Goal: Task Accomplishment & Management: Use online tool/utility

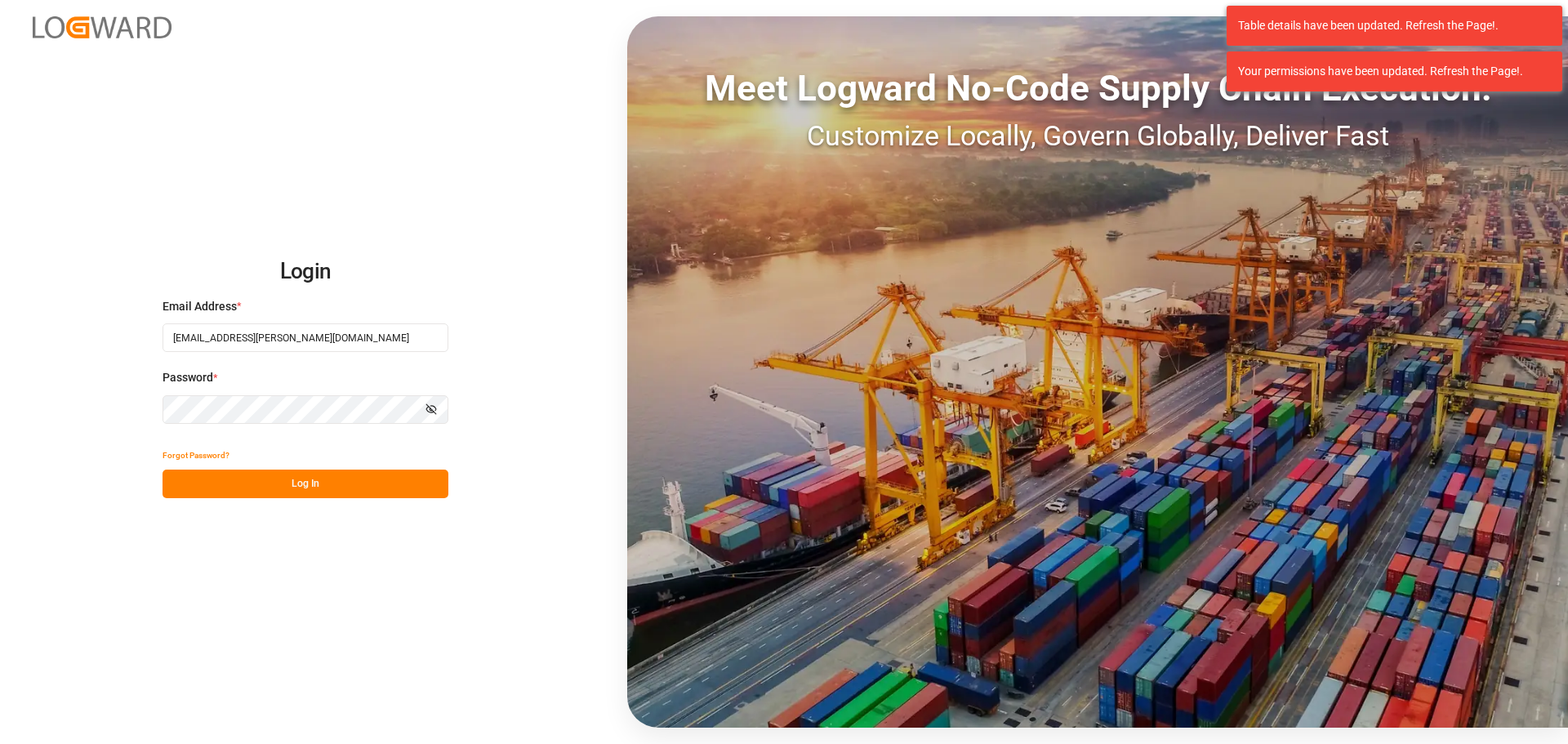
click at [304, 485] on button "Log In" at bounding box center [305, 484] width 286 height 28
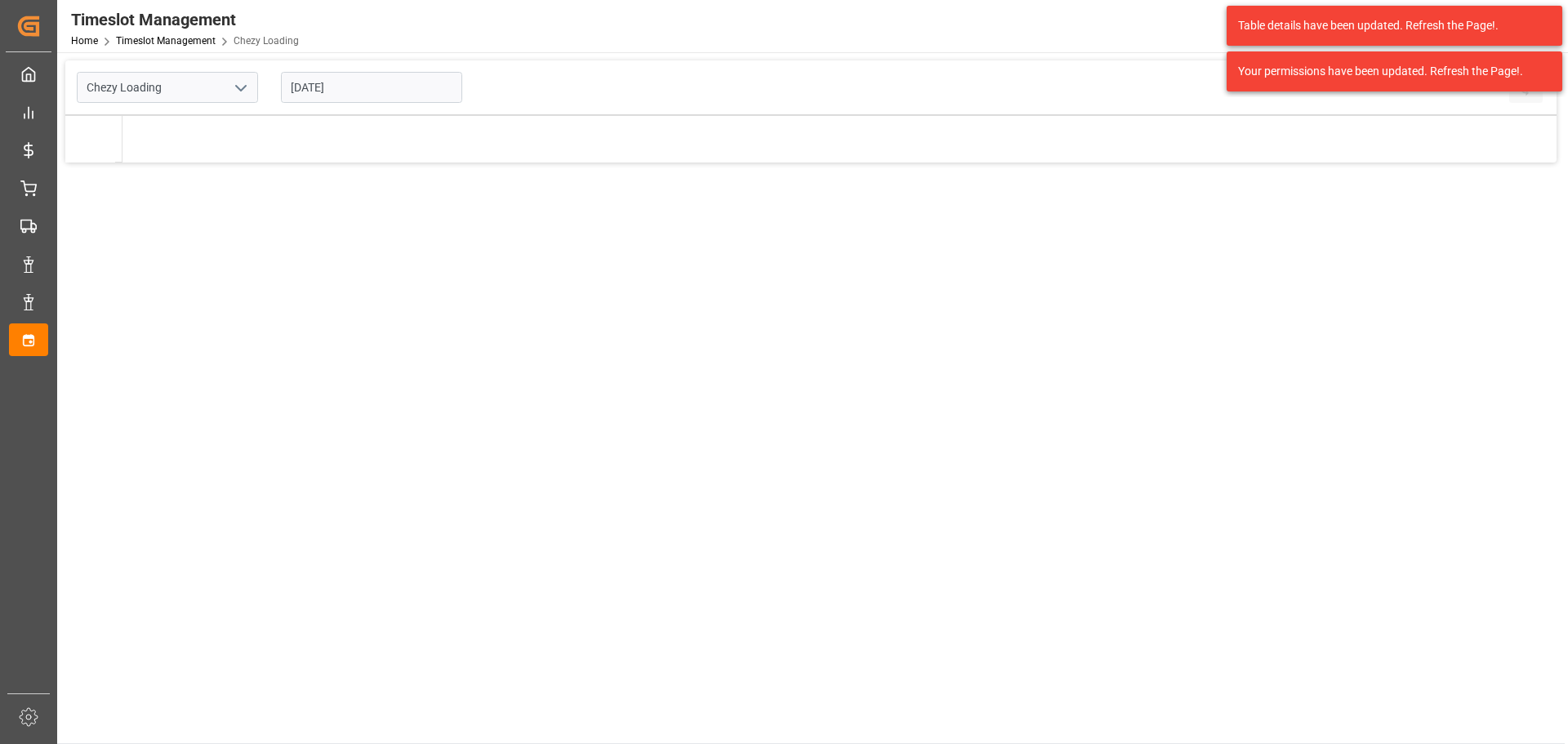
type input "Chezy Loading"
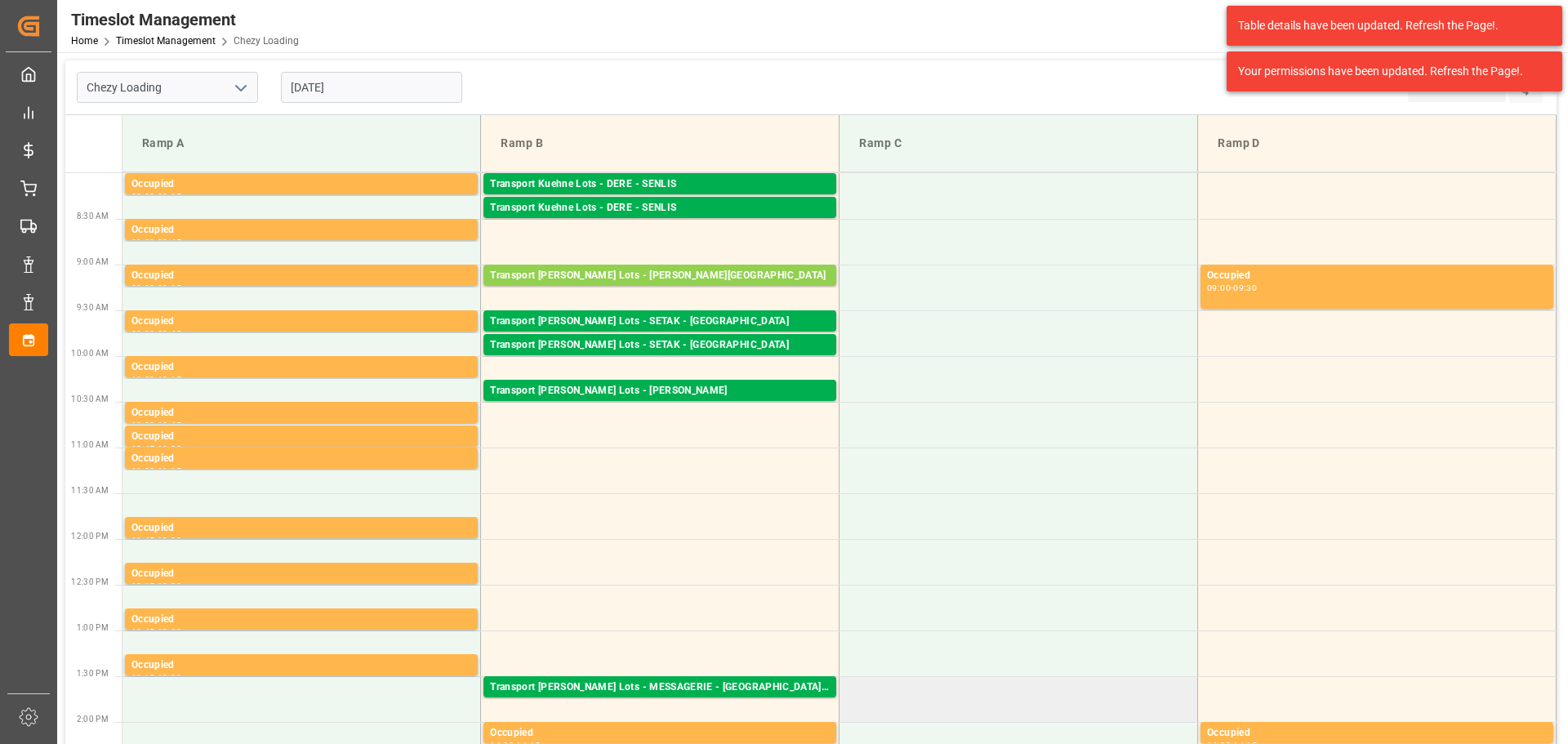
click at [924, 717] on td at bounding box center [1019, 699] width 359 height 46
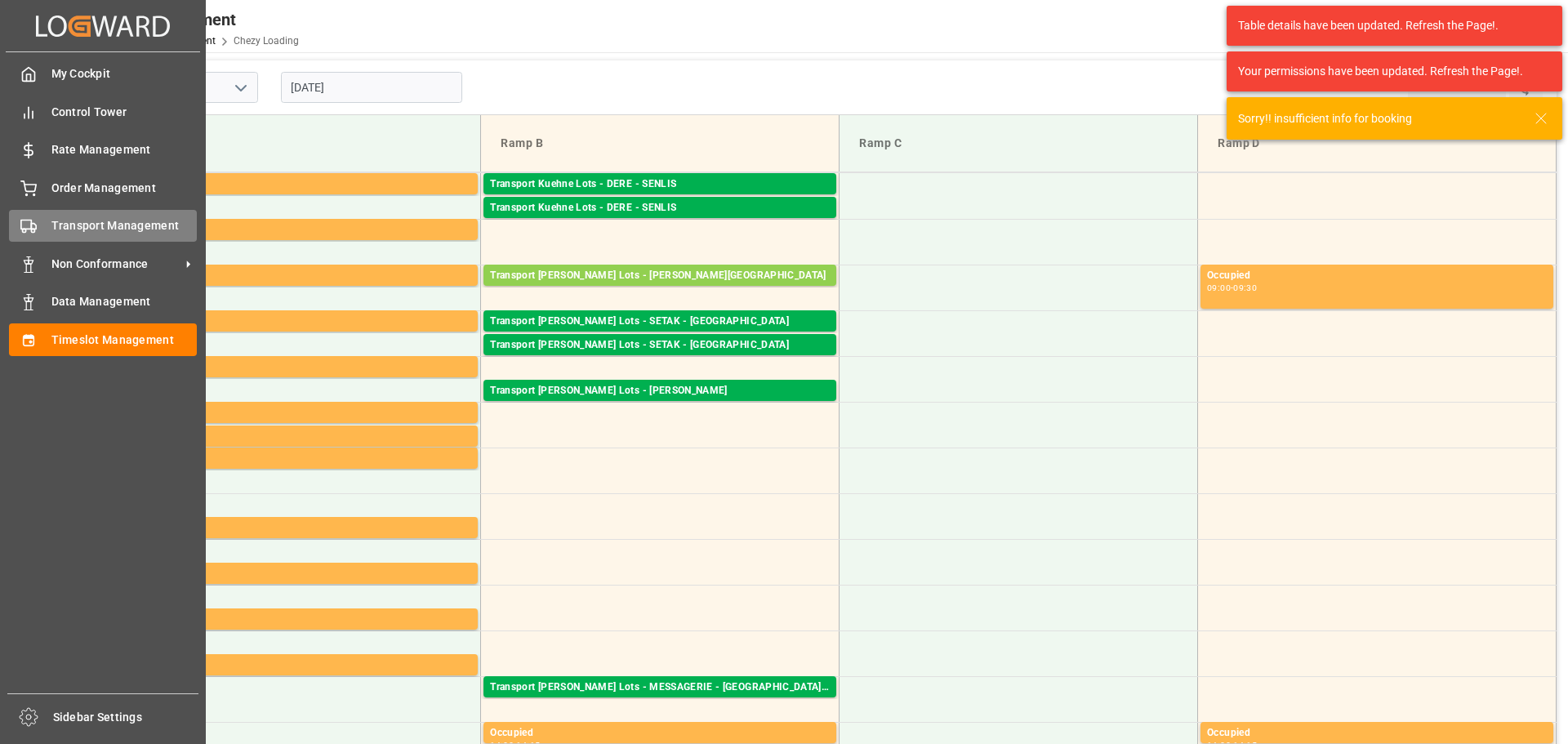
click at [82, 222] on span "Transport Management" at bounding box center [124, 226] width 146 height 18
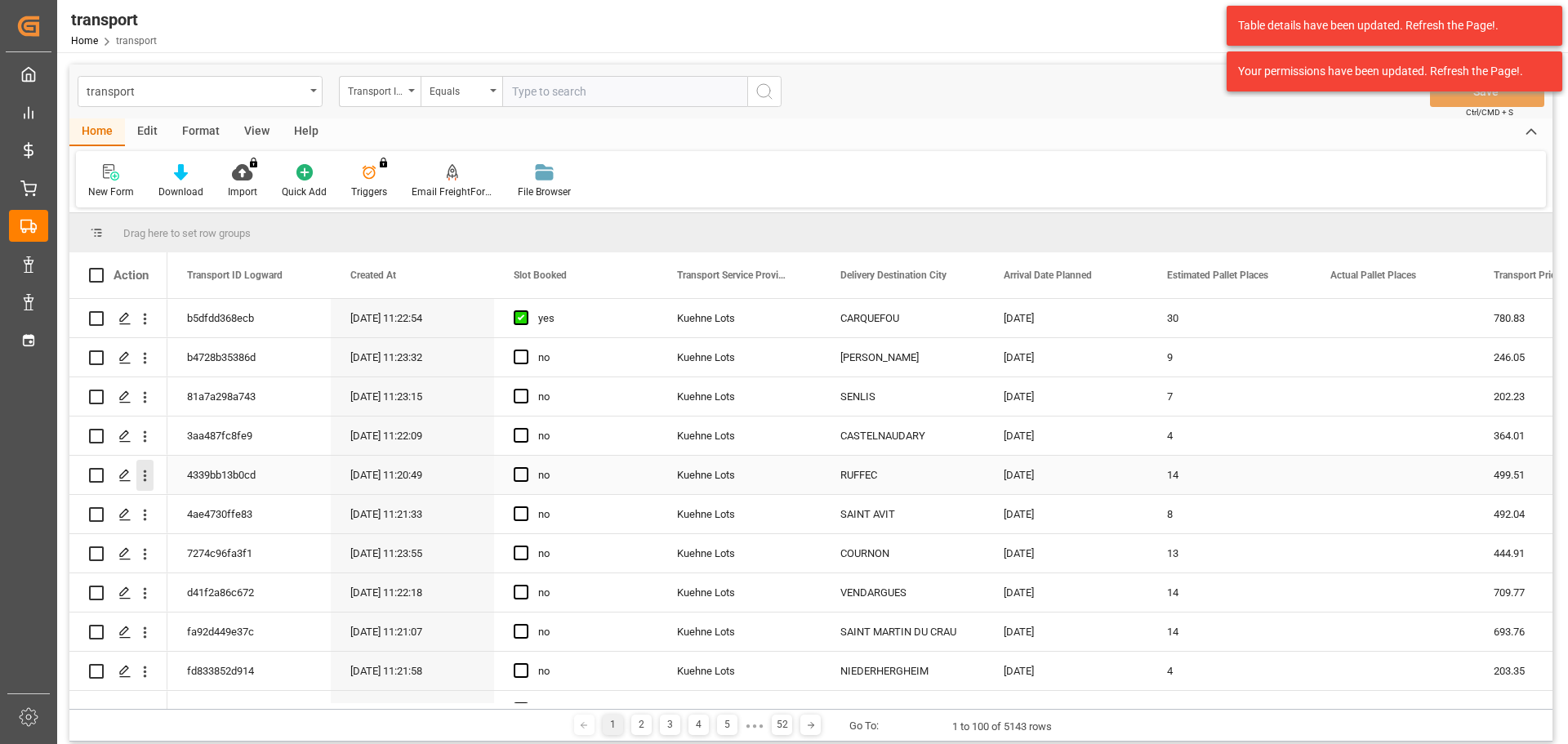
click at [143, 474] on icon "open menu" at bounding box center [145, 475] width 18 height 18
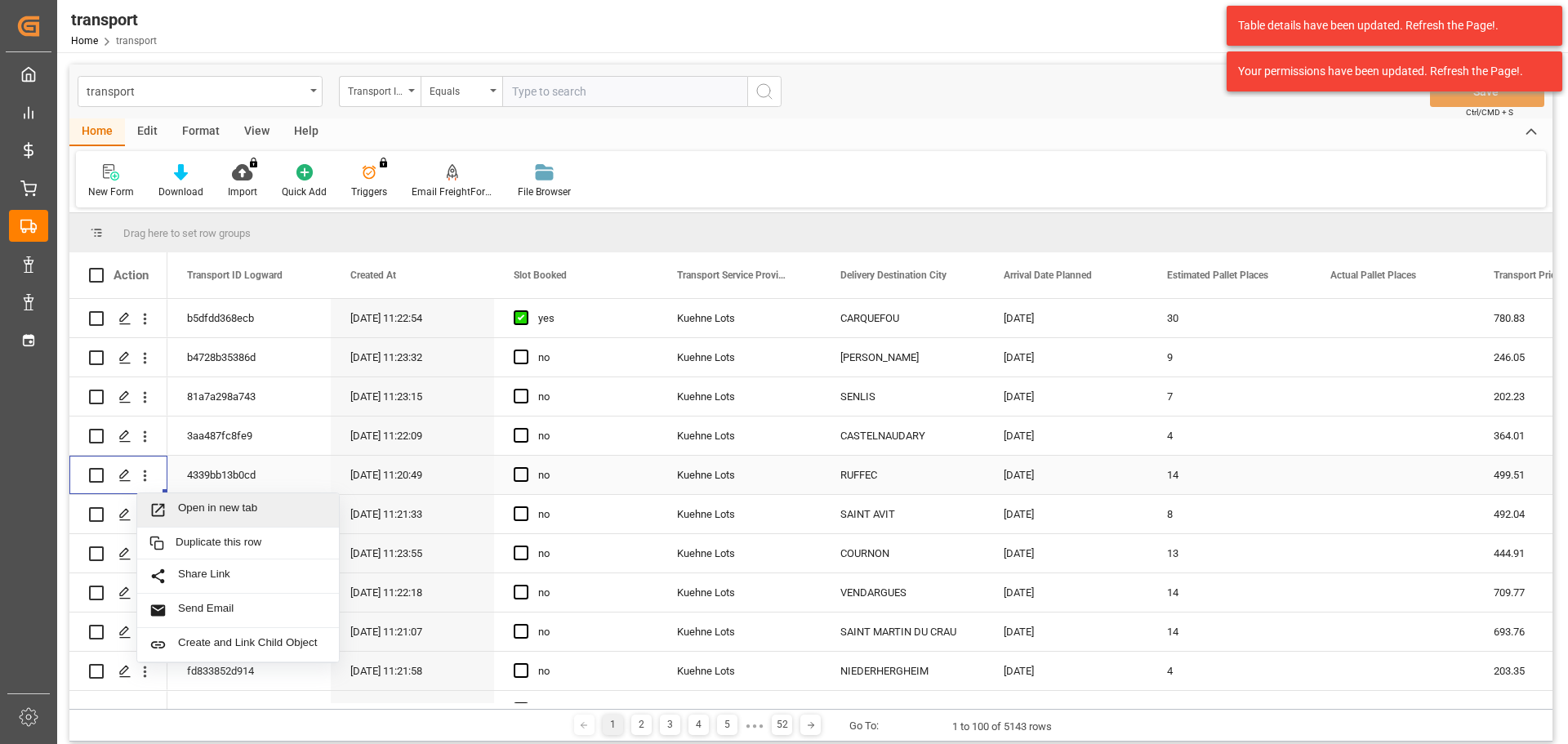
click at [219, 503] on span "Open in new tab" at bounding box center [253, 510] width 148 height 18
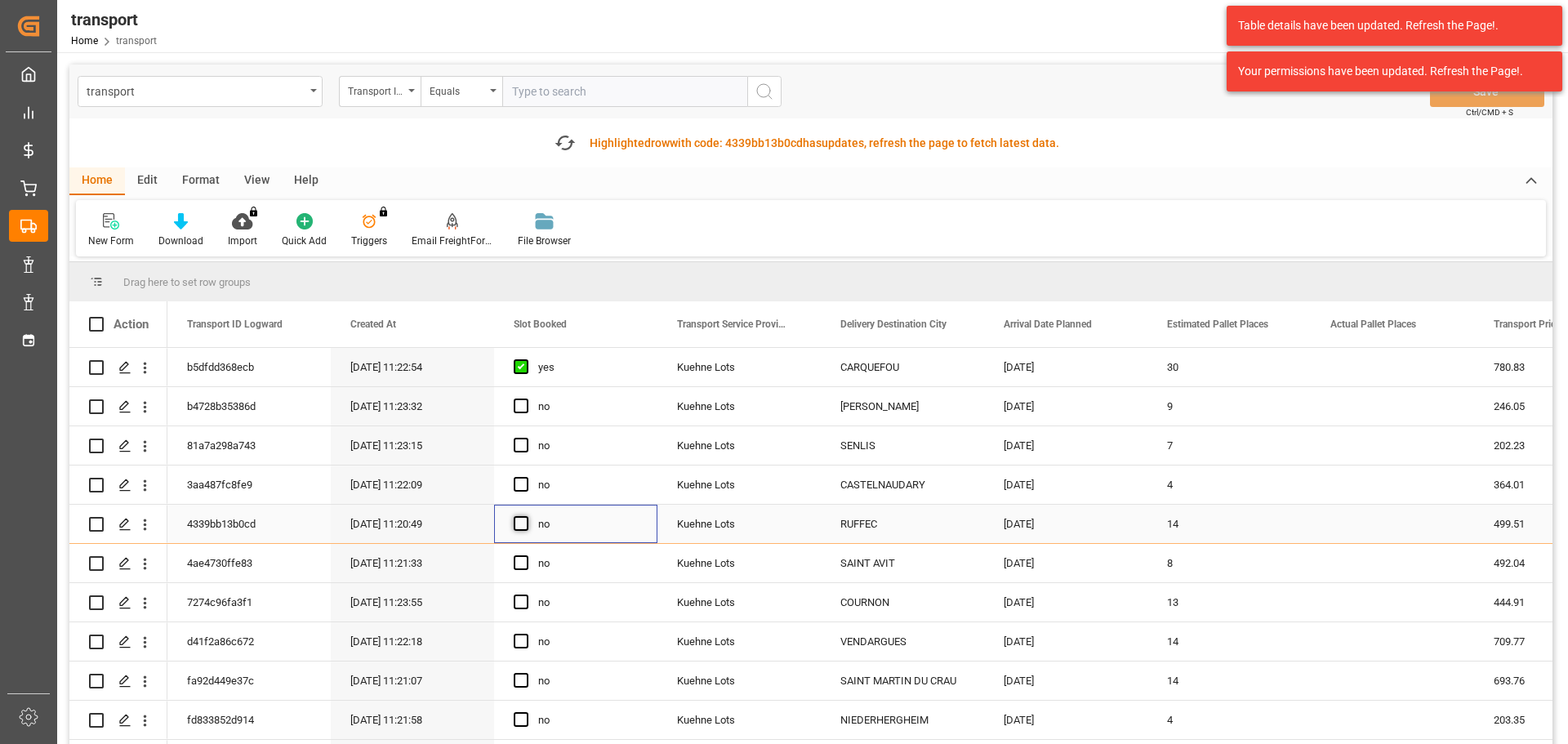
click at [520, 521] on span "Press SPACE to select this row." at bounding box center [521, 524] width 15 height 15
click at [526, 516] on input "Press SPACE to select this row." at bounding box center [526, 516] width 0 height 0
click at [143, 561] on icon "open menu" at bounding box center [145, 565] width 3 height 12
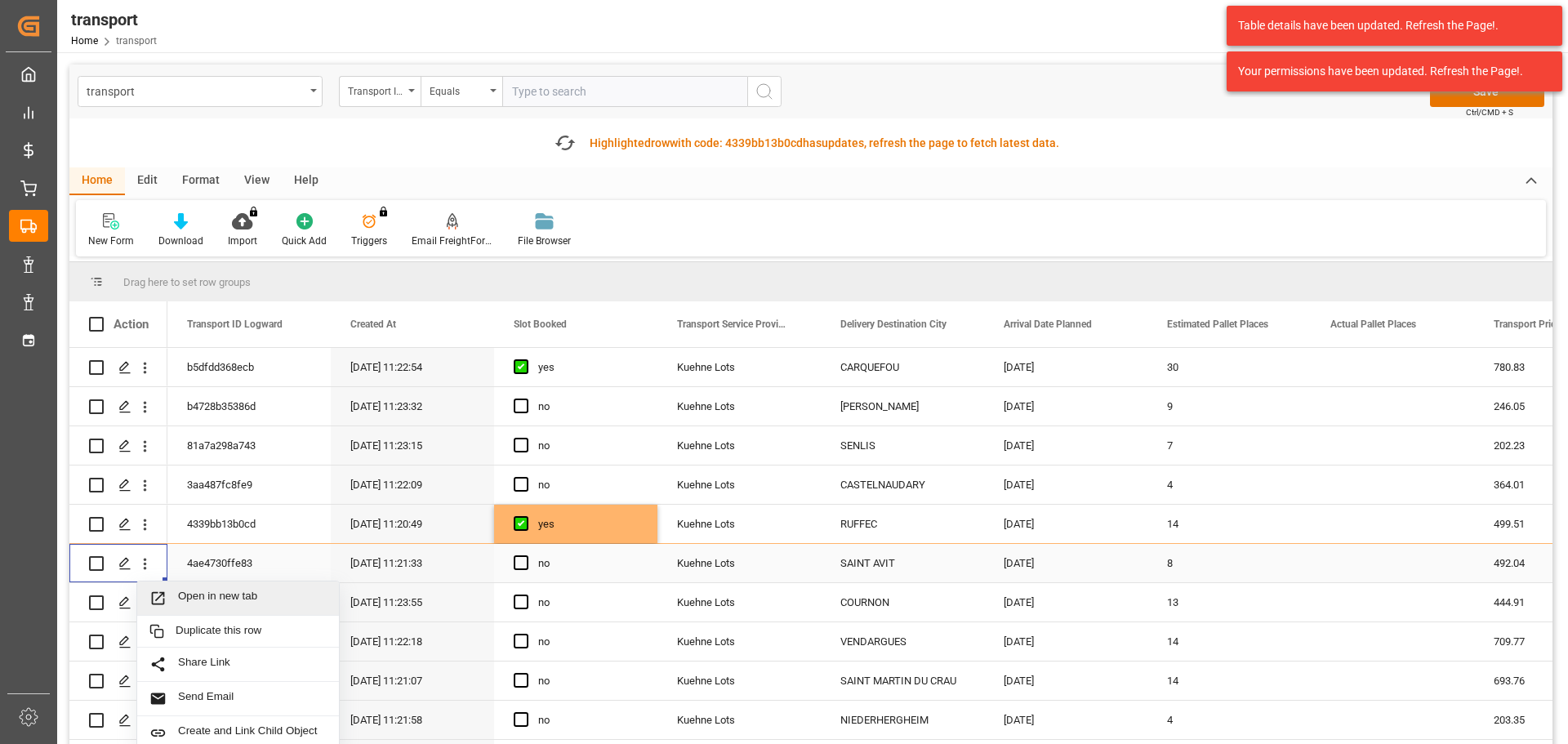
click at [219, 592] on span "Open in new tab" at bounding box center [253, 598] width 148 height 18
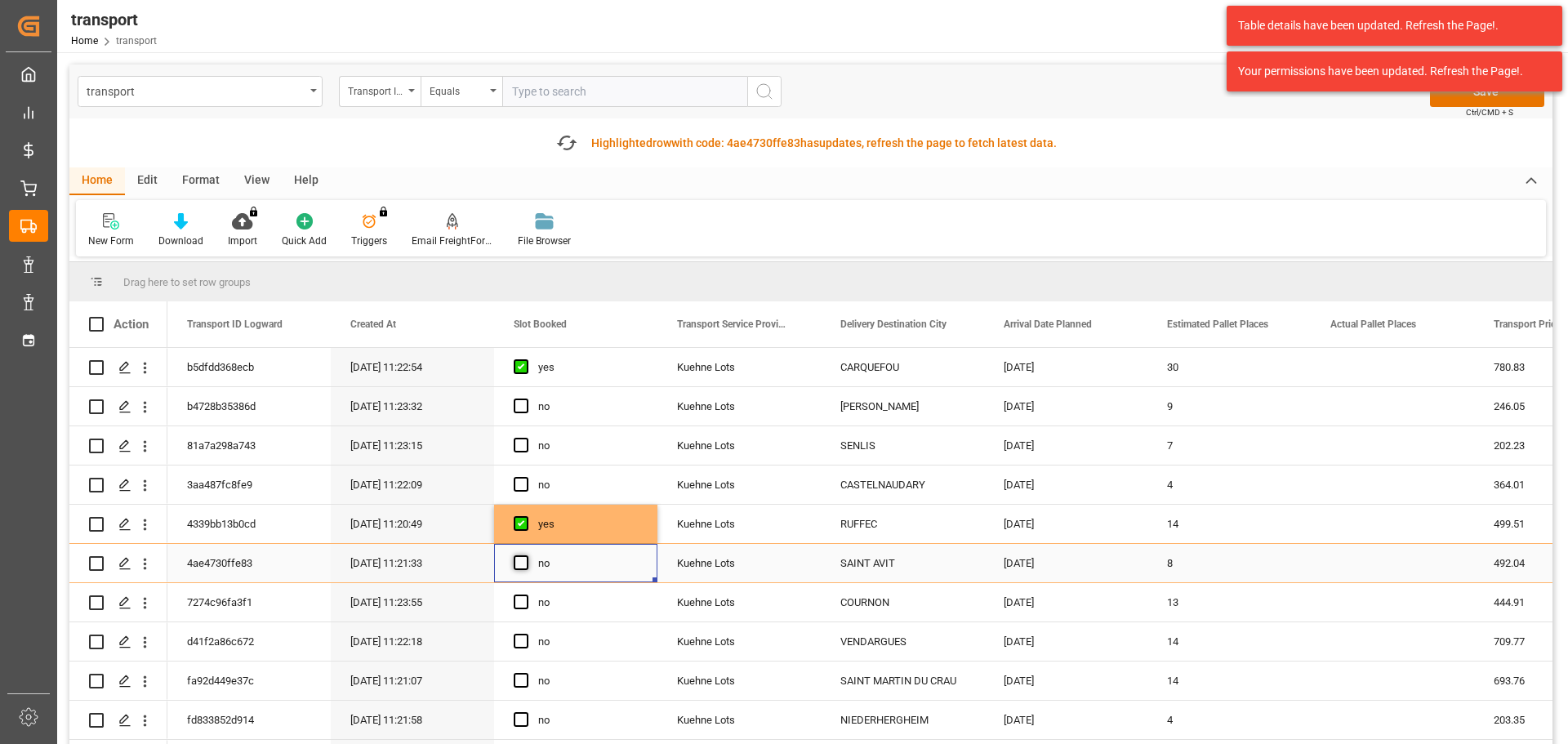
click at [521, 562] on span "Press SPACE to select this row." at bounding box center [521, 563] width 15 height 15
click at [526, 555] on input "Press SPACE to select this row." at bounding box center [526, 555] width 0 height 0
click at [1478, 96] on div "Table details have been updated. Refresh the Page!. Your permissions have been …" at bounding box center [1395, 48] width 347 height 98
click at [1454, 108] on div "transport Transport ID Logward Equals Save Ctrl/CMD + S" at bounding box center [811, 91] width 1484 height 54
click at [1452, 98] on button "Save" at bounding box center [1487, 91] width 114 height 31
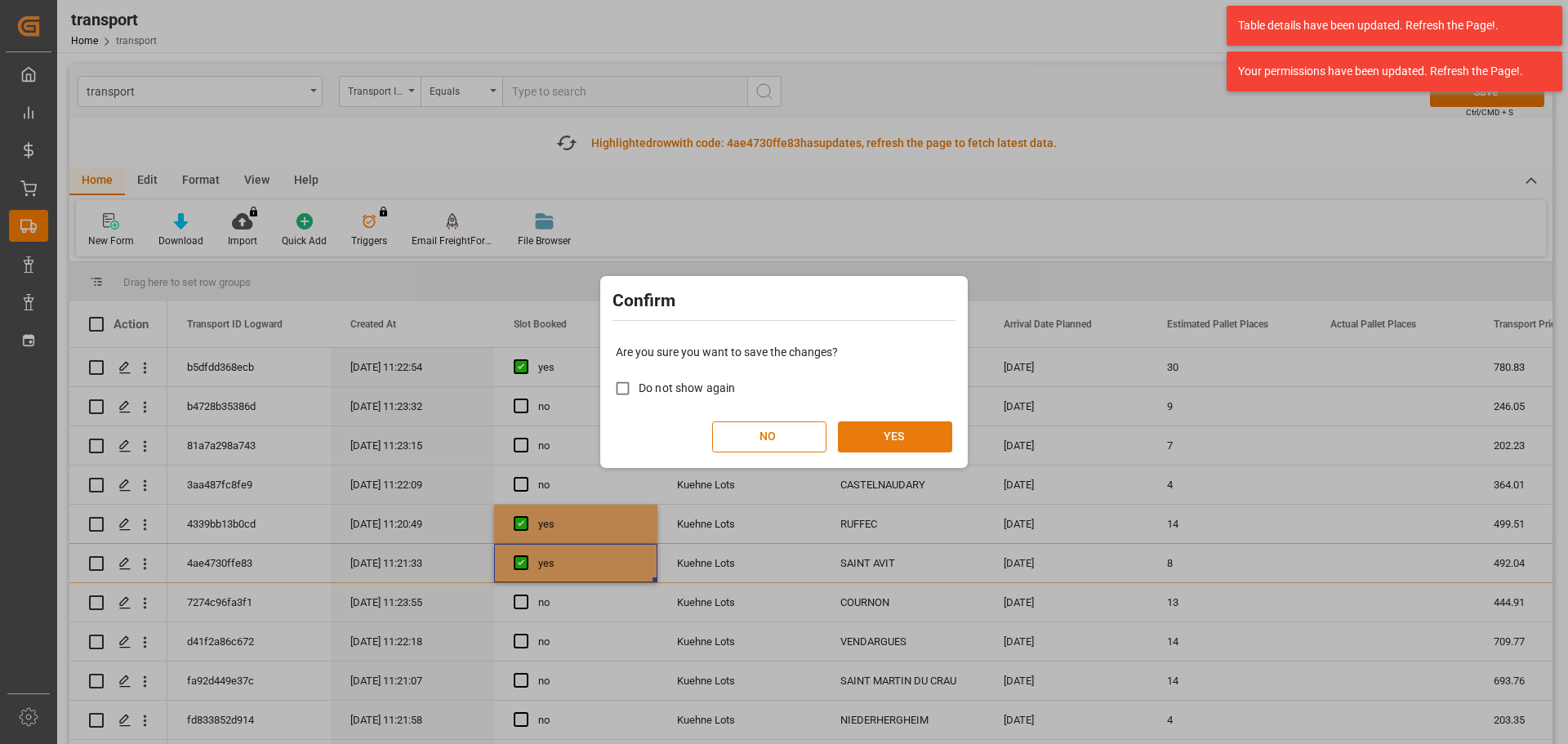
click at [929, 432] on button "YES" at bounding box center [895, 436] width 114 height 31
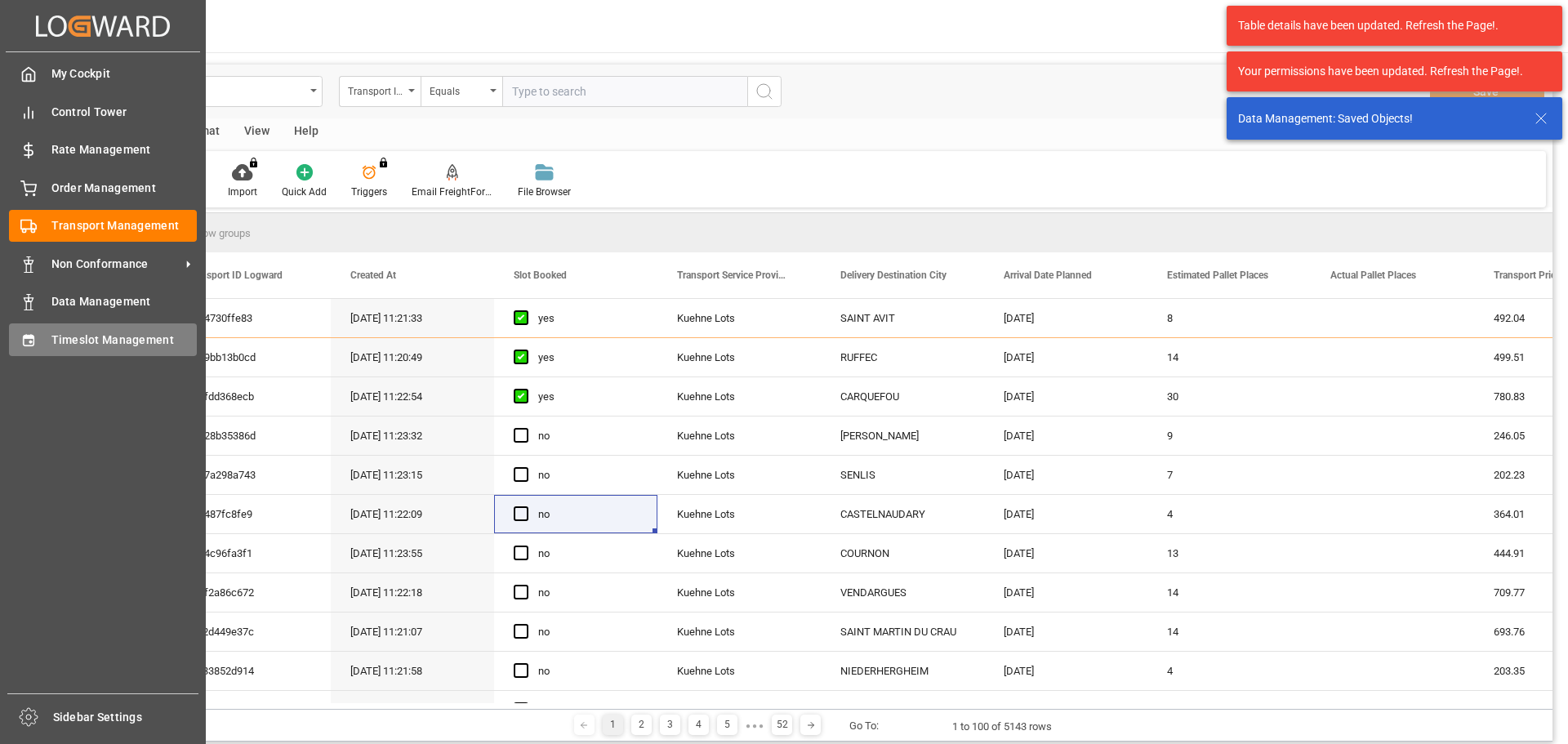
click at [90, 338] on span "Timeslot Management" at bounding box center [124, 340] width 146 height 18
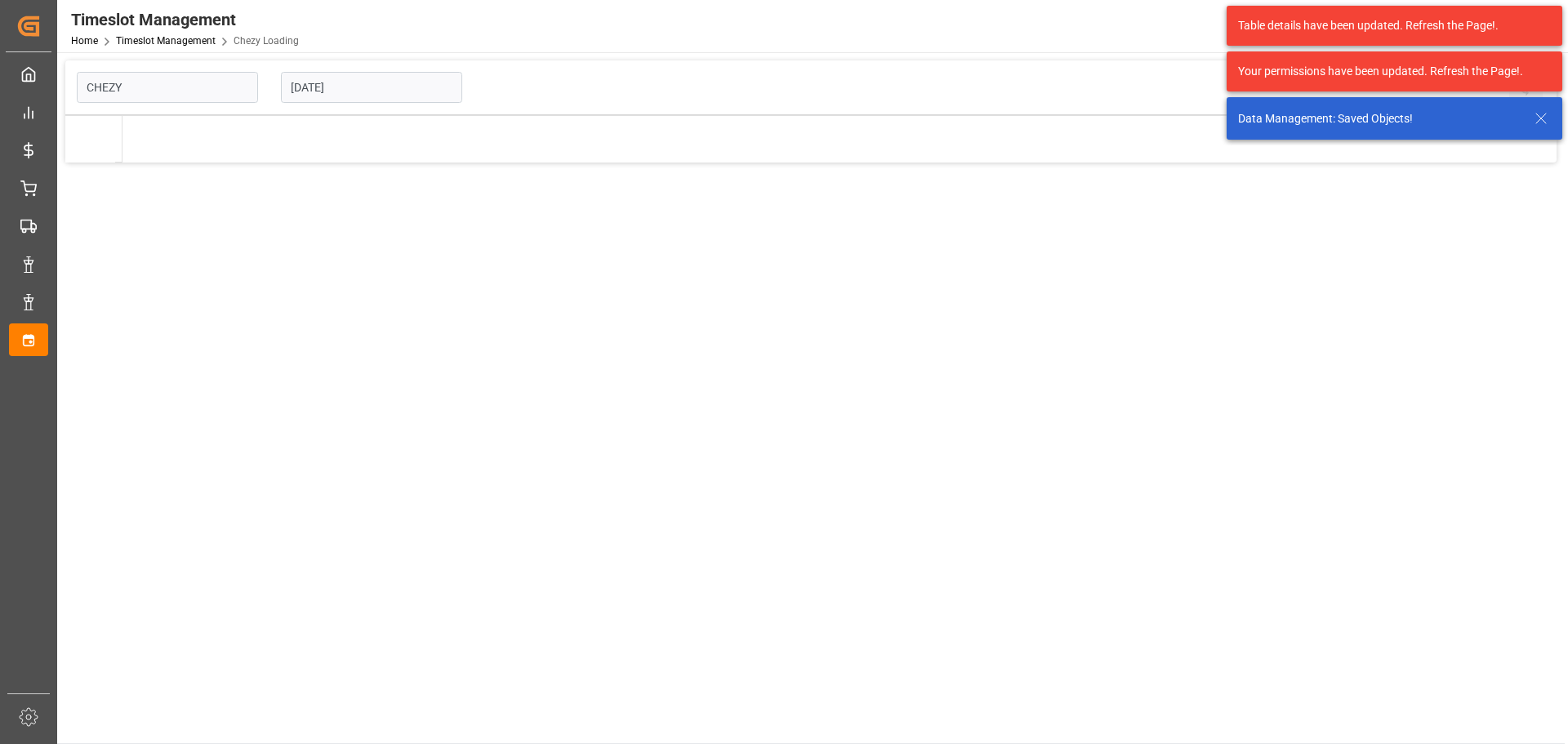
type input "Chezy Loading"
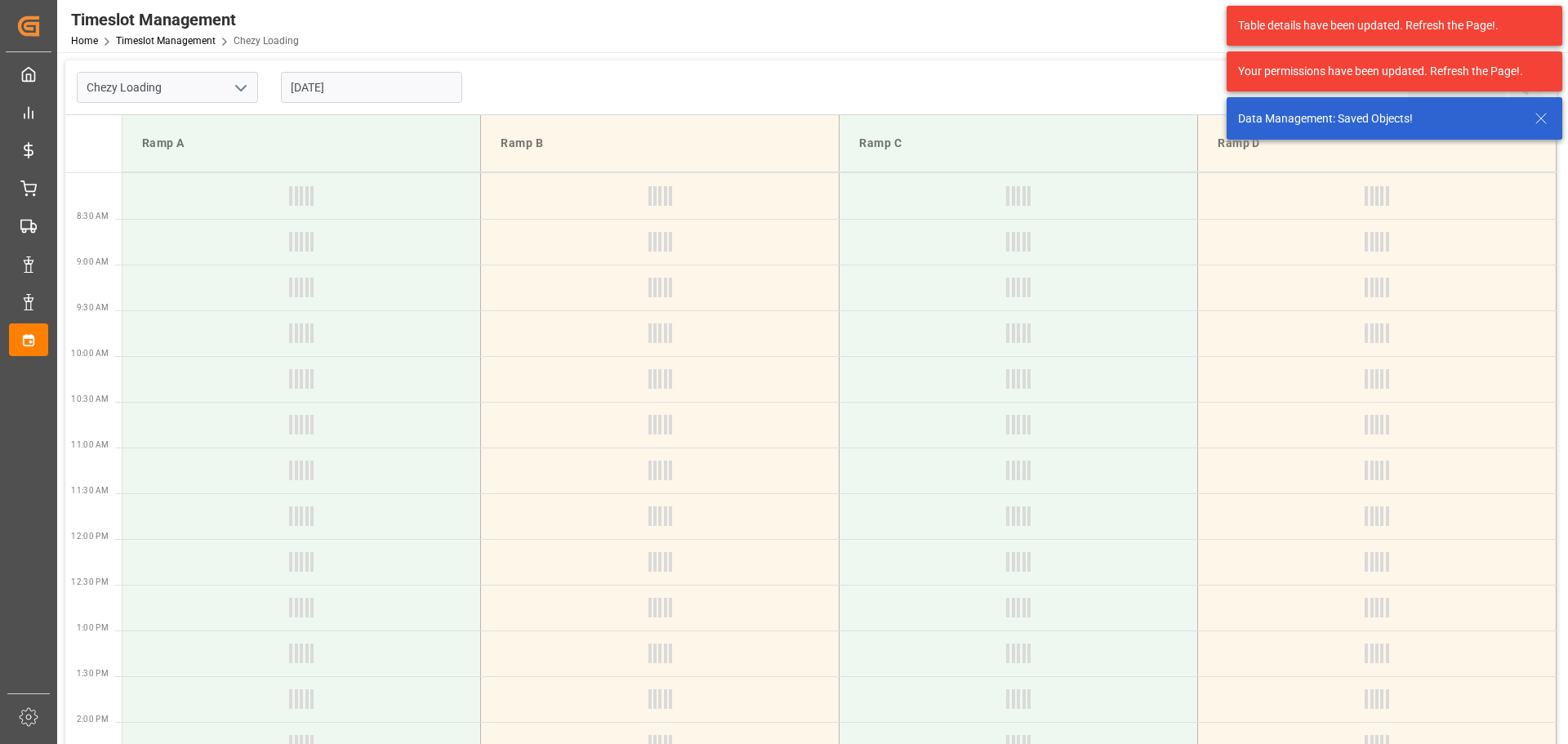
click at [377, 81] on input "[DATE]" at bounding box center [371, 87] width 181 height 31
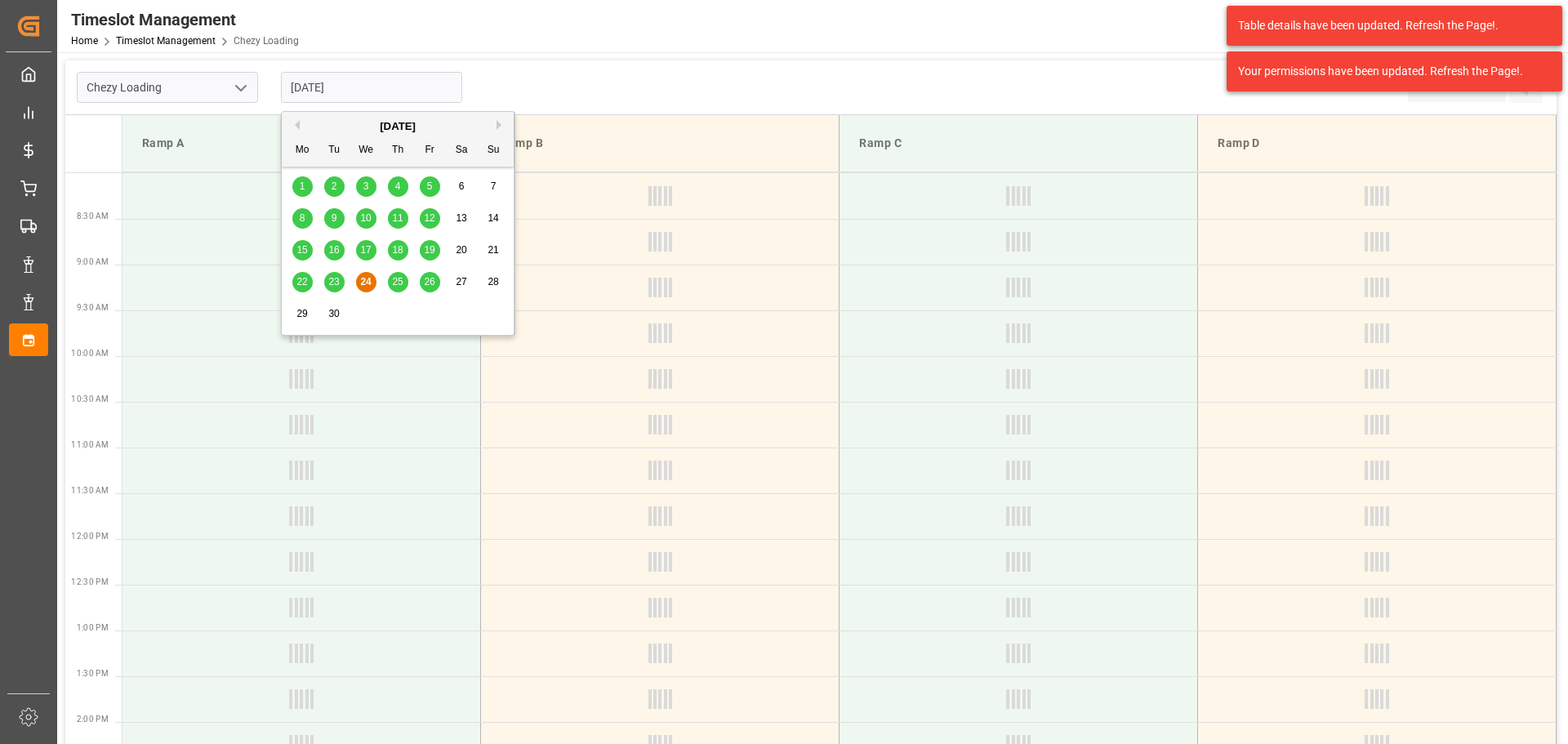
click at [391, 273] on div "25" at bounding box center [398, 283] width 20 height 20
type input "25-09-2025"
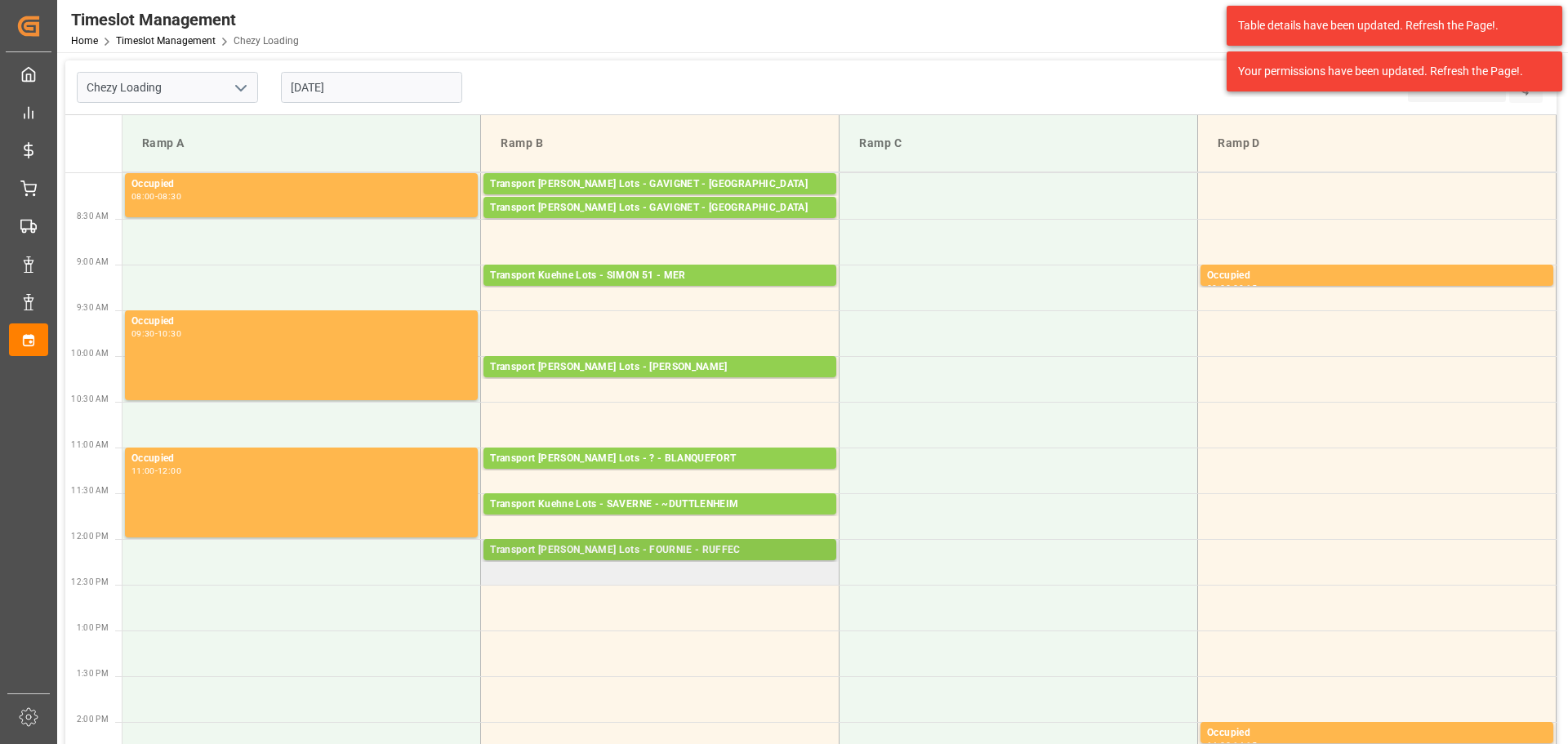
click at [646, 548] on div "Transport Kuehne Lots - FOURNIE - RUFFEC" at bounding box center [660, 550] width 339 height 17
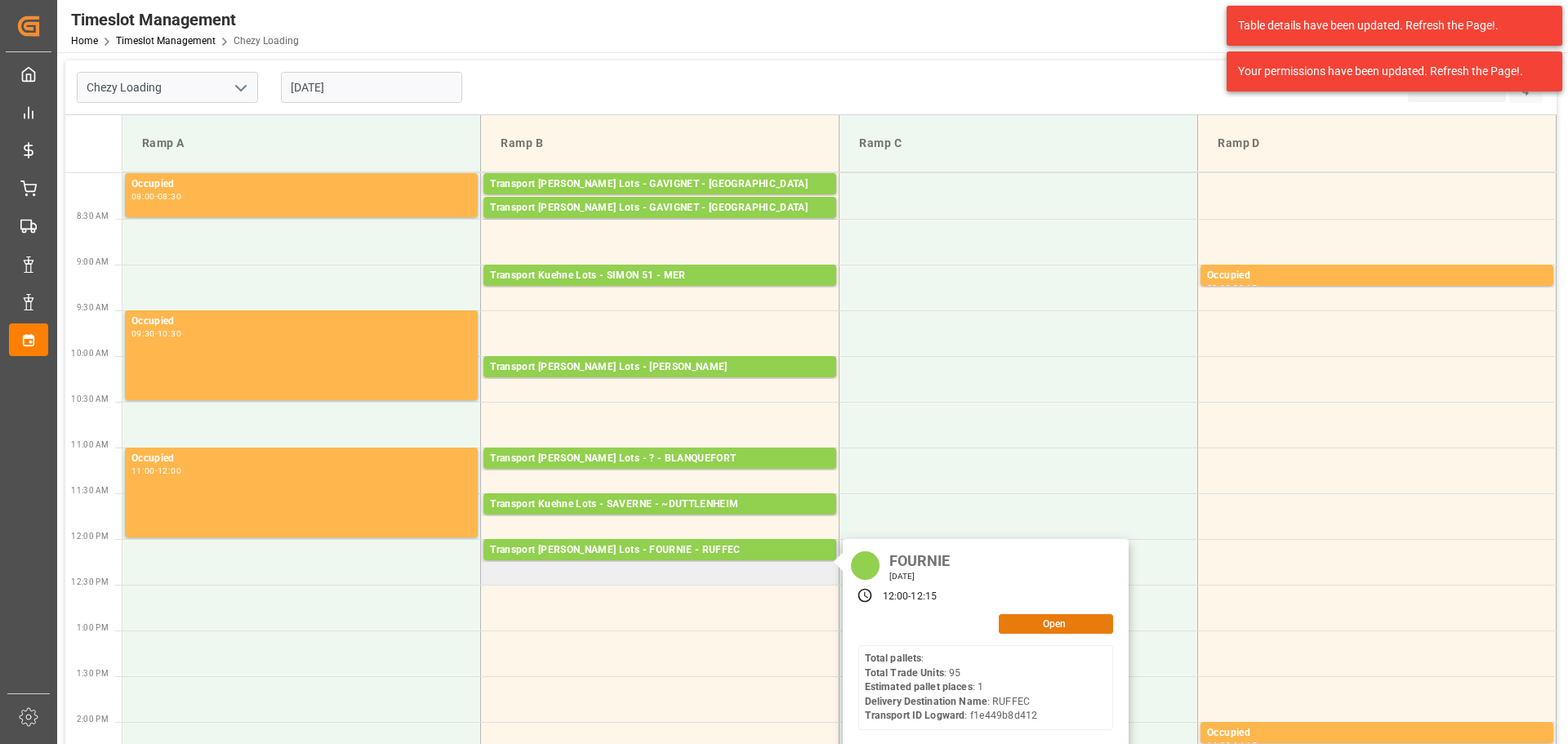
click at [1023, 616] on button "Open" at bounding box center [1056, 625] width 114 height 20
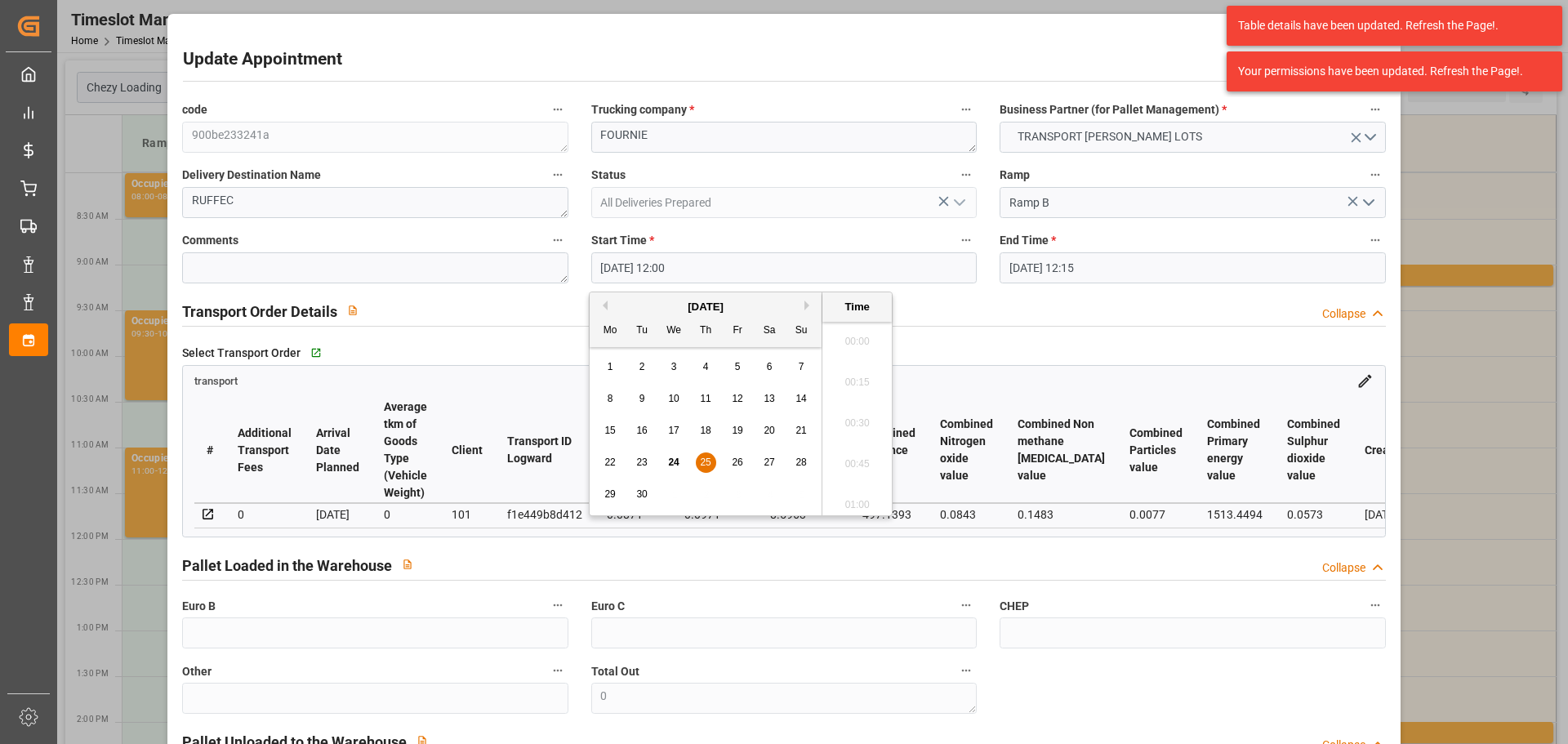
drag, startPoint x: 623, startPoint y: 268, endPoint x: 731, endPoint y: 417, distance: 184.0
click at [623, 269] on input "25-09-2025 12:00" at bounding box center [784, 268] width 385 height 31
click at [737, 460] on span "26" at bounding box center [737, 462] width 11 height 12
type input "26-09-2025 12:00"
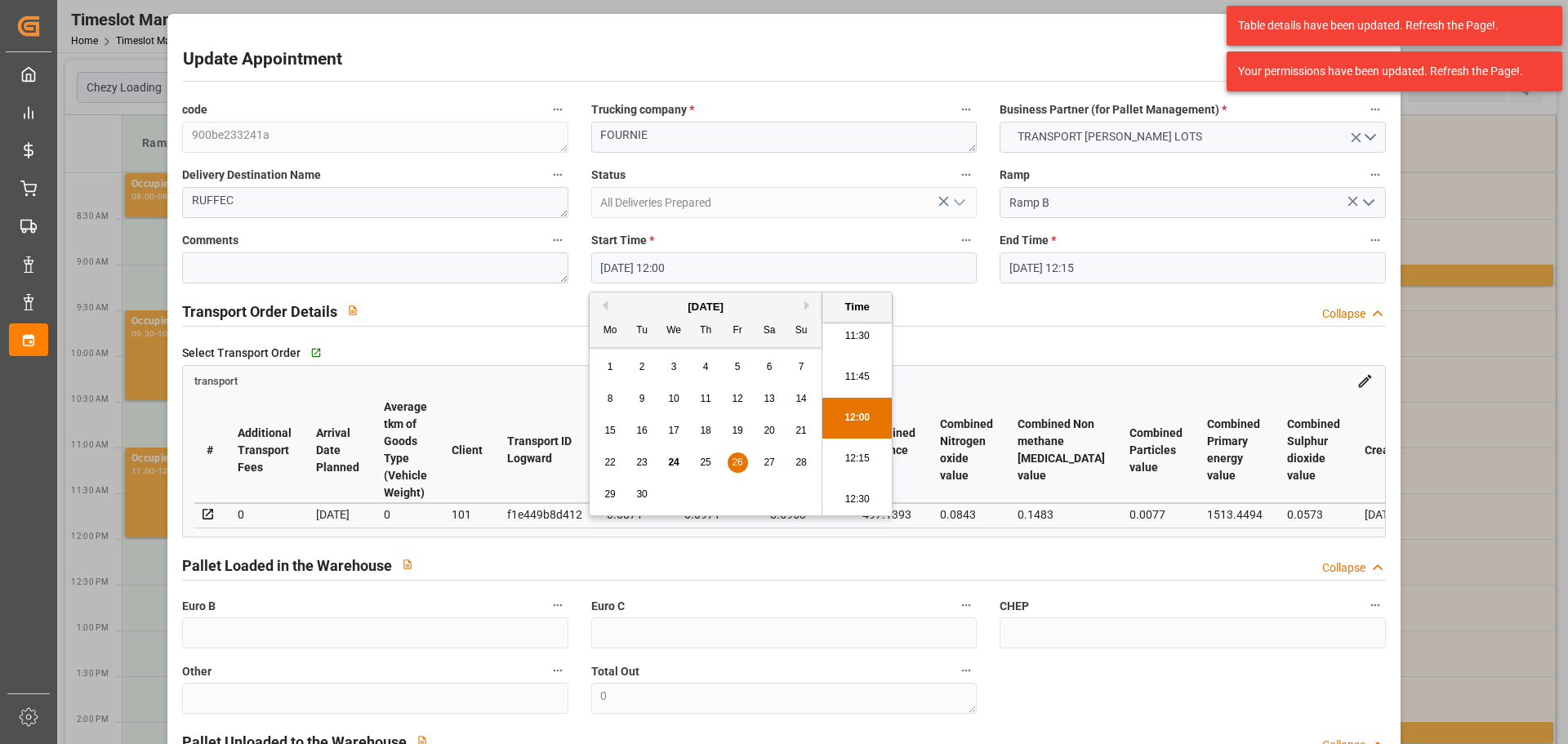
click at [862, 413] on li "12:00" at bounding box center [857, 418] width 69 height 41
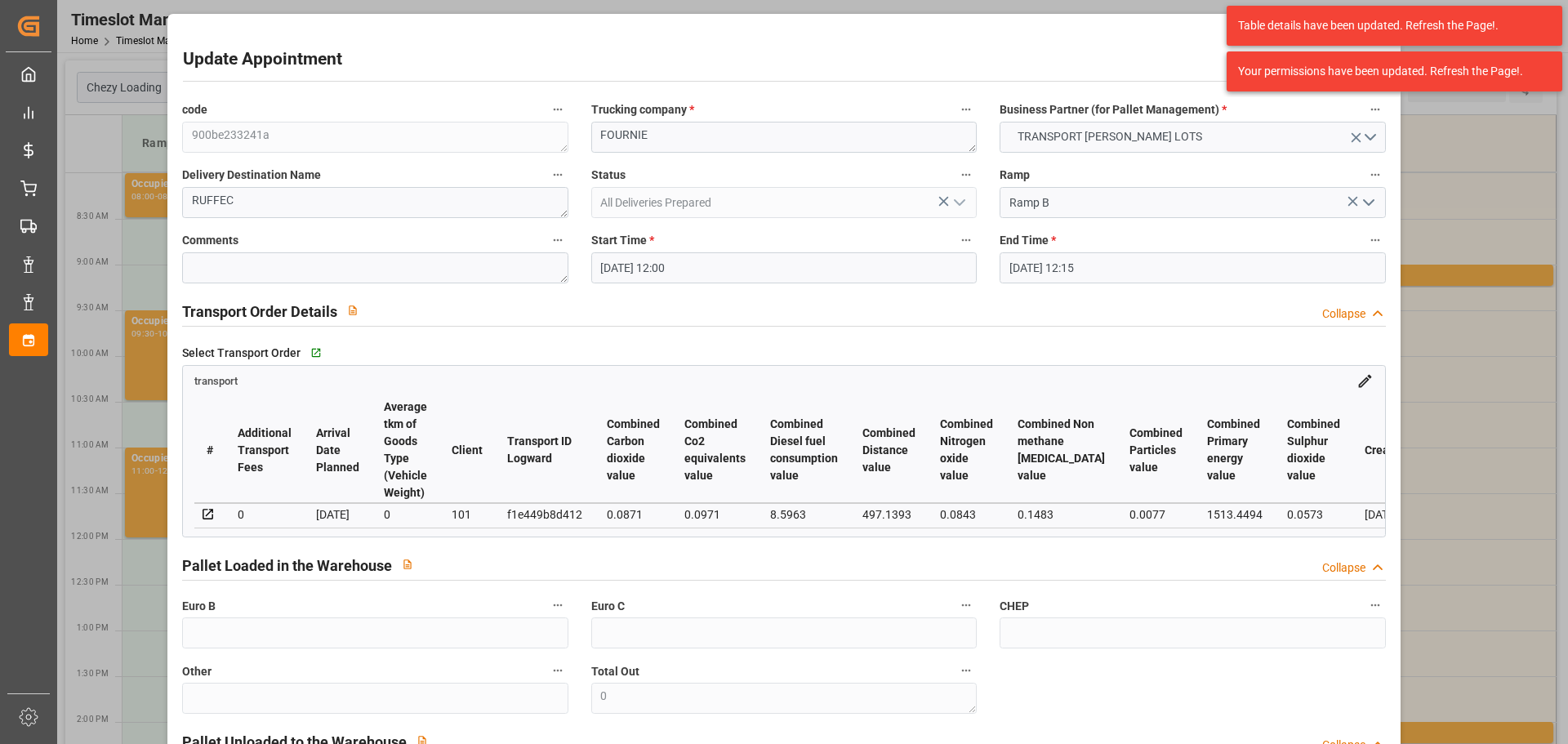
click at [1070, 249] on label "End Time *" at bounding box center [1193, 240] width 385 height 23
click at [1365, 249] on button "End Time *" at bounding box center [1375, 239] width 21 height 21
click at [1064, 267] on div at bounding box center [784, 372] width 1568 height 744
click at [1017, 270] on input "25-09-2025 12:15" at bounding box center [1193, 268] width 385 height 31
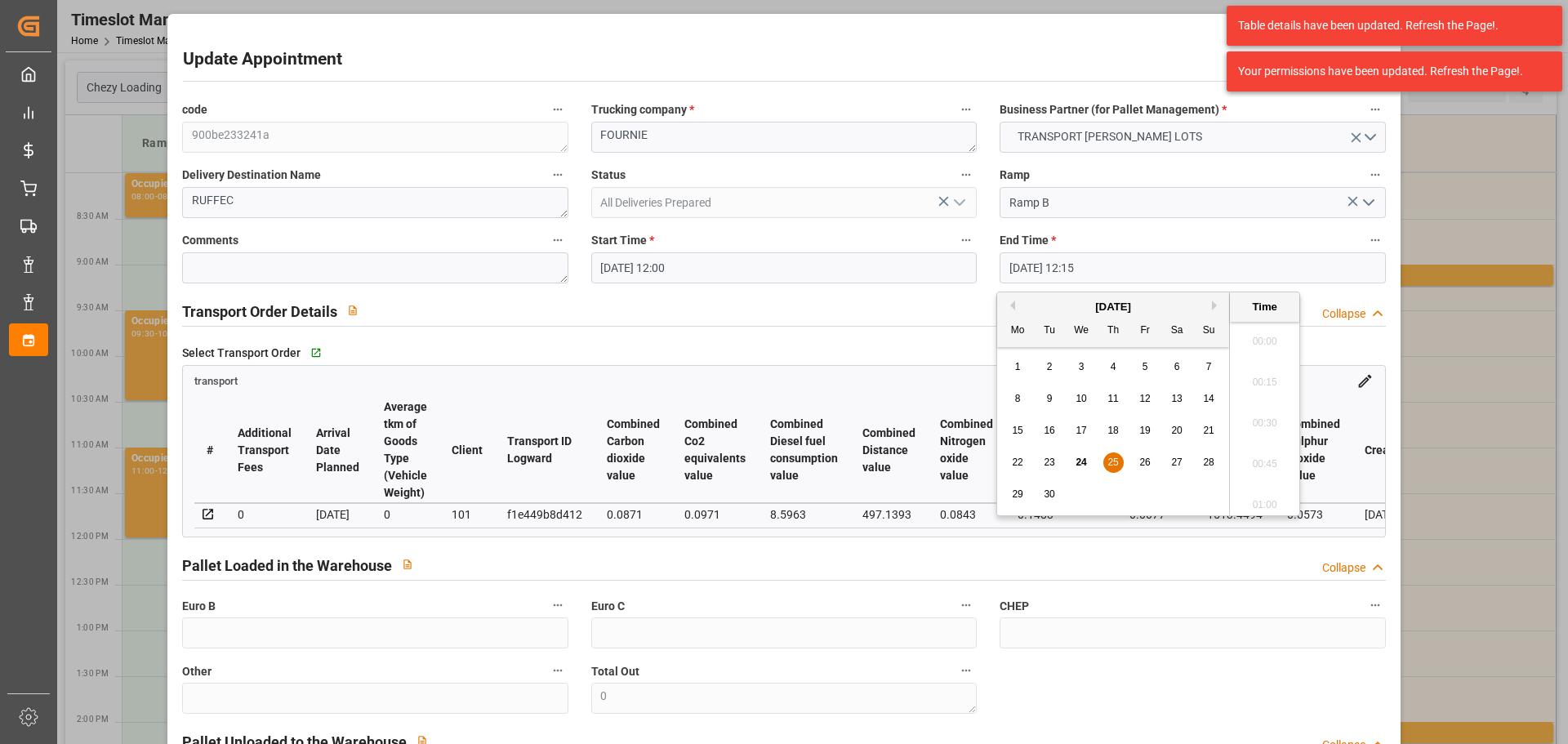
scroll to position [1926, 0]
click at [1143, 460] on span "26" at bounding box center [1144, 462] width 11 height 12
type input "26-09-2025 12:15"
click at [1279, 410] on li "12:15" at bounding box center [1264, 418] width 69 height 41
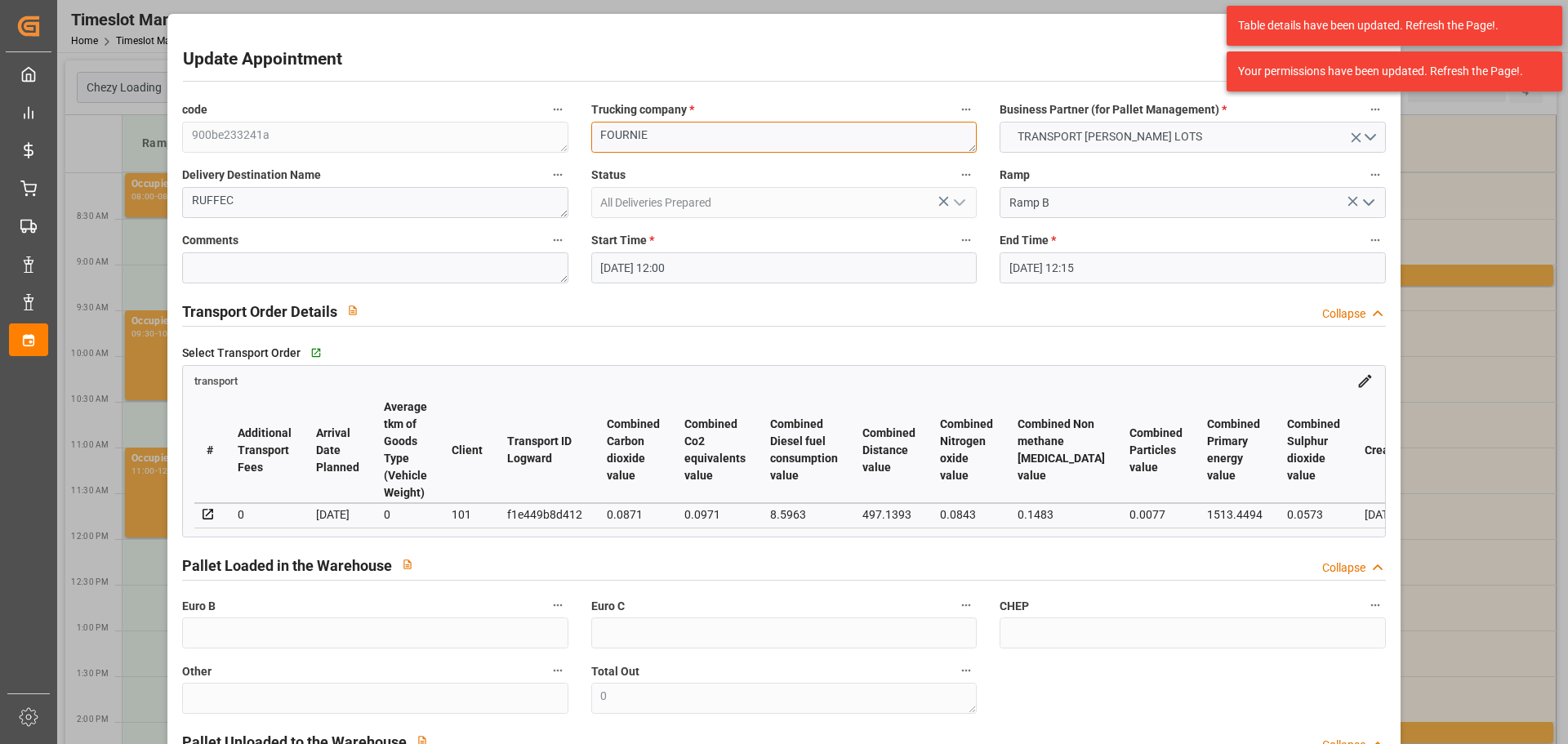
drag, startPoint x: 731, startPoint y: 132, endPoint x: 113, endPoint y: 128, distance: 618.0
click at [113, 128] on div "Update Appointment code 900be233241a Trucking company * FOURNIE Business Partne…" at bounding box center [784, 372] width 1568 height 744
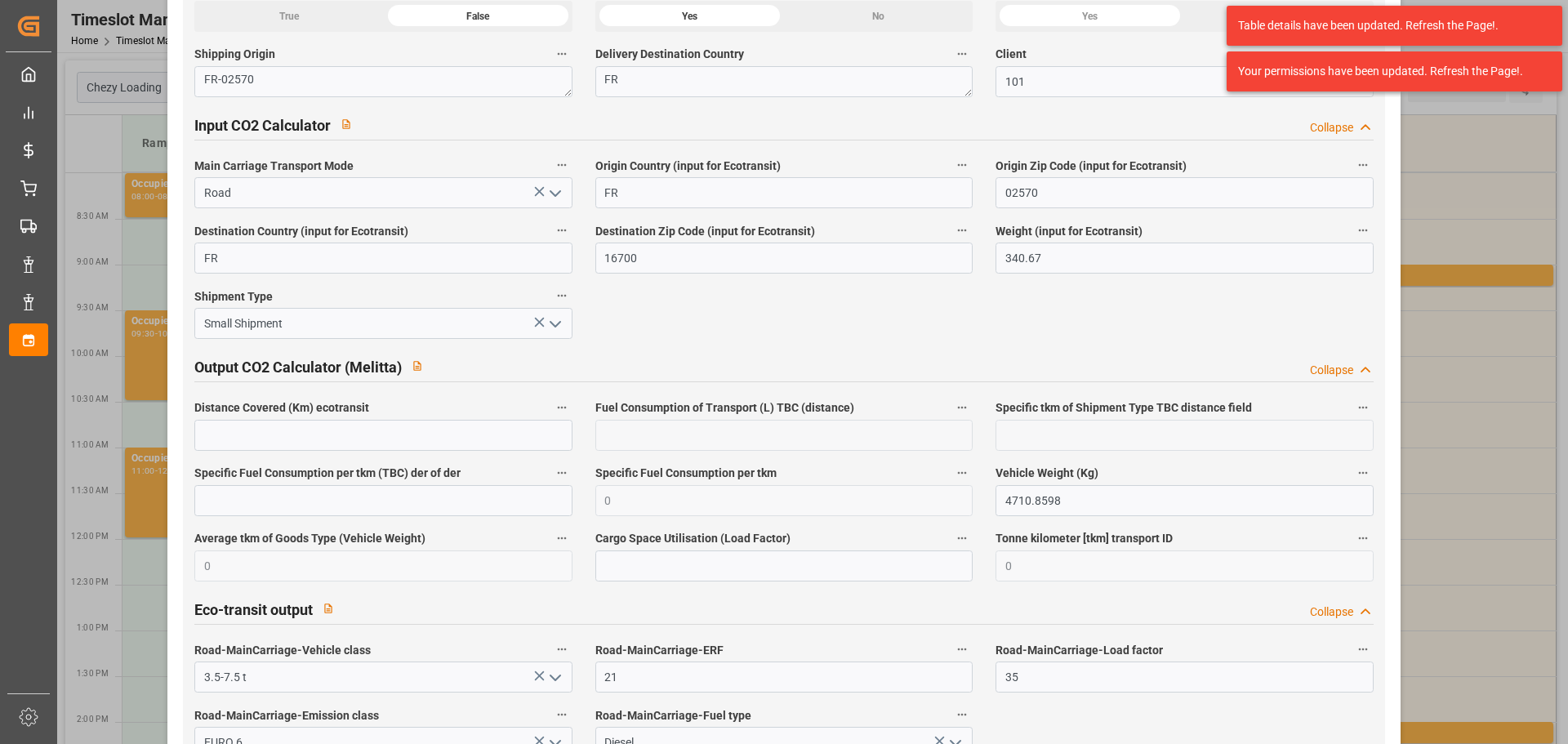
scroll to position [2701, 0]
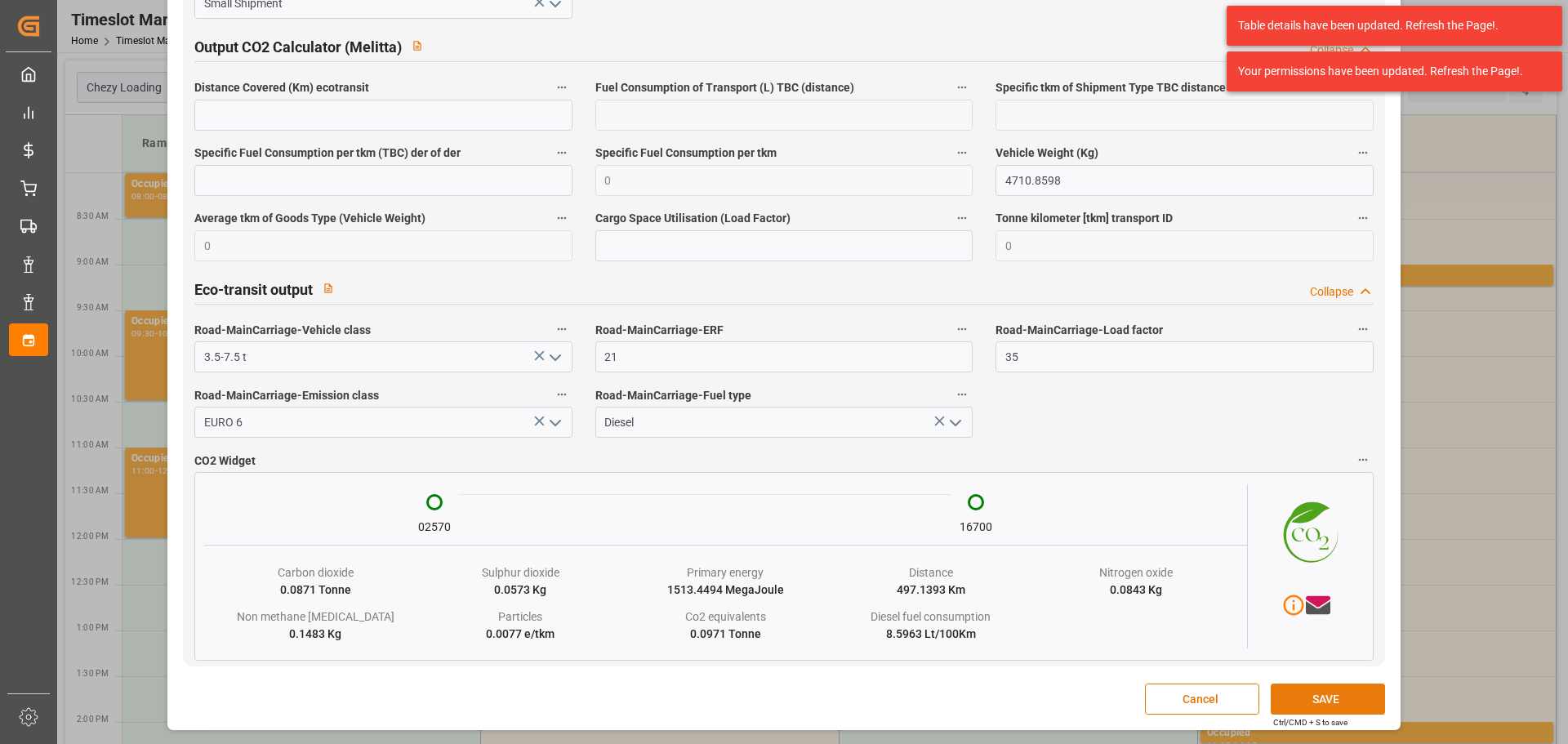
type textarea "LEBLANC"
click at [1309, 691] on button "SAVE" at bounding box center [1328, 699] width 114 height 31
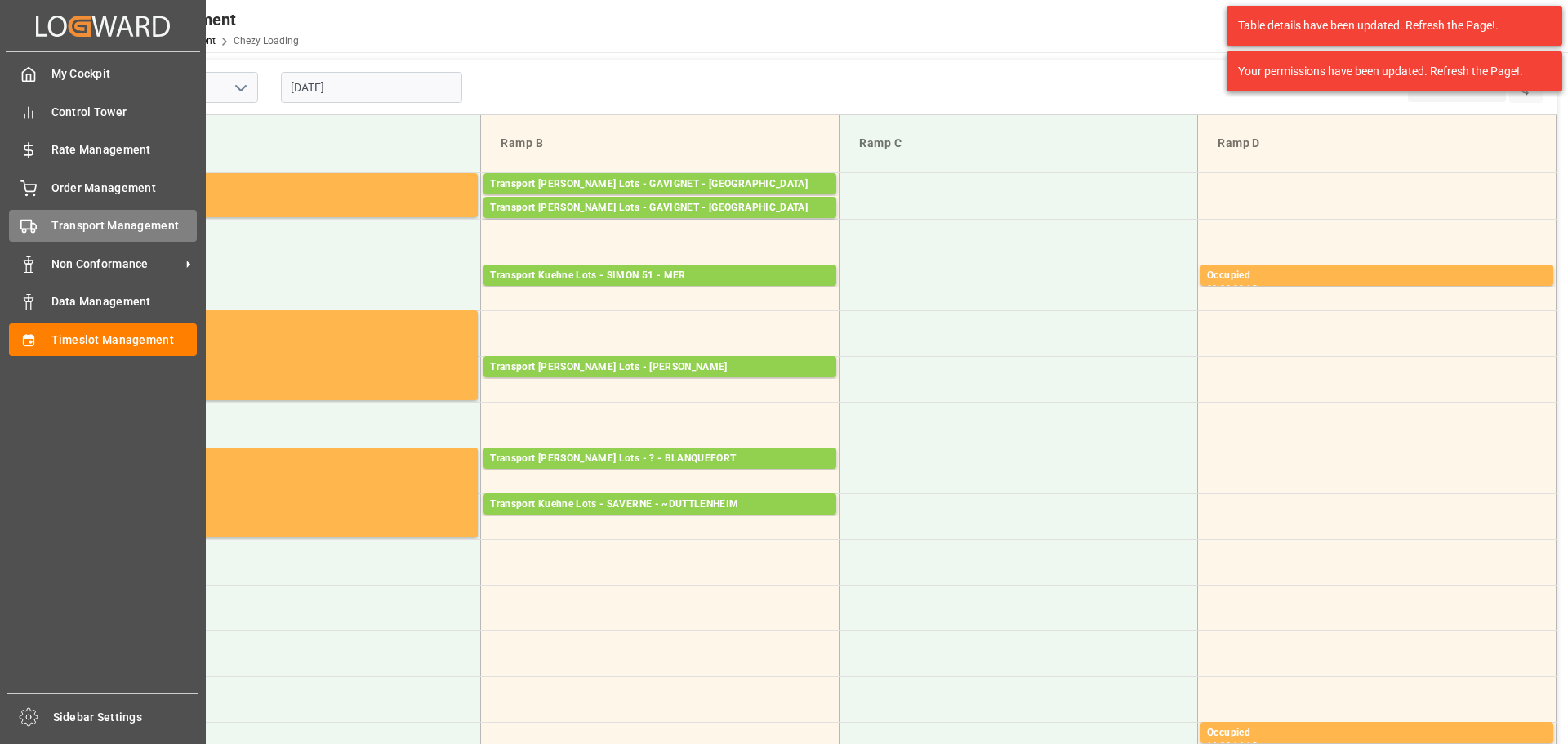
click at [95, 224] on span "Transport Management" at bounding box center [124, 226] width 146 height 18
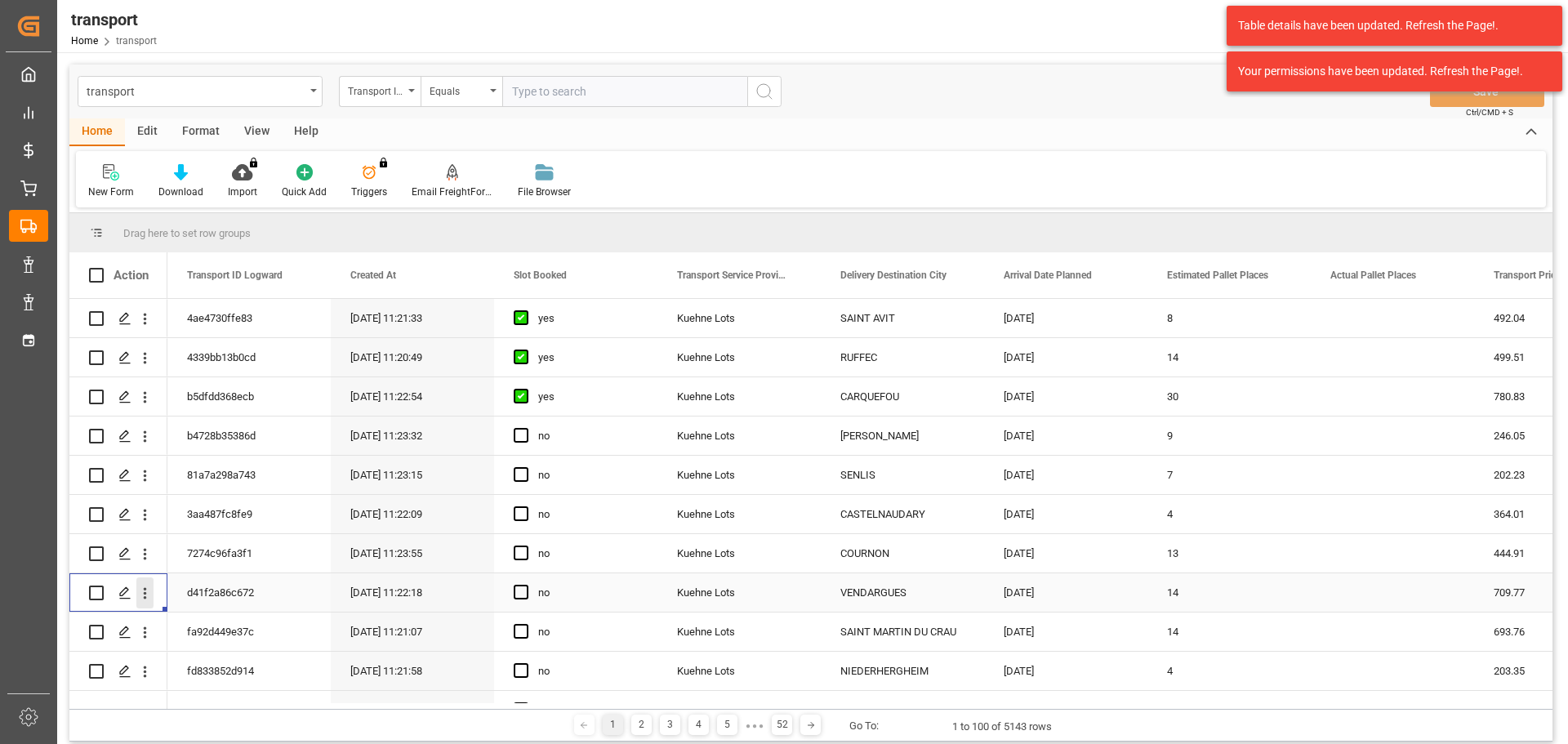
click at [148, 588] on icon "open menu" at bounding box center [145, 593] width 18 height 18
click at [221, 613] on div "Open in new tab" at bounding box center [239, 628] width 202 height 34
click at [517, 593] on span "Press SPACE to select this row." at bounding box center [521, 592] width 15 height 15
click at [526, 585] on input "Press SPACE to select this row." at bounding box center [526, 585] width 0 height 0
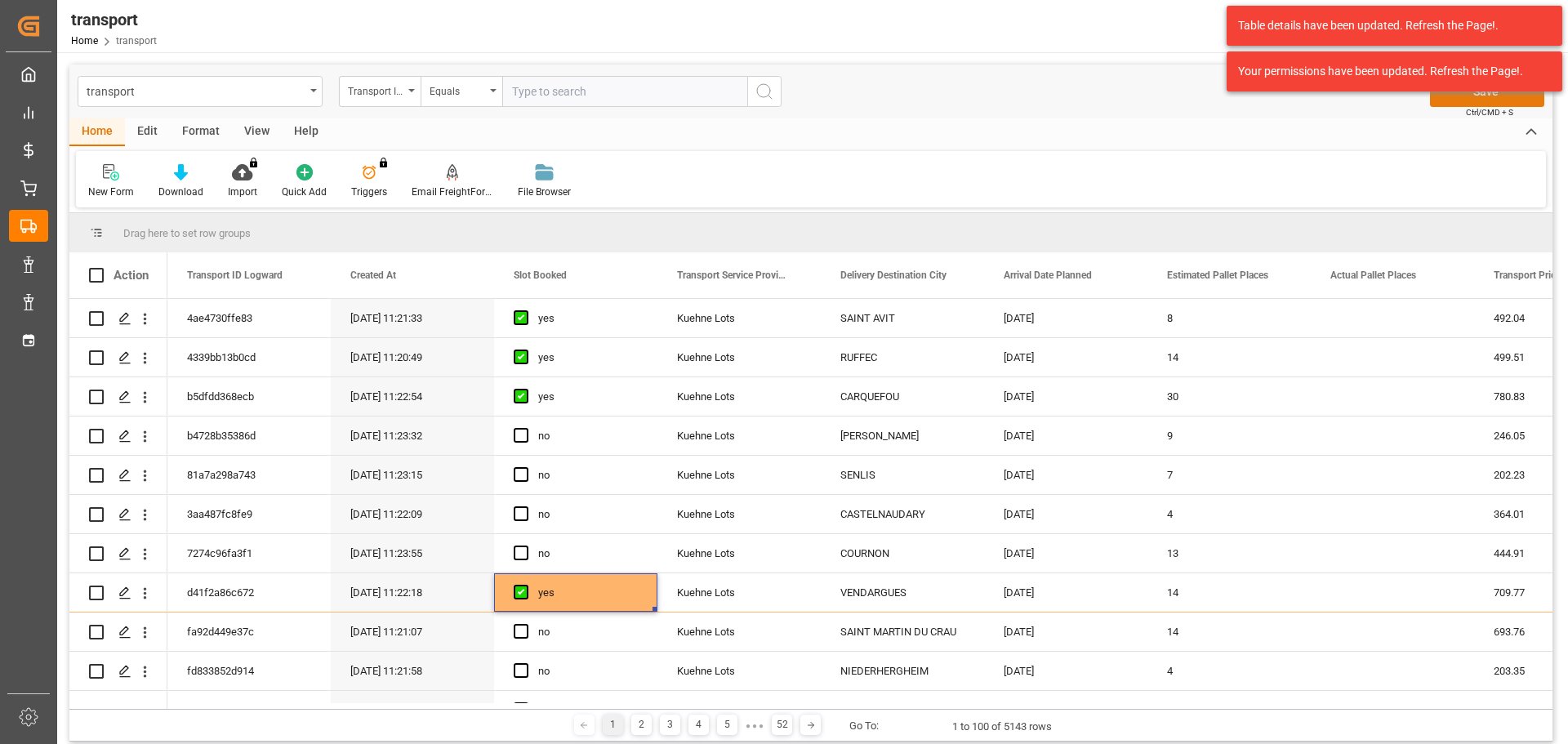
click at [1488, 98] on button "Save" at bounding box center [1487, 91] width 114 height 31
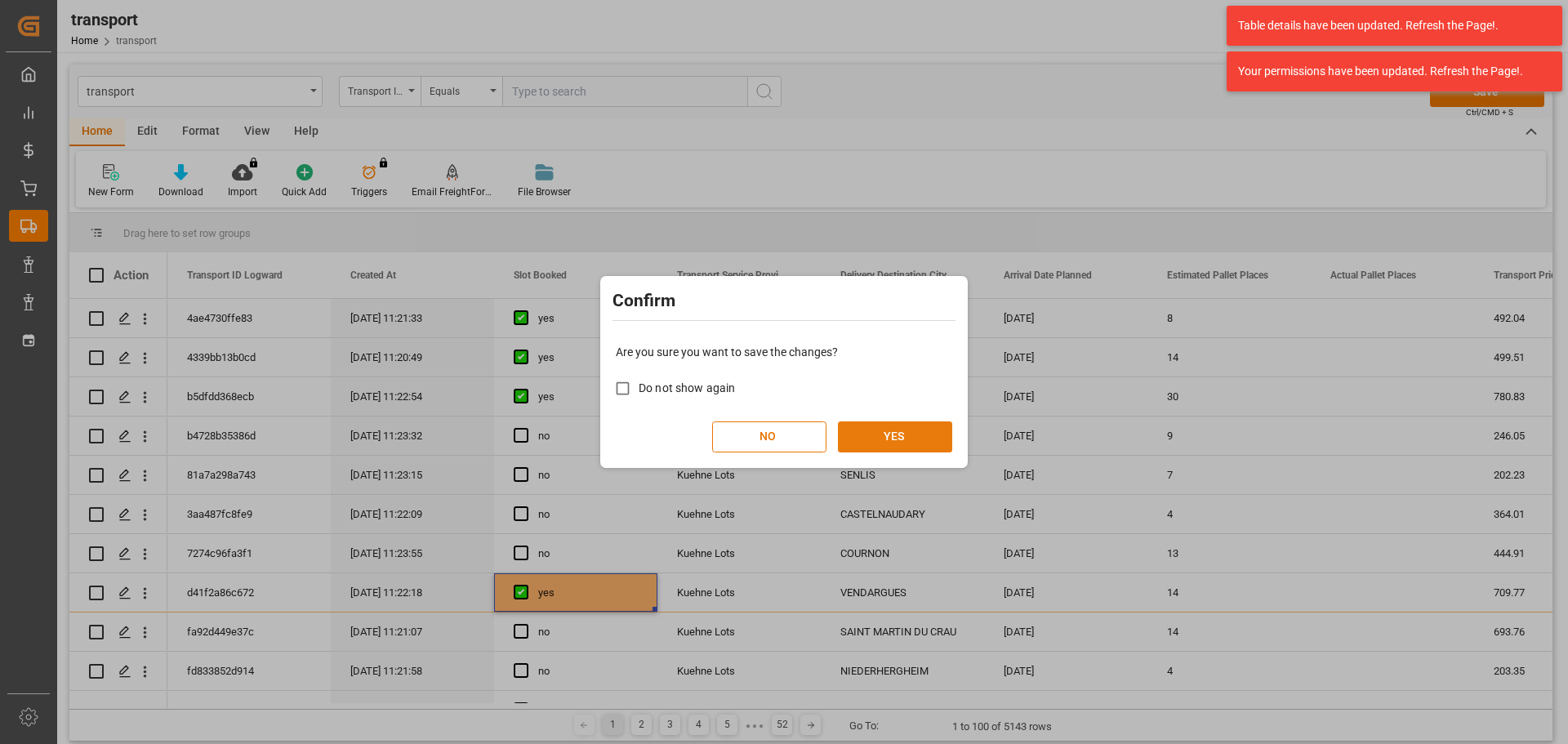
click at [906, 433] on button "YES" at bounding box center [895, 436] width 114 height 31
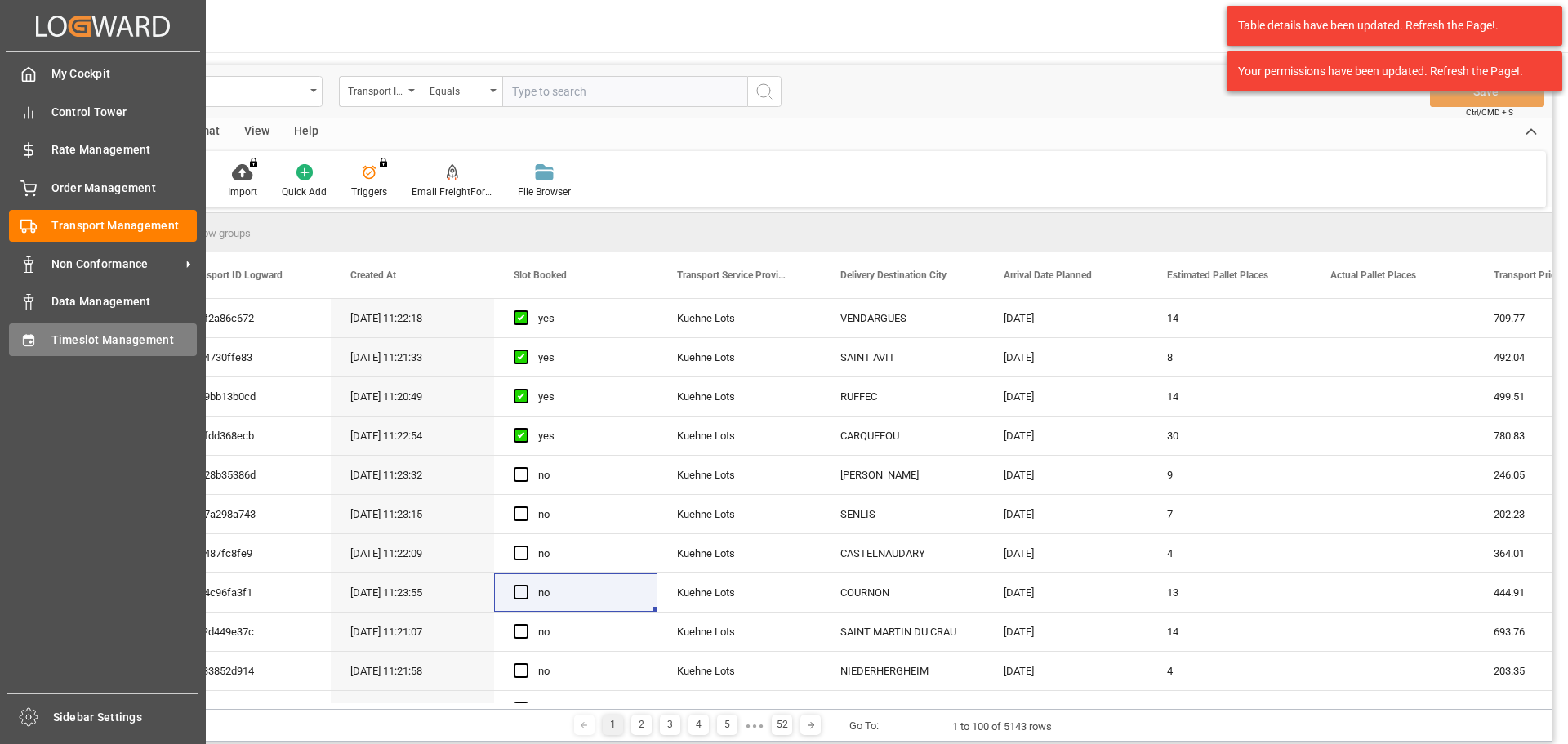
click at [88, 338] on span "Timeslot Management" at bounding box center [124, 340] width 146 height 18
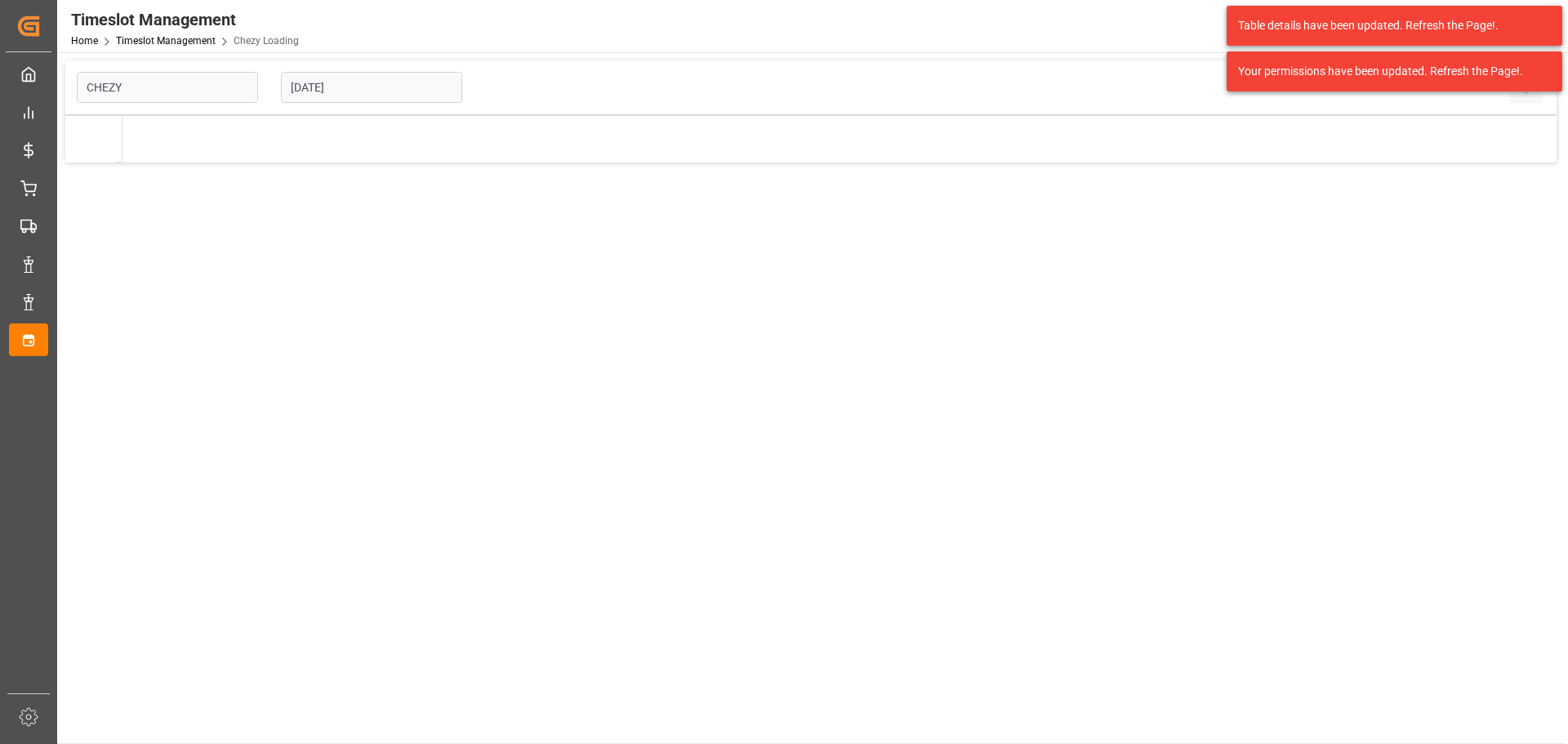
type input "Chezy Loading"
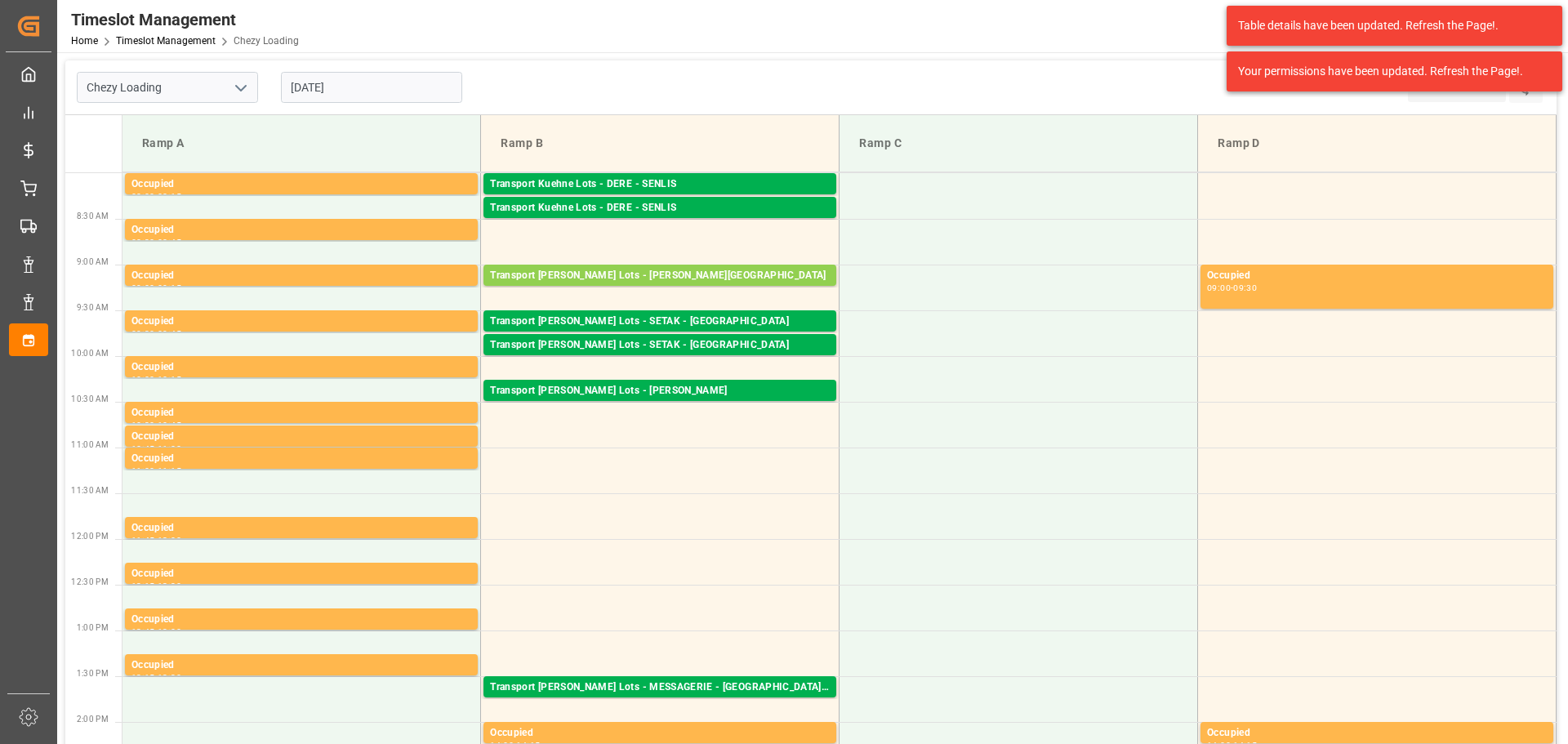
click at [376, 84] on input "24-09-2025" at bounding box center [371, 87] width 181 height 31
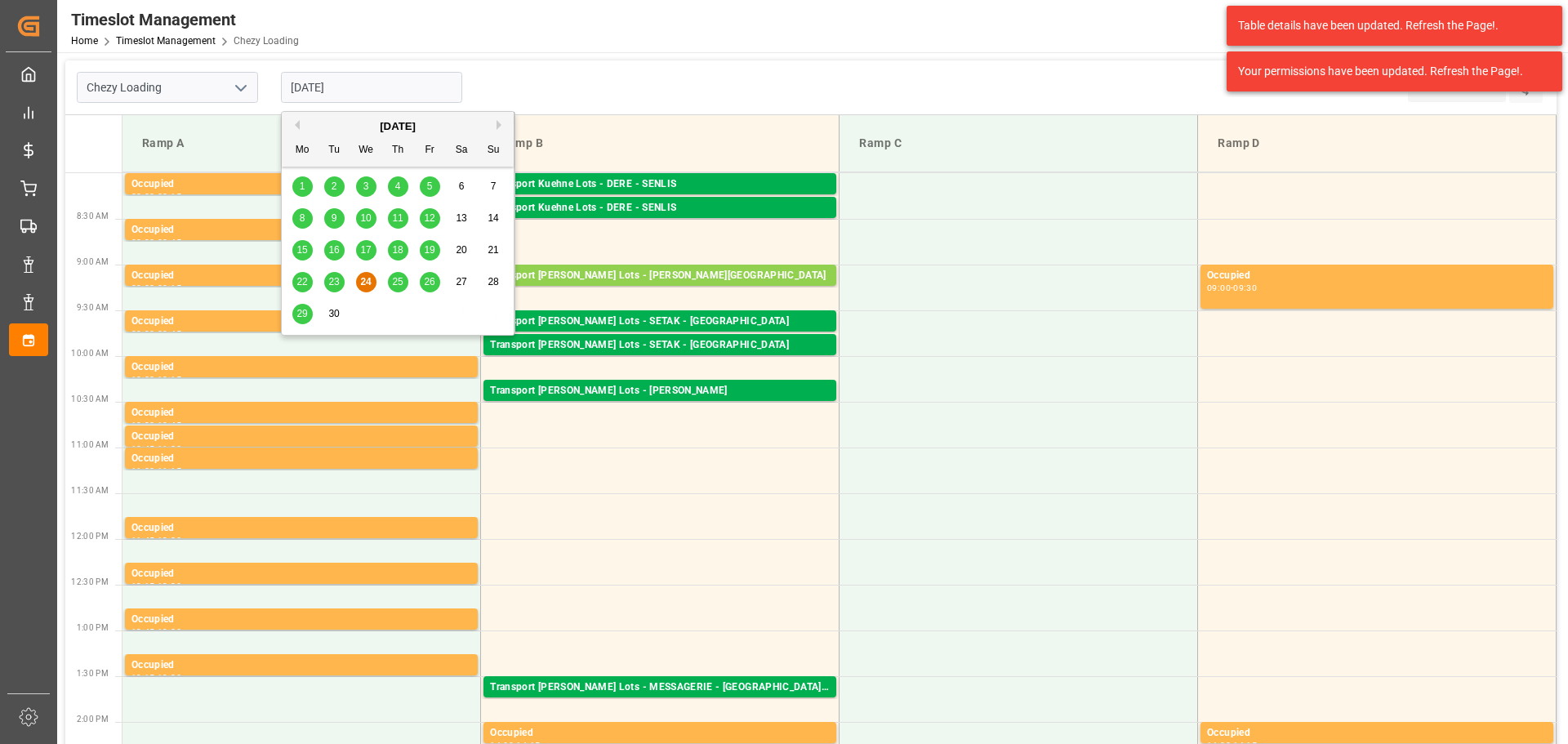
click at [432, 281] on span "26" at bounding box center [429, 282] width 11 height 12
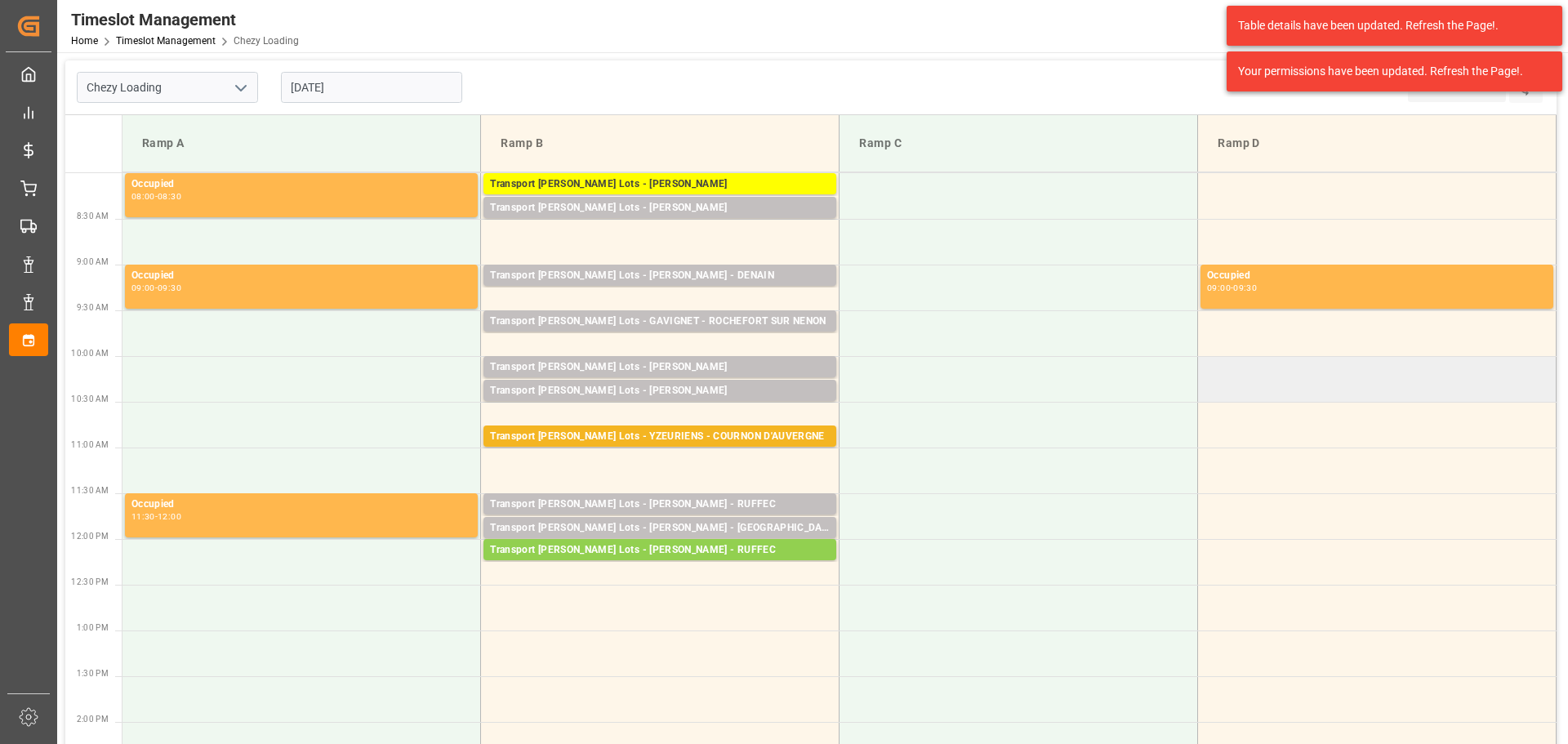
click at [1291, 395] on td at bounding box center [1378, 379] width 359 height 46
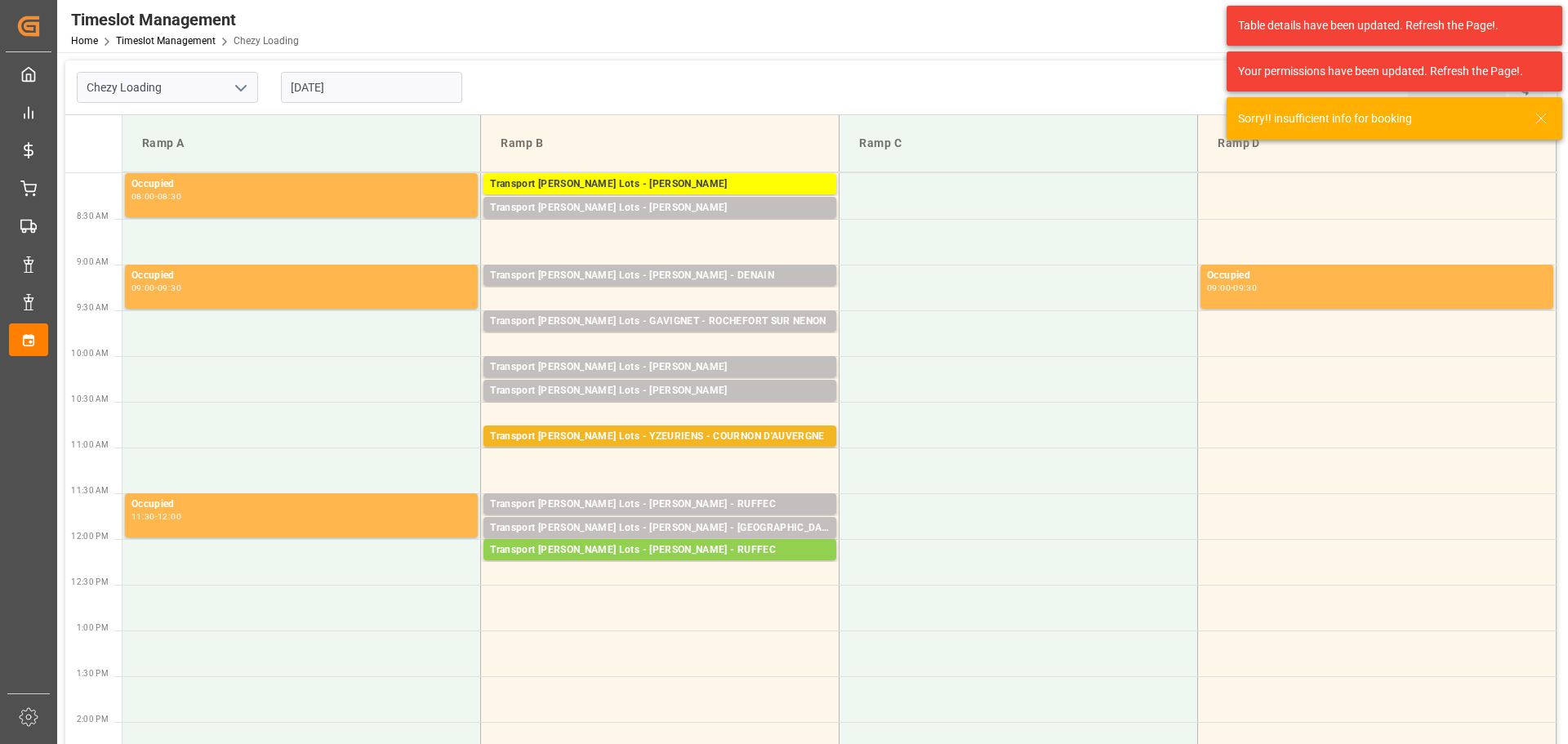
click at [339, 78] on input "[DATE]" at bounding box center [371, 87] width 181 height 31
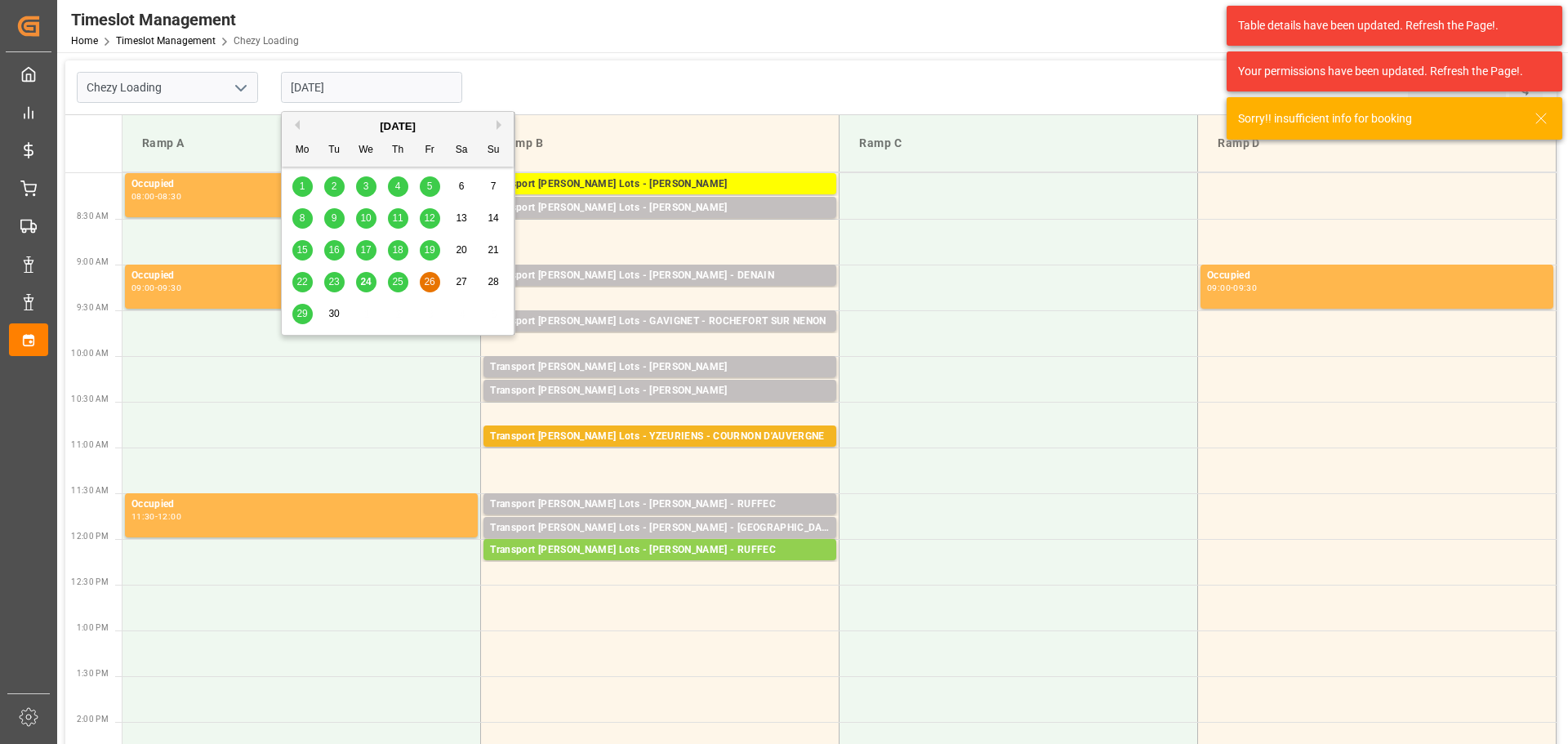
click at [304, 308] on span "29" at bounding box center [302, 314] width 11 height 12
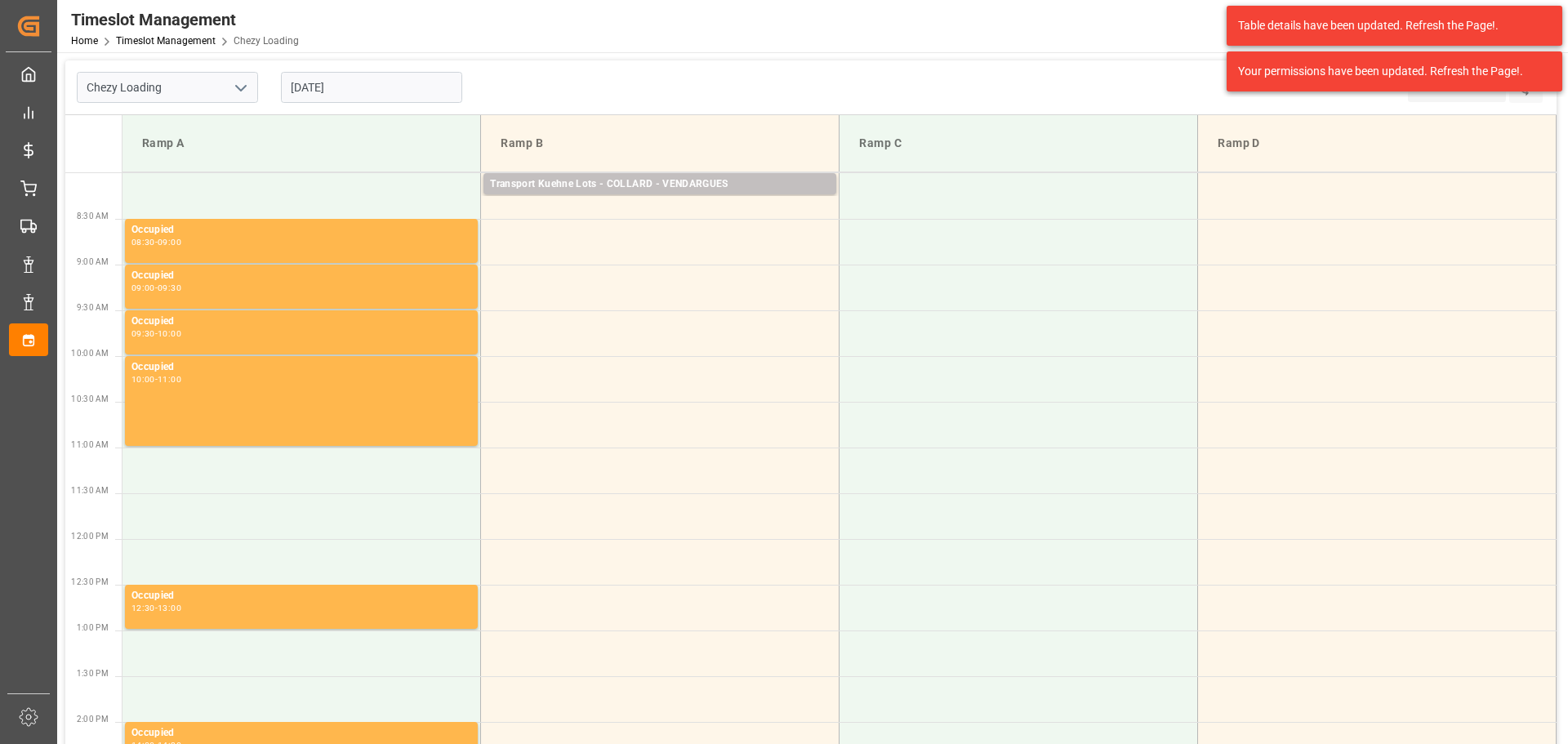
click at [353, 93] on input "[DATE]" at bounding box center [371, 87] width 181 height 31
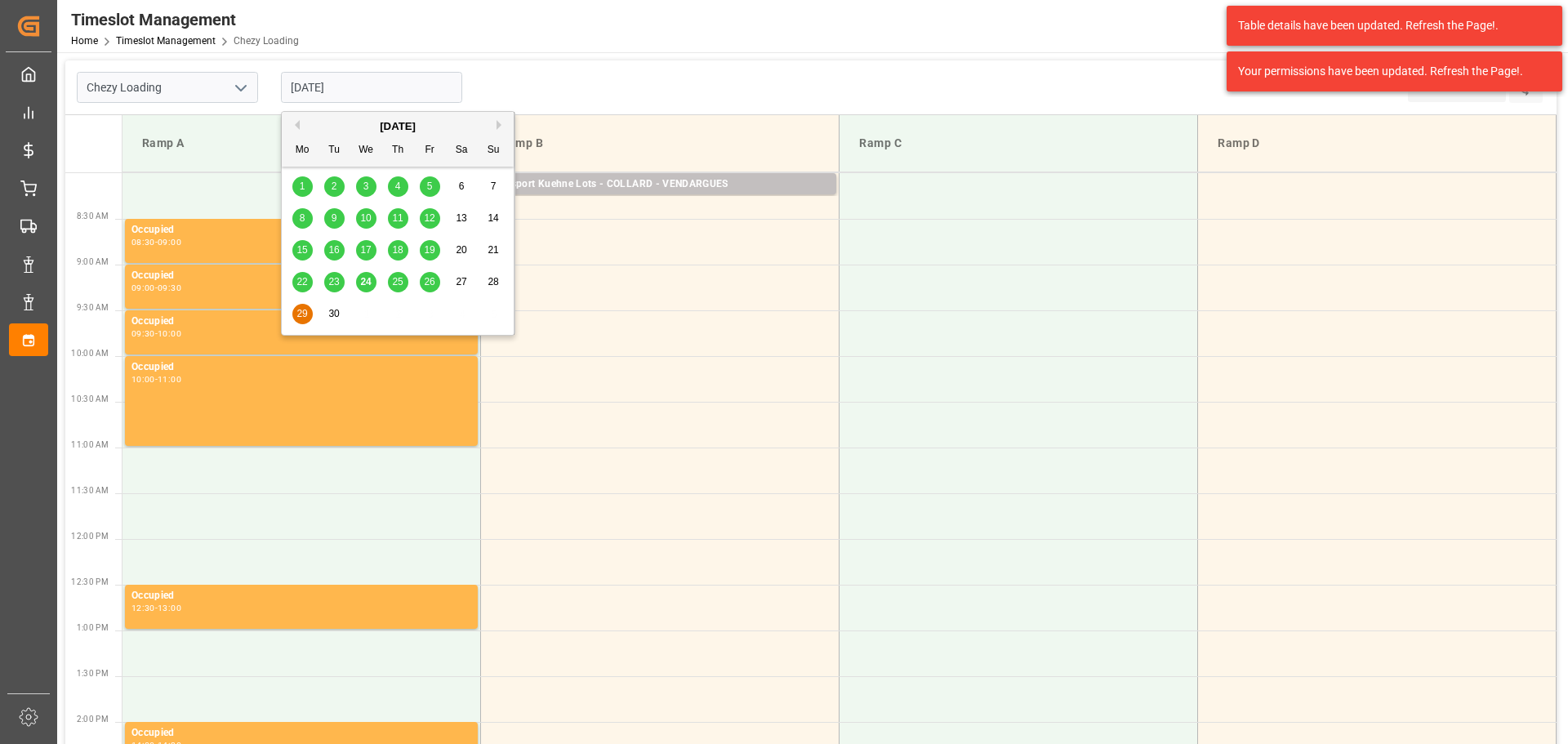
click at [427, 275] on div "26" at bounding box center [430, 283] width 20 height 20
type input "[DATE]"
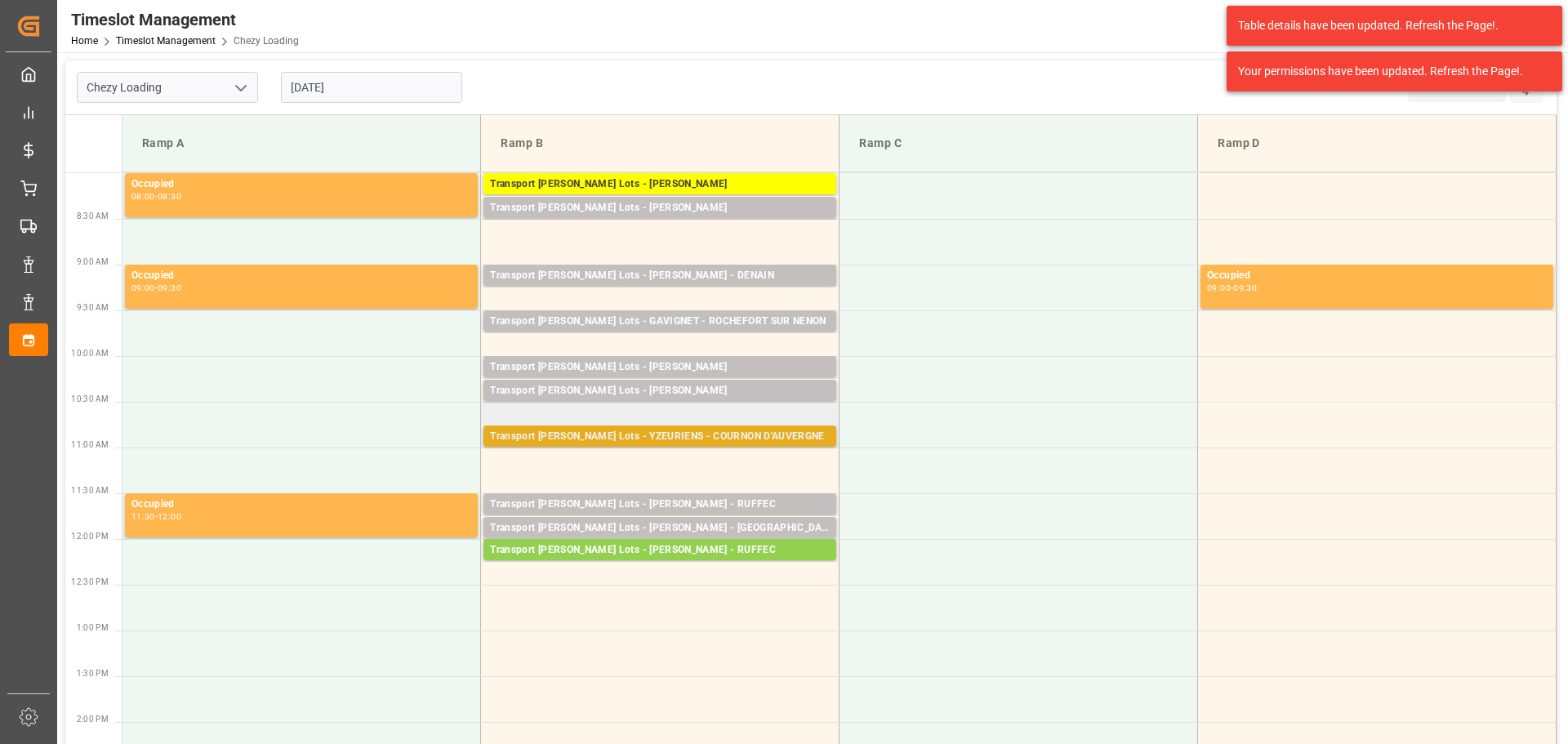
click at [644, 430] on div "Transport Kuehne Lots - YZEURIENS - COURNON D'AUVERGNE" at bounding box center [660, 437] width 339 height 17
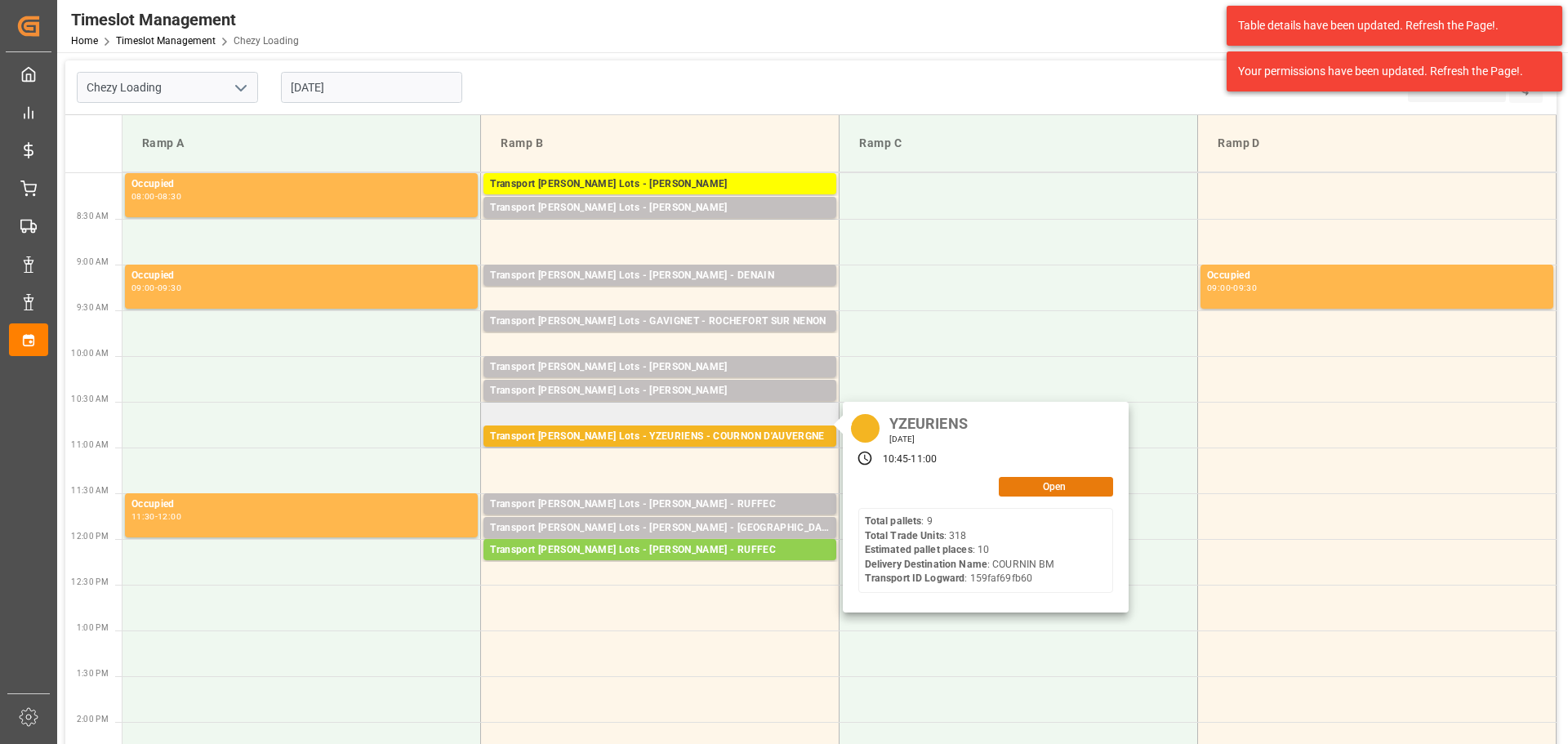
click at [1002, 493] on button "Open" at bounding box center [1056, 487] width 114 height 20
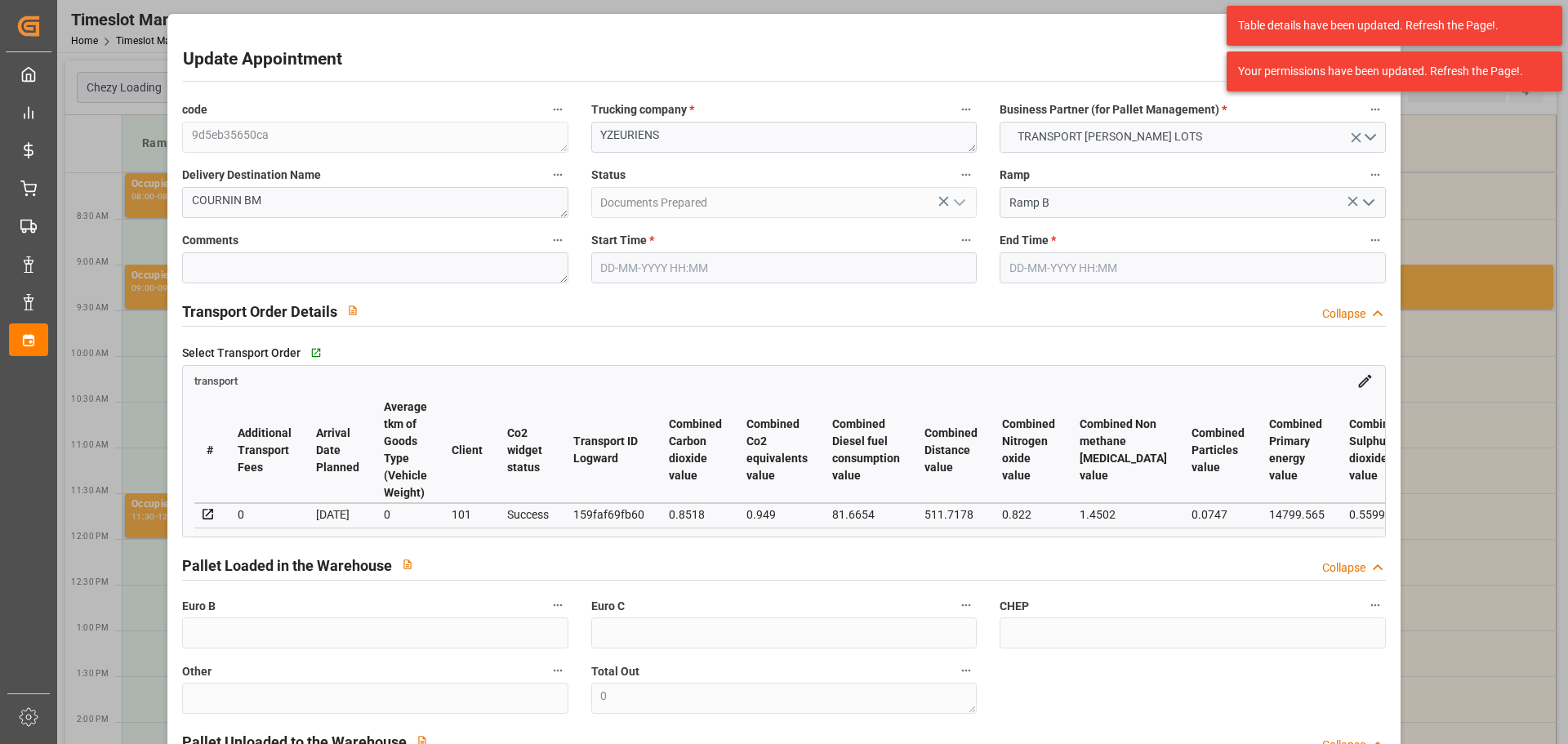
type input "[DATE] 10:45"
type input "[DATE] 11:00"
type input "[DATE] 13:17"
type input "22-09-2025 11:21"
type input "[DATE]"
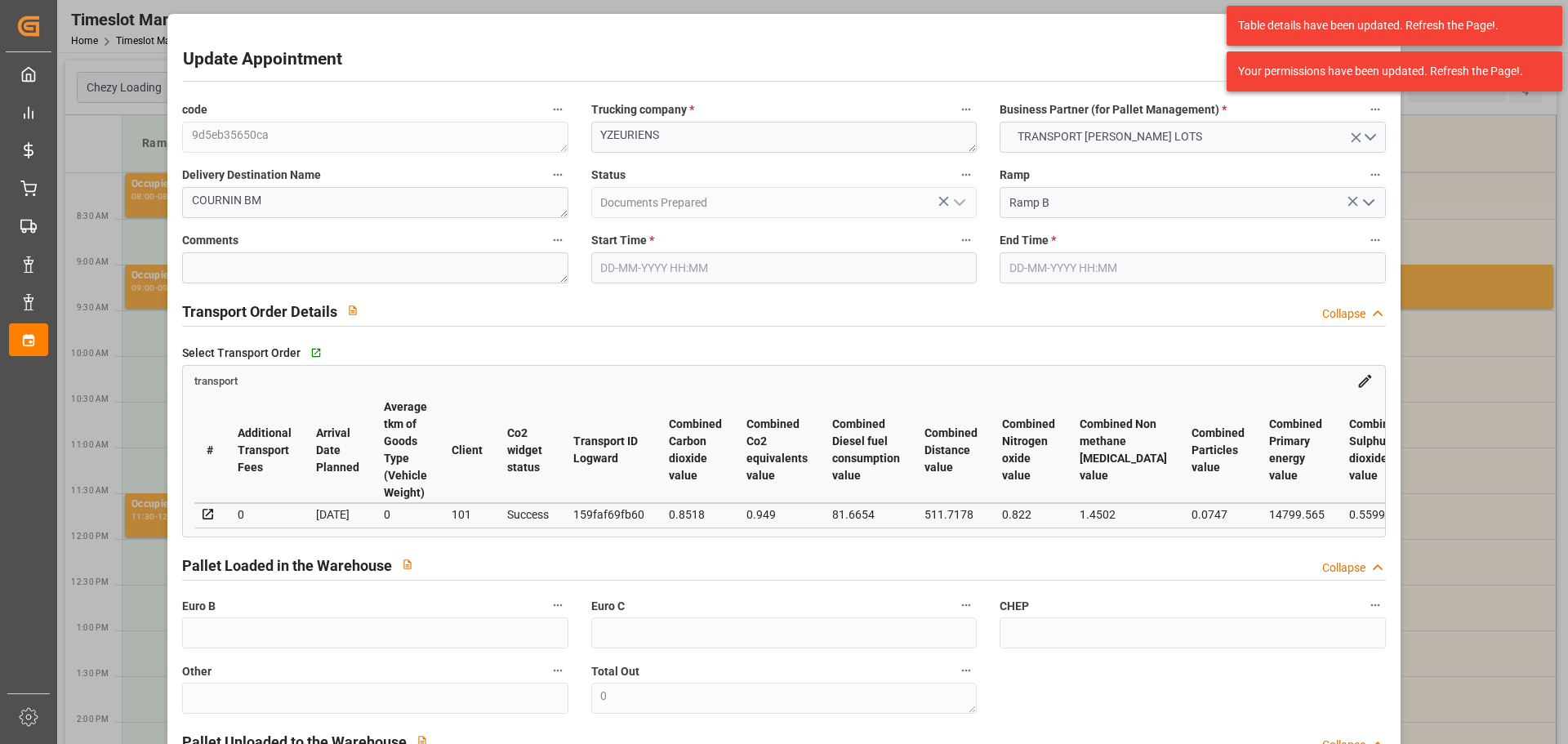
type input "25-09-2025"
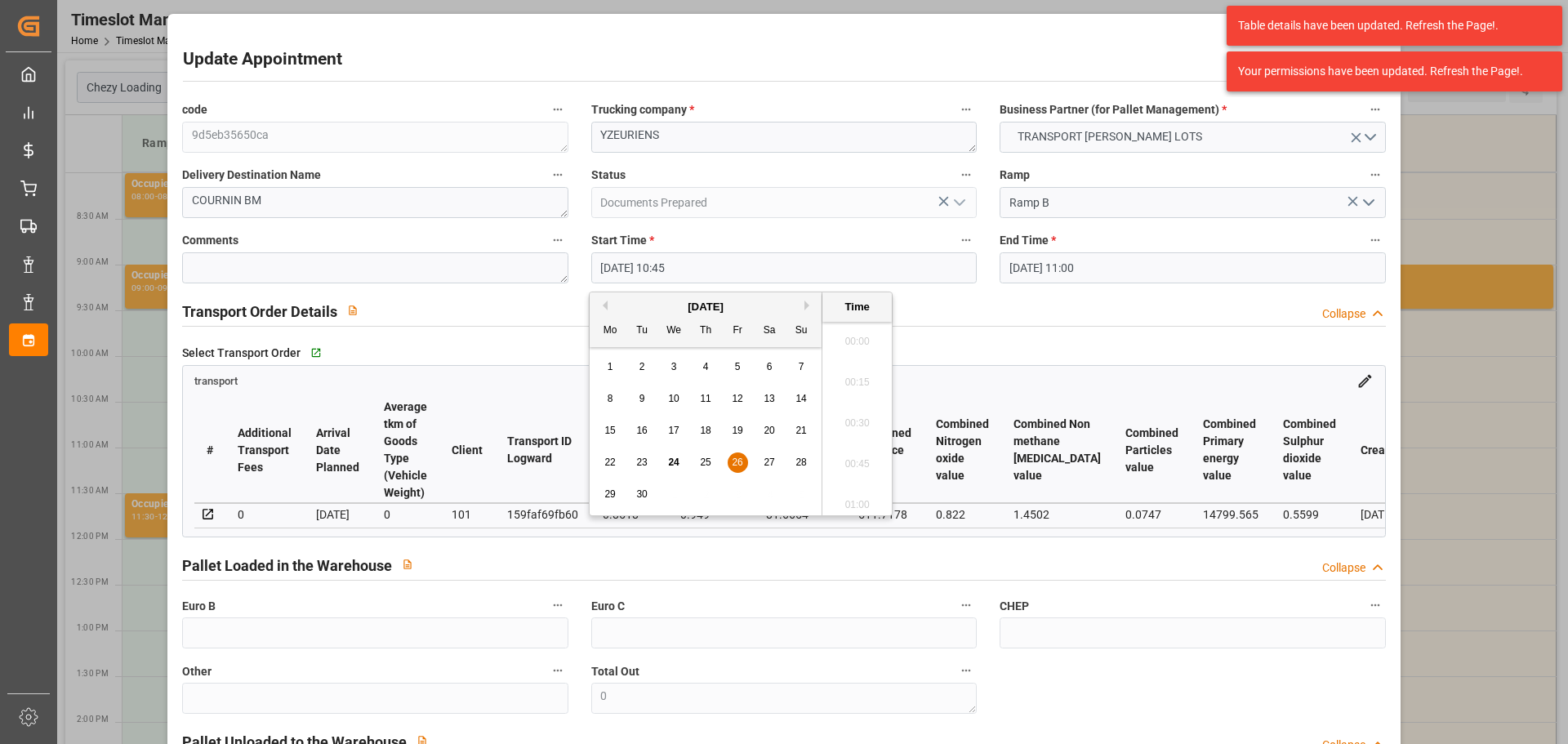
click at [630, 273] on input "26-09-2025 10:45" at bounding box center [784, 268] width 385 height 31
click at [606, 492] on span "29" at bounding box center [610, 495] width 11 height 12
drag, startPoint x: 856, startPoint y: 377, endPoint x: 991, endPoint y: 319, distance: 146.9
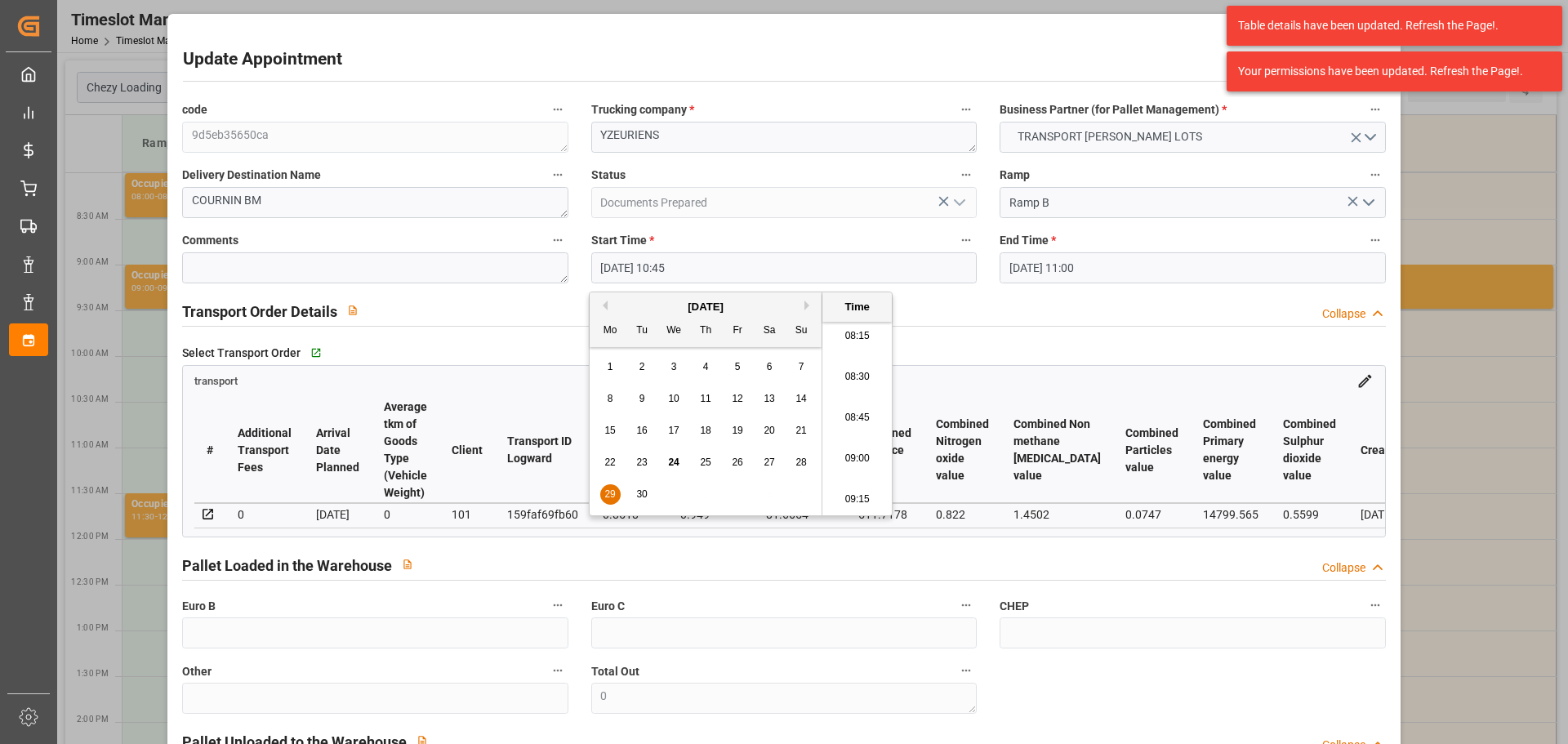
click at [858, 377] on li "08:30" at bounding box center [857, 377] width 69 height 41
type input "29-09-2025 08:30"
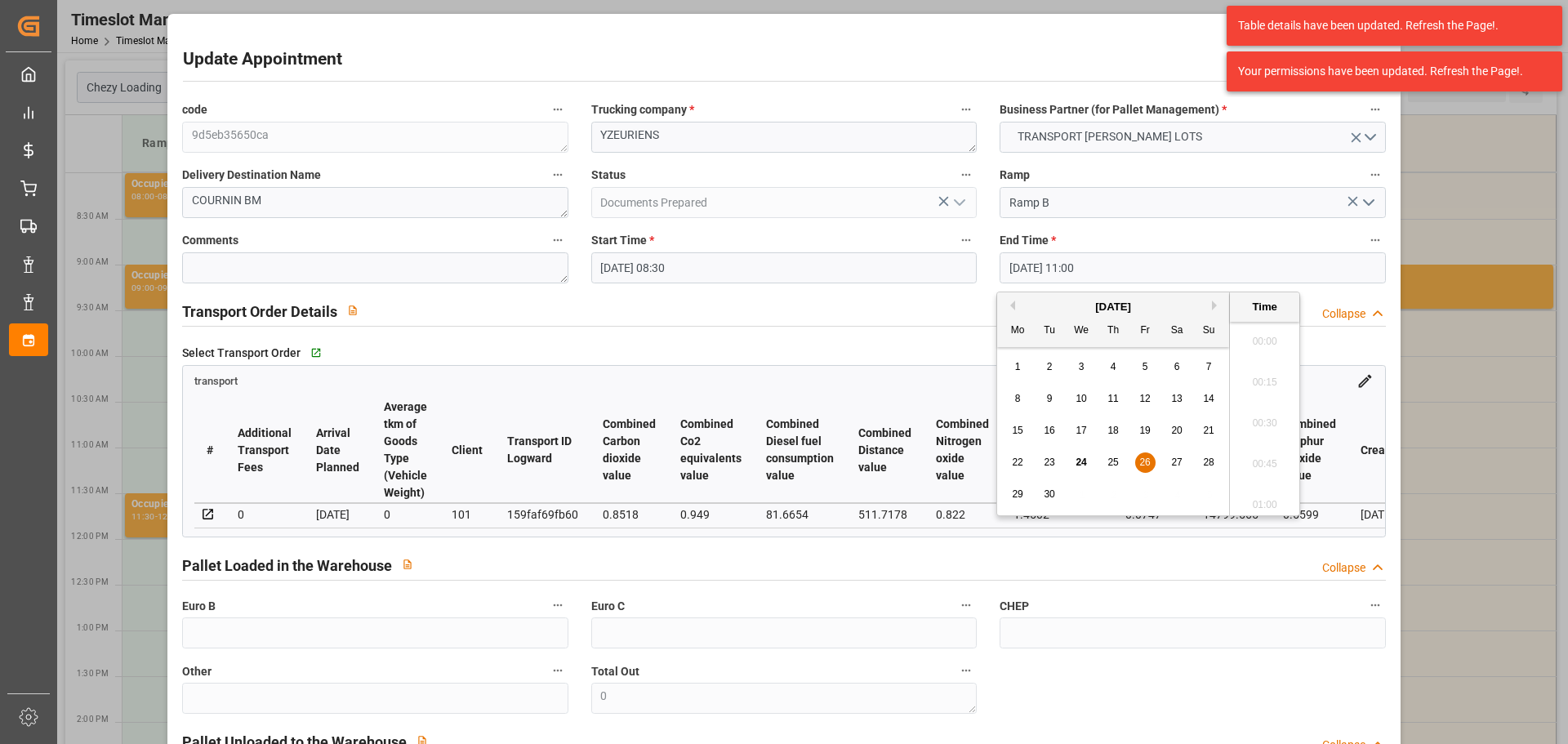
click at [1029, 276] on input "26-09-2025 11:00" at bounding box center [1193, 268] width 385 height 31
click at [1022, 490] on span "29" at bounding box center [1018, 495] width 11 height 12
click at [1269, 337] on li "08:30" at bounding box center [1264, 336] width 69 height 41
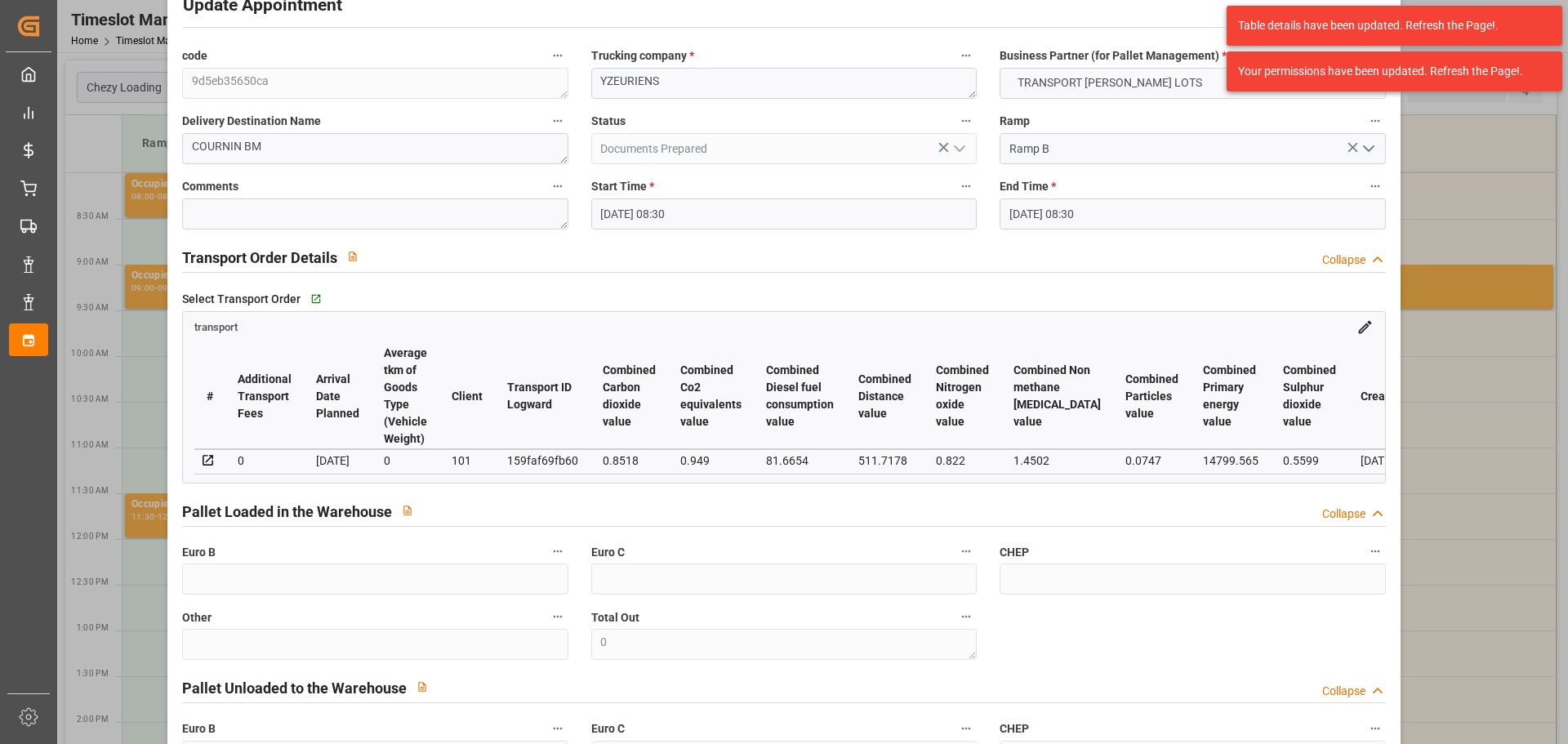
scroll to position [0, 0]
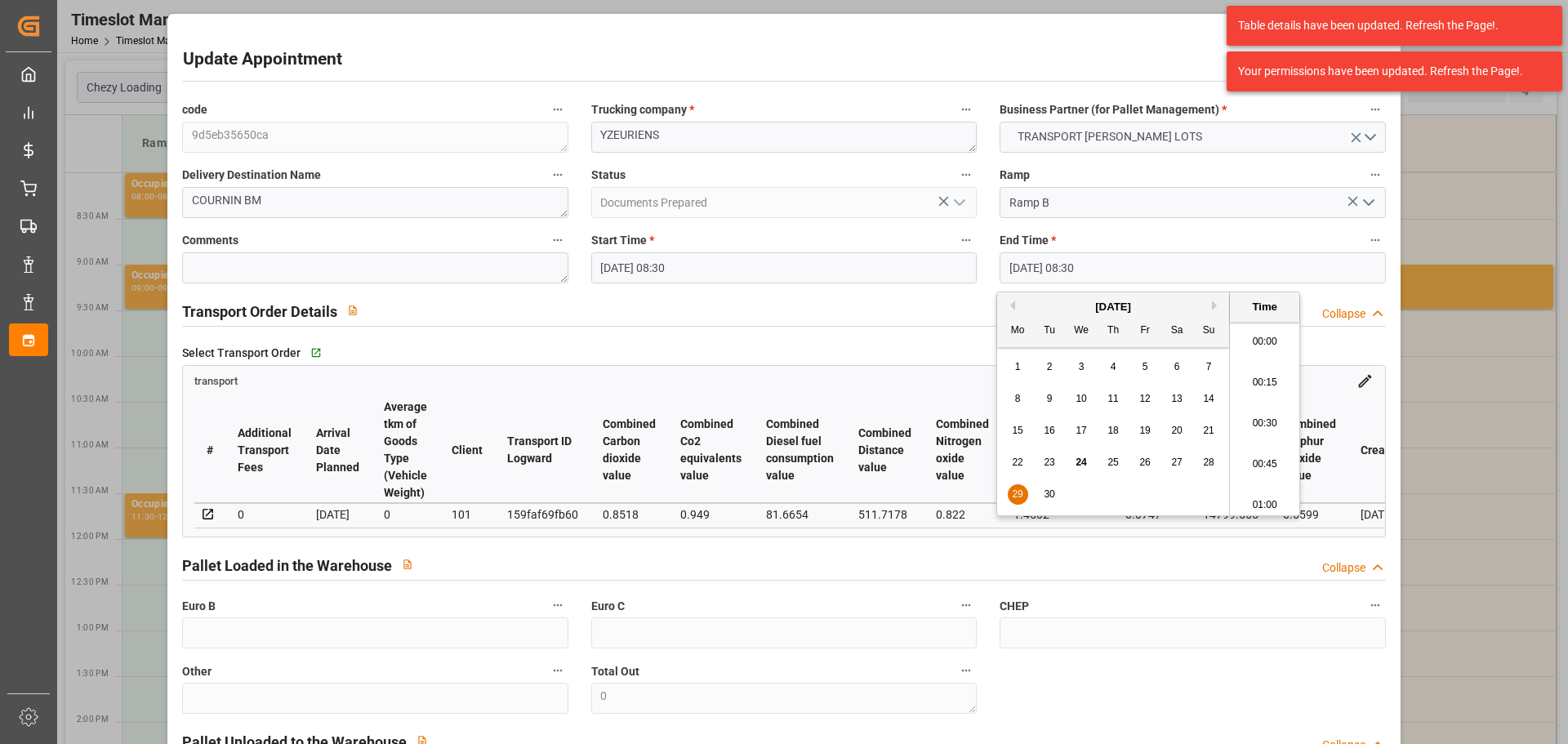
click at [1043, 259] on input "29-09-2025 08:30" at bounding box center [1193, 268] width 385 height 31
click at [1015, 496] on span "29" at bounding box center [1018, 495] width 11 height 12
click at [1255, 450] on li "08:45" at bounding box center [1264, 459] width 69 height 41
type input "29-09-2025 08:45"
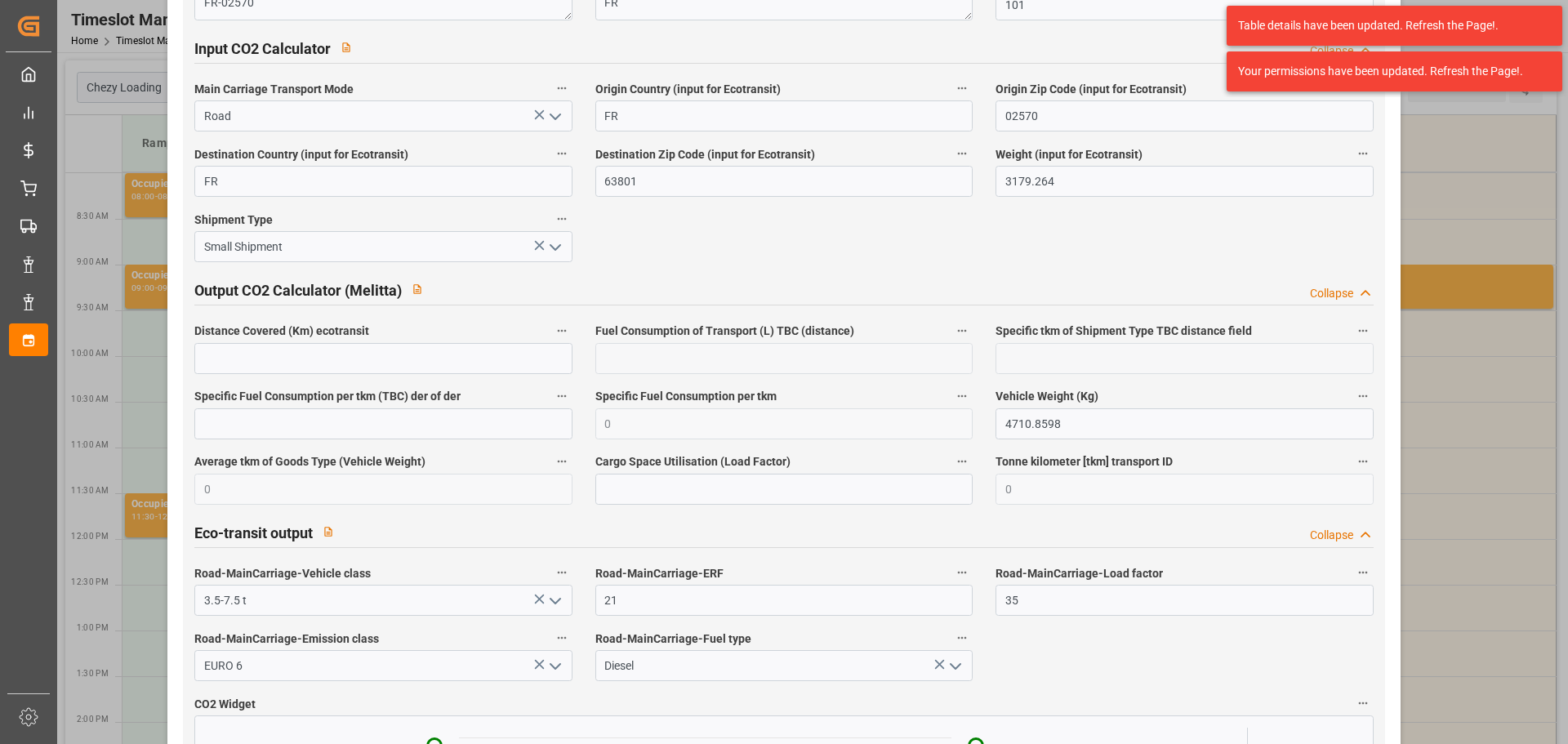
scroll to position [2701, 0]
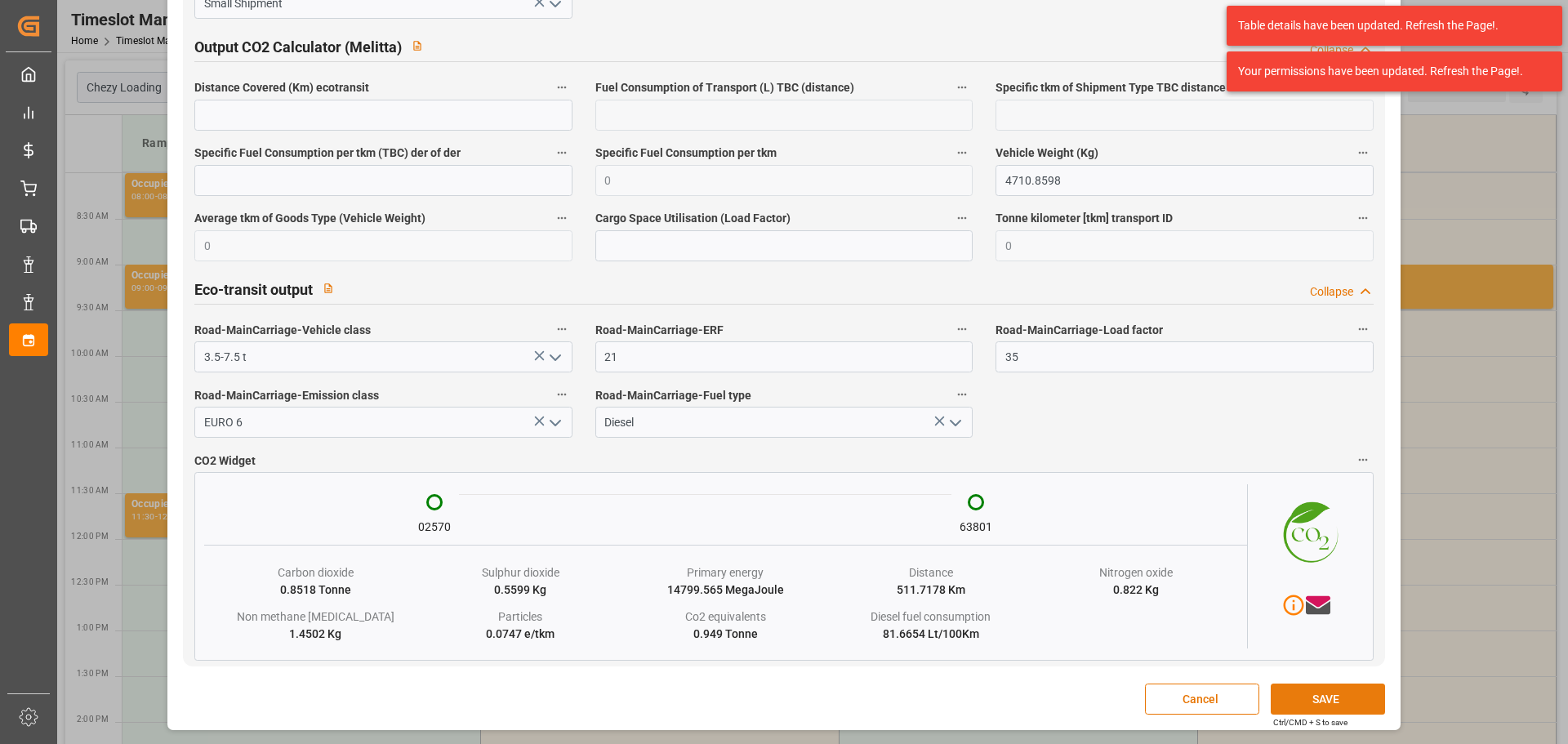
click at [1323, 699] on button "SAVE" at bounding box center [1328, 699] width 114 height 31
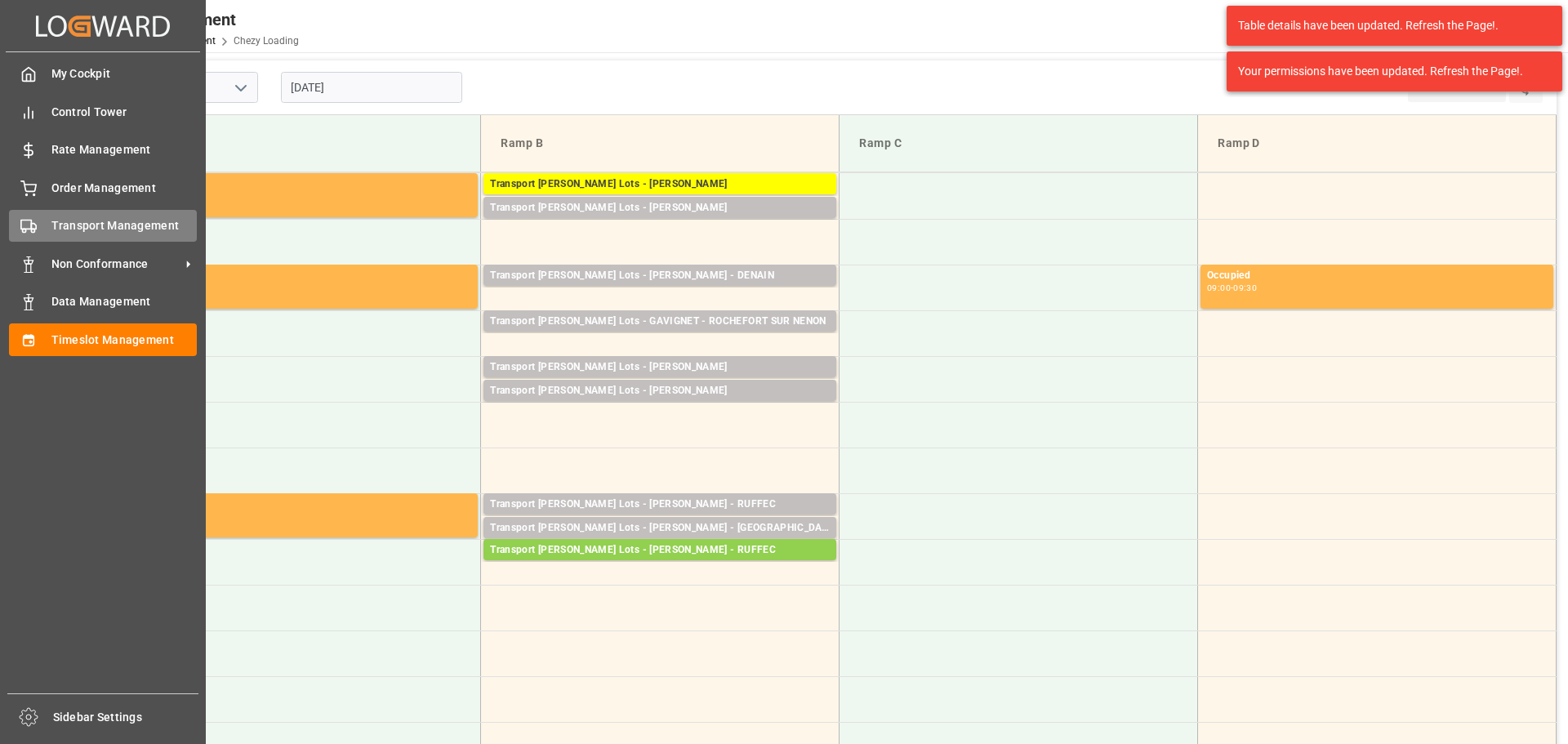
click at [48, 224] on div "Transport Management Transport Management" at bounding box center [103, 226] width 188 height 32
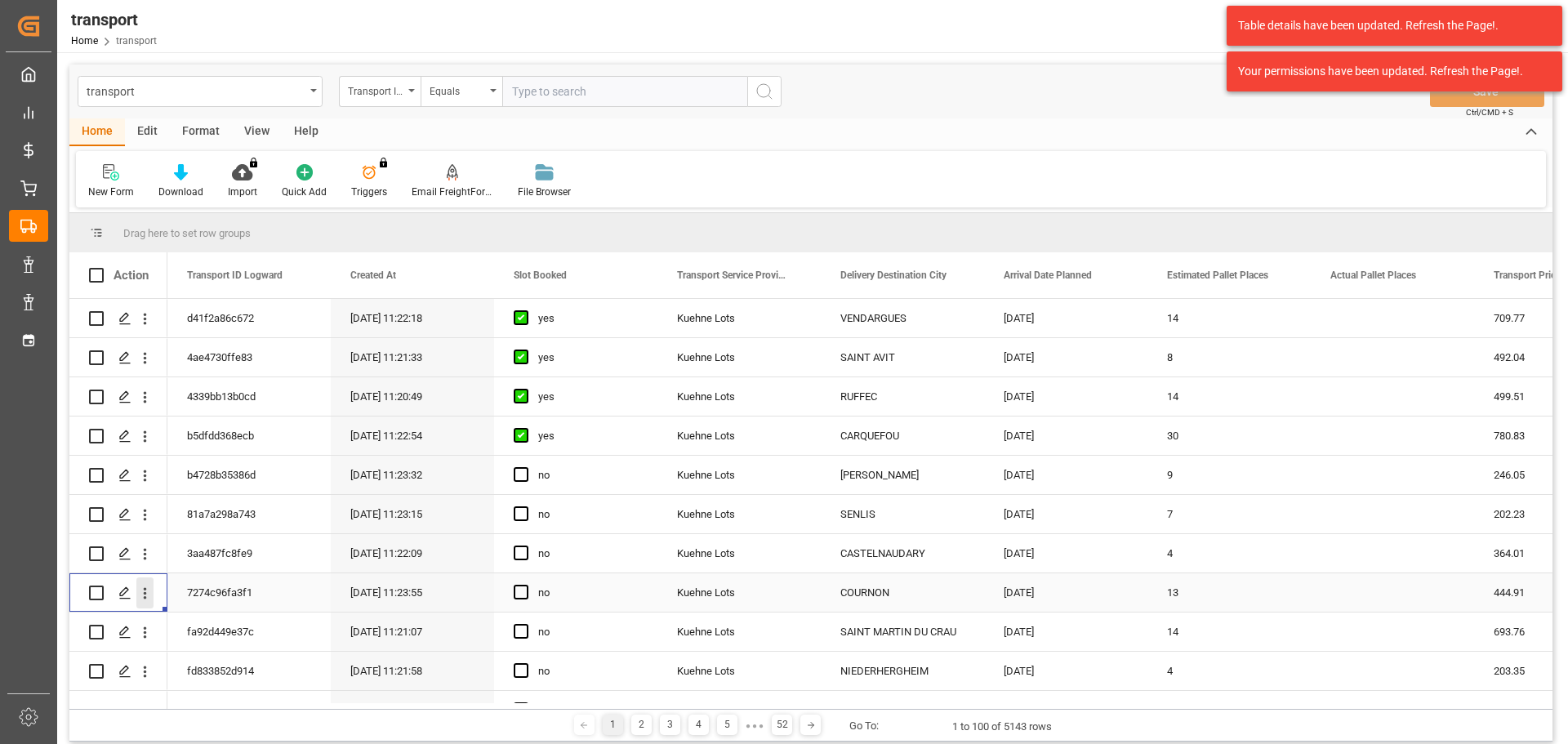
click at [147, 586] on icon "open menu" at bounding box center [145, 593] width 18 height 18
click at [215, 623] on span "Open in new tab" at bounding box center [253, 627] width 148 height 18
click at [525, 589] on span "Press SPACE to select this row." at bounding box center [521, 592] width 15 height 15
click at [526, 585] on input "Press SPACE to select this row." at bounding box center [526, 585] width 0 height 0
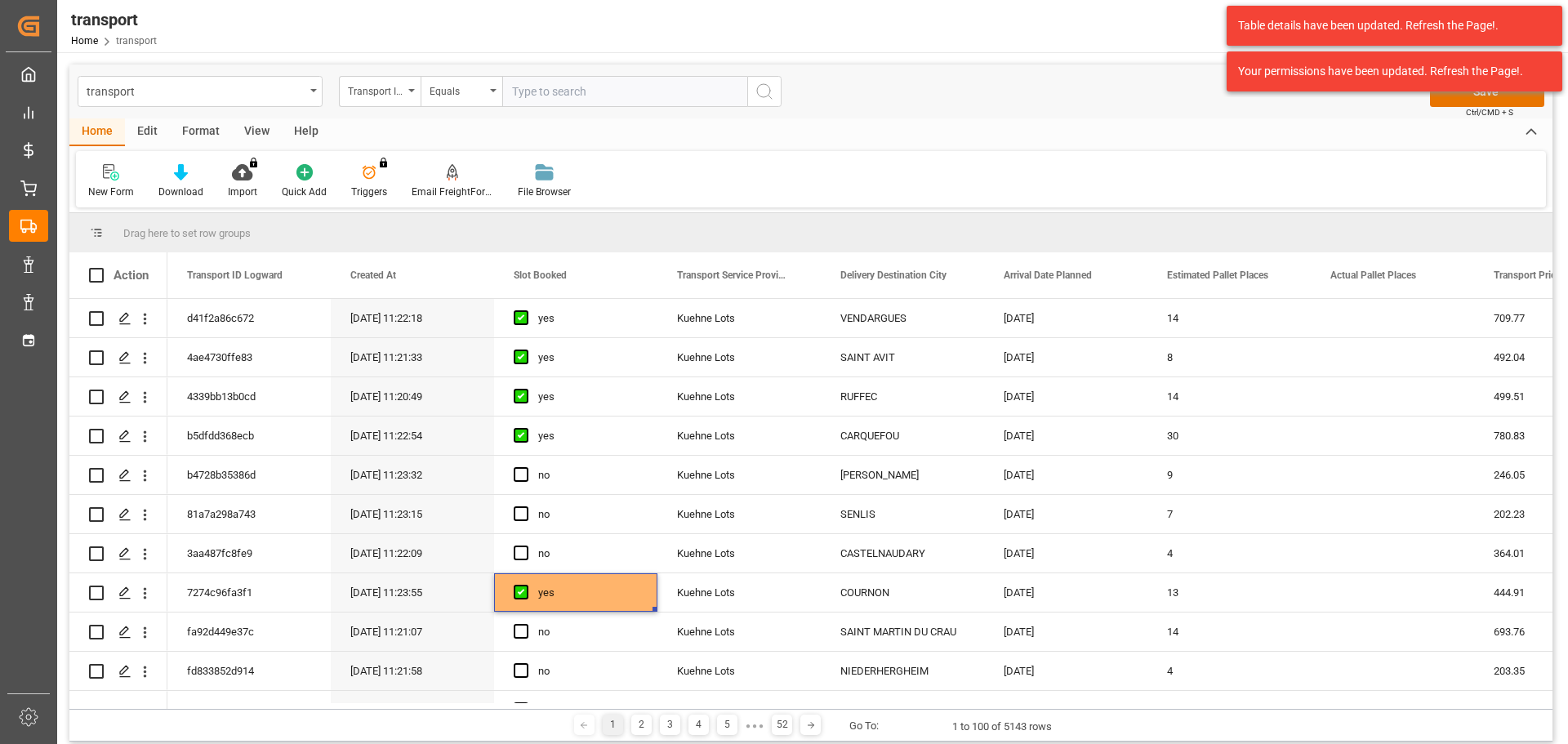
click at [1495, 95] on div "Table details have been updated. Refresh the Page!. Your permissions have been …" at bounding box center [1395, 48] width 347 height 98
drag, startPoint x: 143, startPoint y: 546, endPoint x: 193, endPoint y: 580, distance: 60.5
click at [143, 546] on icon "open menu" at bounding box center [145, 554] width 18 height 18
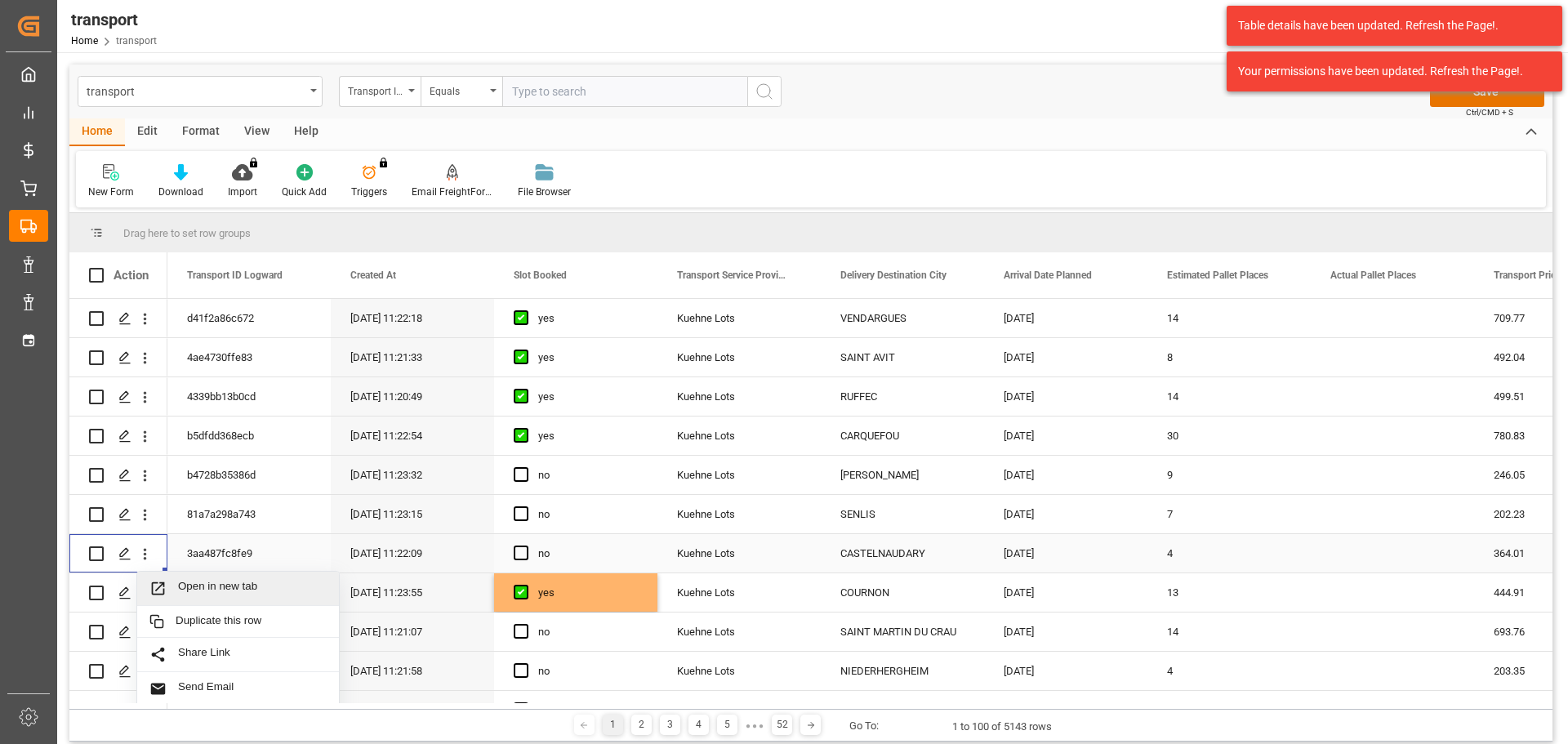
click at [219, 581] on span "Open in new tab" at bounding box center [253, 588] width 148 height 18
drag, startPoint x: 515, startPoint y: 554, endPoint x: 549, endPoint y: 540, distance: 36.8
click at [515, 553] on span "Press SPACE to select this row." at bounding box center [521, 553] width 15 height 15
click at [526, 545] on input "Press SPACE to select this row." at bounding box center [526, 545] width 0 height 0
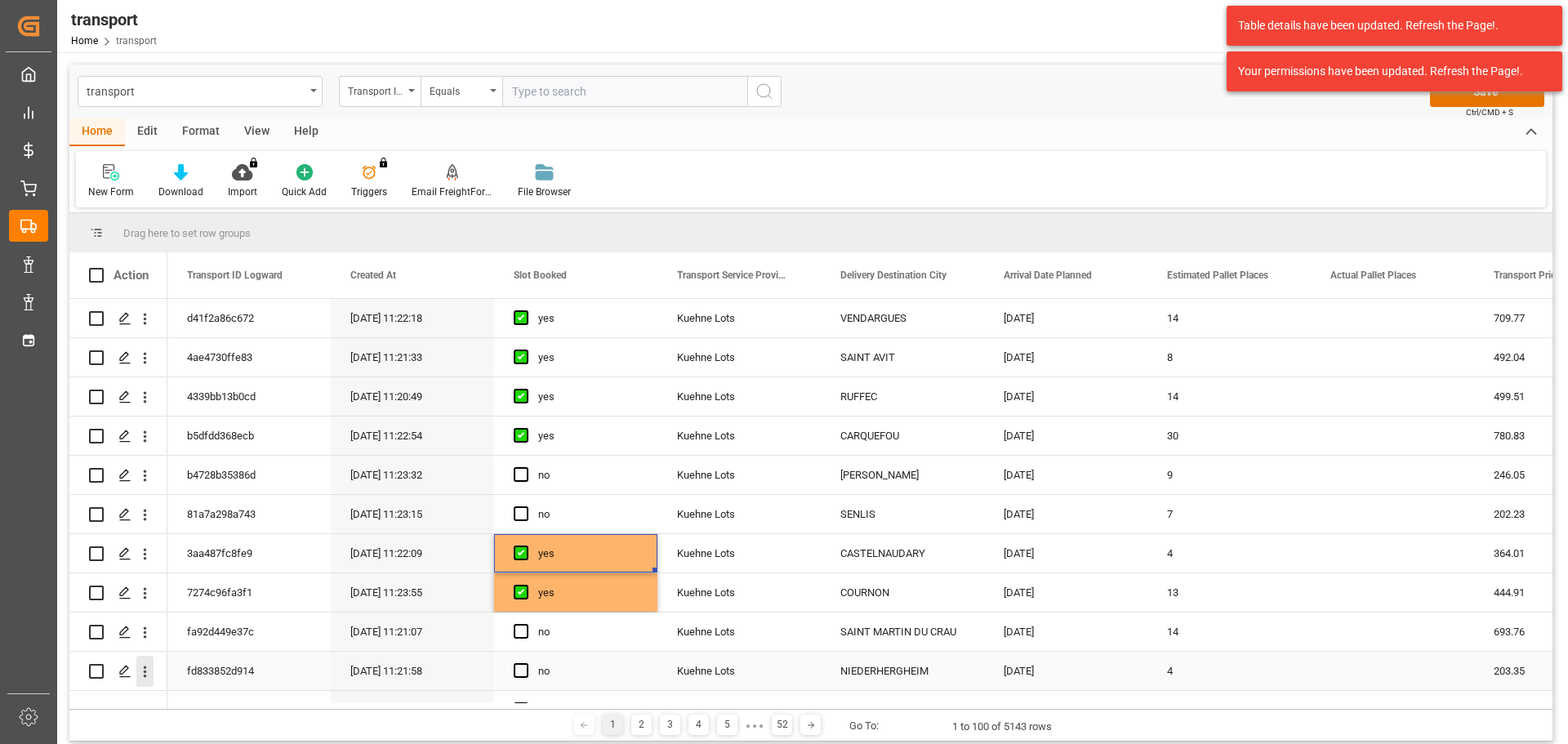
click at [146, 668] on icon "open menu" at bounding box center [145, 672] width 3 height 12
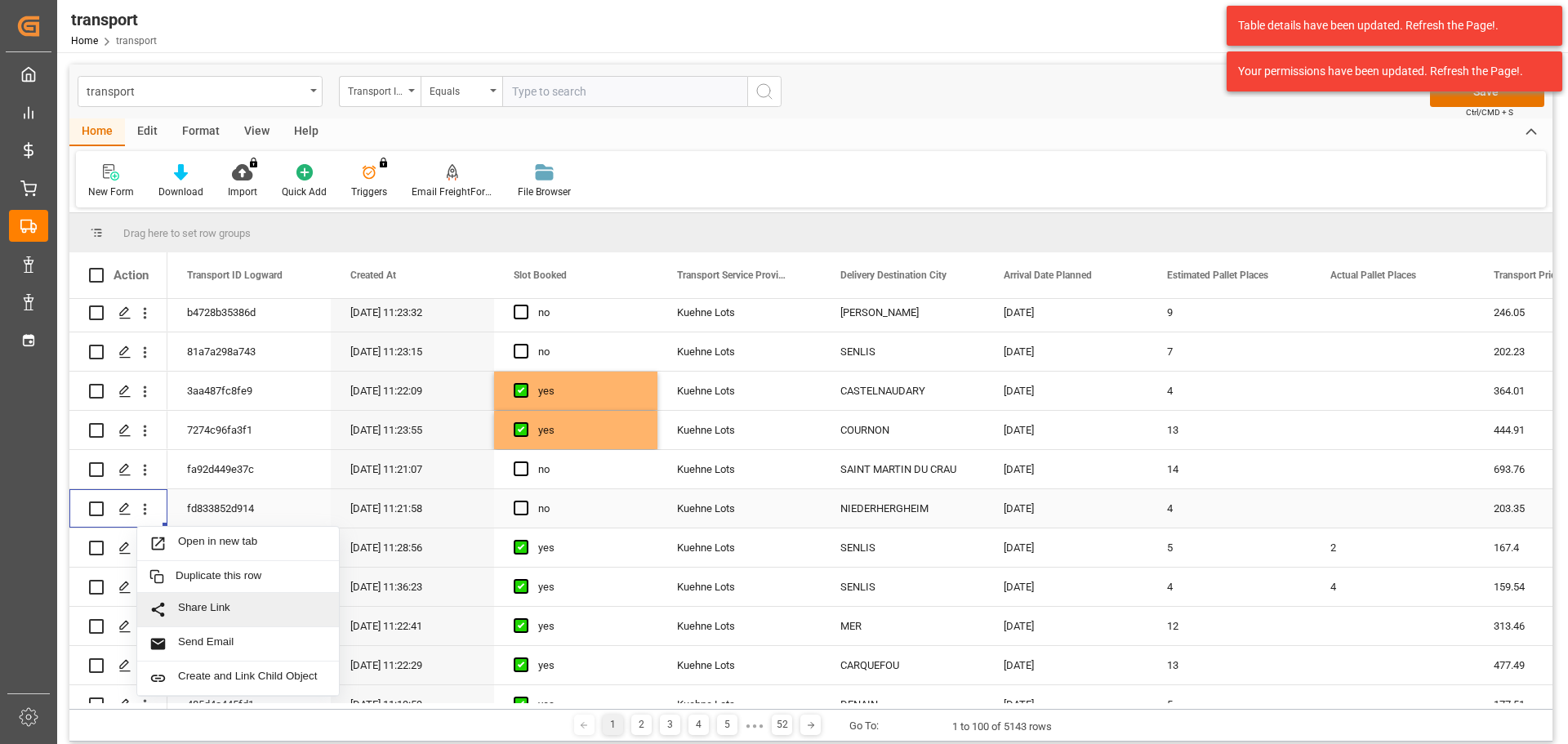
scroll to position [163, 0]
click at [219, 540] on span "Open in new tab" at bounding box center [253, 543] width 148 height 18
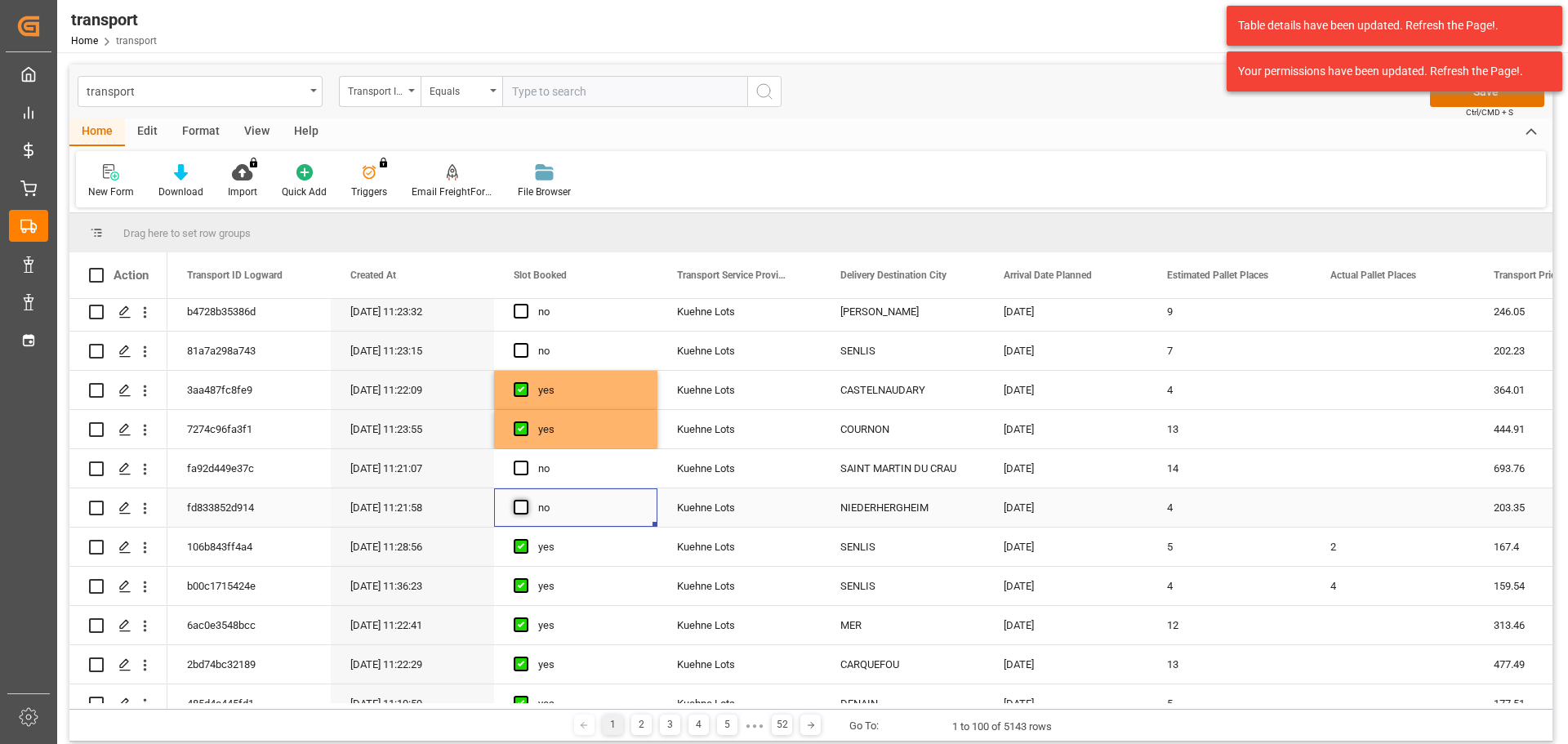
click at [525, 505] on span "Press SPACE to select this row." at bounding box center [521, 507] width 15 height 15
click at [526, 500] on input "Press SPACE to select this row." at bounding box center [526, 500] width 0 height 0
click at [1476, 100] on button "Save" at bounding box center [1487, 91] width 114 height 31
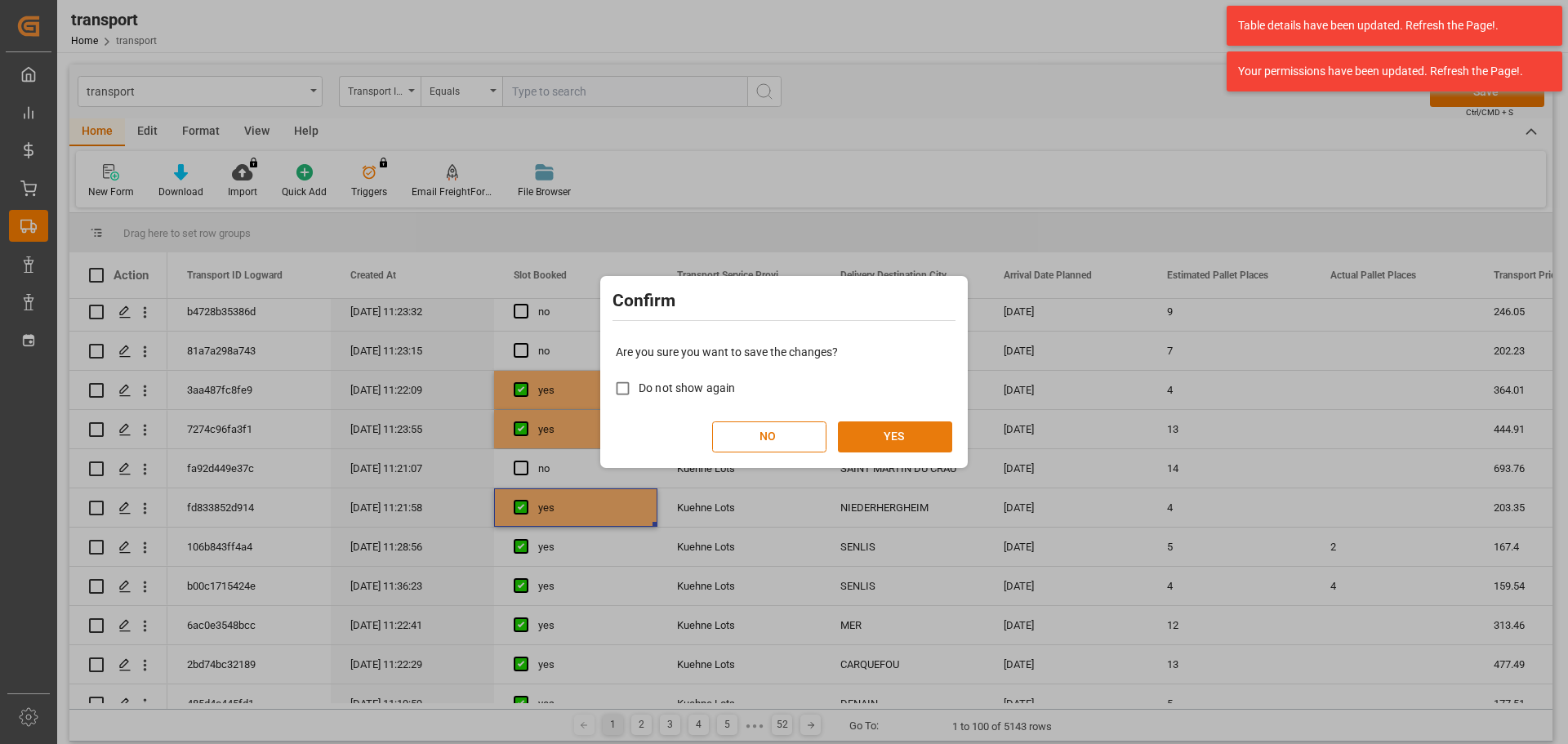
click at [925, 430] on button "YES" at bounding box center [895, 436] width 114 height 31
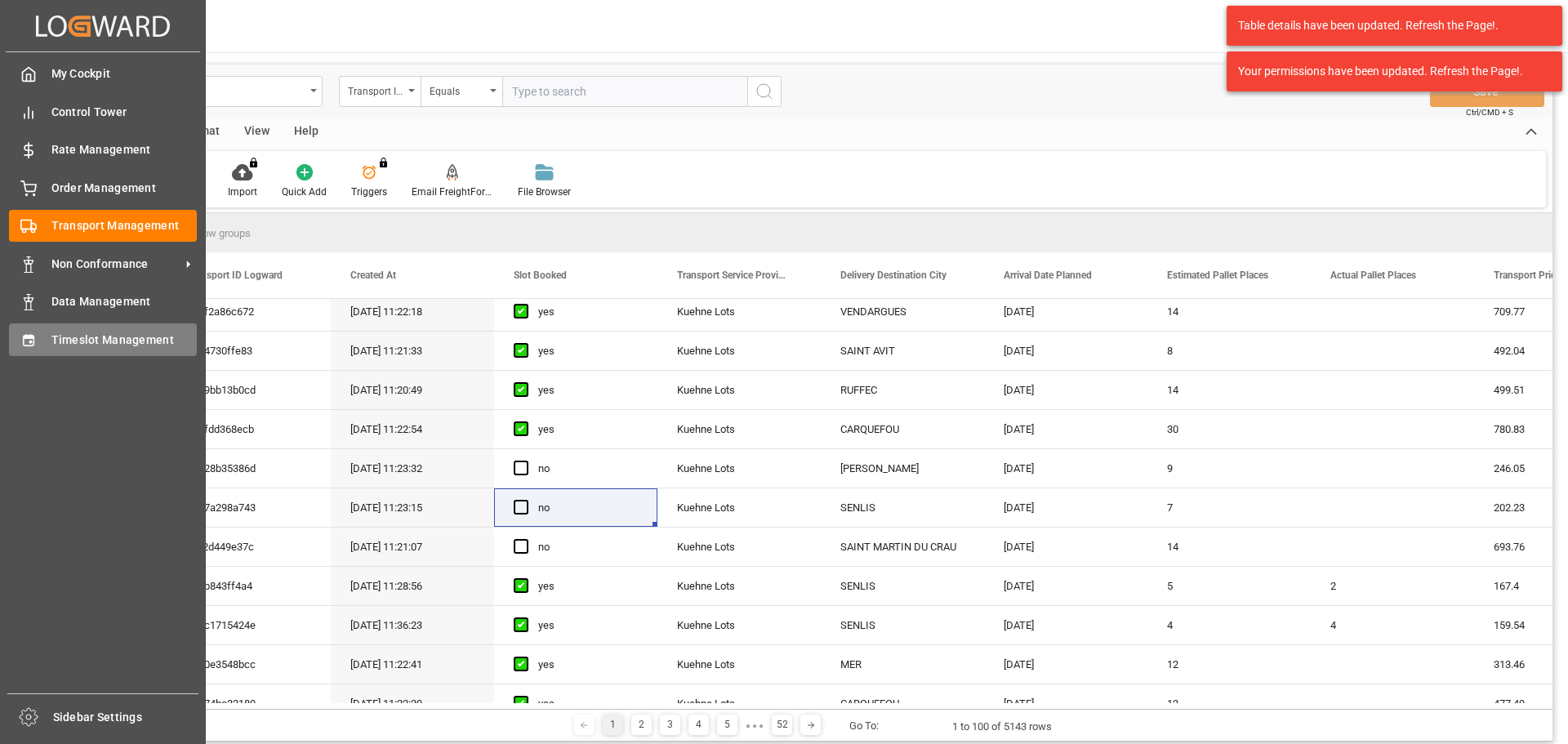
click at [49, 337] on div "Timeslot Management Timeslot Management" at bounding box center [103, 339] width 188 height 32
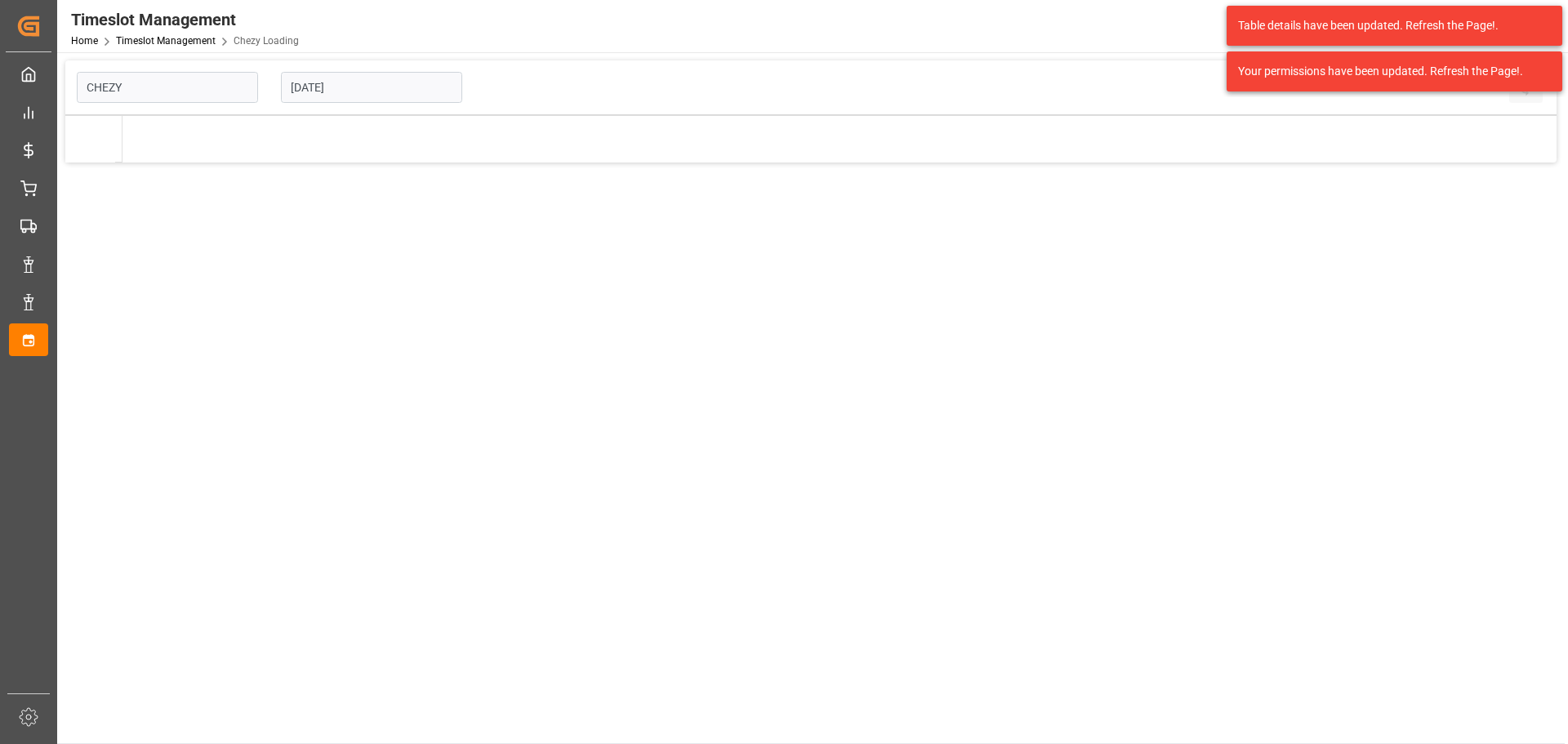
type input "Chezy Loading"
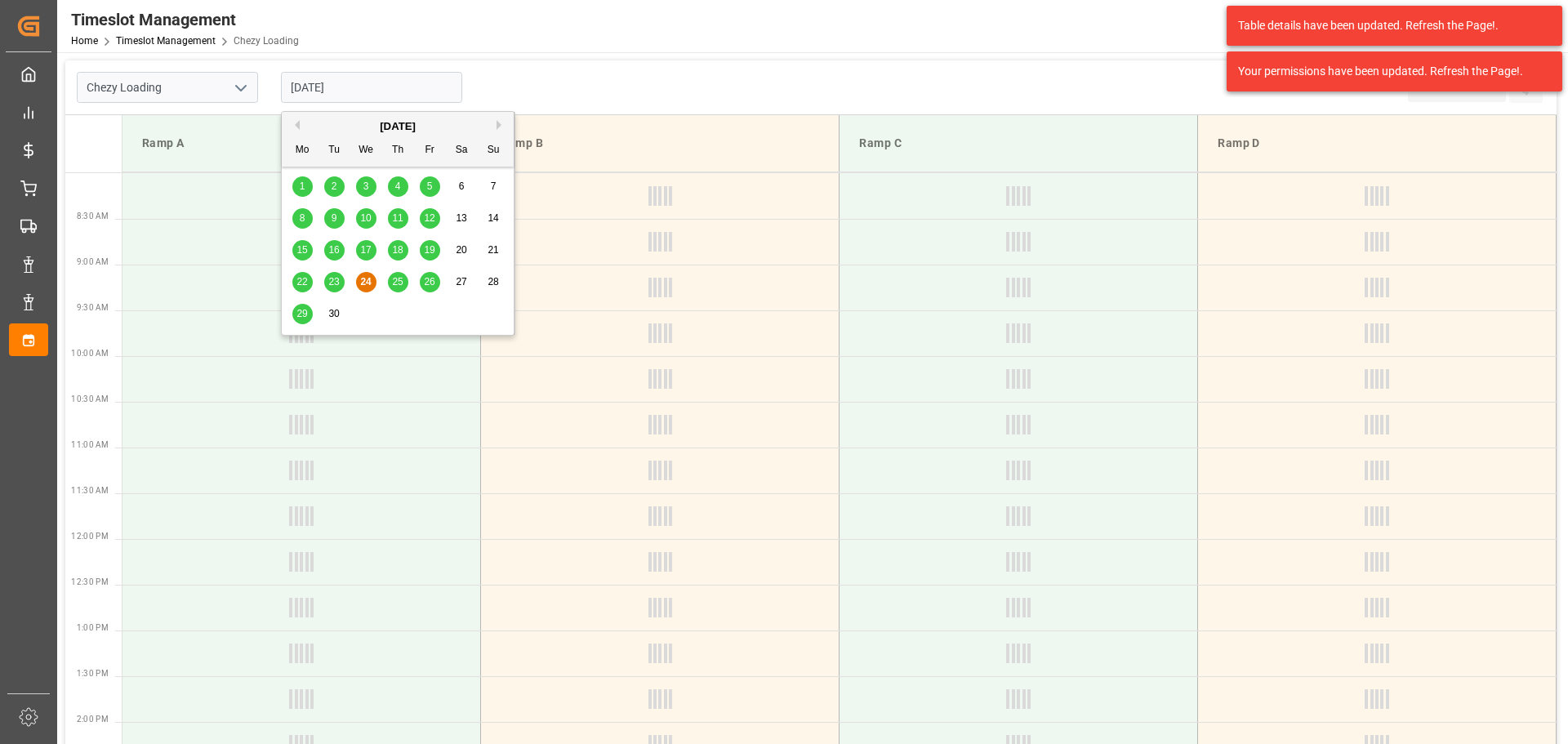
click at [391, 95] on input "24-09-2025" at bounding box center [371, 87] width 181 height 31
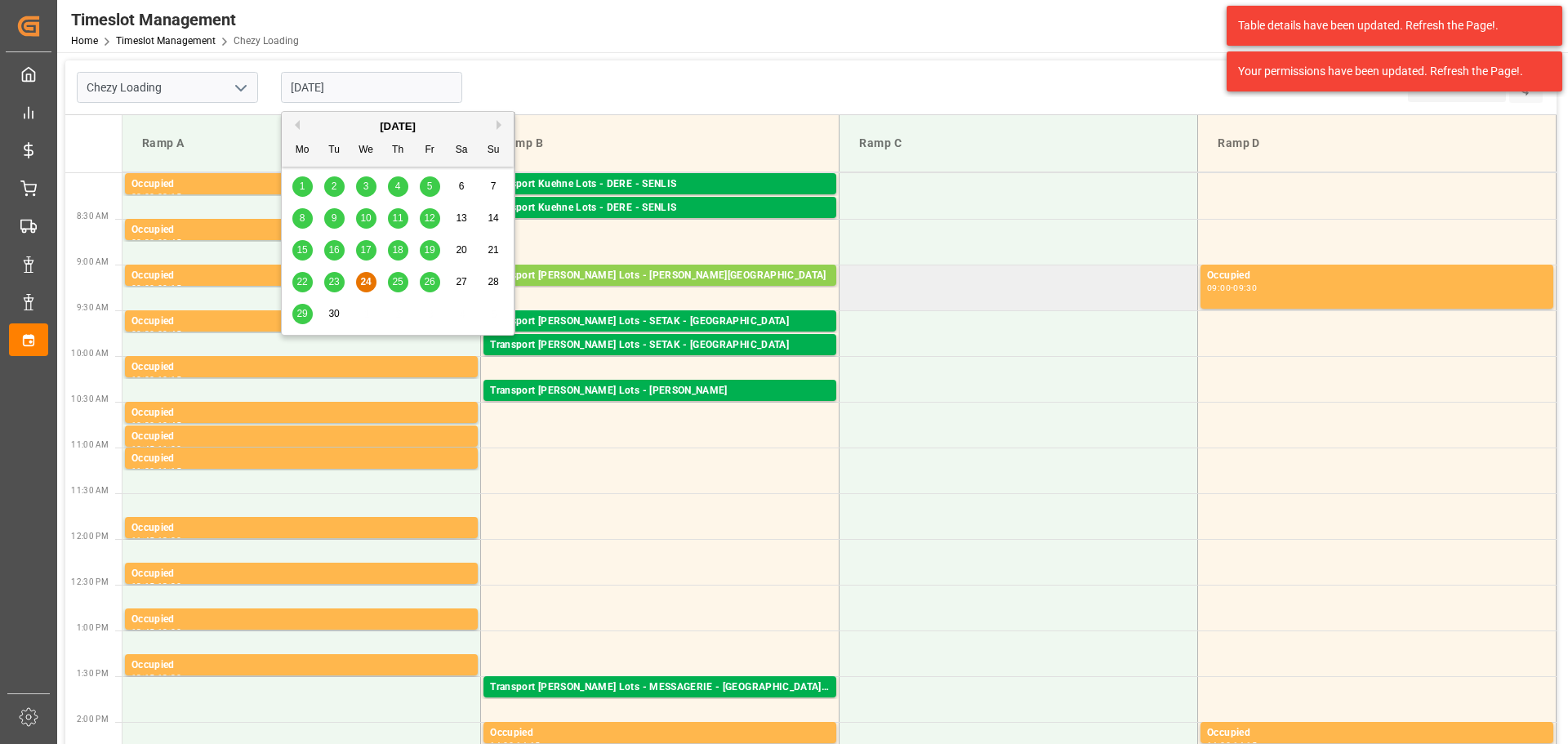
click at [1078, 280] on td at bounding box center [1019, 287] width 359 height 46
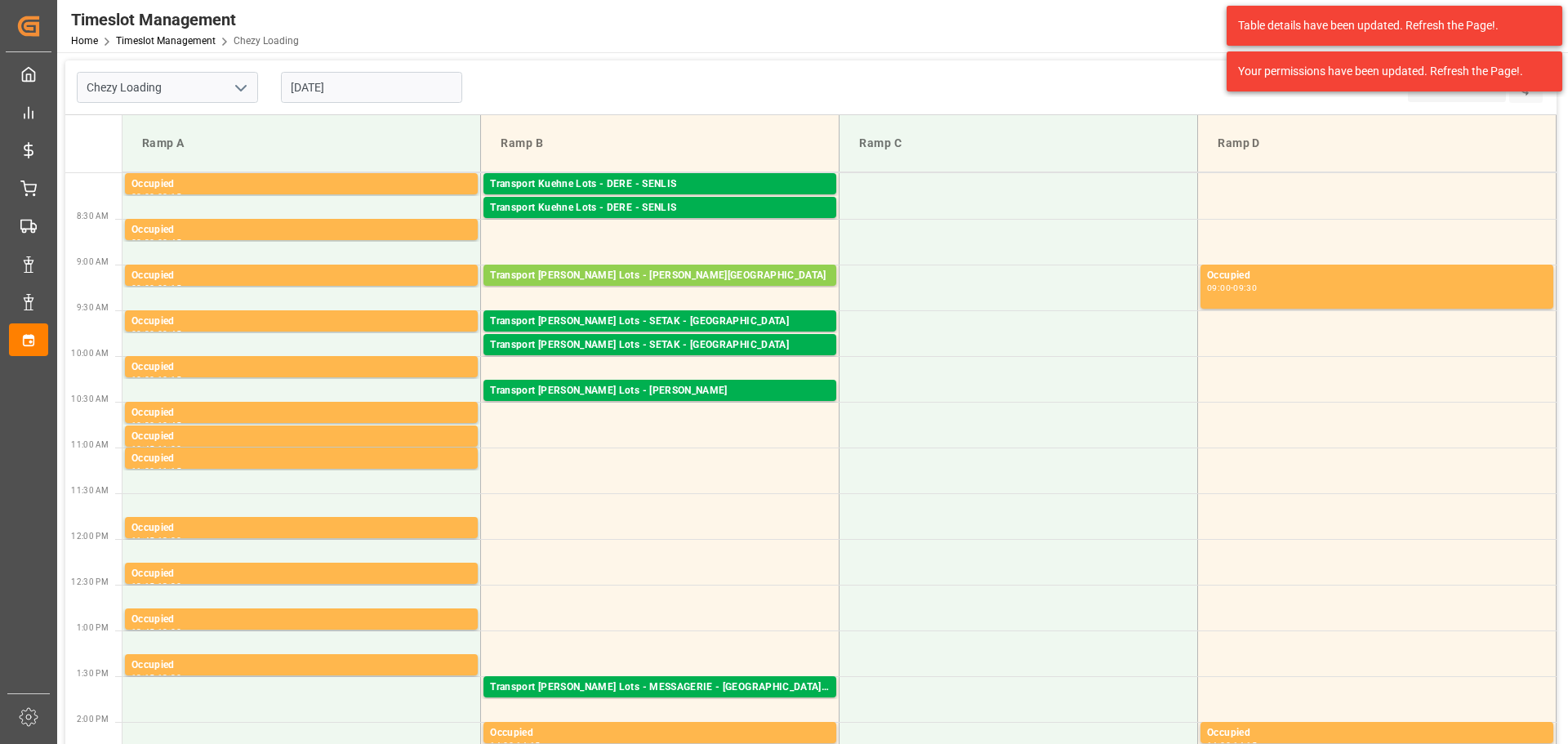
click at [316, 88] on input "24-09-2025" at bounding box center [371, 87] width 181 height 31
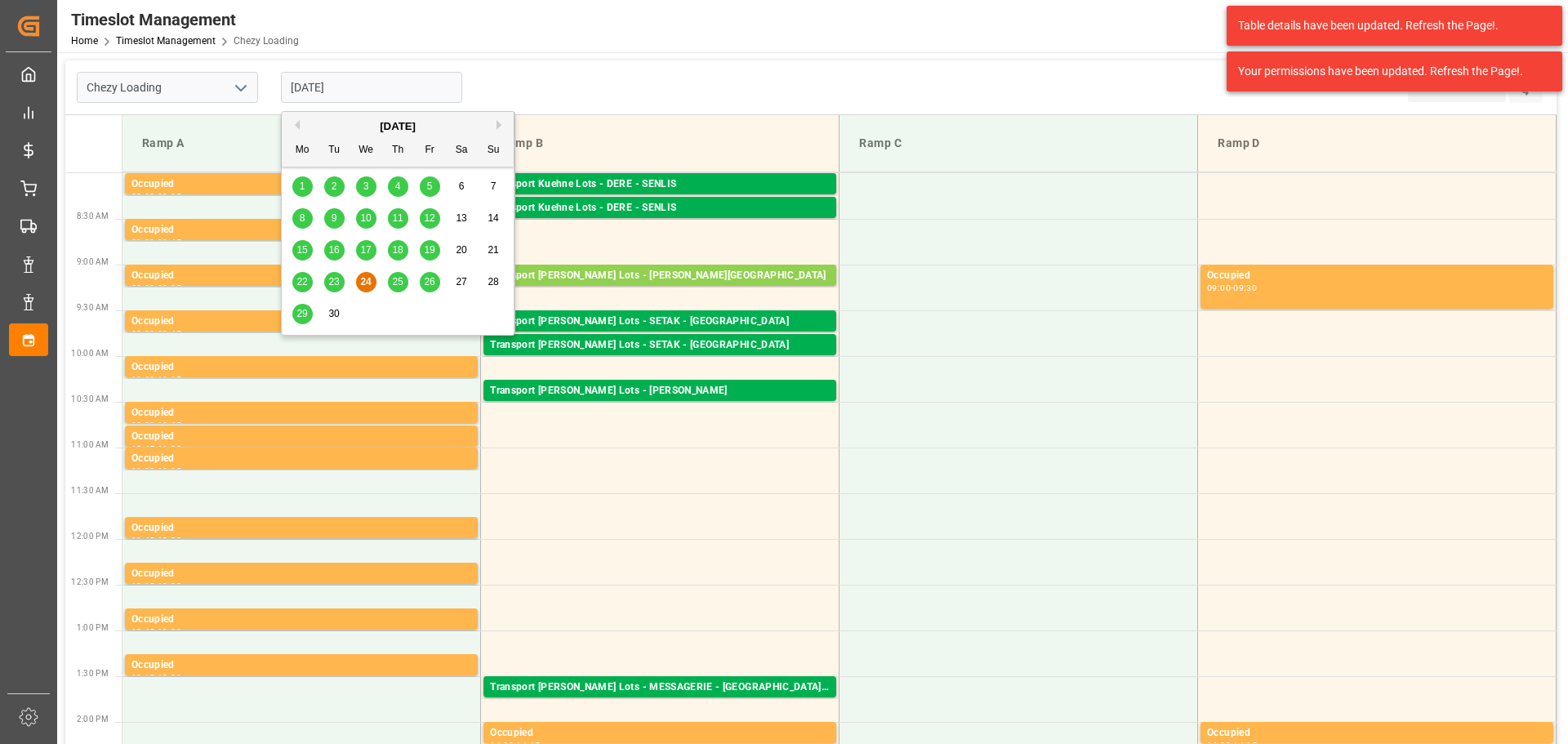
click at [394, 284] on span "25" at bounding box center [397, 282] width 11 height 12
type input "25-09-2025"
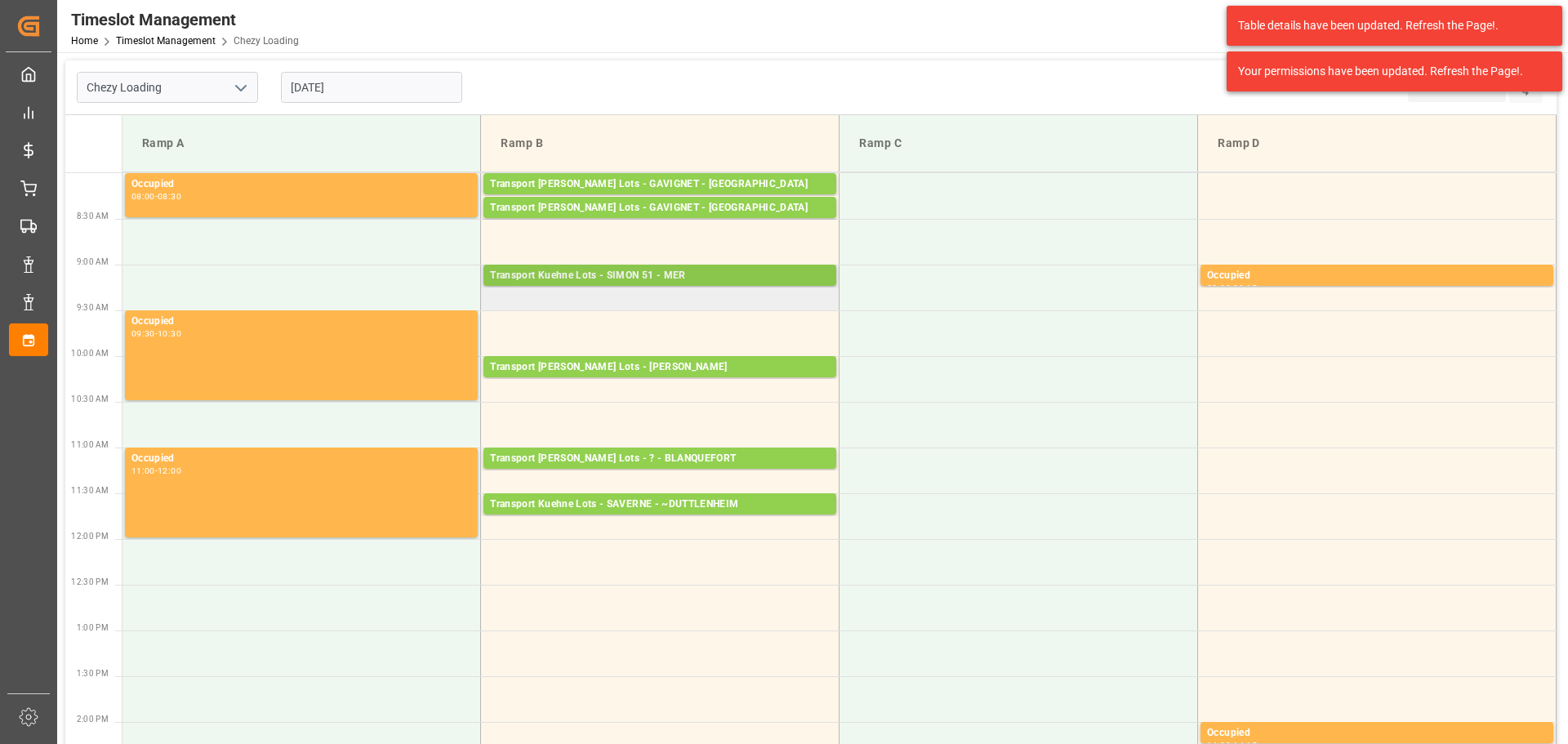
click at [555, 274] on div "Transport Kuehne Lots - SIMON 51 - MER" at bounding box center [660, 276] width 339 height 17
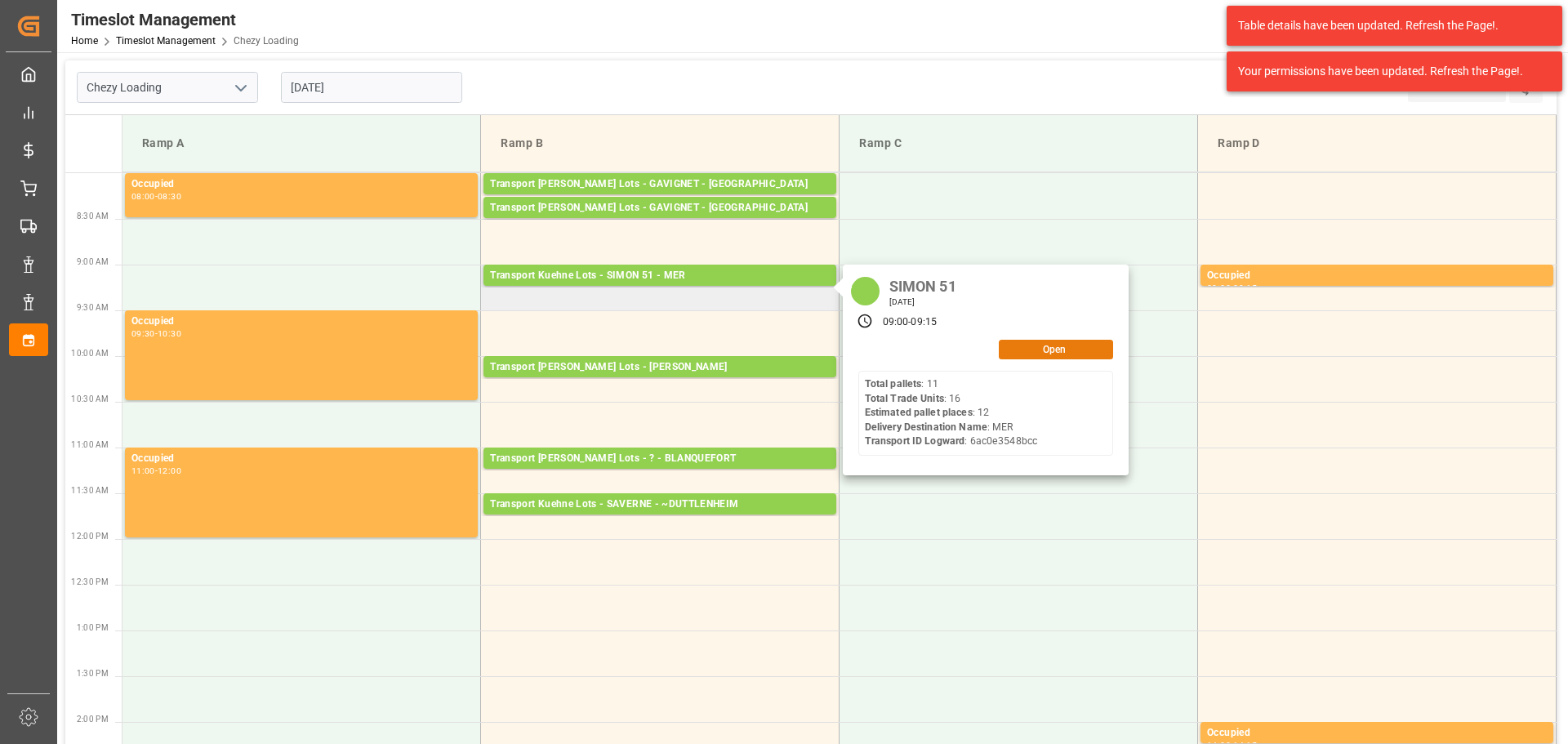
click at [1035, 343] on button "Open" at bounding box center [1056, 349] width 114 height 20
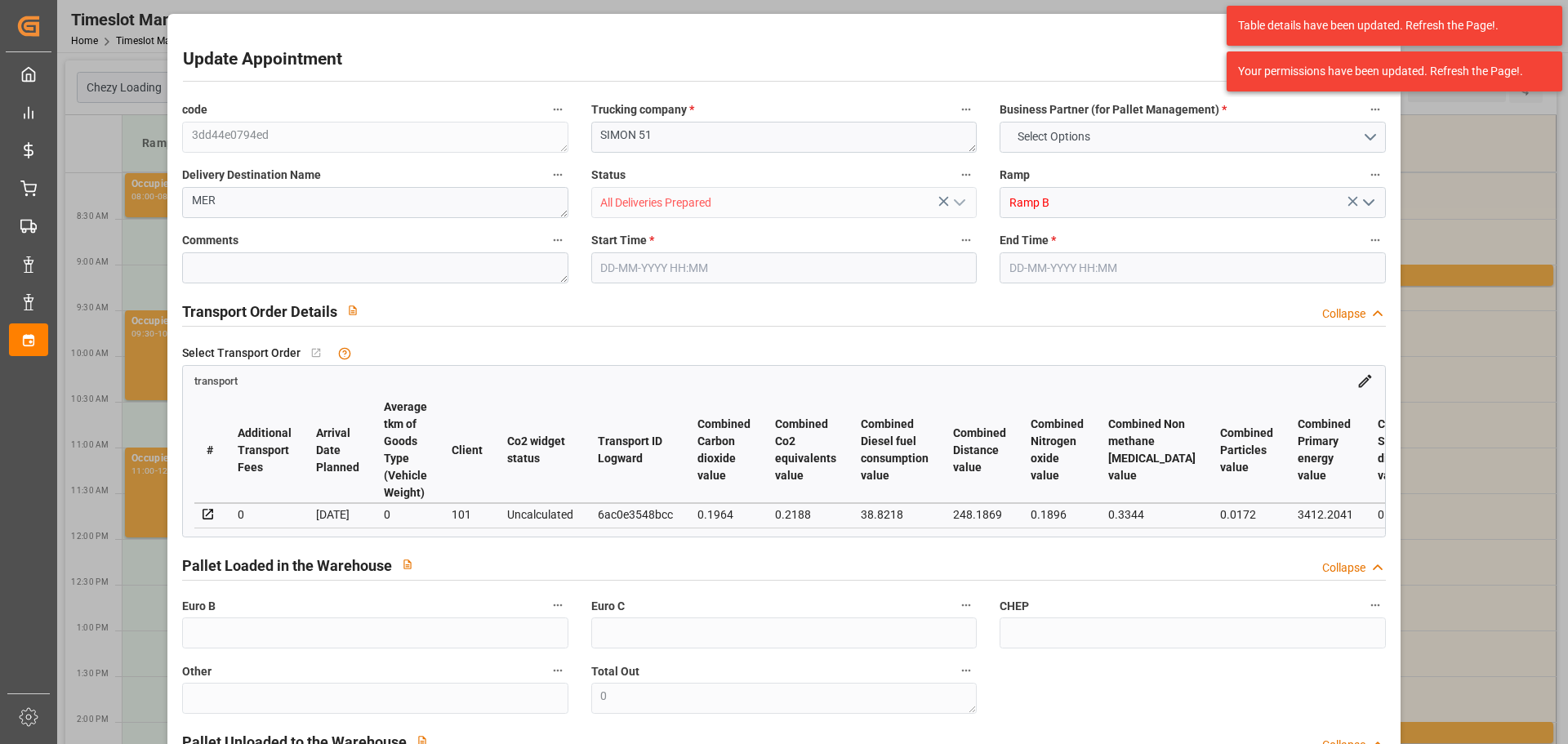
type input "12"
type input "313.46"
type input "0"
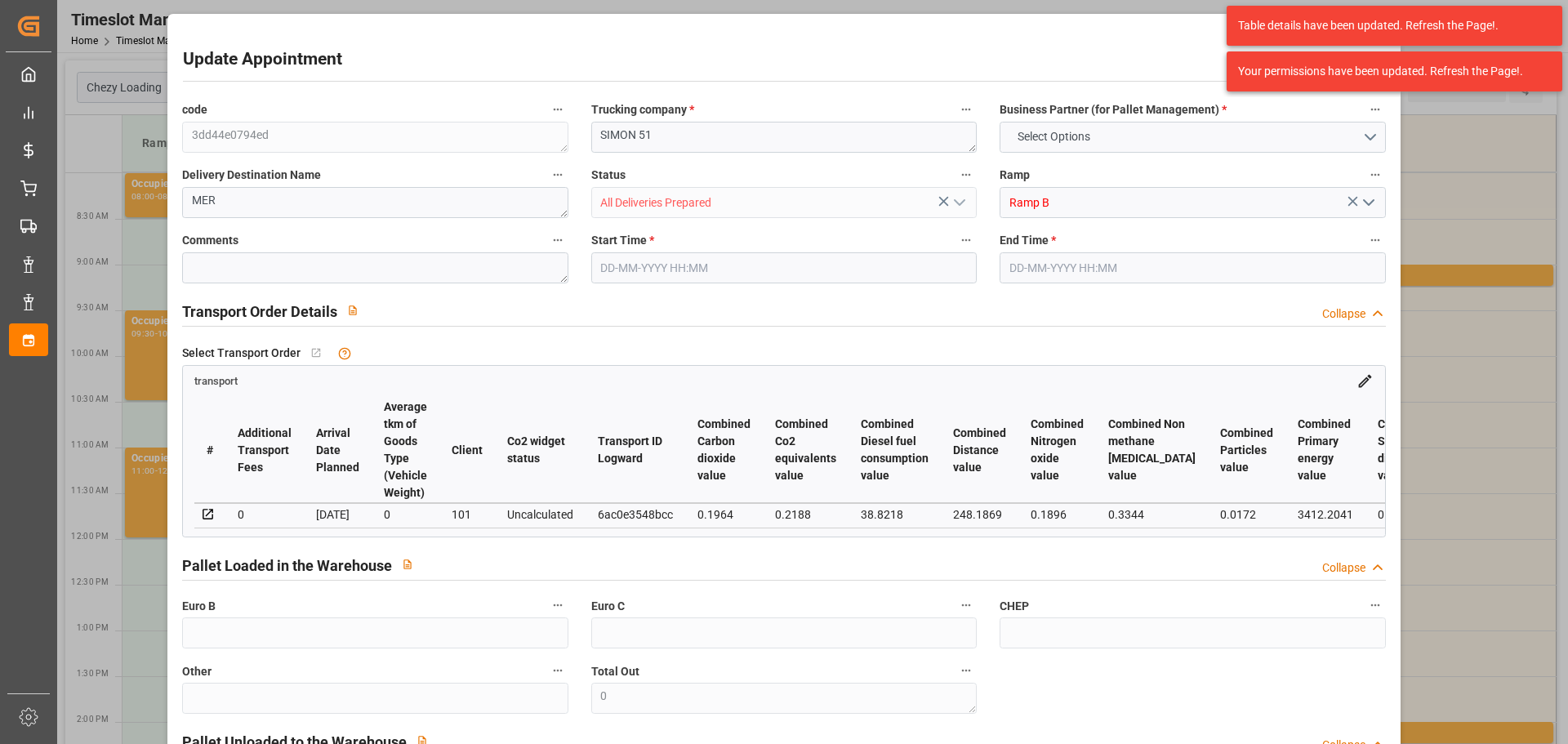
type input "313.46"
type input "0"
type input "2"
type input "1250.64"
type input "1970.744"
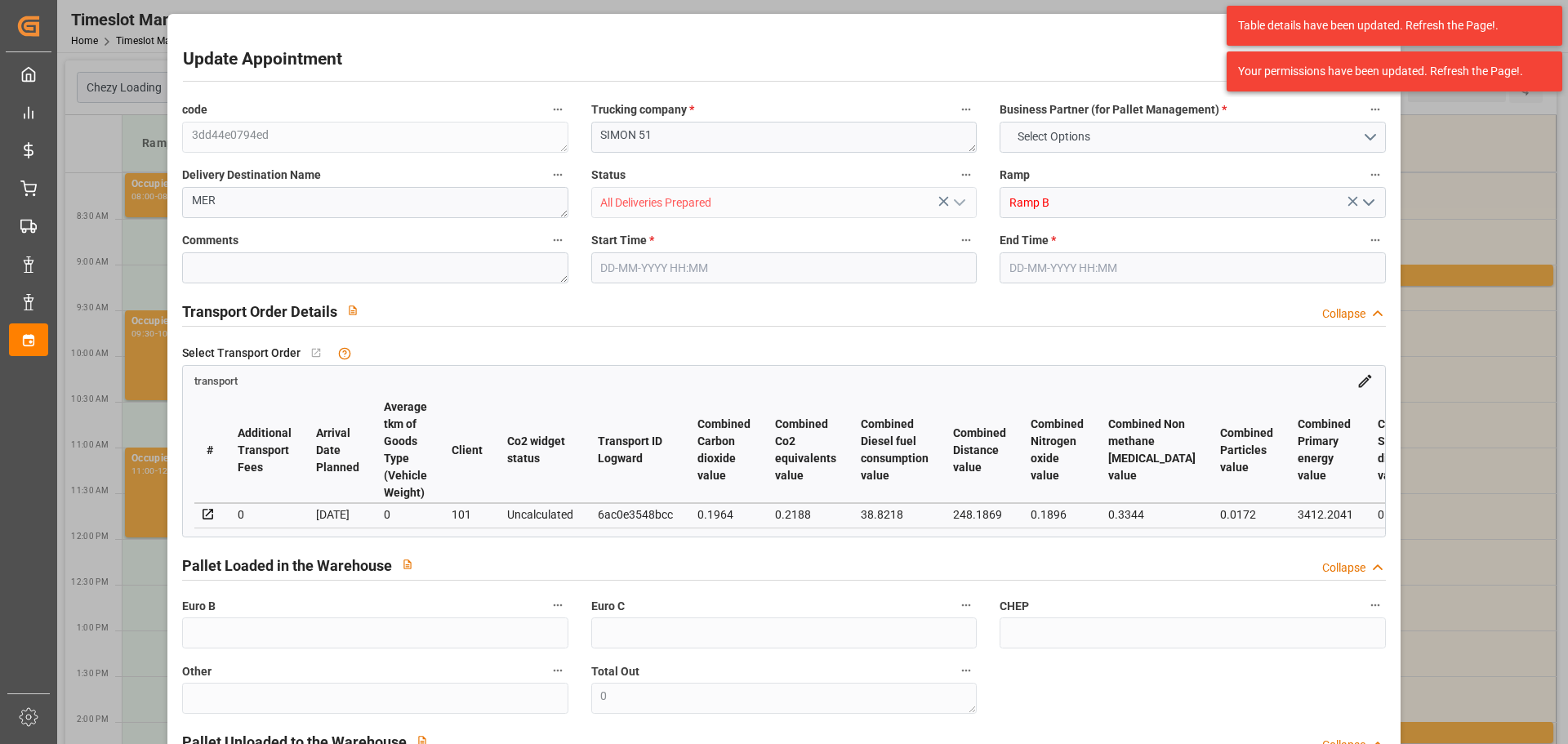
type input "13888.08"
type input "41"
type input "11"
type input "16"
type input "12"
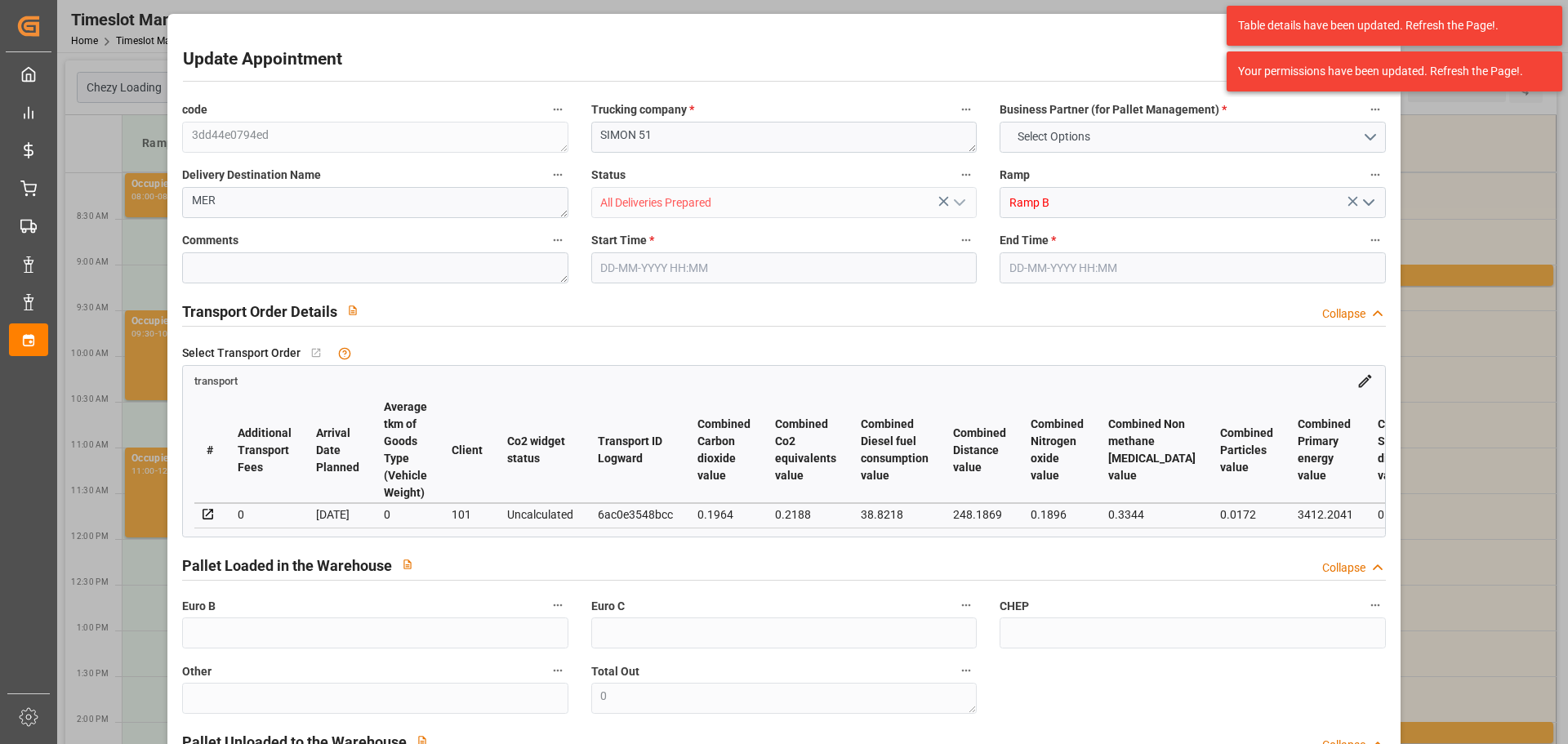
type input "101"
type input "1518.48"
type input "0"
type input "4710.8598"
type input "0"
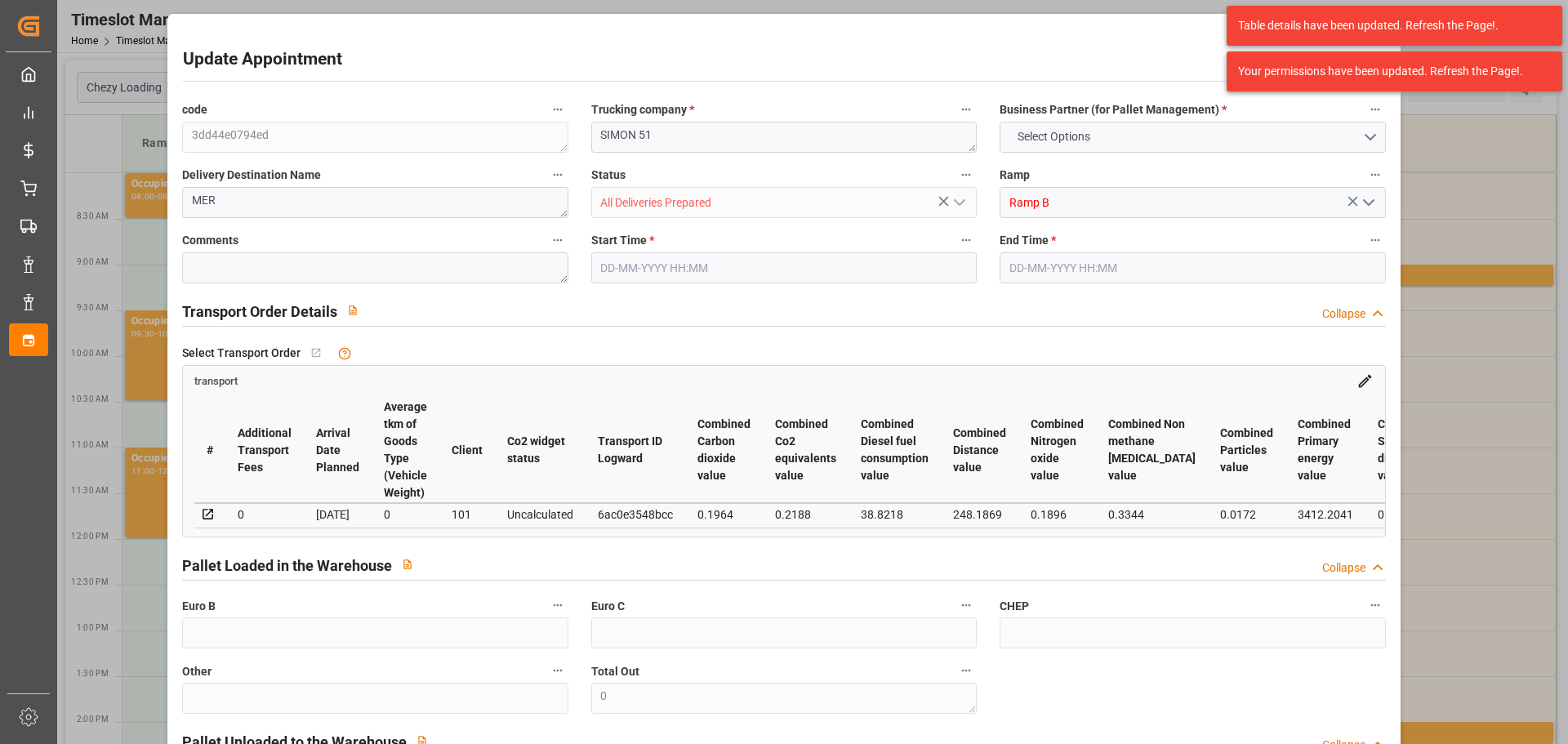
type input "0"
type input "21"
type input "35"
type input "25-09-2025 09:00"
type input "25-09-2025 09:15"
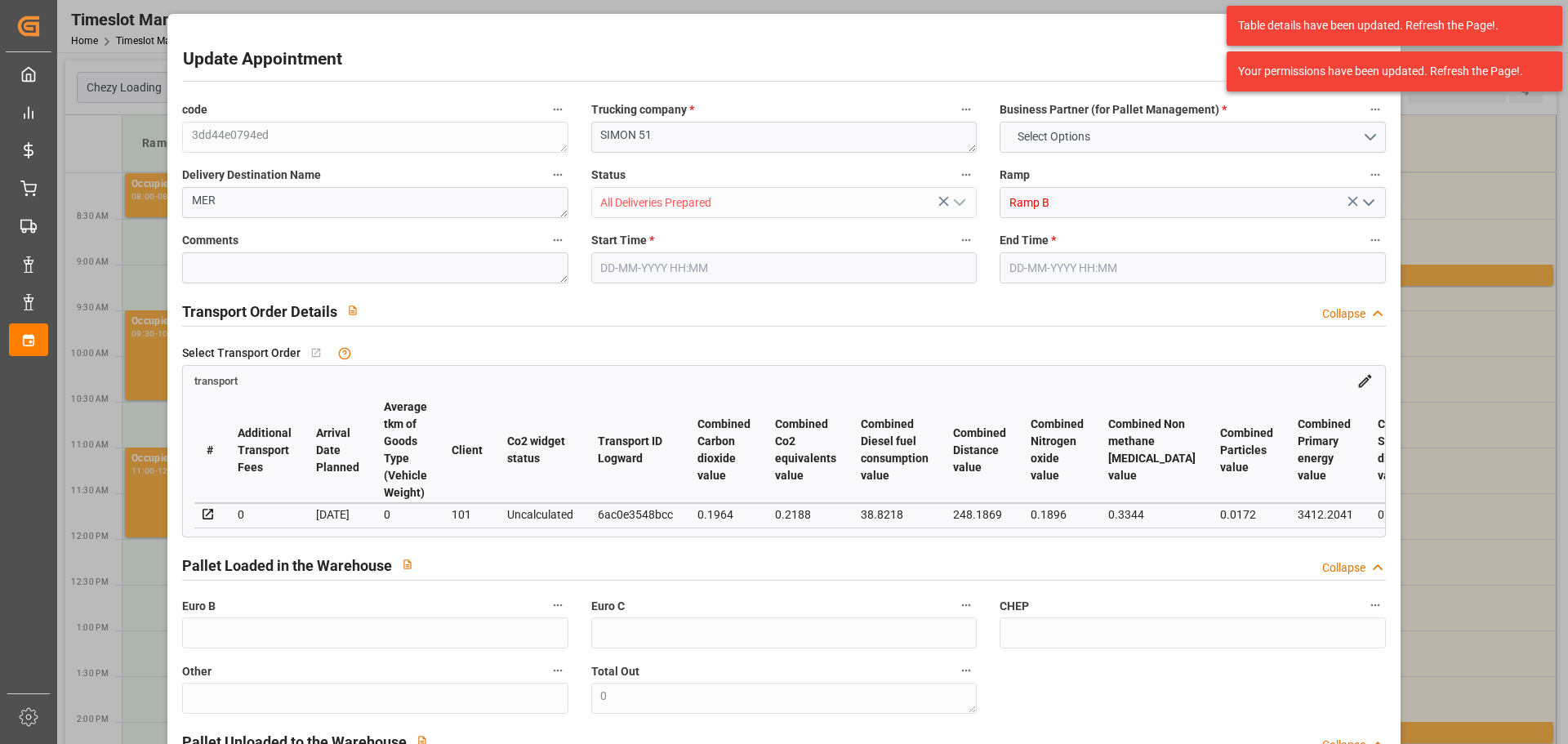
type input "22-09-2025 13:14"
type input "22-09-2025 11:22"
type input "[DATE]"
type input "26-09-2025"
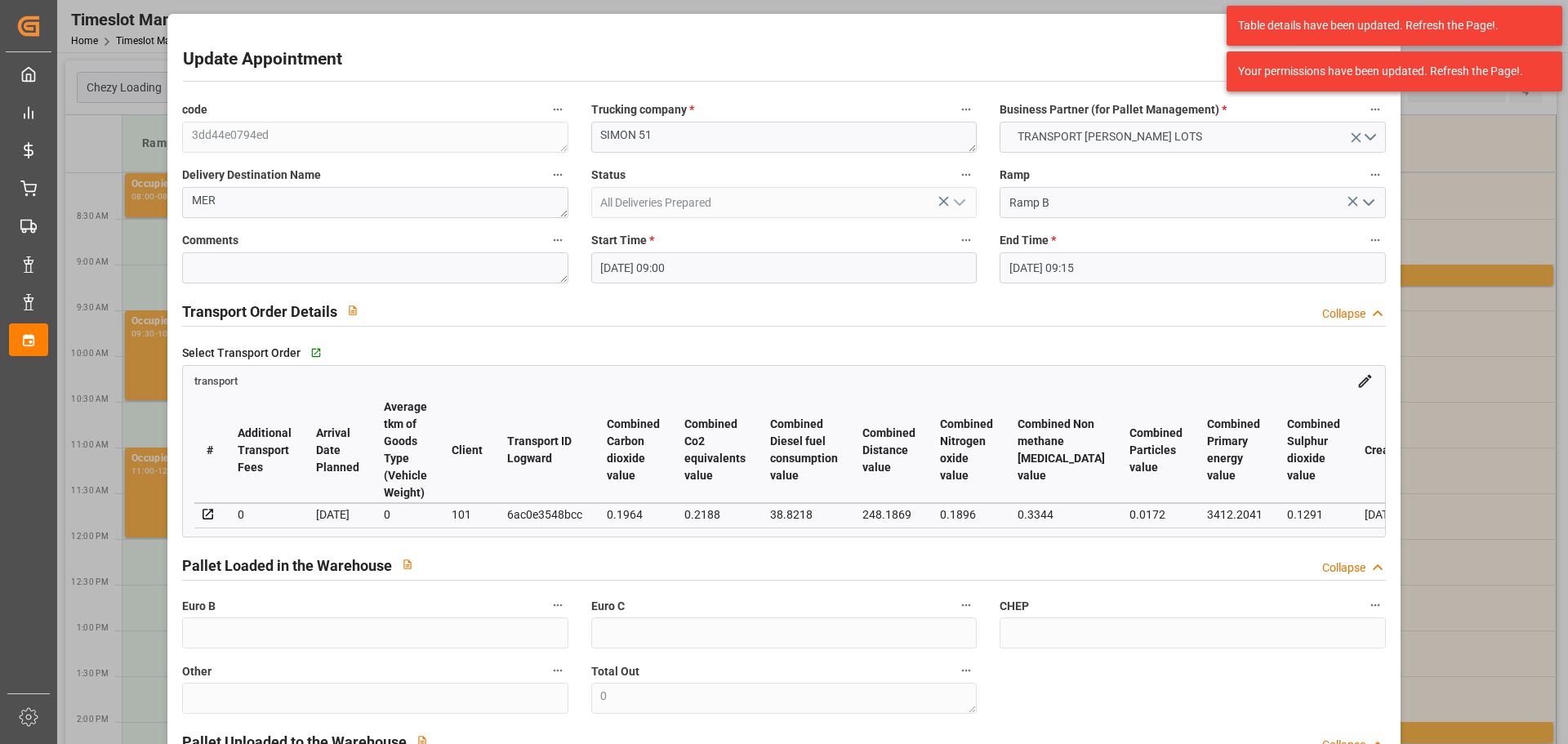
click at [645, 259] on input "25-09-2025 09:00" at bounding box center [784, 268] width 385 height 31
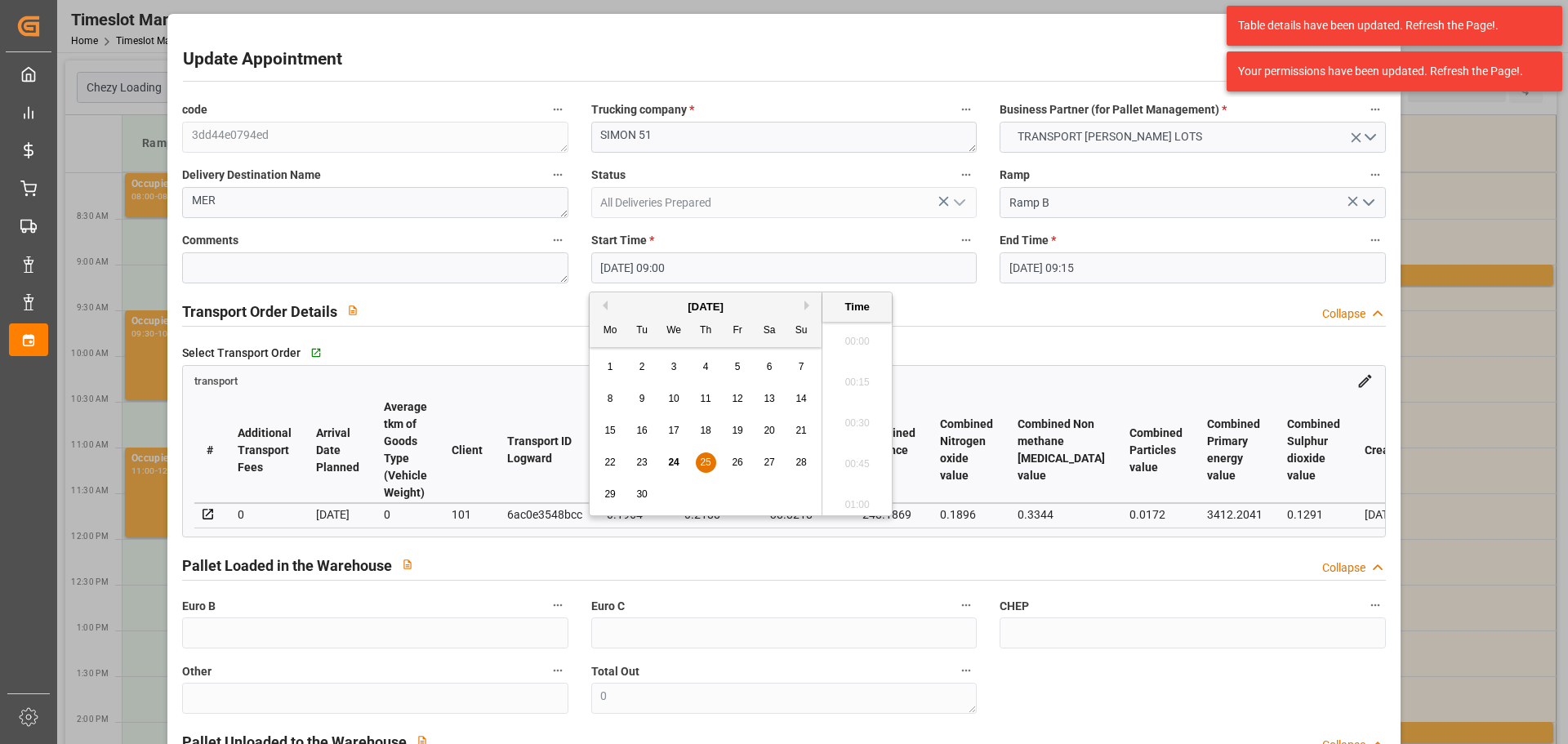
scroll to position [1395, 0]
click at [706, 457] on span "25" at bounding box center [705, 462] width 11 height 12
click at [872, 374] on li "08:45" at bounding box center [857, 377] width 69 height 41
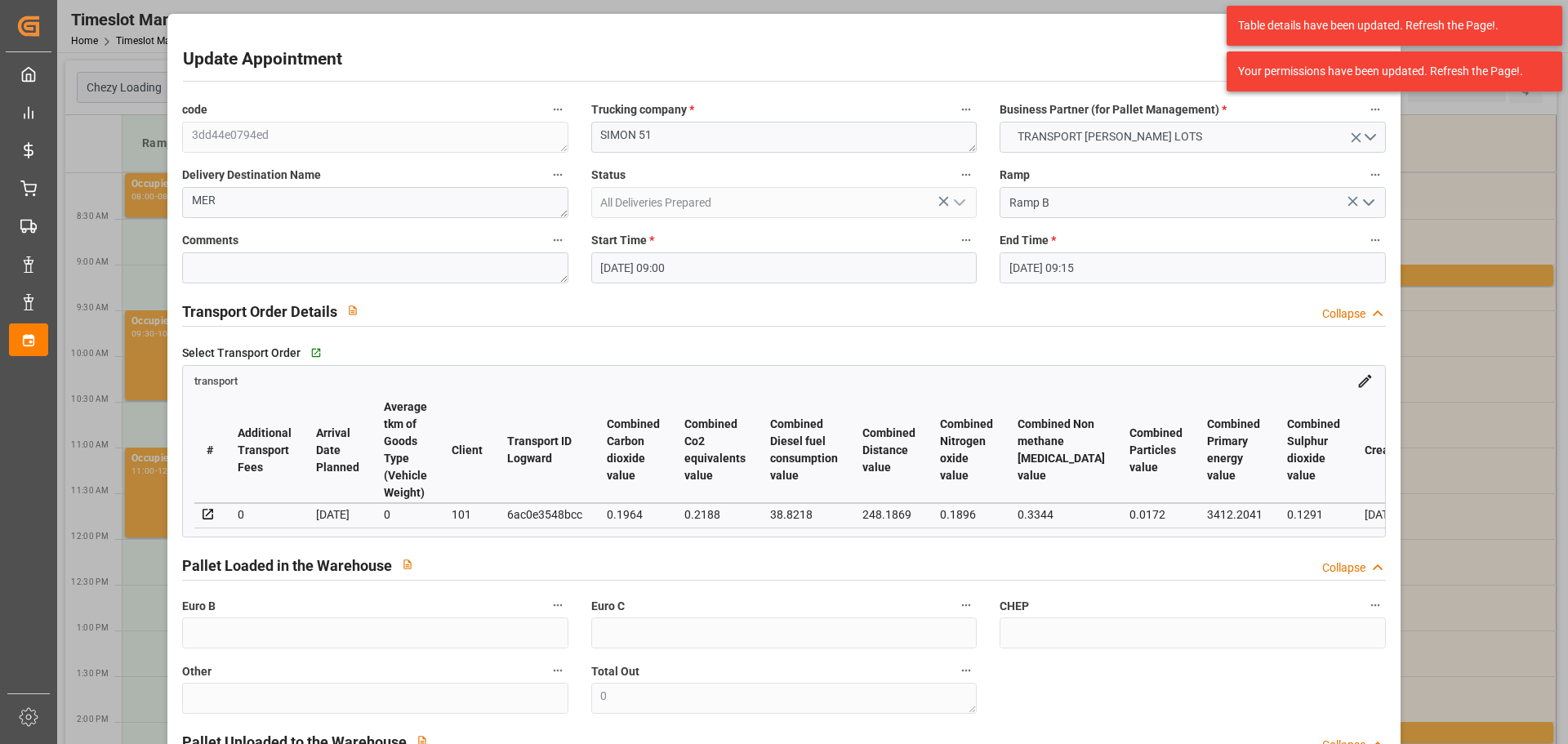
type input "25-09-2025 08:45"
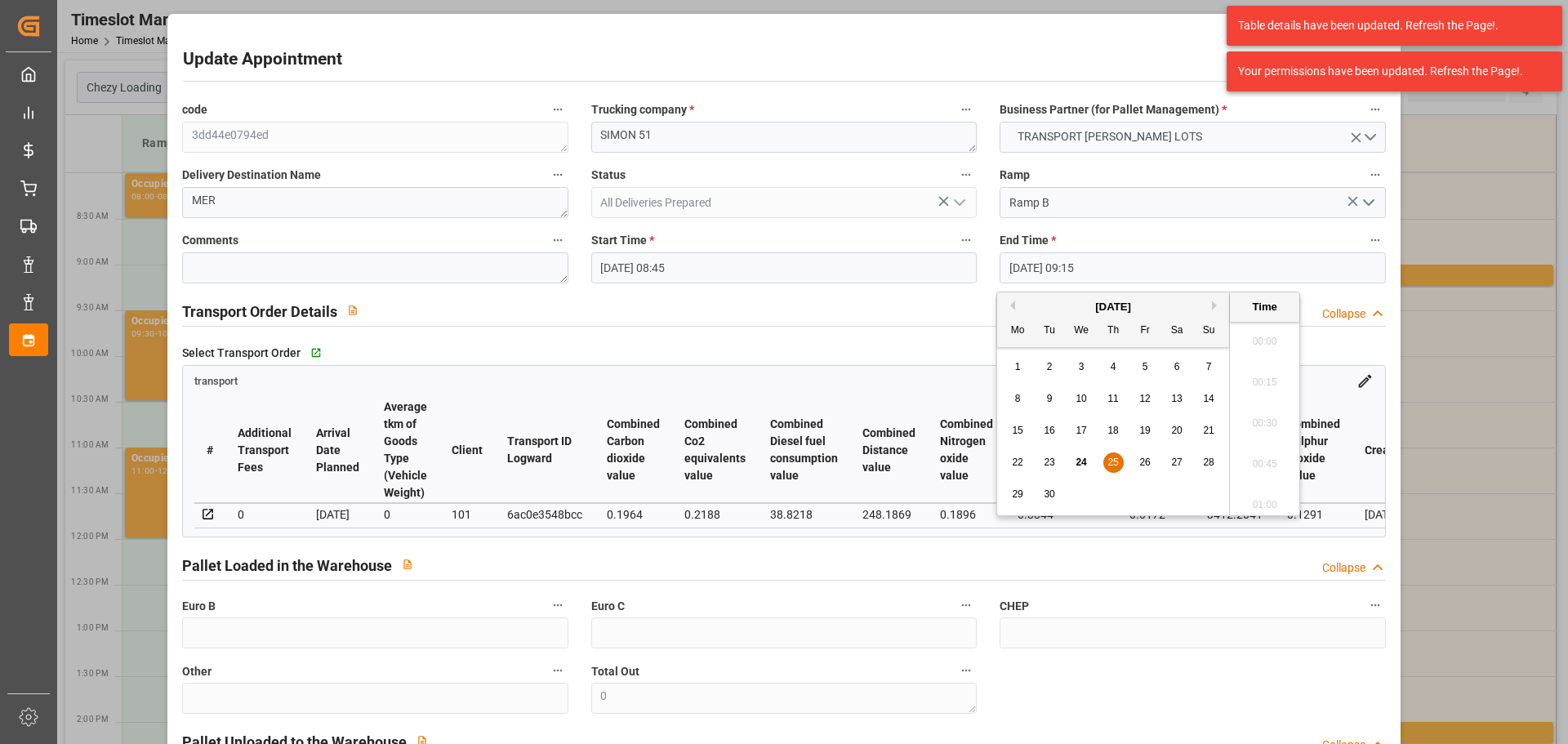
click at [1032, 259] on input "25-09-2025 09:15" at bounding box center [1193, 268] width 385 height 31
click at [1108, 459] on span "25" at bounding box center [1113, 462] width 11 height 12
click at [1263, 378] on li "09:00" at bounding box center [1264, 377] width 69 height 41
type input "25-09-2025 09:00"
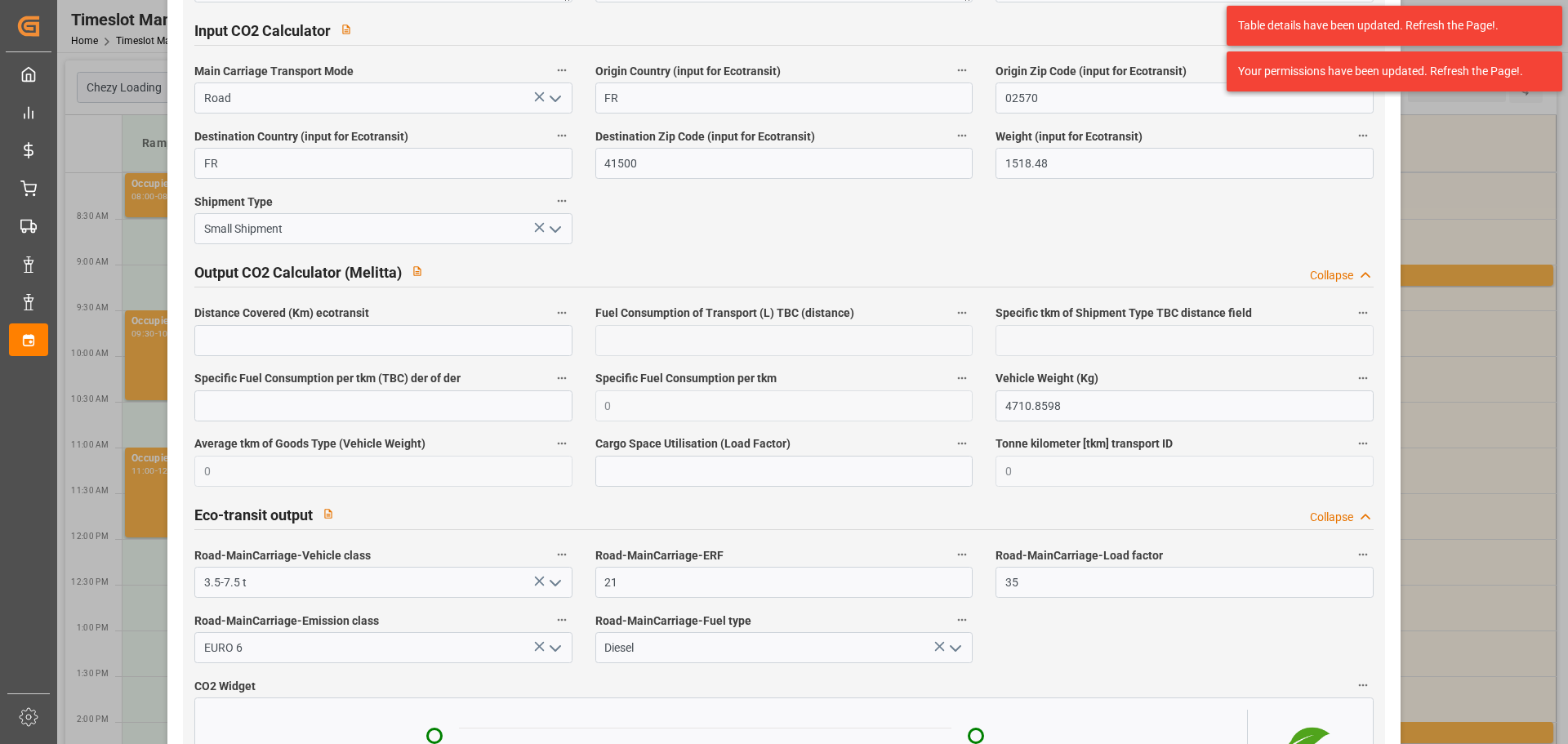
scroll to position [2687, 0]
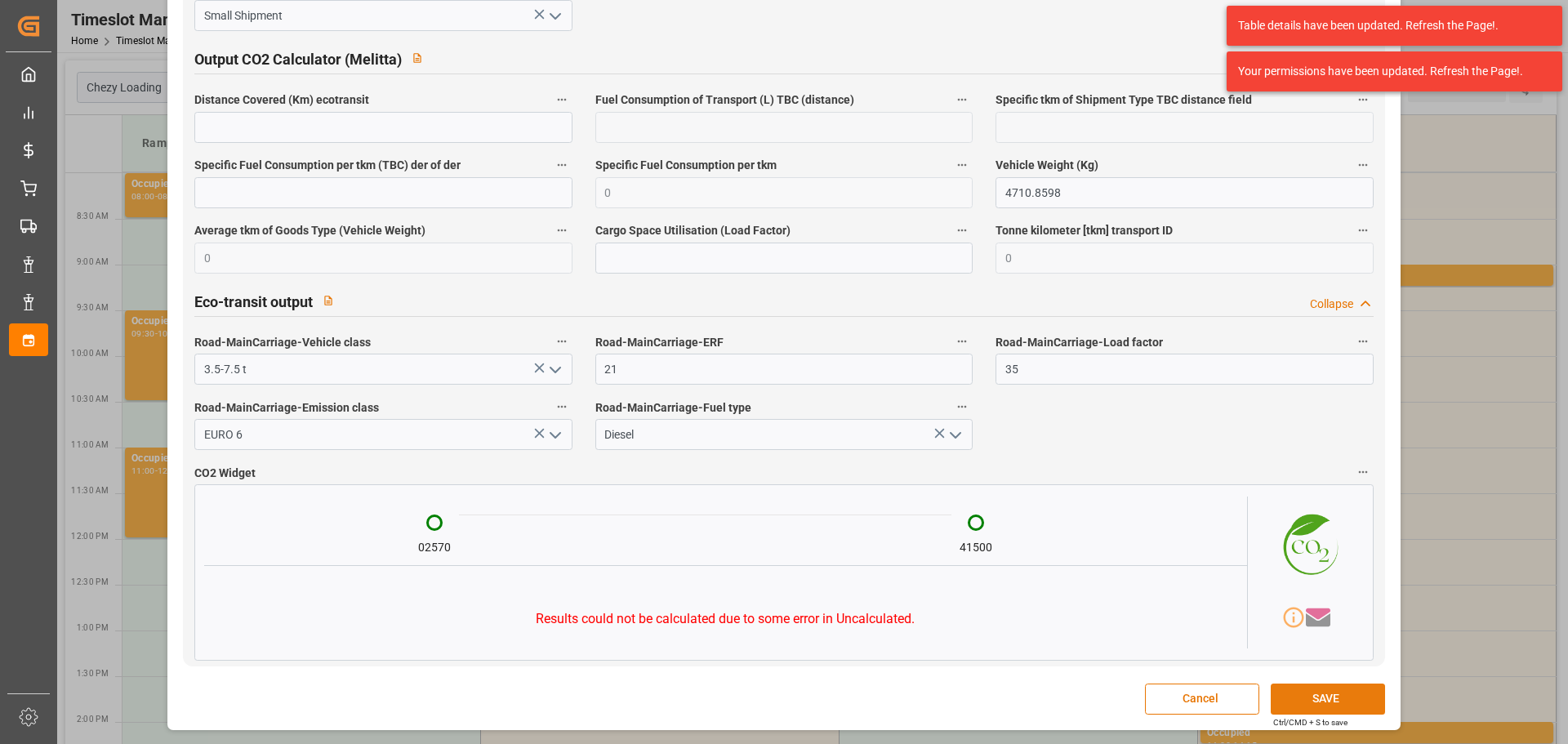
click at [1319, 701] on button "SAVE" at bounding box center [1328, 699] width 114 height 31
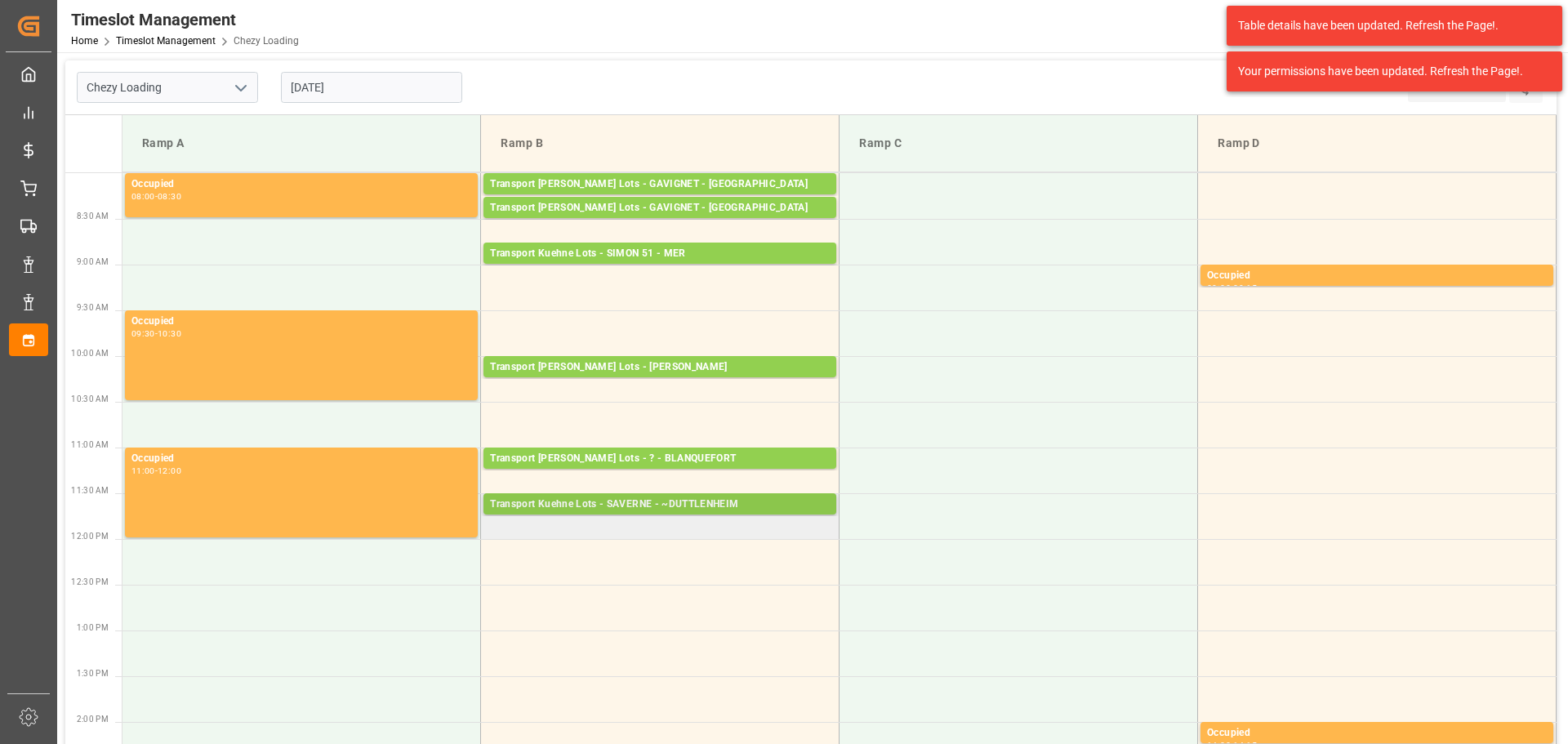
click at [709, 502] on div "Transport Kuehne Lots - SAVERNE - ~DUTTLENHEIM" at bounding box center [660, 505] width 339 height 17
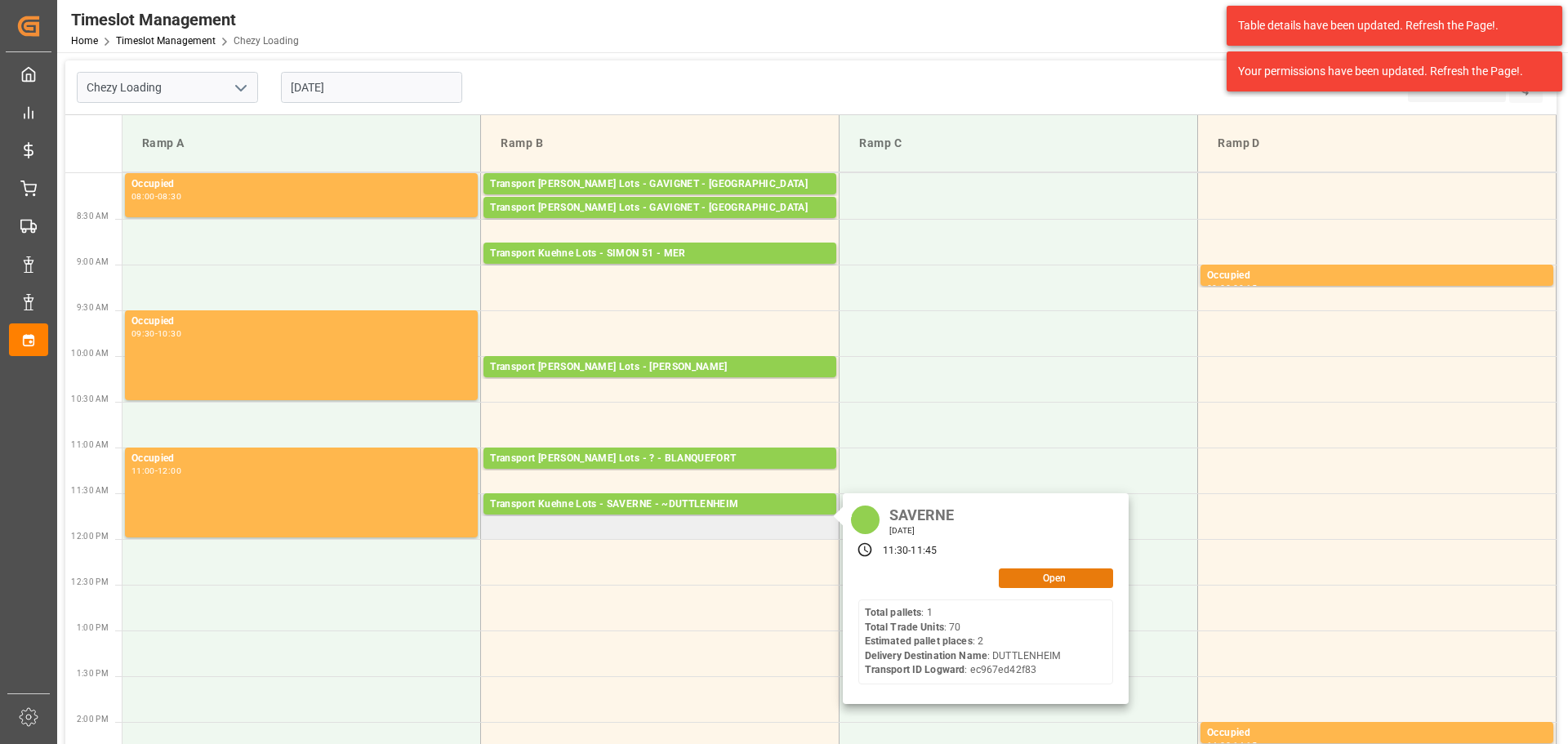
click at [1055, 575] on button "Open" at bounding box center [1056, 579] width 114 height 20
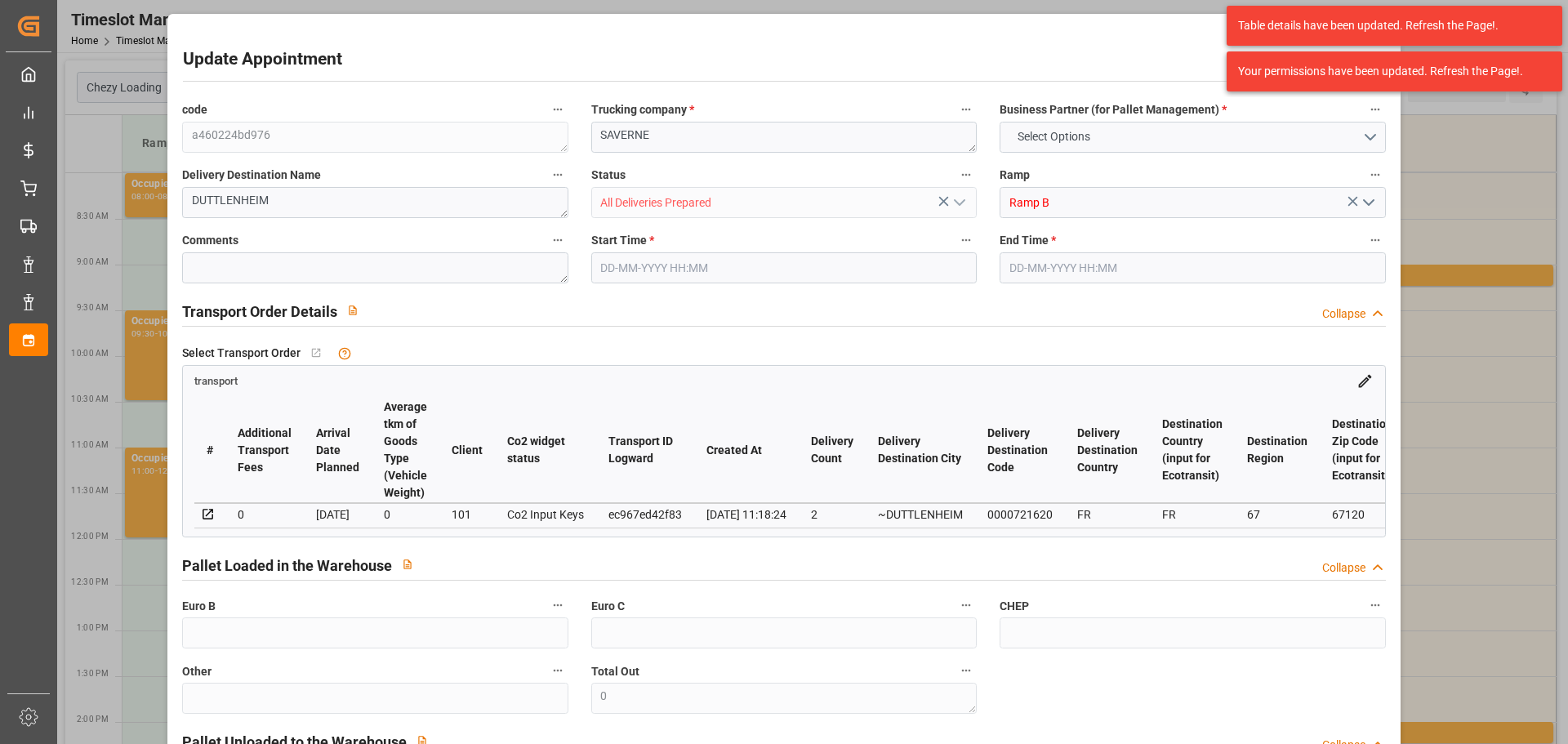
type input "2"
type input "159.7"
type input "0"
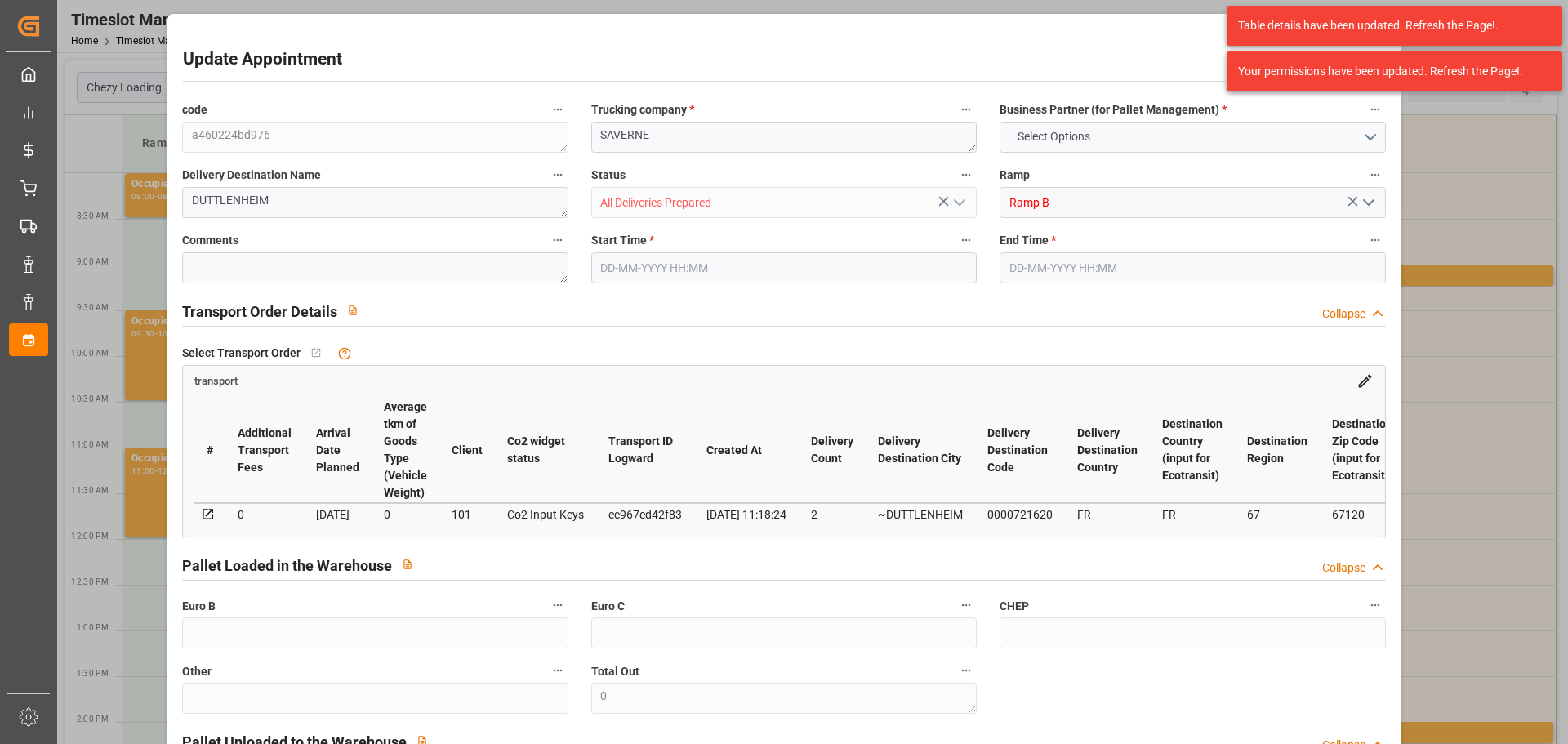
type input "159.7"
type input "0"
type input "1"
type input "165.371"
type input "253.776"
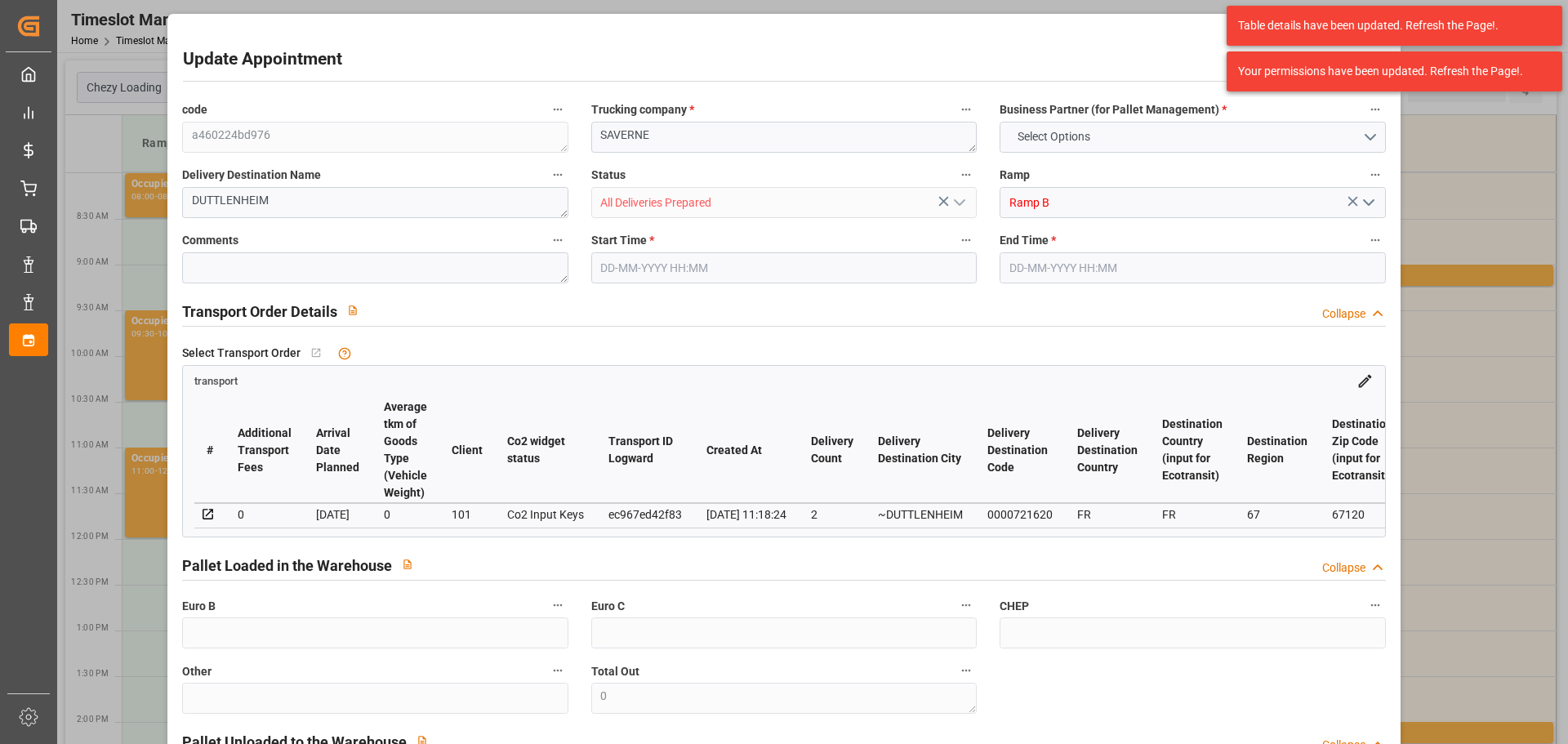
type input "1240.176"
type input "67"
type input "1"
type input "70"
type input "2"
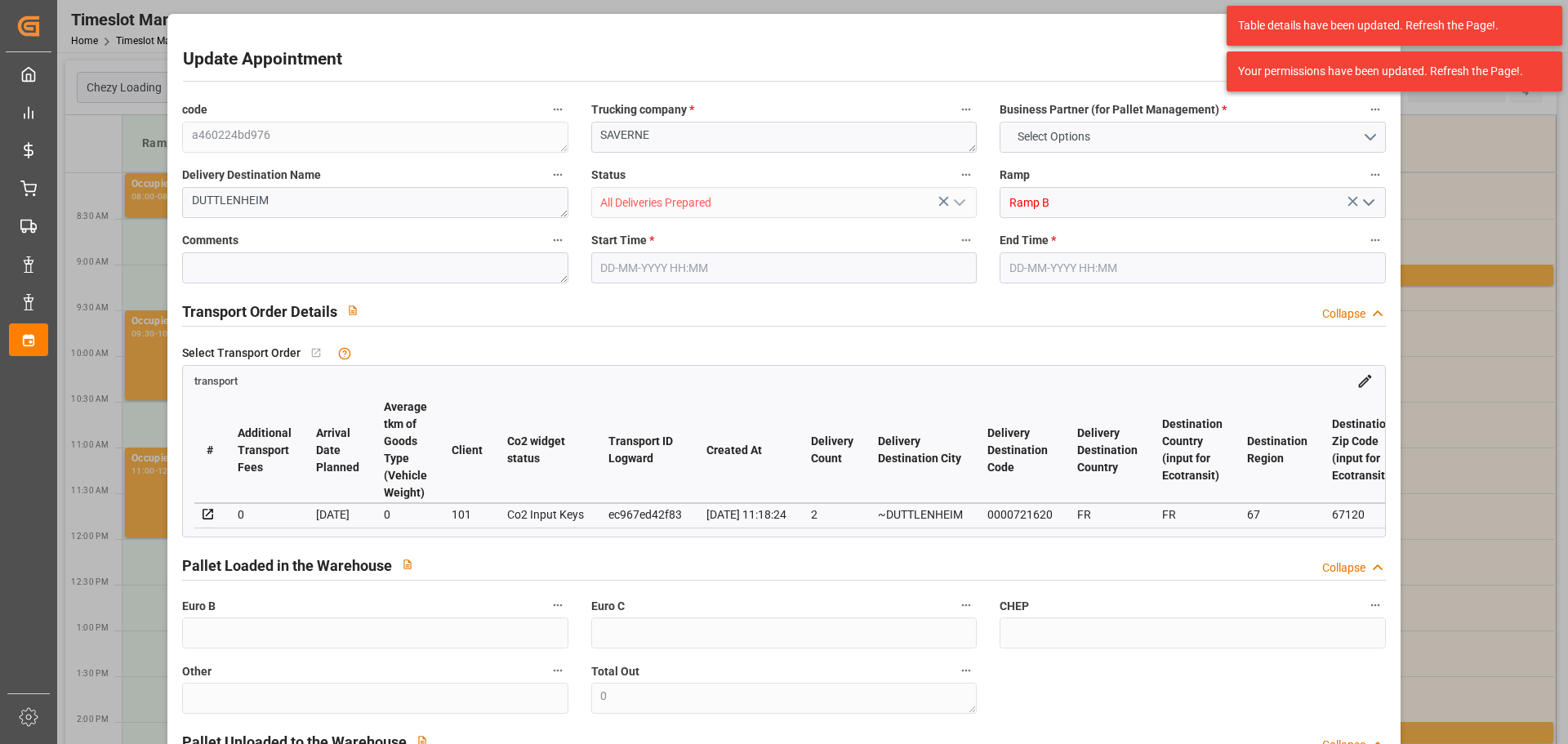
type input "101"
type input "203.936"
type input "0"
type input "4710.8598"
type input "0"
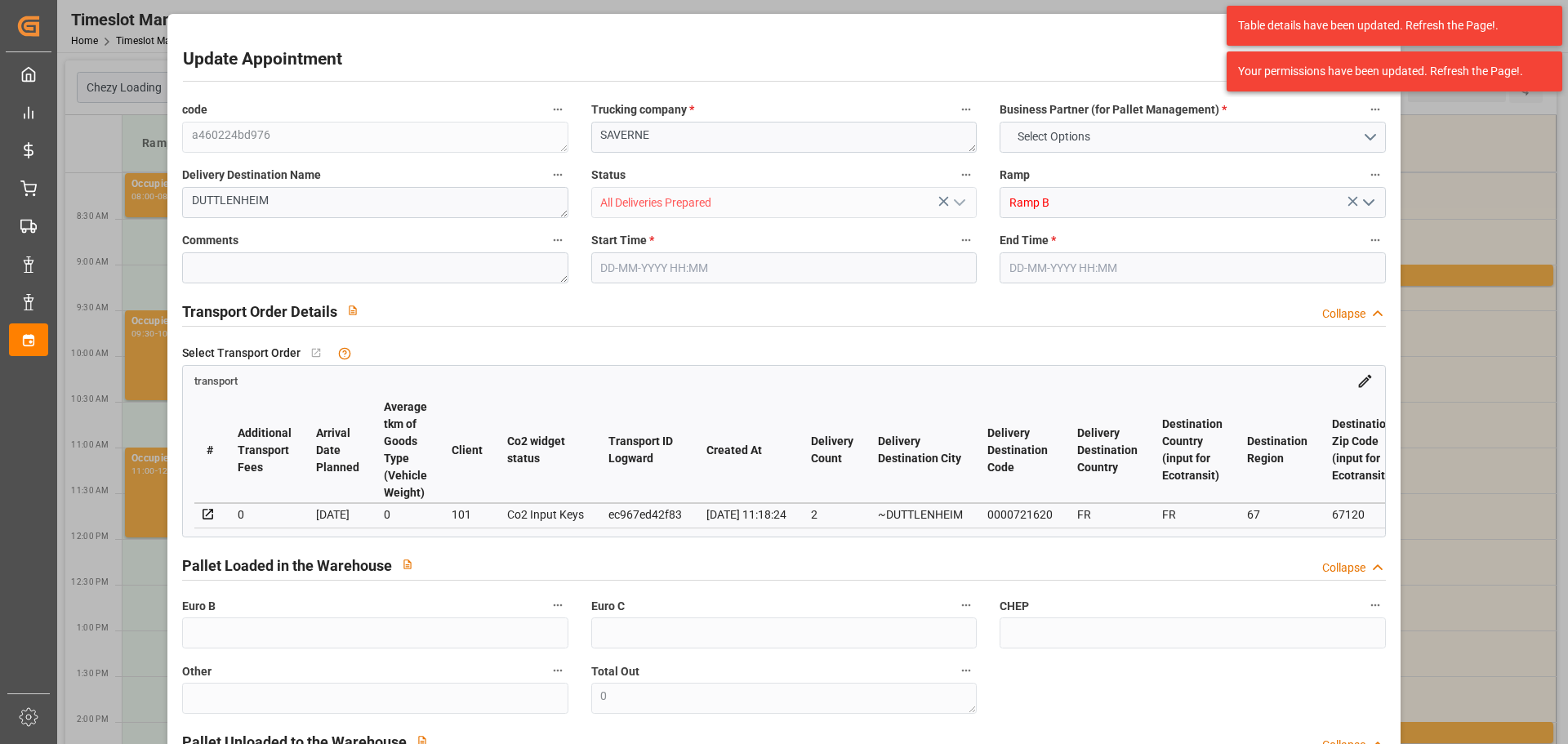
type input "0"
type input "21"
type input "35"
type input "25-09-2025 11:30"
type input "25-09-2025 11:45"
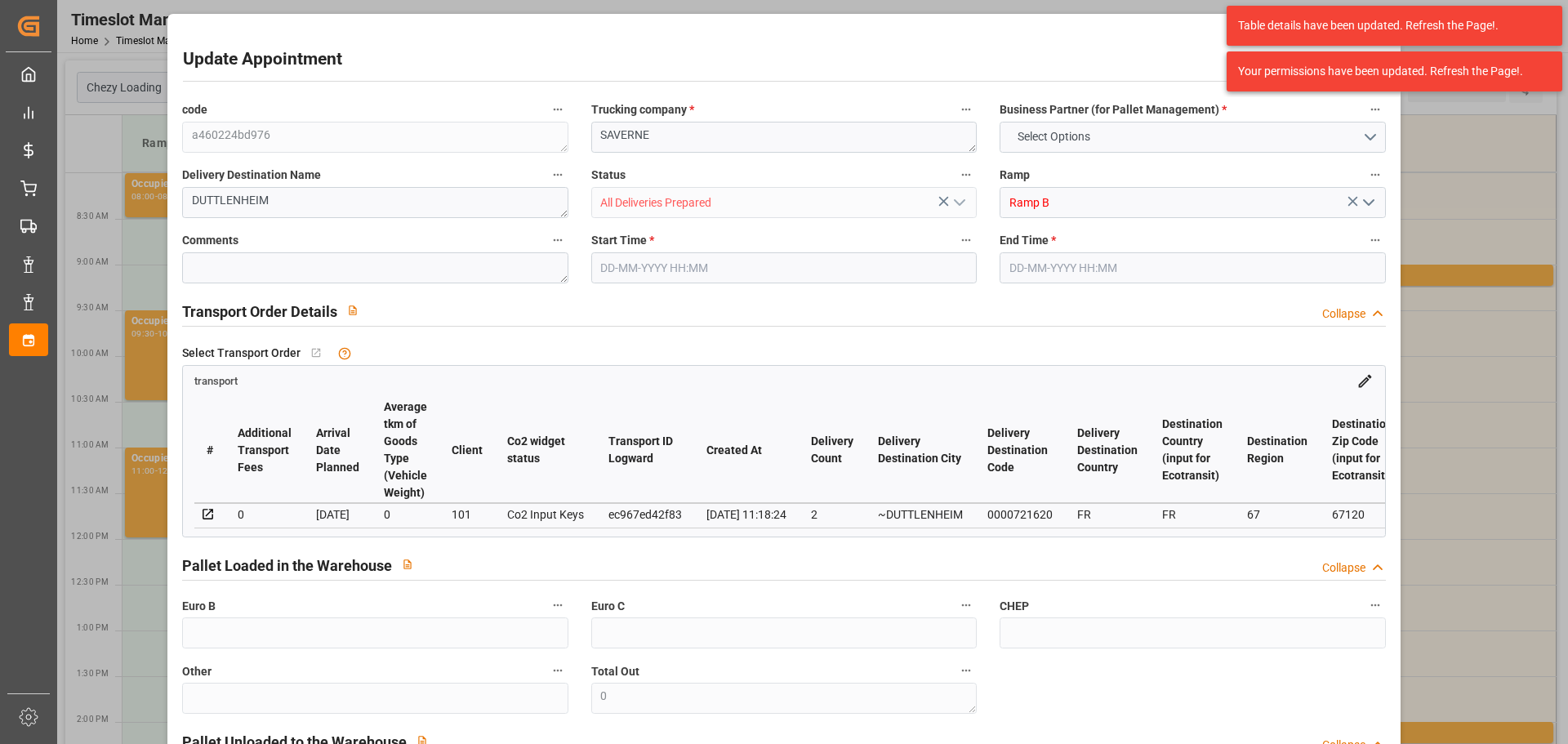
type input "23-09-2025 15:19"
type input "23-09-2025 11:18"
type input "29-09-2025"
type input "26-09-2025"
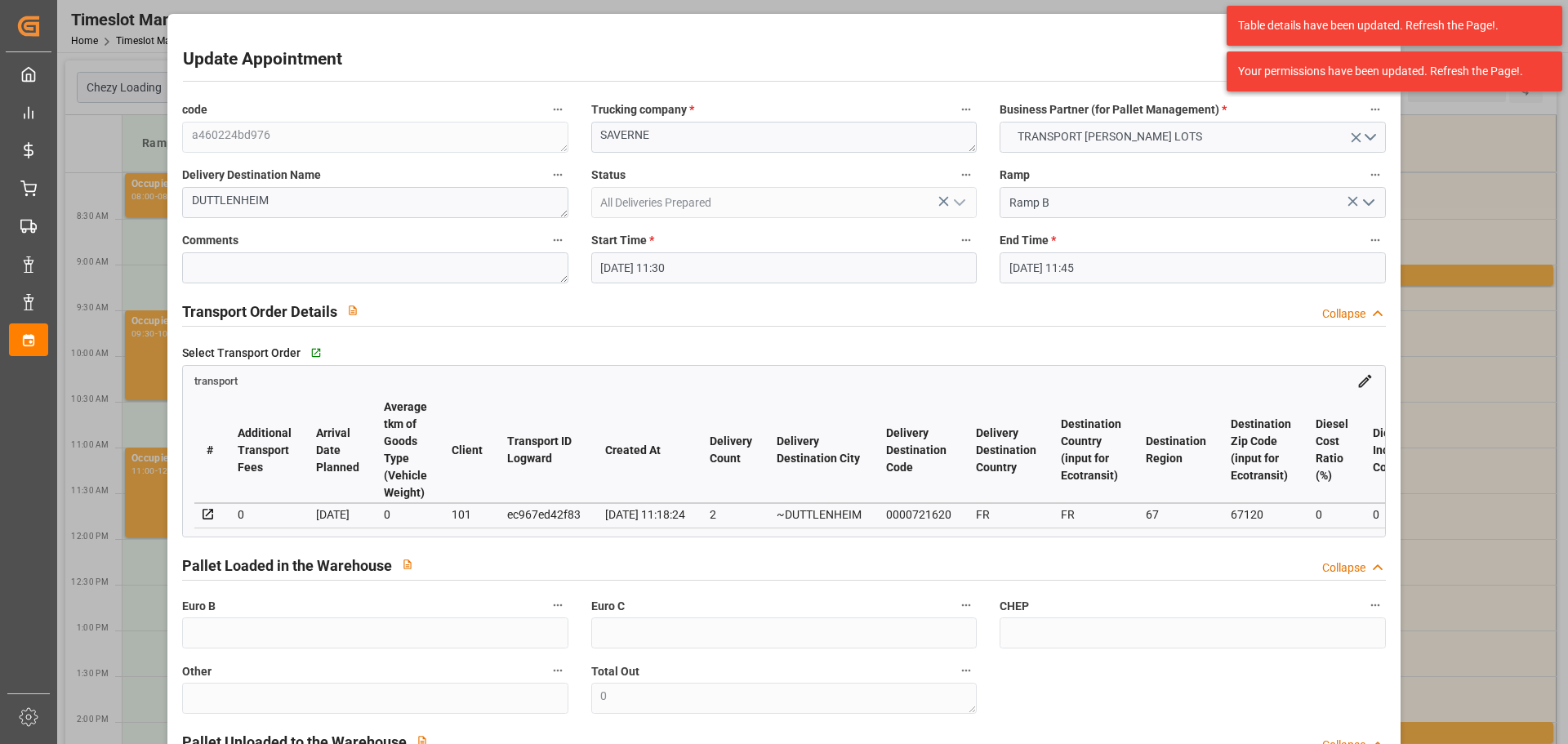
click at [674, 259] on input "25-09-2025 11:30" at bounding box center [784, 268] width 385 height 31
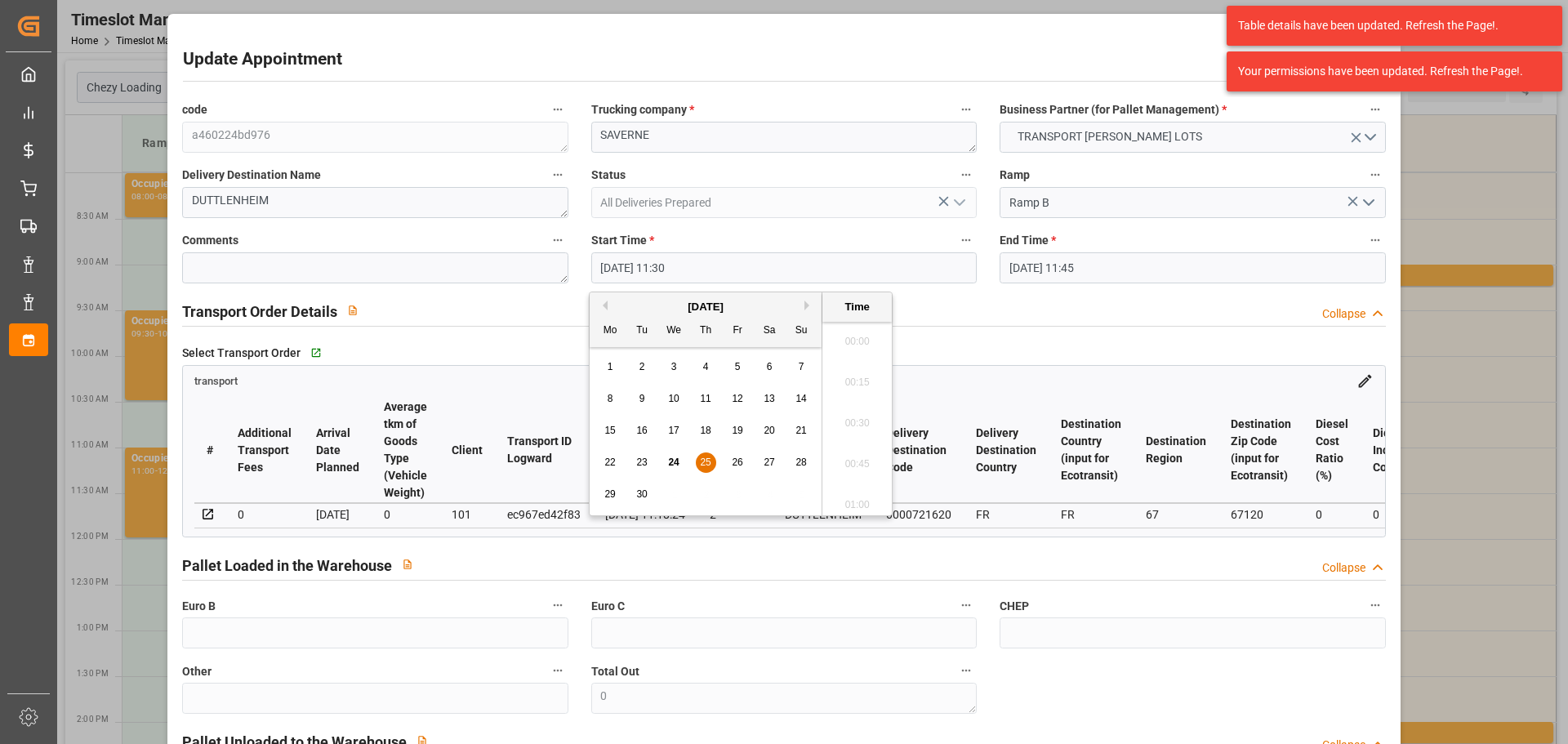
scroll to position [1803, 0]
click at [710, 461] on span "25" at bounding box center [705, 462] width 11 height 12
click at [868, 330] on li "10:00" at bounding box center [857, 336] width 69 height 41
type input "25-09-2025 10:00"
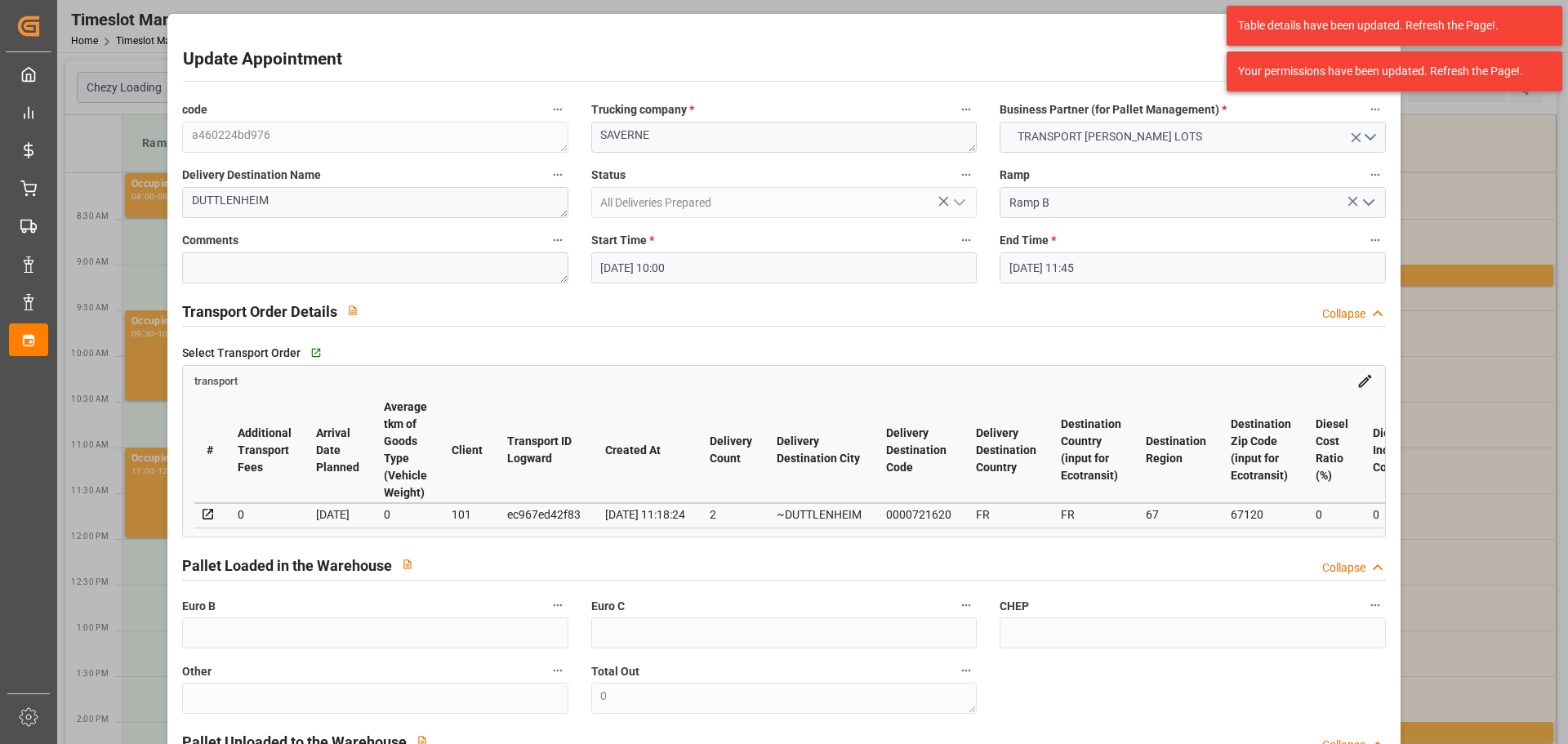
click at [1042, 274] on input "25-09-2025 11:45" at bounding box center [1193, 268] width 385 height 31
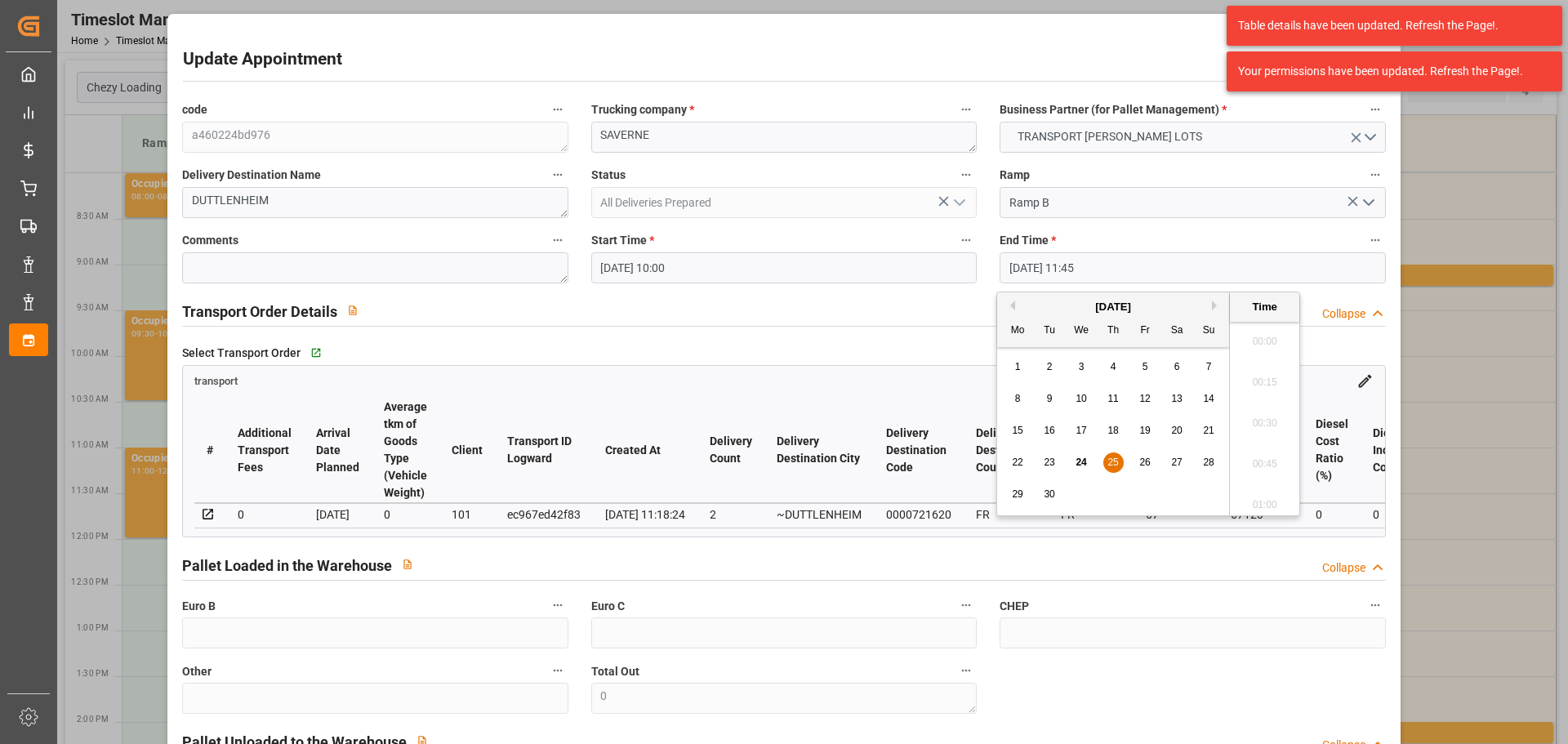
scroll to position [1844, 0]
click at [1108, 466] on span "25" at bounding box center [1113, 462] width 11 height 12
click at [1259, 413] on li "10:45" at bounding box center [1264, 418] width 69 height 41
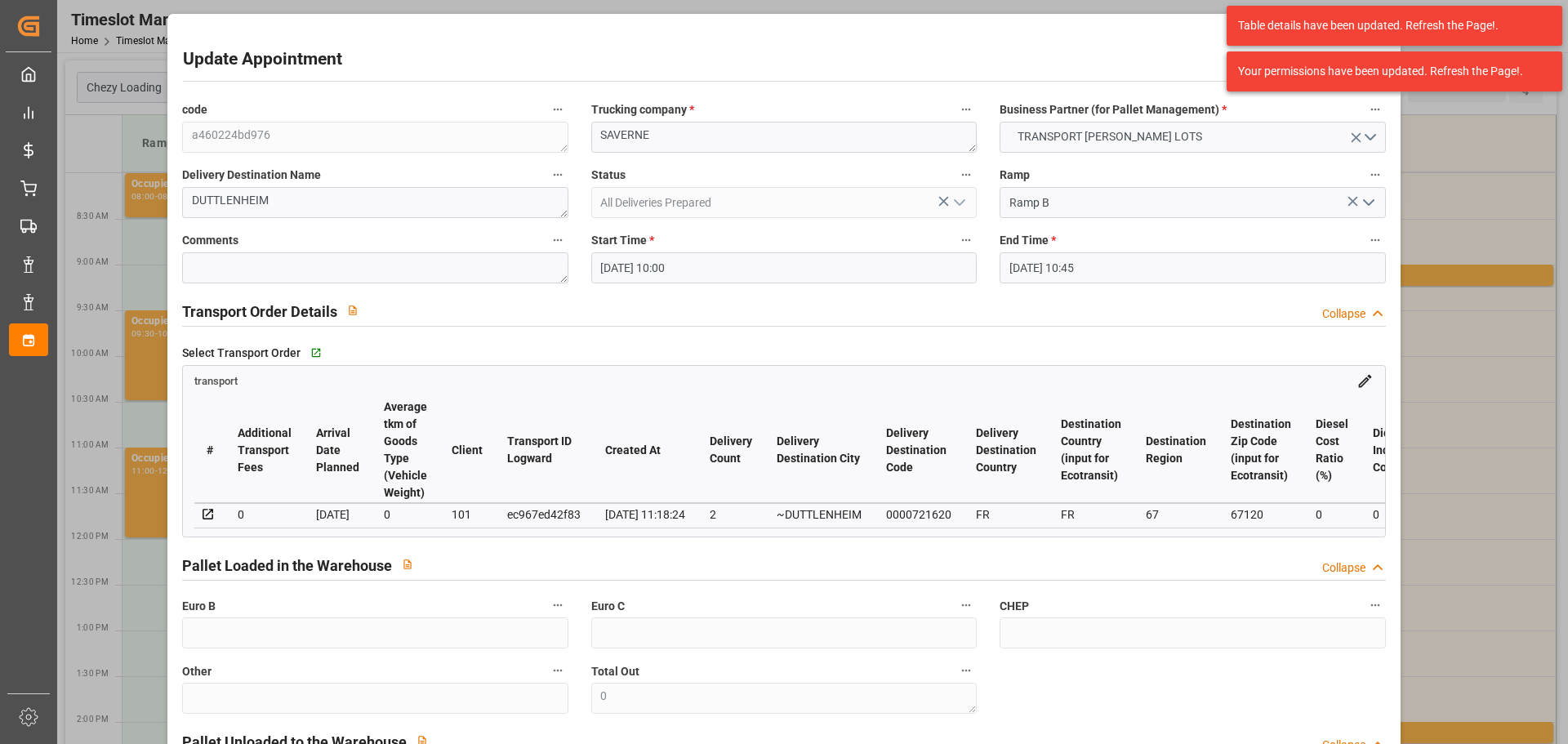
click at [1048, 263] on input "[DATE] 10:45" at bounding box center [1193, 268] width 385 height 31
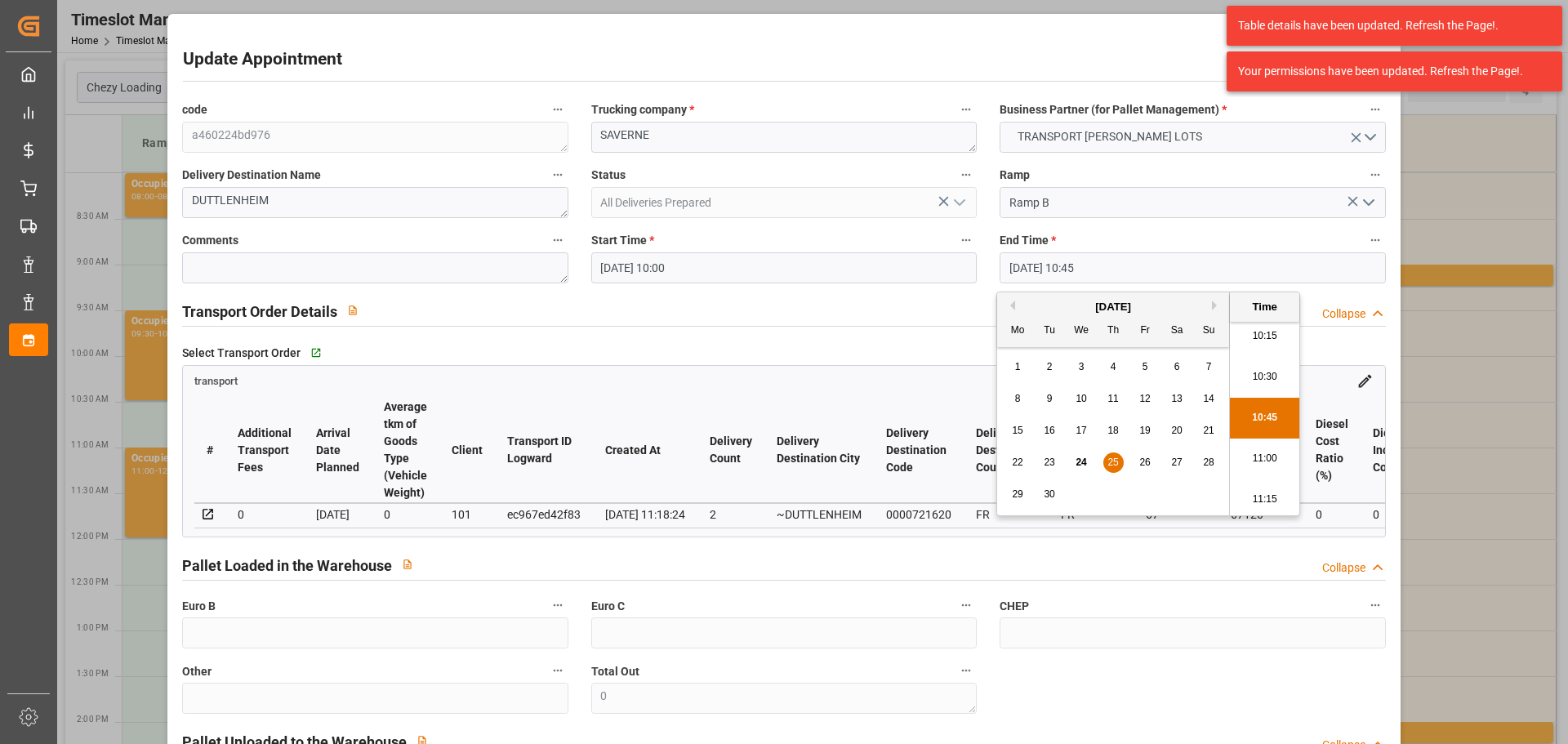
click at [1114, 455] on div "25" at bounding box center [1113, 464] width 20 height 20
click at [1270, 328] on li "10:15" at bounding box center [1264, 336] width 69 height 41
type input "25-09-2025 10:15"
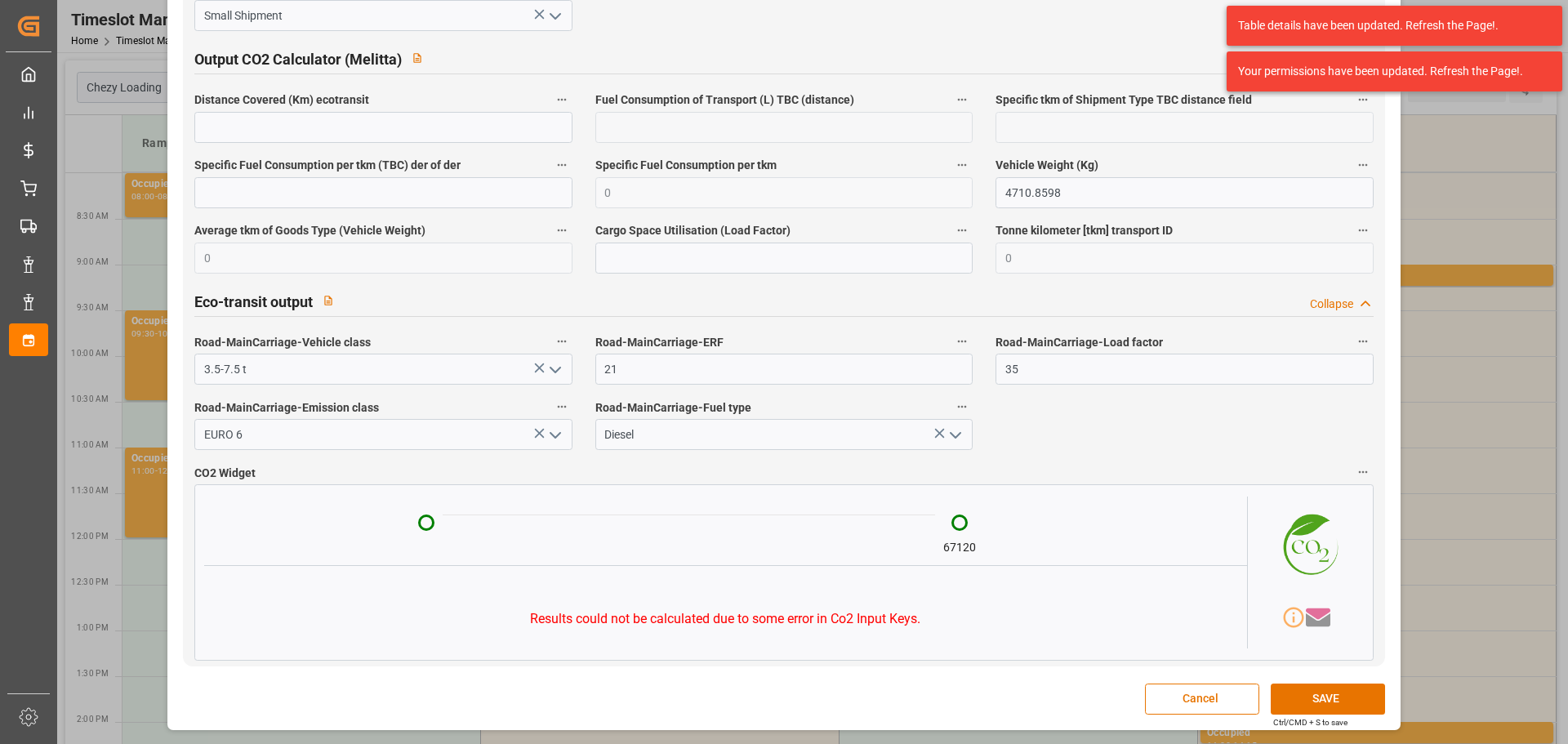
scroll to position [2712, 0]
click at [1327, 689] on button "SAVE" at bounding box center [1328, 699] width 114 height 31
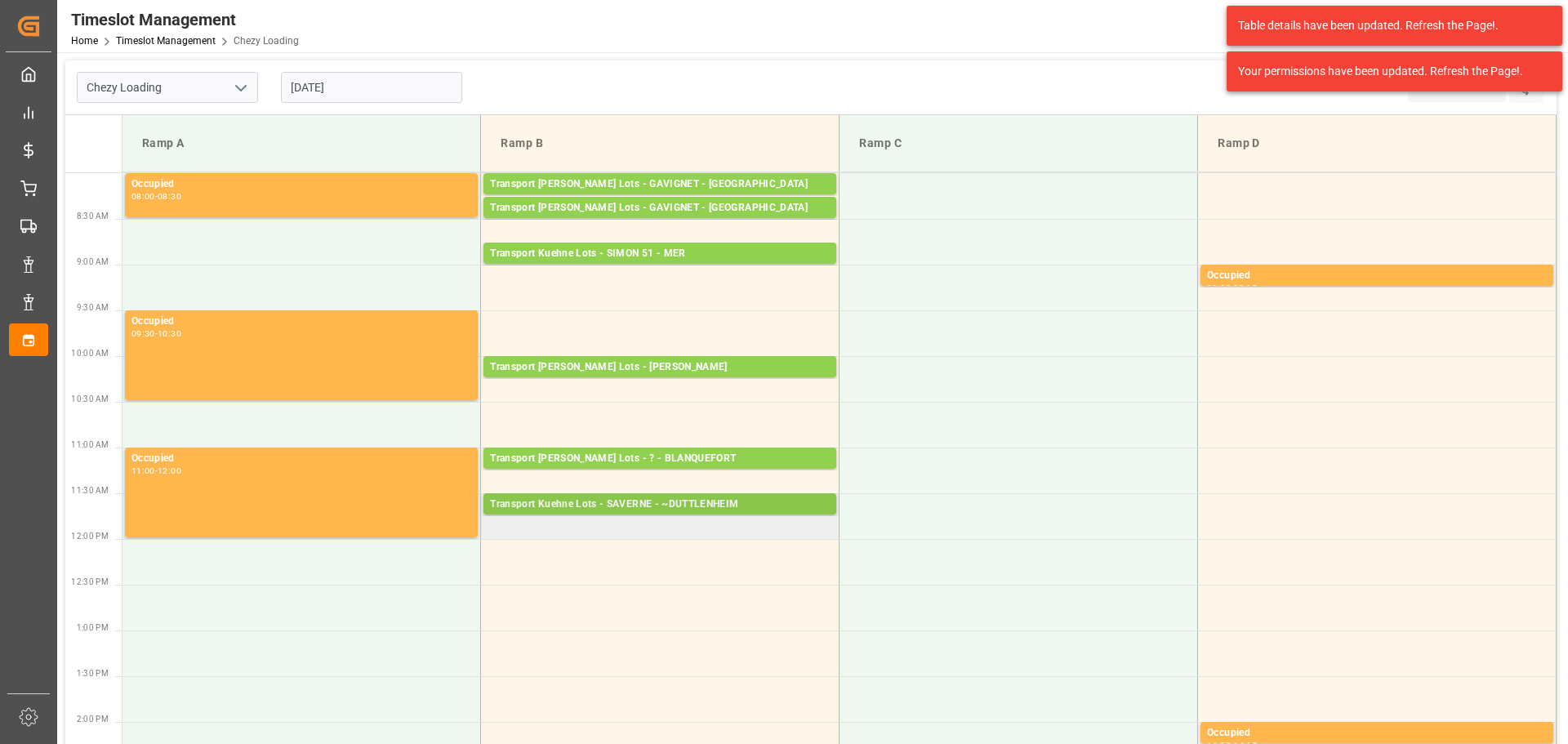
click at [589, 498] on div "Transport Kuehne Lots - SAVERNE - ~DUTTLENHEIM" at bounding box center [660, 505] width 339 height 17
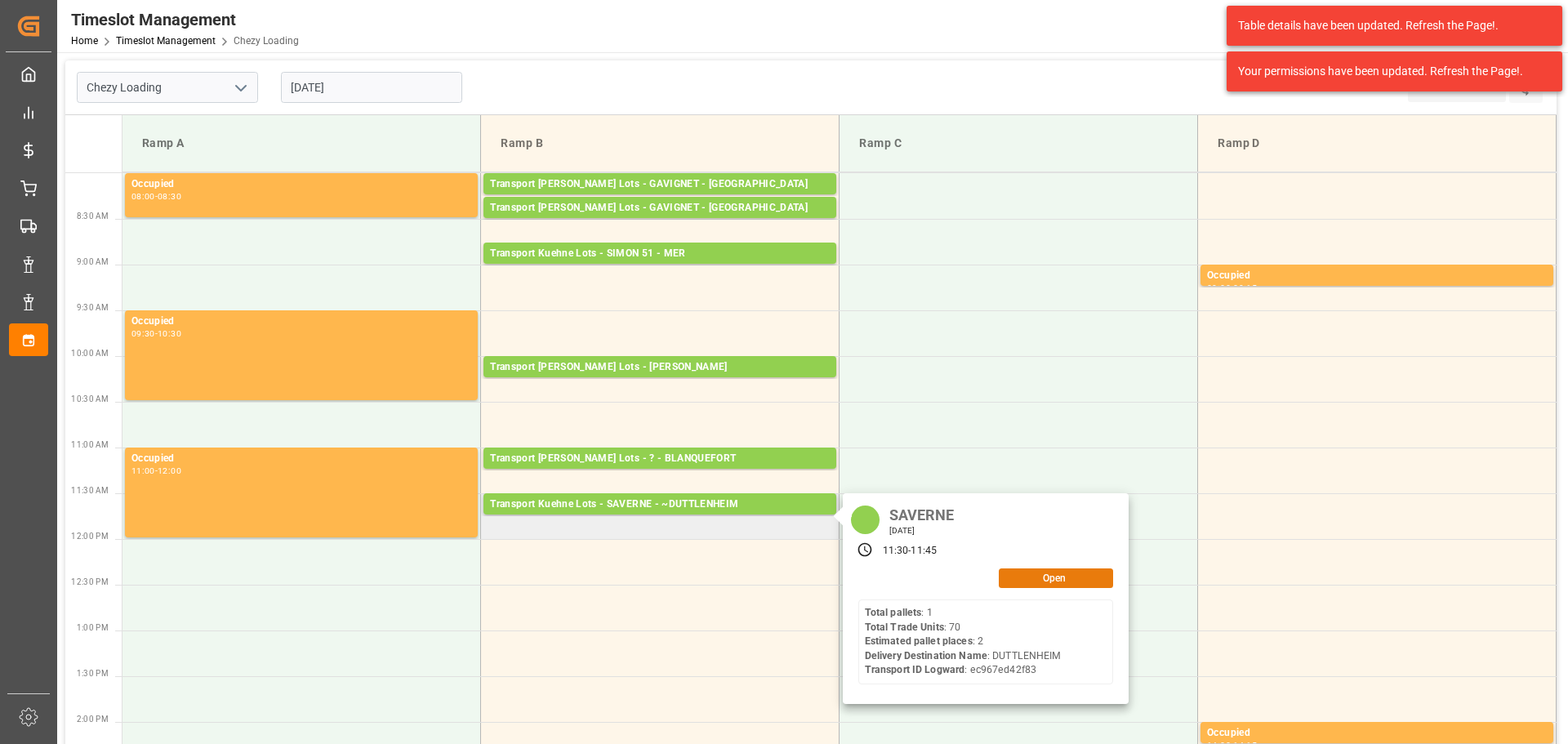
click at [1091, 570] on button "Open" at bounding box center [1056, 579] width 114 height 20
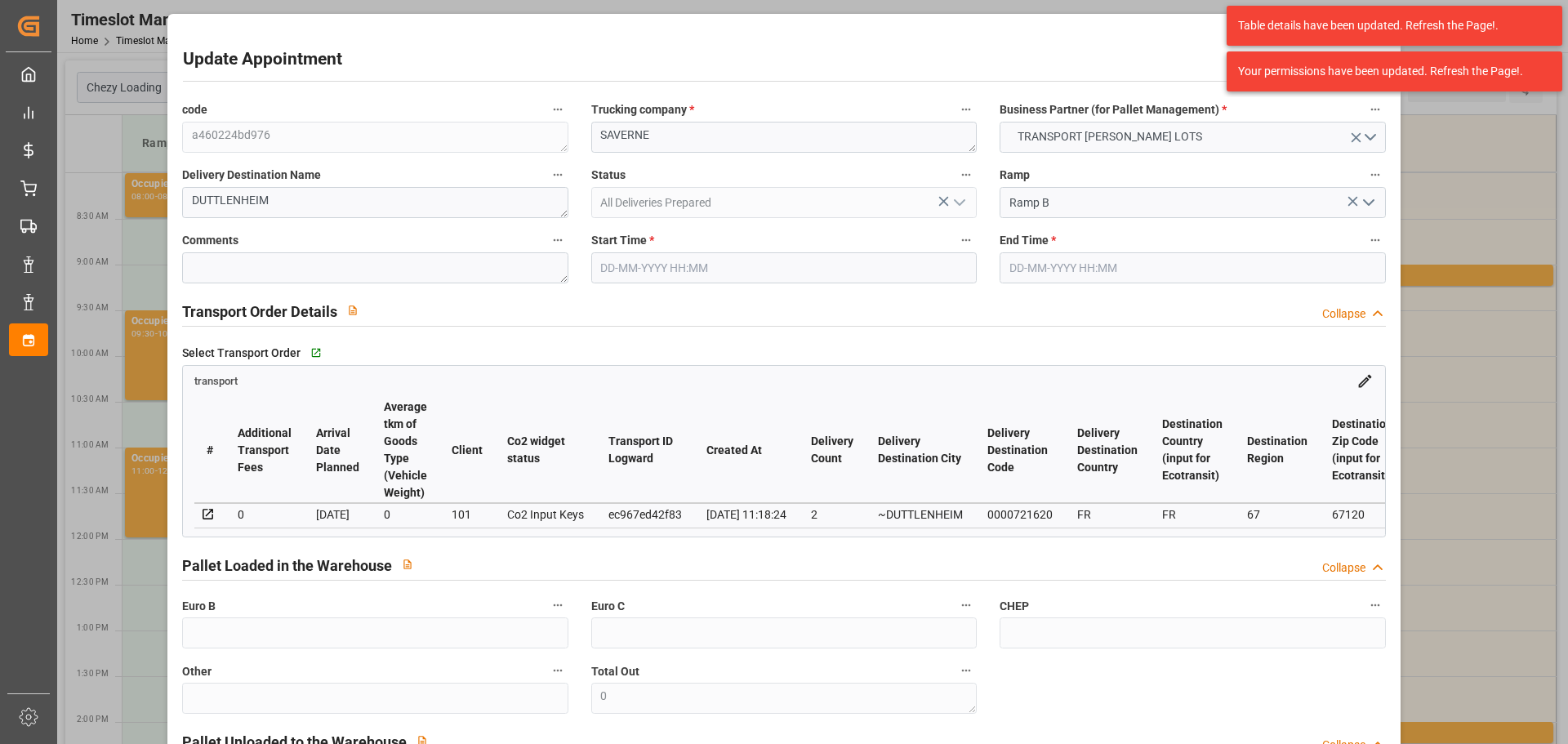
type input "25-09-2025 11:30"
type input "25-09-2025 11:45"
type input "23-09-2025 15:19"
type input "23-09-2025 11:18"
type input "[DATE]"
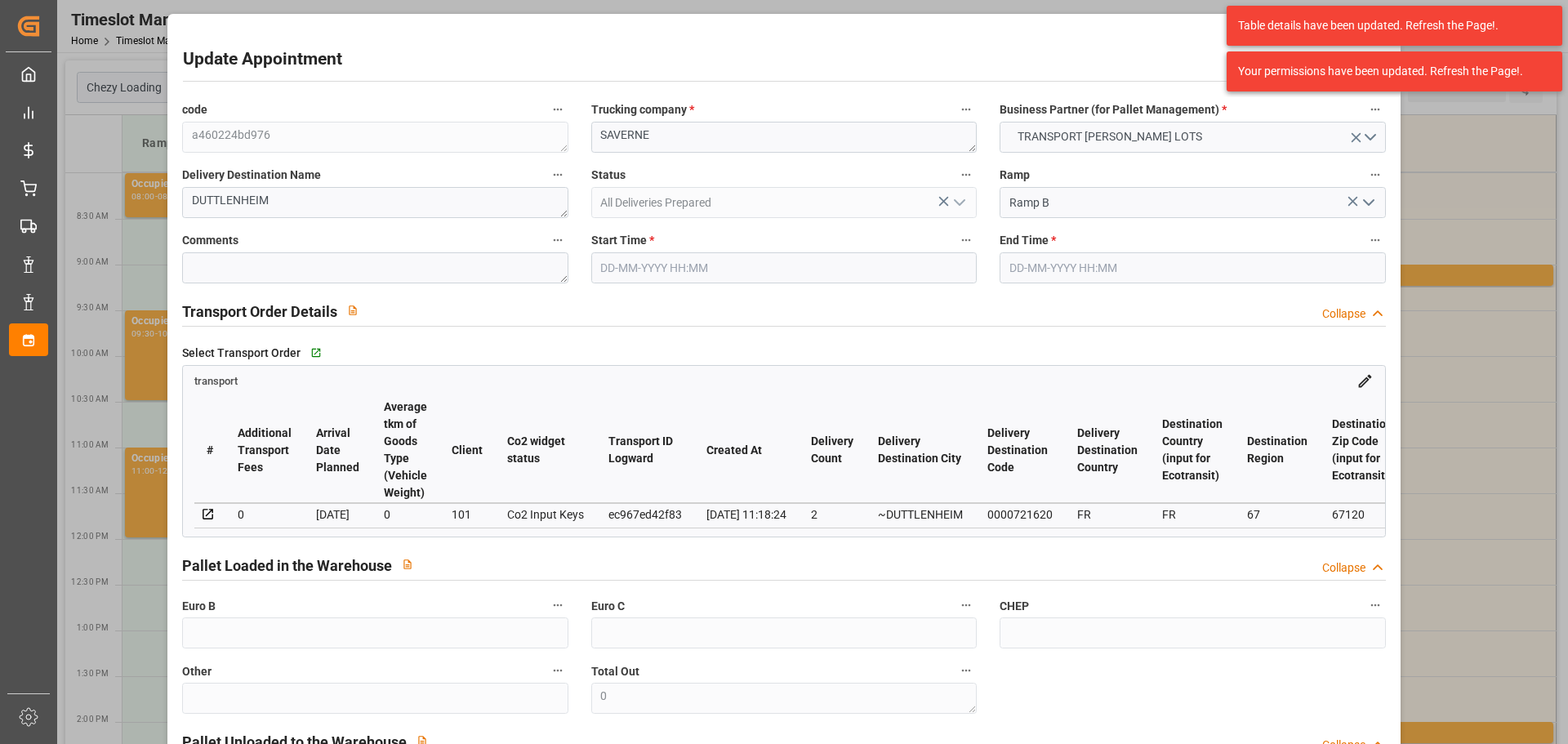
type input "[DATE]"
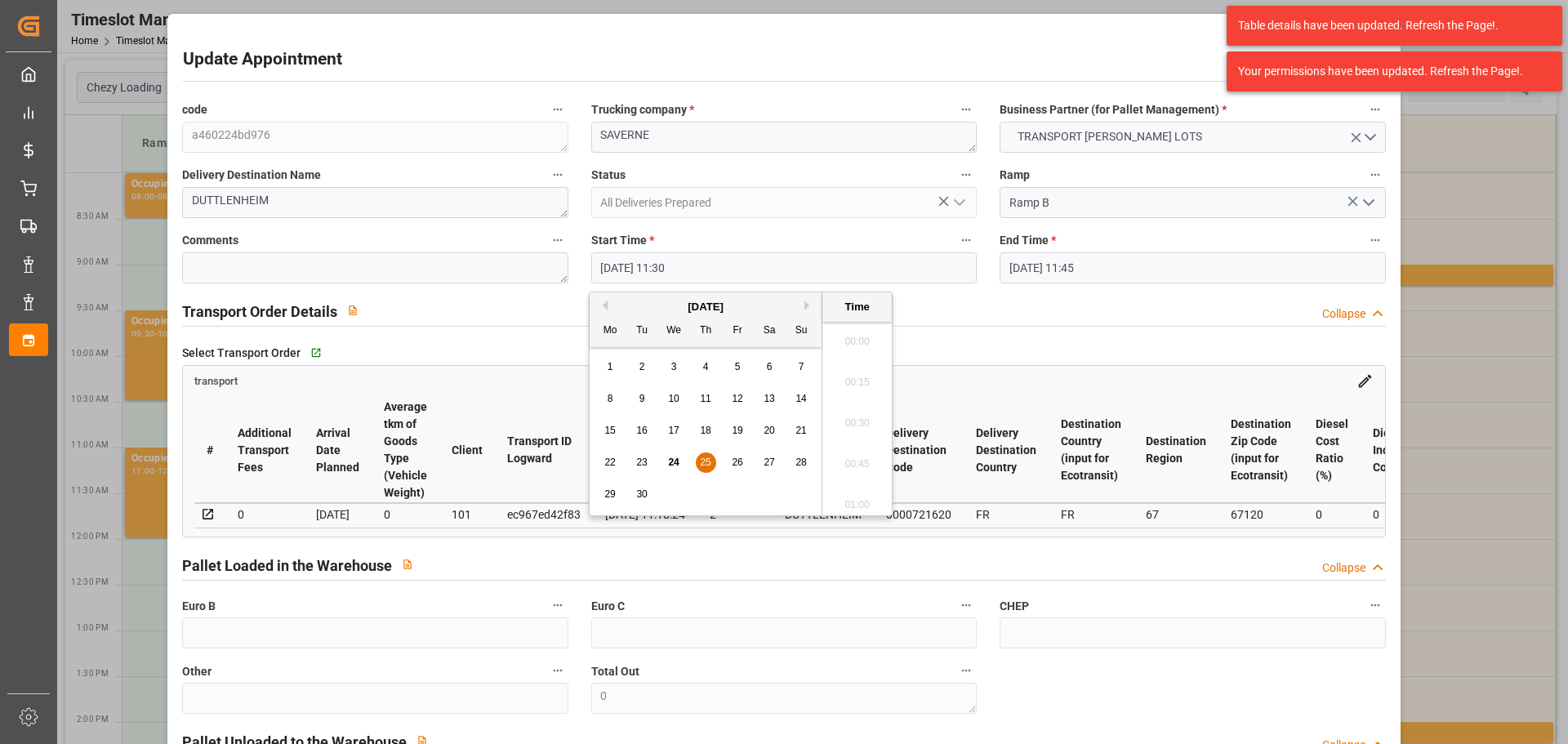
drag, startPoint x: 627, startPoint y: 259, endPoint x: 683, endPoint y: 401, distance: 152.6
click at [626, 263] on input "25-09-2025 11:30" at bounding box center [784, 268] width 385 height 31
click at [701, 464] on span "25" at bounding box center [705, 462] width 11 height 12
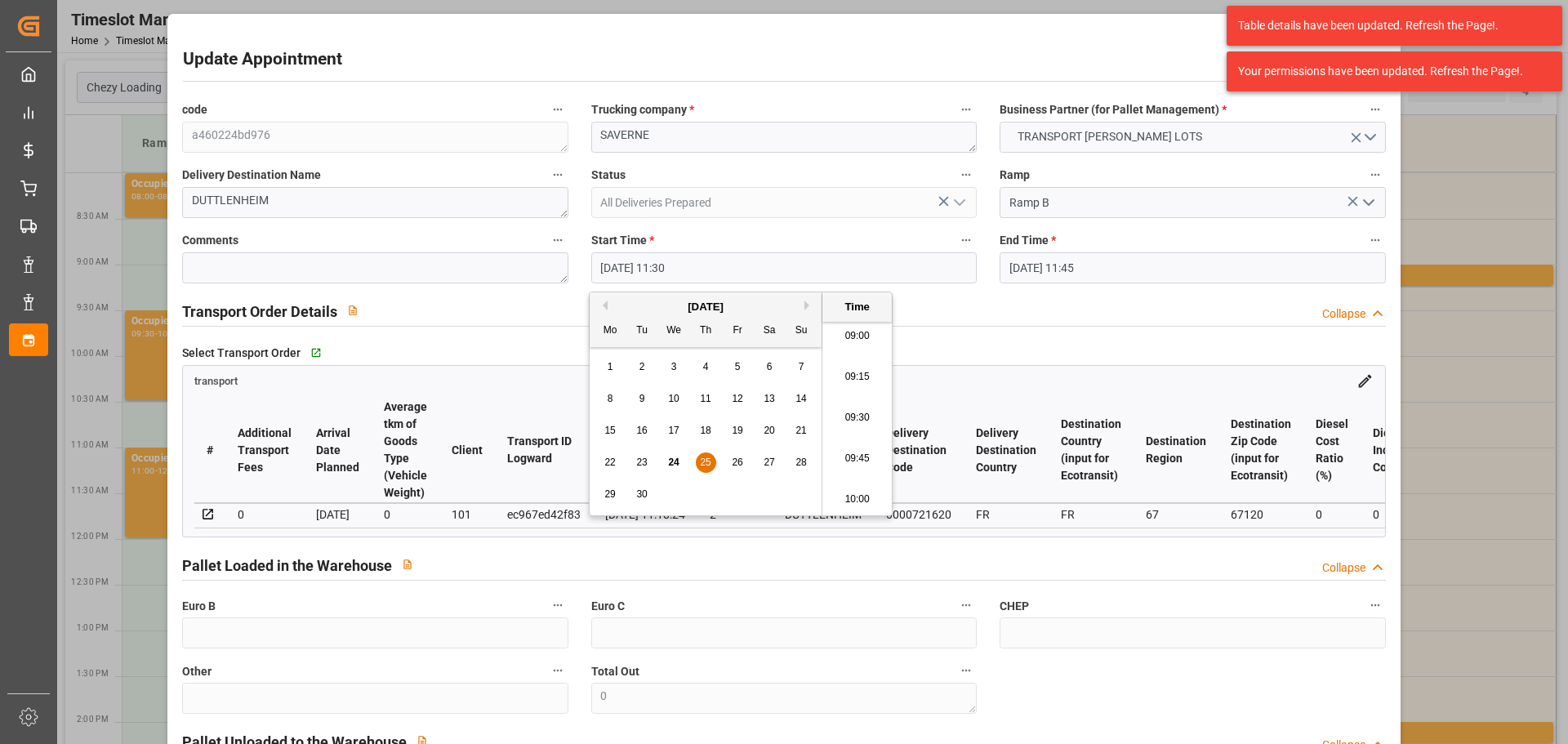
click at [864, 370] on li "09:15" at bounding box center [857, 377] width 69 height 41
type input "25-09-2025 09:15"
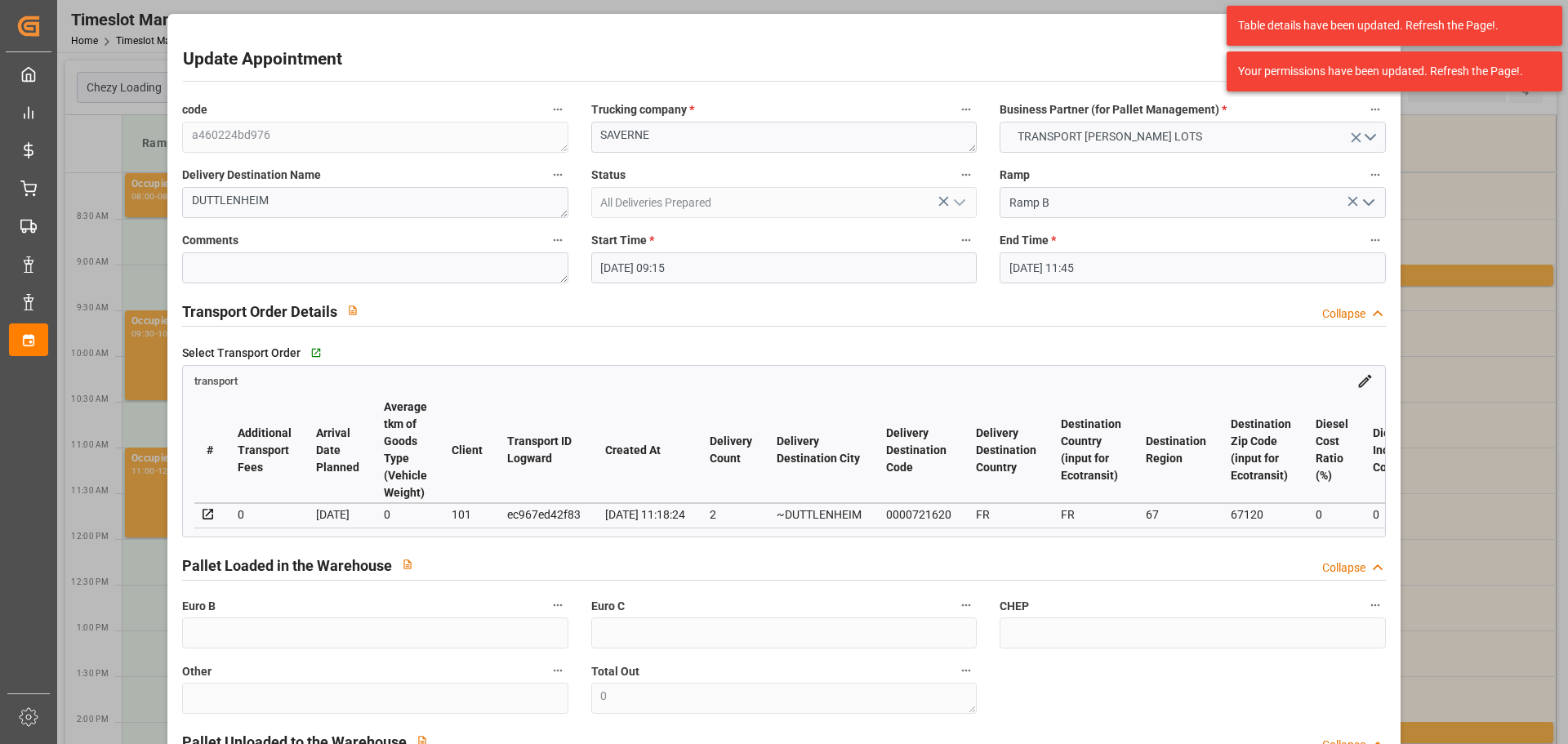
click at [1028, 267] on input "25-09-2025 11:45" at bounding box center [1193, 268] width 385 height 31
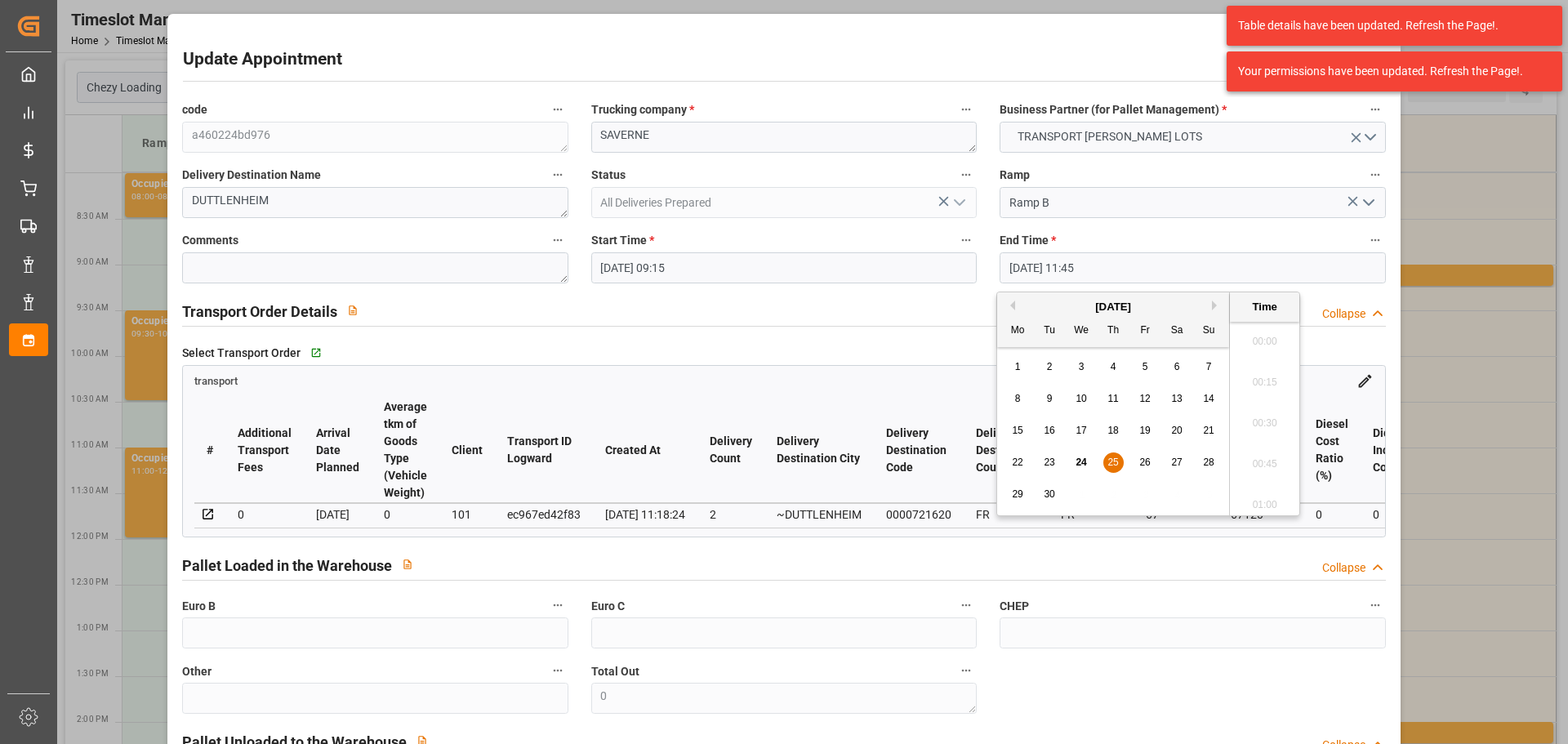
scroll to position [1844, 0]
click at [1115, 463] on span "25" at bounding box center [1113, 462] width 11 height 12
click at [1264, 376] on li "09:30" at bounding box center [1264, 377] width 69 height 41
type input "25-09-2025 09:30"
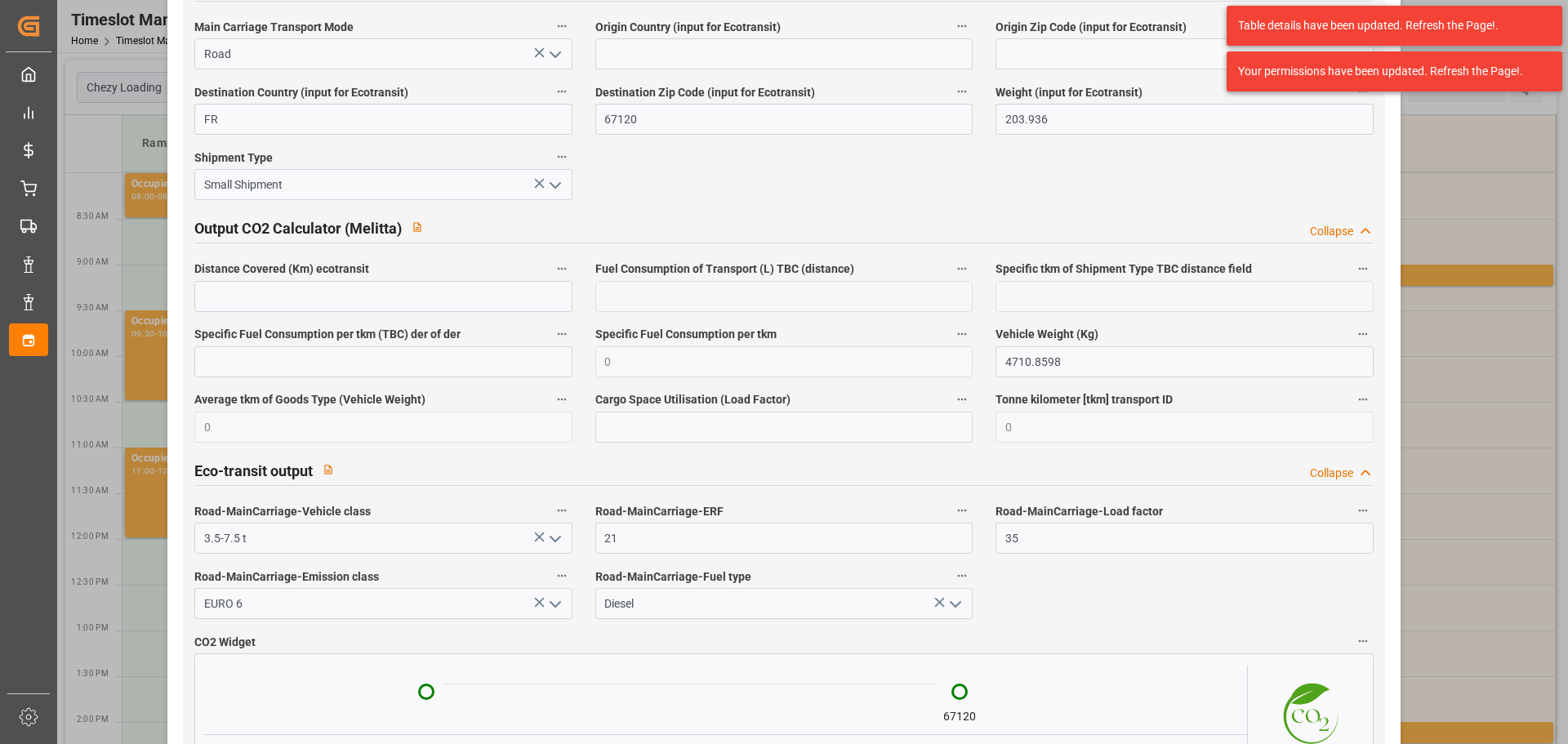
scroll to position [2712, 0]
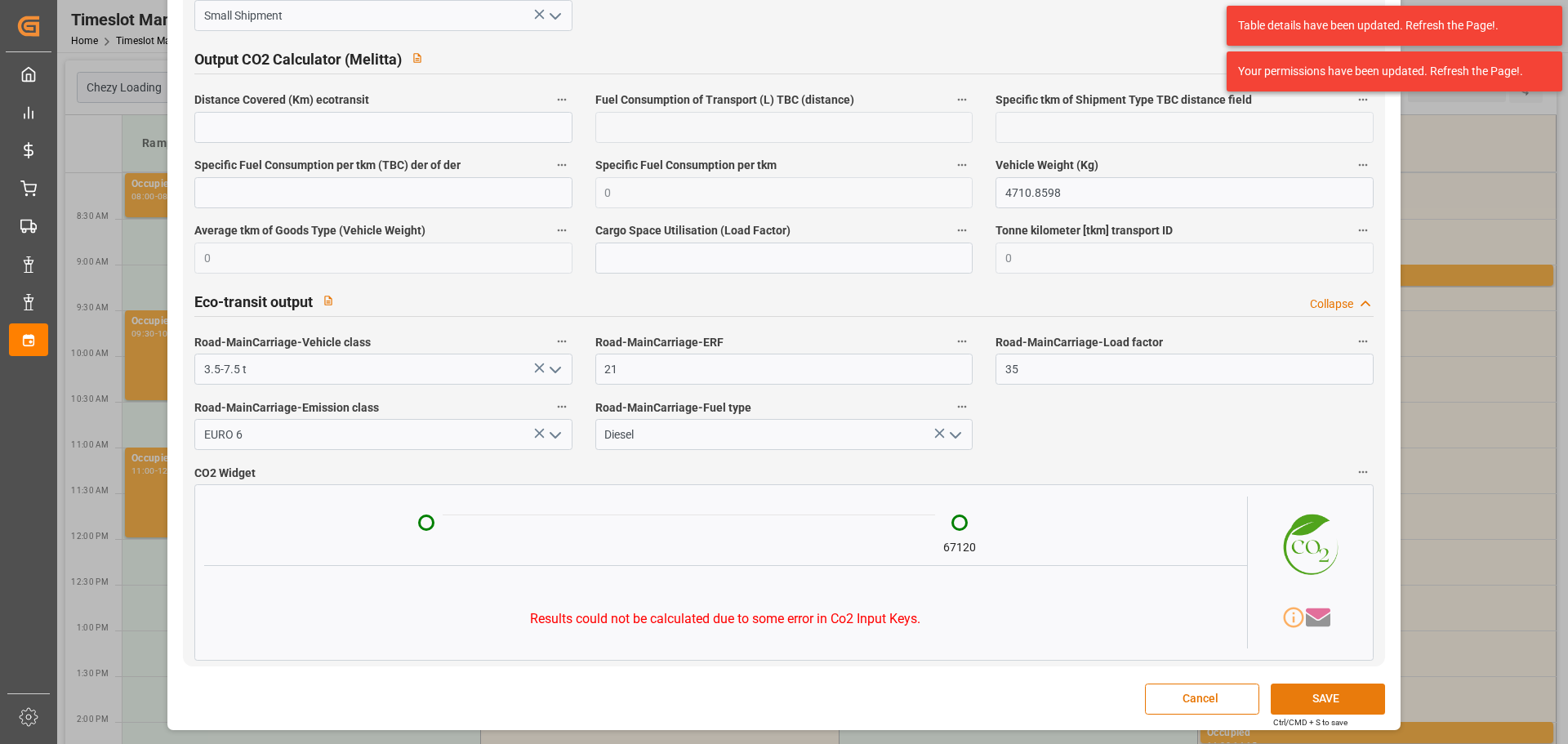
click at [1283, 706] on button "SAVE" at bounding box center [1328, 699] width 114 height 31
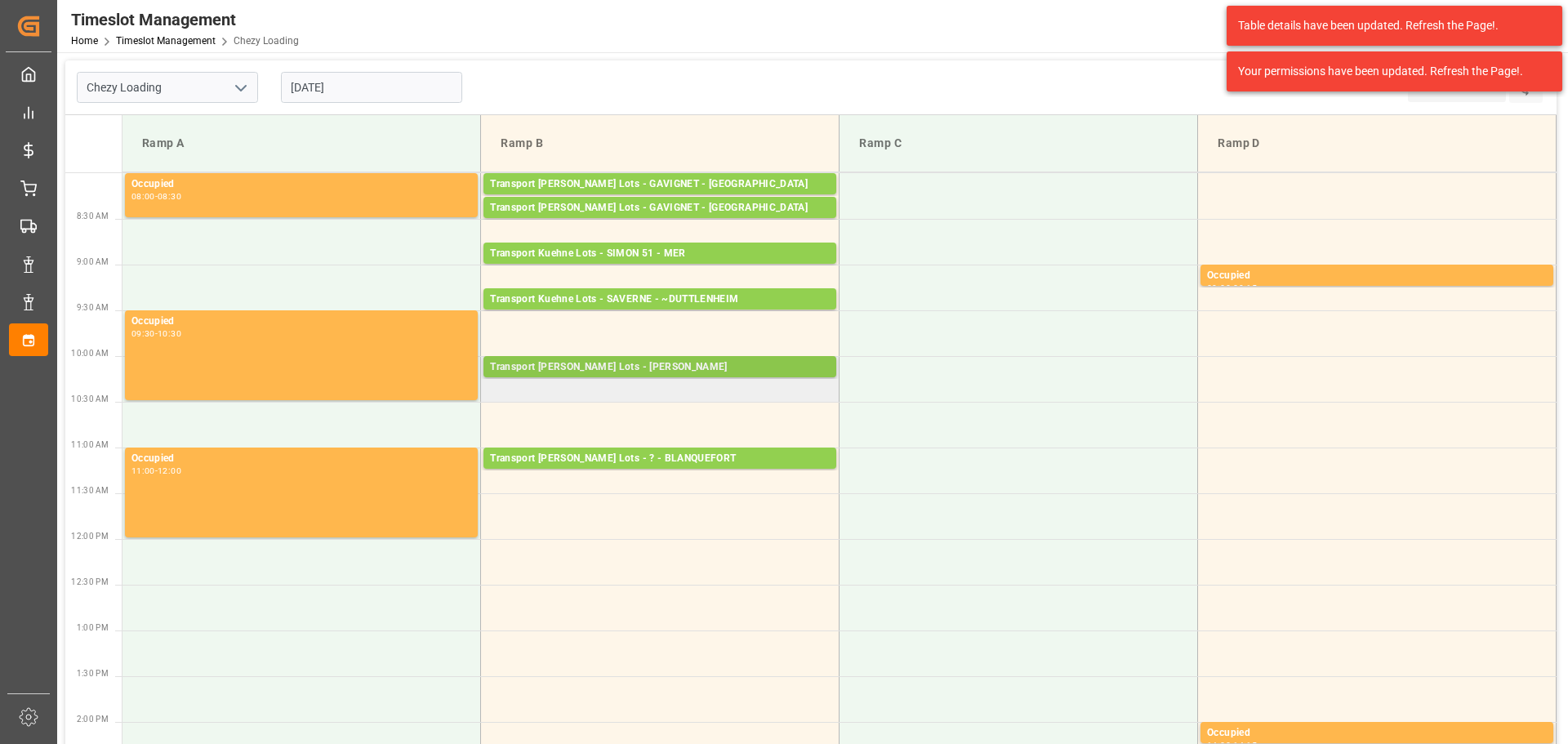
click at [663, 361] on div "Transport [PERSON_NAME] Lots - [PERSON_NAME]" at bounding box center [660, 368] width 339 height 17
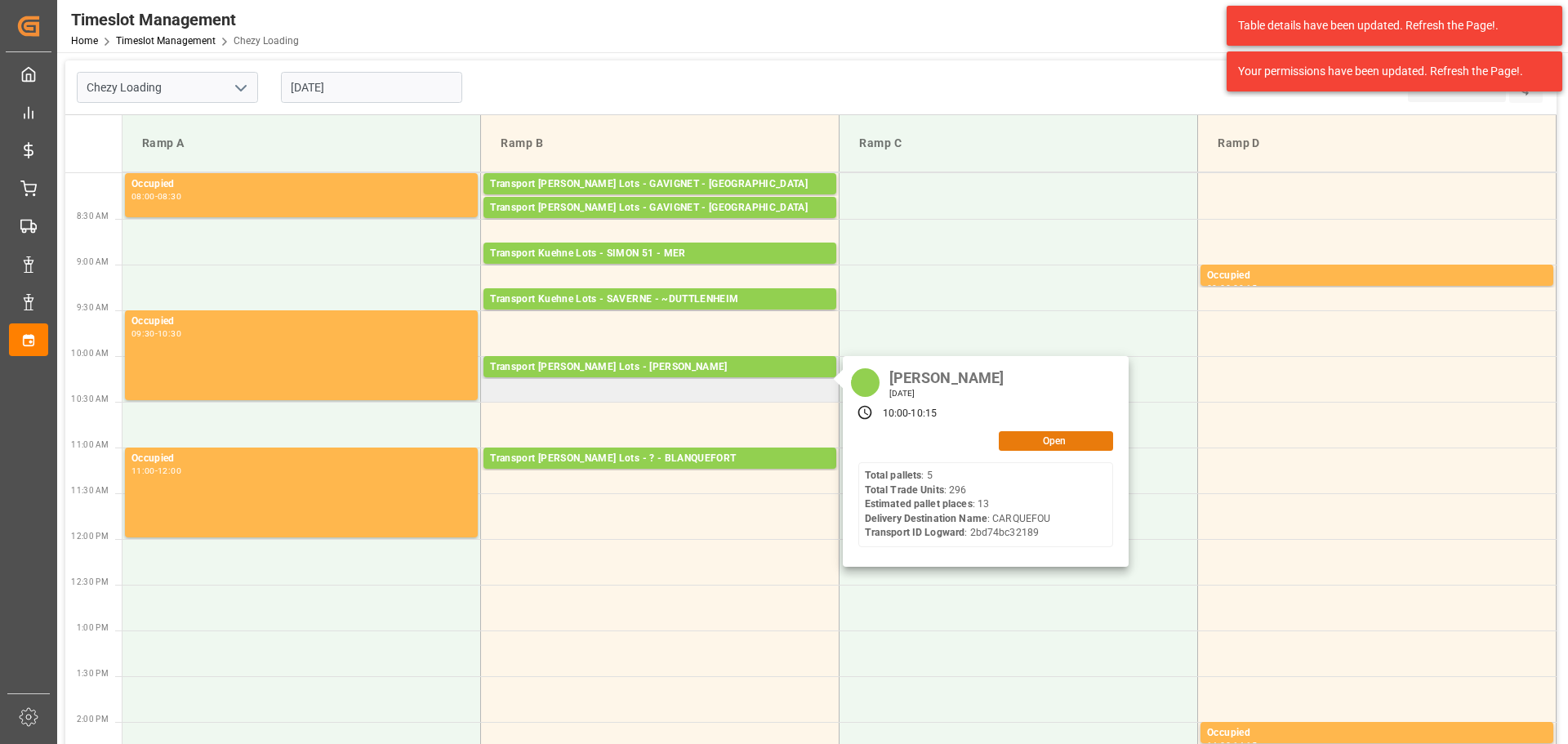
click at [1011, 438] on button "Open" at bounding box center [1056, 441] width 114 height 20
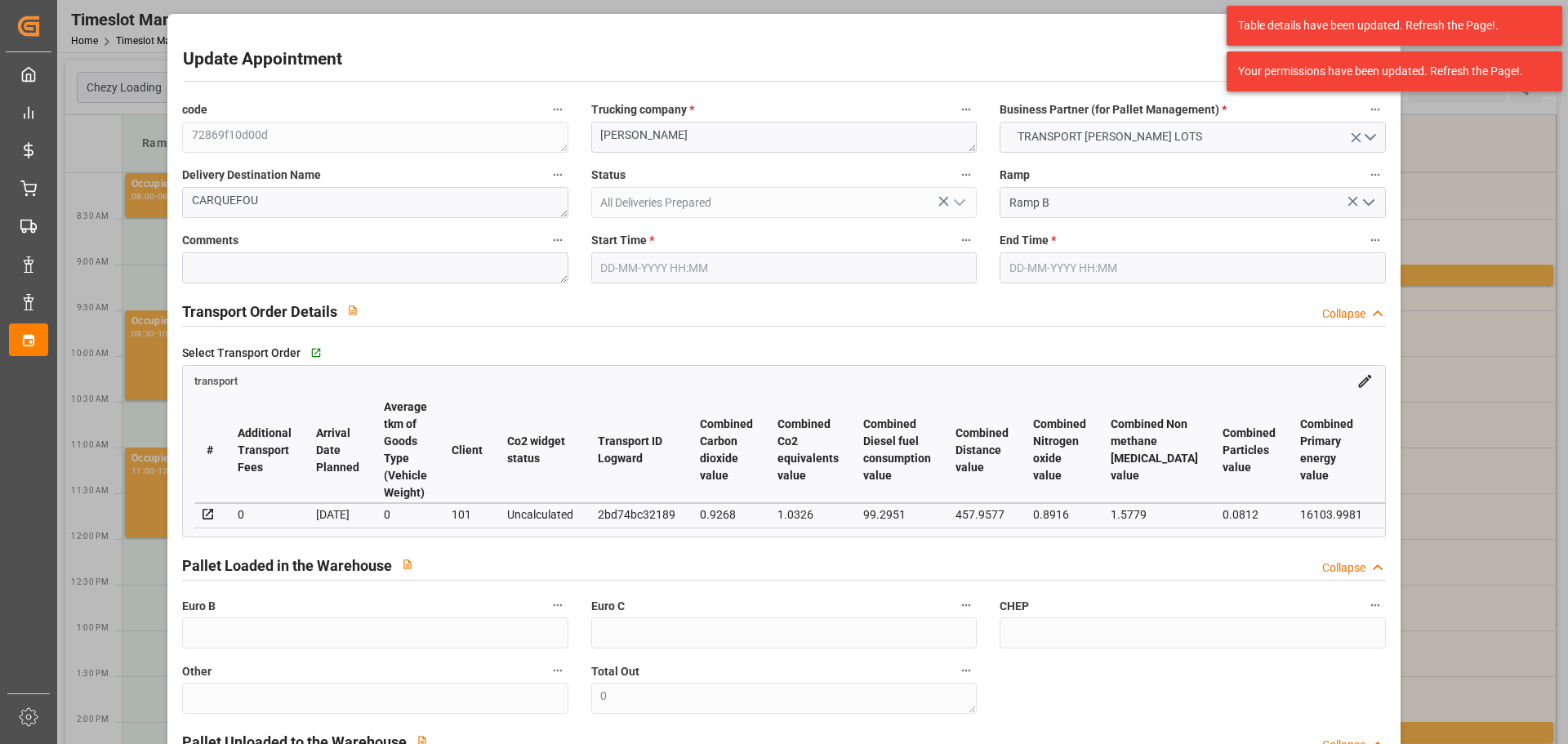
type input "25-09-2025 10:00"
type input "25-09-2025 10:15"
type input "22-09-2025 12:50"
type input "22-09-2025 11:22"
type input "[DATE]"
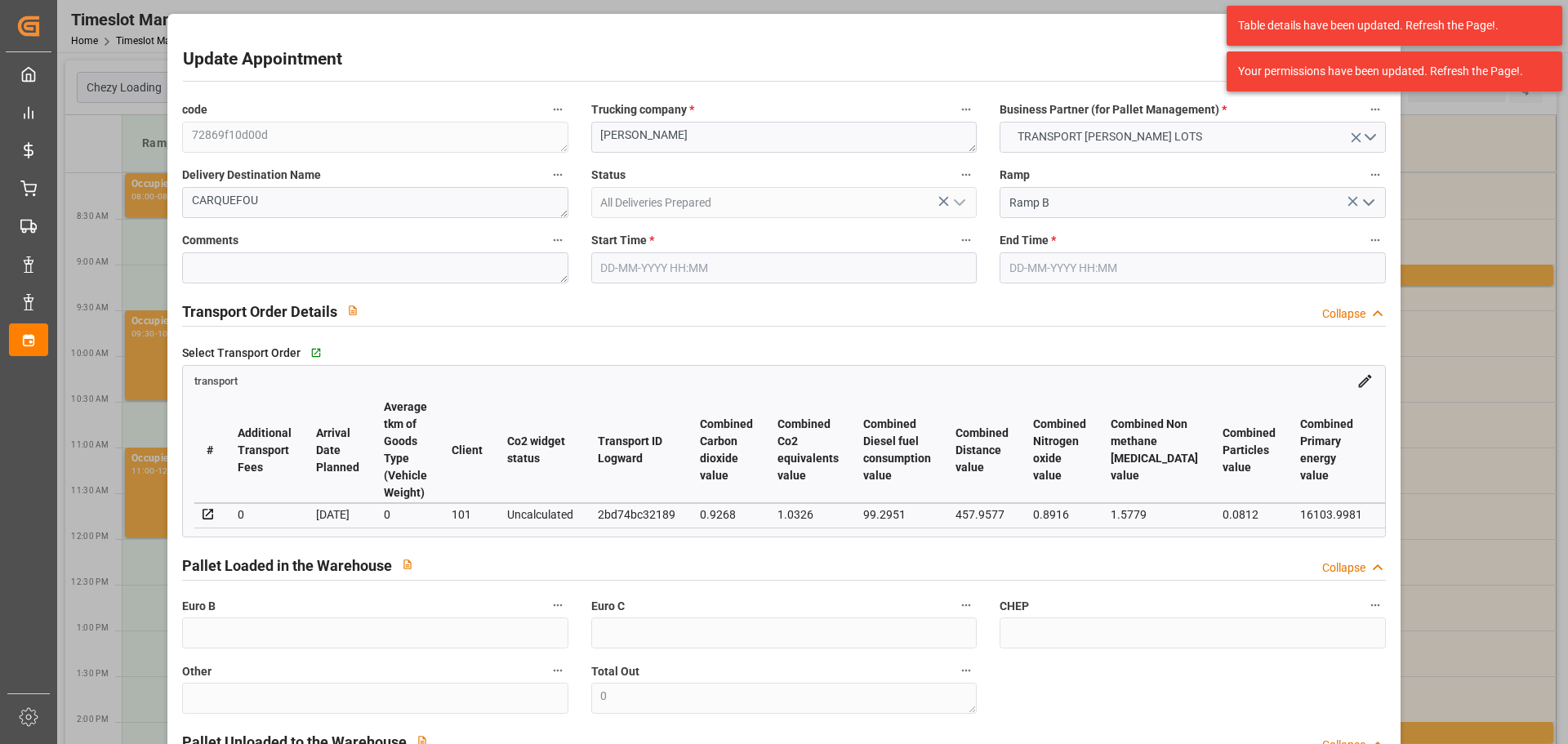
type input "[DATE]"
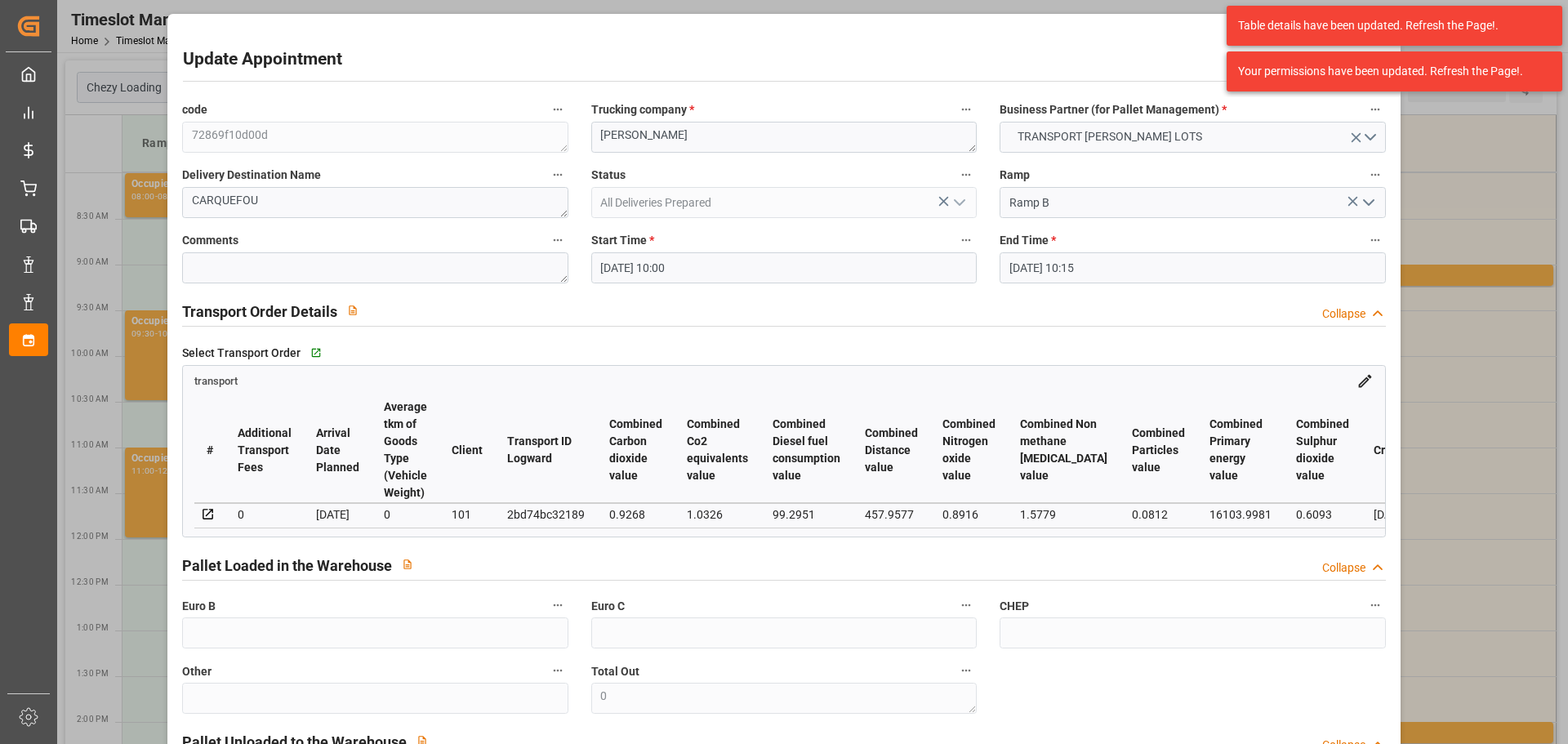
drag, startPoint x: 630, startPoint y: 269, endPoint x: 650, endPoint y: 289, distance: 28.3
click at [650, 289] on div "code 72869f10d00d Trucking company * ANTOINE Business Partner (for Pallet Manag…" at bounding box center [784, 495] width 1226 height 804
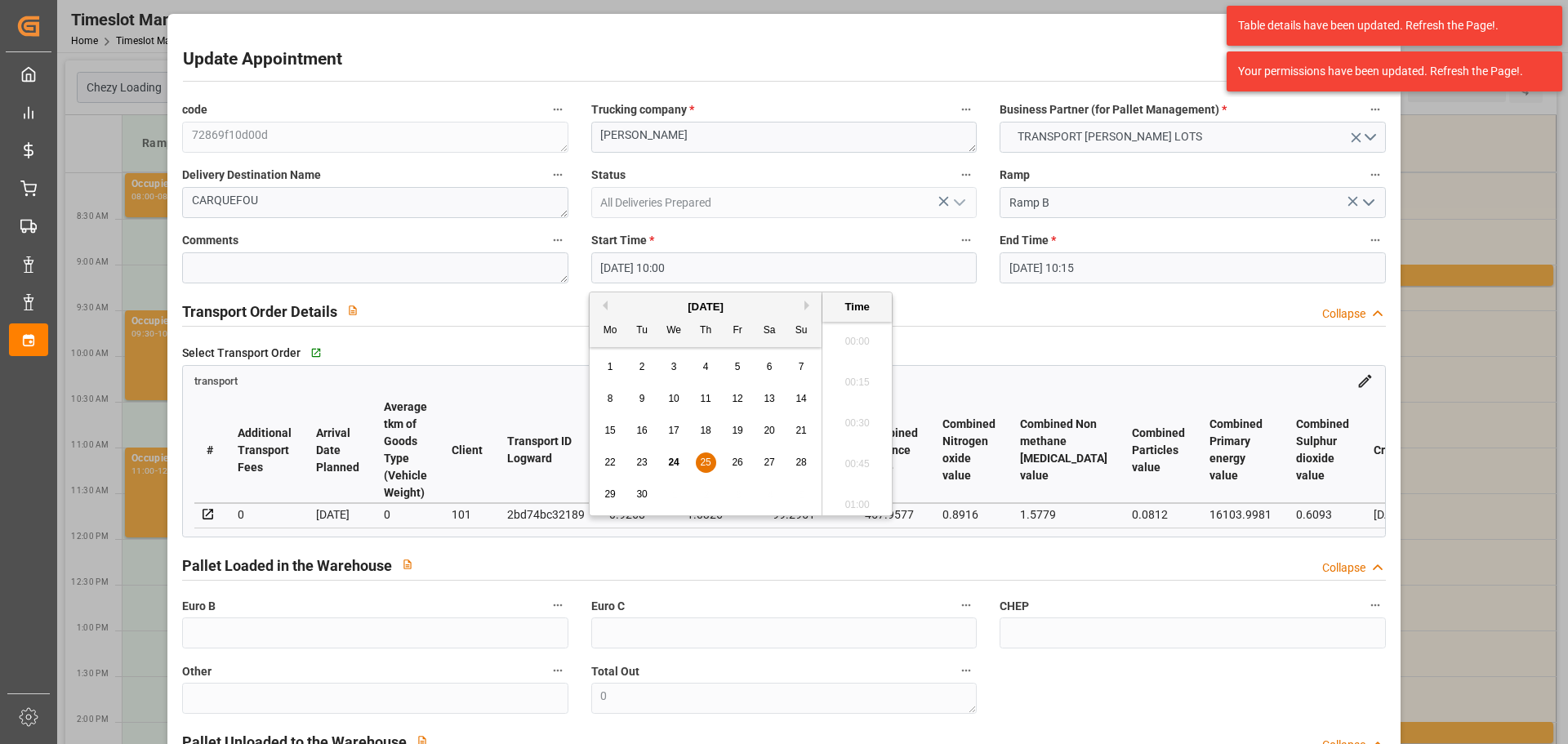
scroll to position [1558, 0]
click at [695, 457] on div "22 23 24 25 26 27 28" at bounding box center [706, 463] width 223 height 32
click at [701, 460] on span "25" at bounding box center [705, 462] width 11 height 12
click at [856, 368] on li "09:45" at bounding box center [857, 377] width 69 height 41
type input "25-09-2025 09:45"
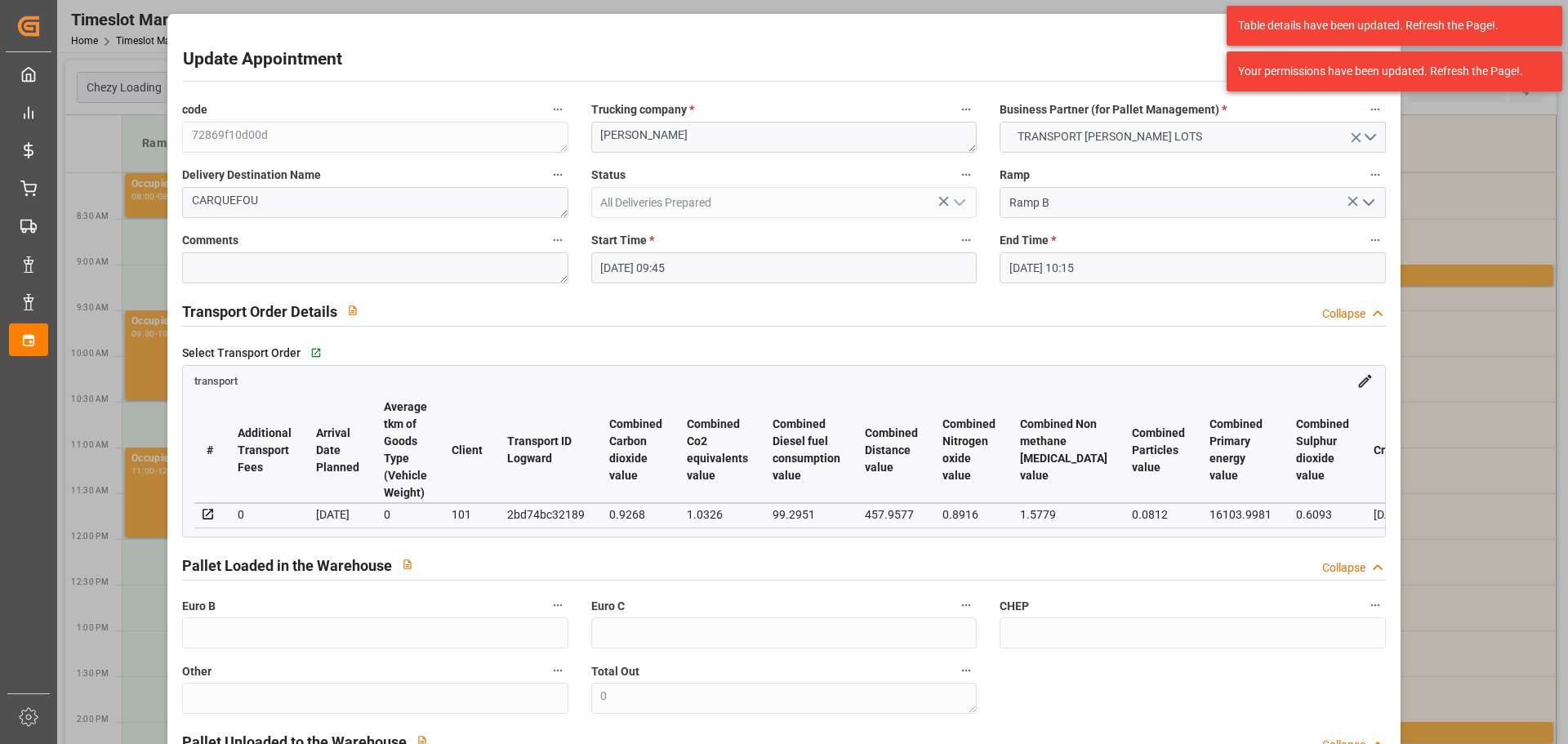
click at [1054, 268] on input "25-09-2025 10:15" at bounding box center [1193, 268] width 385 height 31
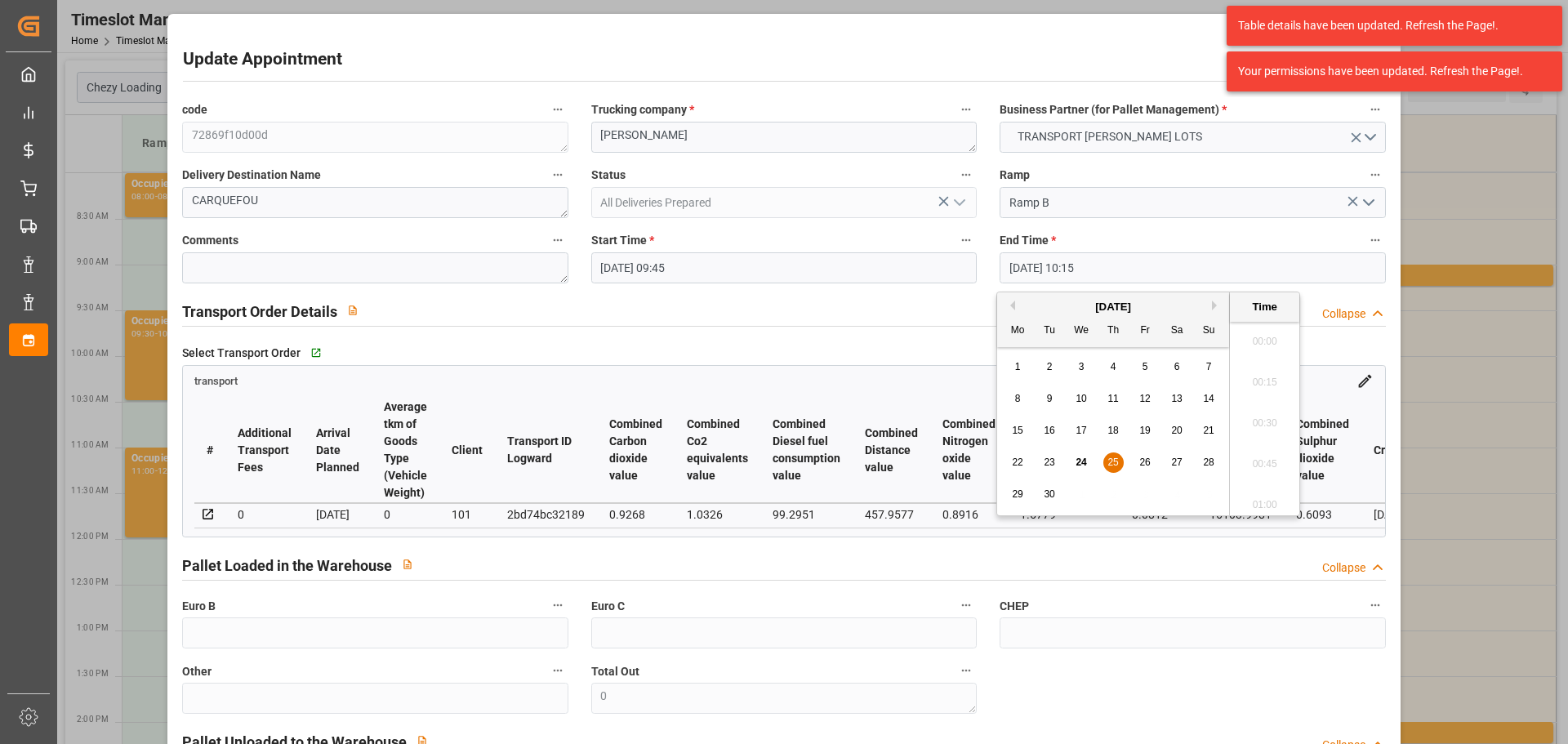
scroll to position [1599, 0]
click at [1111, 458] on span "25" at bounding box center [1113, 462] width 11 height 12
click at [1268, 368] on li "10:00" at bounding box center [1264, 377] width 69 height 41
type input "25-09-2025 10:00"
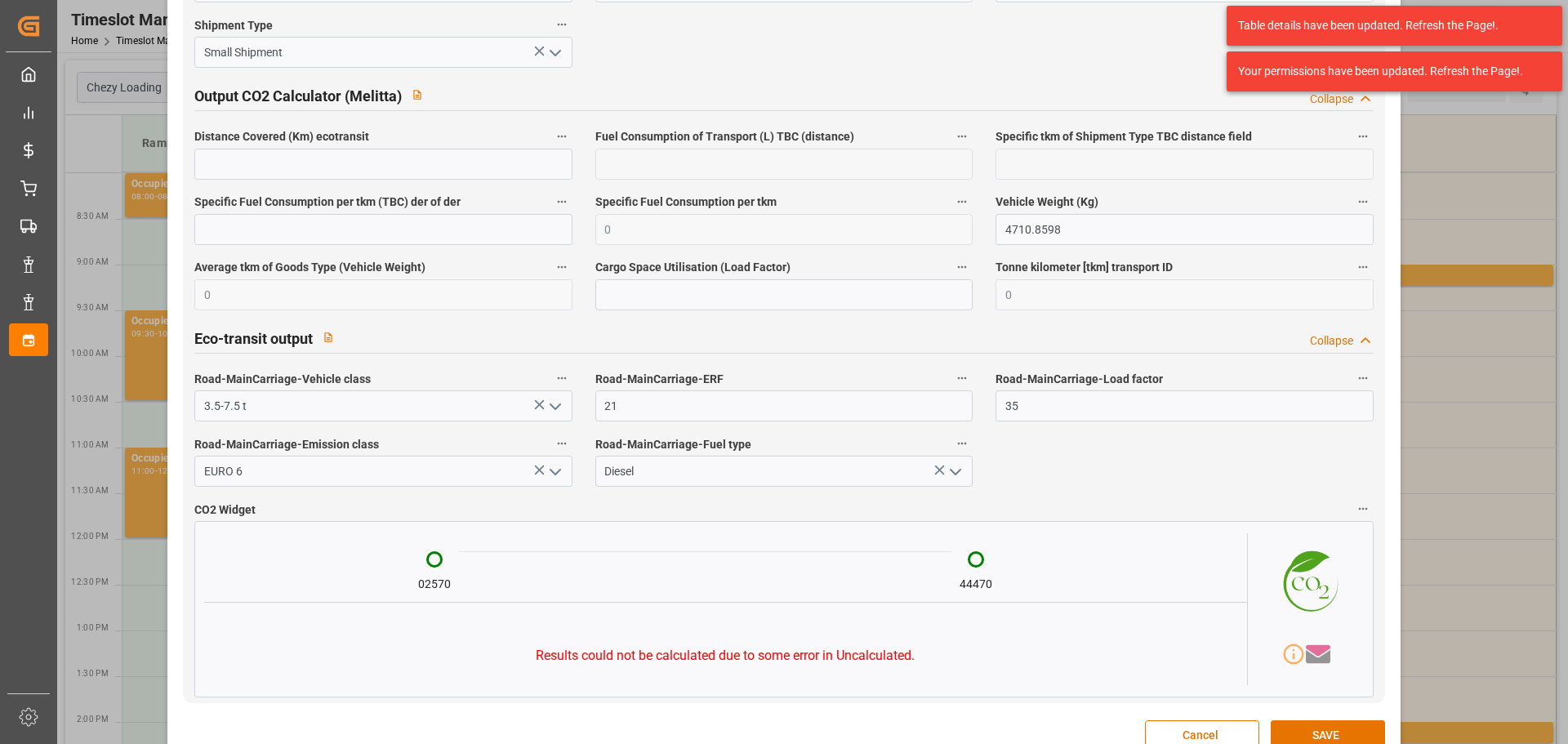
scroll to position [2712, 0]
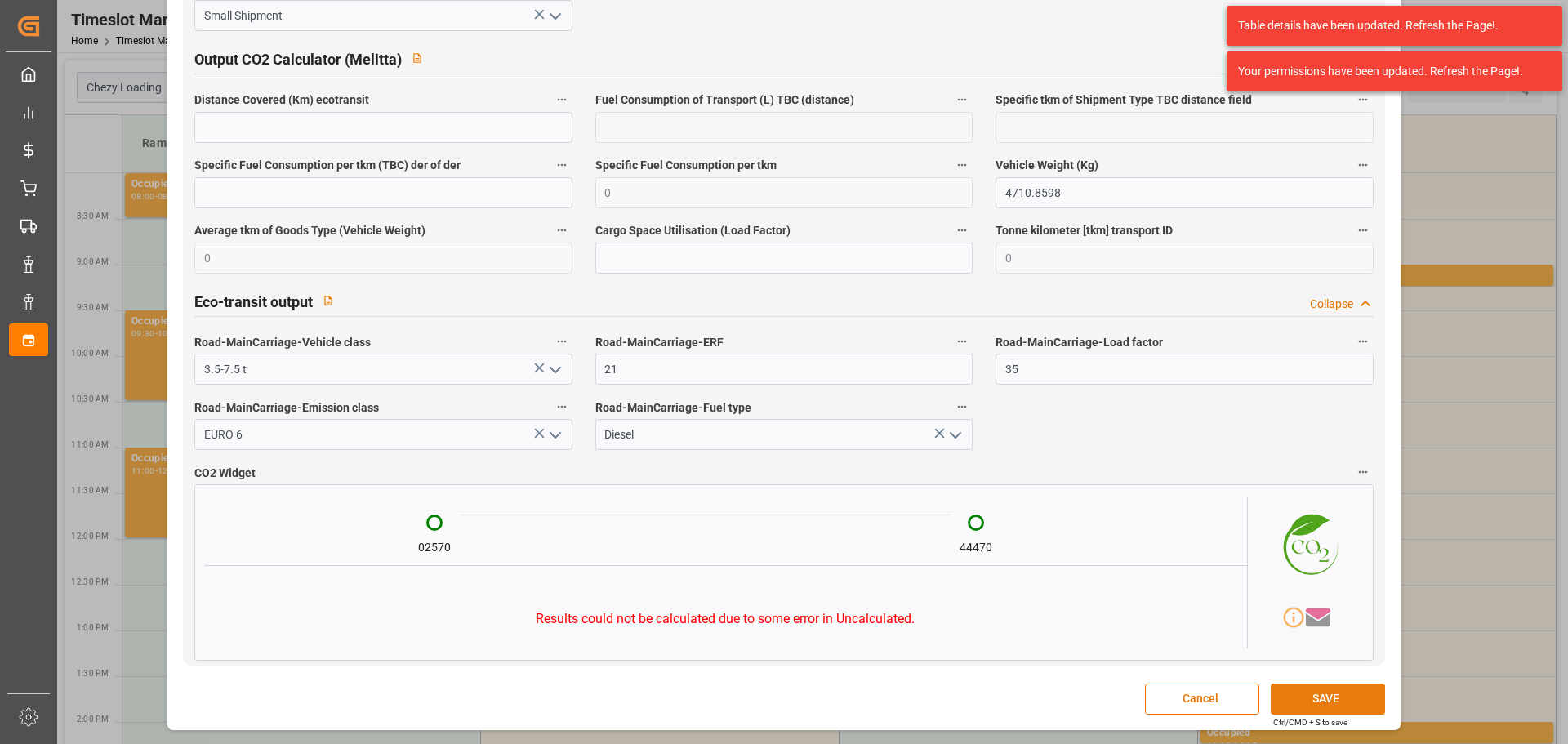
click at [1329, 703] on button "SAVE" at bounding box center [1328, 699] width 114 height 31
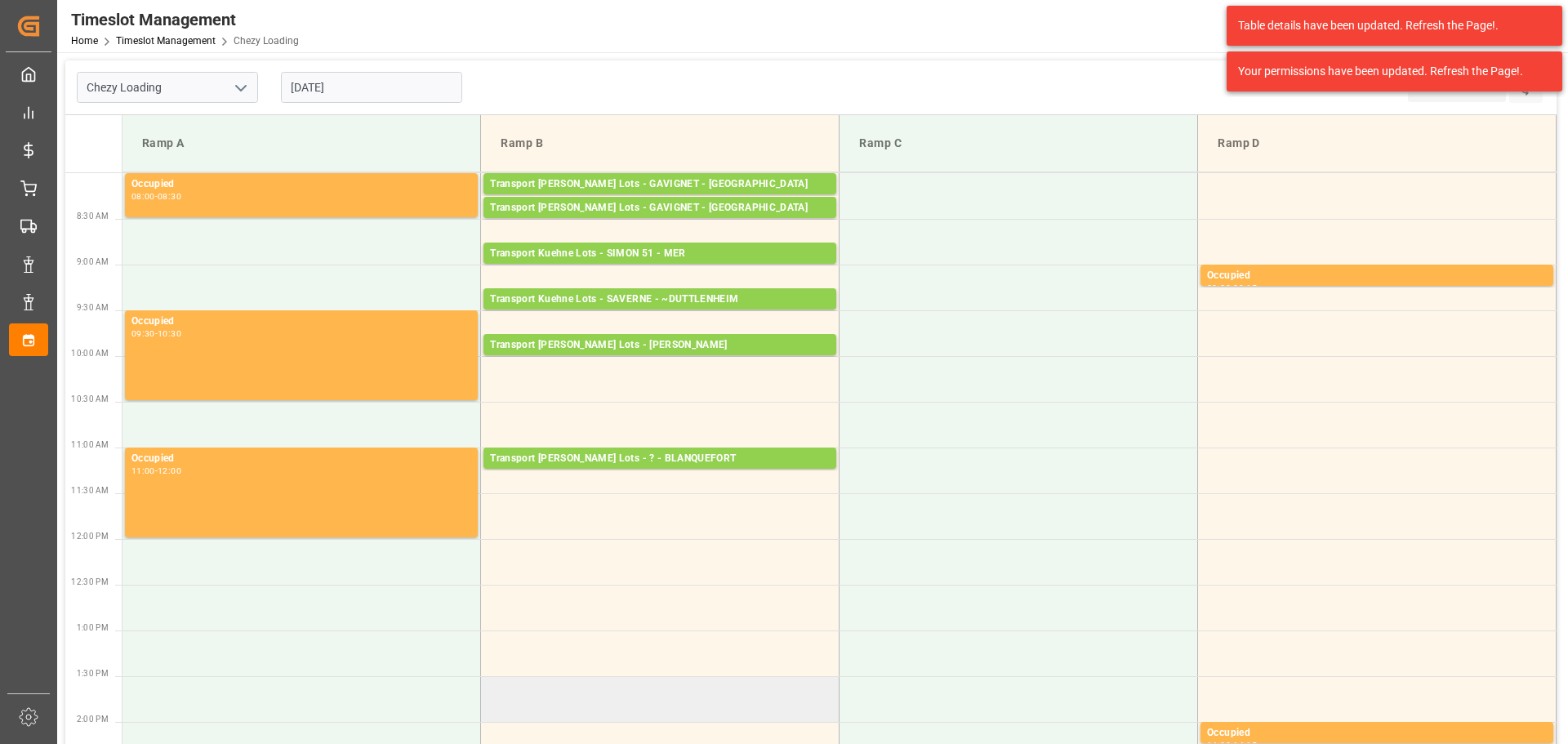
click at [623, 696] on td at bounding box center [661, 699] width 359 height 46
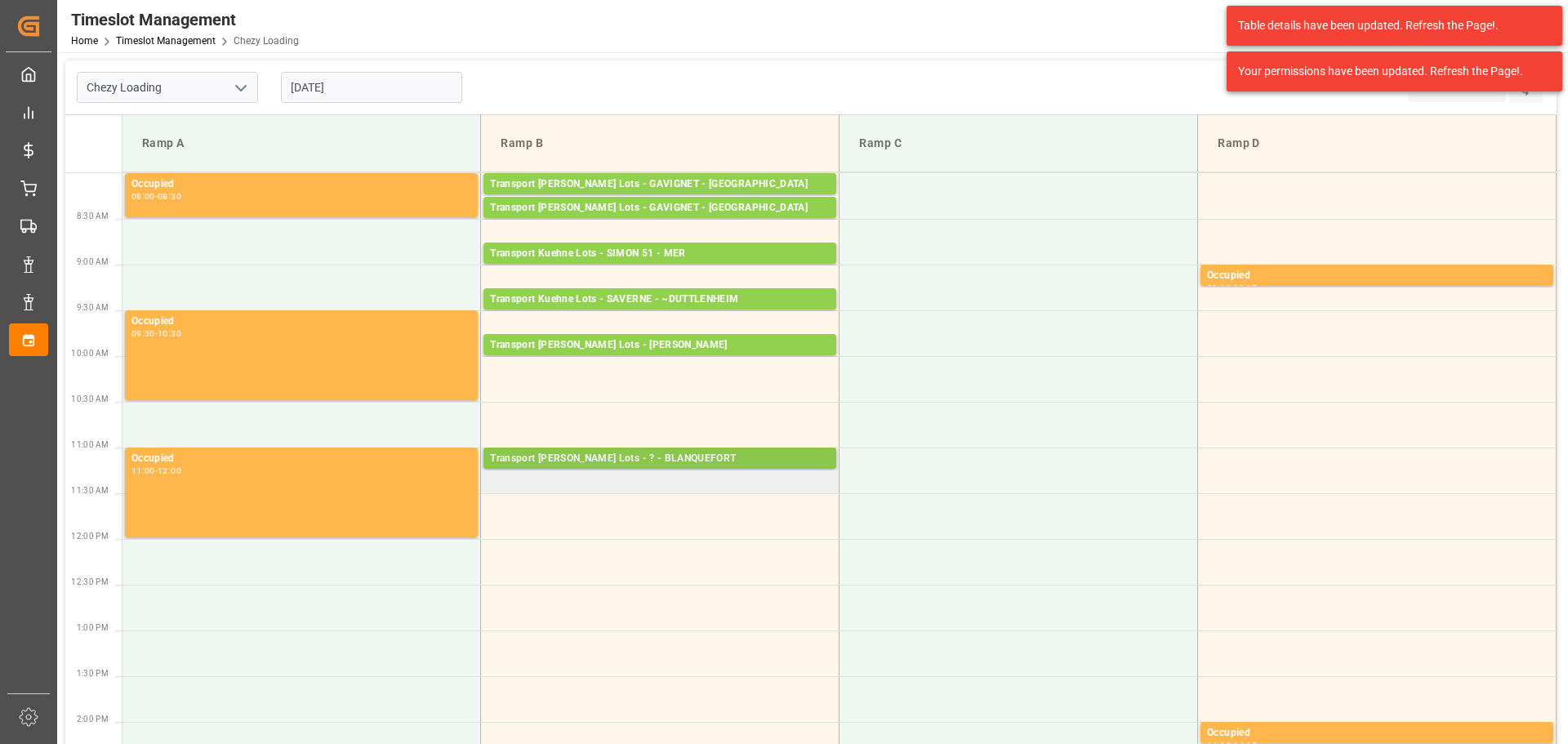
click at [593, 455] on div "Transport Kuehne Lots - ? - BLANQUEFORT" at bounding box center [660, 460] width 339 height 17
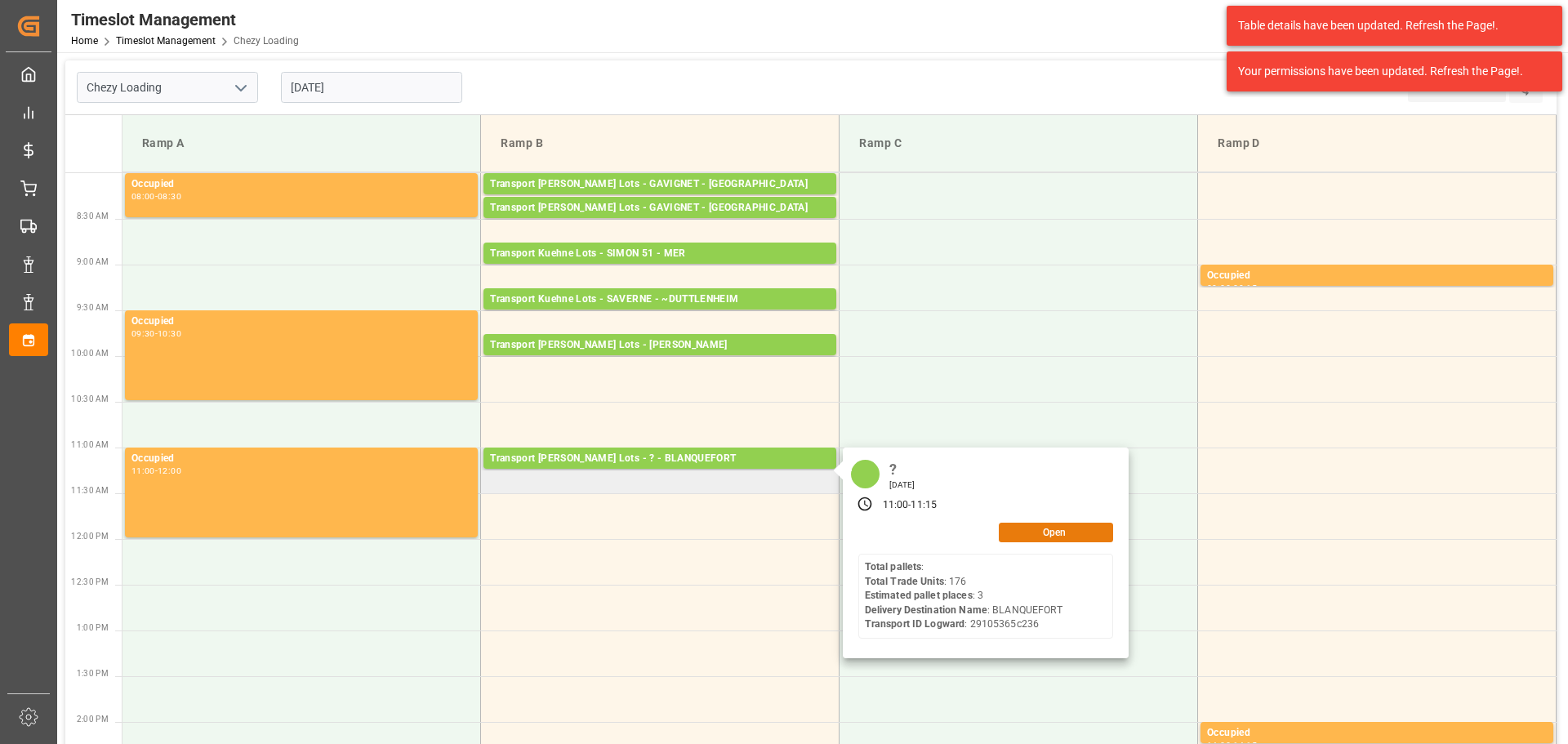
click at [1078, 526] on button "Open" at bounding box center [1056, 533] width 114 height 20
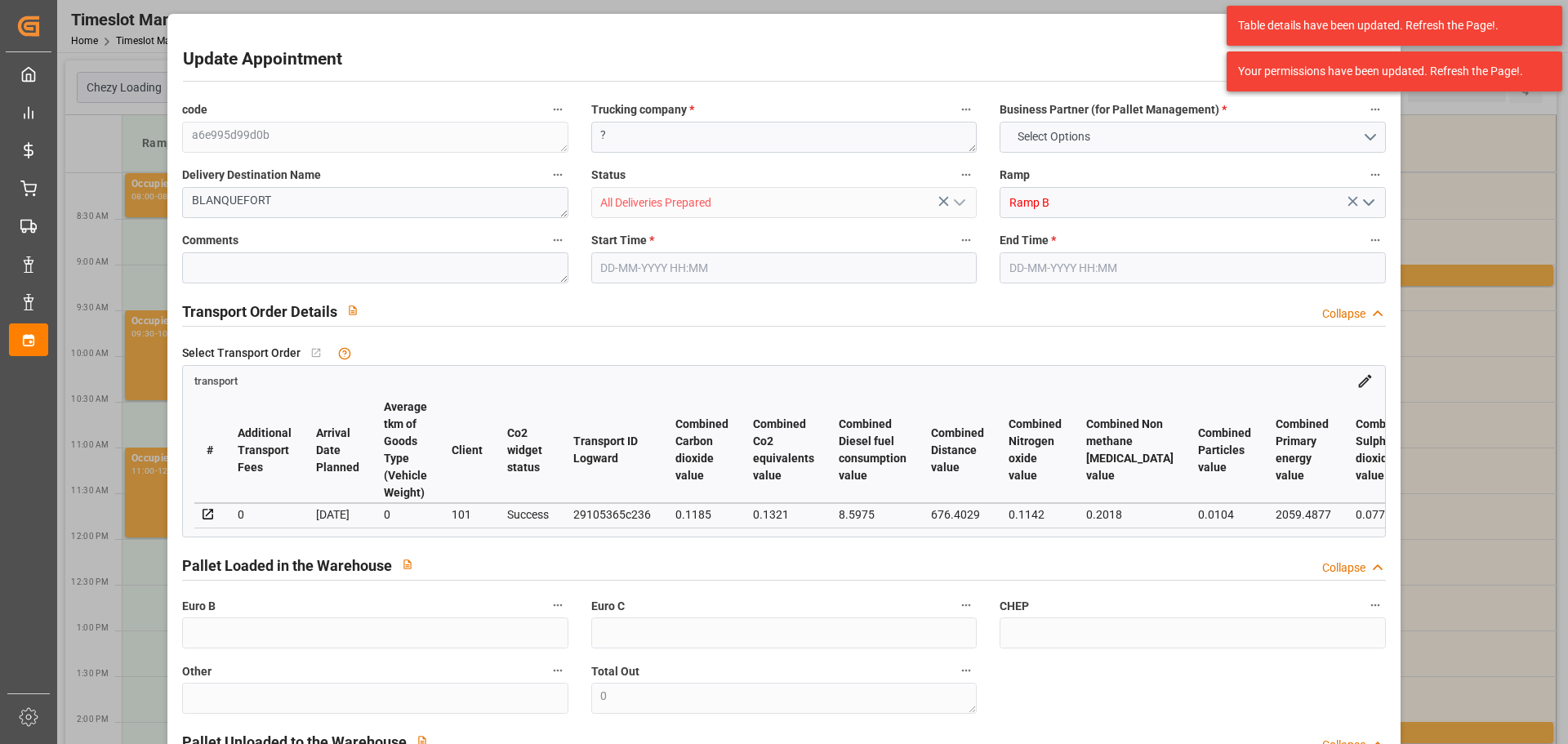
type input "3"
type input "247.36"
type input "0"
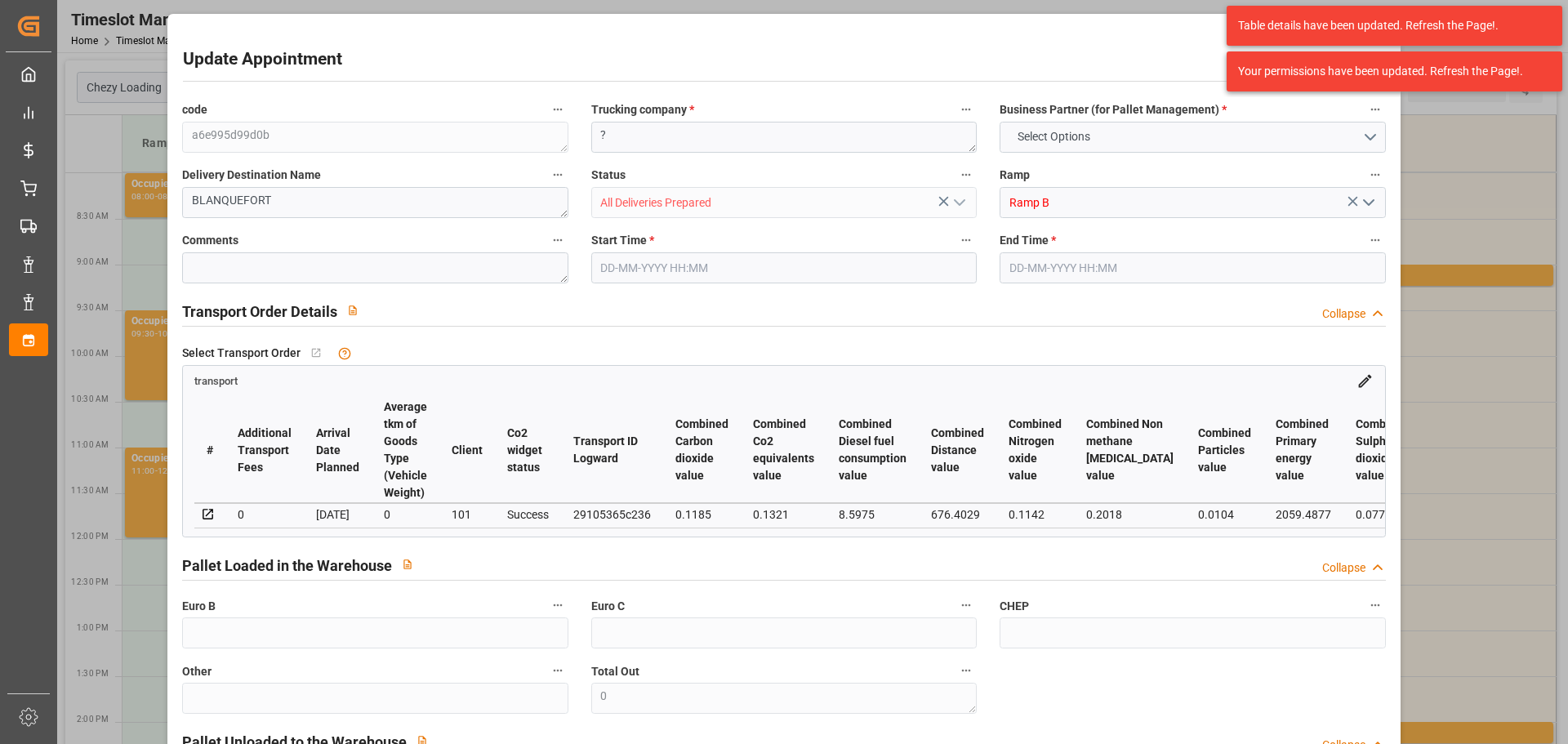
type input "247.36"
type input "0"
type input "5"
type input "277.463"
type input "610.354"
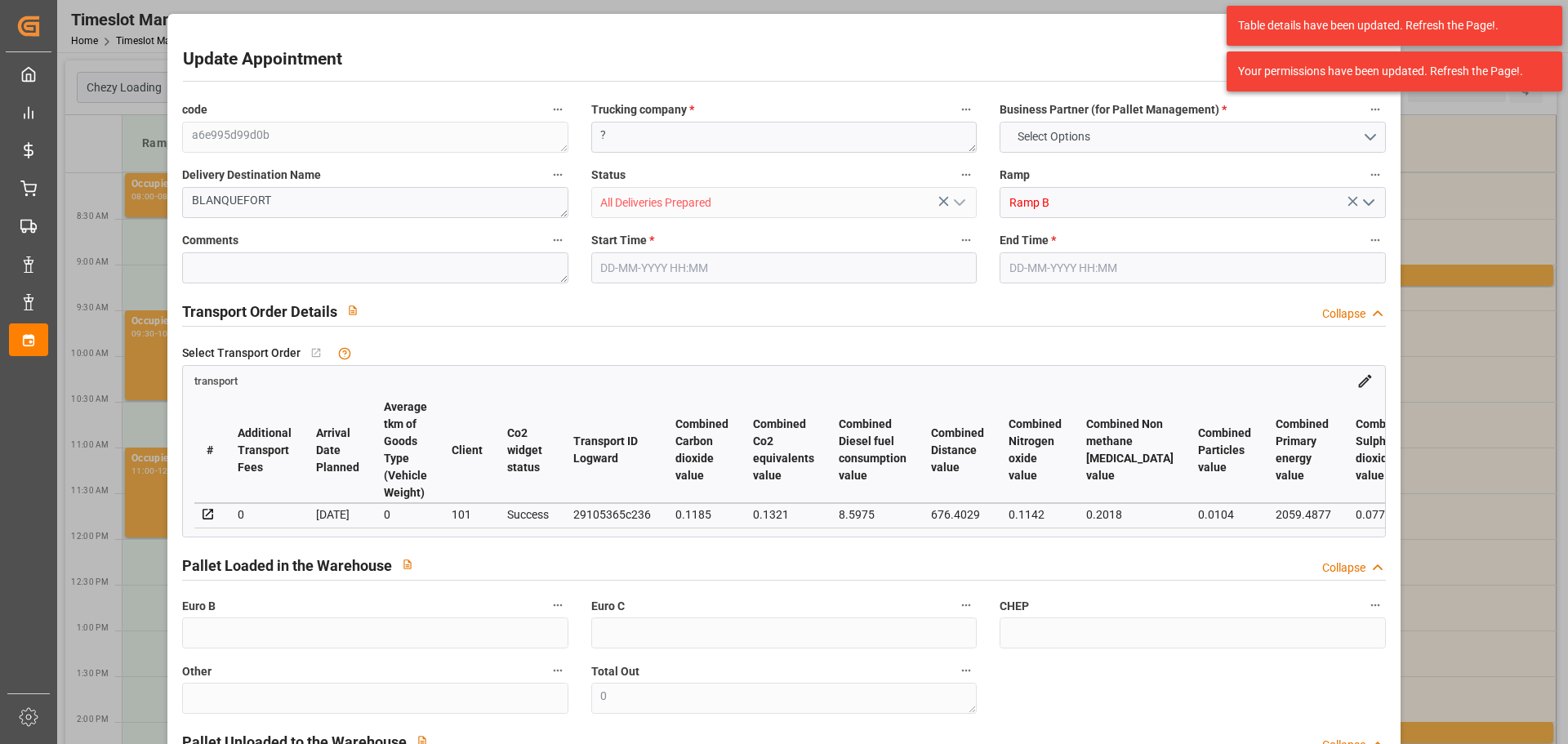
type input "1639.956"
type input "33"
type input "0"
type input "176"
type input "12"
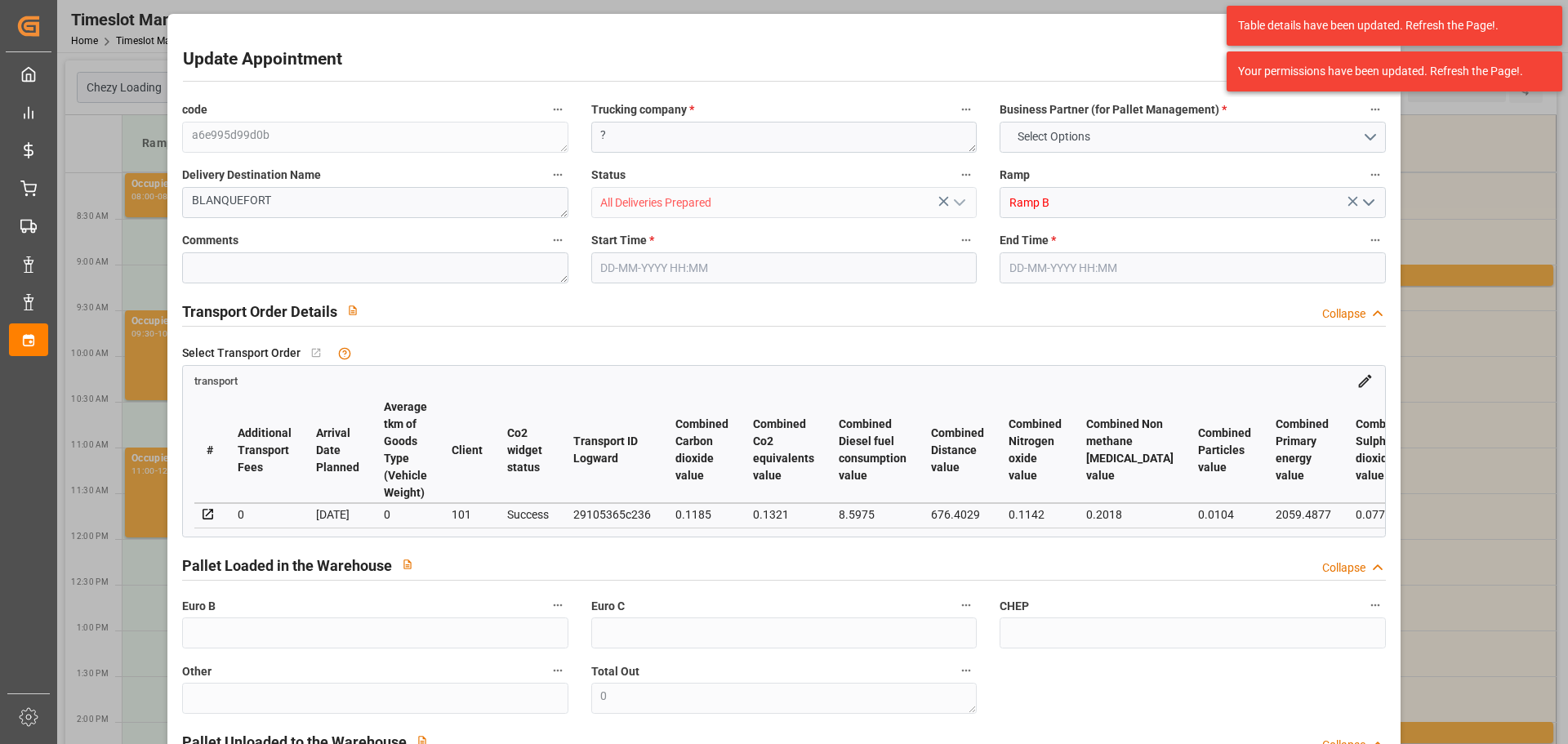
type input "101"
type input "334.354"
type input "0"
type input "4710.8598"
type input "0"
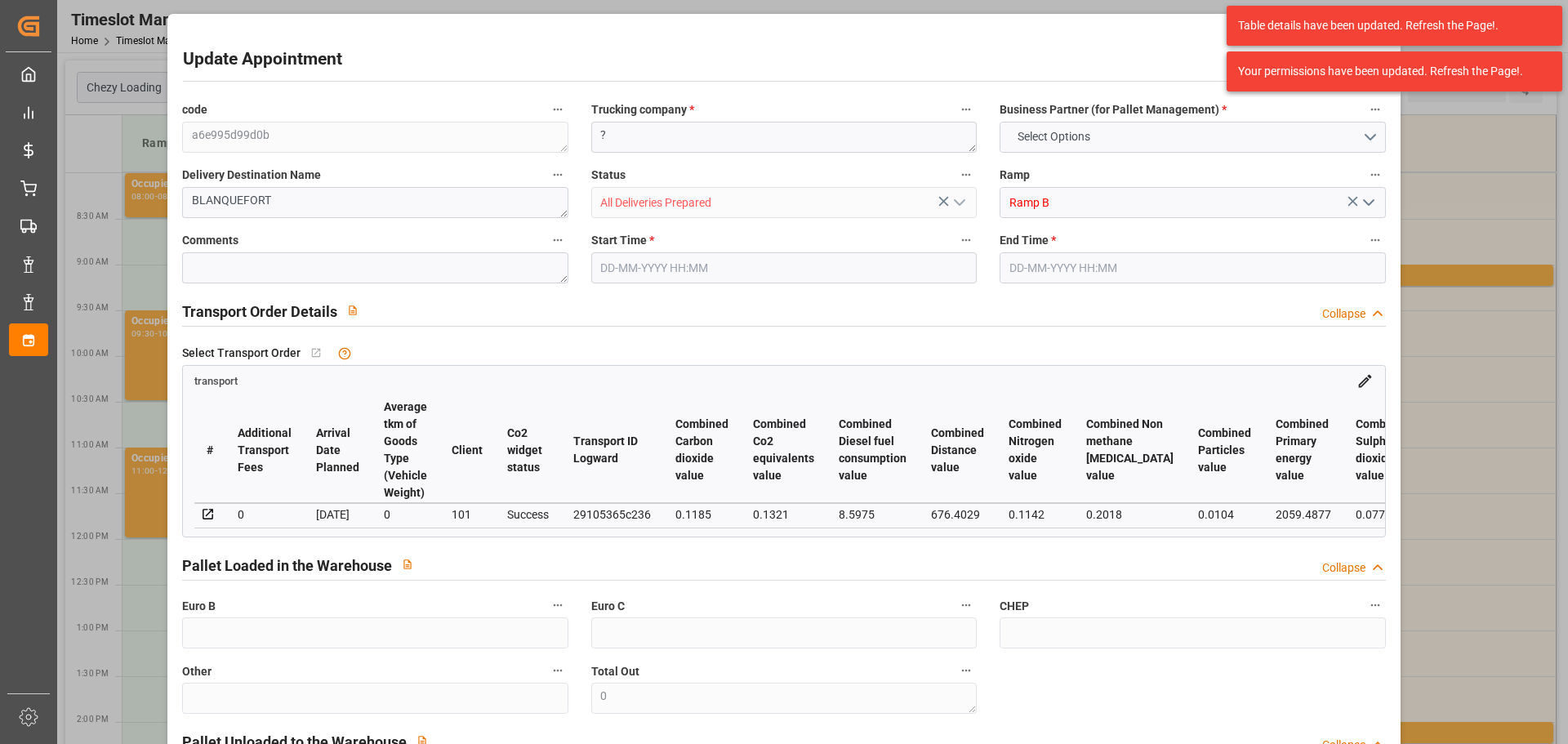
type input "0"
type input "21"
type input "35"
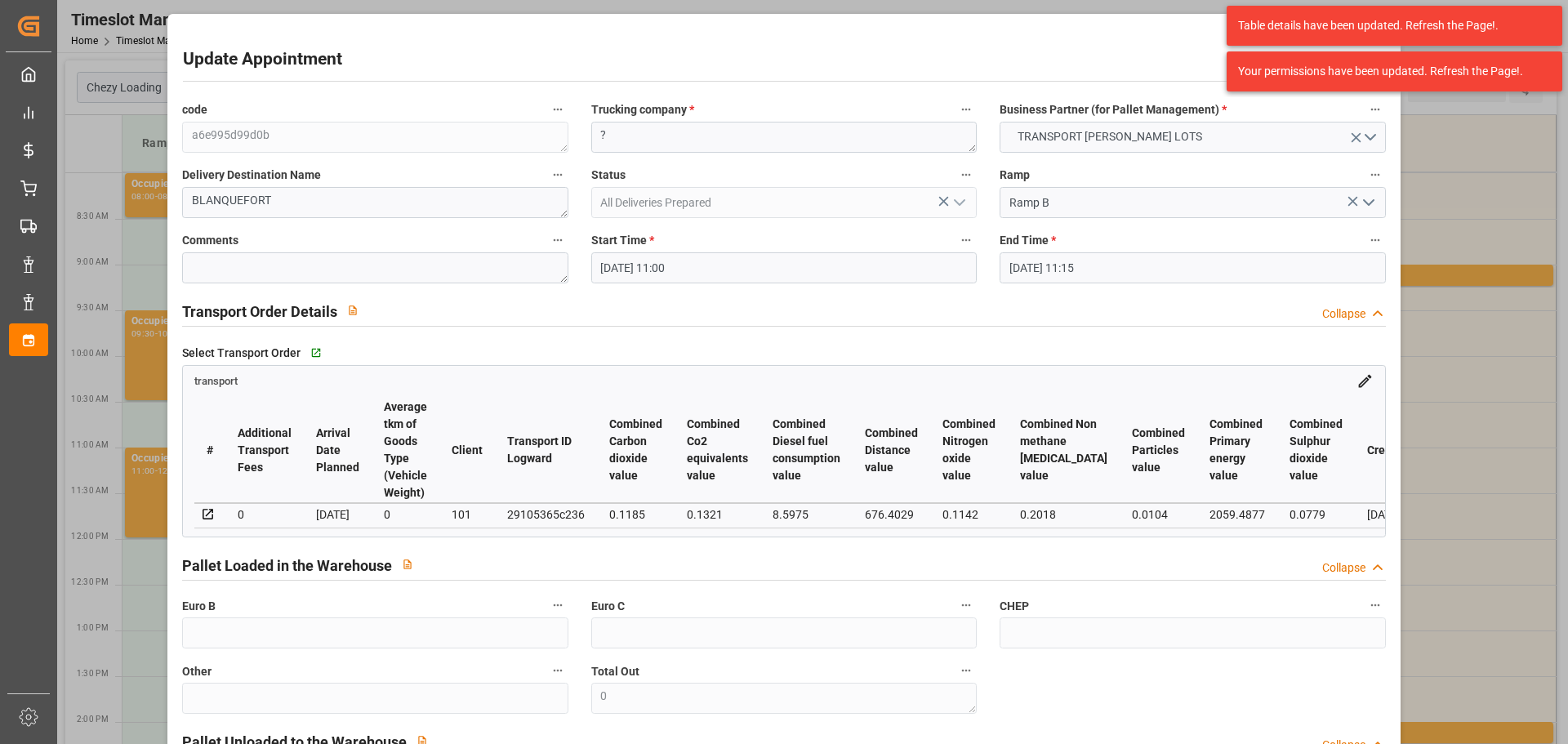
type input "[DATE] 11:00"
type input "25-09-2025 11:15"
type input "23-09-2025 15:05"
type input "23-09-2025 11:19"
type input "[DATE]"
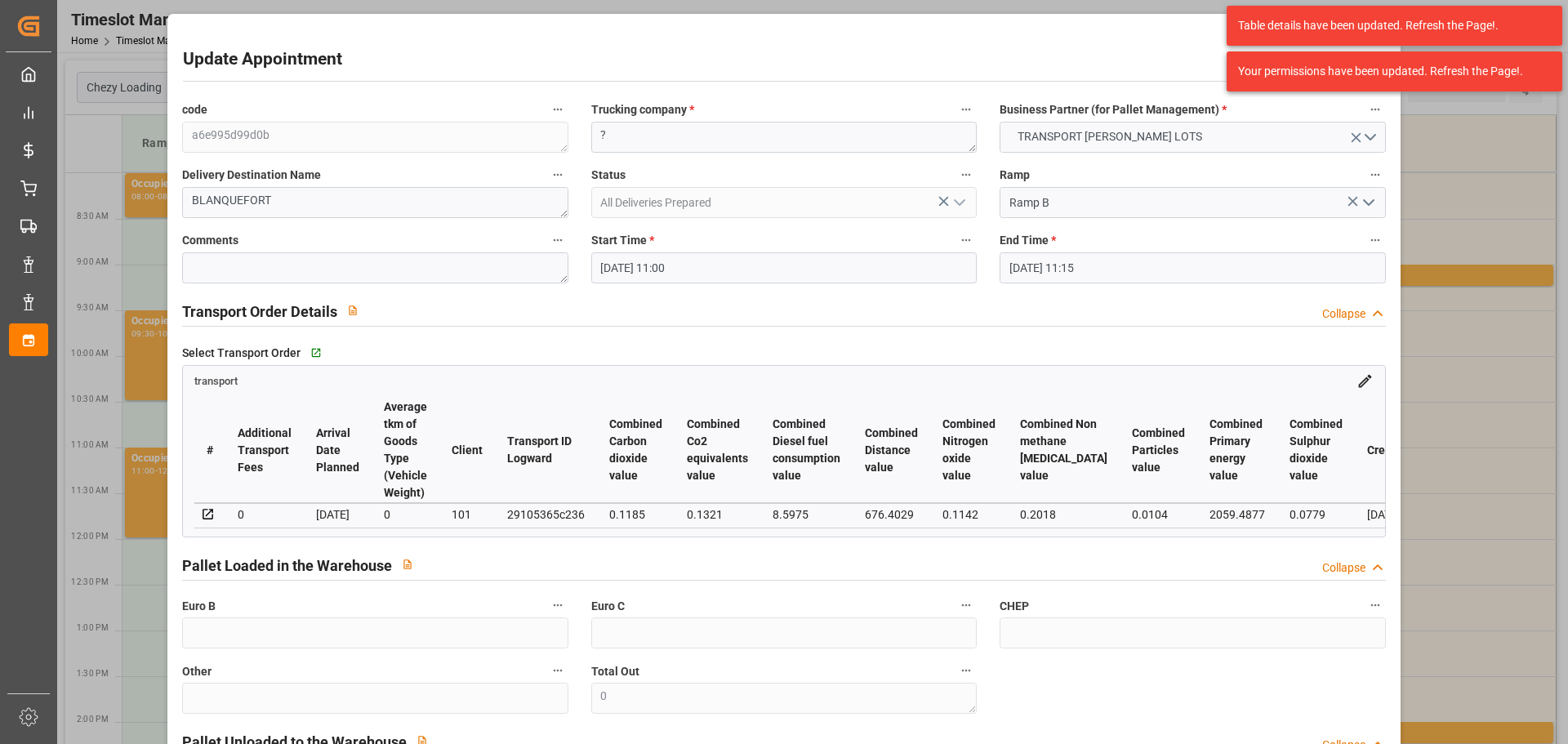
type input "[DATE]"
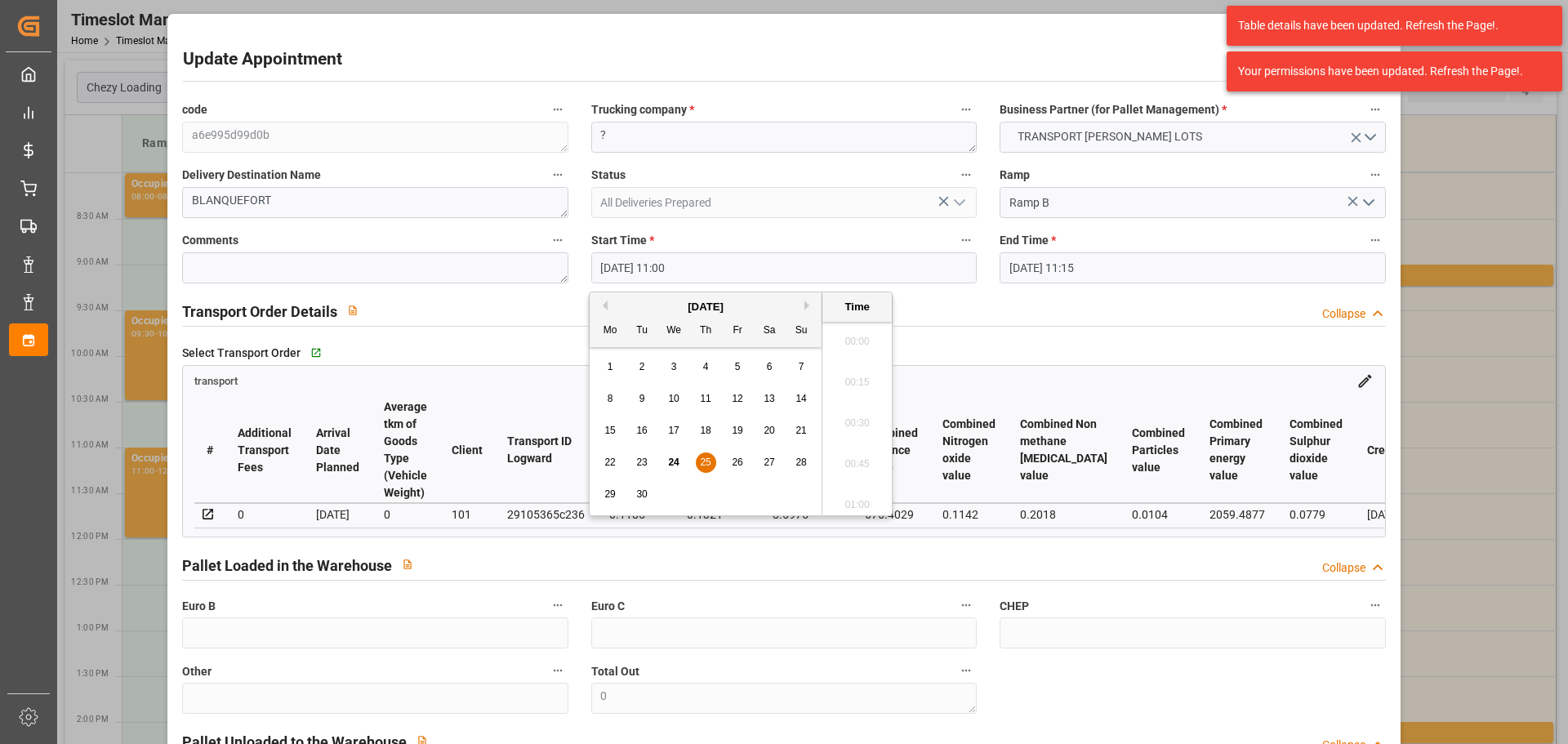
drag, startPoint x: 620, startPoint y: 258, endPoint x: 655, endPoint y: 345, distance: 93.8
click at [626, 259] on input "[DATE] 11:00" at bounding box center [784, 268] width 385 height 31
click at [706, 455] on div "25" at bounding box center [706, 464] width 20 height 20
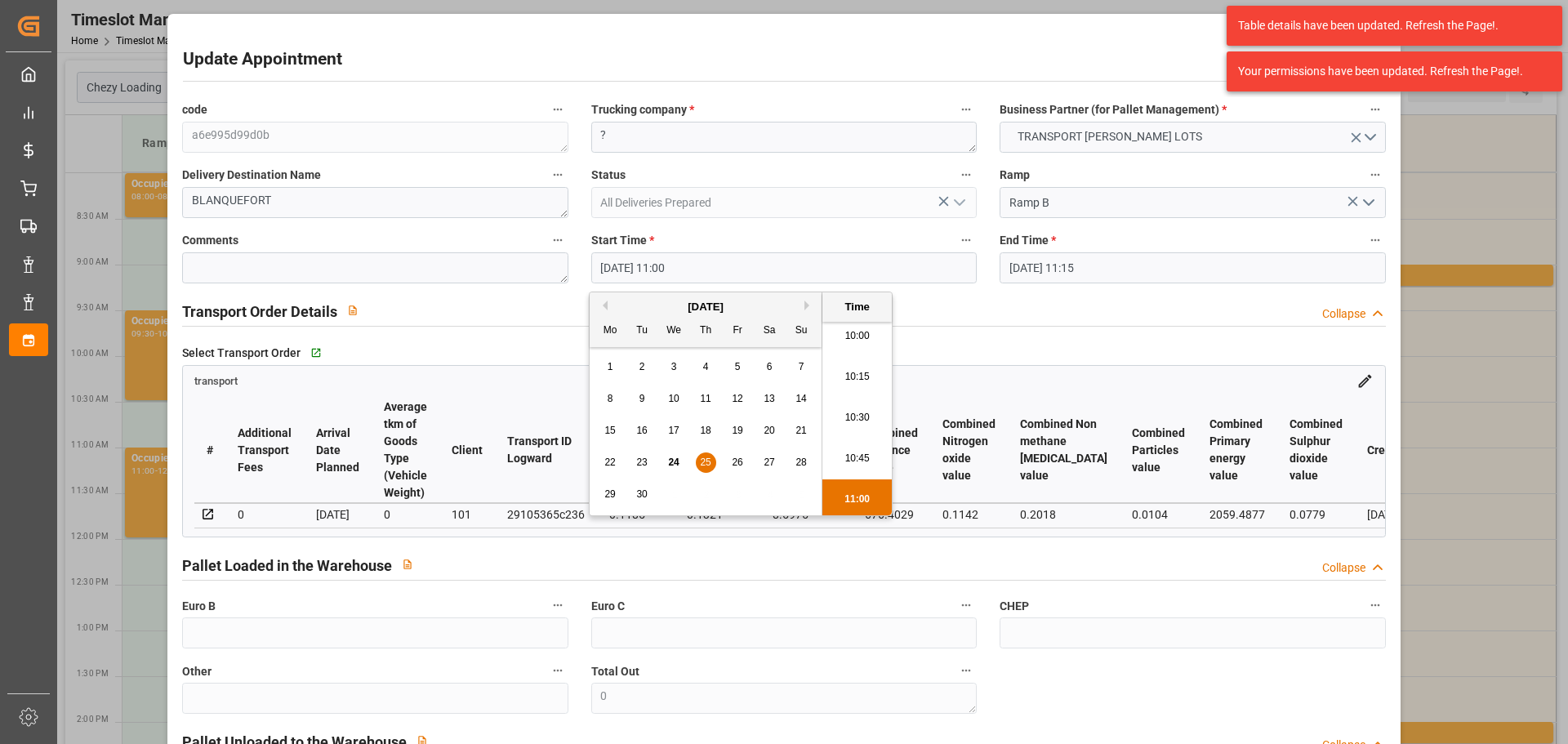
drag, startPoint x: 855, startPoint y: 378, endPoint x: 1036, endPoint y: 314, distance: 192.0
click at [873, 372] on li "10:15" at bounding box center [857, 377] width 69 height 41
type input "25-09-2025 10:15"
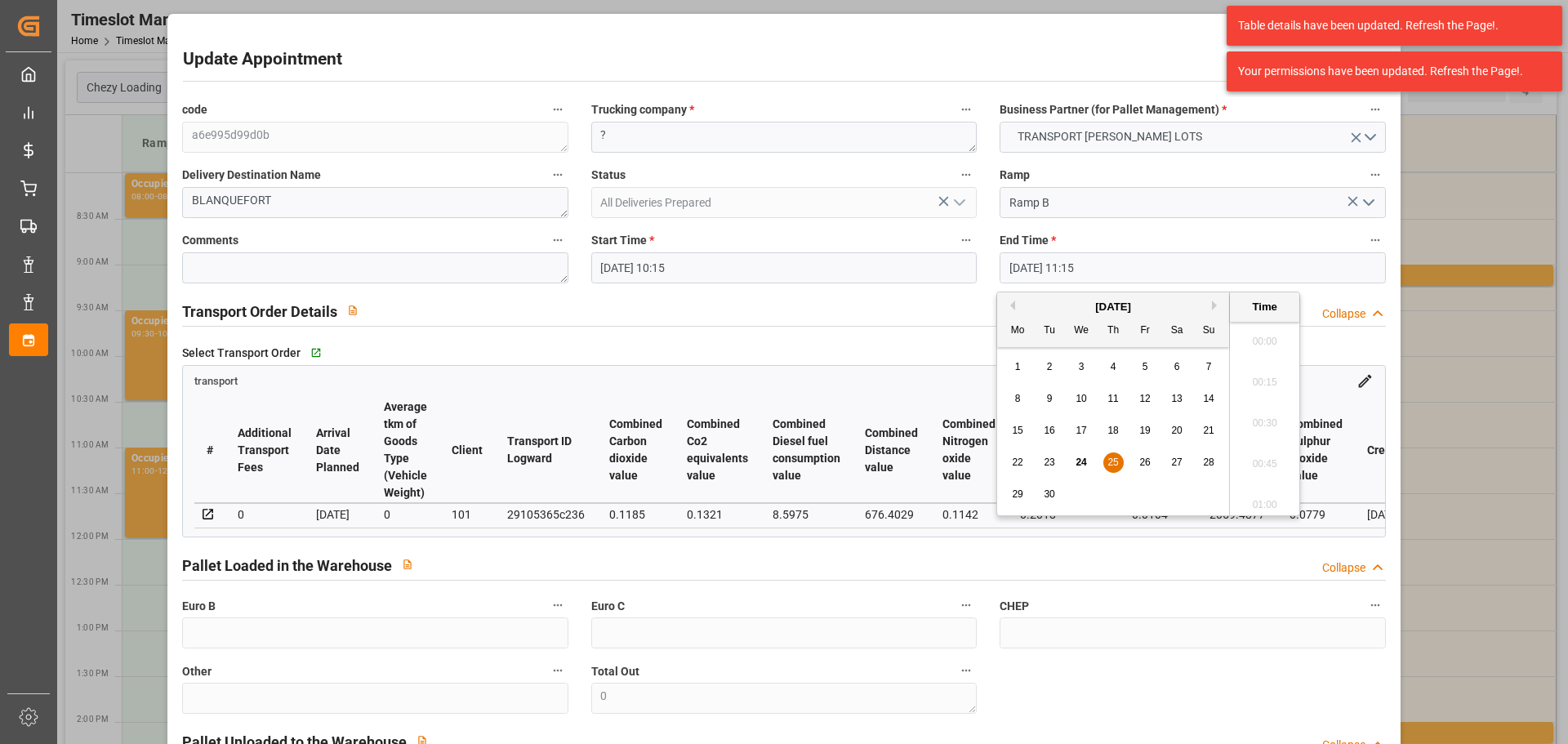
click at [1063, 268] on input "25-09-2025 11:15" at bounding box center [1193, 268] width 385 height 31
click at [1113, 461] on span "25" at bounding box center [1113, 462] width 11 height 12
click at [1267, 369] on li "10:30" at bounding box center [1264, 377] width 69 height 41
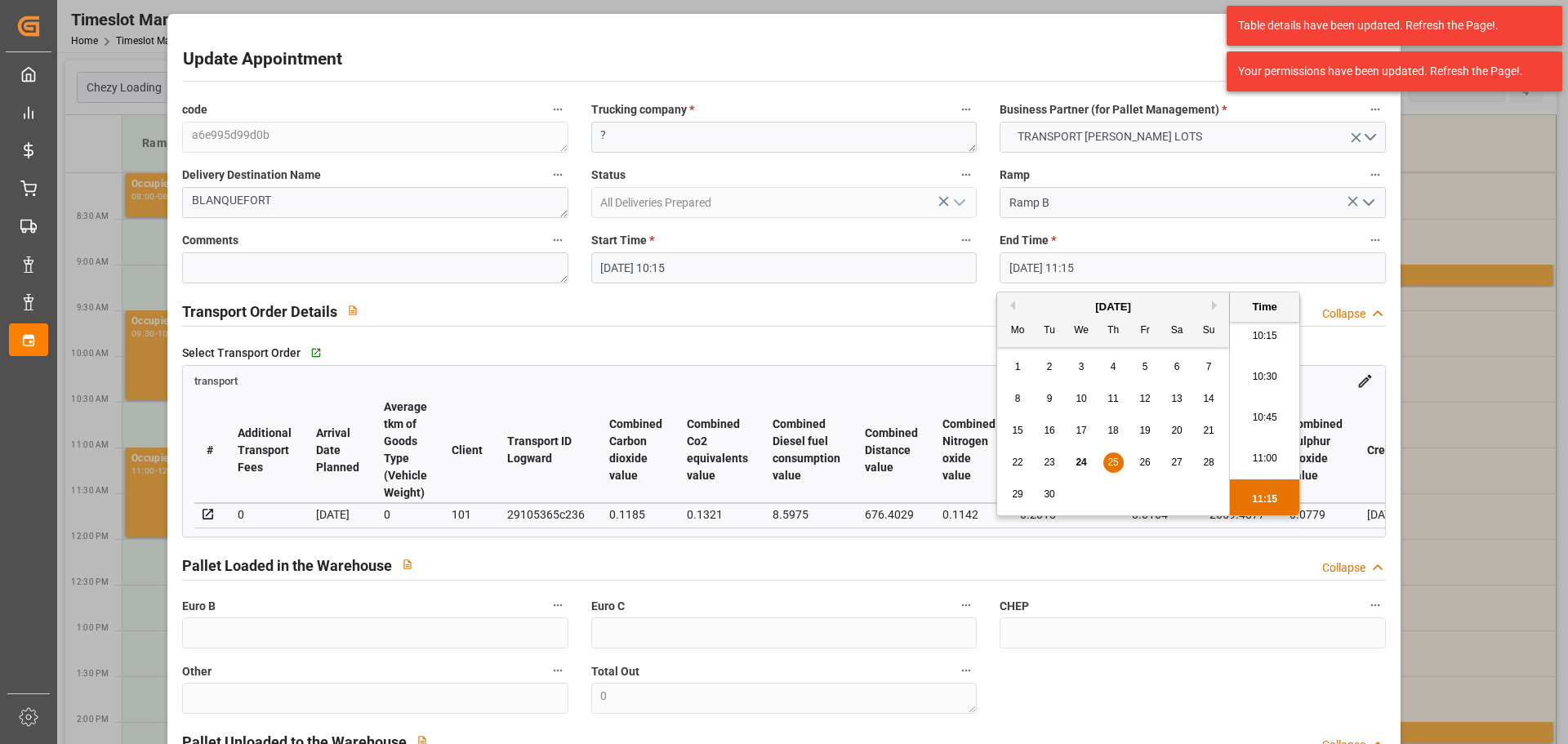
type input "25-09-2025 10:30"
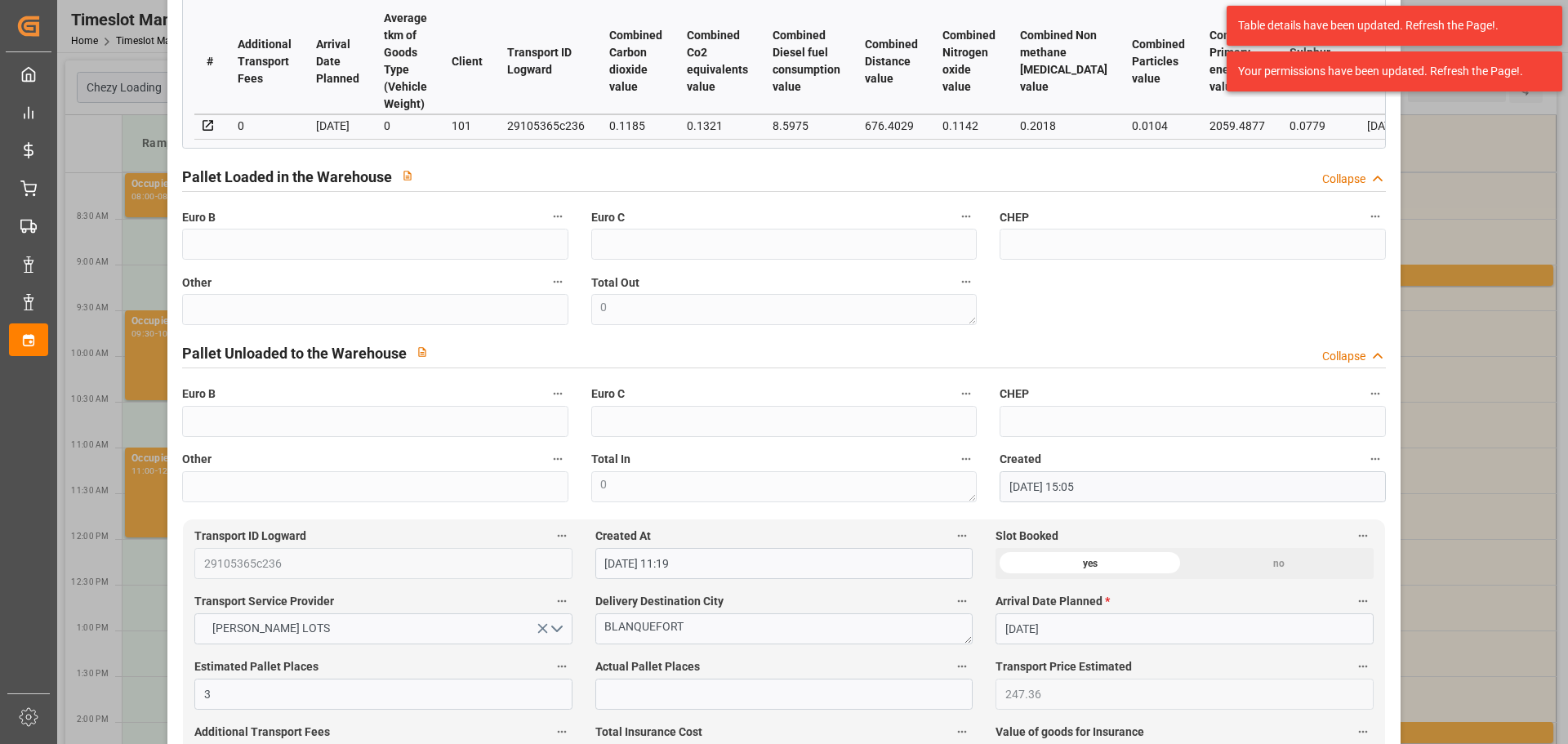
scroll to position [0, 0]
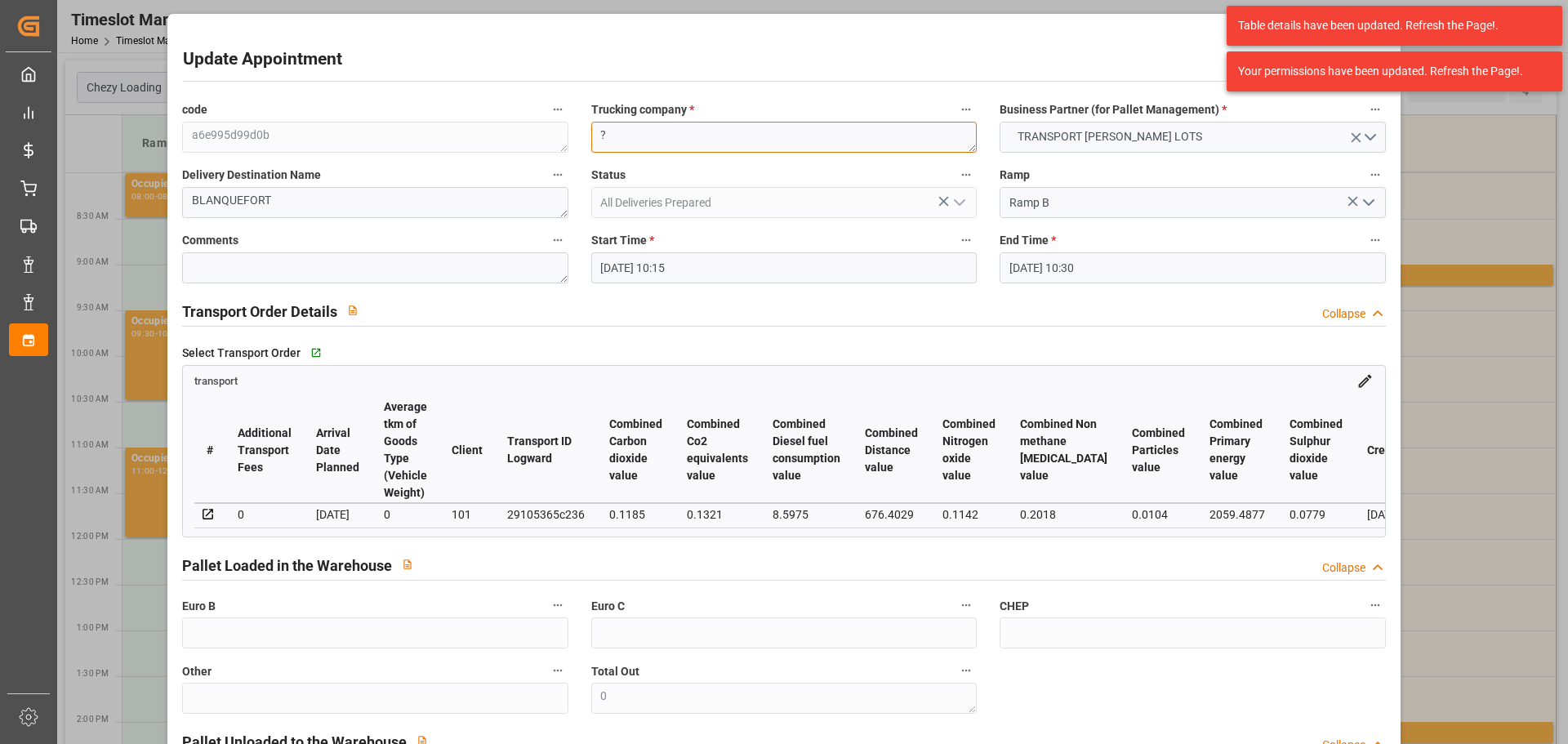
click at [688, 137] on textarea "?" at bounding box center [784, 137] width 385 height 31
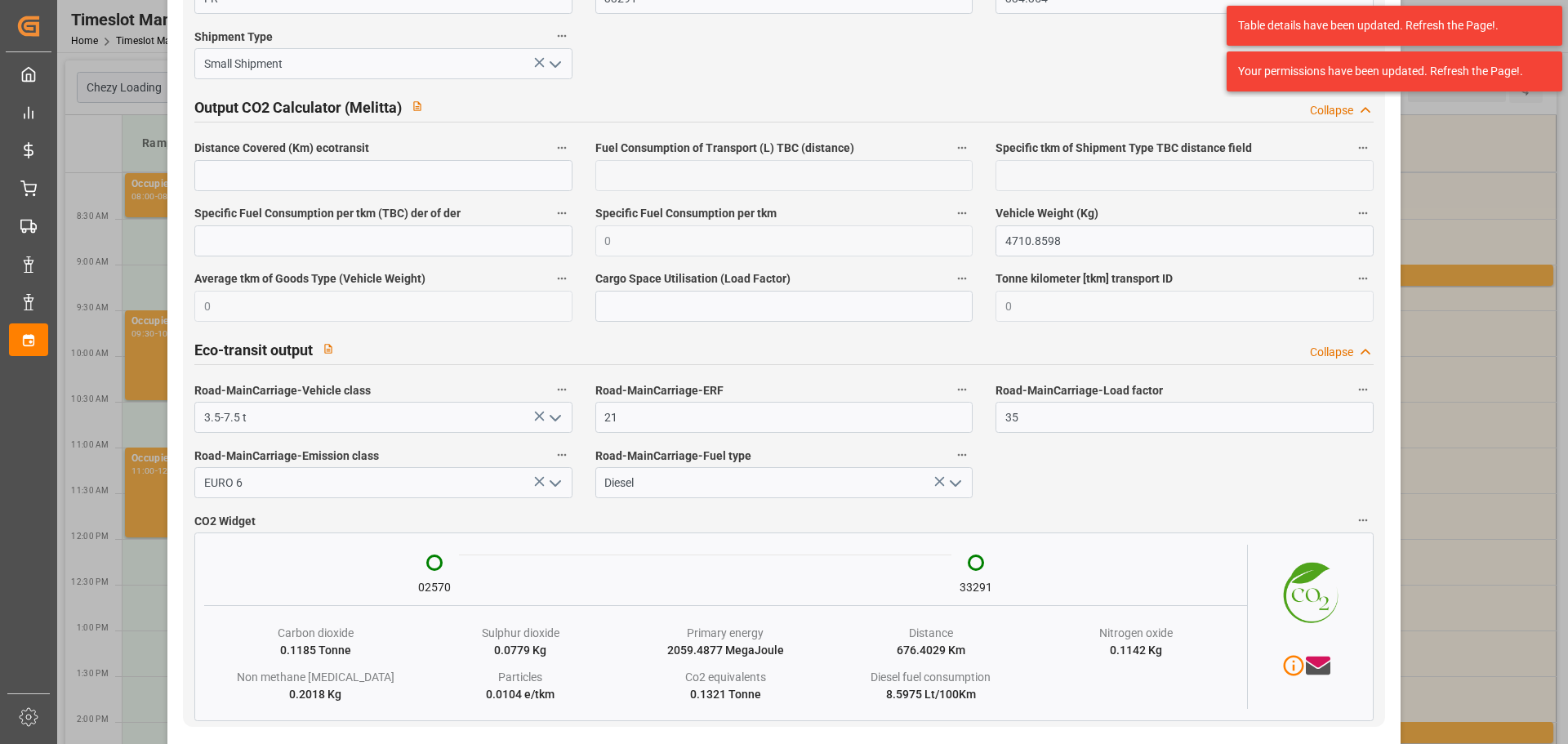
scroll to position [2725, 0]
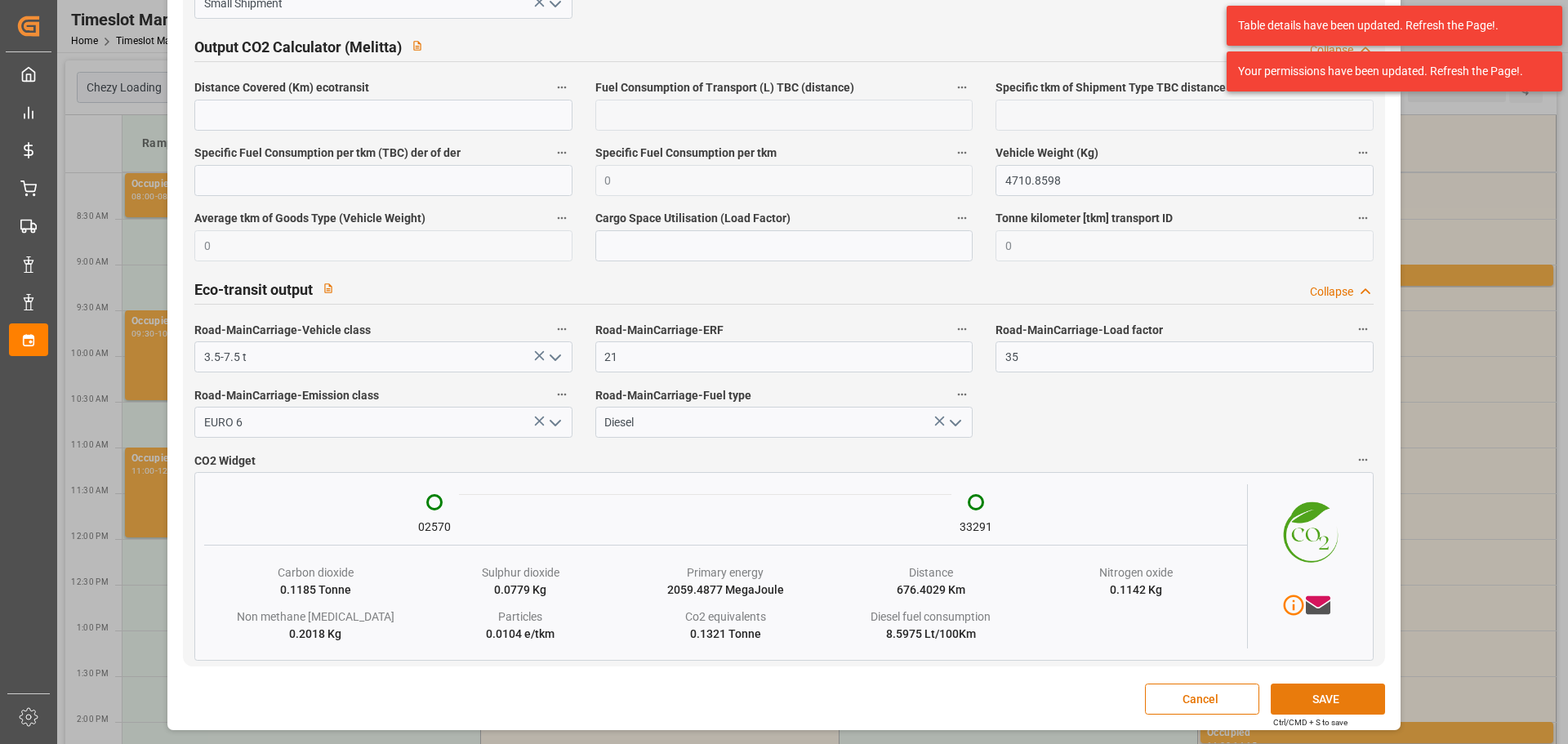
type textarea "FOURNIE"
click at [1284, 697] on button "SAVE" at bounding box center [1328, 699] width 114 height 31
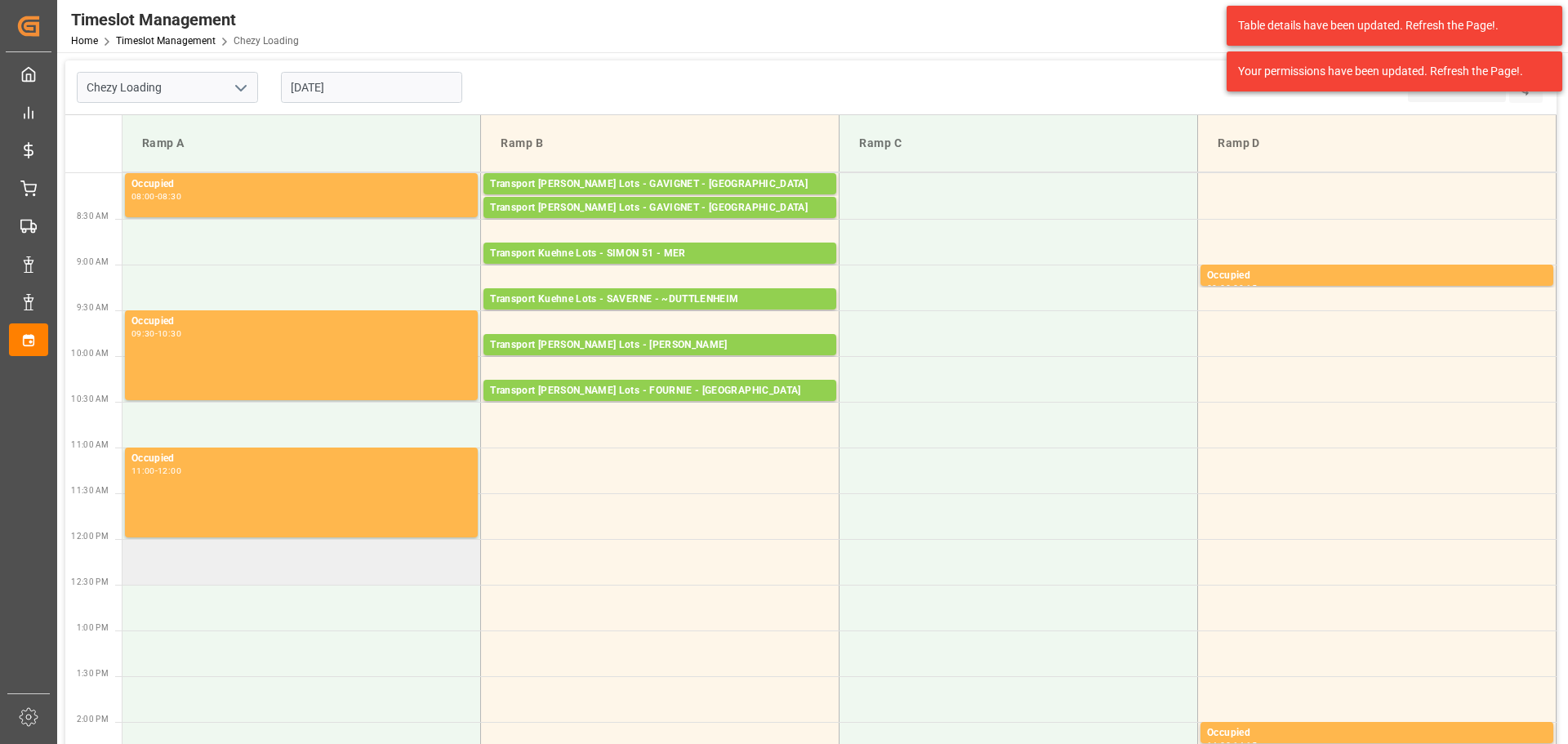
drag, startPoint x: 224, startPoint y: 578, endPoint x: 238, endPoint y: 570, distance: 16.1
click at [224, 578] on td at bounding box center [302, 561] width 359 height 46
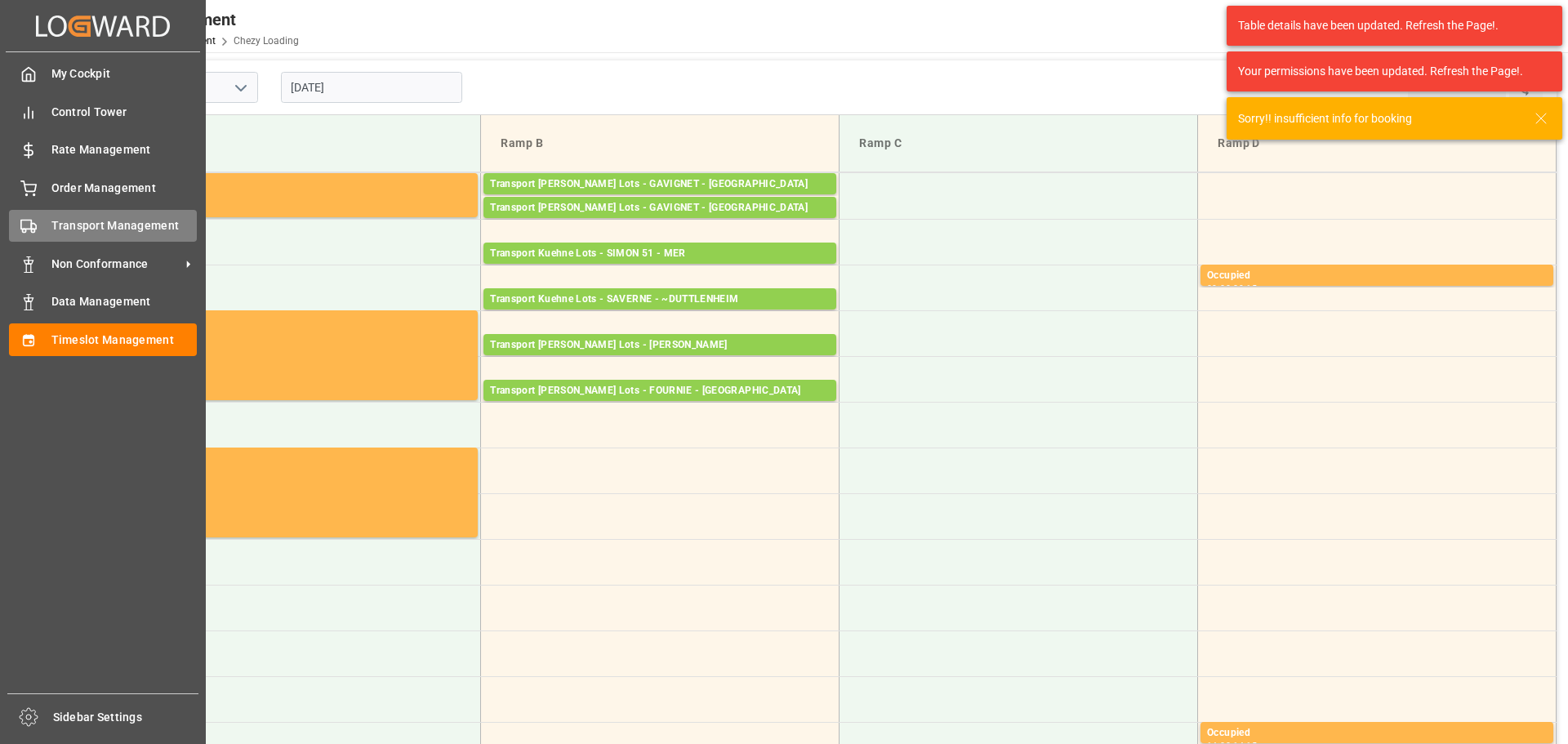
click at [44, 226] on div "Transport Management Transport Management" at bounding box center [103, 226] width 188 height 32
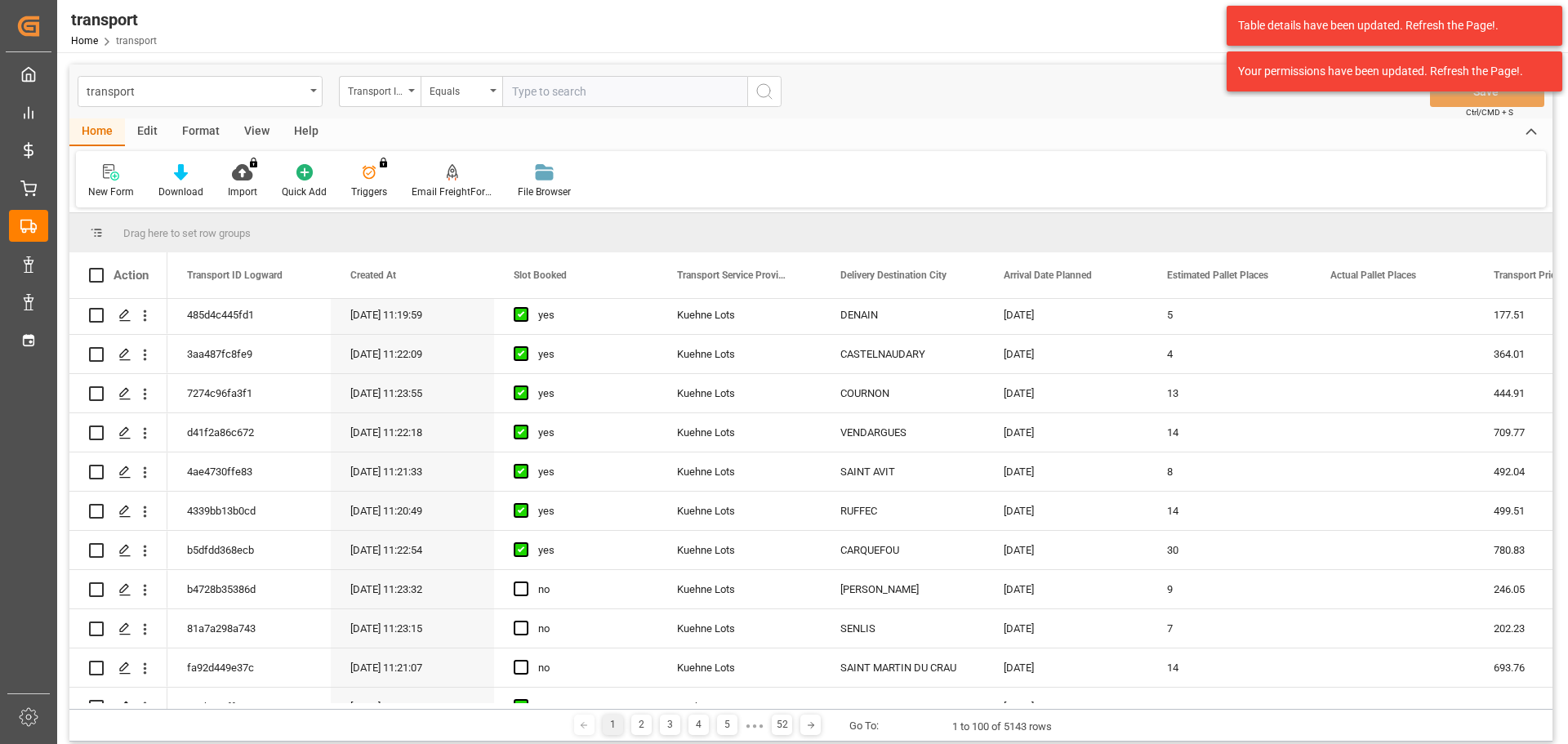
scroll to position [163, 0]
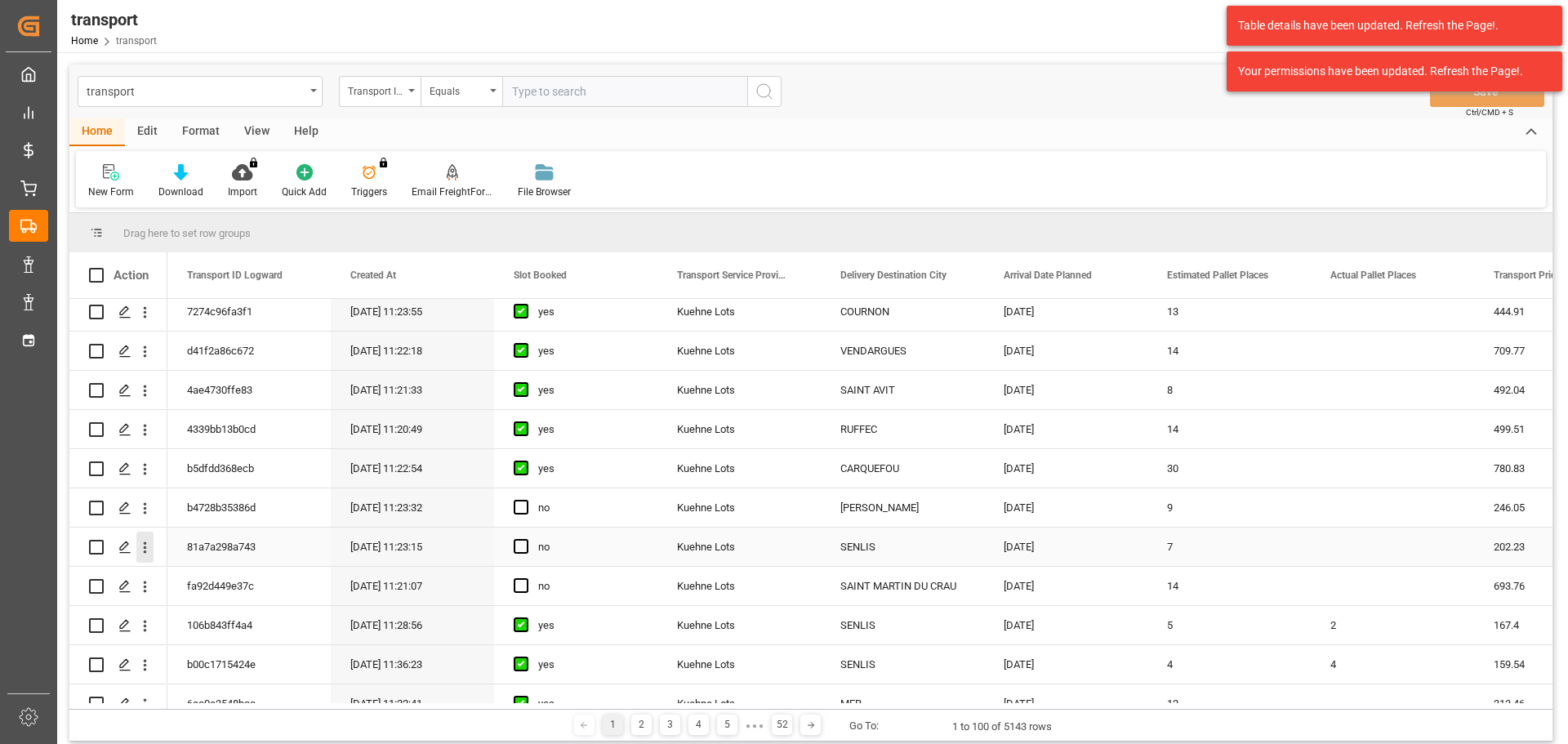
click at [143, 542] on icon "open menu" at bounding box center [145, 547] width 18 height 18
click at [274, 576] on span "Open in new tab" at bounding box center [253, 582] width 148 height 18
click at [525, 540] on span "Press SPACE to select this row." at bounding box center [521, 546] width 15 height 15
click at [526, 539] on input "Press SPACE to select this row." at bounding box center [526, 539] width 0 height 0
click at [141, 579] on icon "open menu" at bounding box center [145, 586] width 18 height 18
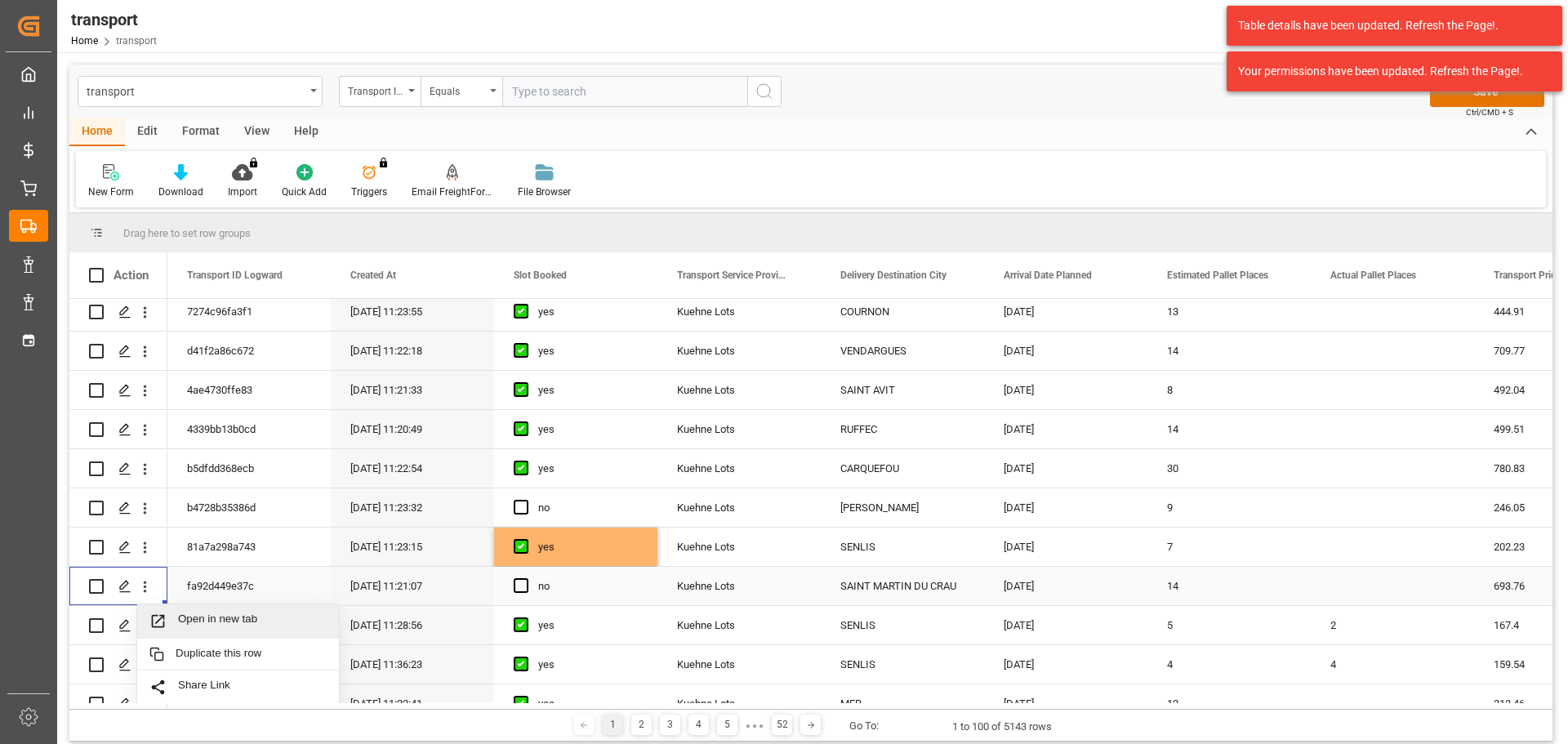
click at [257, 617] on span "Open in new tab" at bounding box center [253, 621] width 148 height 18
click at [525, 585] on span "Press SPACE to select this row." at bounding box center [521, 586] width 15 height 15
click at [526, 578] on input "Press SPACE to select this row." at bounding box center [526, 578] width 0 height 0
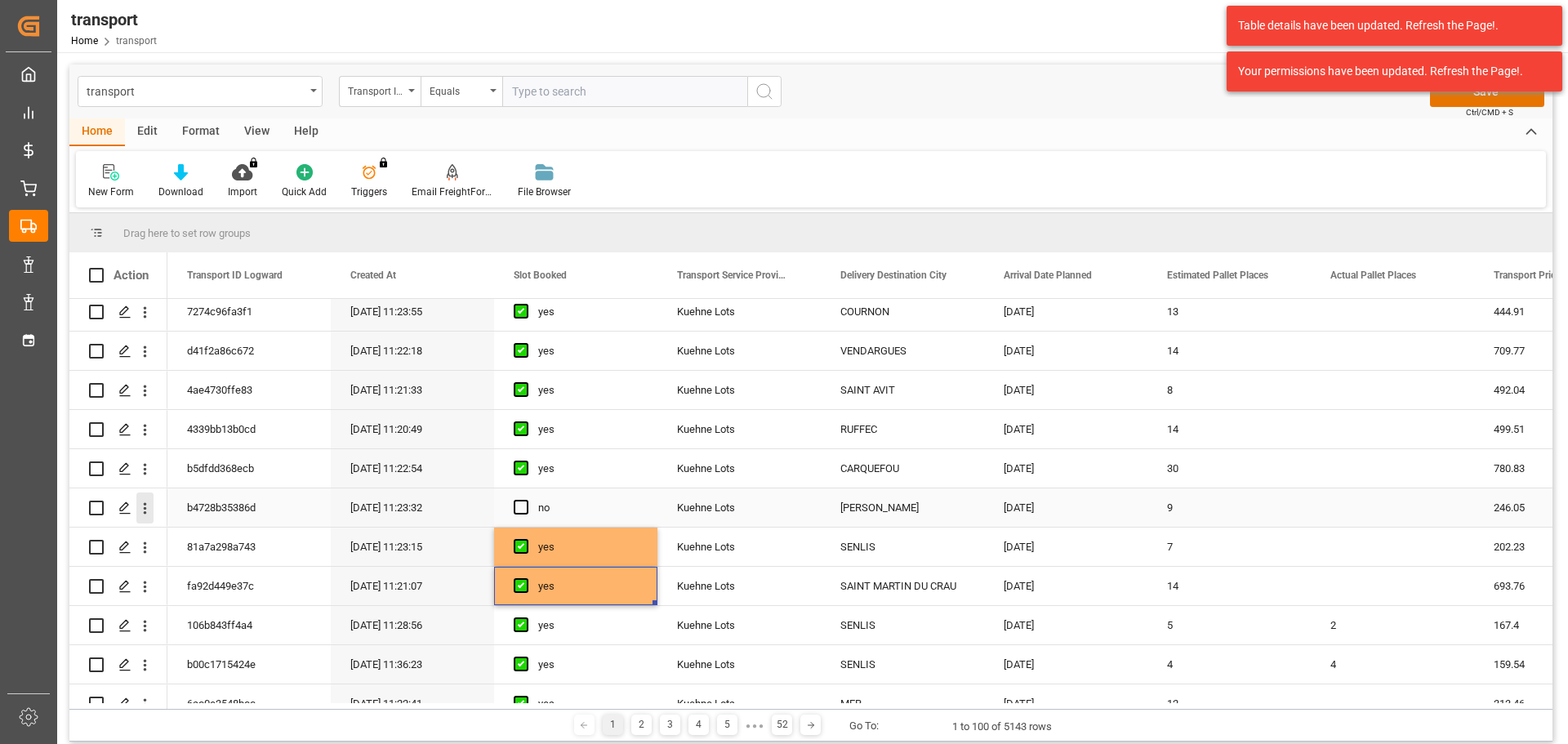
click at [143, 506] on icon "open menu" at bounding box center [145, 508] width 18 height 18
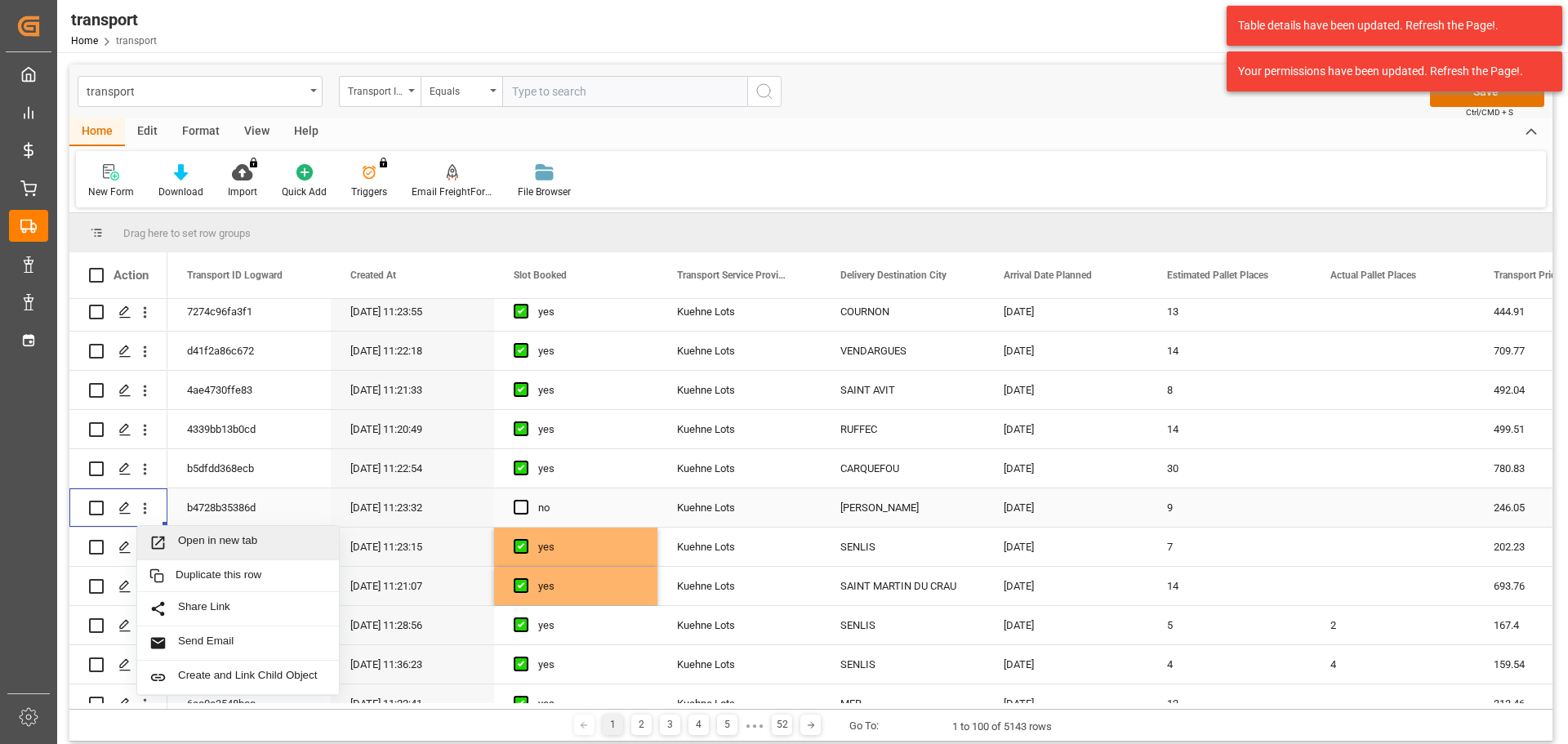
click at [204, 539] on span "Open in new tab" at bounding box center [253, 543] width 148 height 18
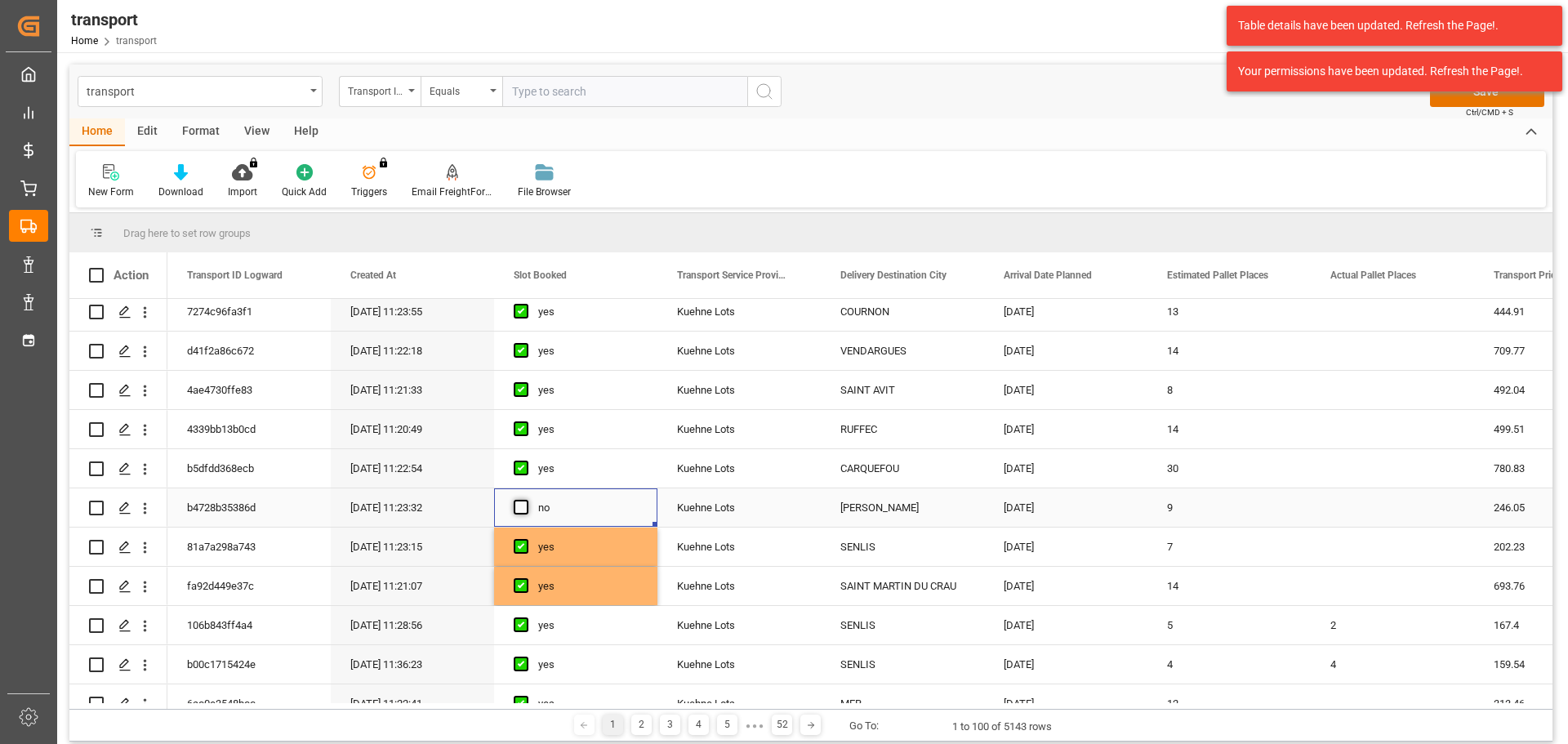
click at [522, 509] on span "Press SPACE to select this row." at bounding box center [521, 507] width 15 height 15
click at [526, 500] on input "Press SPACE to select this row." at bounding box center [526, 500] width 0 height 0
click at [1471, 94] on div "Table details have been updated. Refresh the Page!. Your permissions have been …" at bounding box center [1395, 48] width 347 height 98
click at [1467, 100] on button "Save" at bounding box center [1487, 91] width 114 height 31
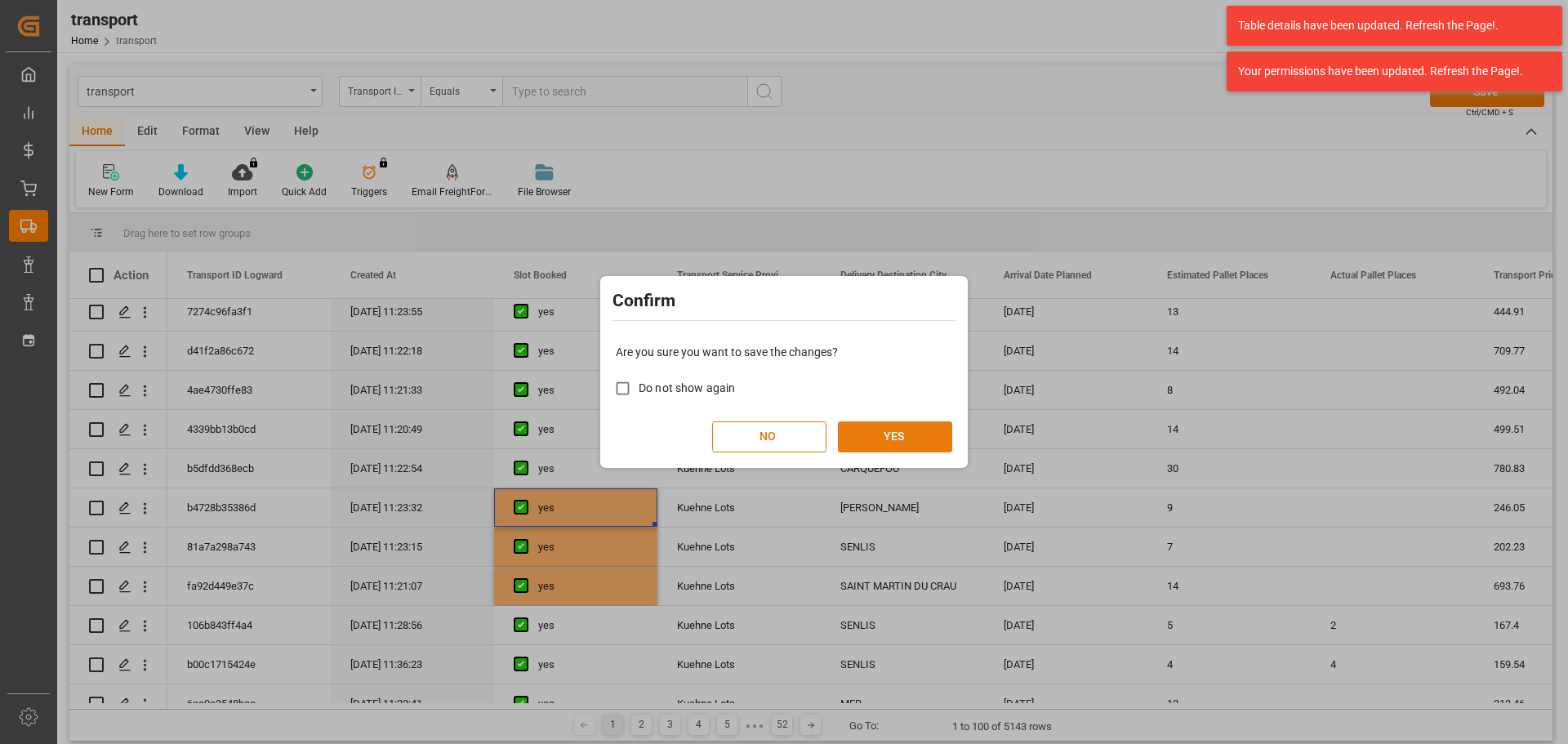
click at [928, 440] on button "YES" at bounding box center [895, 436] width 114 height 31
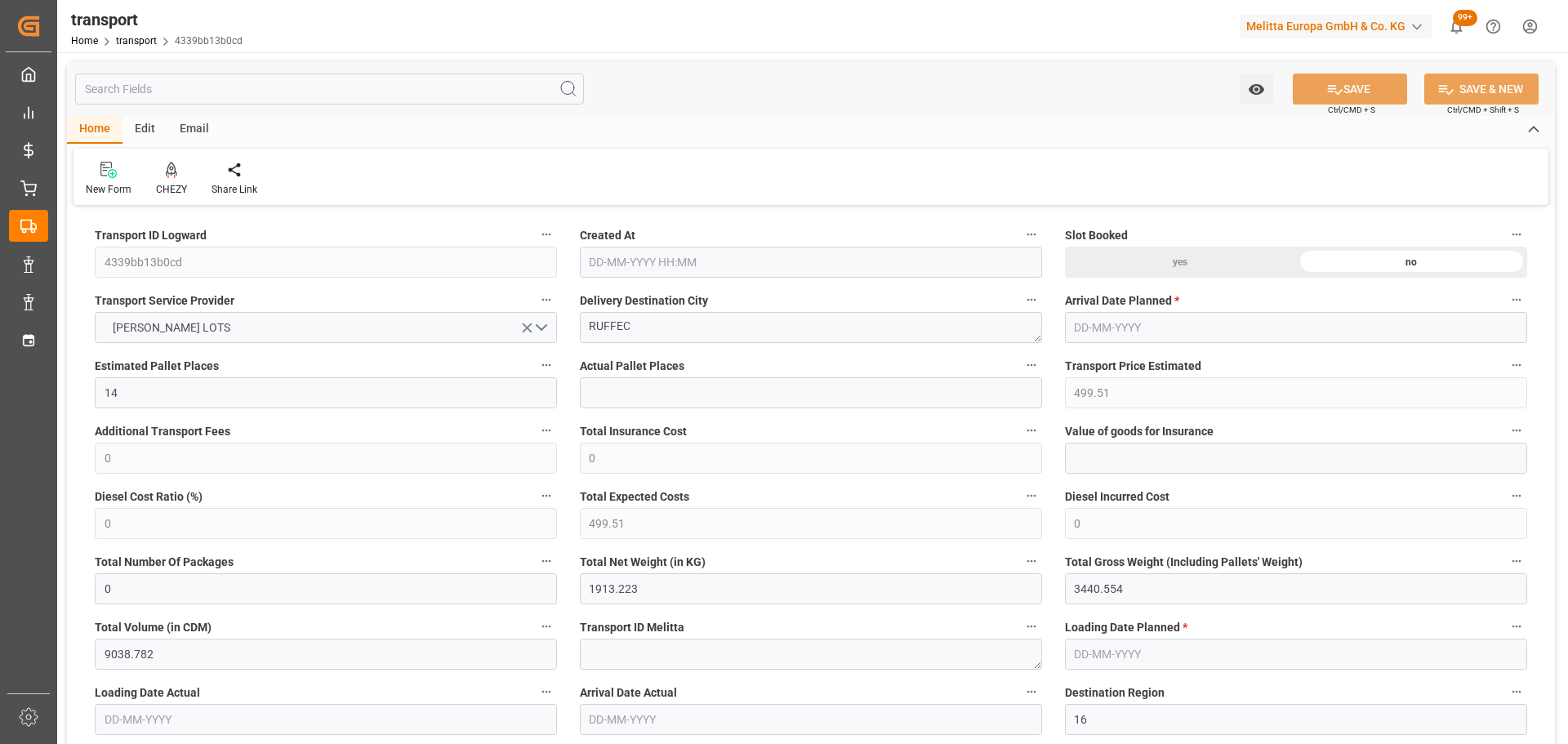
type input "14"
type input "499.51"
type input "0"
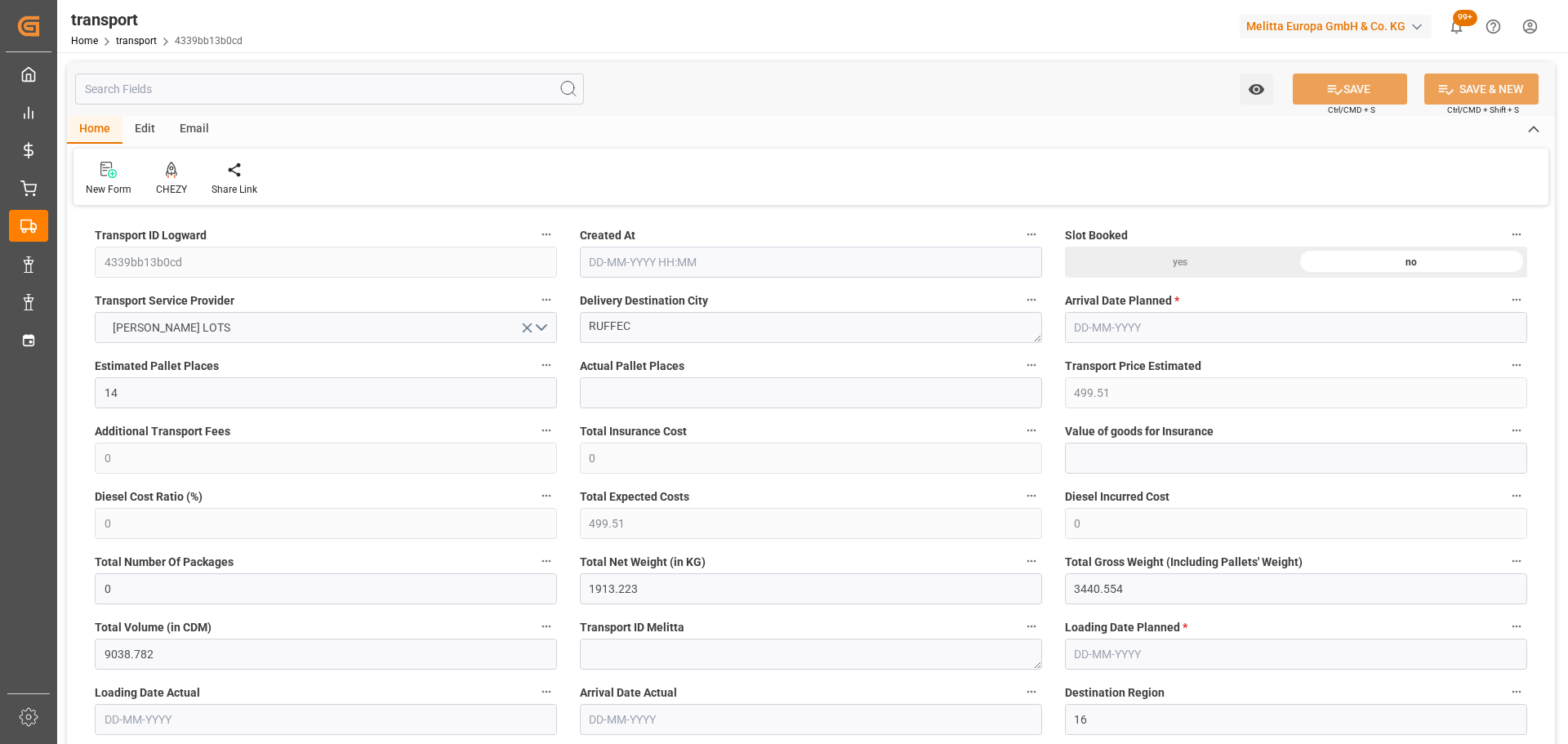
type input "499.51"
type input "0"
type input "1913.223"
type input "3440.554"
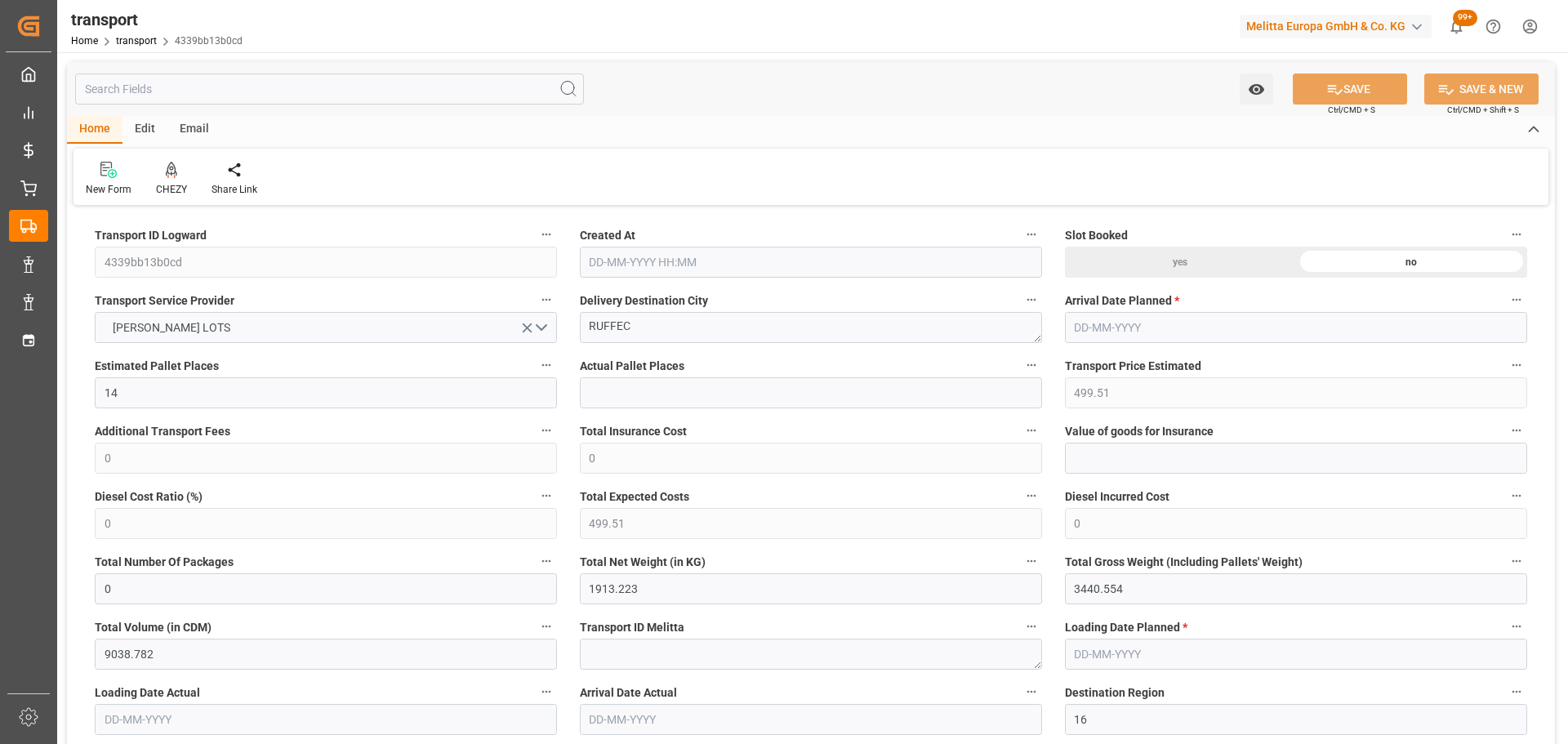
type input "9038.782"
type input "16"
type input "4"
type input "489"
type input "54"
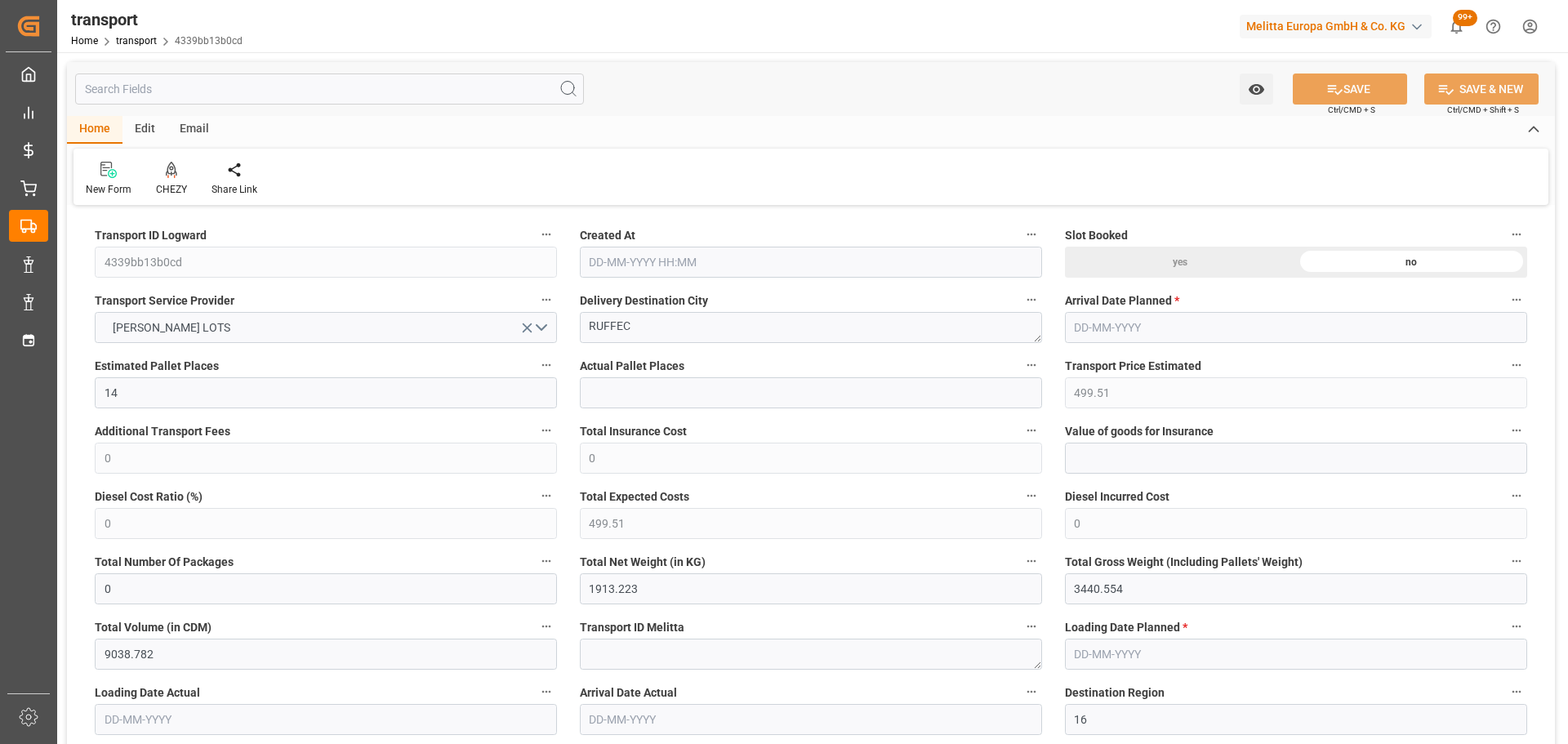
type input "101"
type input "2169.178"
type input "0"
type input "4710.8598"
type input "0"
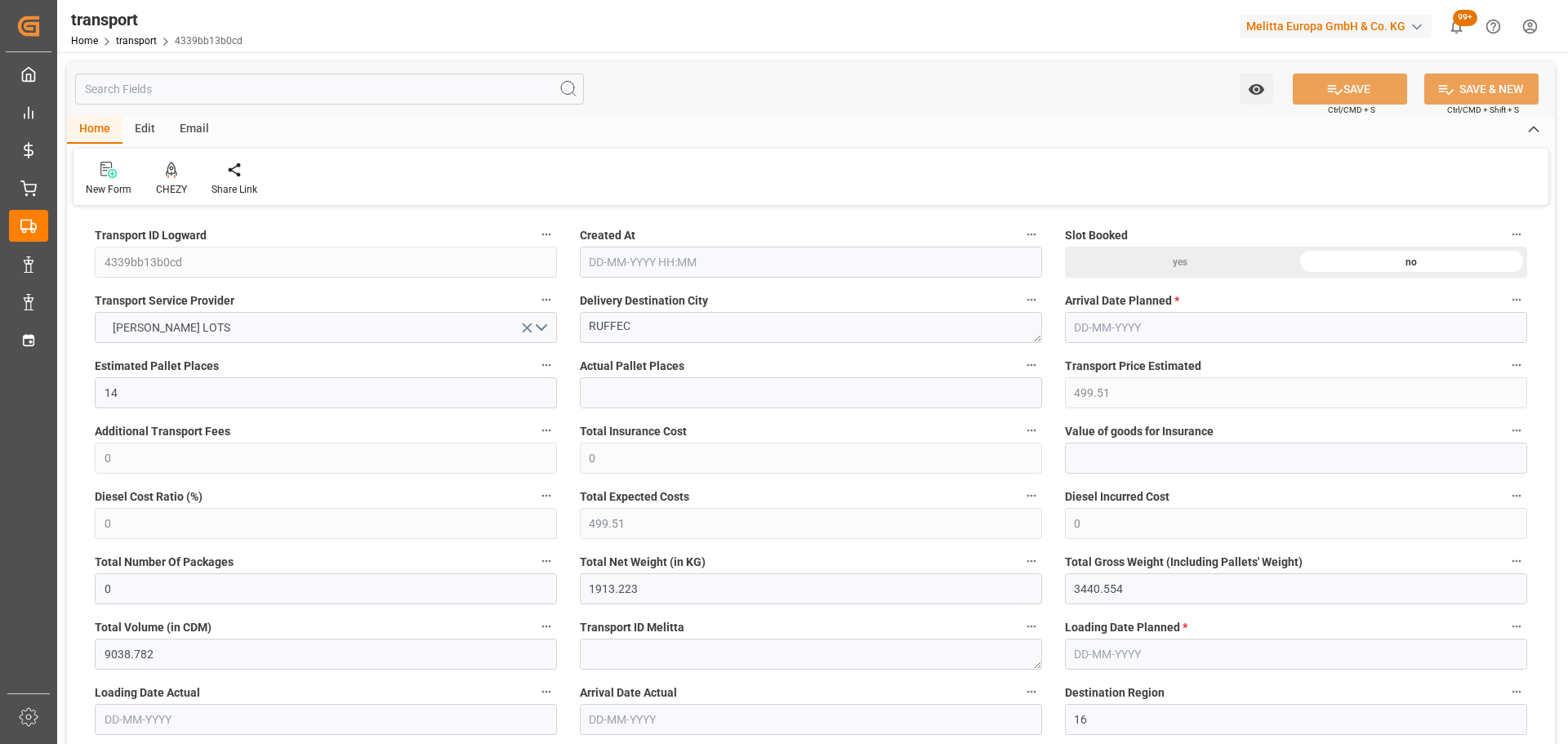
type input "0"
type input "21"
type input "35"
type input "24-09-2025 11:20"
type input "29-09-2025"
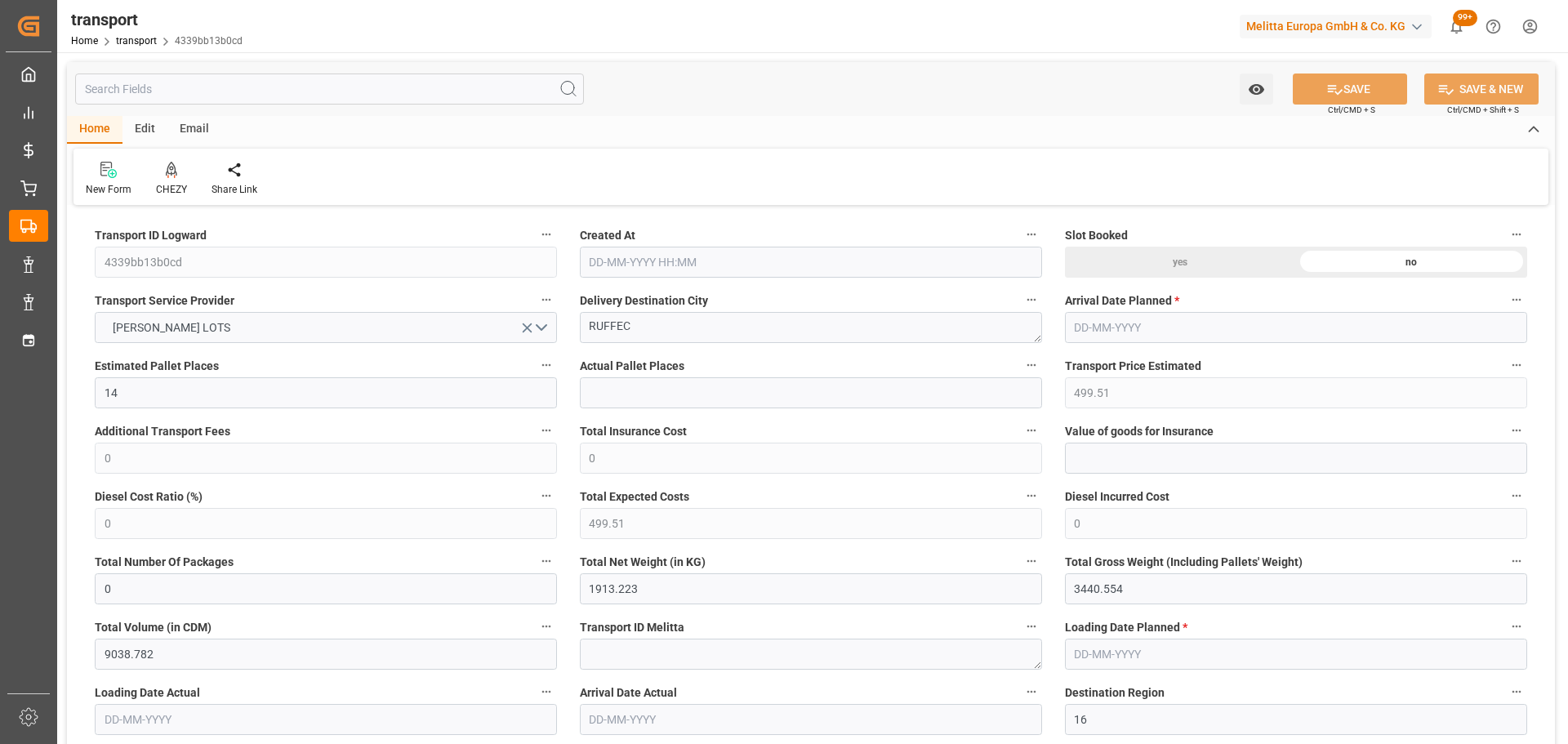
type input "25-09-2025"
click at [164, 180] on div "CHEZY" at bounding box center [171, 178] width 56 height 36
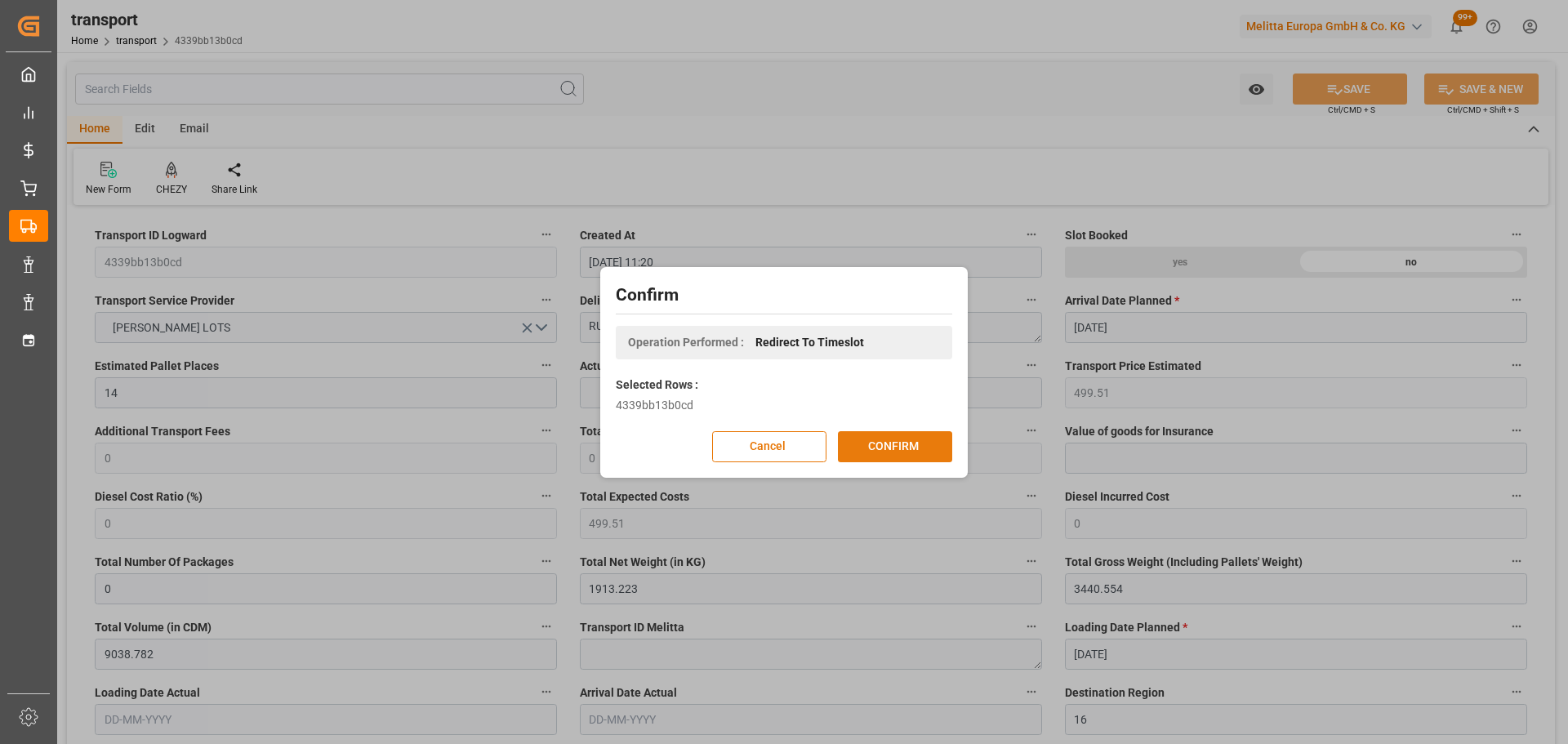
click at [884, 449] on button "CONFIRM" at bounding box center [895, 446] width 114 height 31
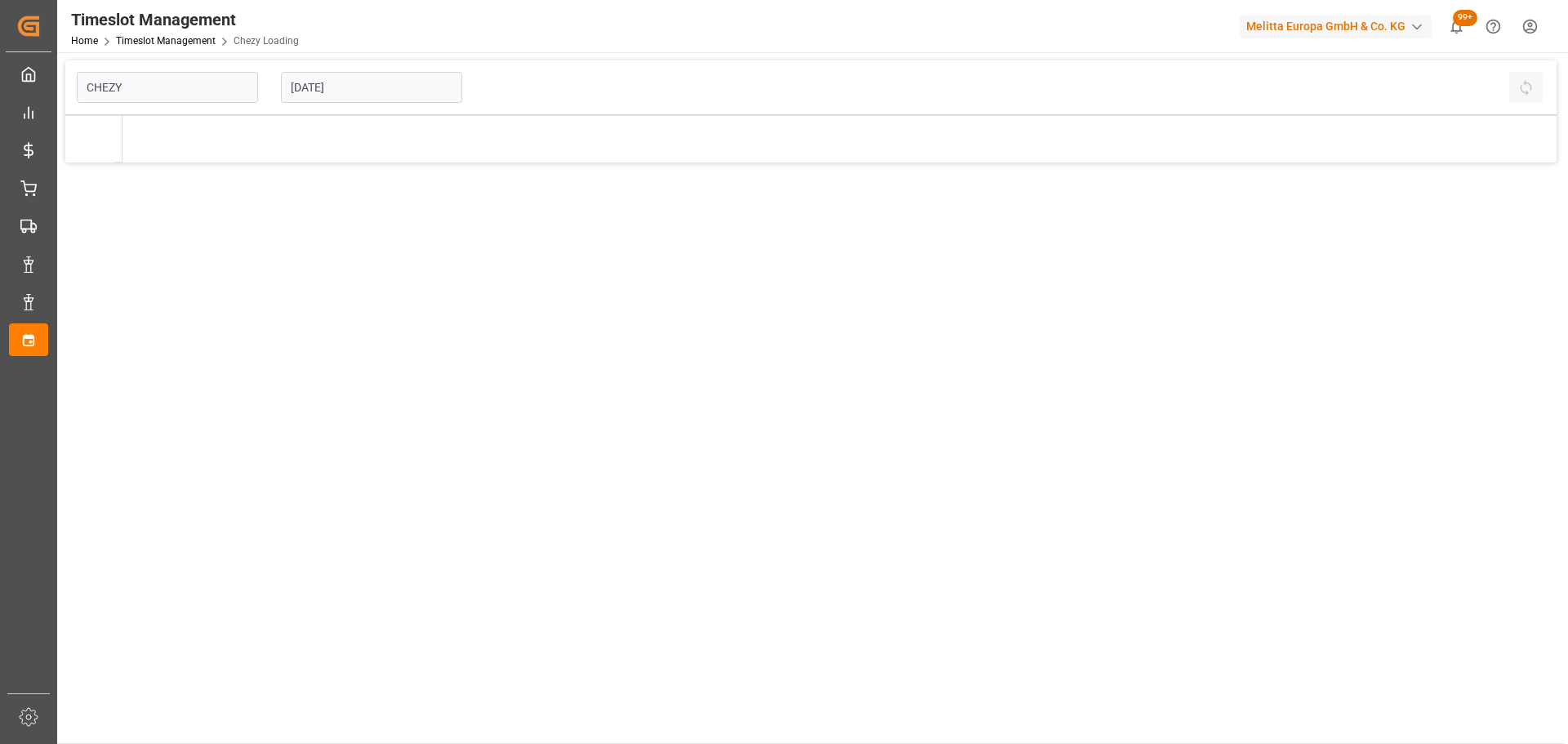
type input "Chezy Loading"
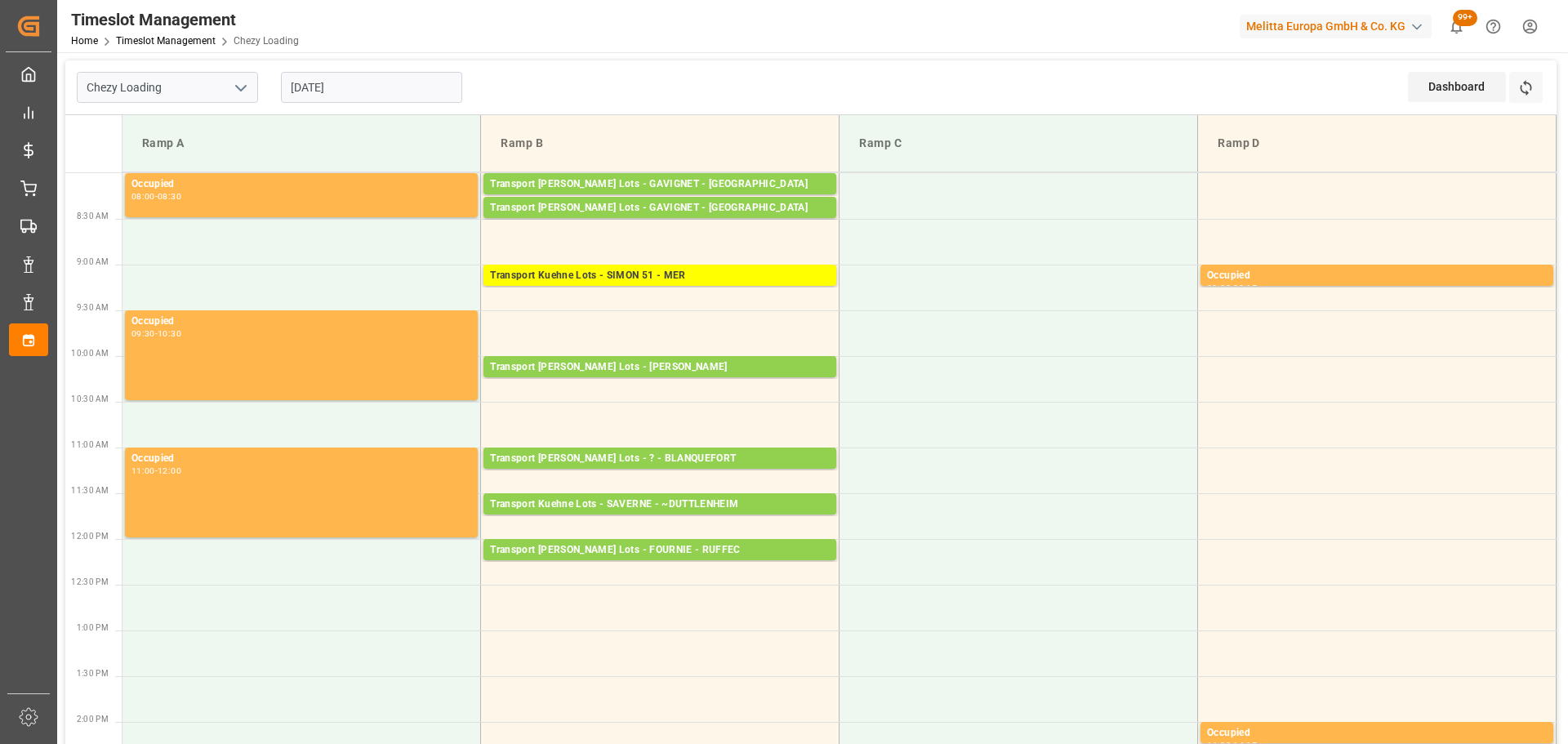
click at [386, 87] on input "[DATE]" at bounding box center [371, 87] width 181 height 31
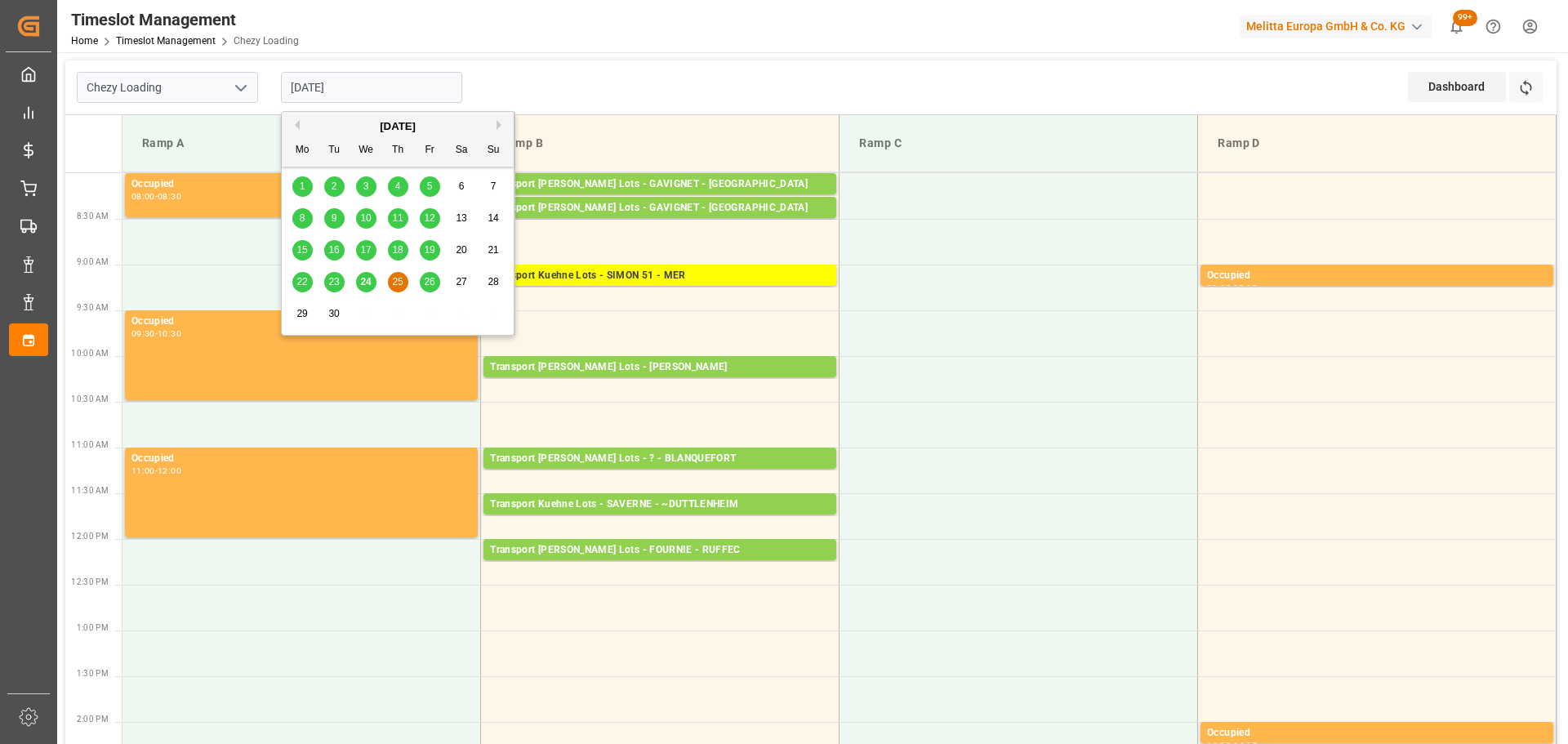
click at [432, 281] on span "26" at bounding box center [429, 282] width 11 height 12
type input "[DATE]"
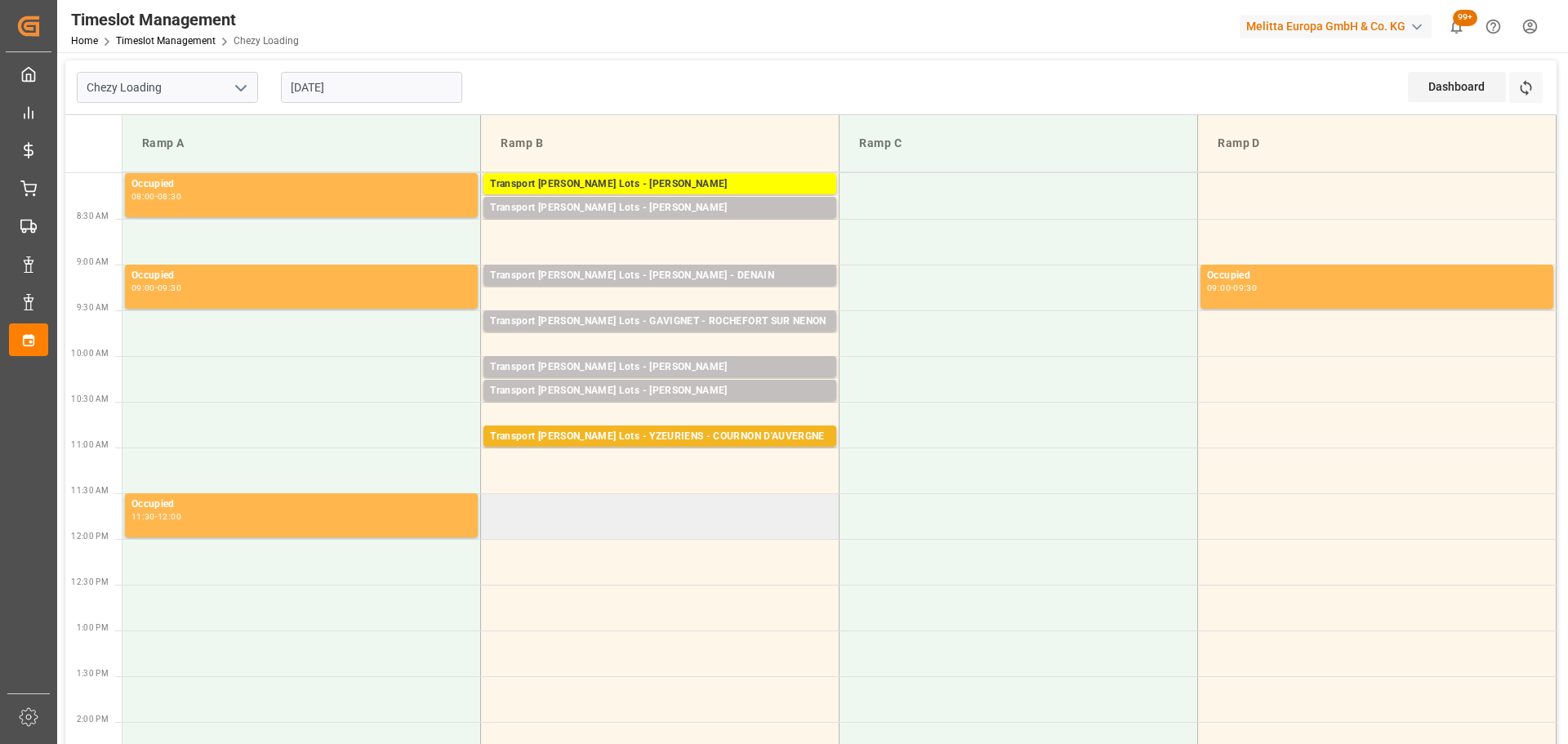
click at [489, 502] on td at bounding box center [661, 516] width 359 height 46
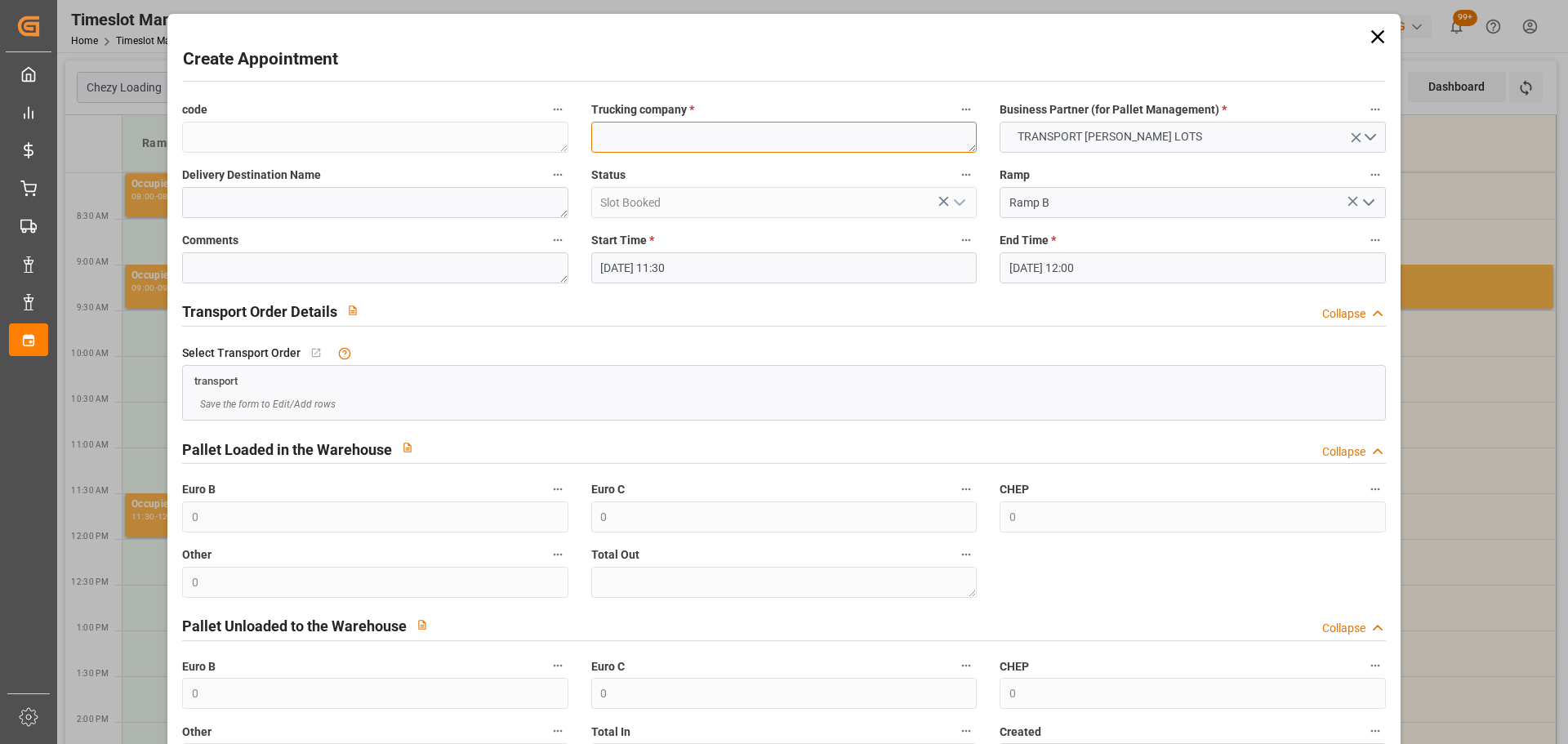
click at [626, 138] on textarea at bounding box center [784, 137] width 385 height 31
type textarea "LEBLANC"
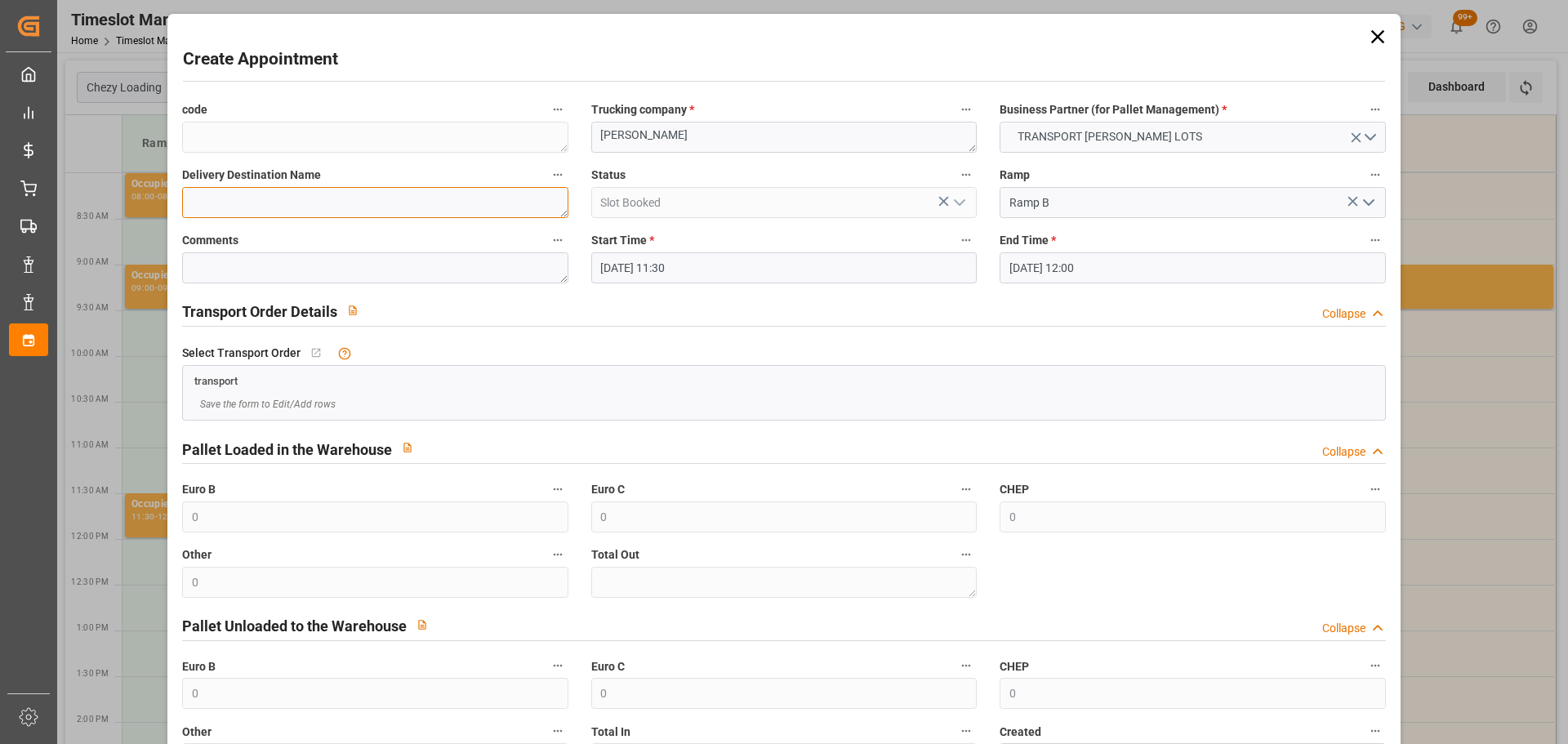
click at [259, 200] on textarea at bounding box center [374, 202] width 385 height 31
type textarea "RUFFEC"
click at [1078, 269] on input "26-09-2025 12:00" at bounding box center [1193, 268] width 385 height 31
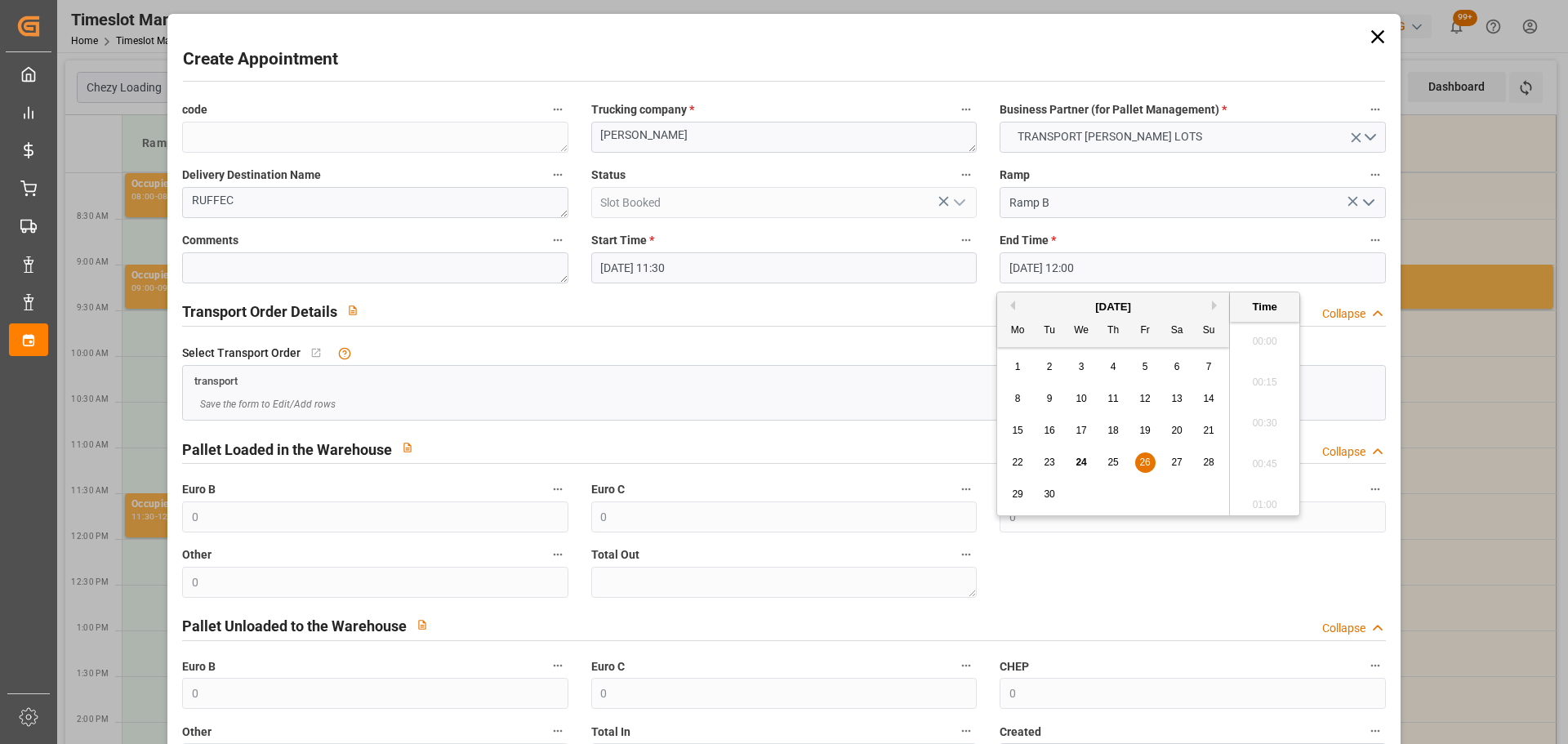
scroll to position [1885, 0]
drag, startPoint x: 1138, startPoint y: 463, endPoint x: 1219, endPoint y: 440, distance: 84.2
click at [1138, 464] on div "26" at bounding box center [1145, 464] width 20 height 20
click at [1260, 369] on li "11:45" at bounding box center [1264, 377] width 69 height 41
type input "[DATE] 11:45"
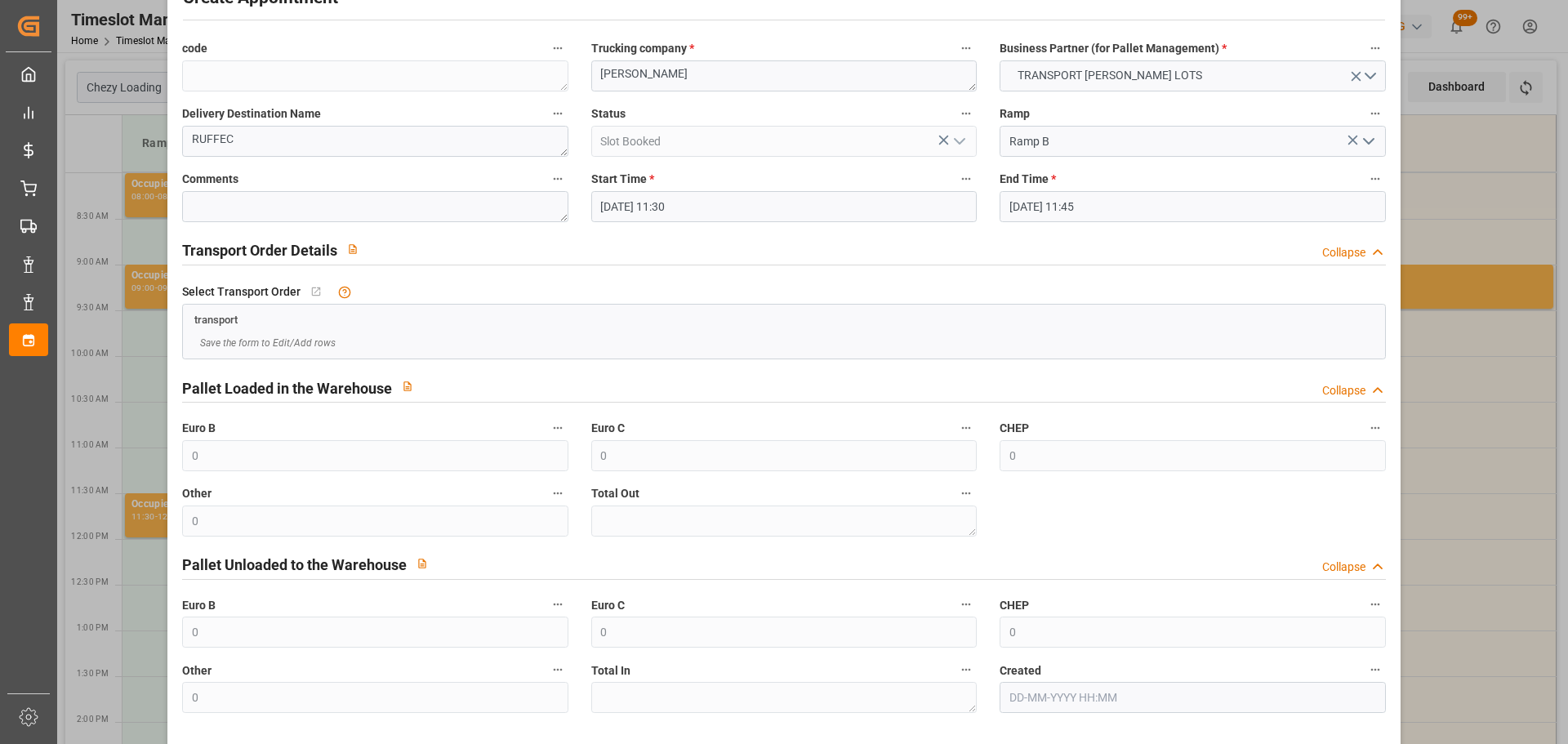
scroll to position [125, 0]
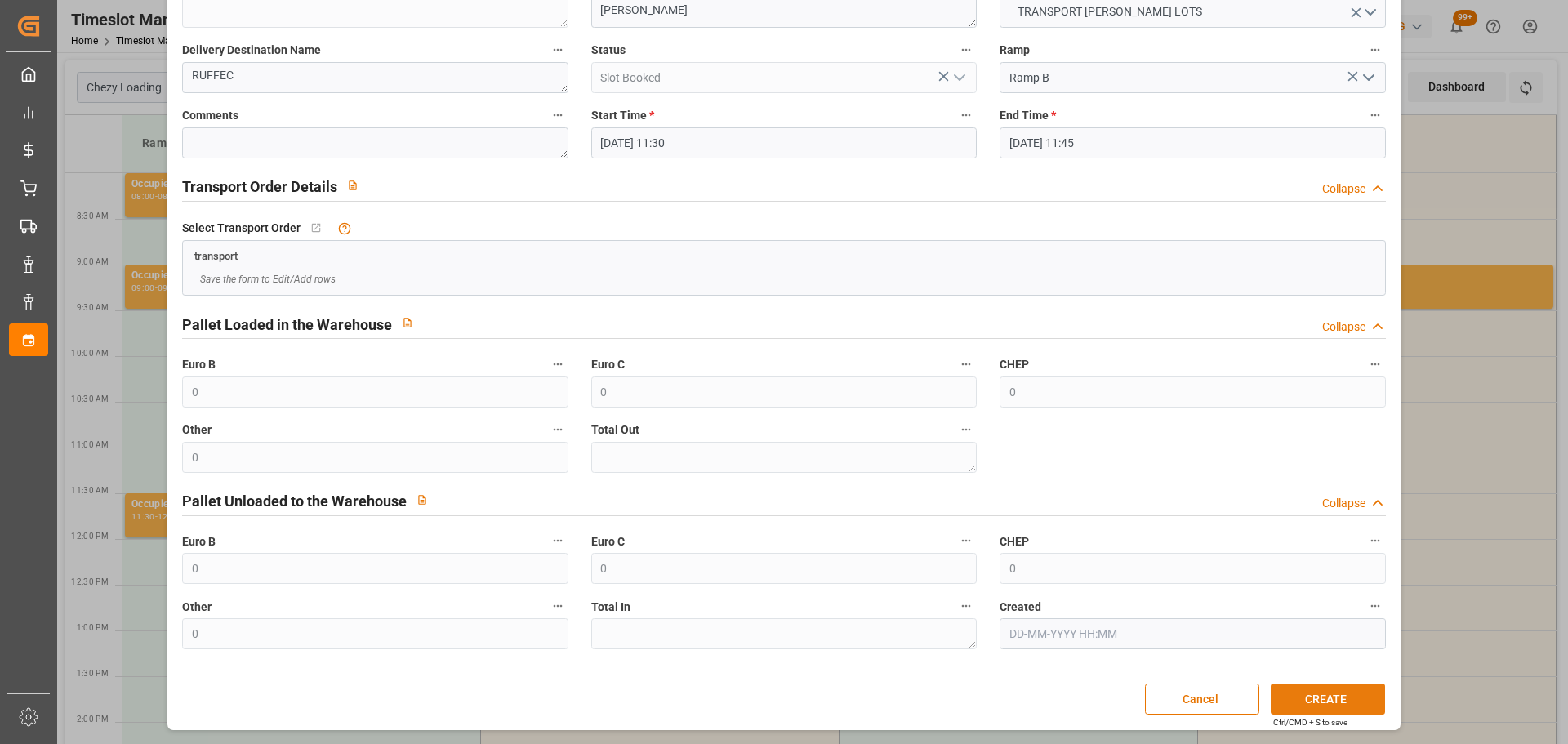
click at [1326, 705] on button "CREATE" at bounding box center [1328, 699] width 114 height 31
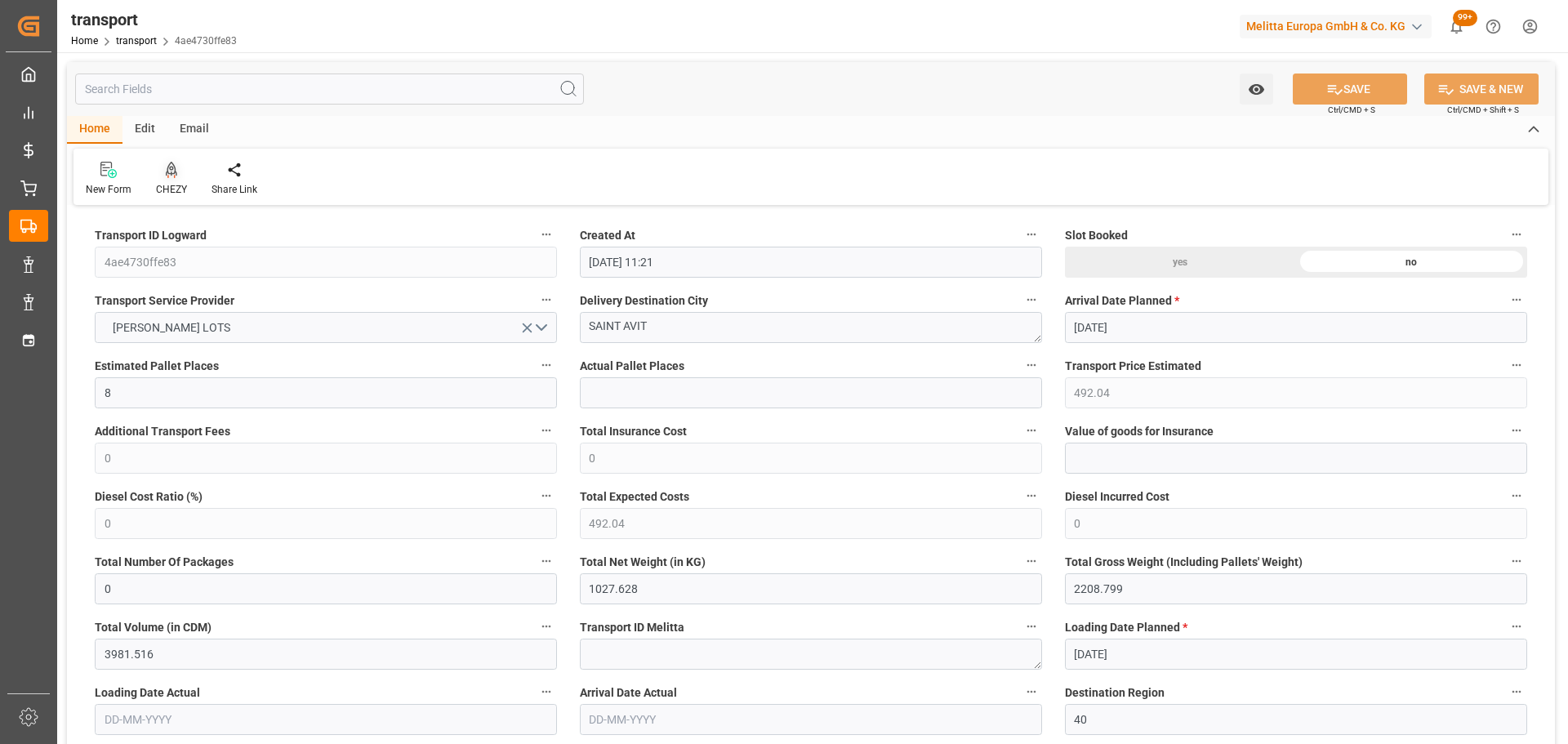
click at [179, 179] on div "CHEZY" at bounding box center [171, 178] width 56 height 36
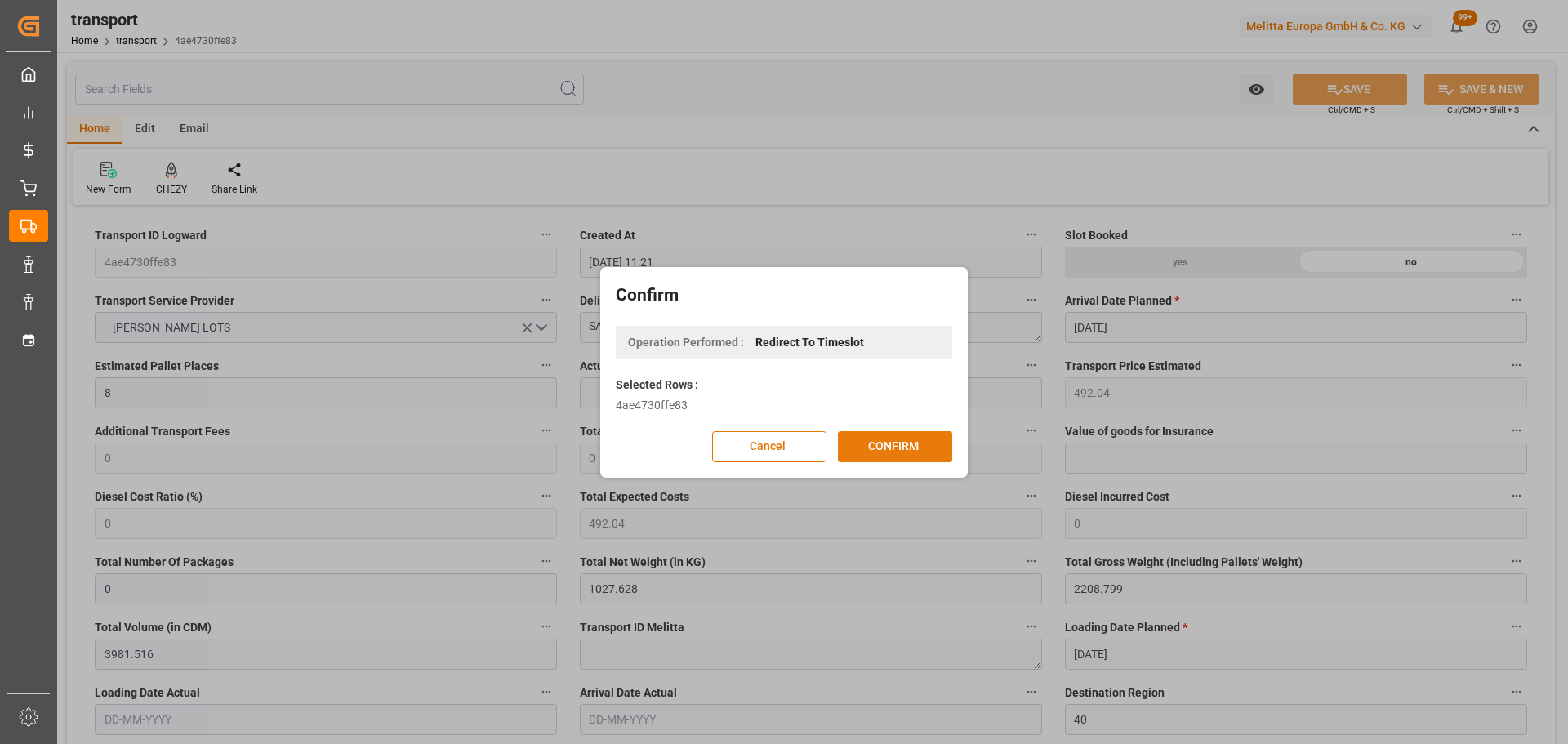
click at [919, 440] on button "CONFIRM" at bounding box center [895, 446] width 114 height 31
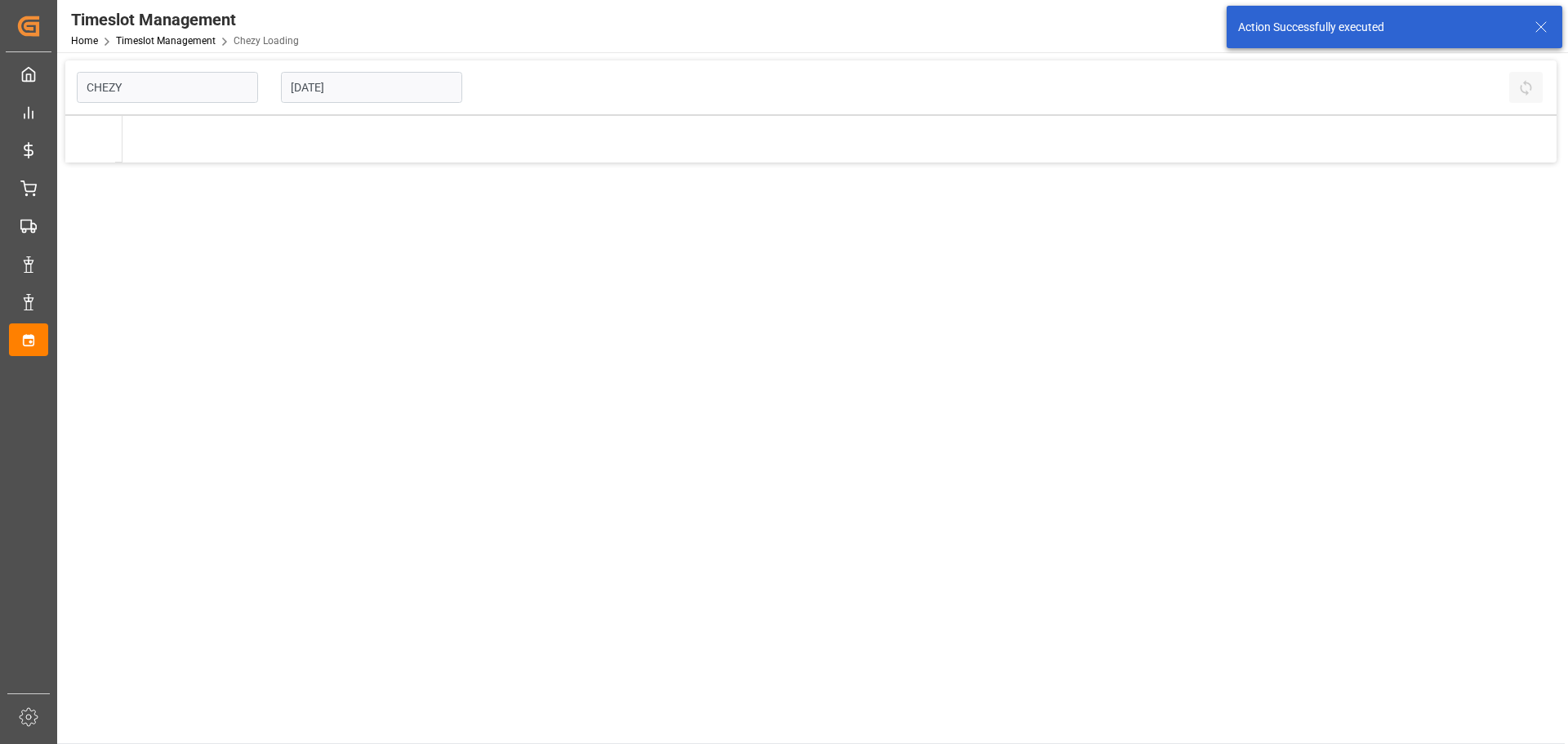
type input "Chezy Loading"
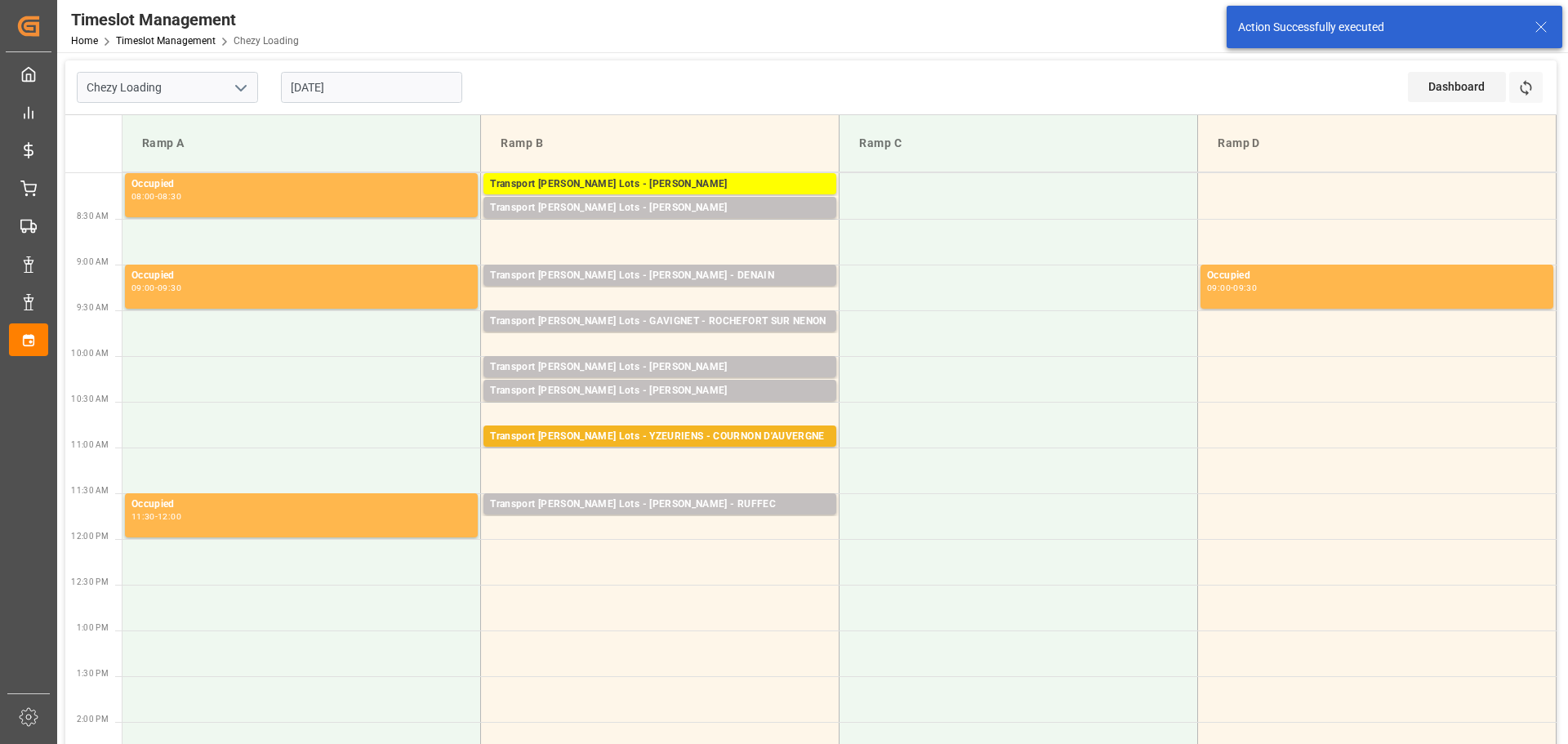
click at [494, 532] on td "Transport [PERSON_NAME] Lots - [PERSON_NAME] - RUFFEC Pallets: 4,TU: 489,City: …" at bounding box center [661, 516] width 359 height 46
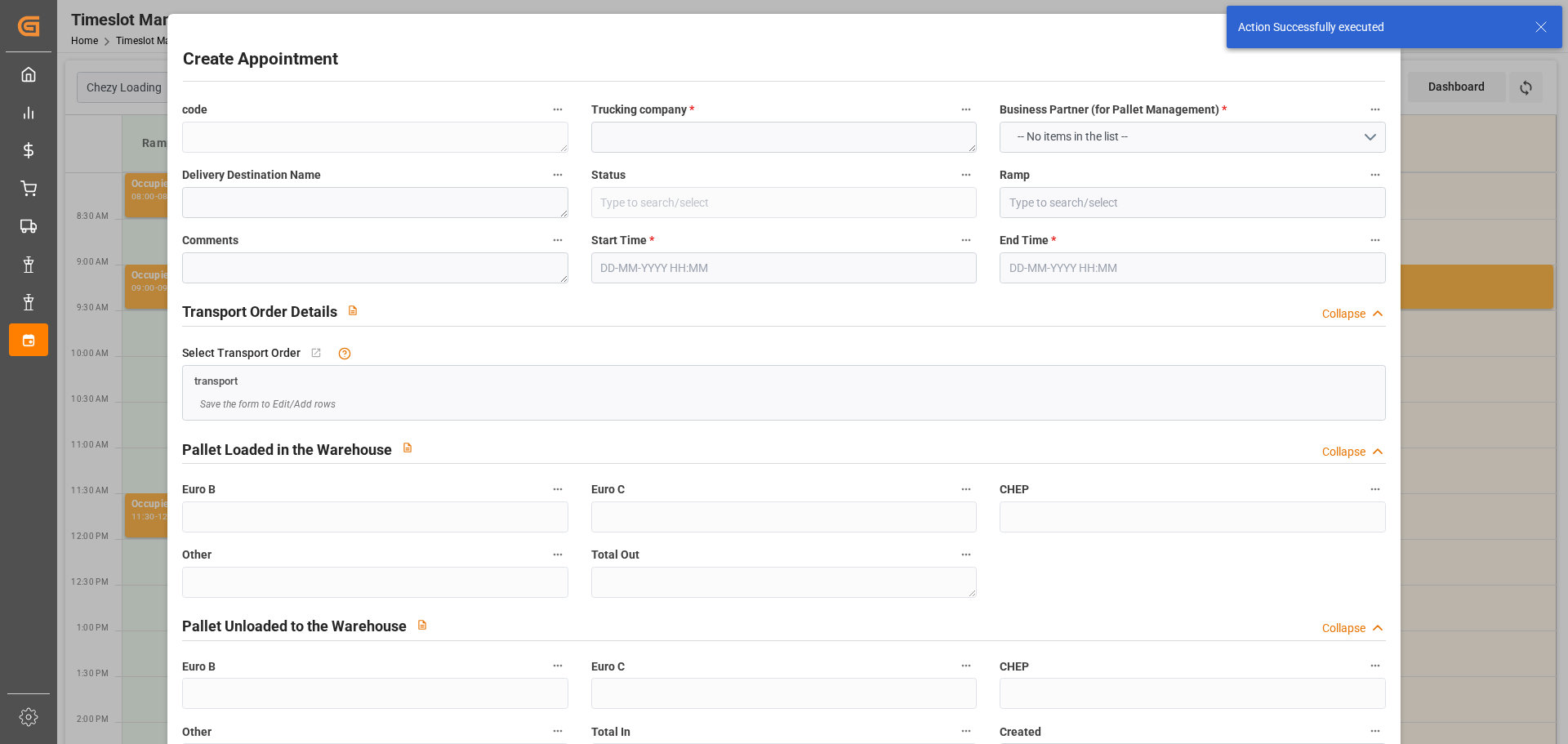
type input "Slot Booked"
type input "Ramp B"
type input "0"
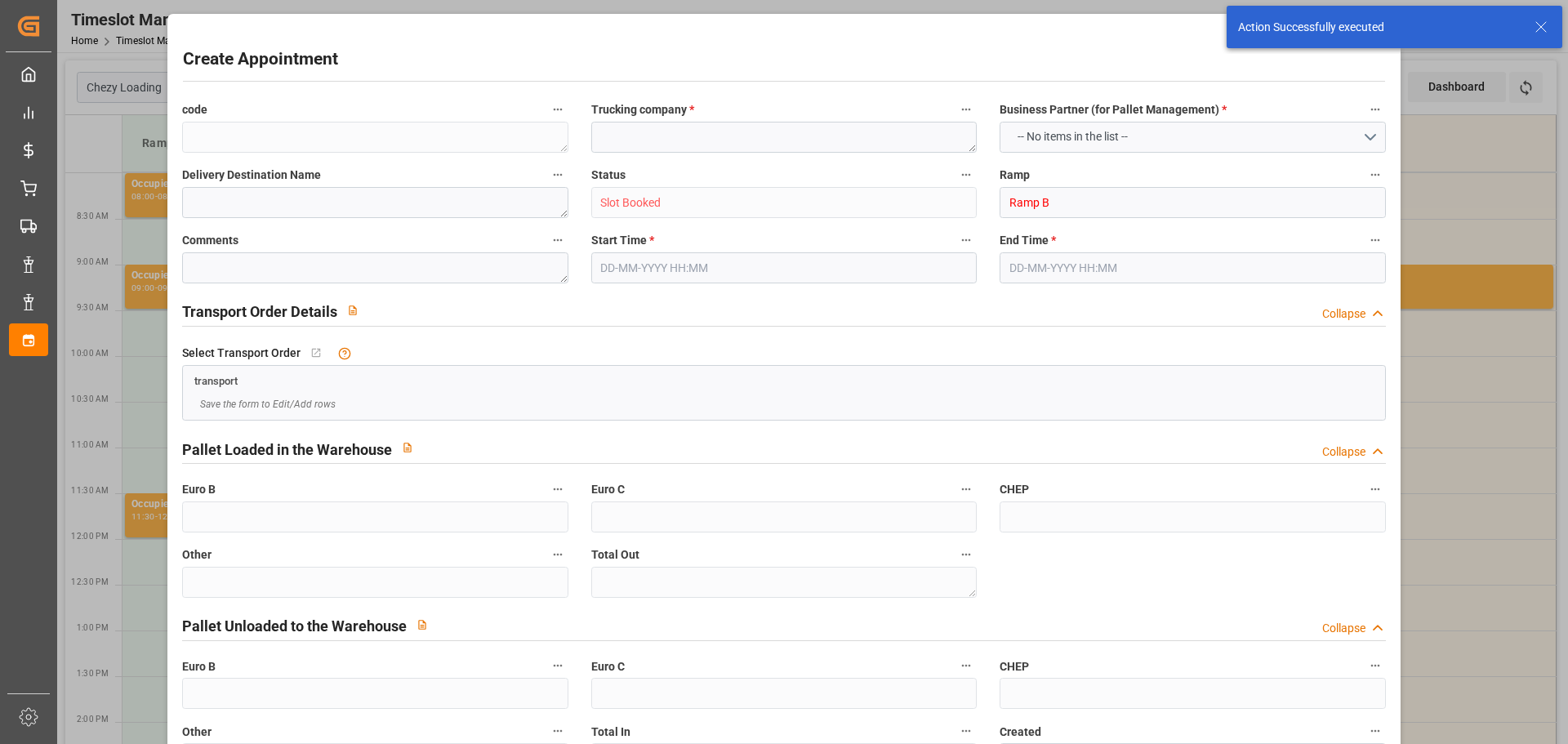
type input "0"
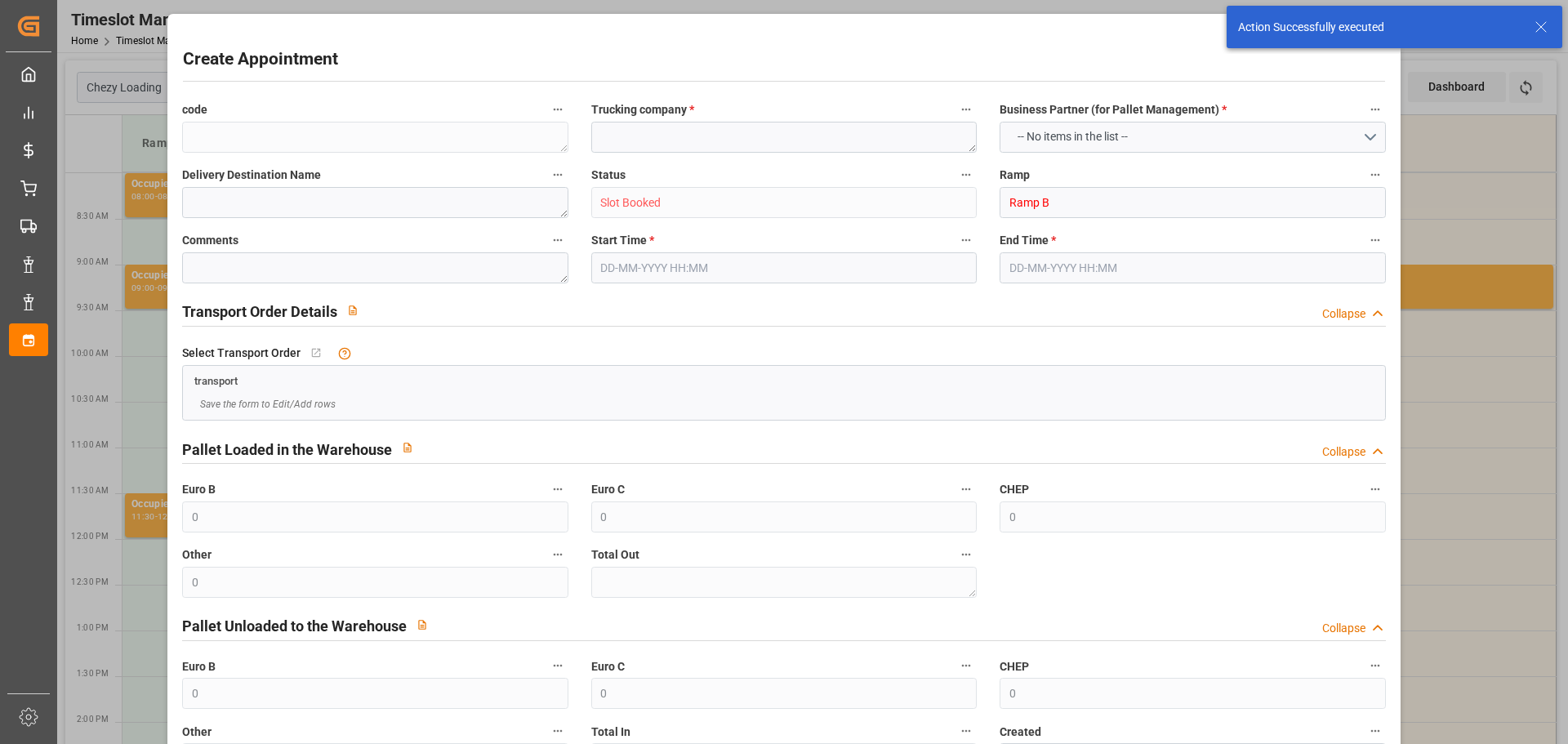
type input "[DATE] 11:45"
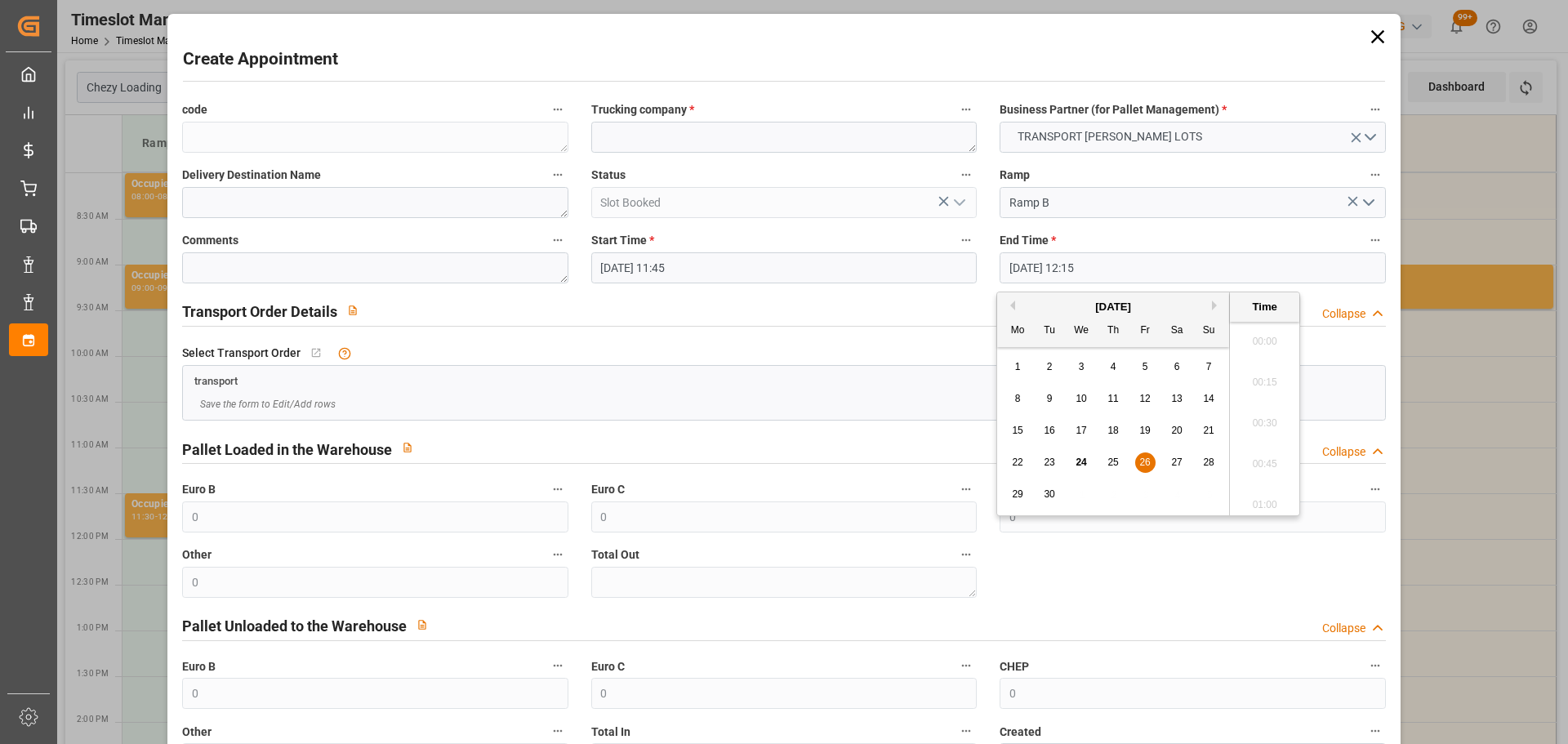
click at [1041, 261] on input "[DATE] 12:15" at bounding box center [1193, 268] width 385 height 31
click at [1140, 454] on div "26" at bounding box center [1145, 464] width 20 height 20
click at [1264, 370] on li "12:00" at bounding box center [1264, 377] width 69 height 41
type input "[DATE] 12:00"
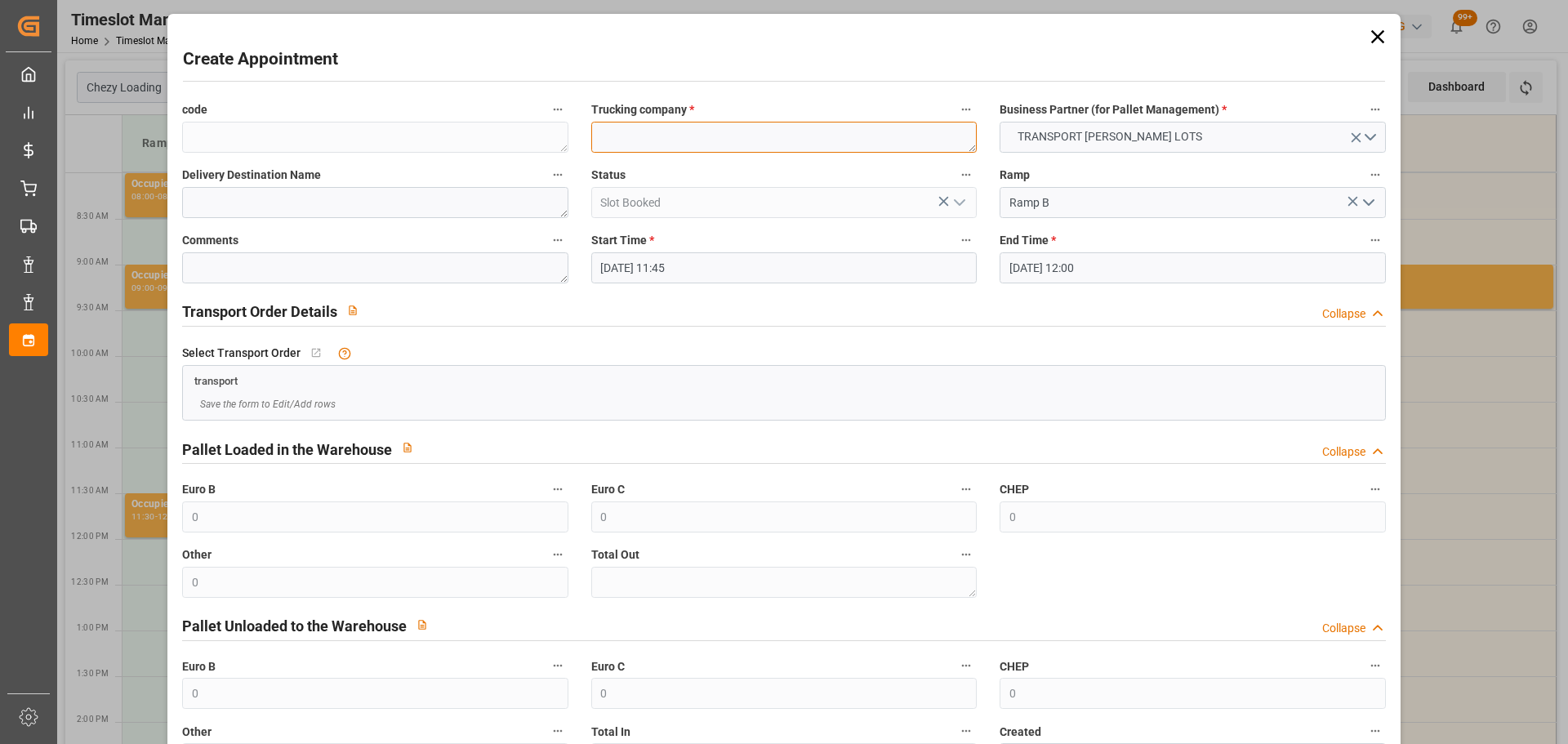
click at [807, 144] on textarea at bounding box center [784, 137] width 385 height 31
type textarea "[PERSON_NAME]"
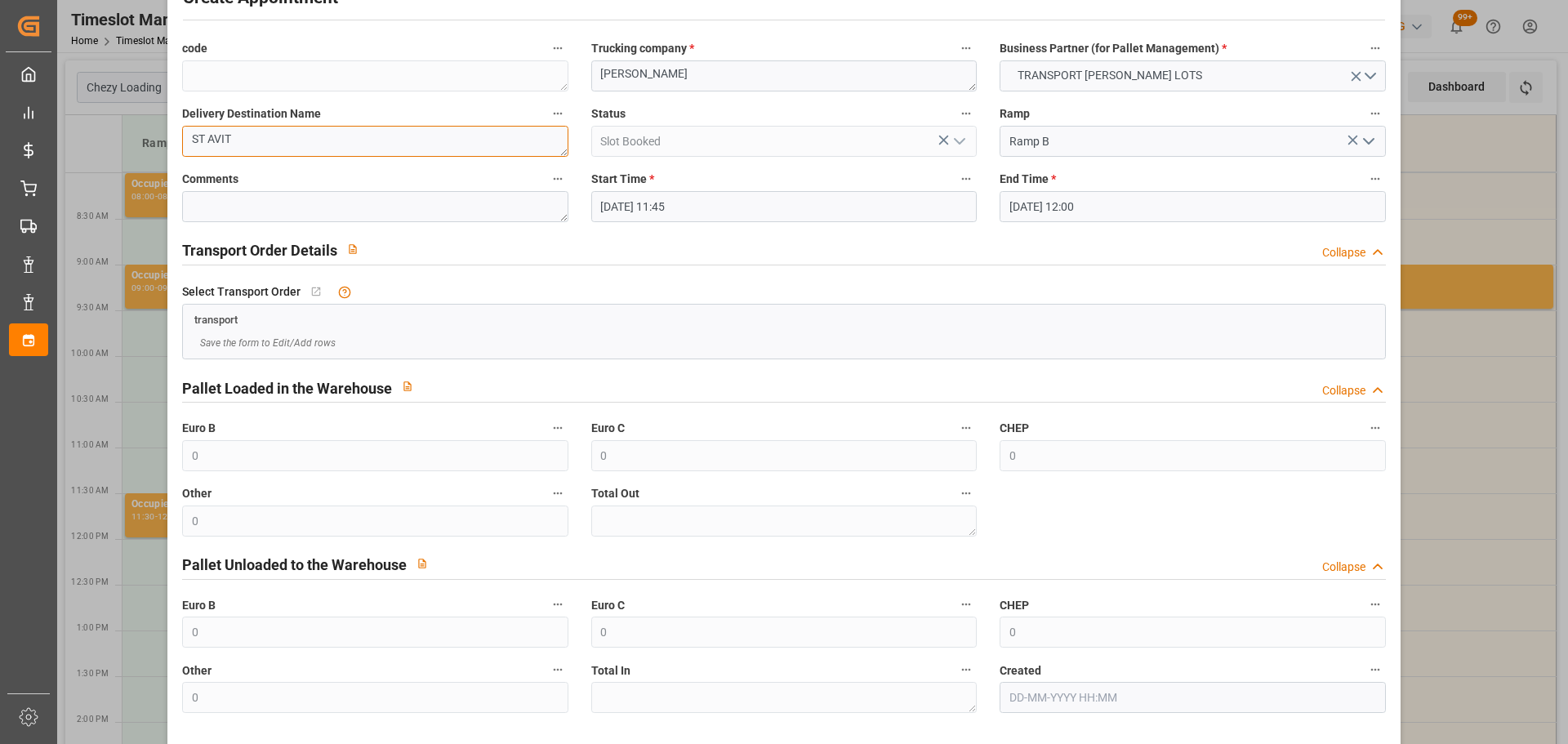
scroll to position [125, 0]
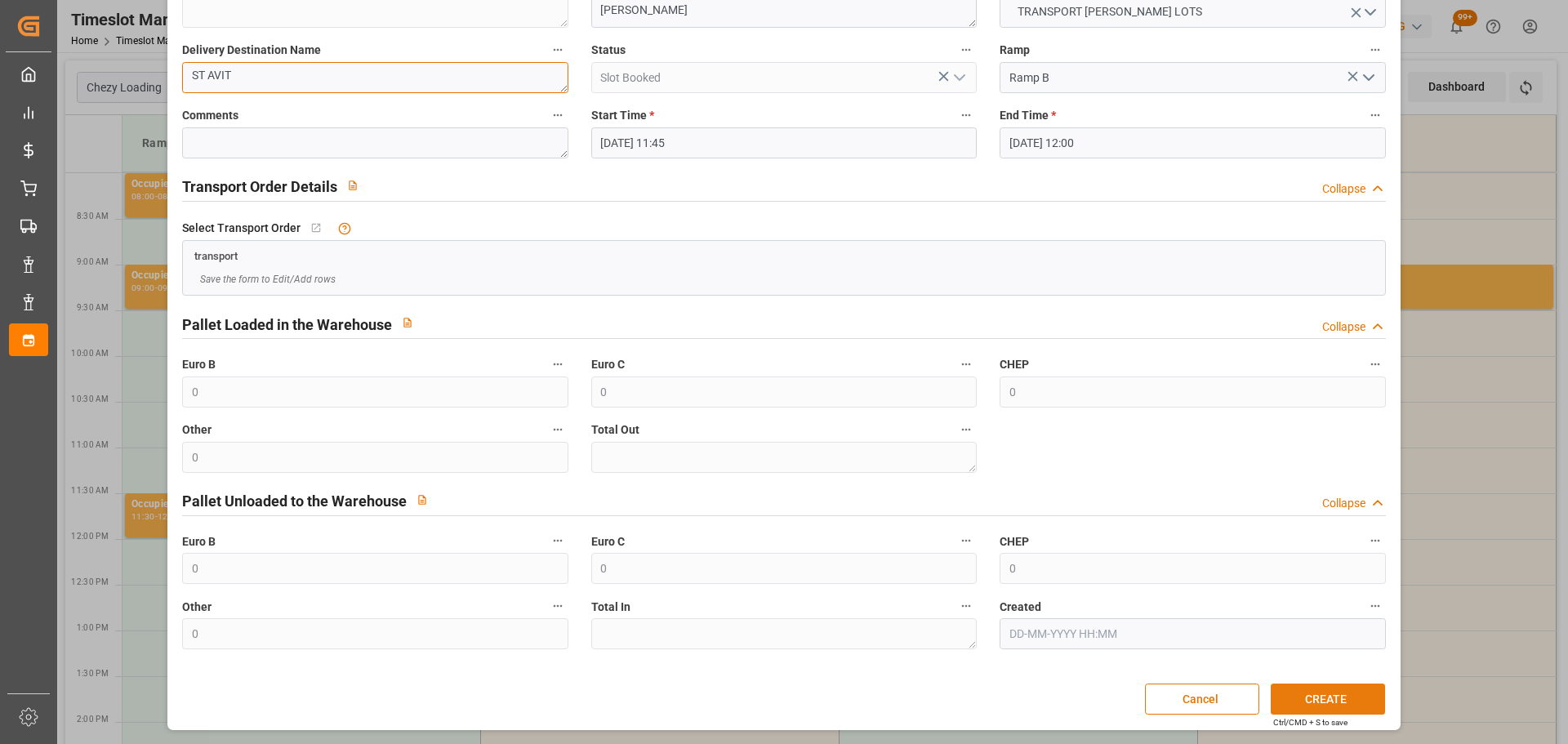
type textarea "ST AVIT"
click at [1301, 697] on button "CREATE" at bounding box center [1328, 699] width 114 height 31
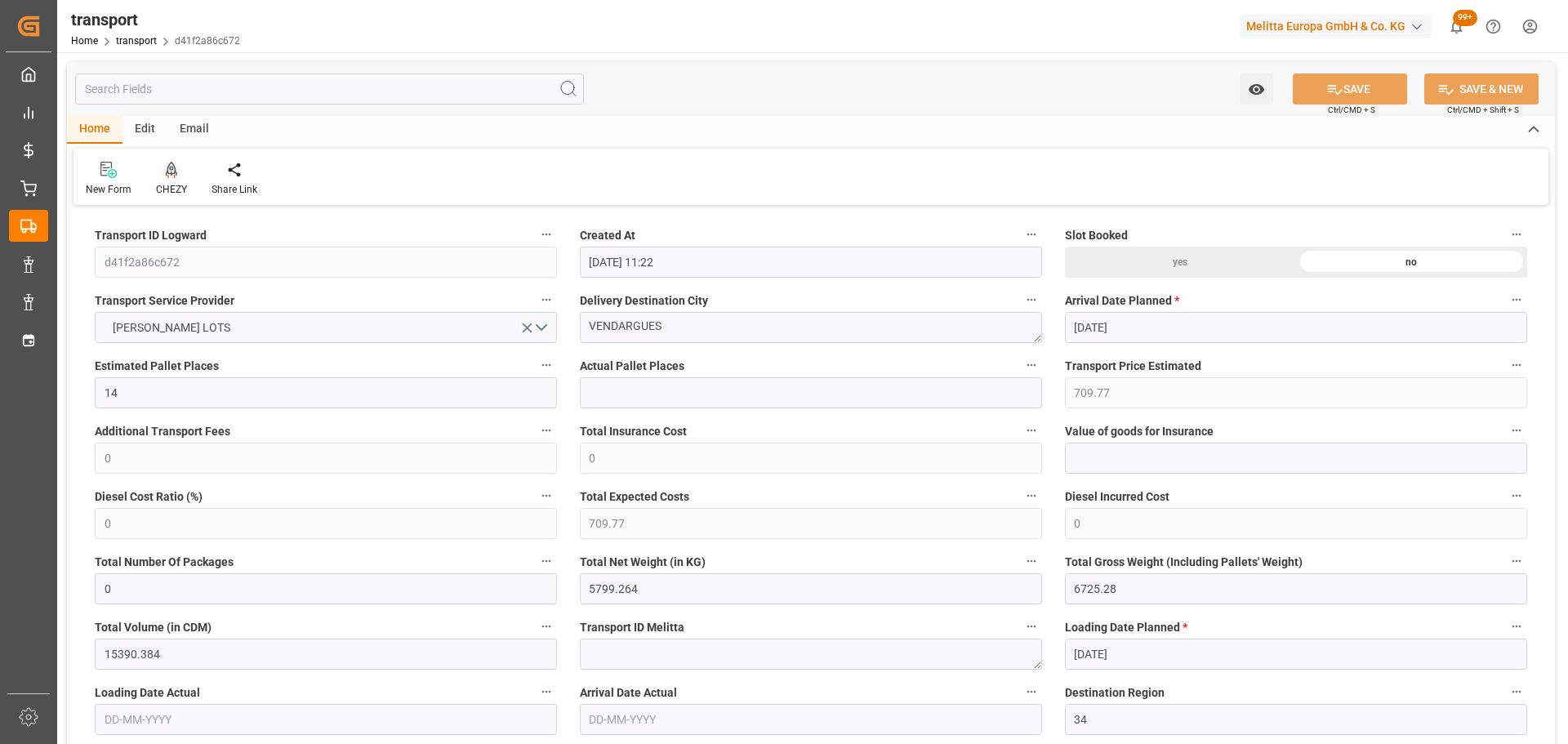
click at [174, 173] on icon at bounding box center [172, 168] width 12 height 14
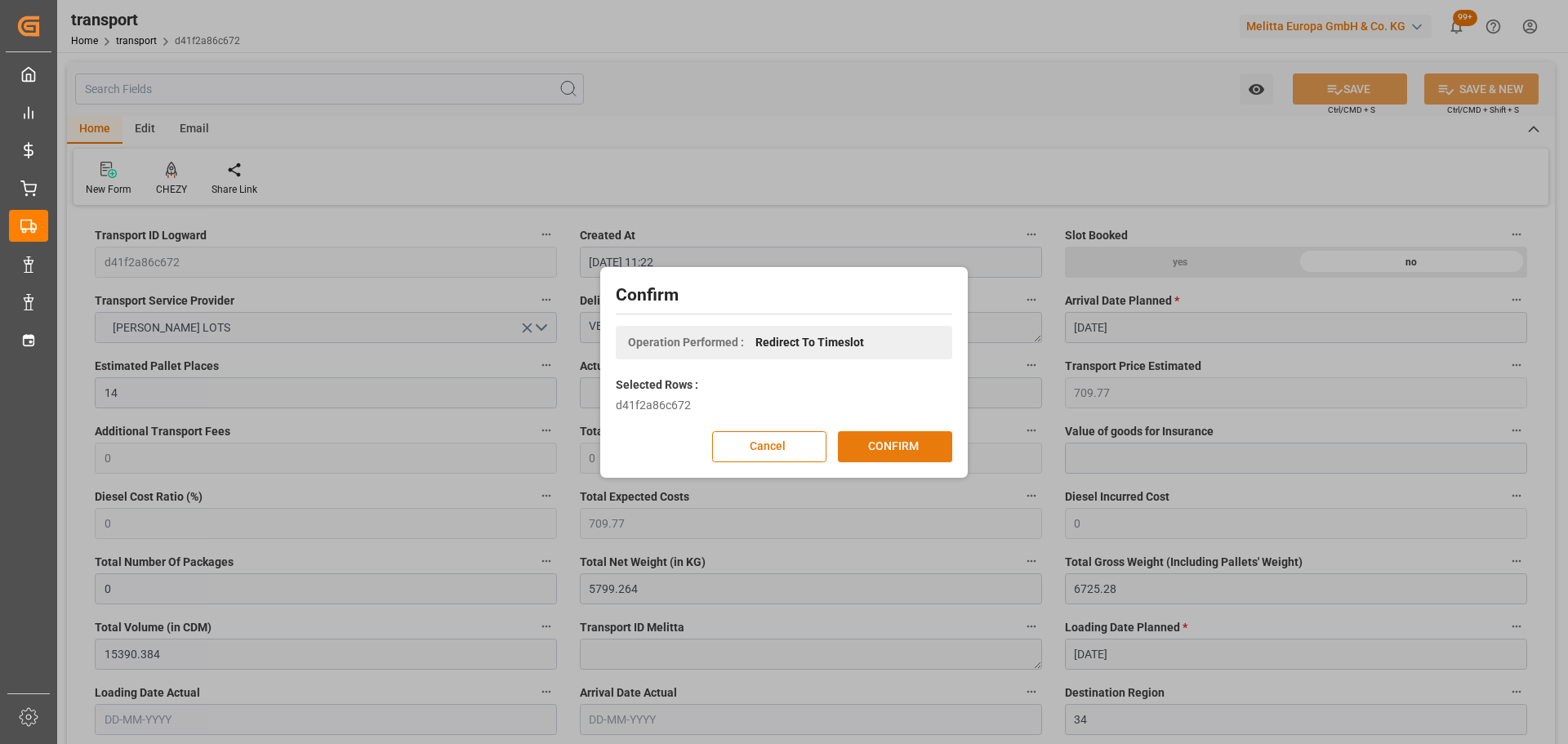
click at [870, 443] on button "CONFIRM" at bounding box center [895, 446] width 114 height 31
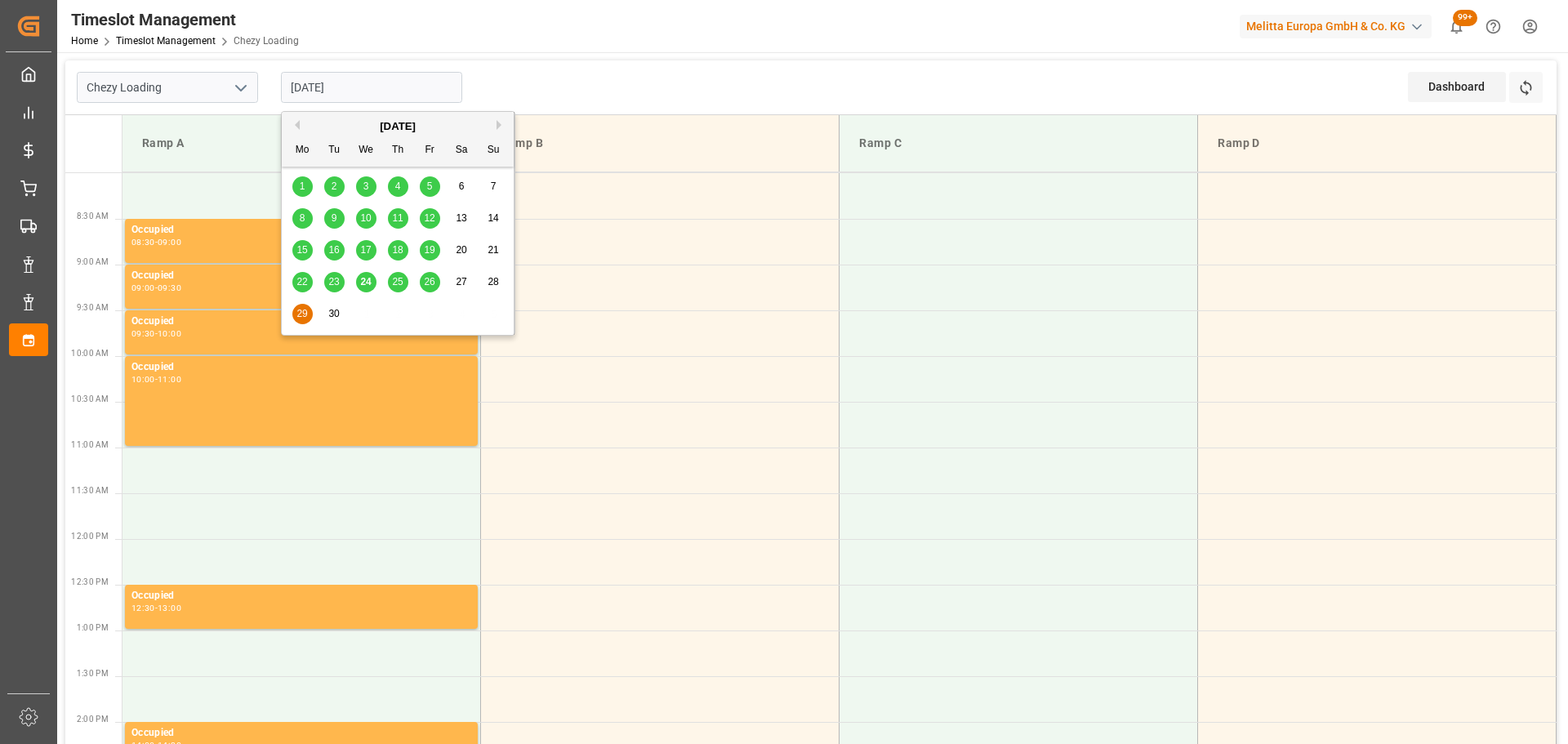
click at [347, 83] on input "29-09-2025" at bounding box center [371, 87] width 181 height 31
click at [716, 342] on td at bounding box center [661, 333] width 359 height 46
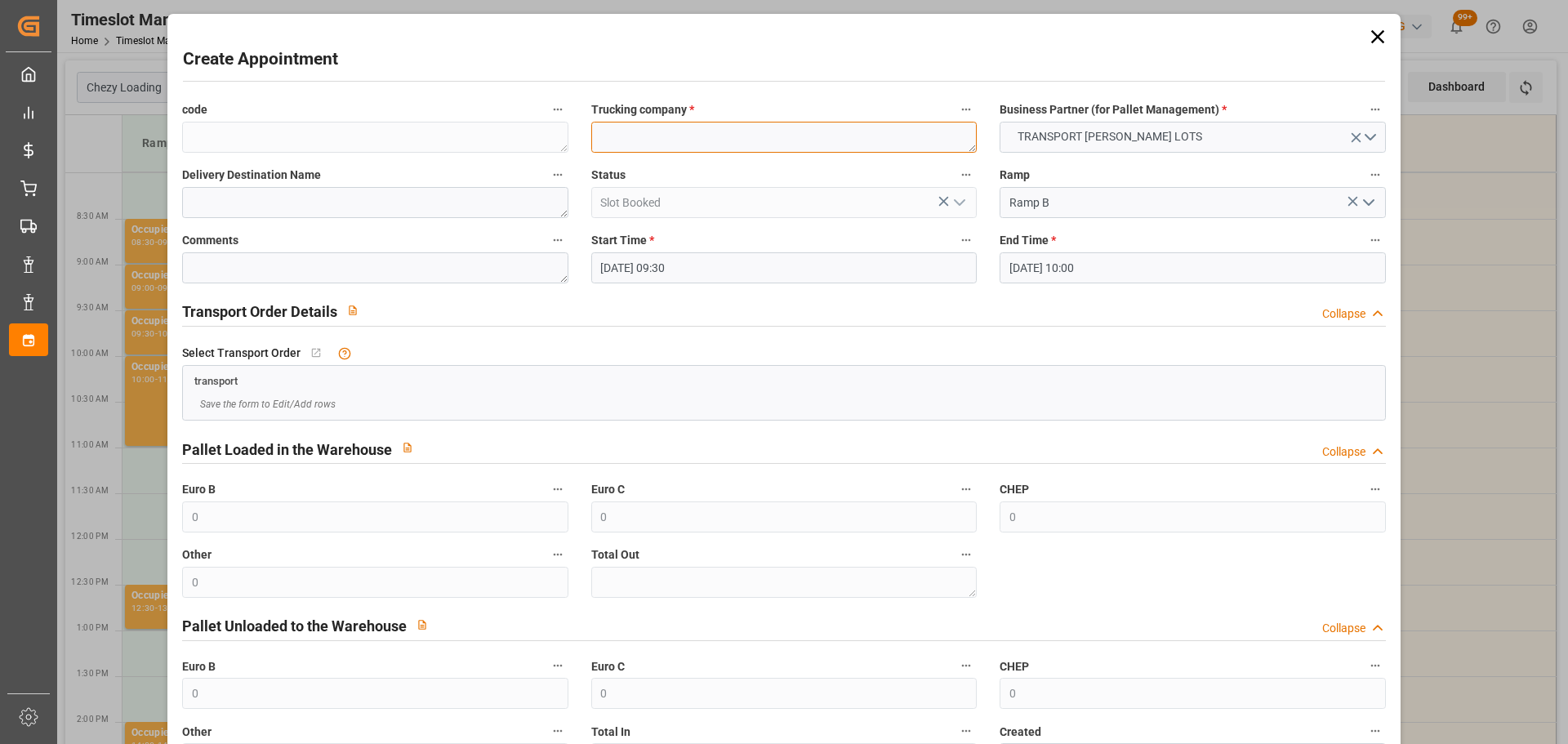
click at [651, 140] on textarea at bounding box center [784, 137] width 385 height 31
type textarea "C"
type textarea "COLLARD"
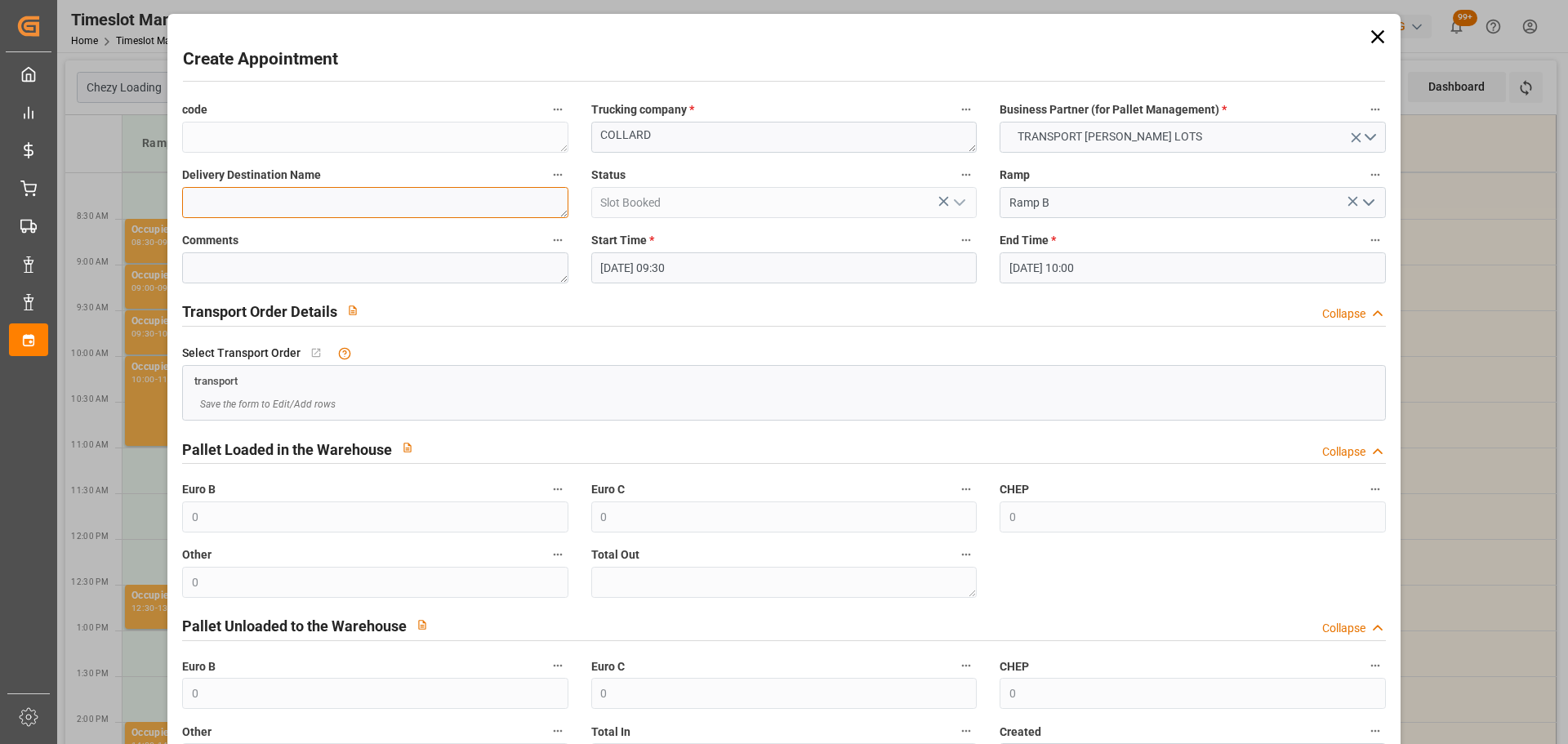
click at [465, 204] on textarea at bounding box center [374, 202] width 385 height 31
type textarea "VENDARGUES"
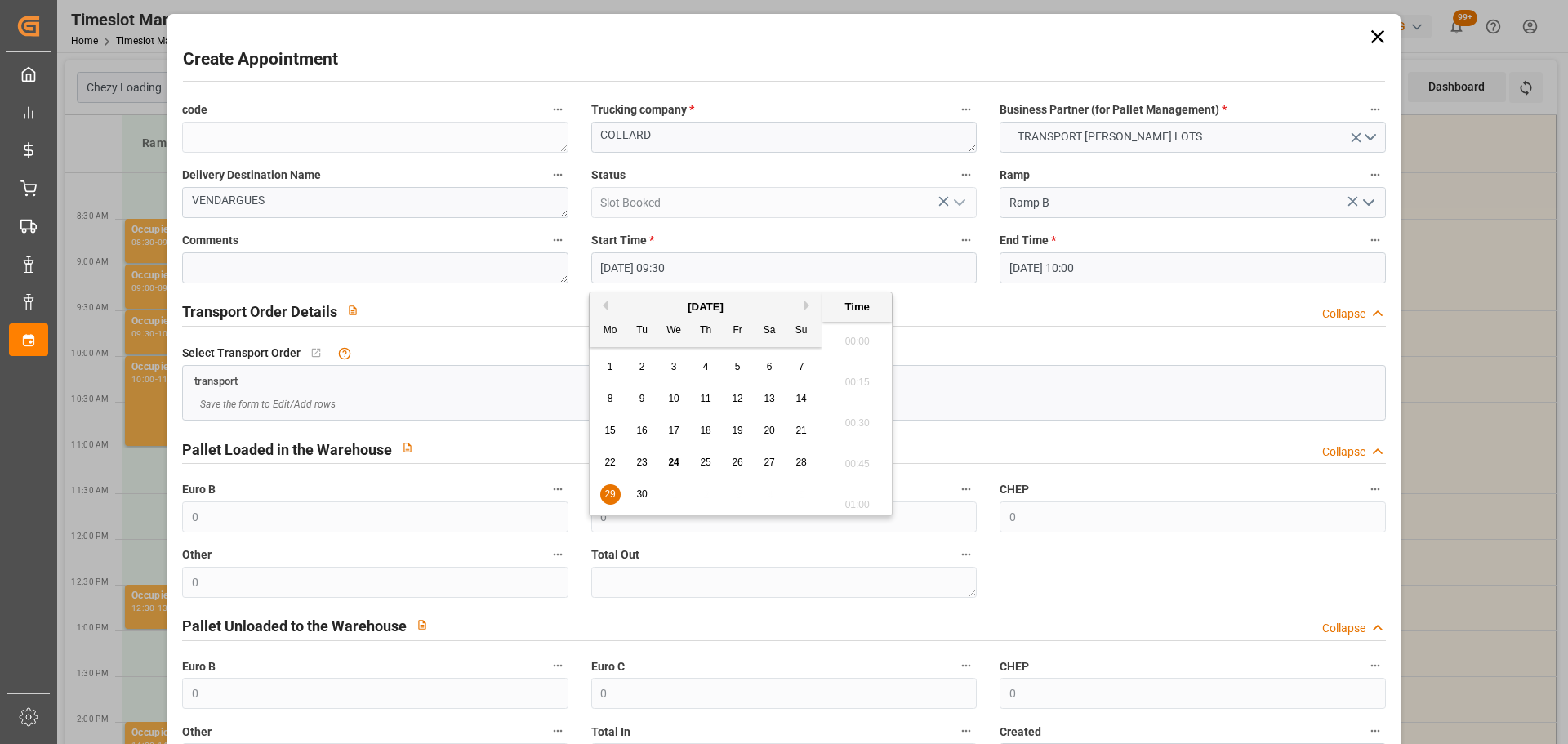
click at [669, 268] on input "29-09-2025 09:30" at bounding box center [784, 268] width 385 height 31
click at [616, 487] on div "29" at bounding box center [611, 495] width 20 height 20
drag, startPoint x: 835, startPoint y: 411, endPoint x: 1079, endPoint y: 304, distance: 266.4
click at [842, 411] on li "09:30" at bounding box center [857, 418] width 69 height 41
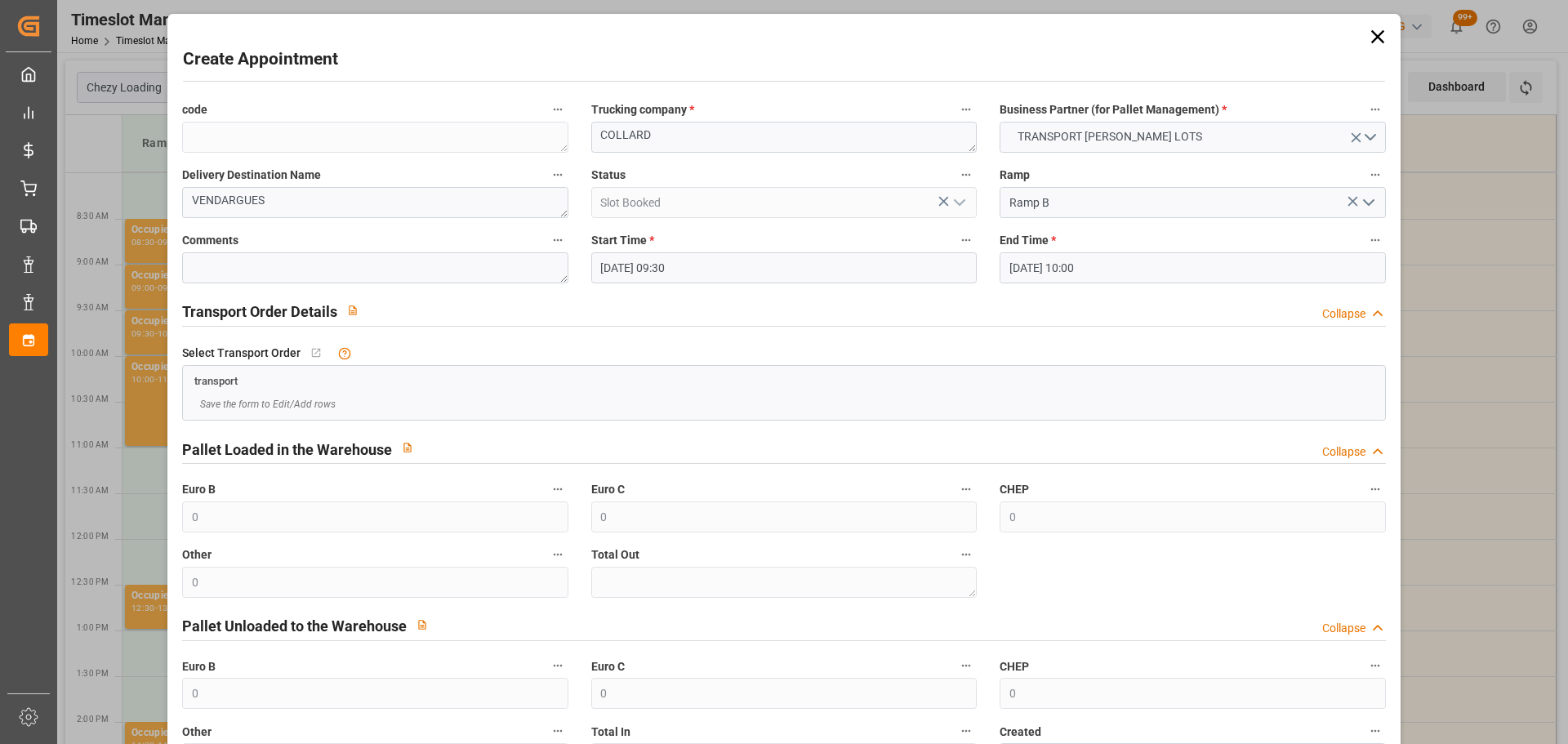
click at [1105, 271] on input "29-09-2025 10:00" at bounding box center [1193, 268] width 385 height 31
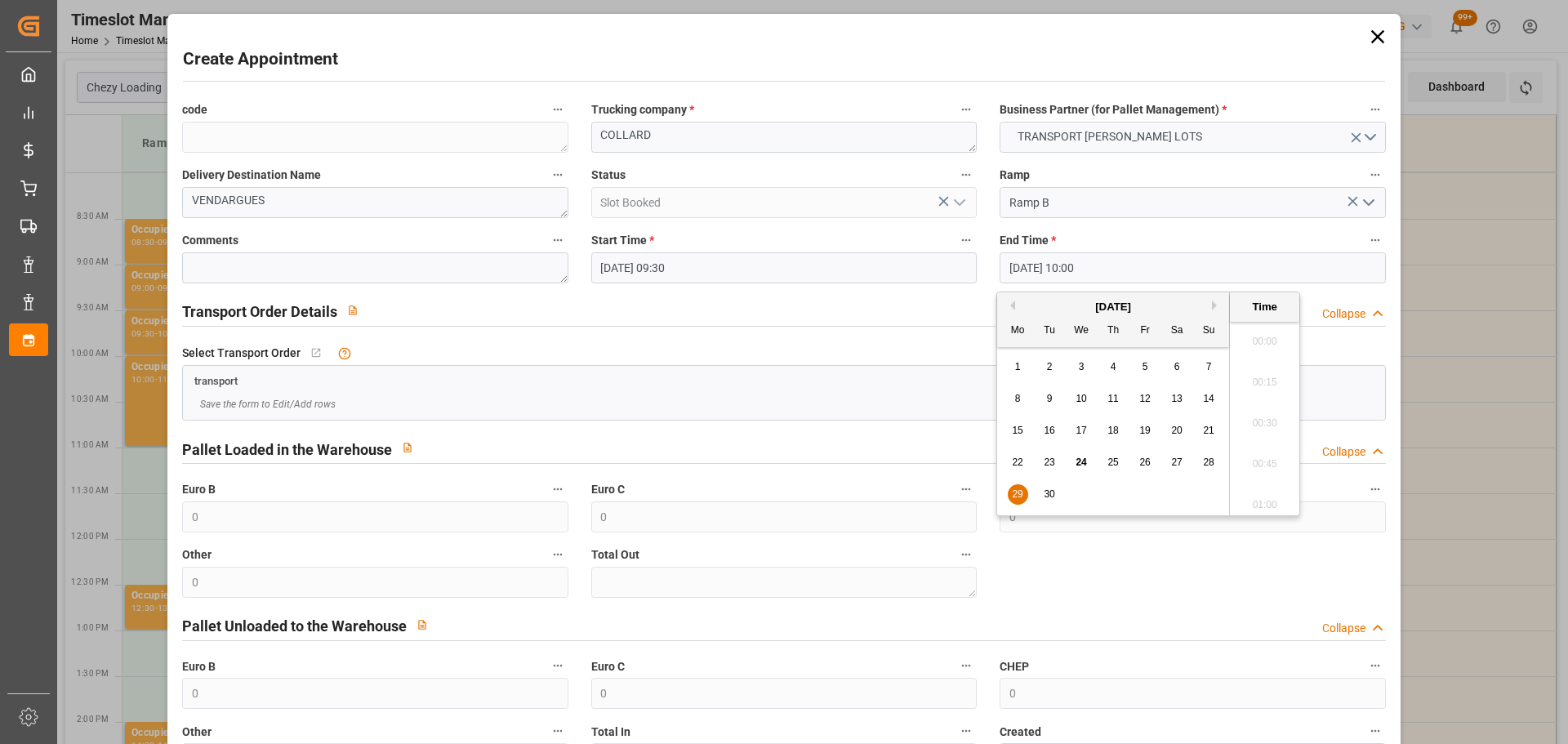
scroll to position [1558, 0]
click at [1019, 490] on span "29" at bounding box center [1018, 495] width 11 height 12
click at [1267, 374] on li "09:45" at bounding box center [1264, 377] width 69 height 41
type input "29-09-2025 09:45"
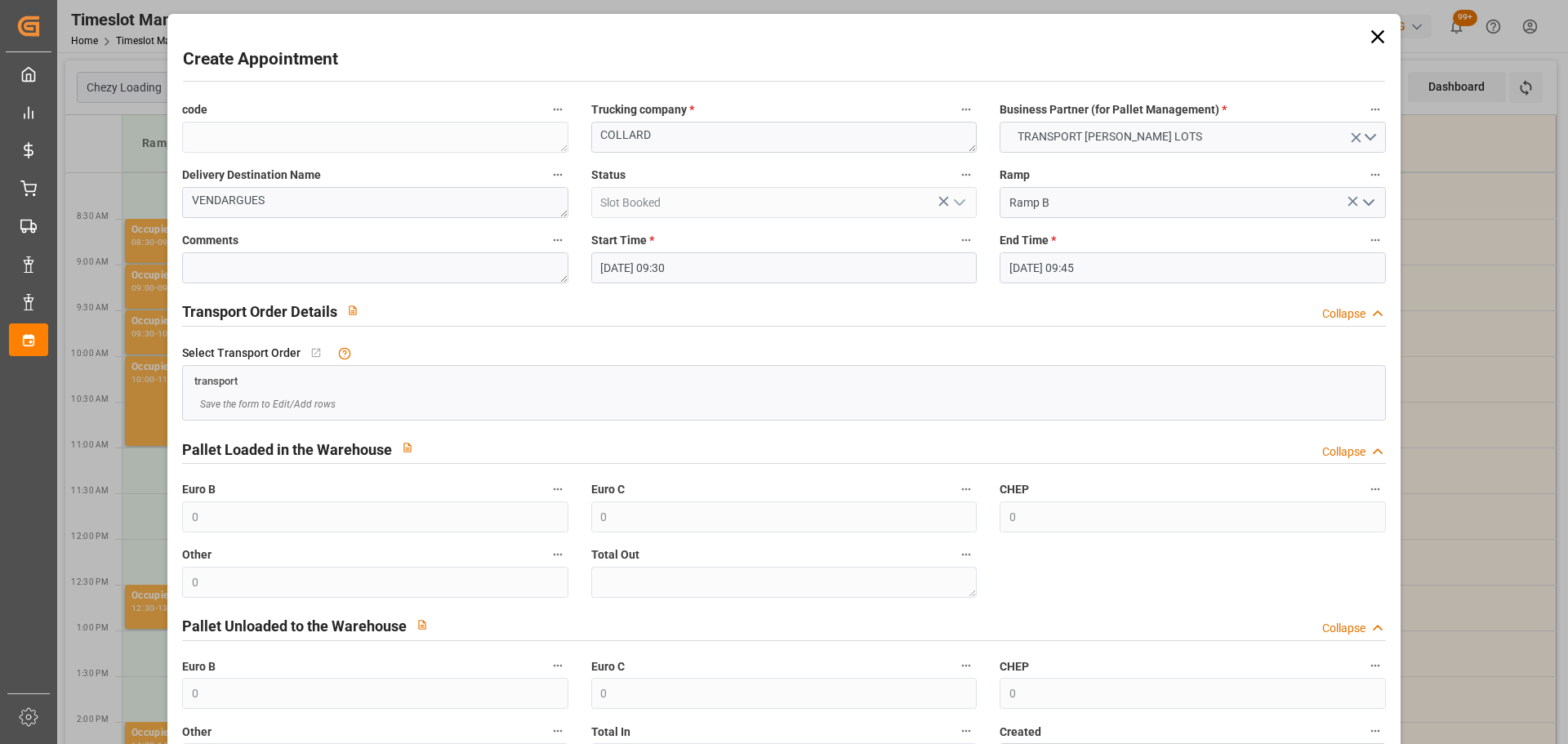
scroll to position [125, 0]
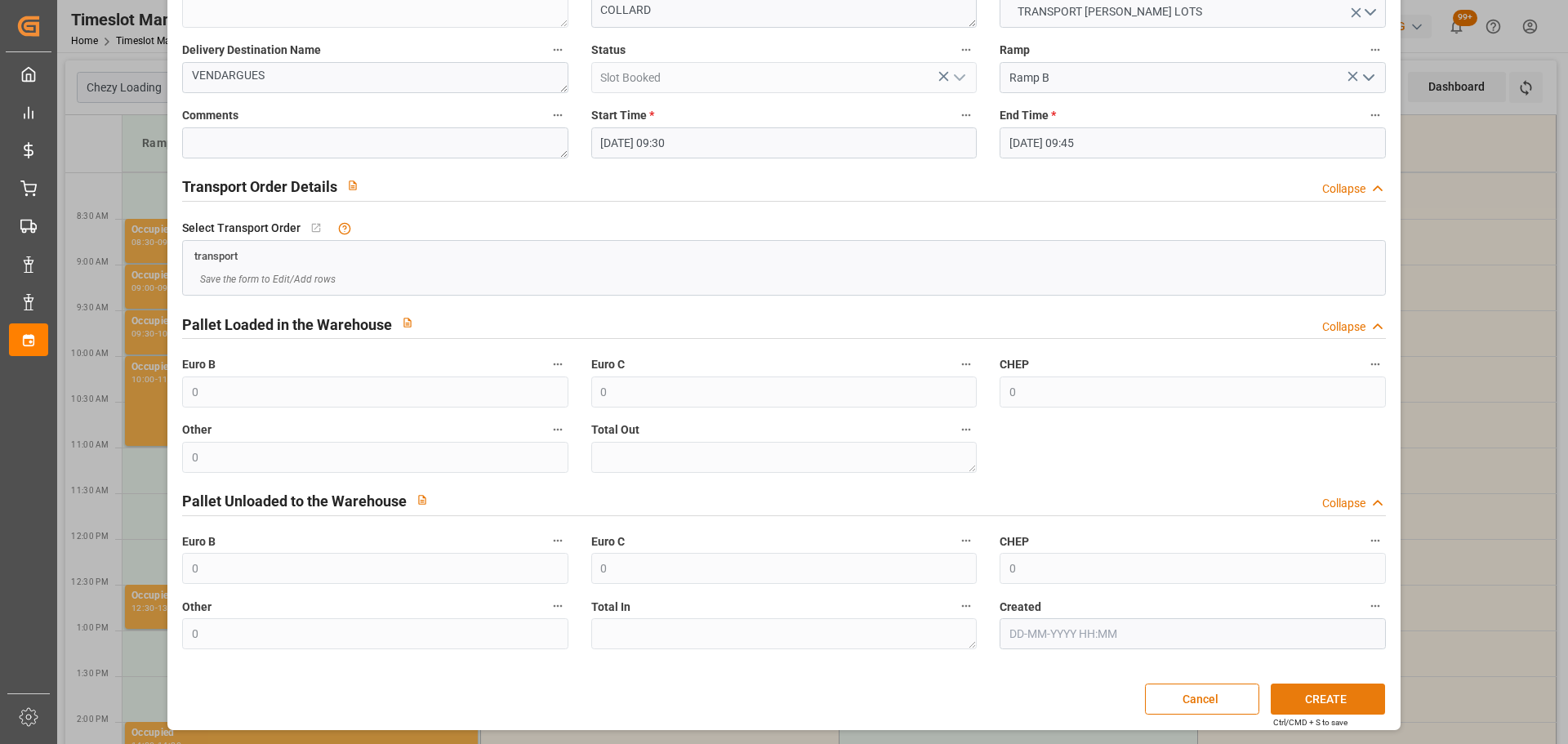
click at [1324, 691] on button "CREATE" at bounding box center [1328, 699] width 114 height 31
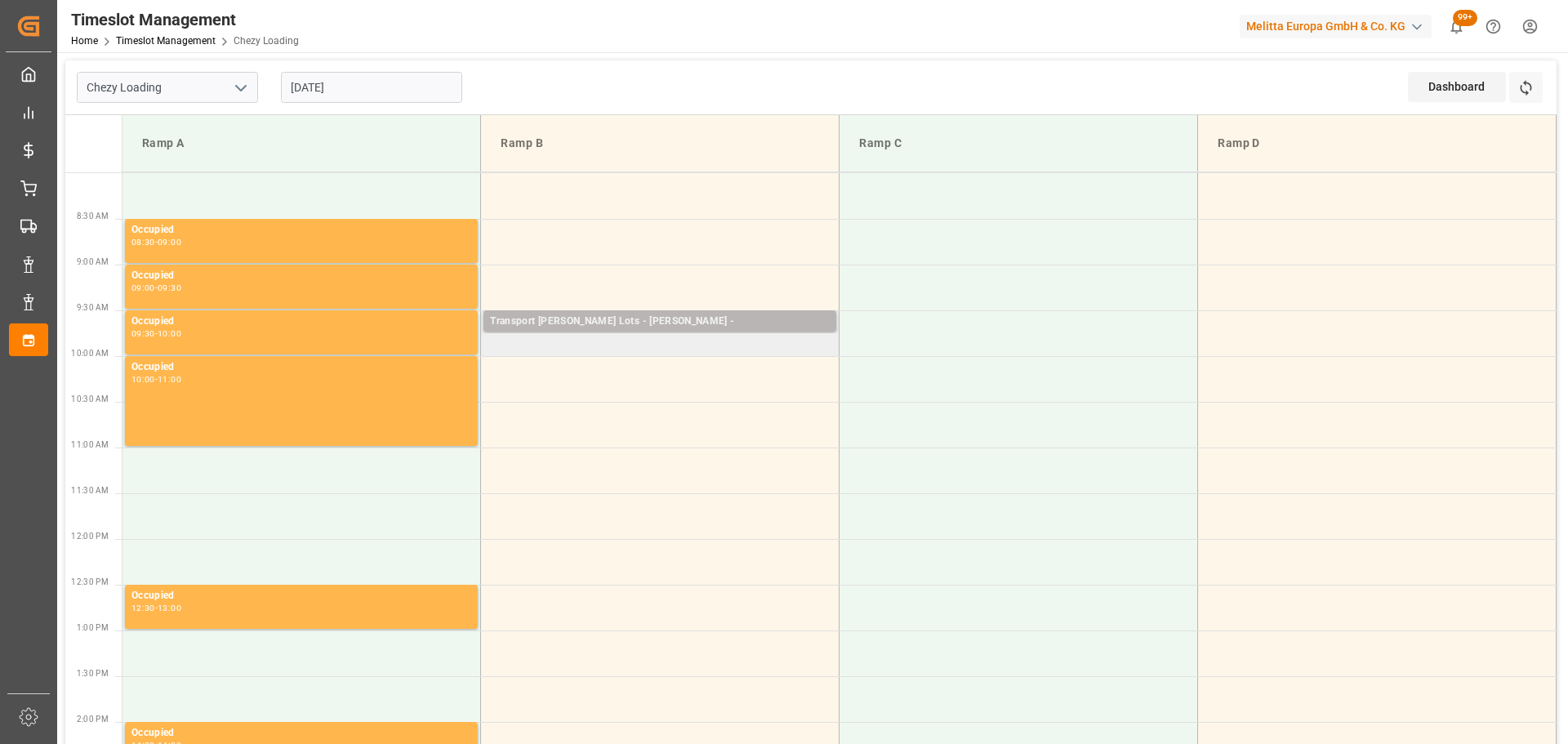
click at [599, 313] on div "Transport Kuehne Lots - COLLARD - Pallets: ,TU: ,City: ,Arrival: 09:30 - 09:45" at bounding box center [660, 320] width 353 height 21
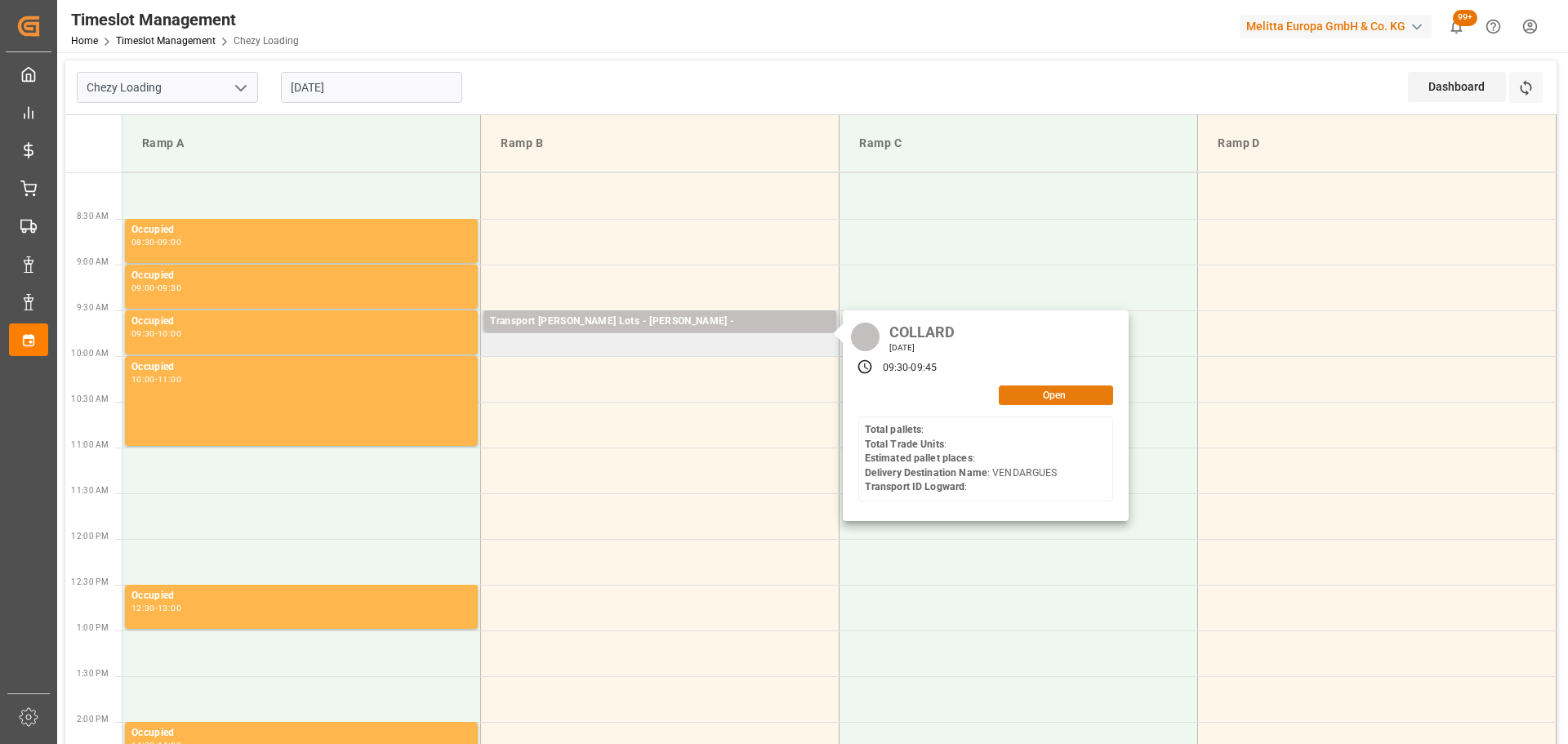
click at [1048, 398] on button "Open" at bounding box center [1056, 395] width 114 height 20
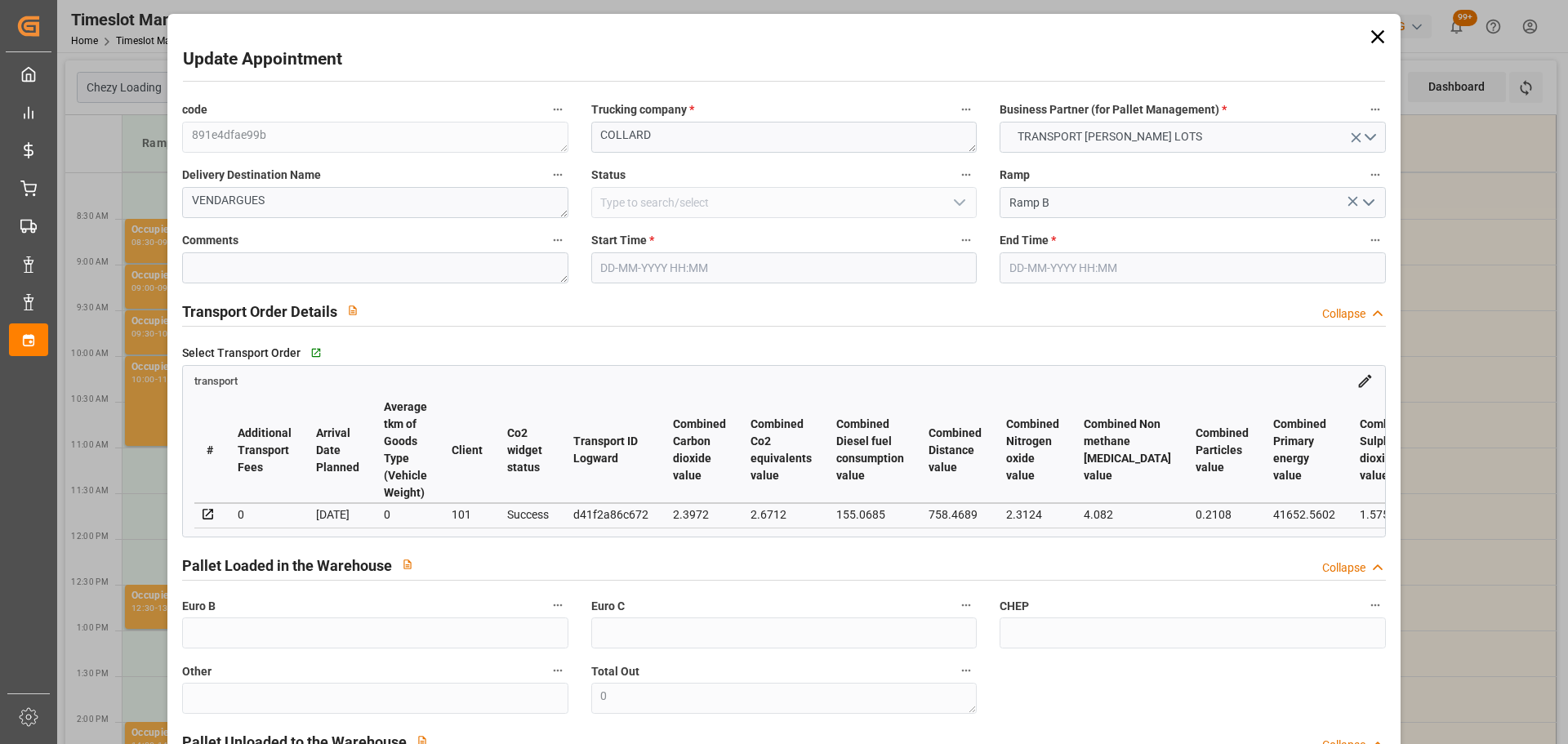
type input "29-09-2025 09:30"
type input "29-09-2025 09:45"
type input "24-09-2025 12:06"
type input "24-09-2025 11:22"
type input "01-10-2025"
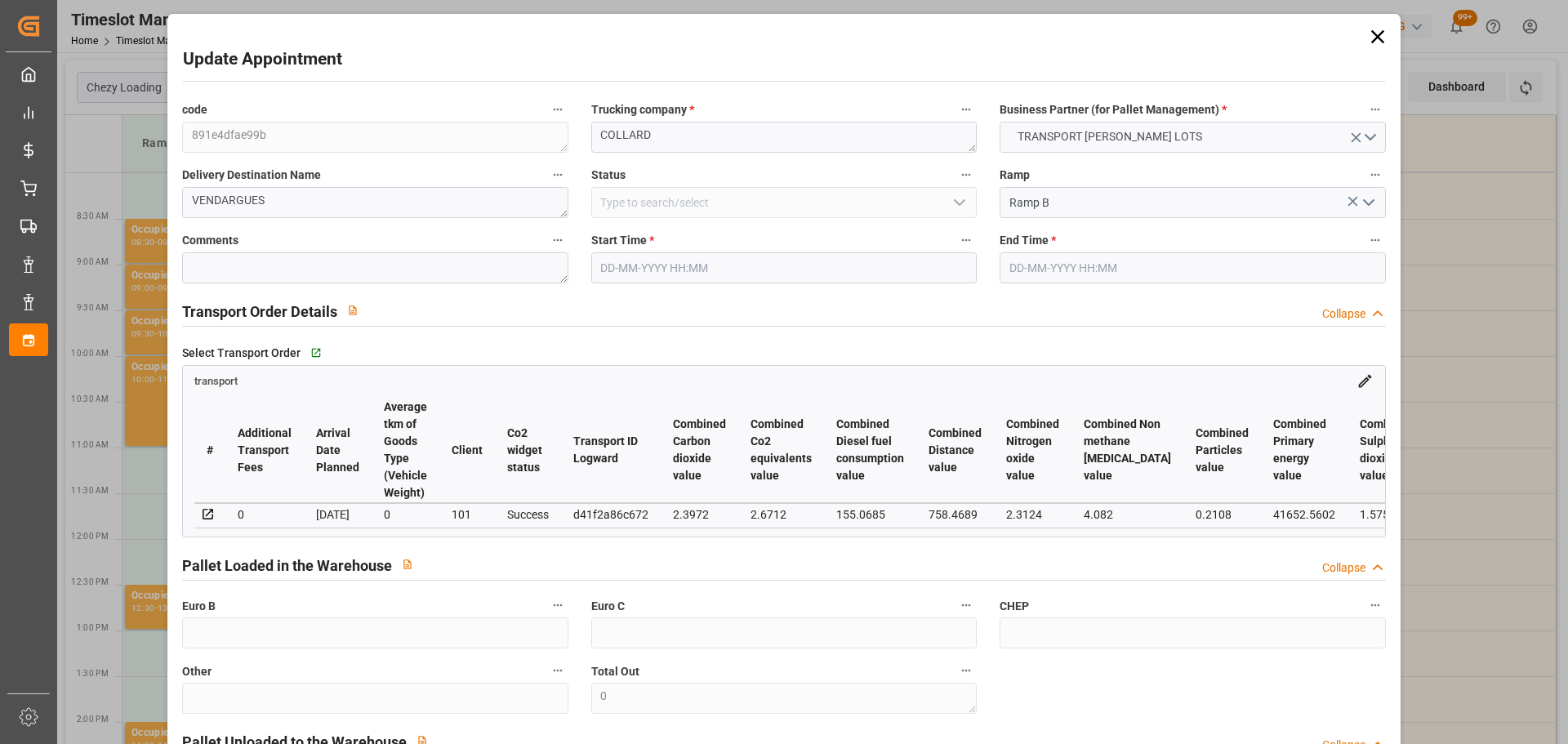
type input "[DATE]"
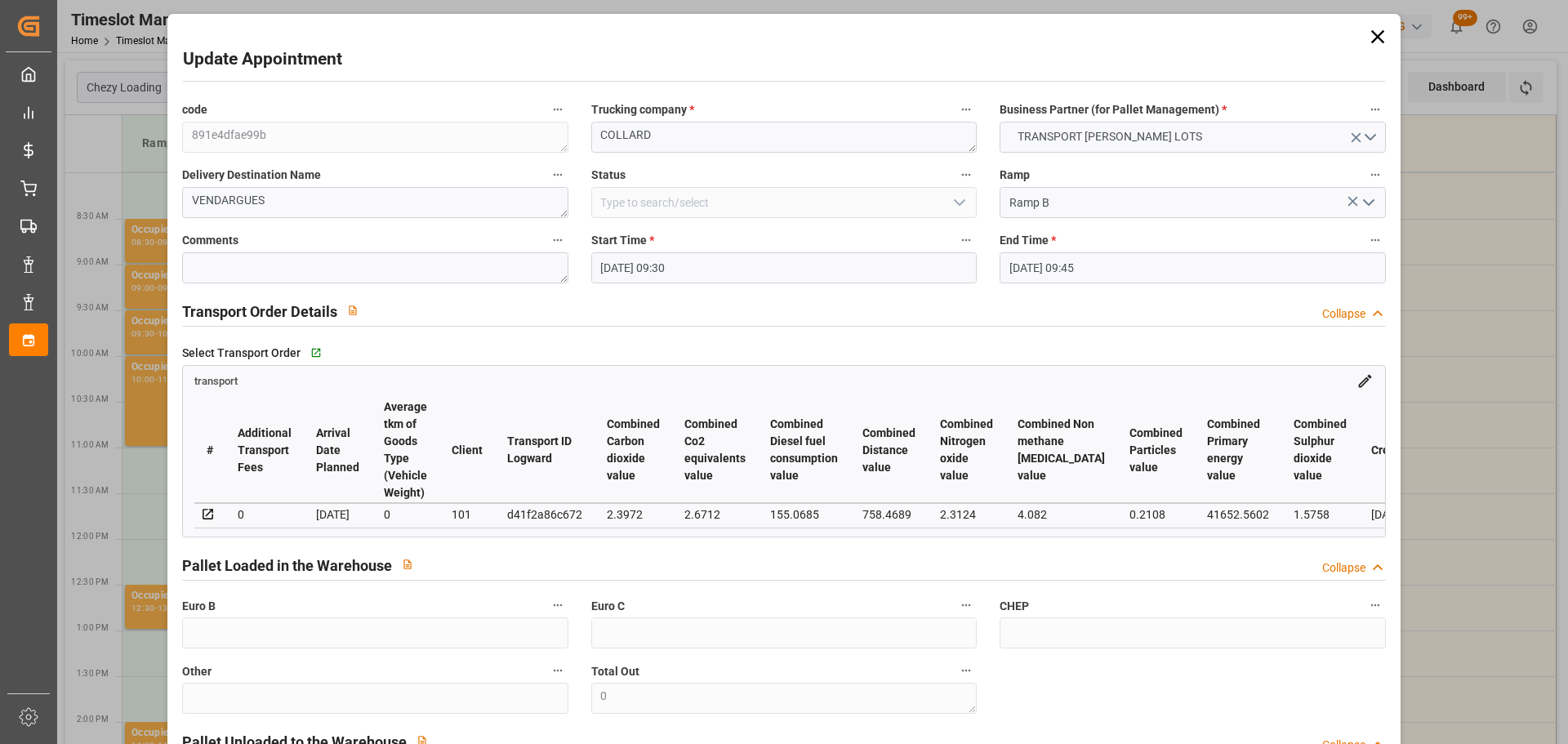
click at [629, 268] on input "29-09-2025 09:30" at bounding box center [784, 268] width 385 height 31
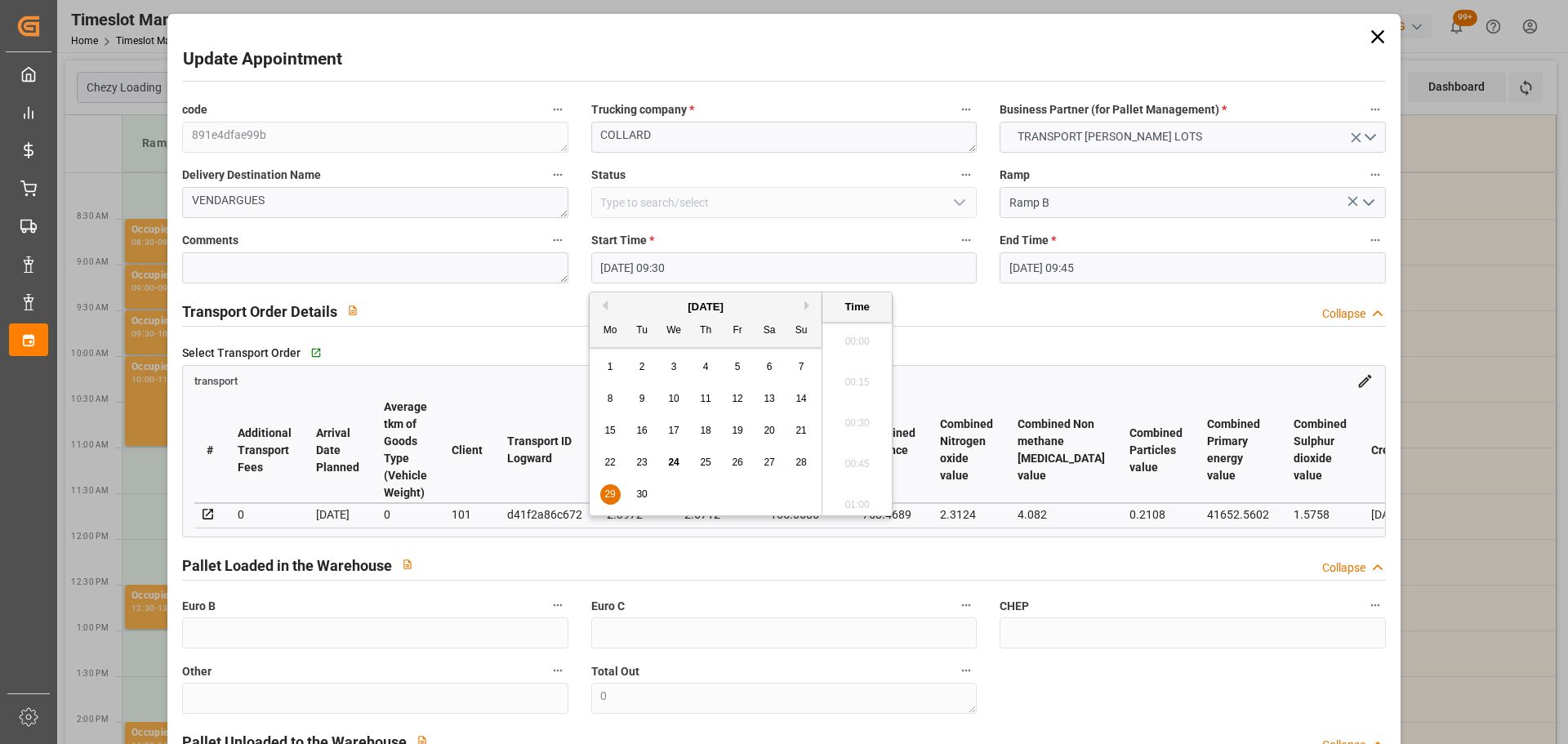
scroll to position [1476, 0]
click at [607, 488] on div "29" at bounding box center [611, 495] width 20 height 20
click at [856, 408] on li "08:00" at bounding box center [857, 418] width 69 height 41
type input "29-09-2025 08:00"
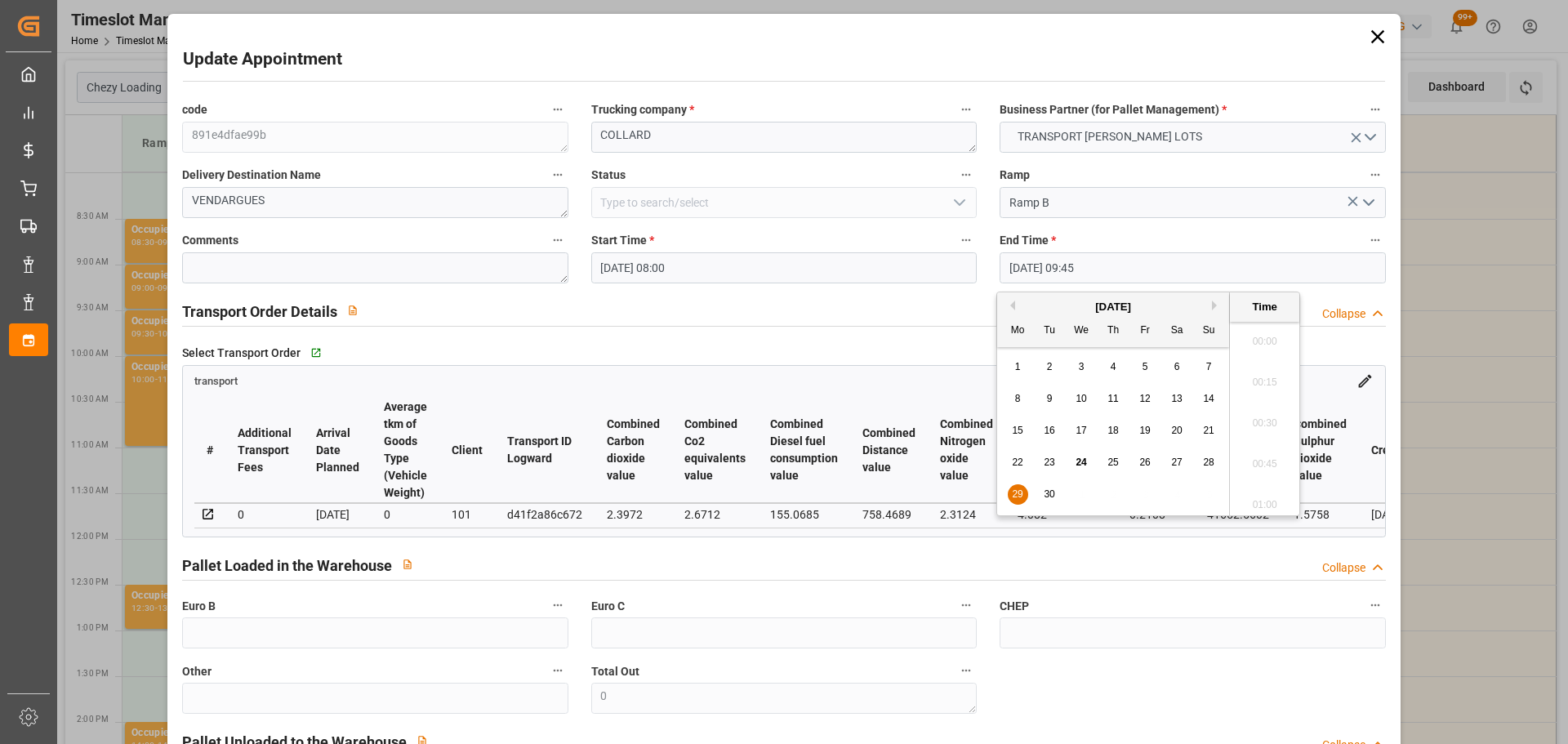
click at [1067, 264] on input "29-09-2025 09:45" at bounding box center [1193, 268] width 385 height 31
drag, startPoint x: 1013, startPoint y: 491, endPoint x: 1249, endPoint y: 471, distance: 236.8
click at [1013, 491] on span "29" at bounding box center [1018, 495] width 11 height 12
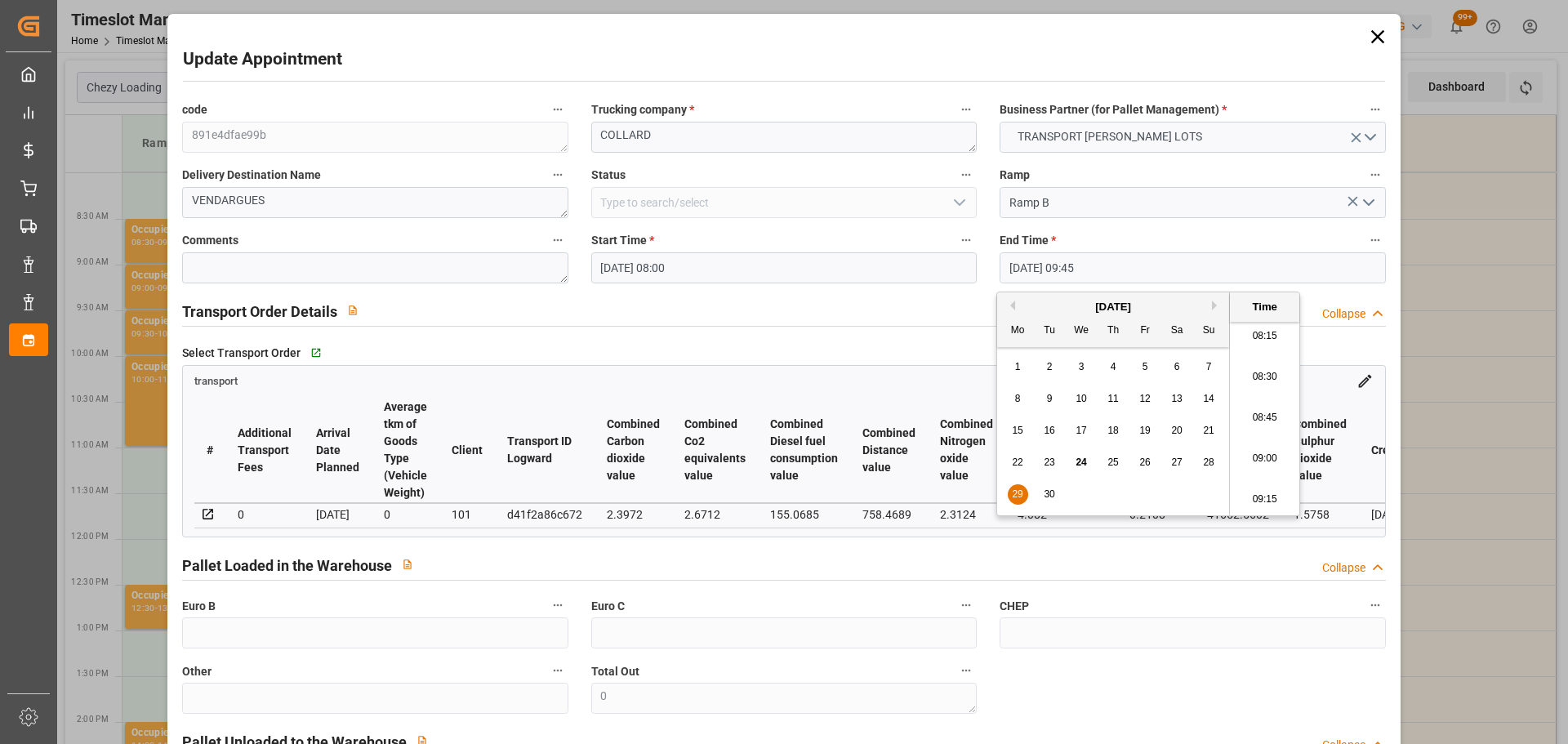
click at [1256, 324] on li "08:15" at bounding box center [1264, 336] width 69 height 41
type input "29-09-2025 08:15"
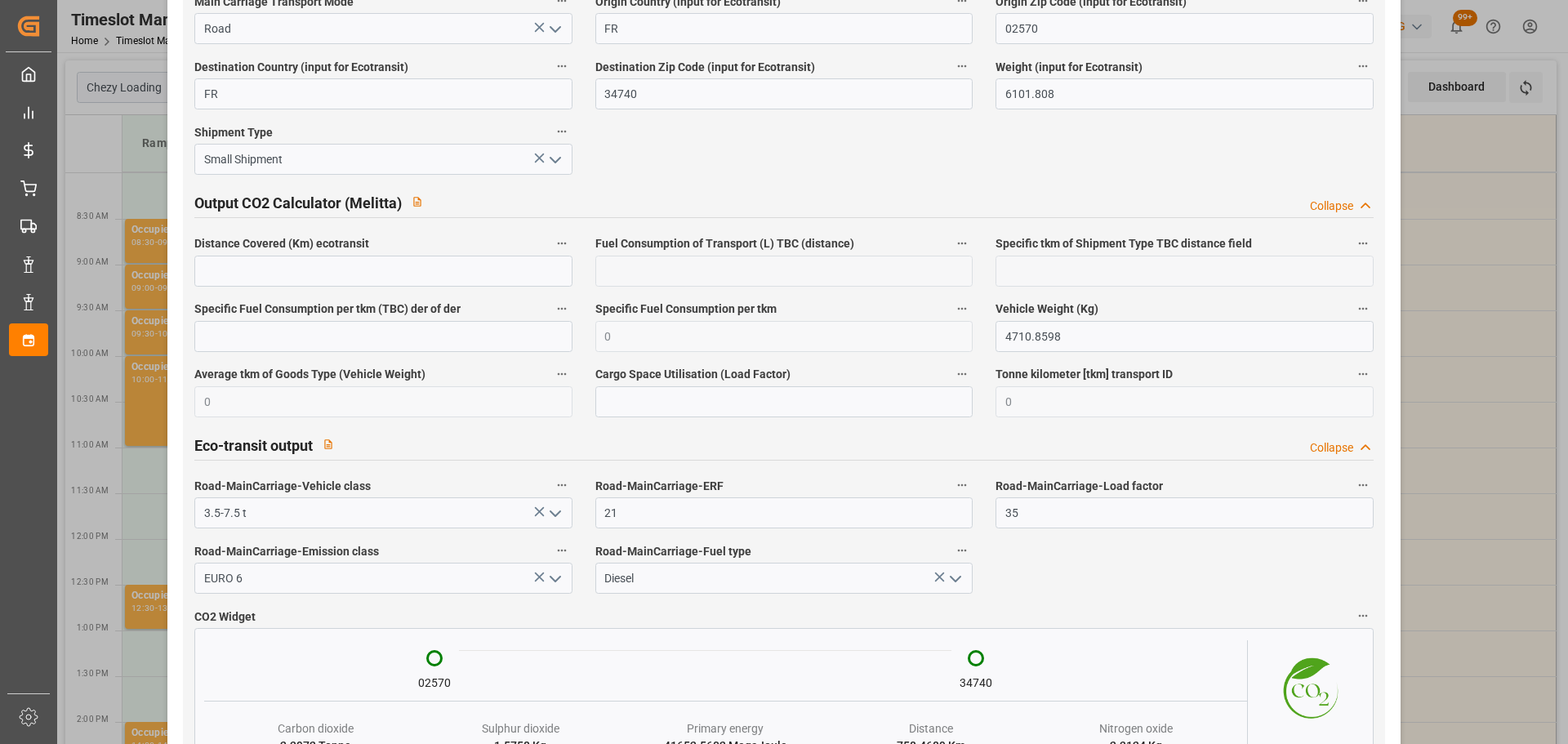
scroll to position [2701, 0]
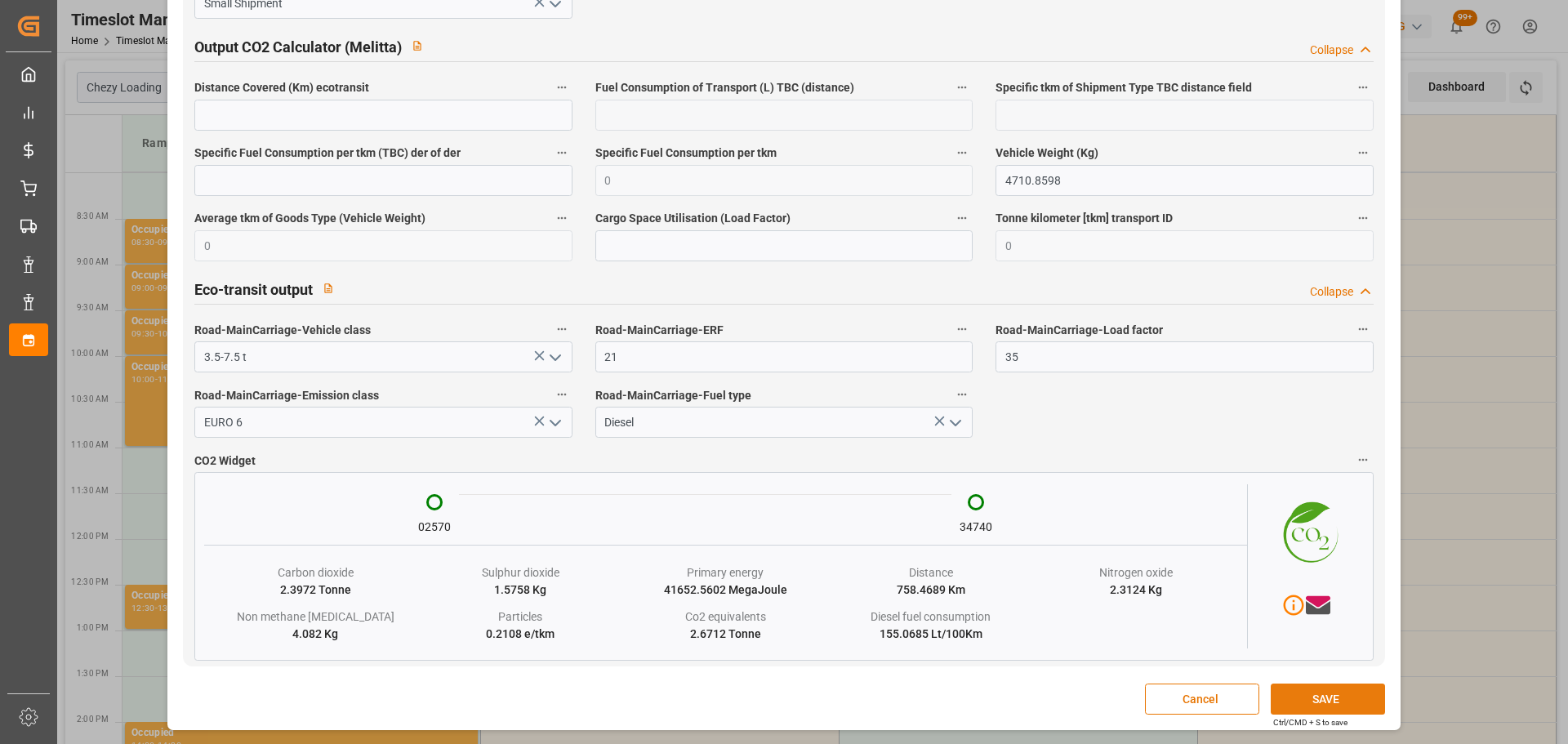
click at [1349, 698] on button "SAVE" at bounding box center [1328, 699] width 114 height 31
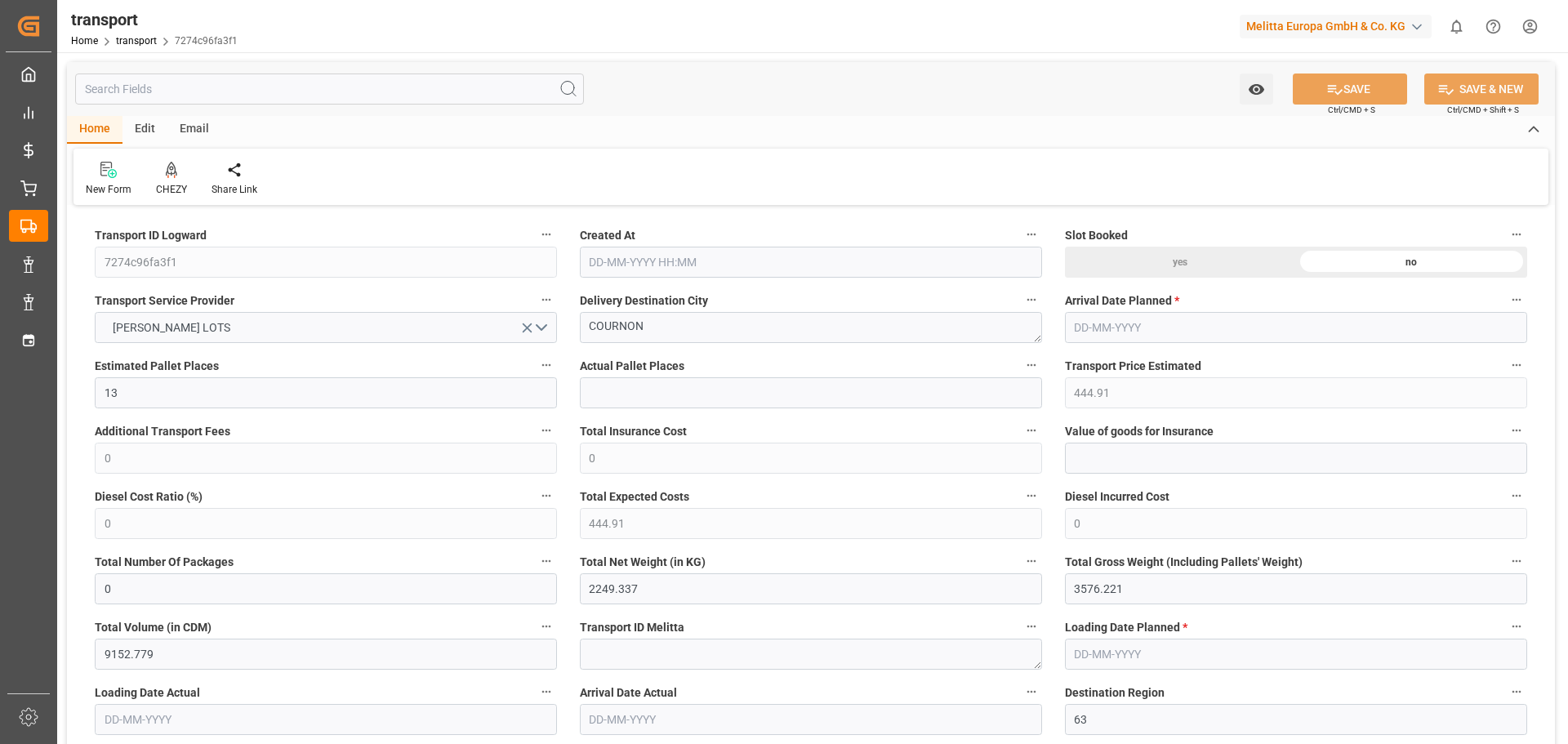
type input "[DATE] 11:23"
type input "[DATE]"
click at [170, 172] on icon at bounding box center [172, 170] width 12 height 17
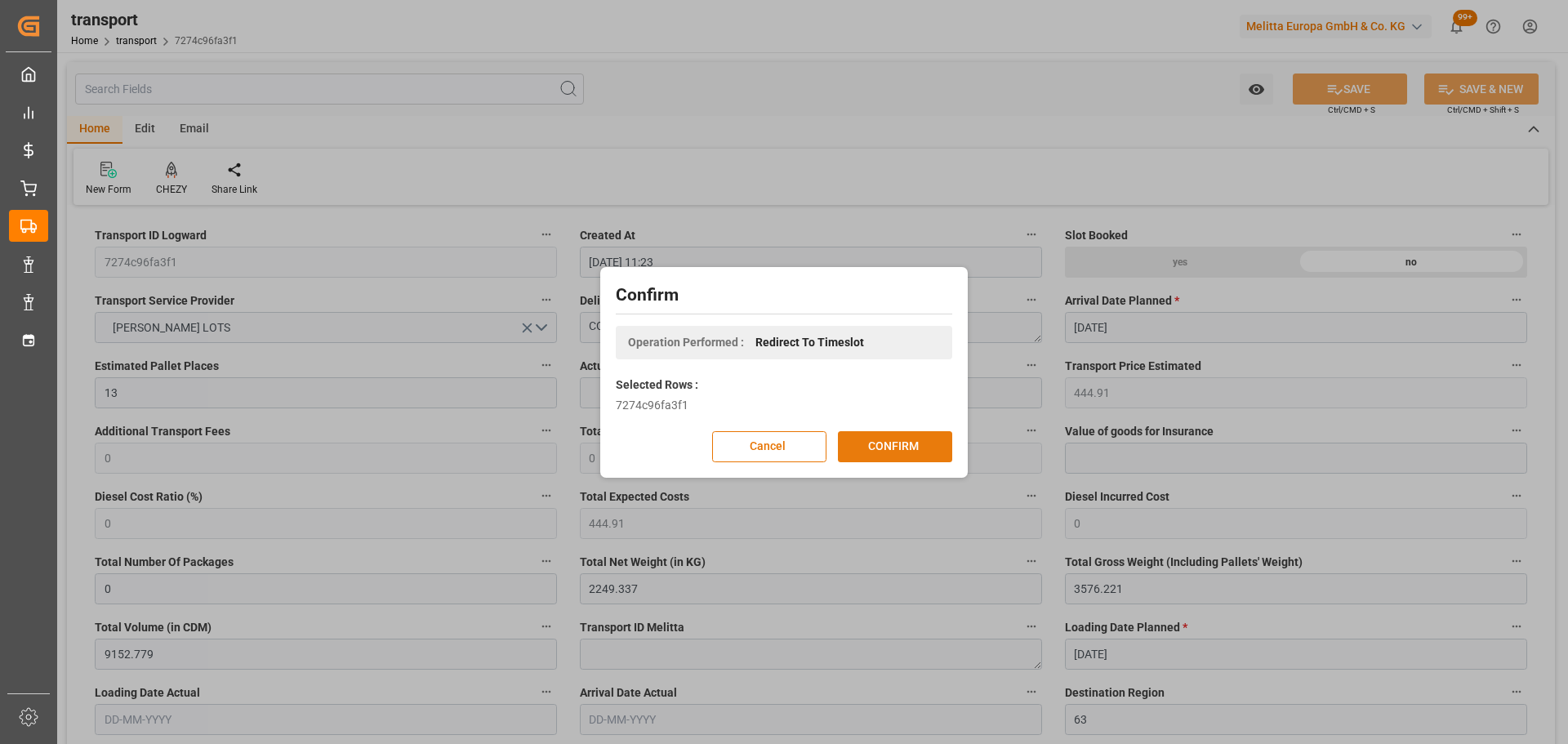
click at [917, 431] on div "Cancel CONFIRM" at bounding box center [784, 446] width 337 height 31
click at [894, 443] on button "CONFIRM" at bounding box center [895, 446] width 114 height 31
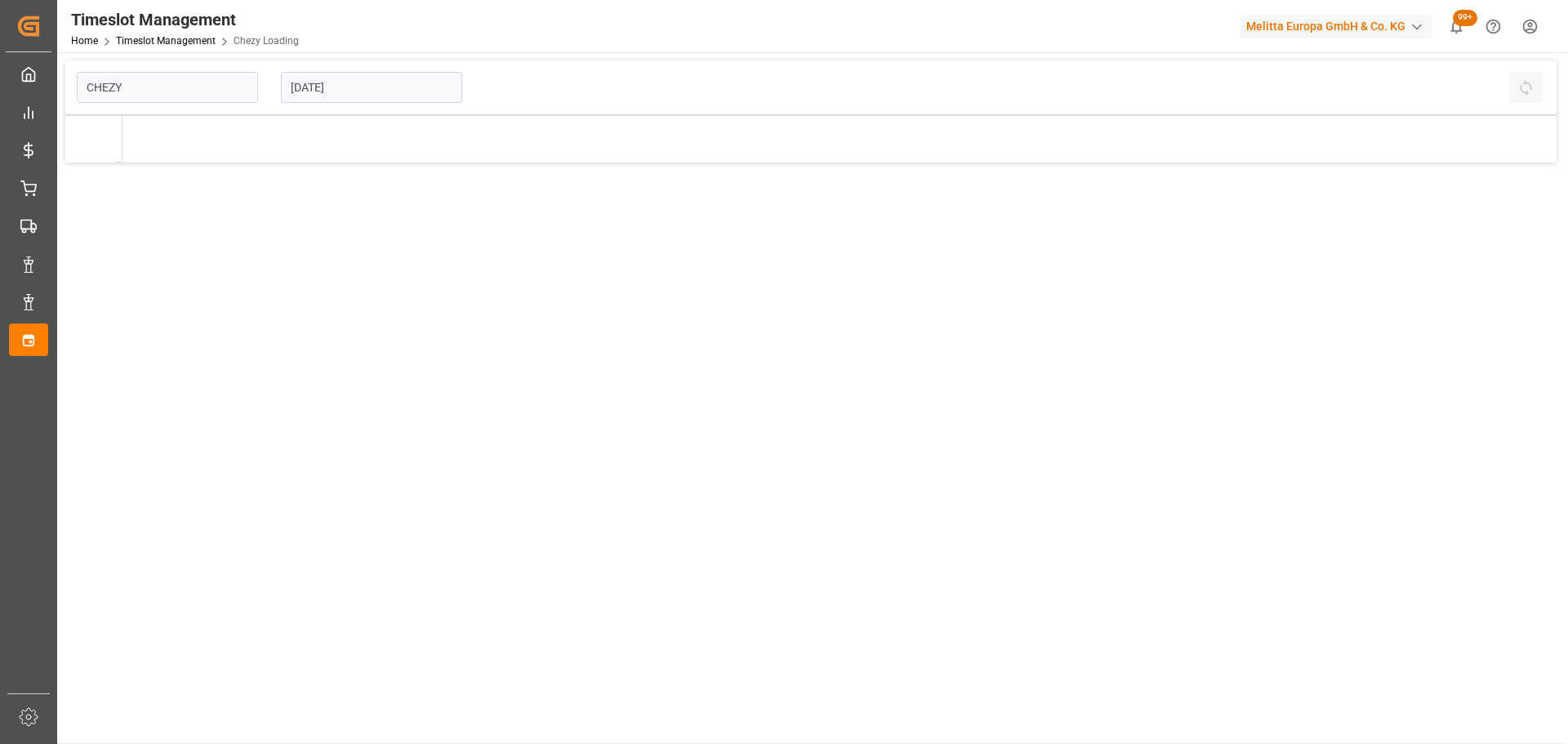
type input "Chezy Loading"
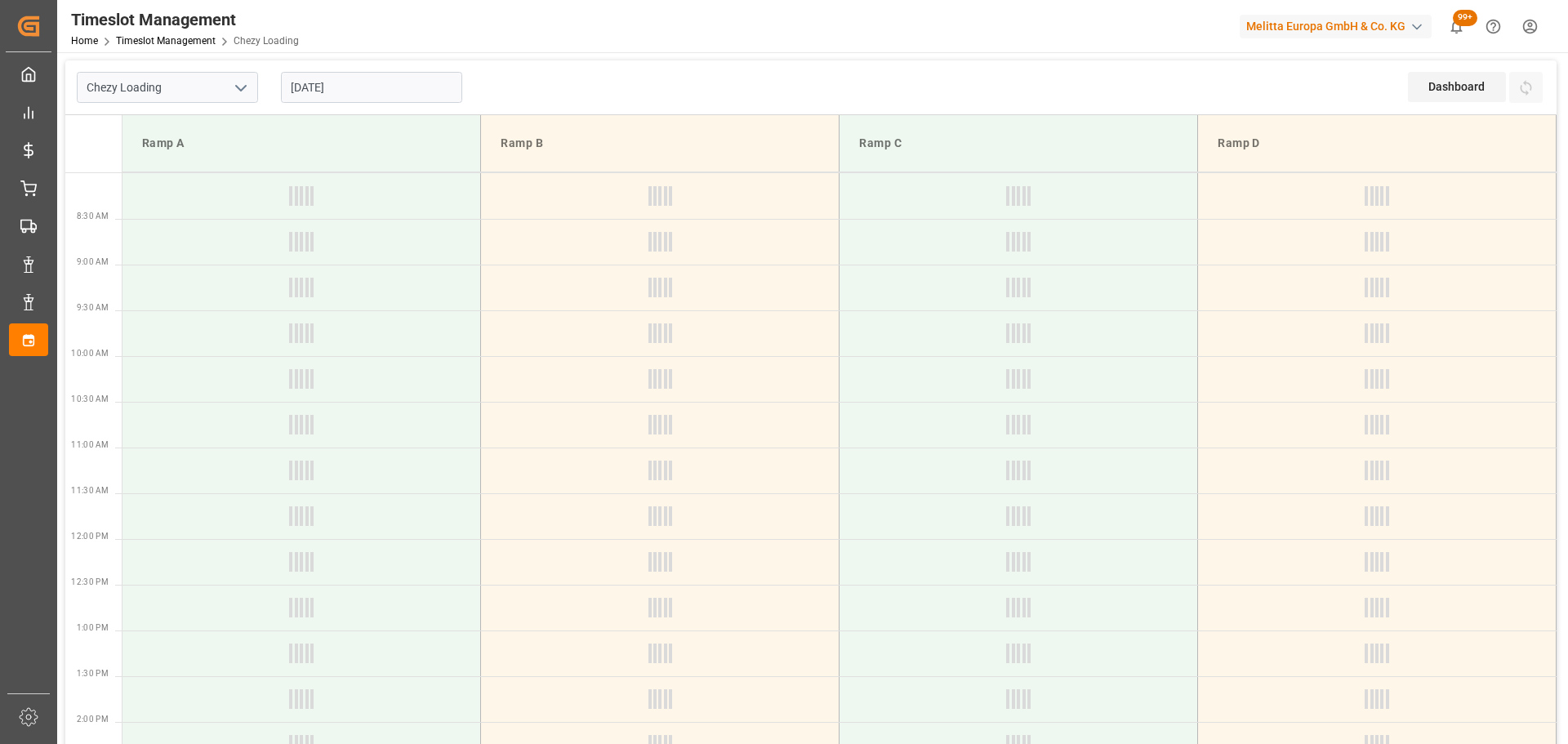
click at [385, 81] on input "[DATE]" at bounding box center [371, 87] width 181 height 31
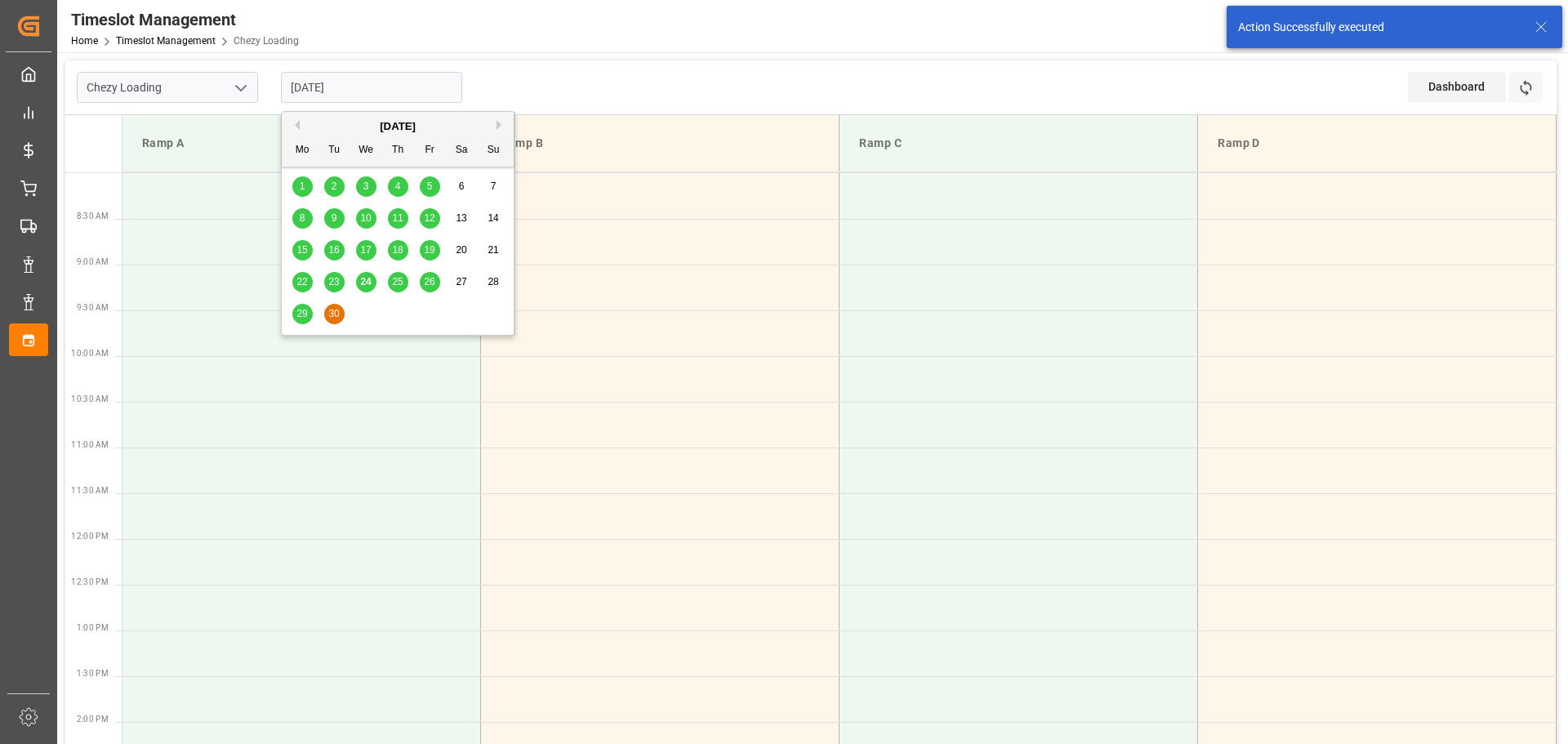
click at [296, 314] on div "29" at bounding box center [303, 314] width 20 height 20
type input "[DATE]"
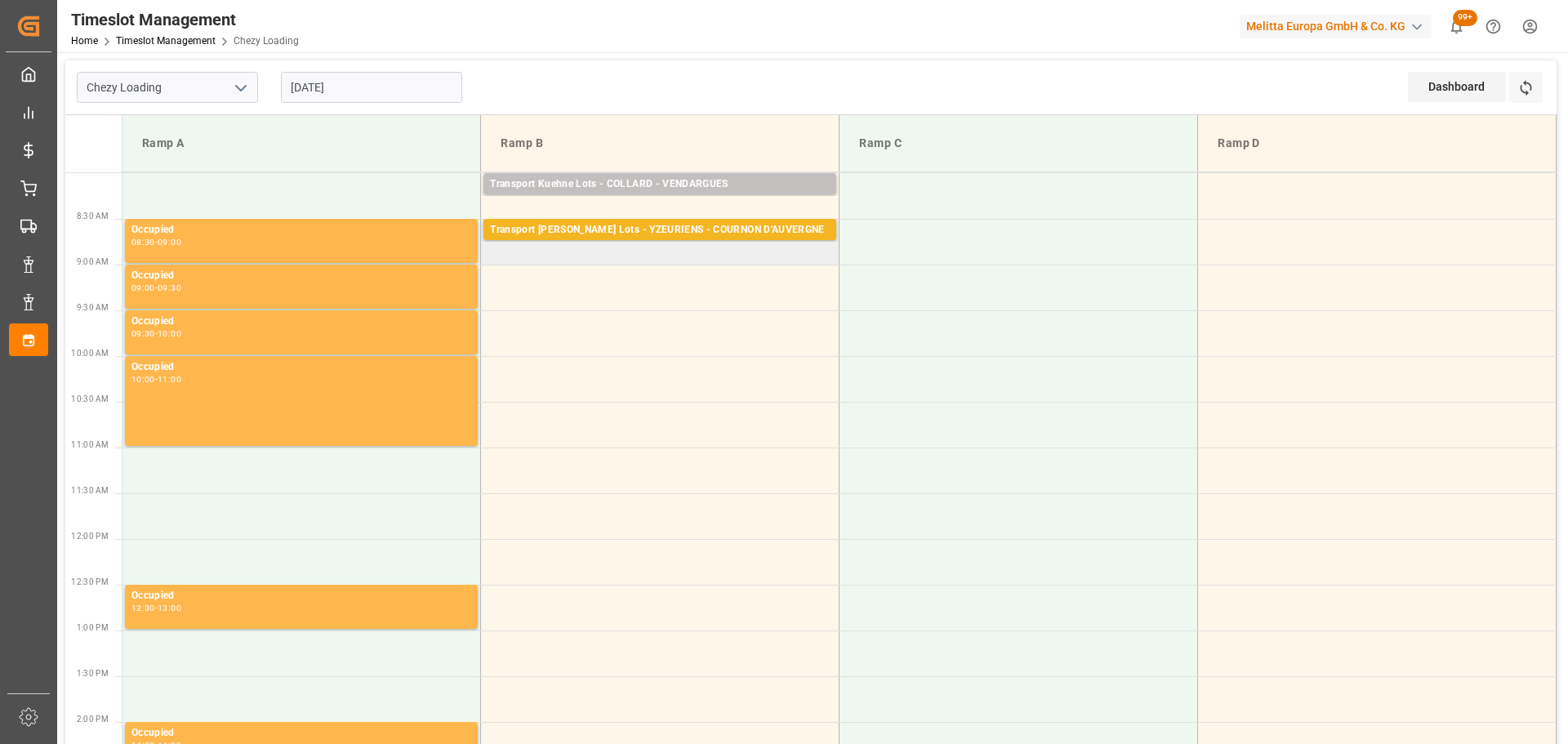
click at [494, 256] on td "Transport [PERSON_NAME] Lots - YZEURIENS - COURNON D'AUVERGNE Pallets: 9,TU: 31…" at bounding box center [661, 241] width 359 height 46
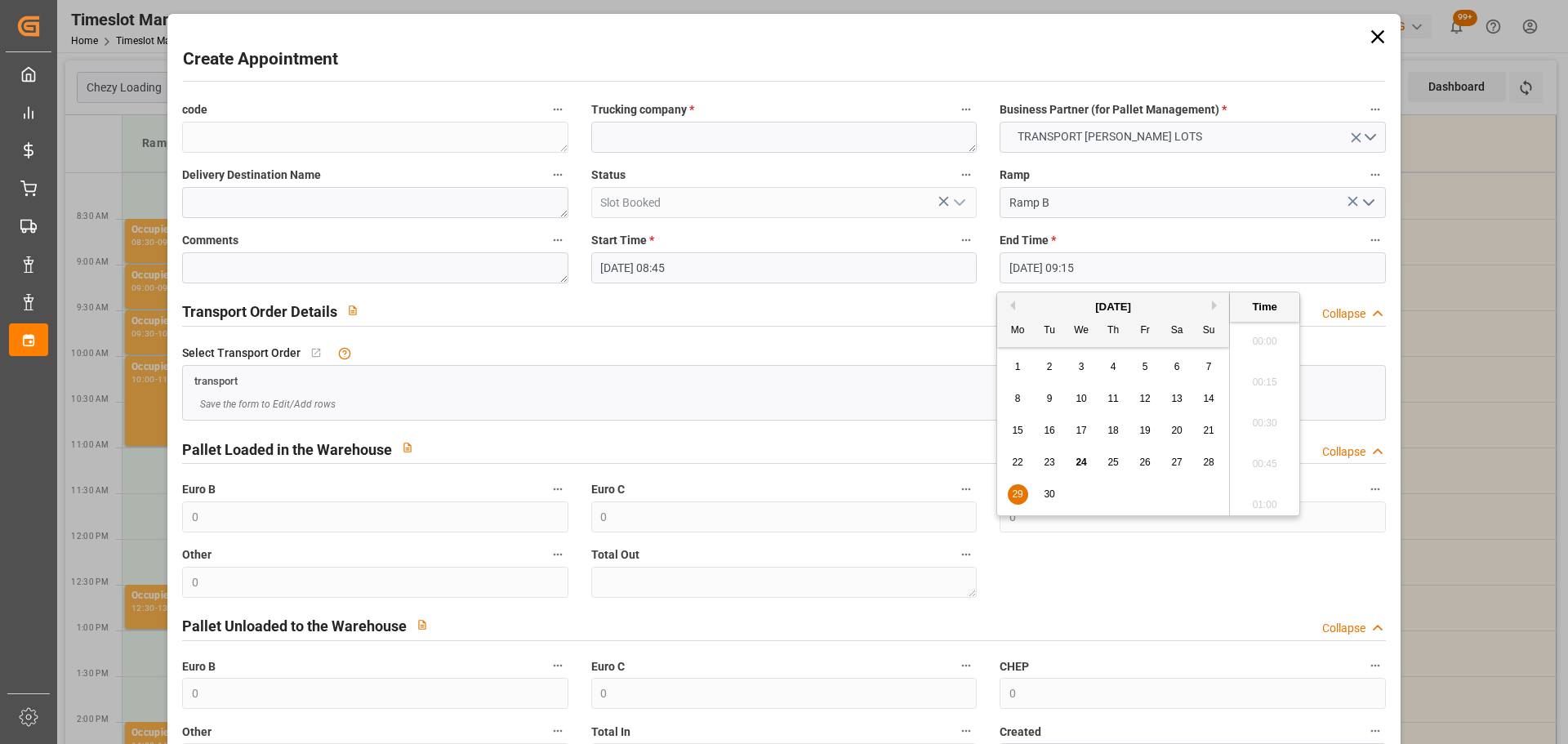
click at [1028, 270] on input "[DATE] 09:15" at bounding box center [1193, 268] width 385 height 31
click at [1017, 492] on span "29" at bounding box center [1018, 495] width 11 height 12
click at [1277, 371] on li "09:00" at bounding box center [1264, 377] width 69 height 41
type input "[DATE] 09:00"
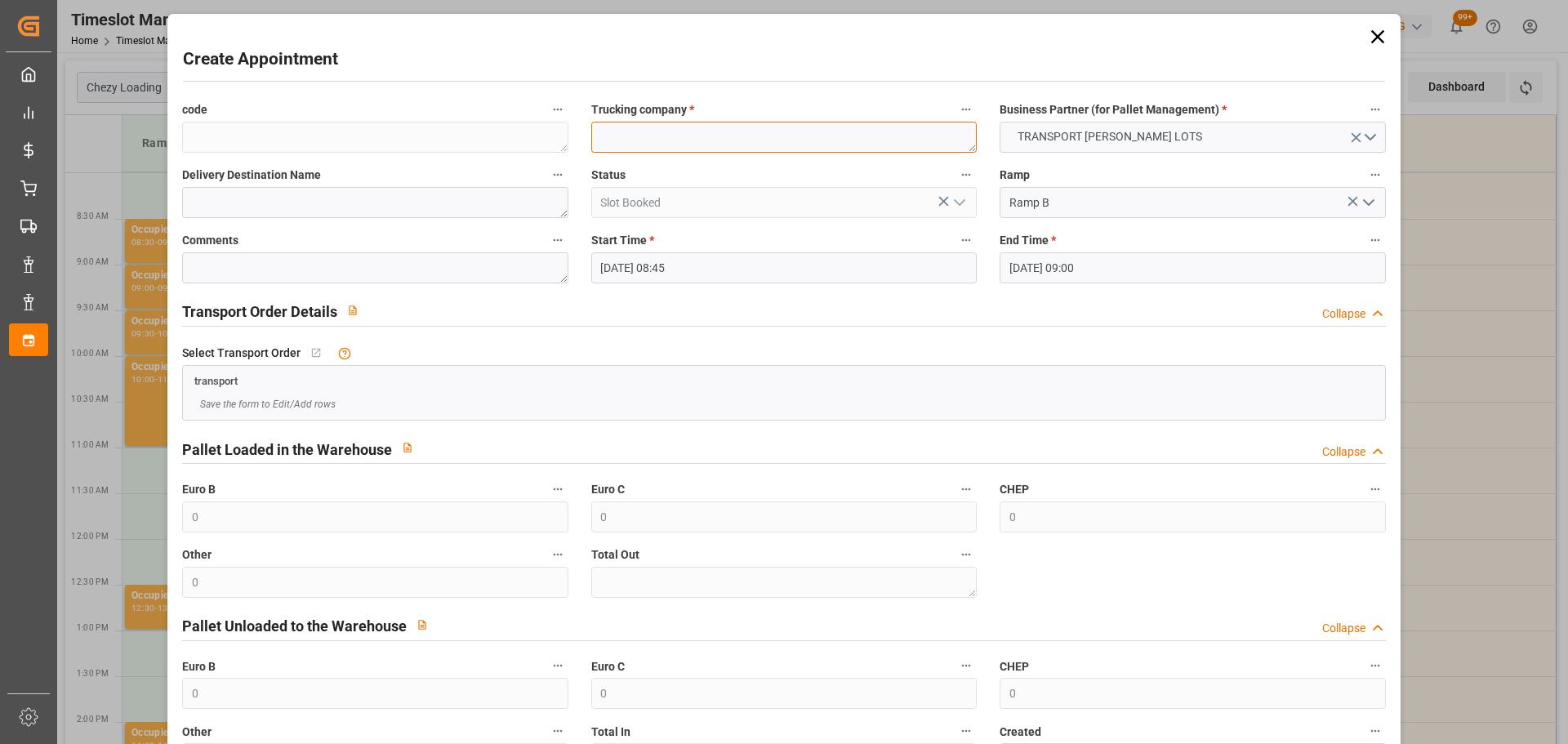
click at [780, 147] on textarea at bounding box center [784, 137] width 385 height 31
type textarea "PALLUT"
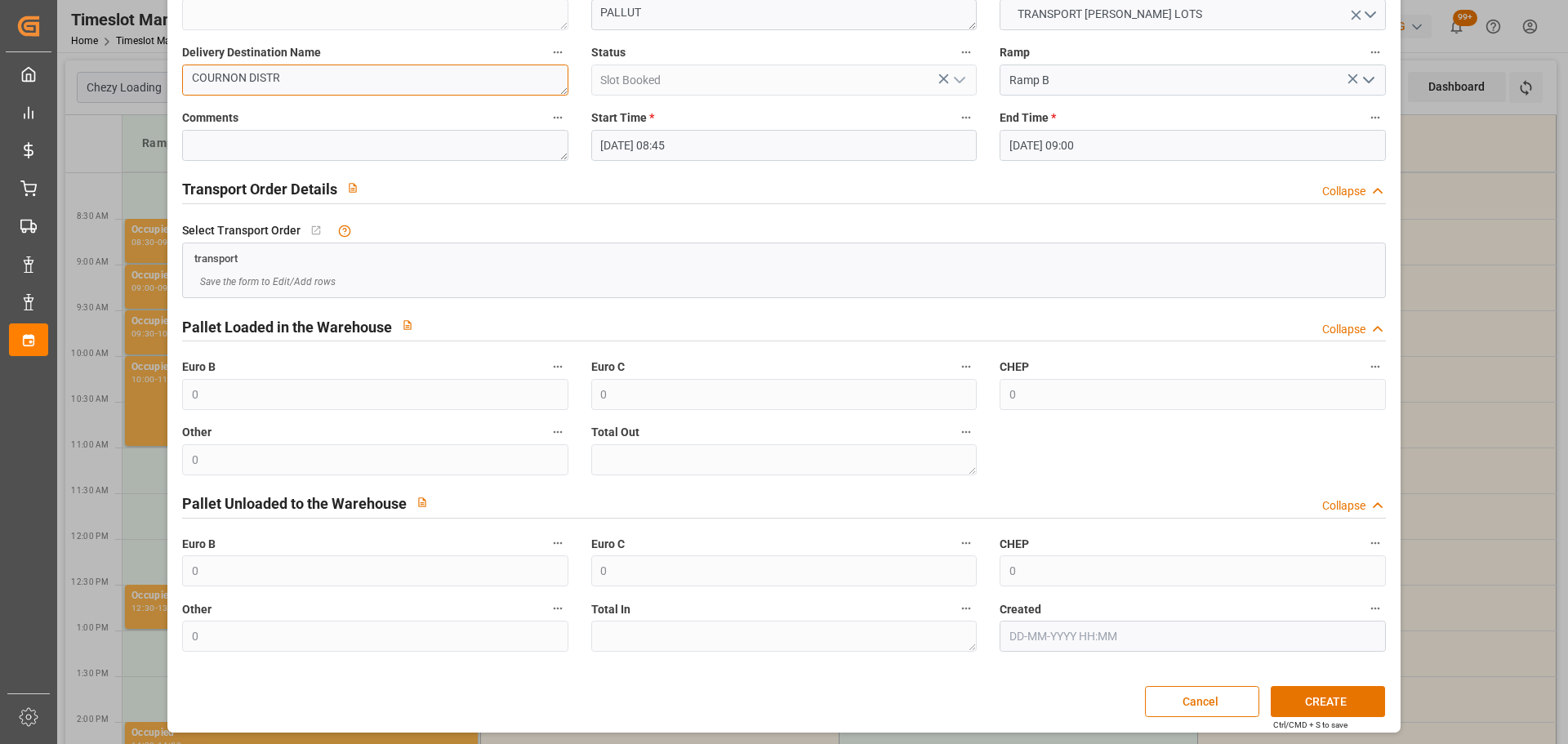
scroll to position [125, 0]
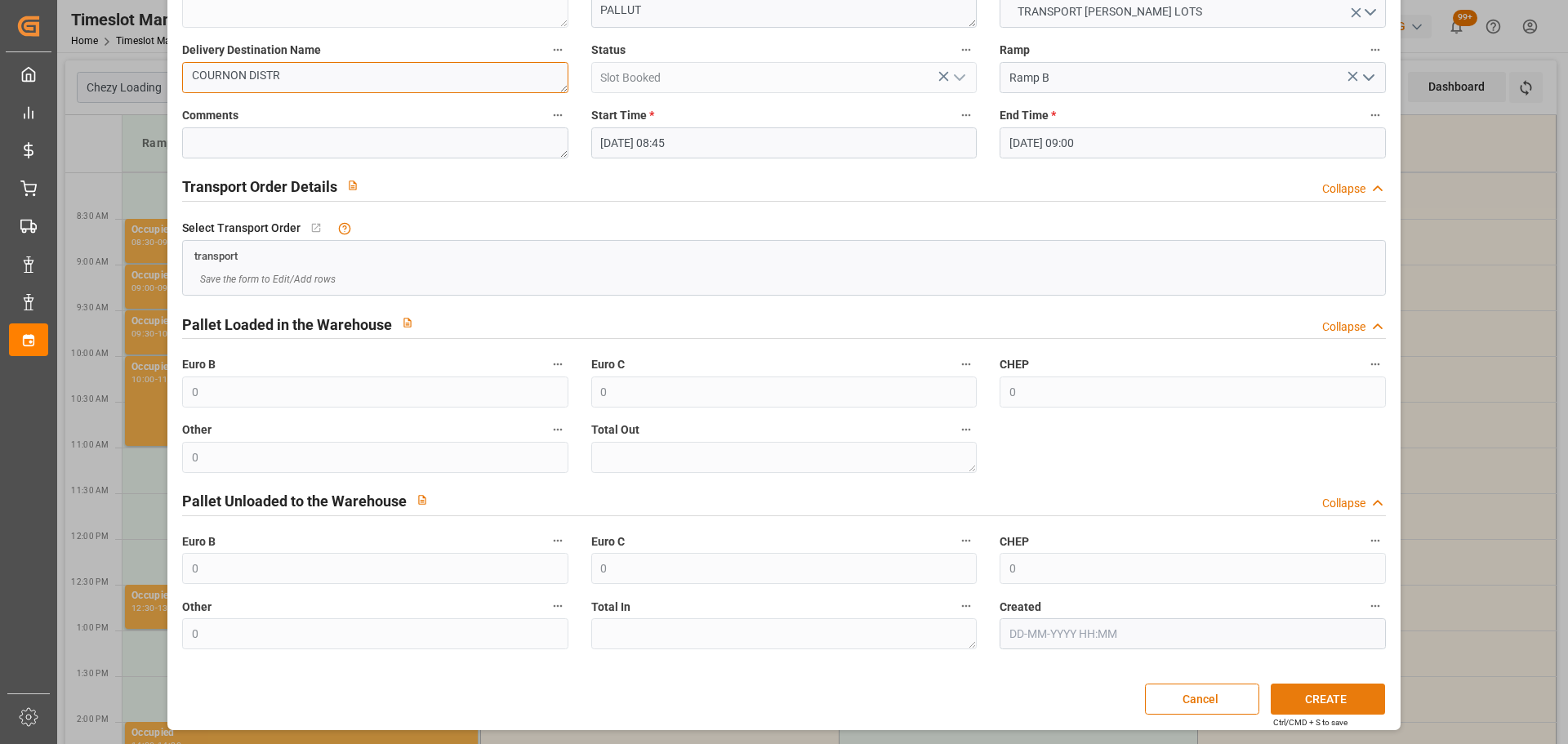
type textarea "COURNON DISTR"
click at [1331, 702] on button "CREATE" at bounding box center [1328, 699] width 114 height 31
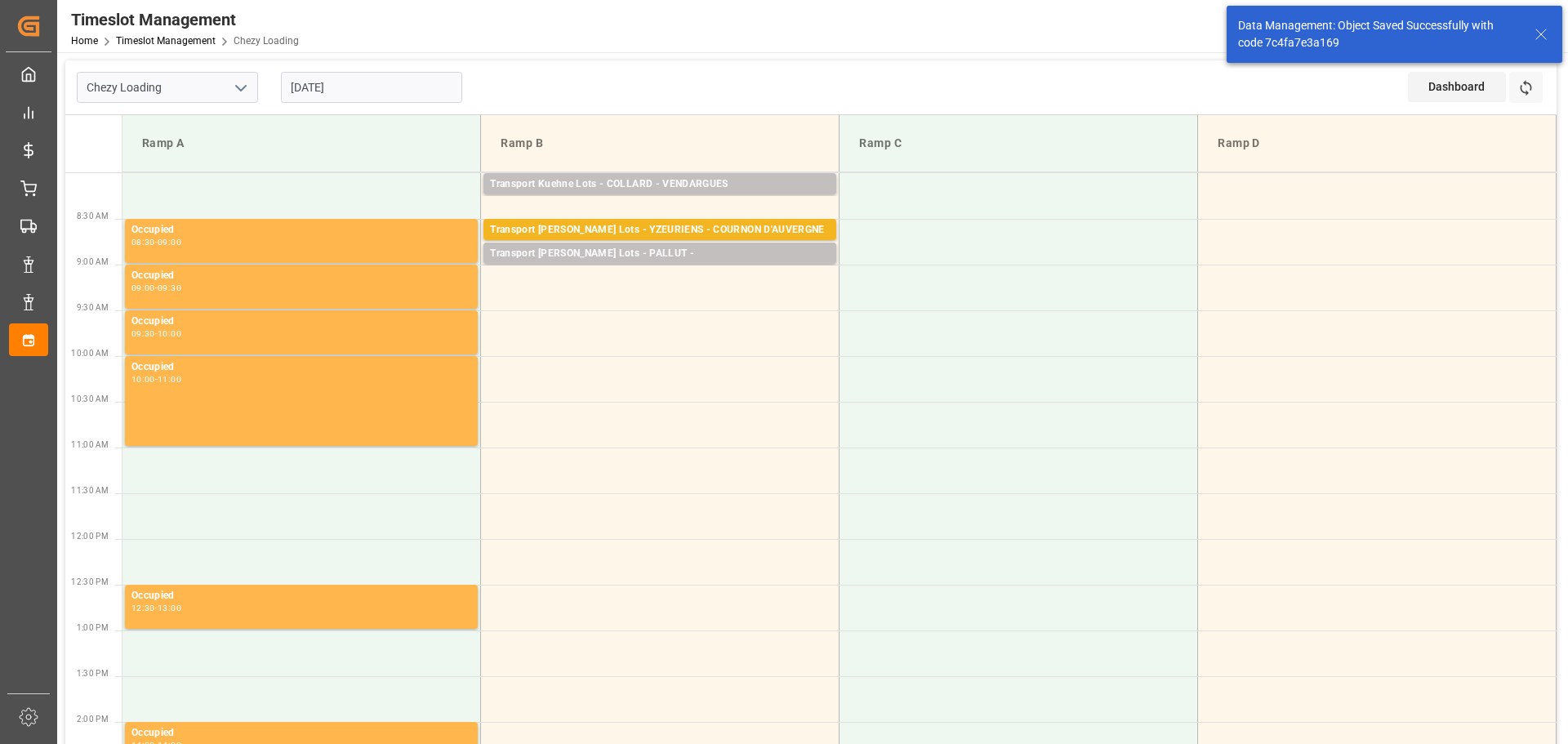
click at [631, 227] on div "Transport [PERSON_NAME] Lots - YZEURIENS - COURNON D'AUVERGNE" at bounding box center [660, 230] width 339 height 17
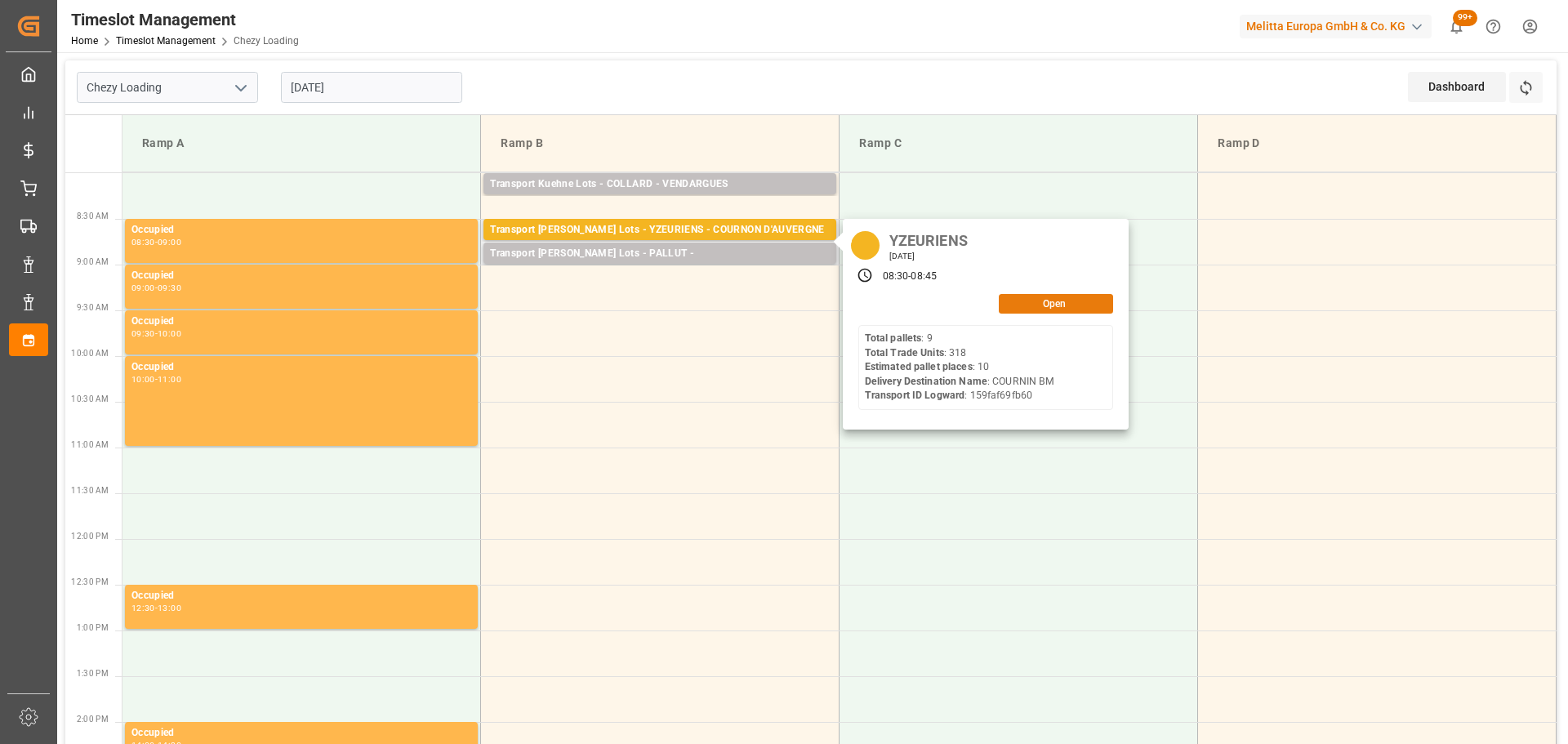
click at [1056, 298] on button "Open" at bounding box center [1056, 304] width 114 height 20
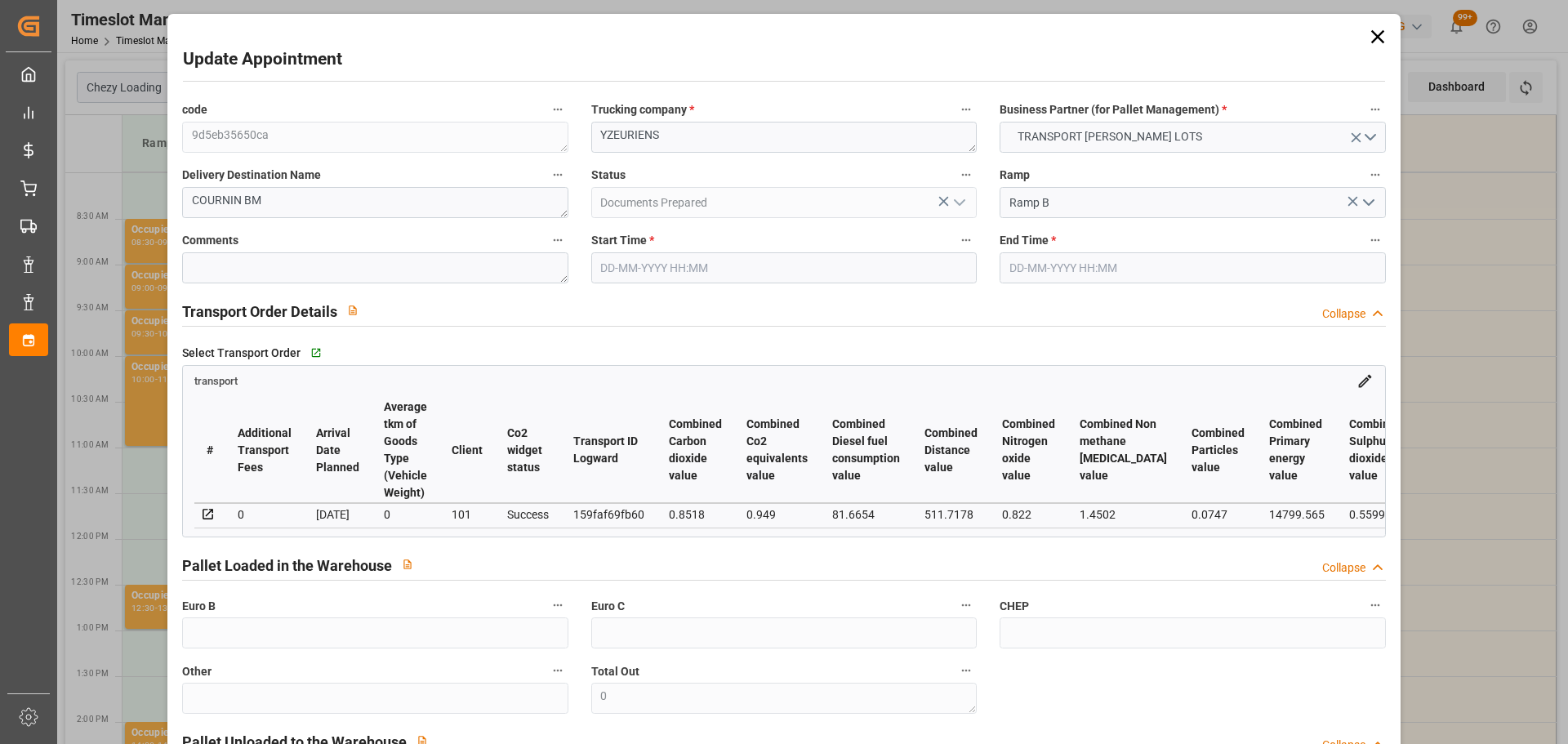
type input "[DATE] 08:30"
type input "[DATE] 08:45"
type input "[DATE] 13:17"
type input "[DATE] 11:21"
type input "[DATE]"
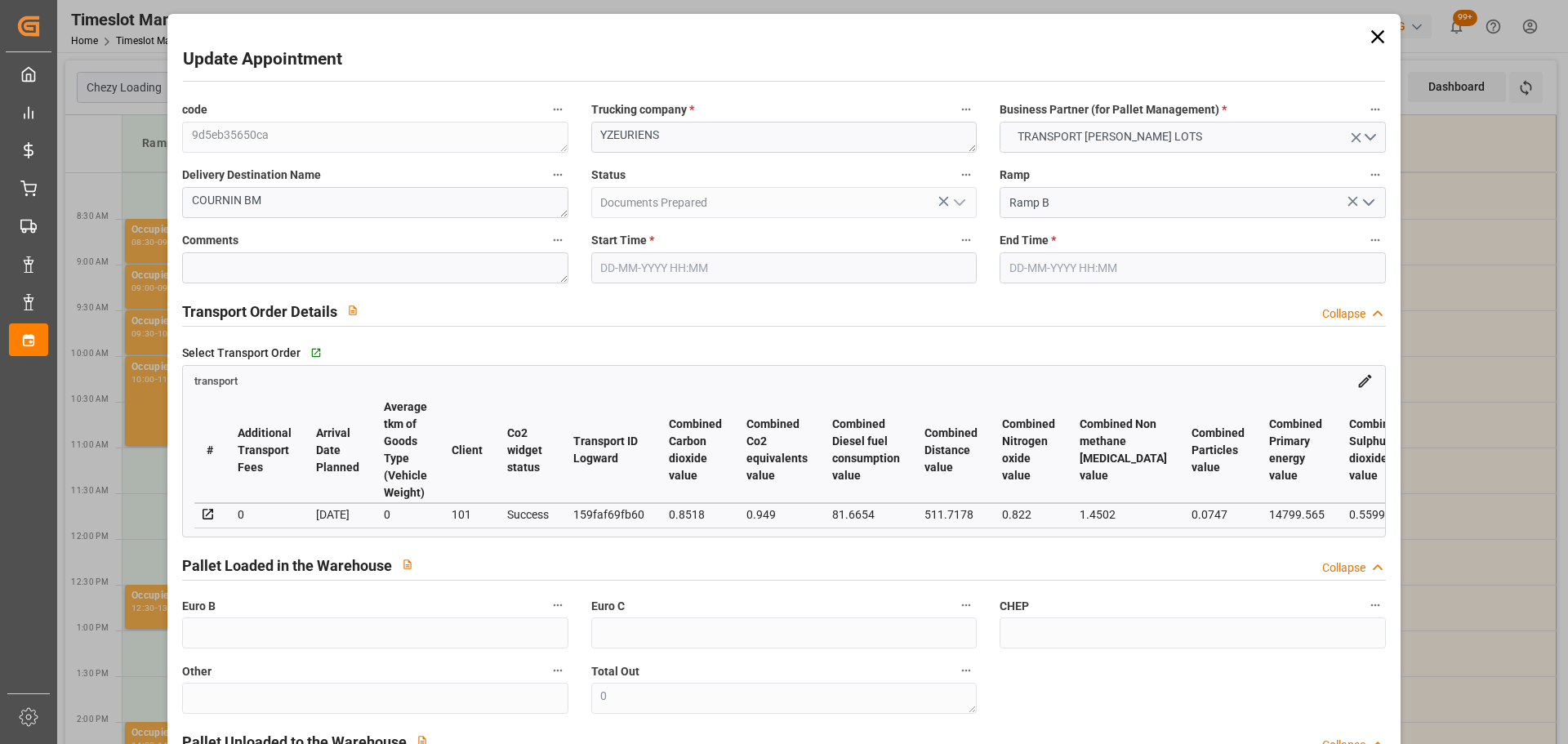
type input "[DATE]"
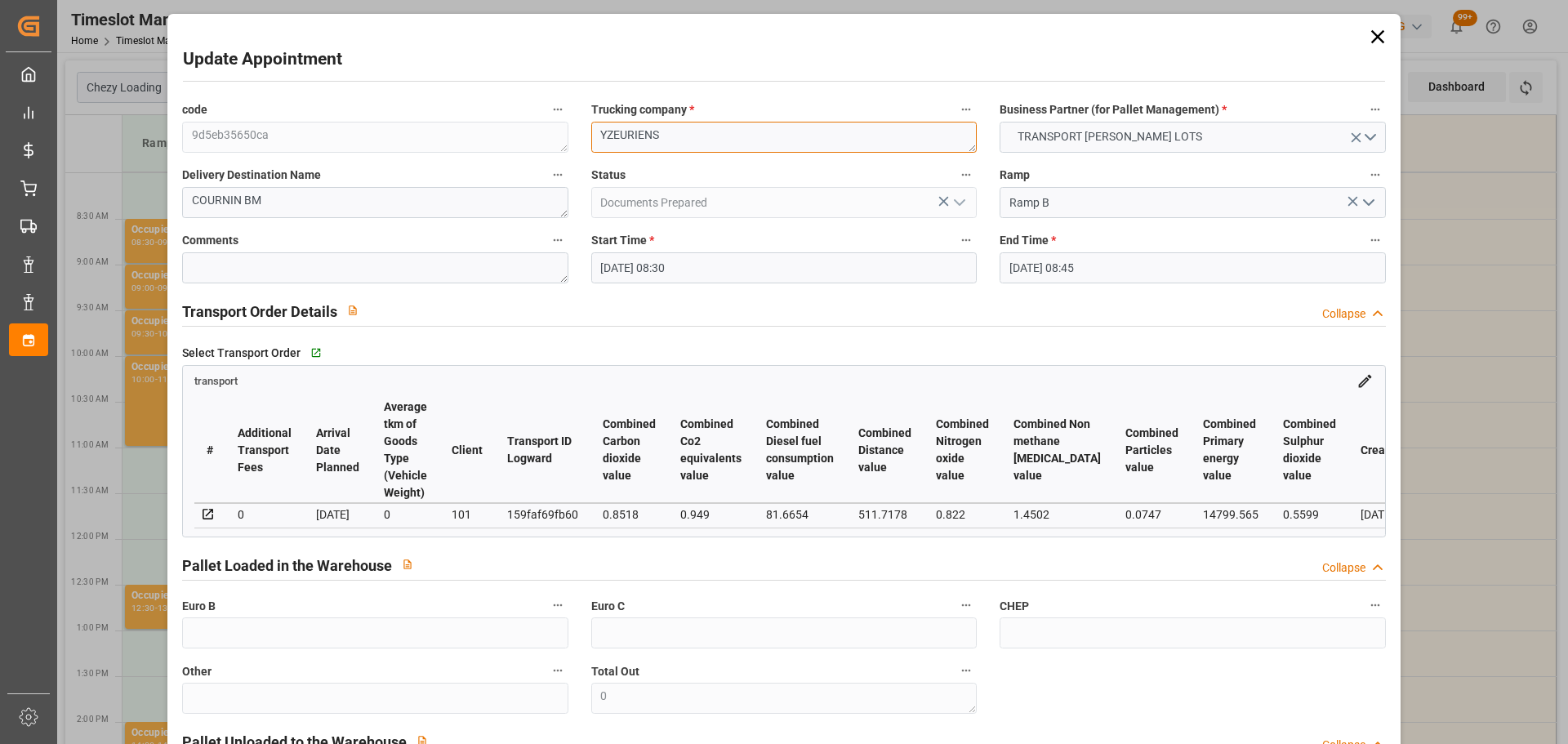
drag, startPoint x: 671, startPoint y: 139, endPoint x: 199, endPoint y: 114, distance: 472.7
click at [201, 114] on div "code 9d5eb35650ca Trucking company * YZEURIENS Business Partner (for Pallet Man…" at bounding box center [784, 495] width 1226 height 804
type textarea "PALLUT"
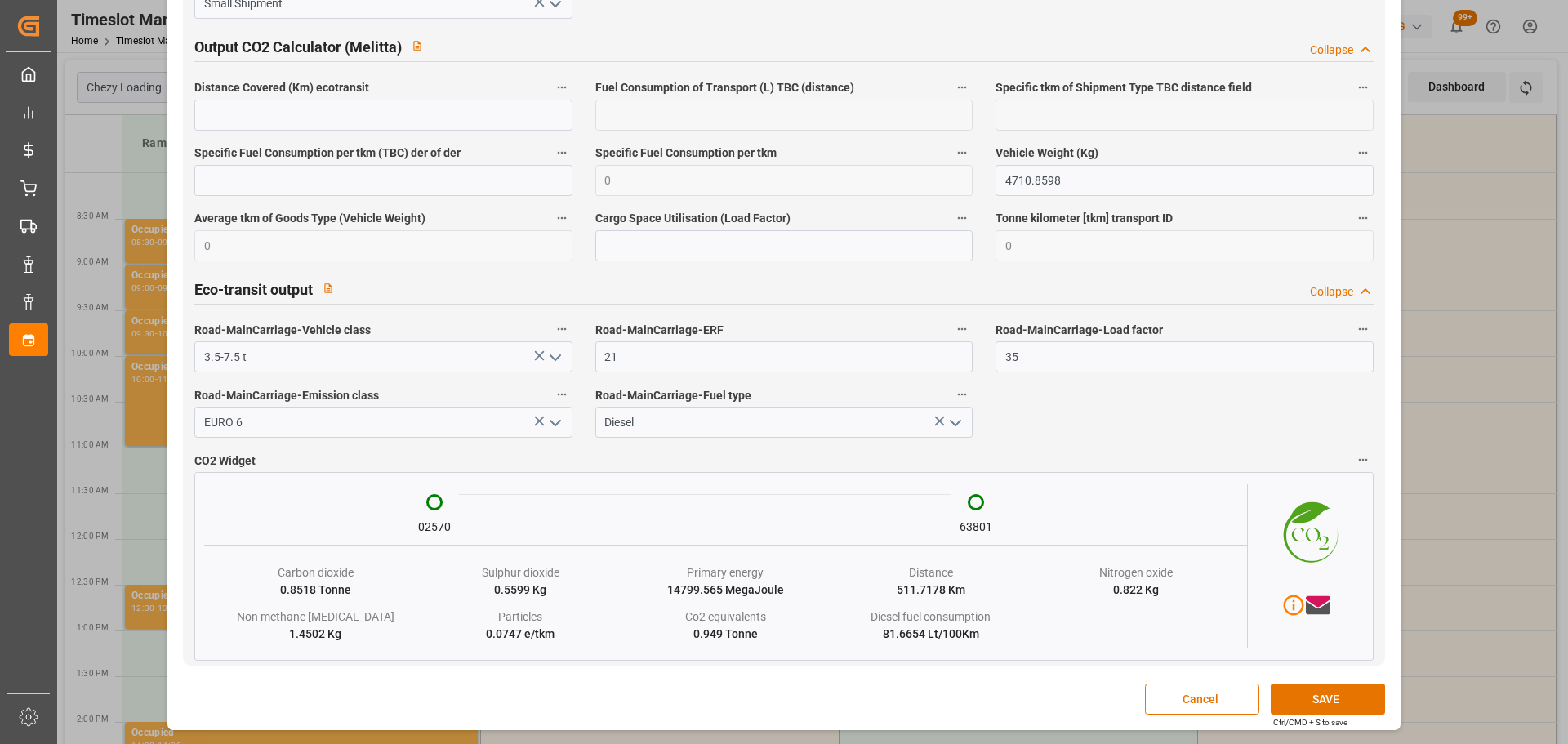
scroll to position [2701, 0]
click at [1298, 695] on button "SAVE" at bounding box center [1328, 699] width 114 height 31
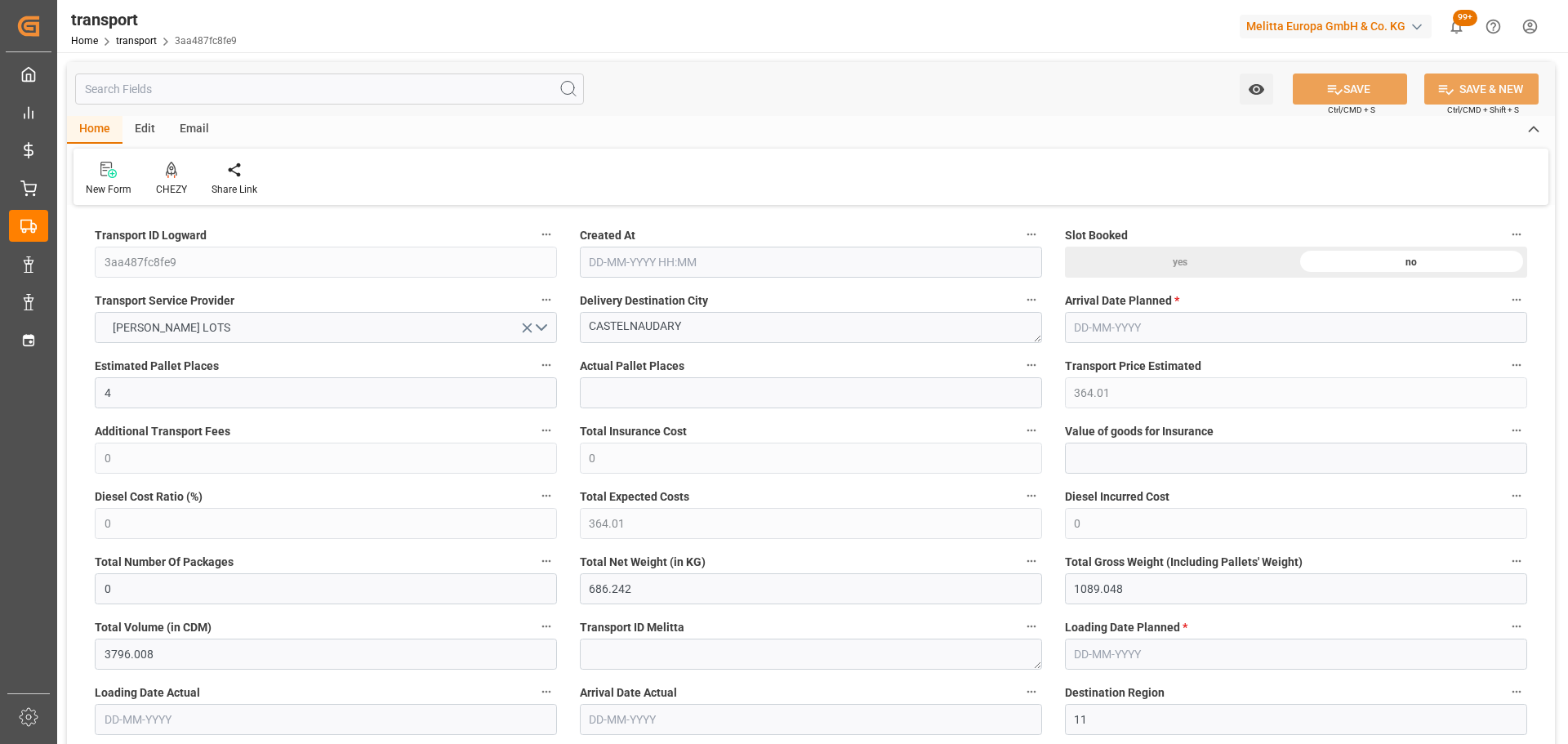
type input "4"
type input "364.01"
type input "0"
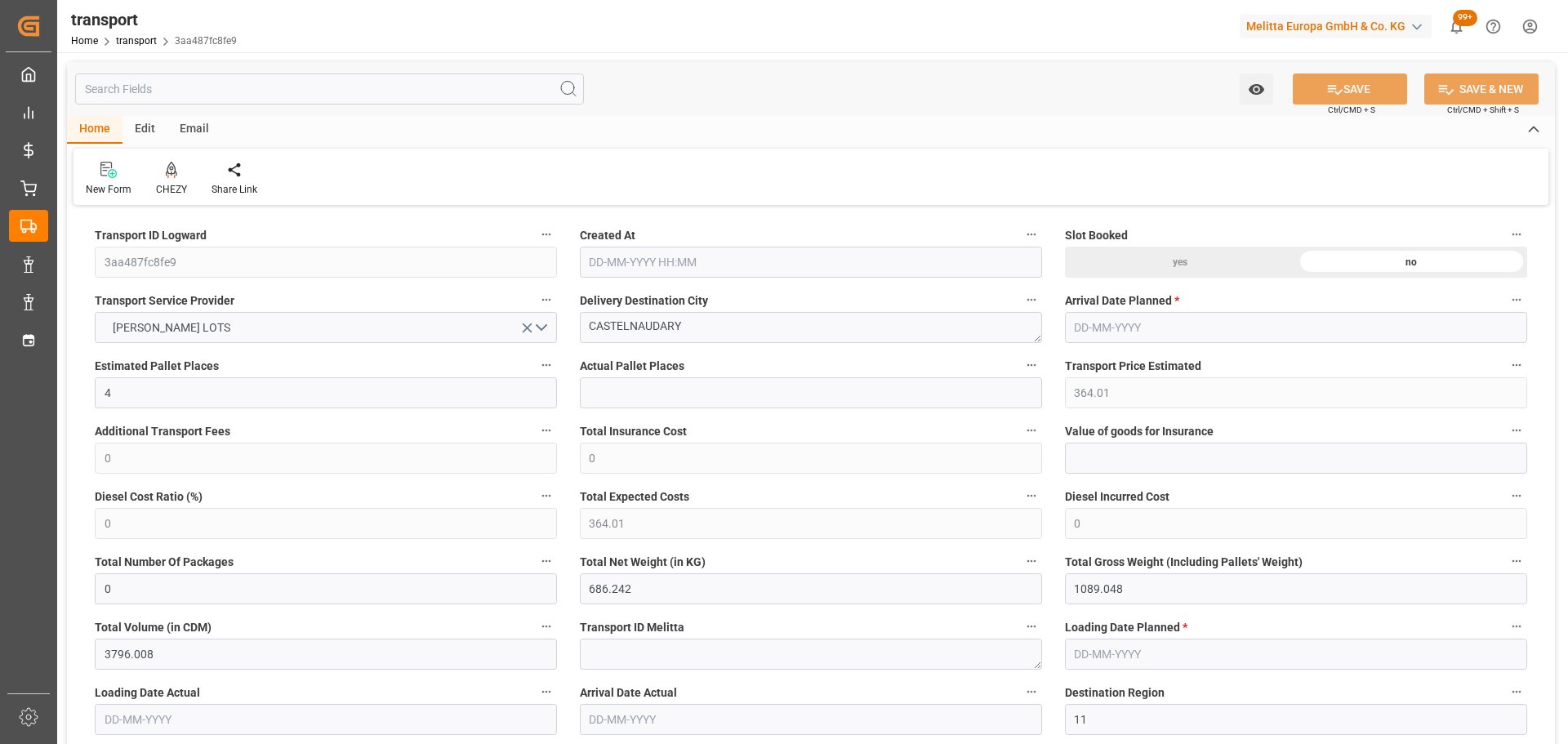
type input "364.01"
type input "0"
type input "686.242"
type input "1089.048"
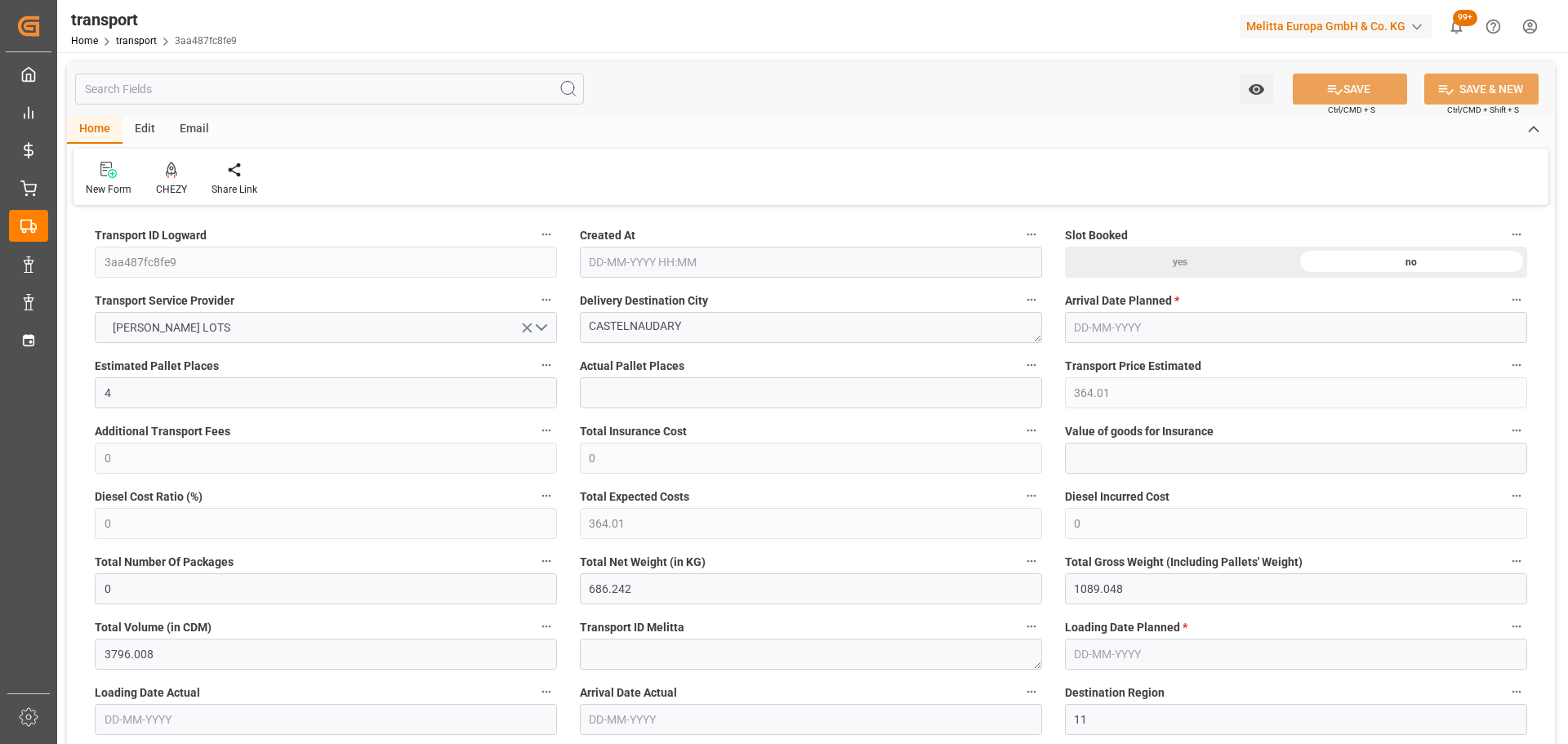
type input "3796.008"
type input "11"
type input "4"
type input "198"
type input "9"
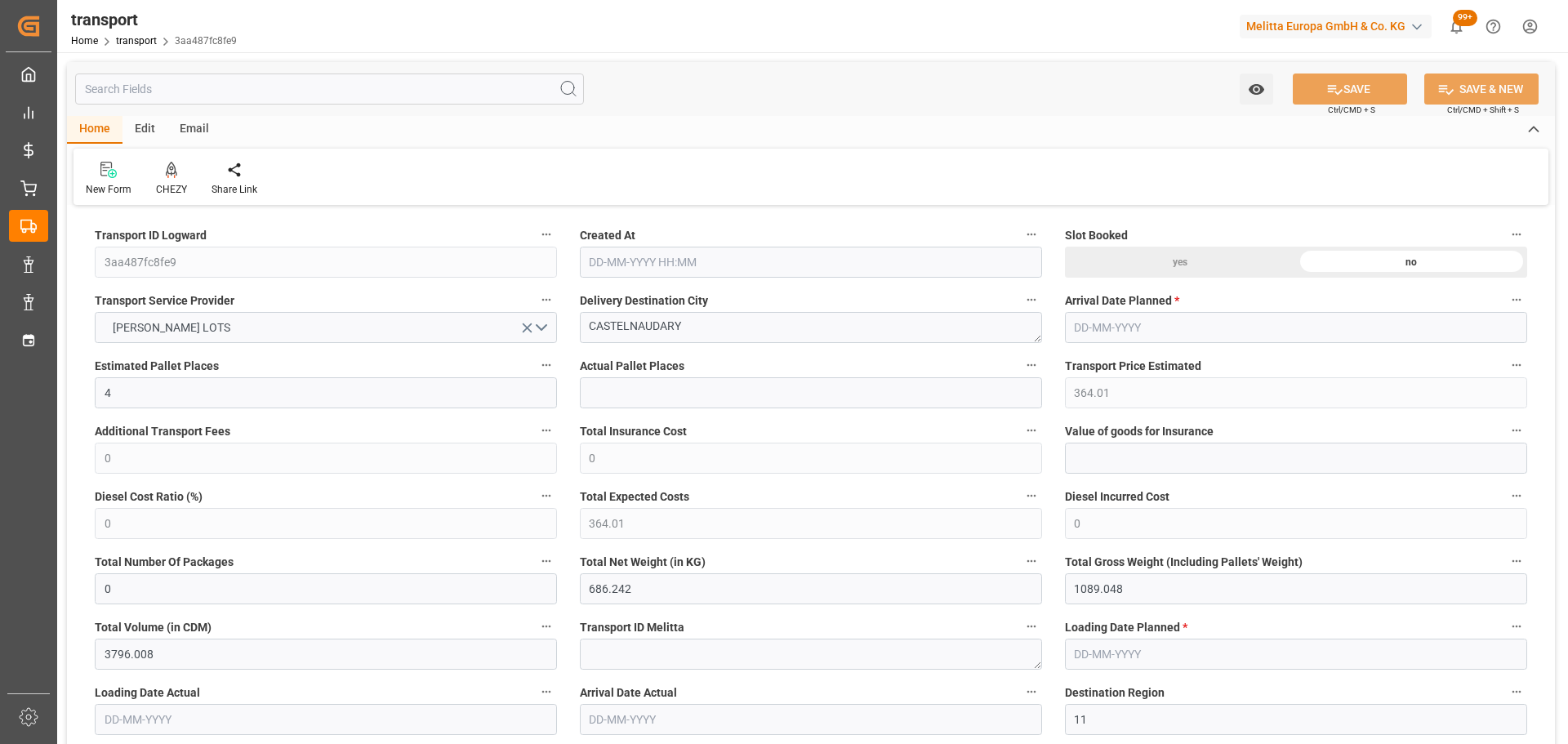
type input "101"
type input "857.968"
type input "0"
type input "4710.8598"
type input "0"
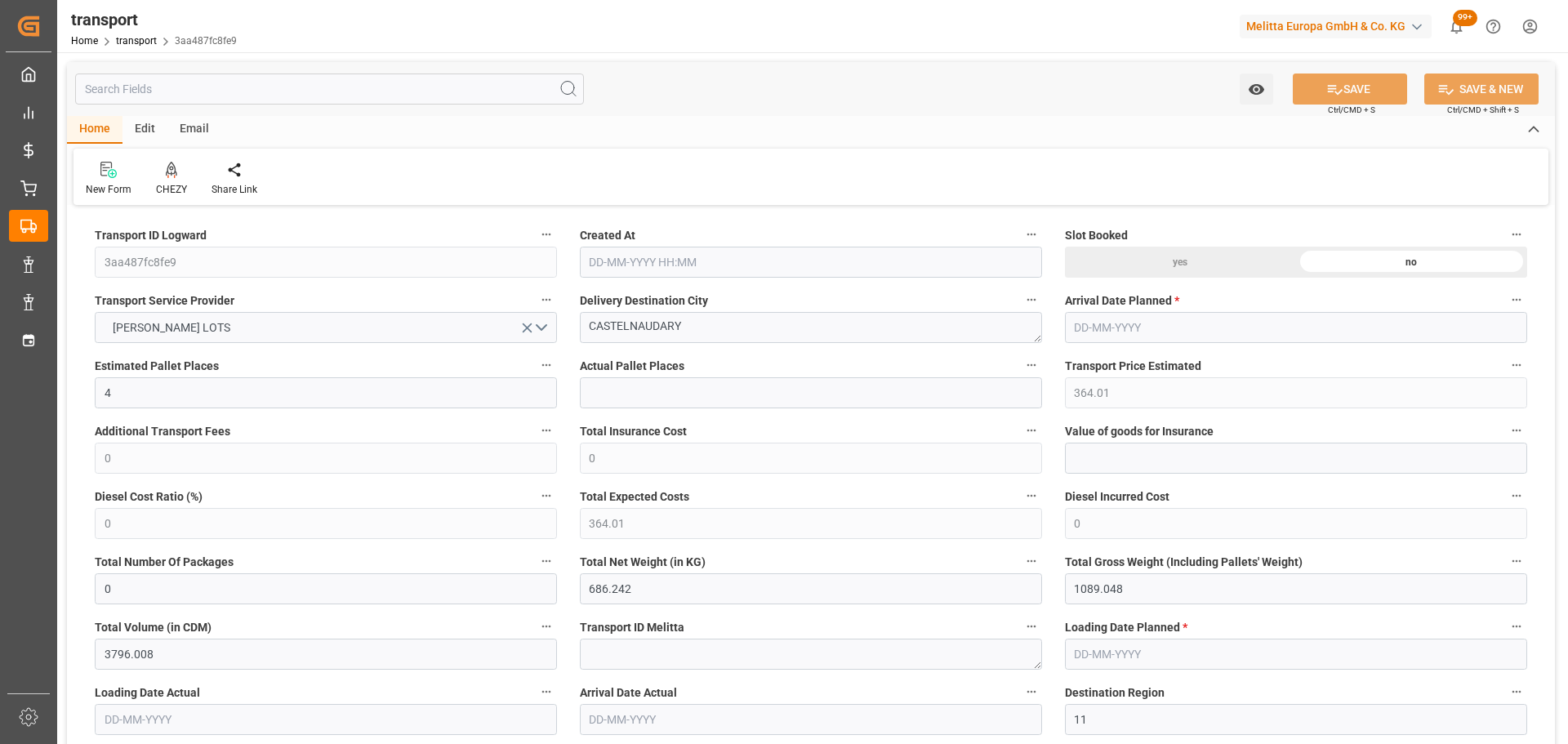
type input "0"
type input "21"
type input "35"
type input "[DATE] 11:22"
type input "[DATE]"
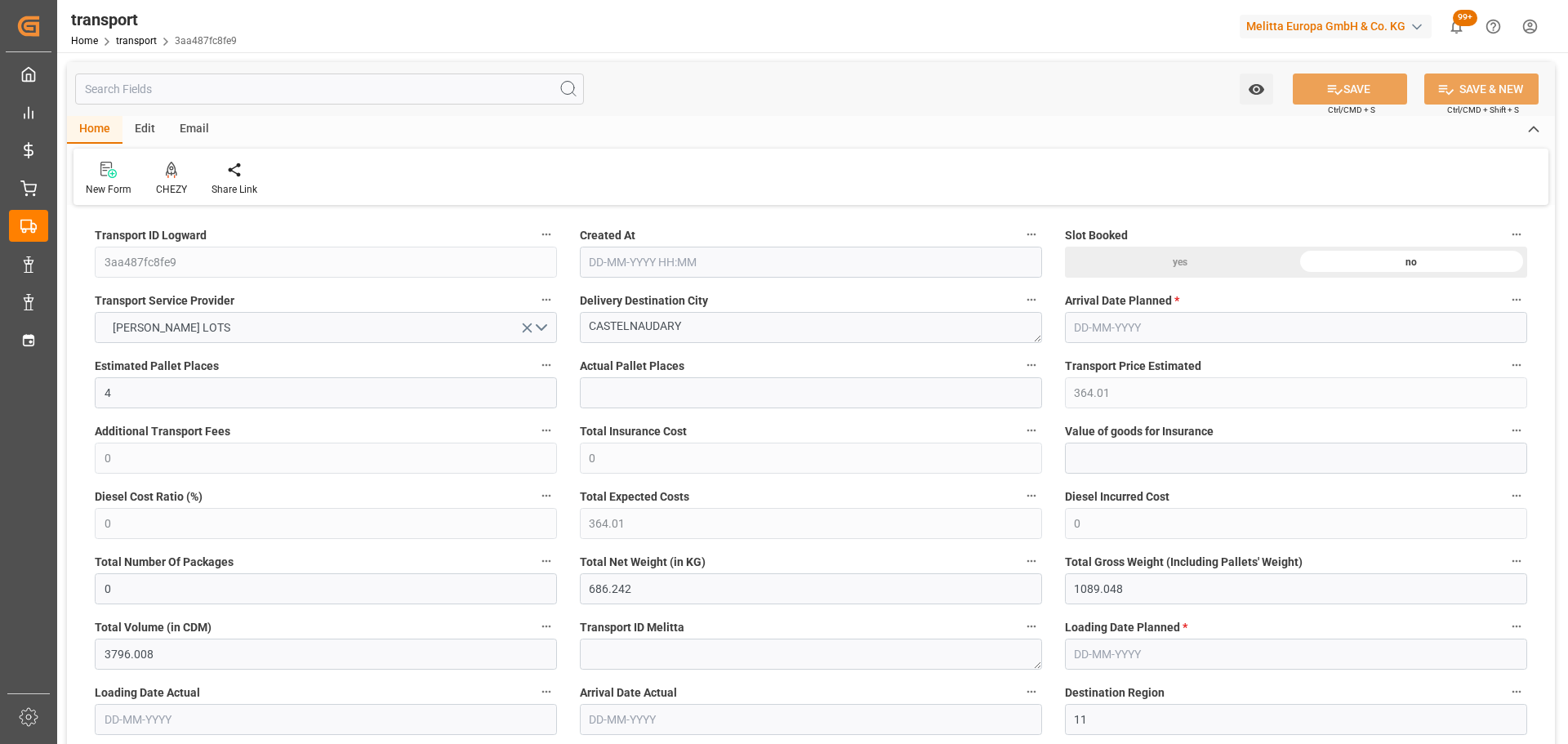
type input "[DATE]"
click at [175, 177] on icon at bounding box center [172, 170] width 12 height 17
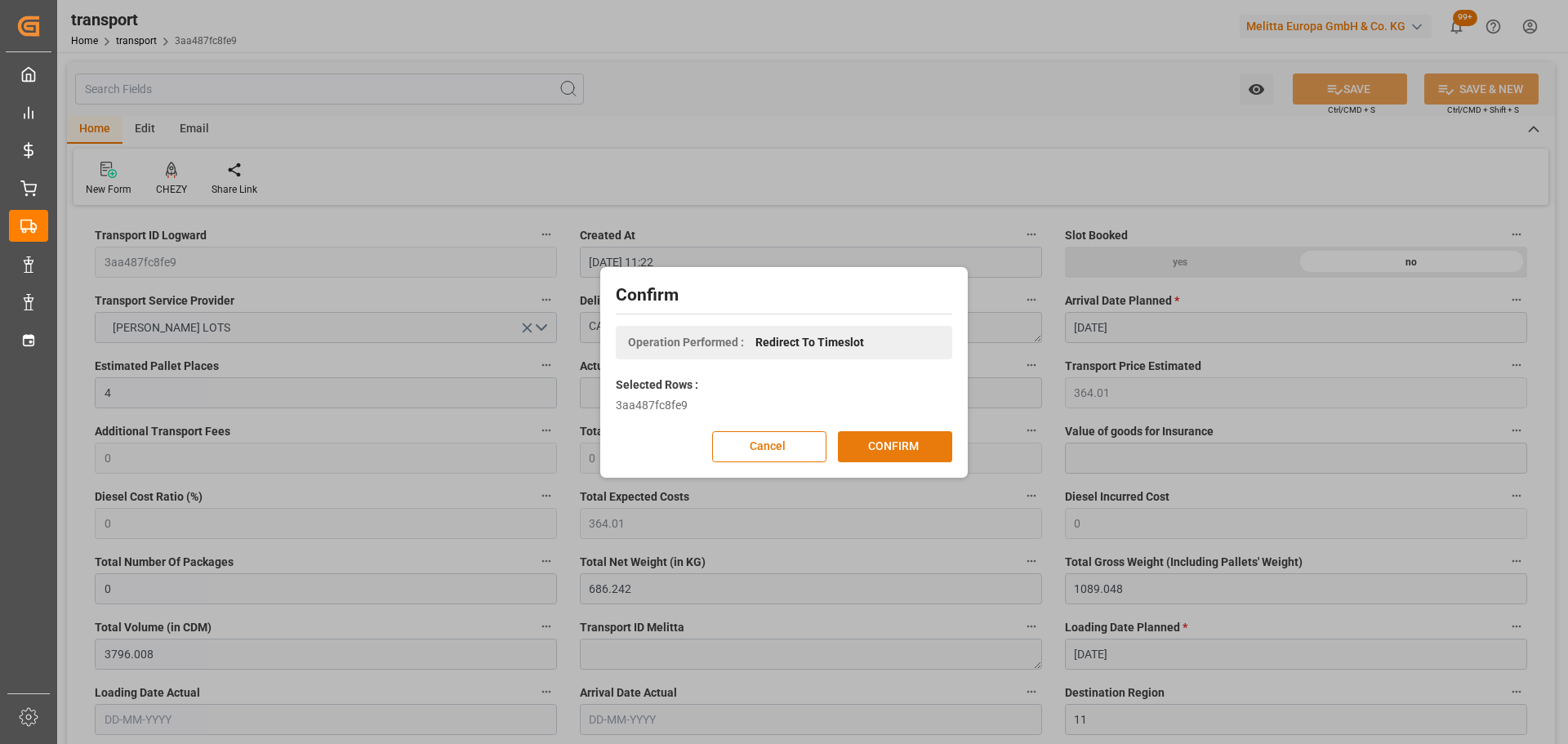
click at [902, 441] on button "CONFIRM" at bounding box center [895, 446] width 114 height 31
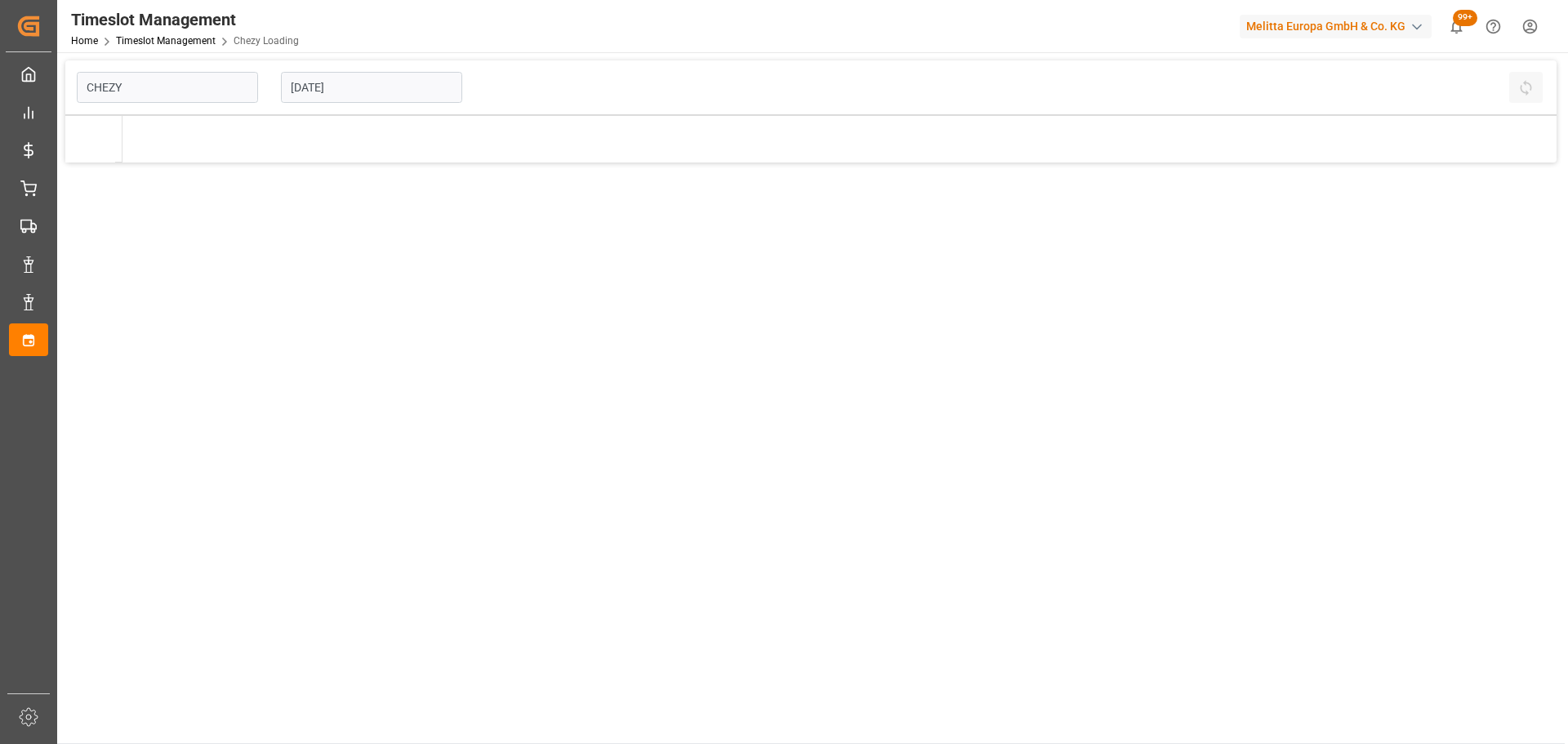
type input "Chezy Loading"
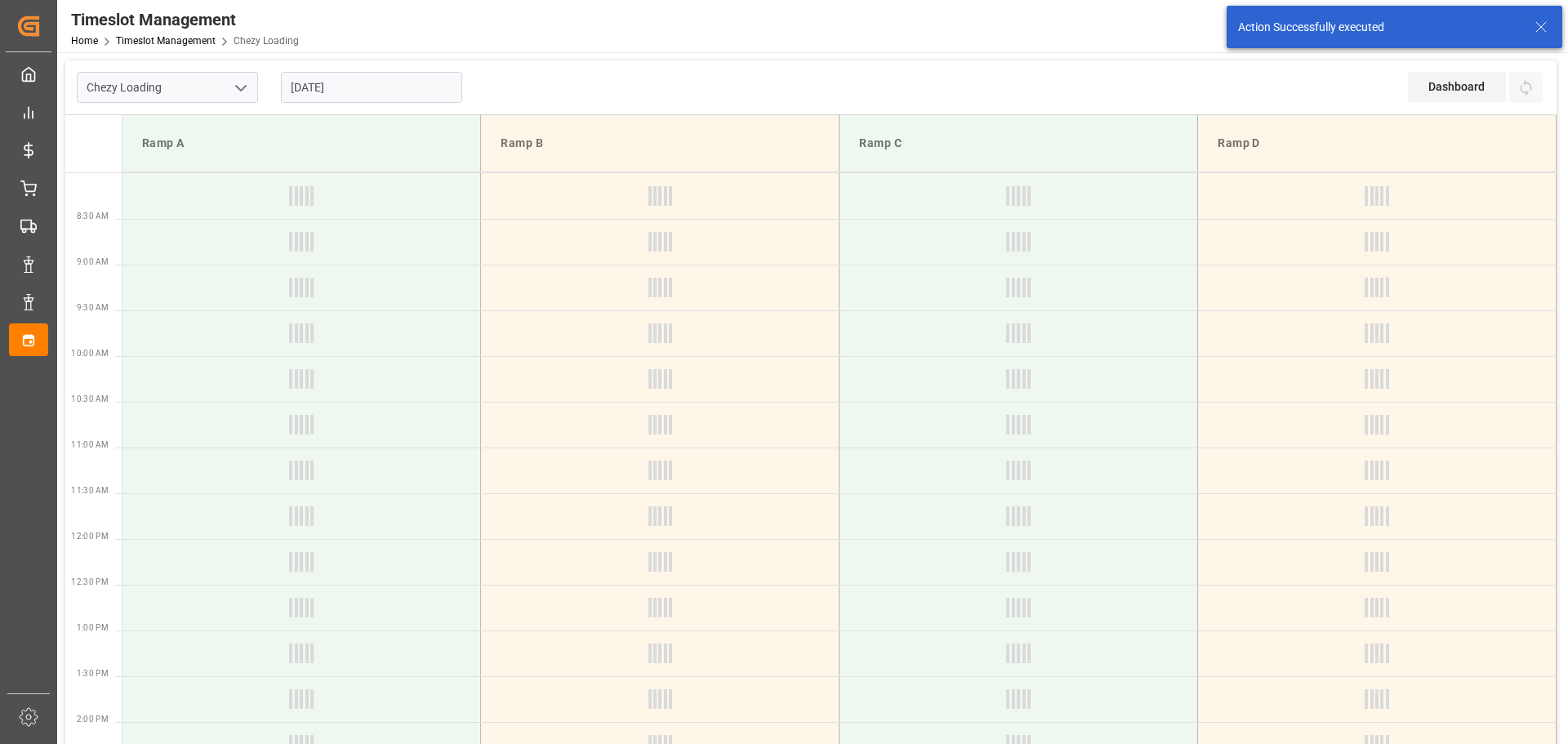
click at [390, 79] on input "[DATE]" at bounding box center [371, 87] width 181 height 31
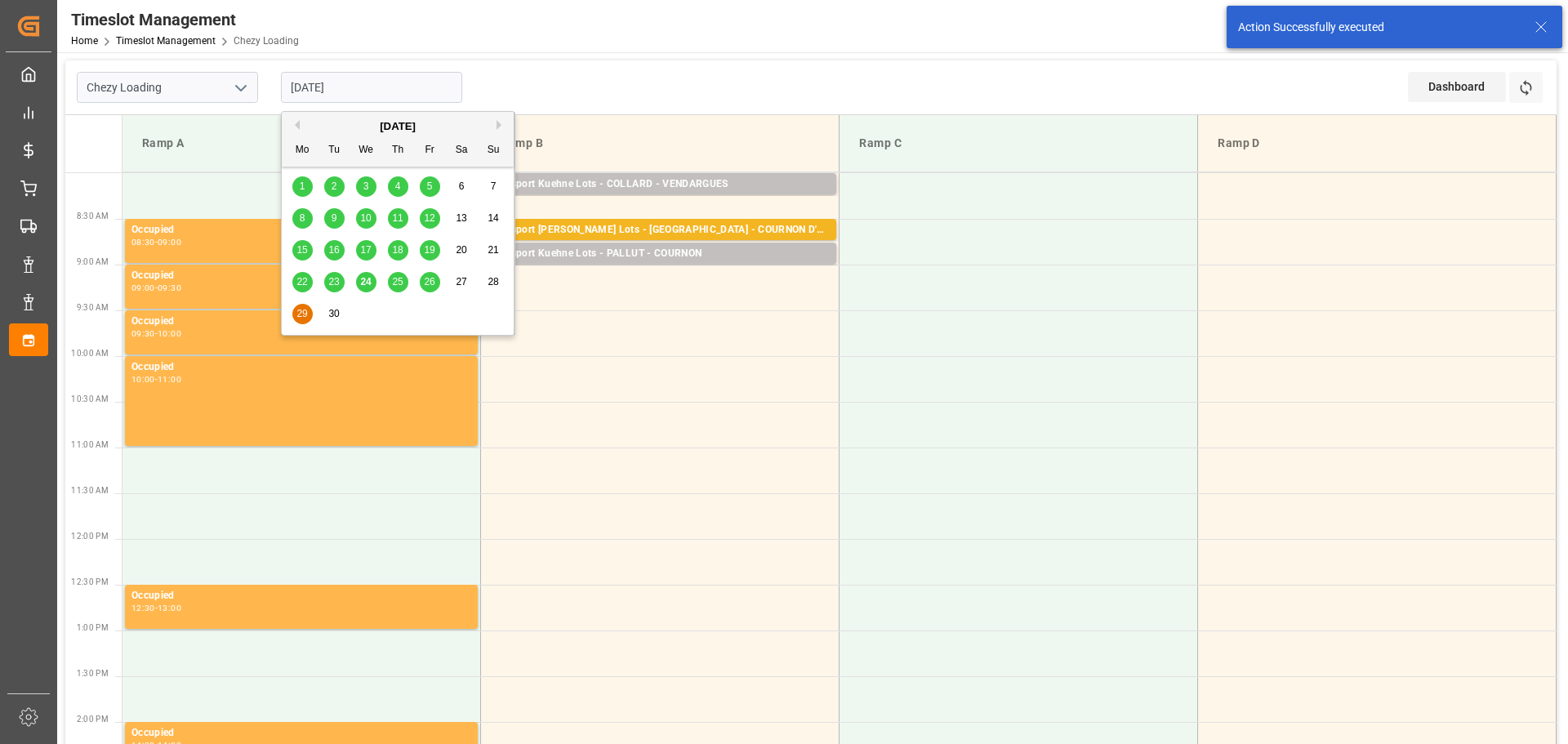
click at [435, 285] on div "26" at bounding box center [430, 283] width 20 height 20
type input "[DATE]"
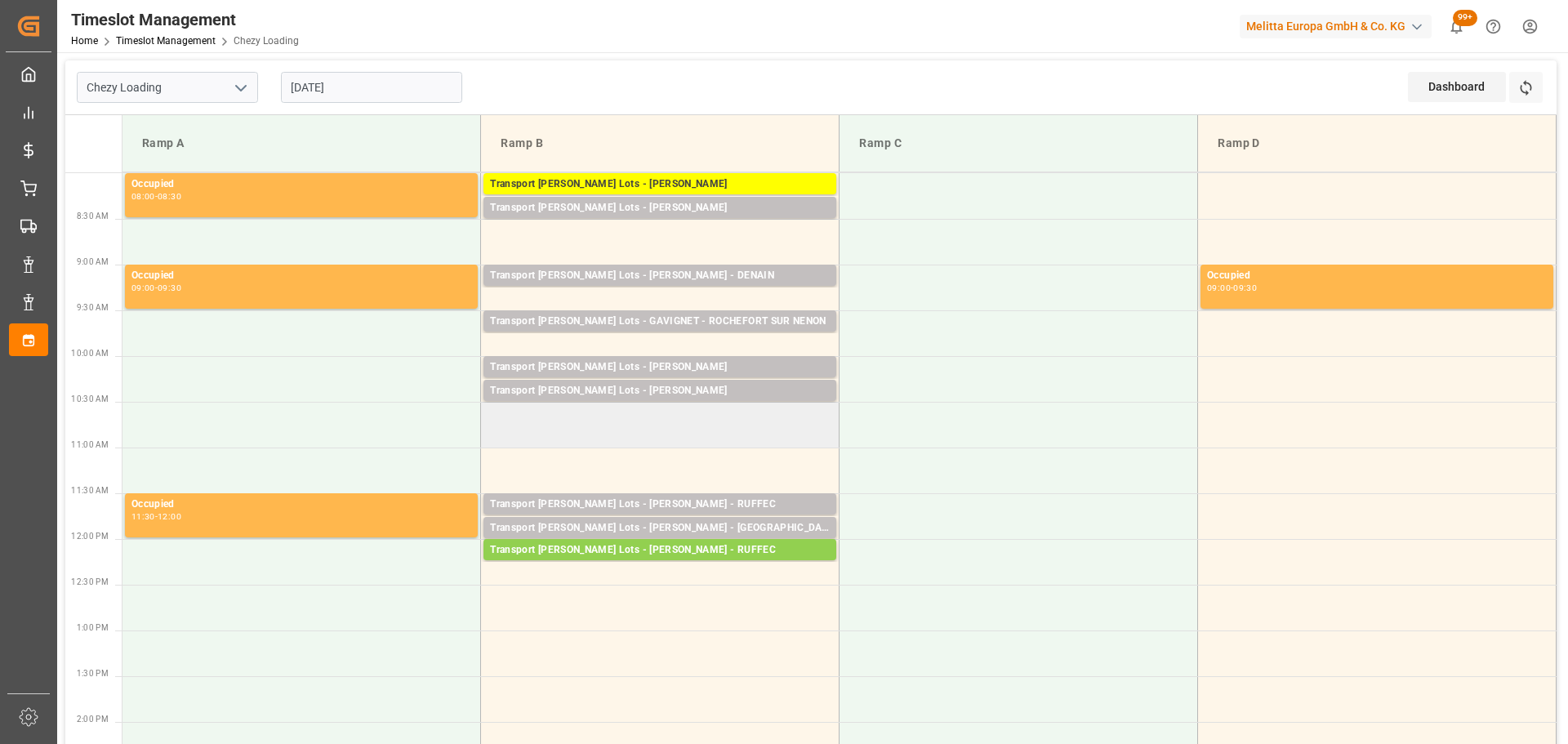
click at [490, 442] on td at bounding box center [661, 425] width 359 height 46
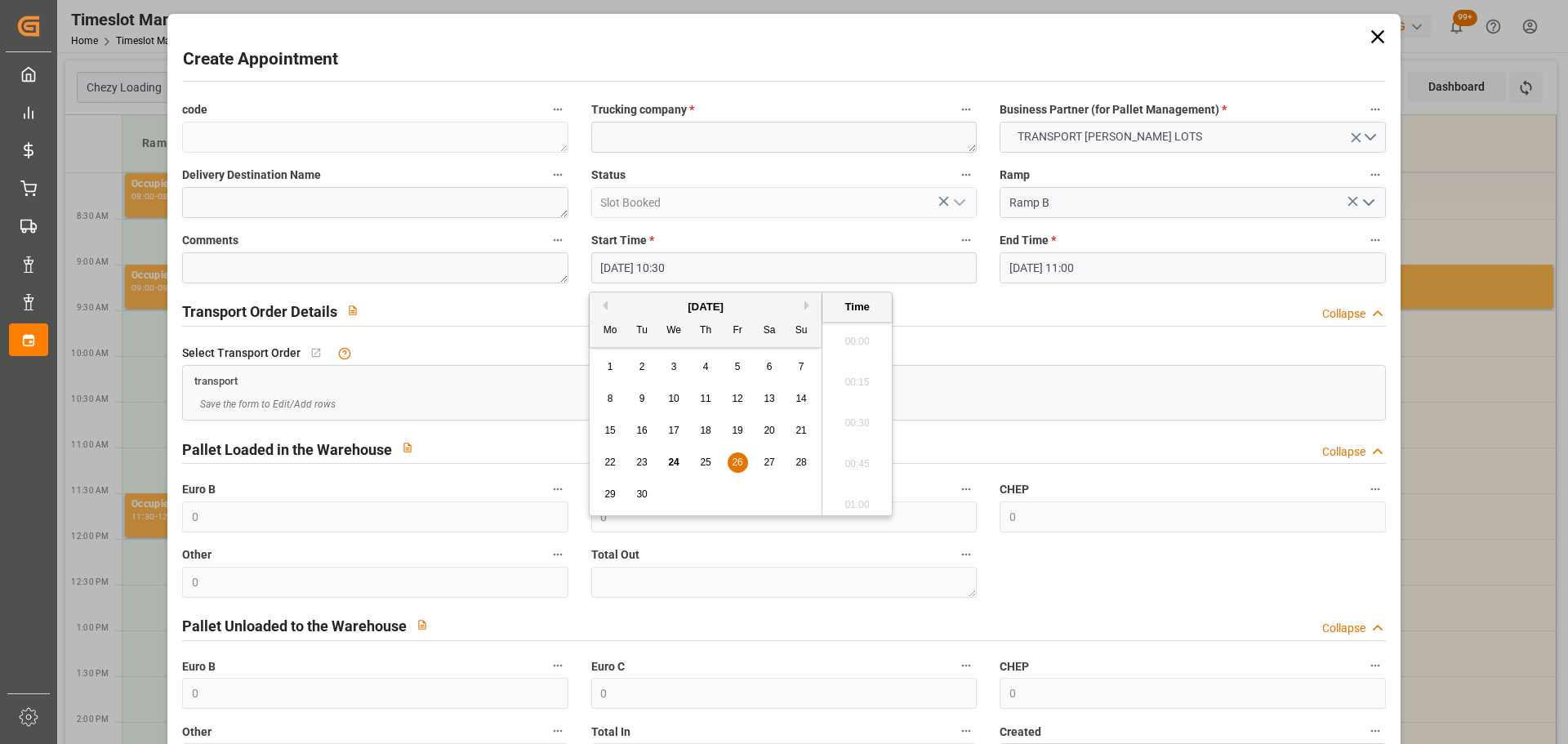
click at [666, 263] on input "[DATE] 10:30" at bounding box center [784, 268] width 385 height 31
click at [737, 455] on div "26" at bounding box center [738, 464] width 20 height 20
click at [857, 454] on li "10:45" at bounding box center [857, 459] width 69 height 41
type input "[DATE] 10:45"
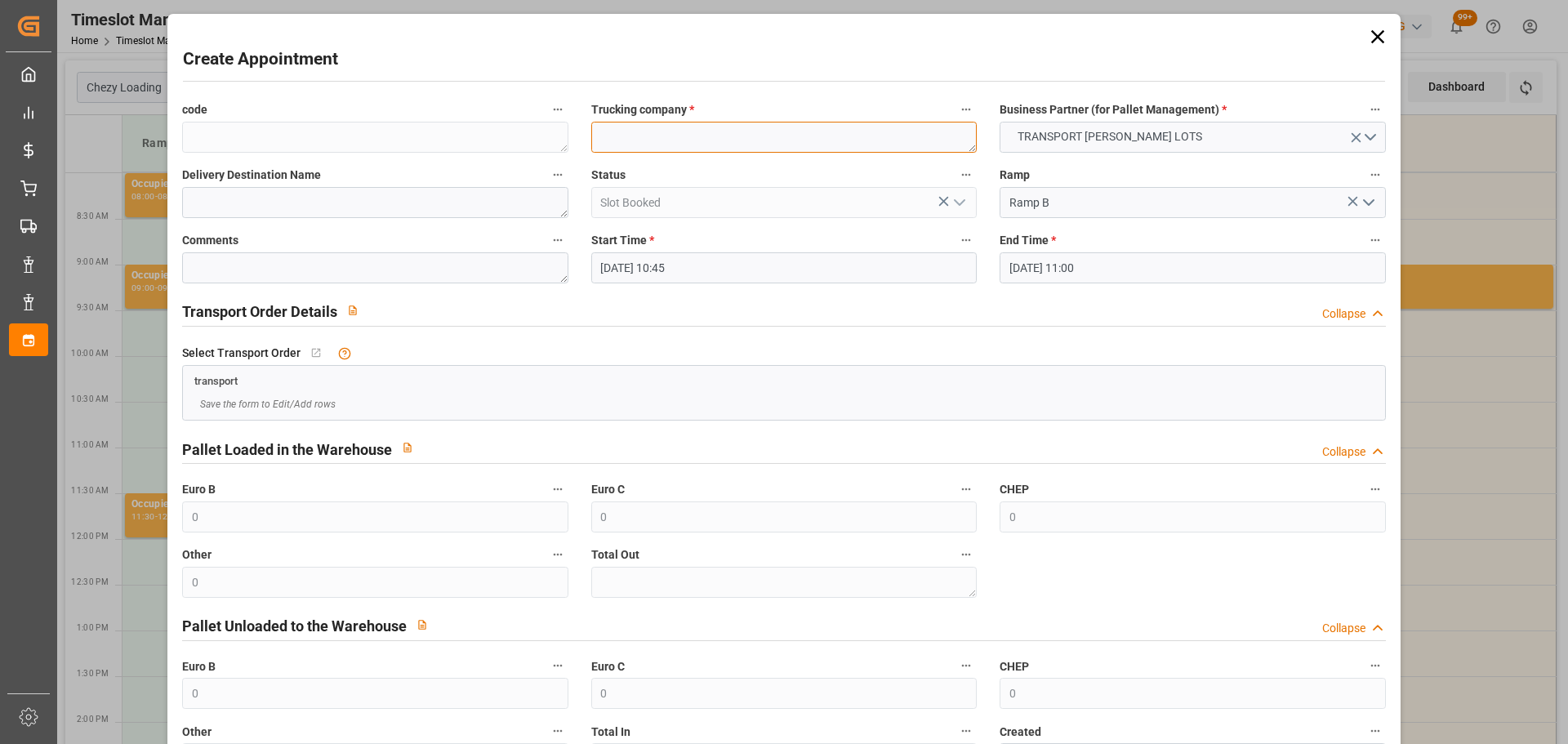
click at [670, 127] on textarea at bounding box center [784, 137] width 385 height 31
type textarea "FOURNIE"
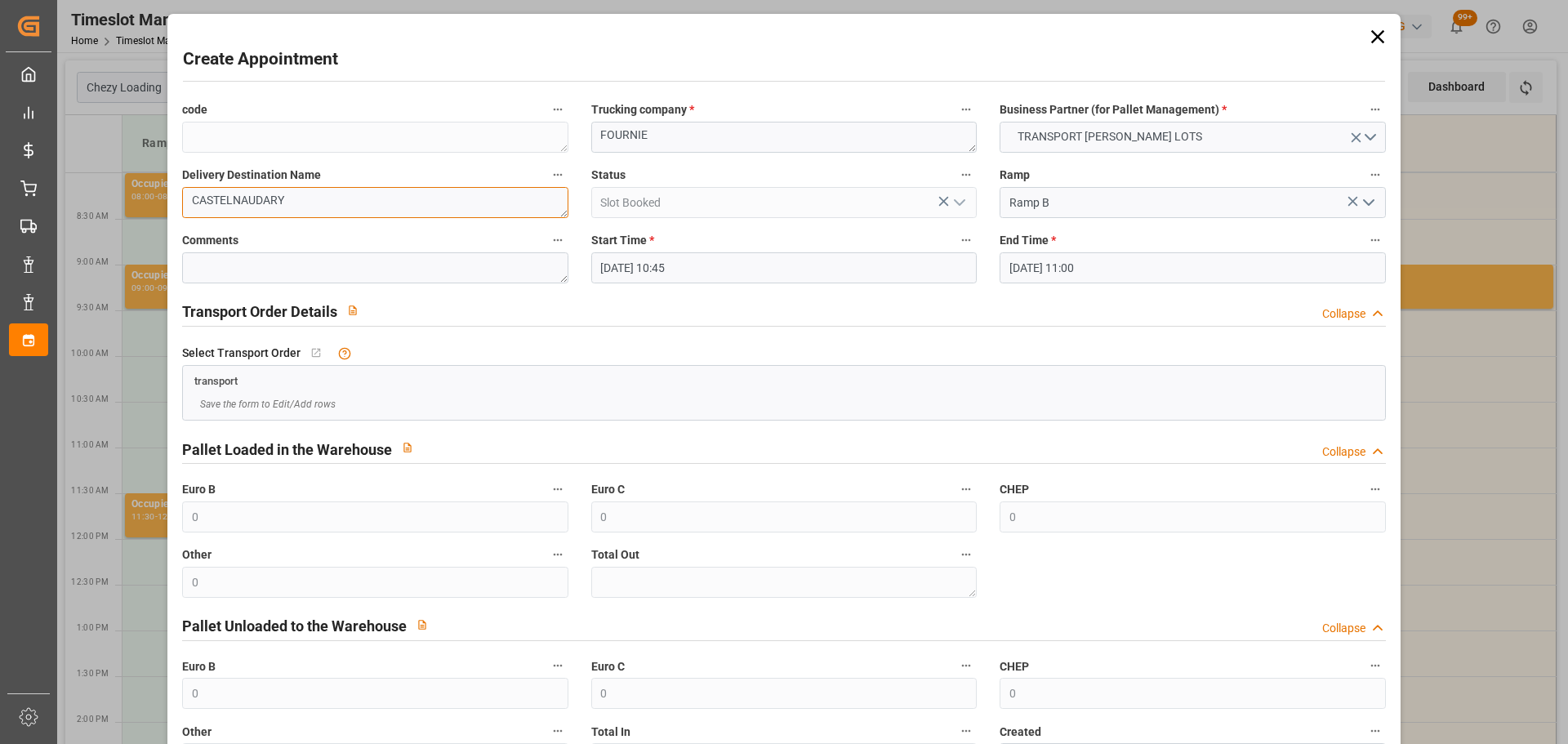
scroll to position [125, 0]
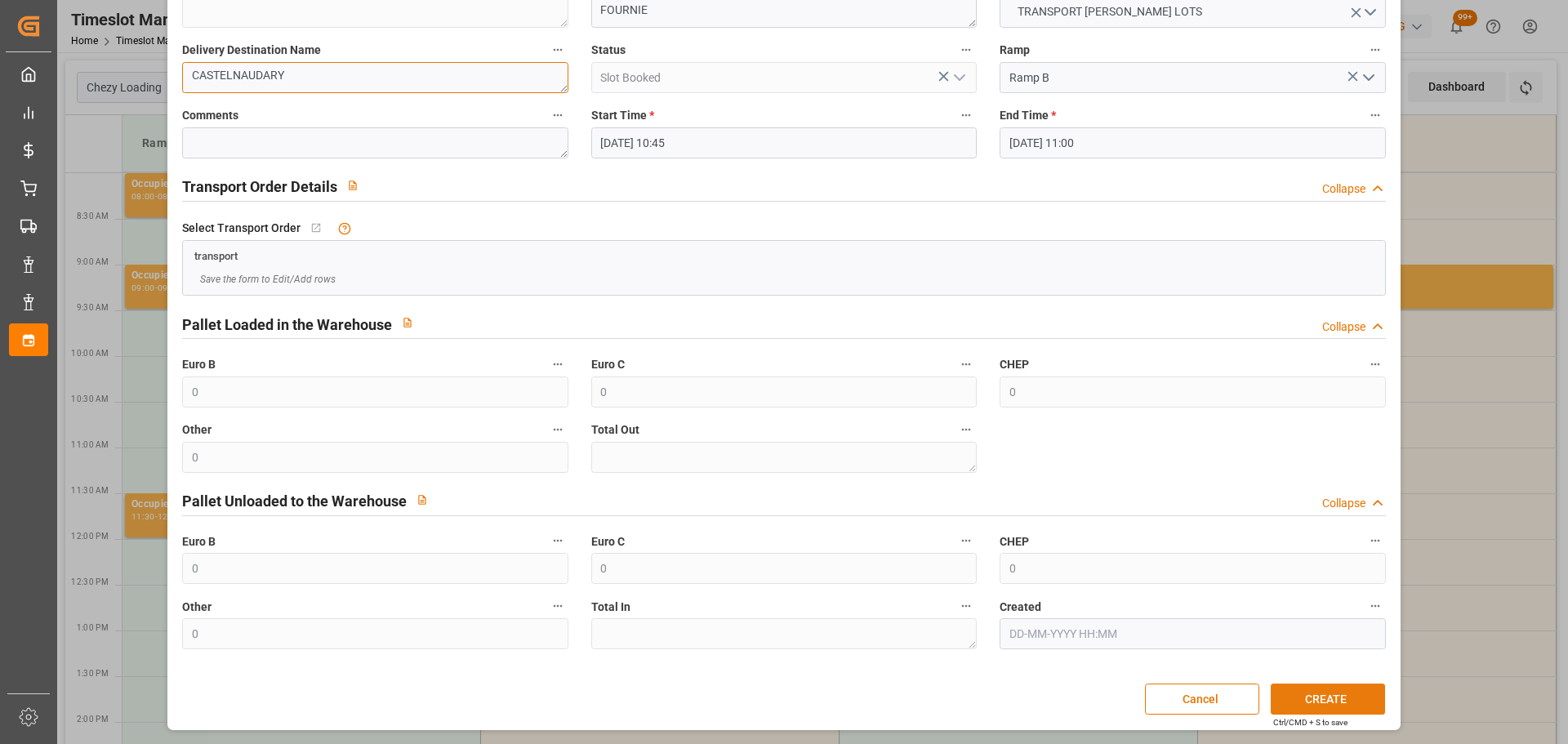
type textarea "CASTELNAUDARY"
click at [1324, 701] on button "CREATE" at bounding box center [1328, 699] width 114 height 31
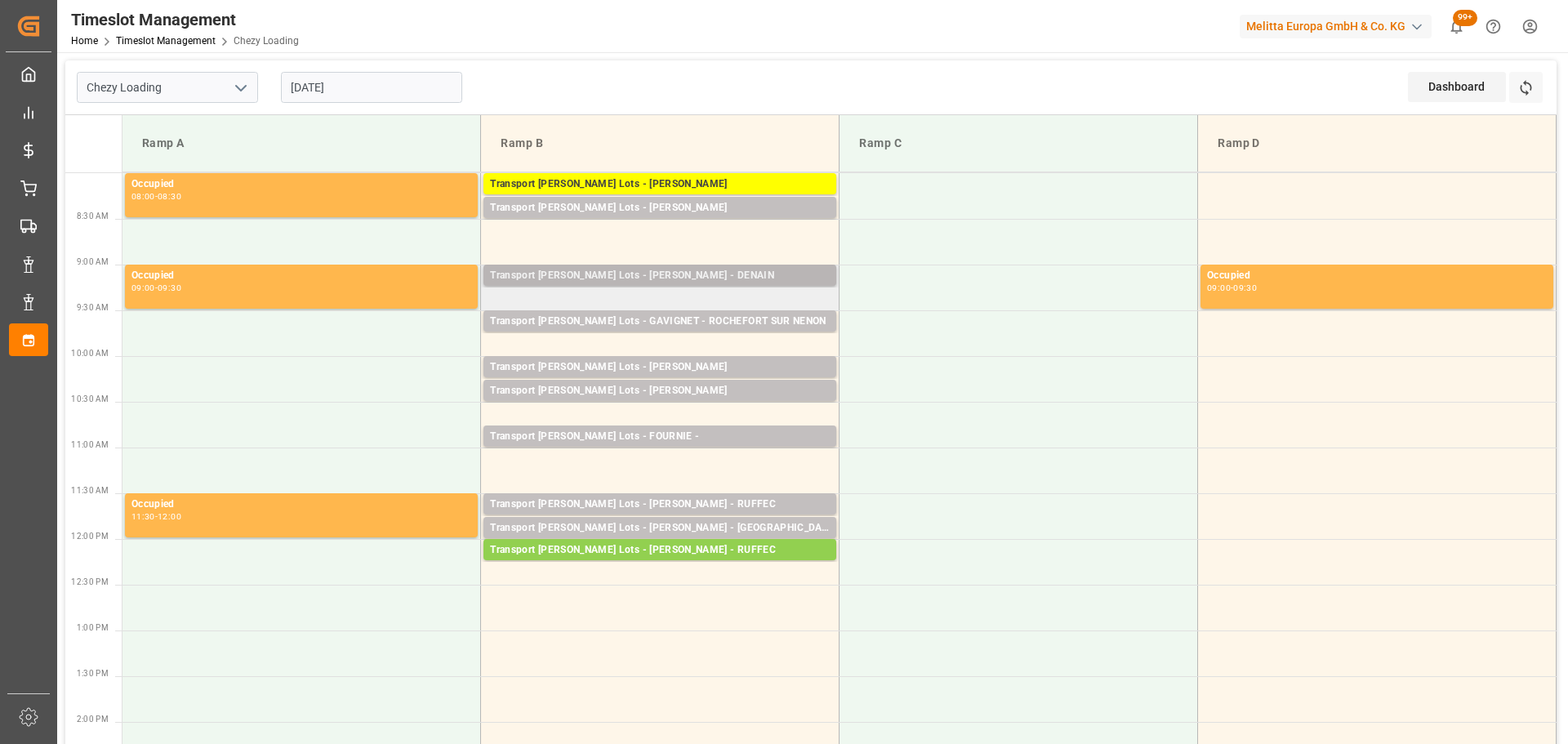
click at [664, 269] on div "Transport Kuehne Lots - LEBLANC - DENAIN" at bounding box center [660, 276] width 339 height 17
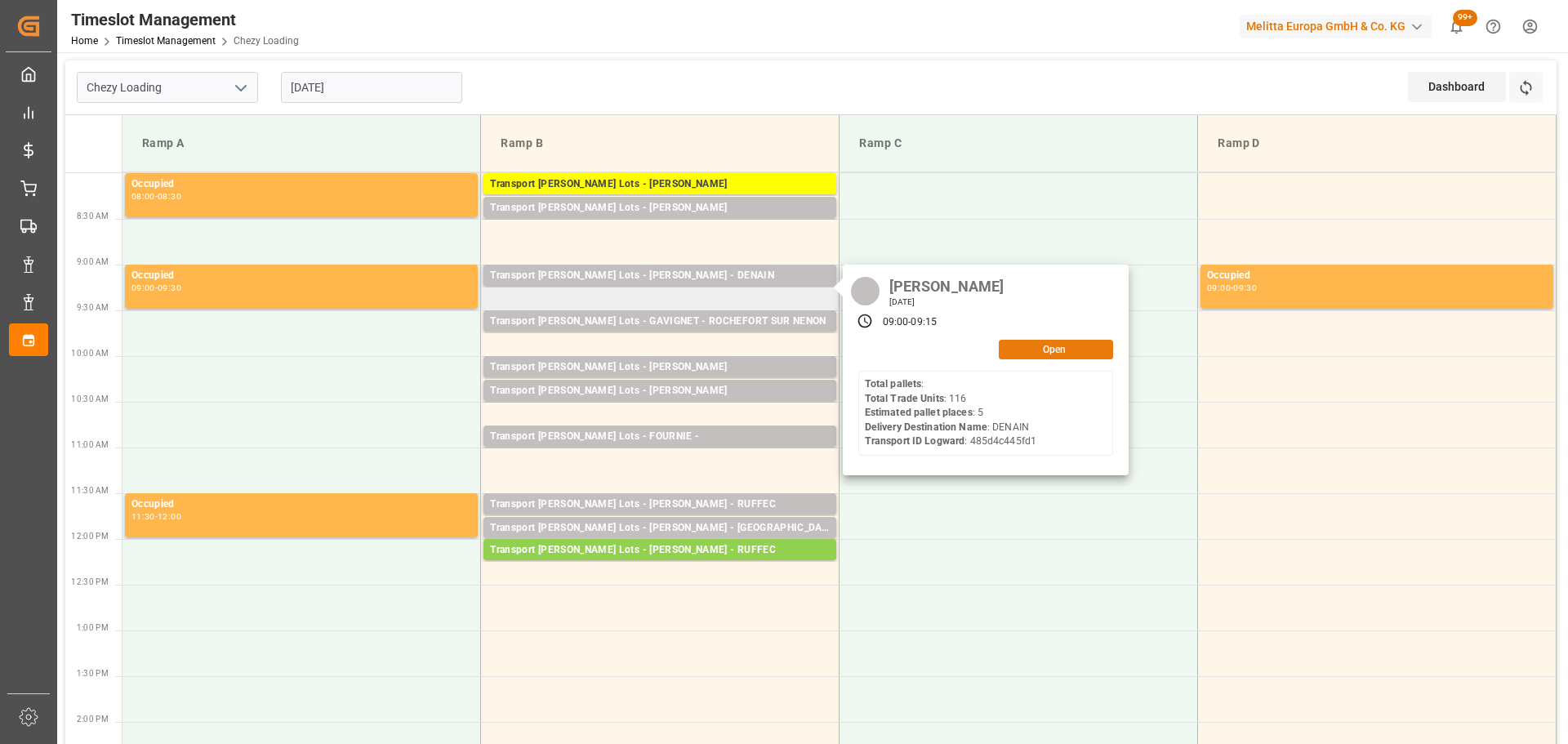
click at [1065, 350] on button "Open" at bounding box center [1056, 349] width 114 height 20
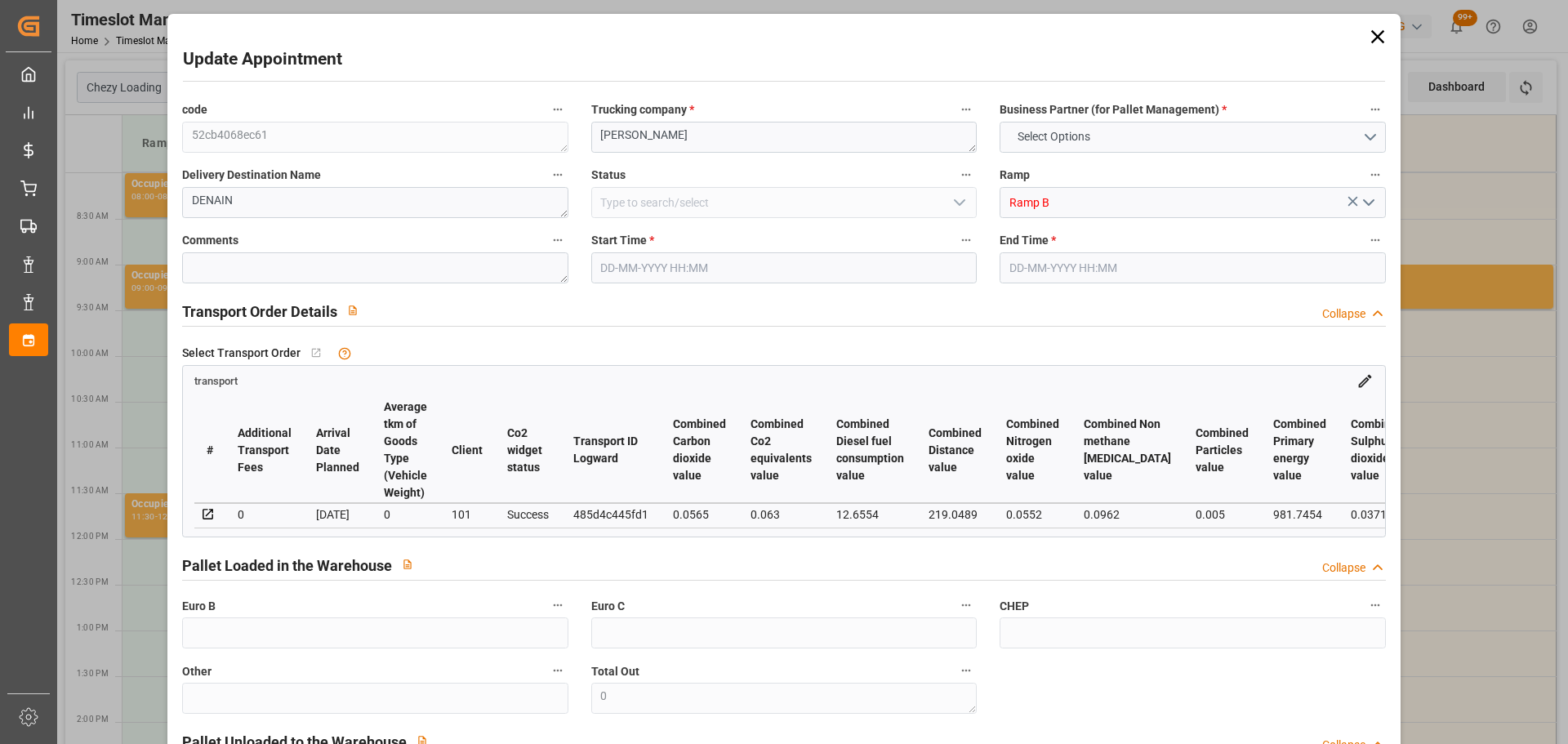
type input "5"
type input "177.51"
type input "0"
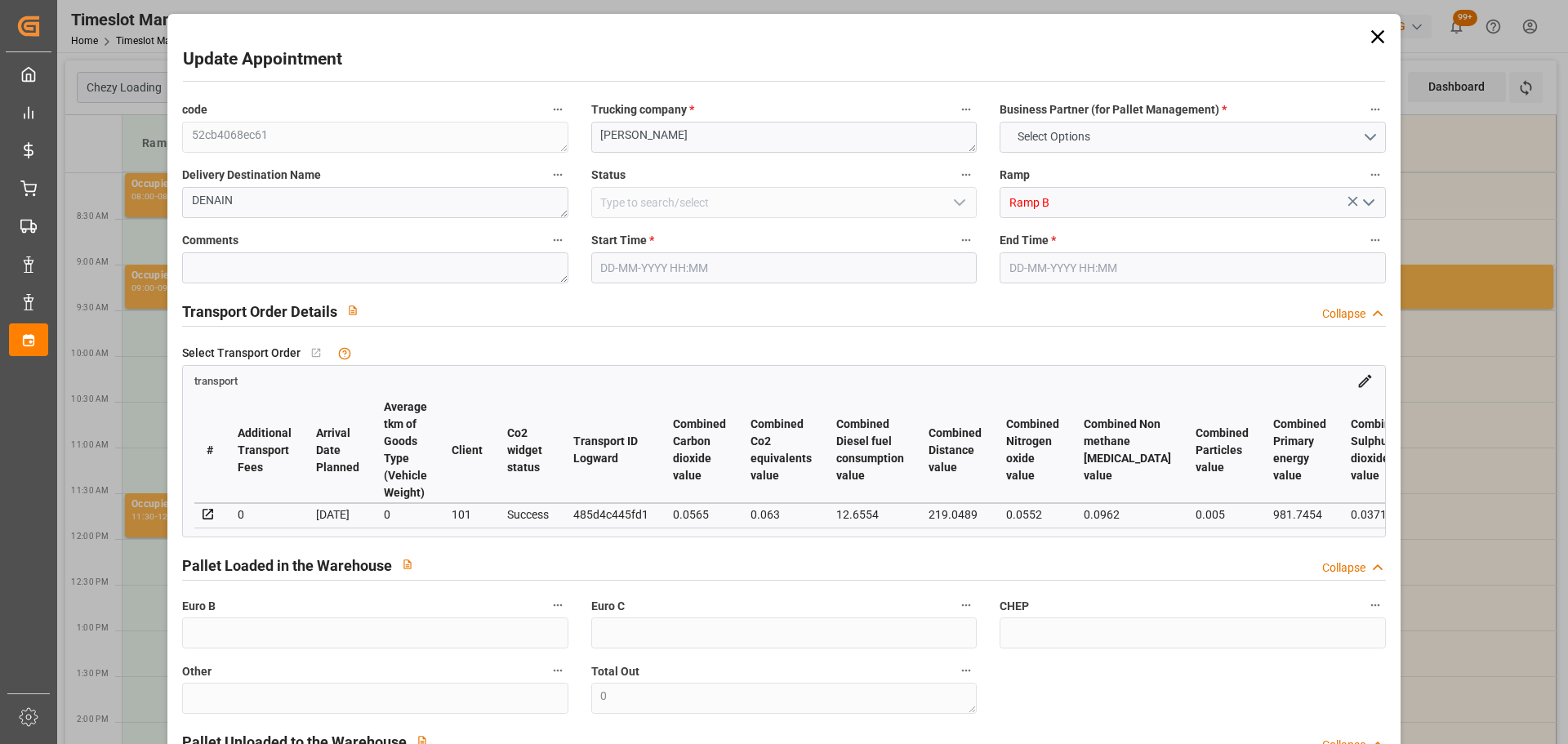
type input "177.51"
type input "0"
type input "483.619"
type input "609.352"
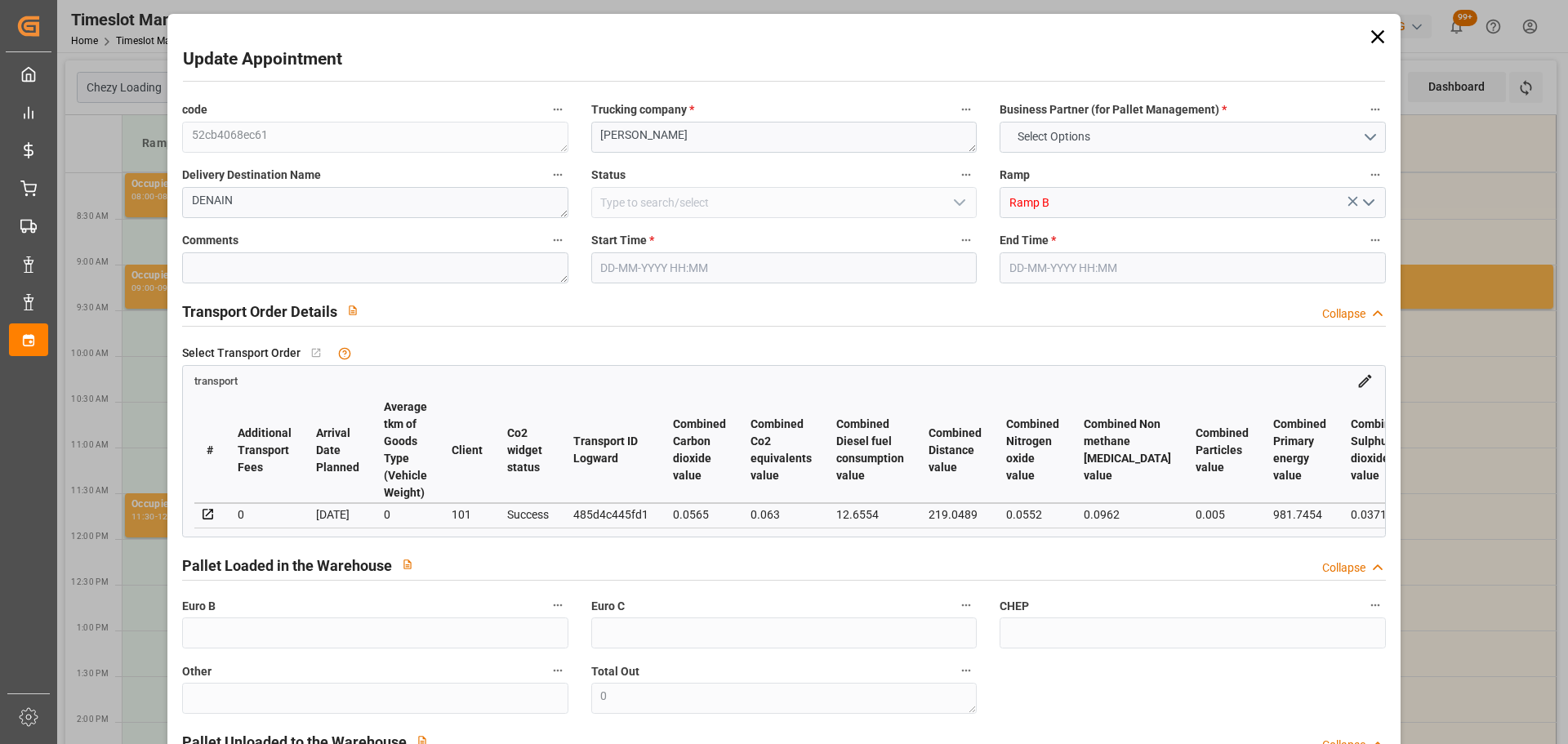
type input "1016.488"
type input "59"
type input "0"
type input "116"
type input "5"
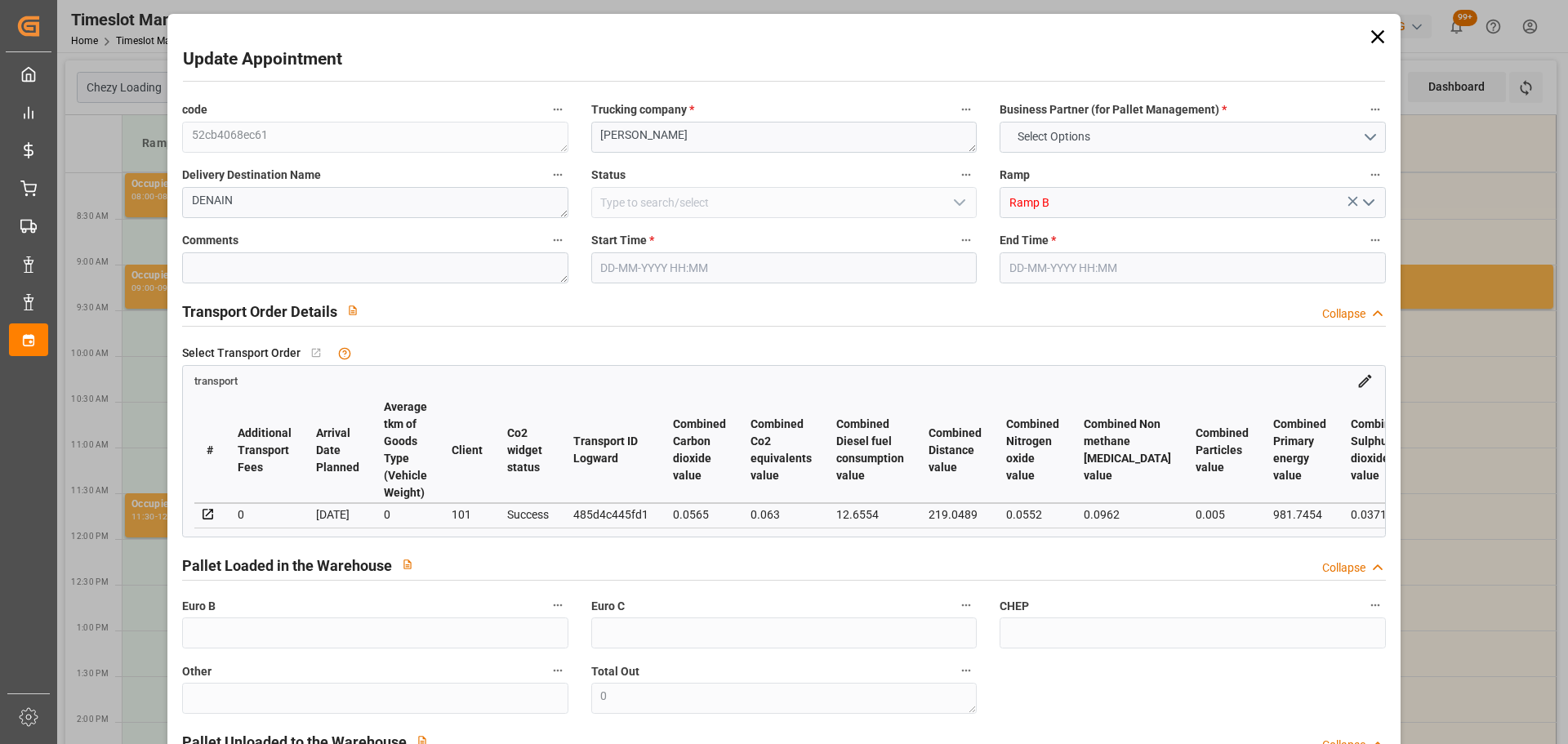
type input "101"
type input "494.352"
type input "0"
type input "4710.8598"
type input "0"
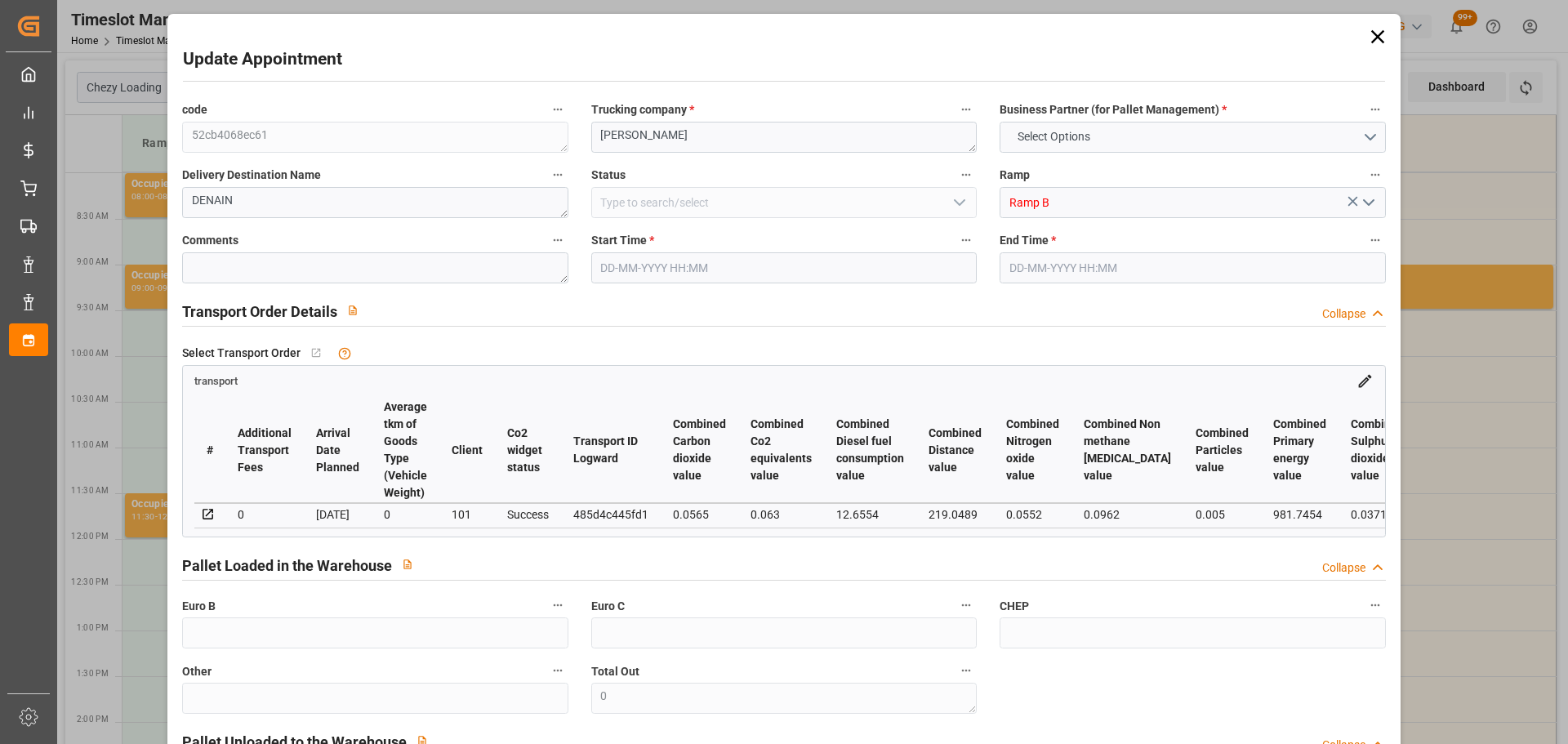
type input "0"
type input "21"
type input "35"
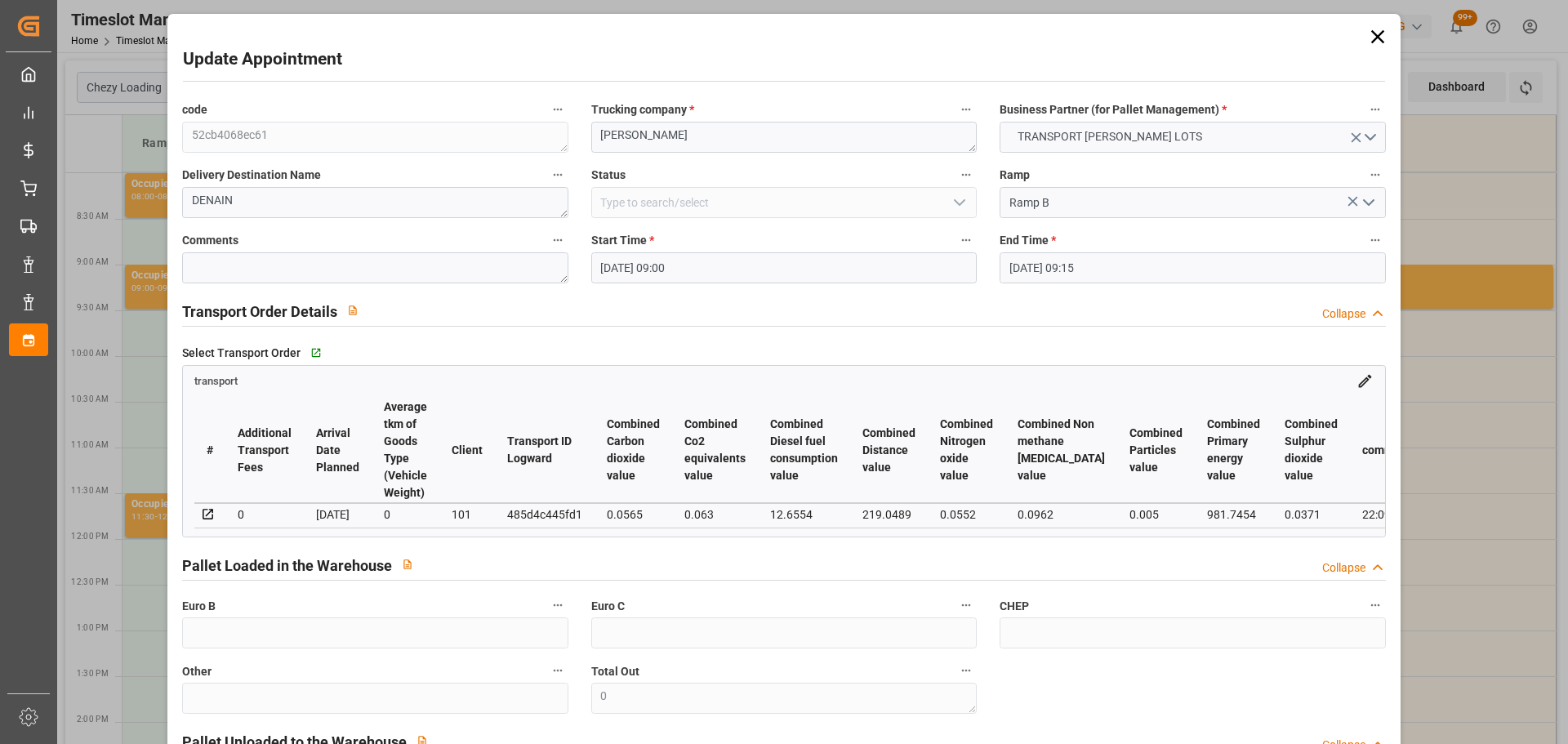
type input "26-09-2025 09:00"
type input "26-09-2025 09:15"
type input "22-09-2025 13:17"
type input "22-09-2025 11:19"
type input "[DATE]"
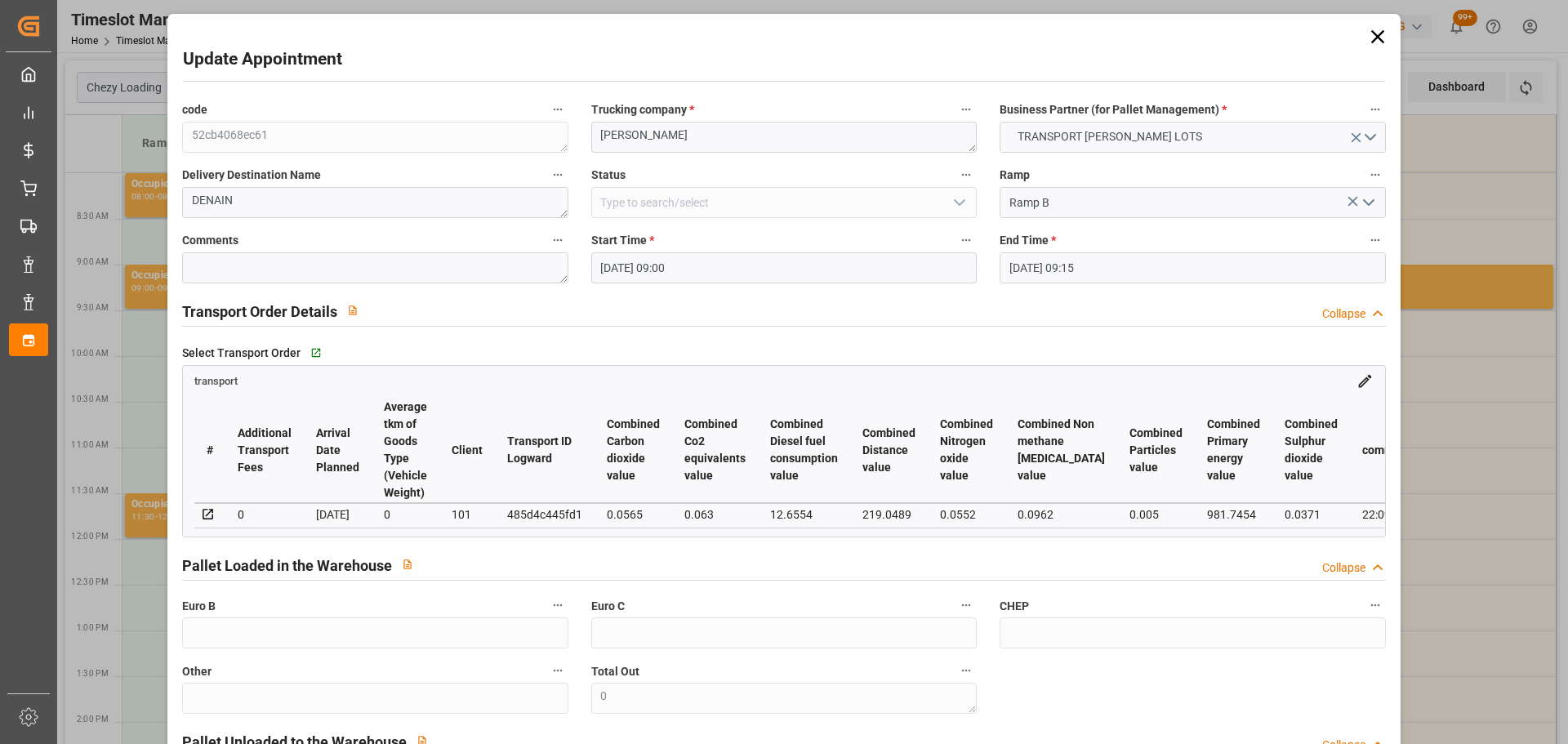
type input "[DATE]"
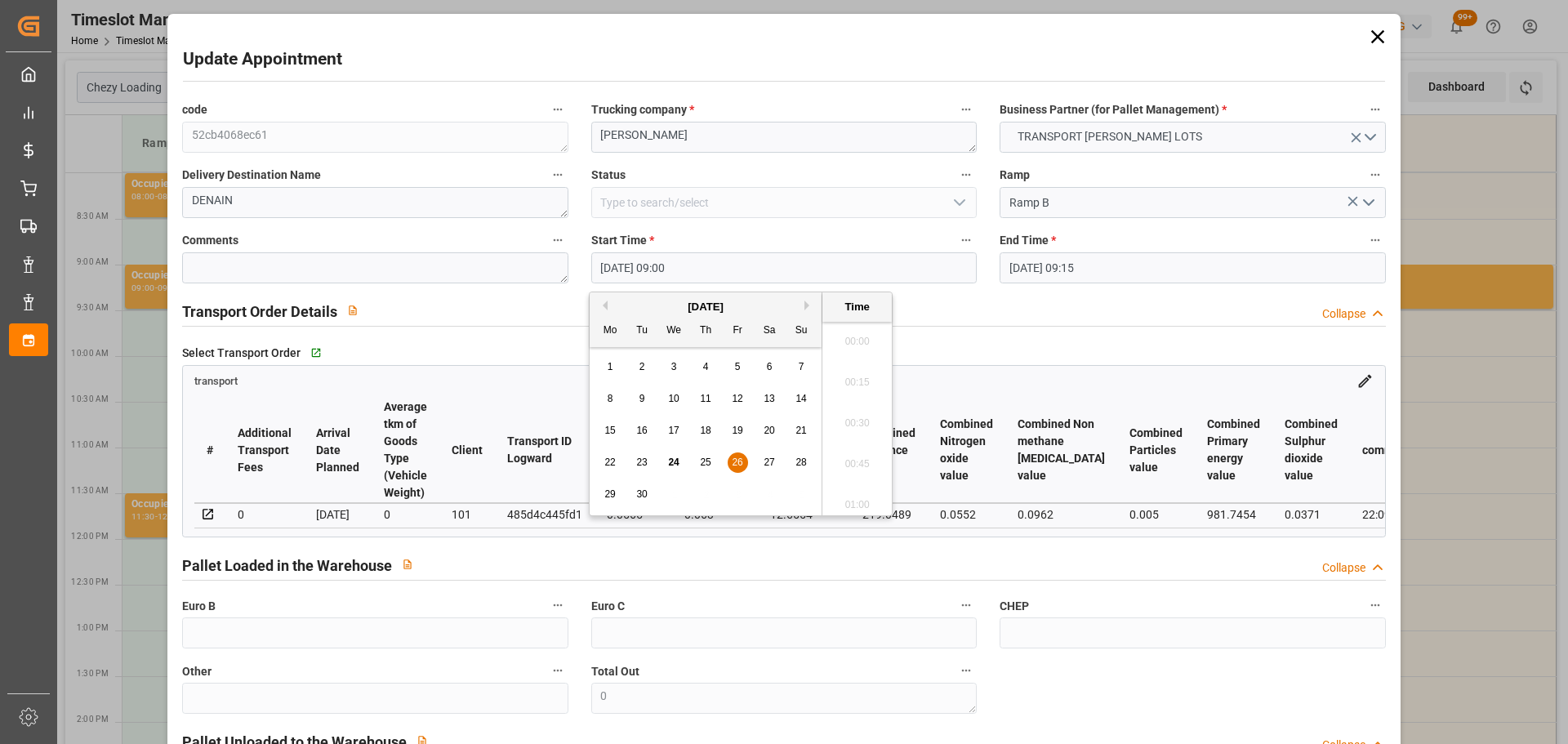
click at [661, 274] on input "26-09-2025 09:00" at bounding box center [784, 268] width 385 height 31
click at [736, 456] on span "26" at bounding box center [737, 462] width 11 height 12
click at [855, 452] on li "11:15" at bounding box center [857, 459] width 69 height 41
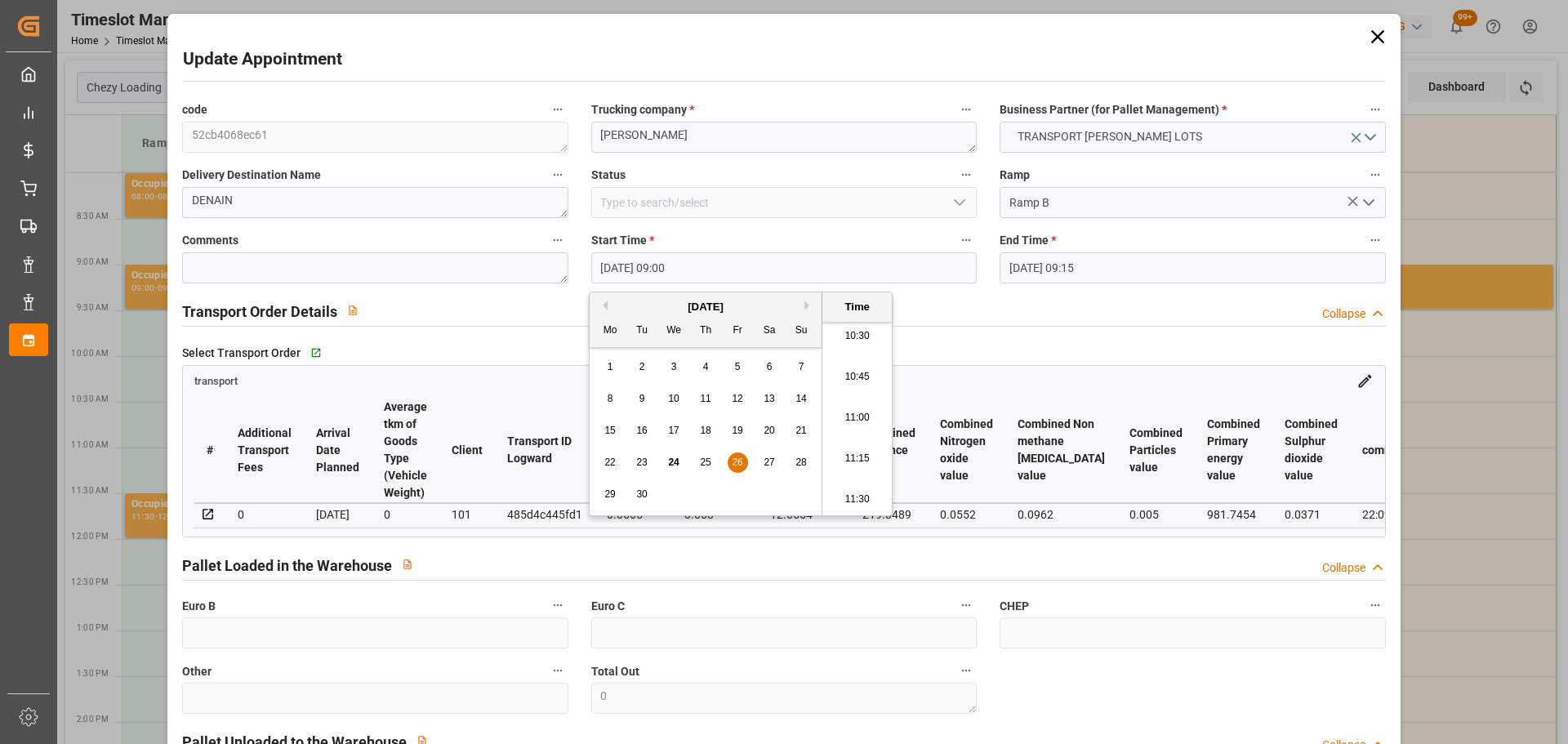
type input "26-09-2025 11:15"
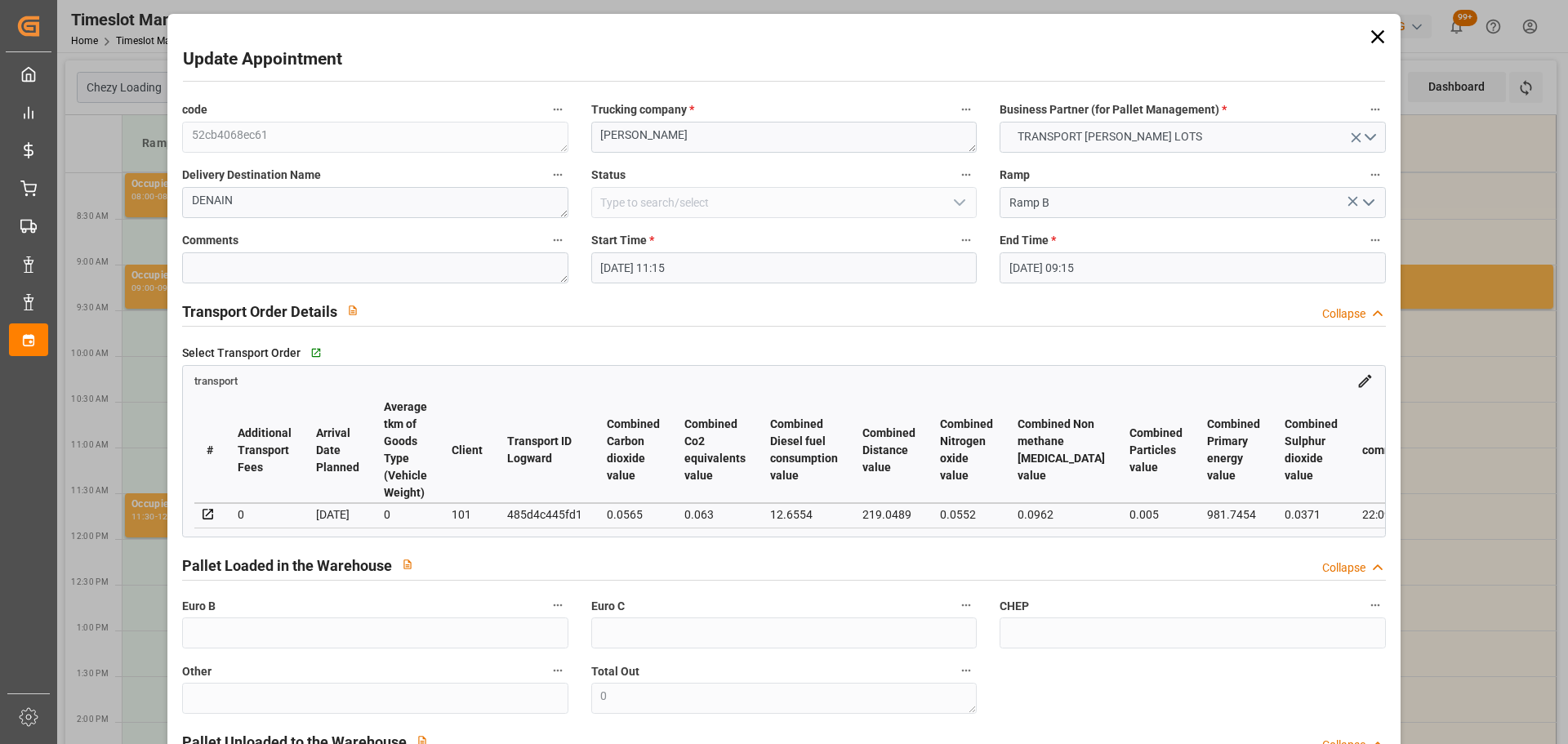
drag, startPoint x: 1033, startPoint y: 269, endPoint x: 1059, endPoint y: 288, distance: 32.2
click at [1047, 274] on input "26-09-2025 09:15" at bounding box center [1193, 268] width 385 height 31
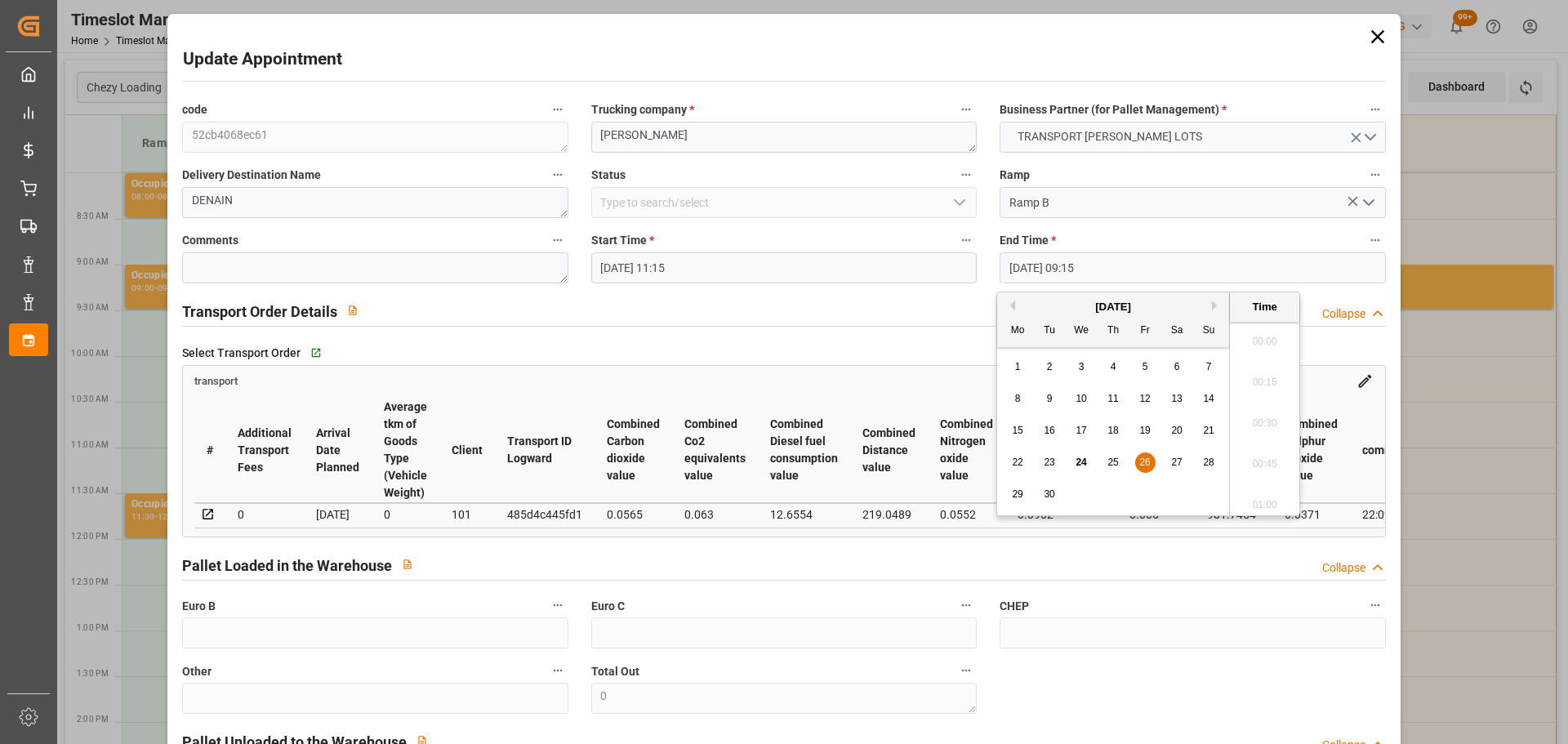
scroll to position [1435, 0]
click at [1143, 455] on div "26" at bounding box center [1145, 464] width 20 height 20
click at [1257, 455] on li "11:30" at bounding box center [1264, 459] width 69 height 41
type input "26-09-2025 11:30"
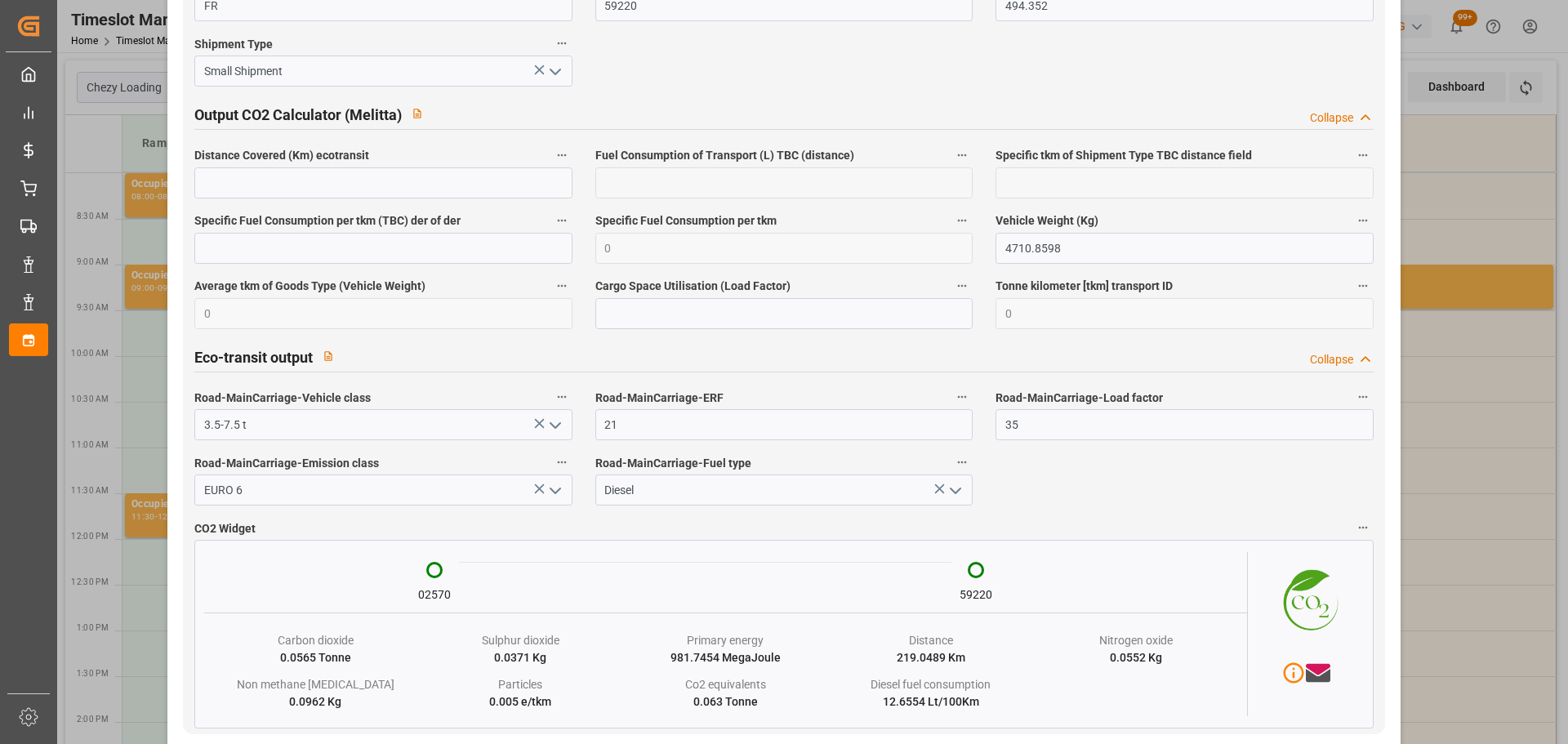
scroll to position [2799, 0]
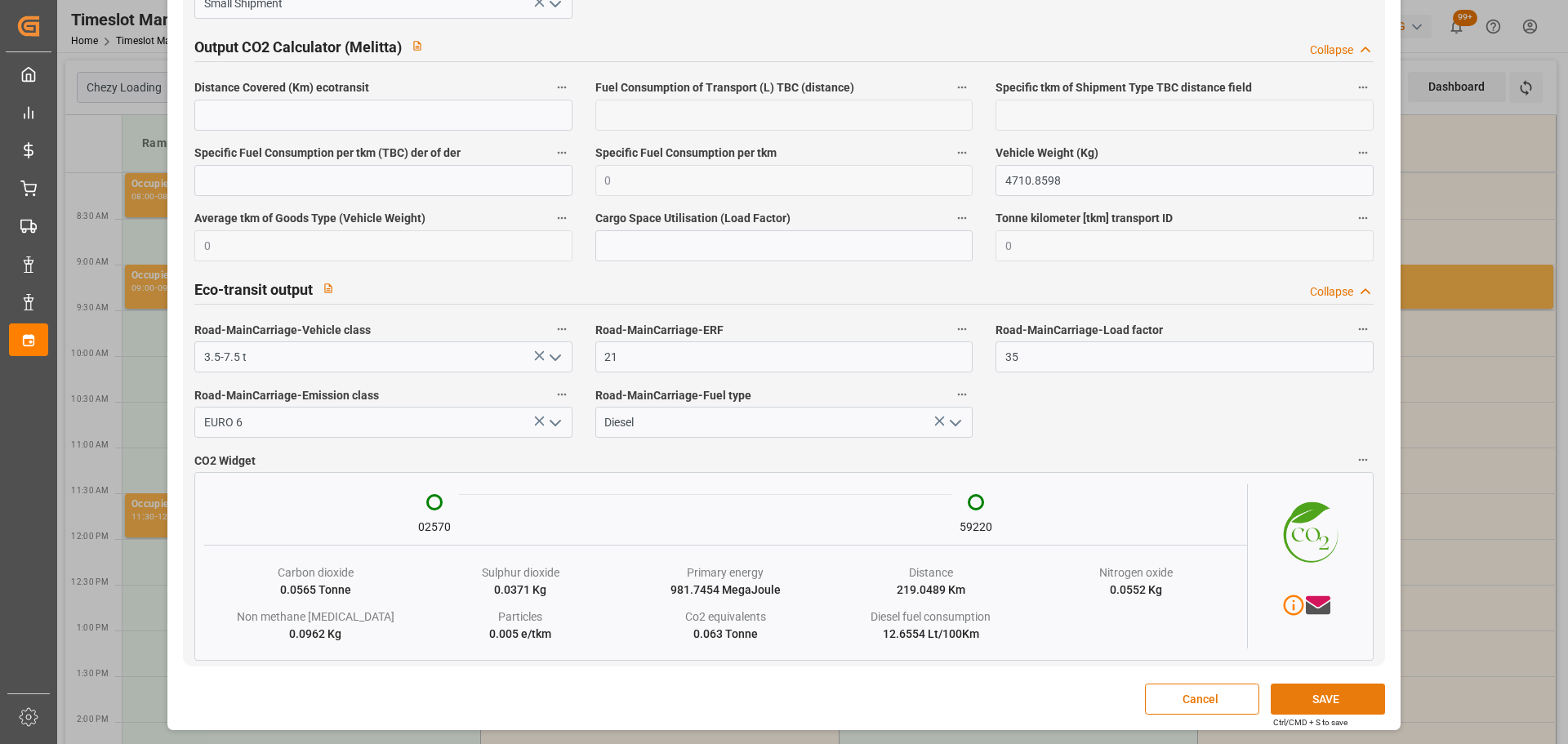
click at [1329, 701] on button "SAVE" at bounding box center [1328, 699] width 114 height 31
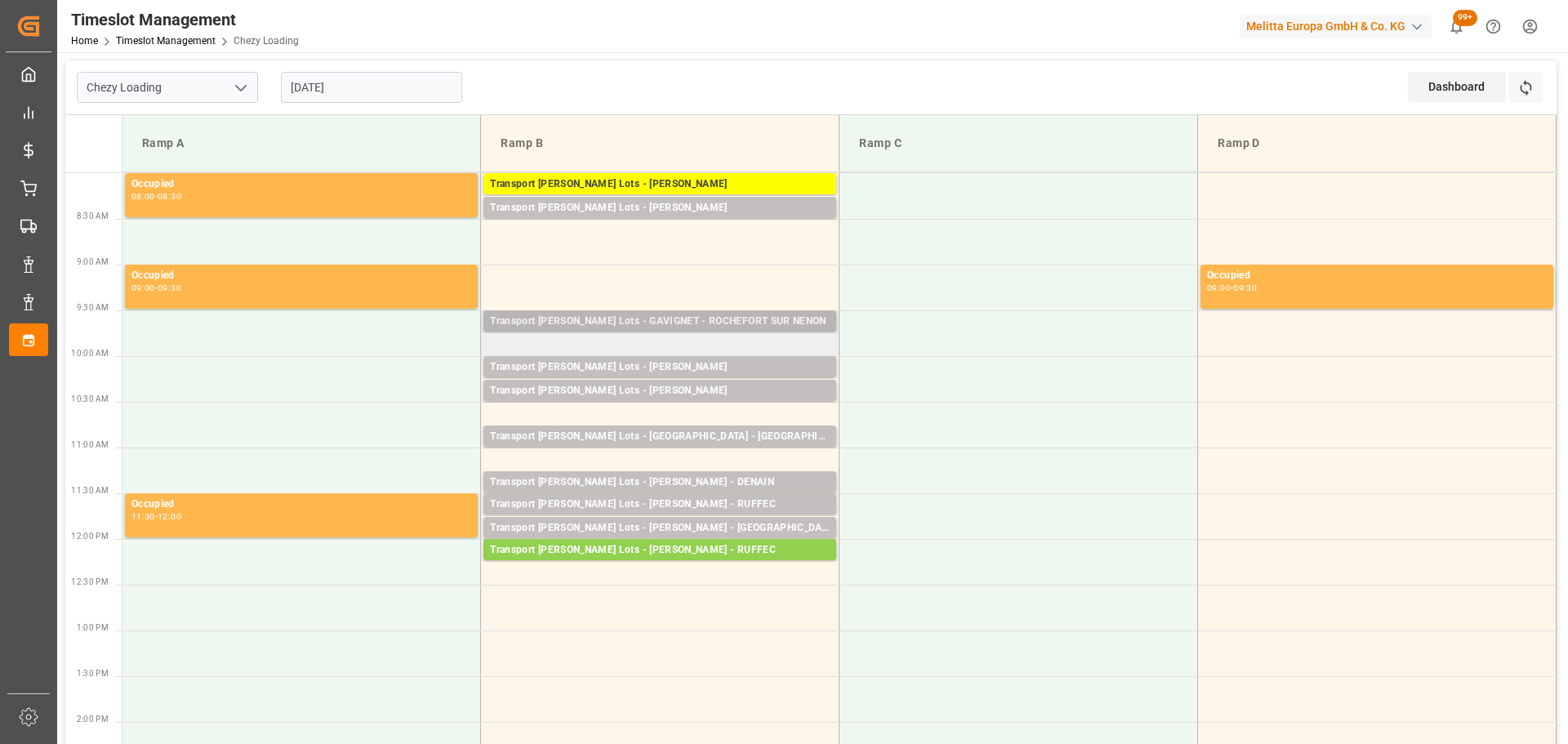
click at [611, 313] on div "Transport Kuehne Lots - GAVIGNET - ROCHEFORT SUR NENON Pallets: 3,TU: 130,City:…" at bounding box center [660, 320] width 353 height 21
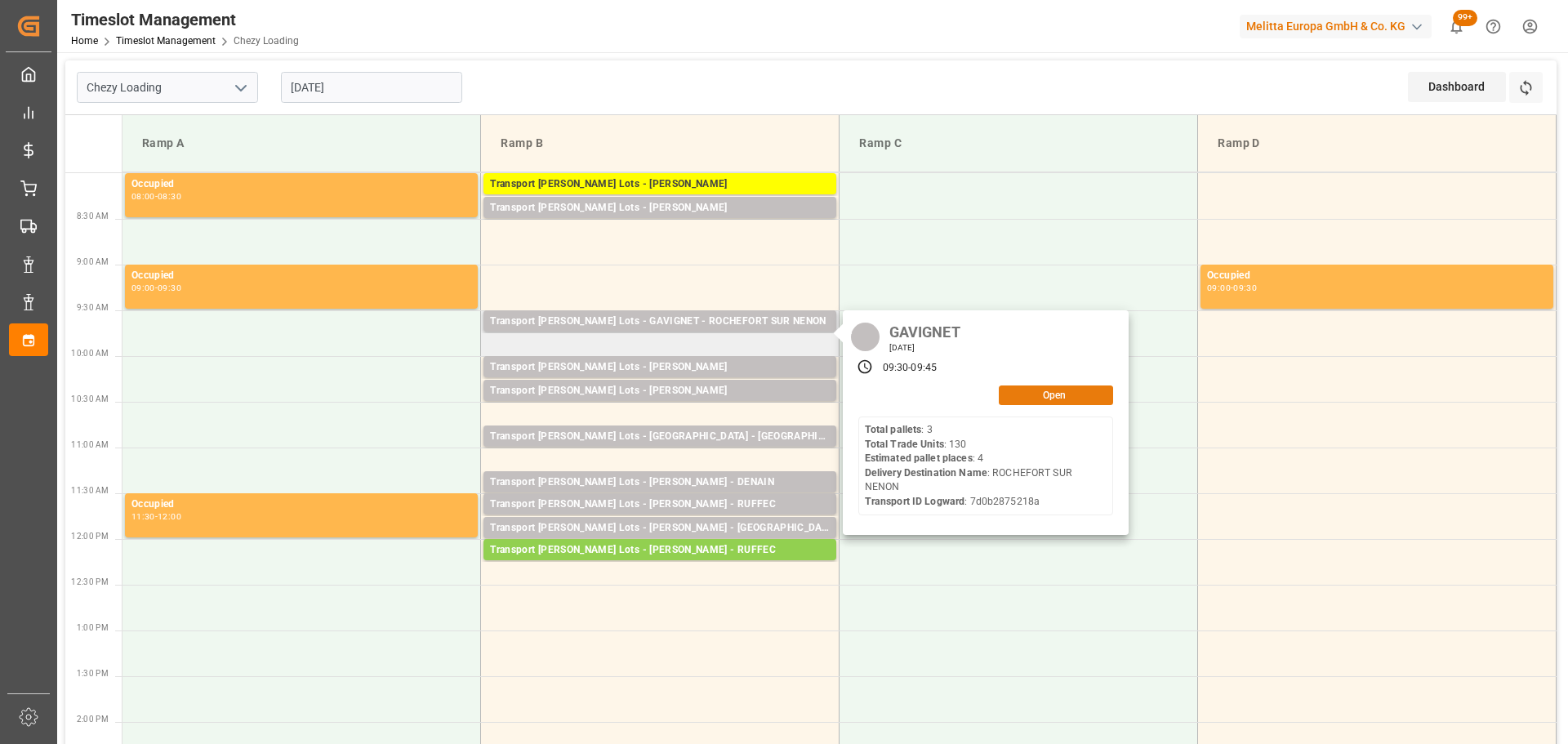
click at [1103, 400] on button "Open" at bounding box center [1056, 395] width 114 height 20
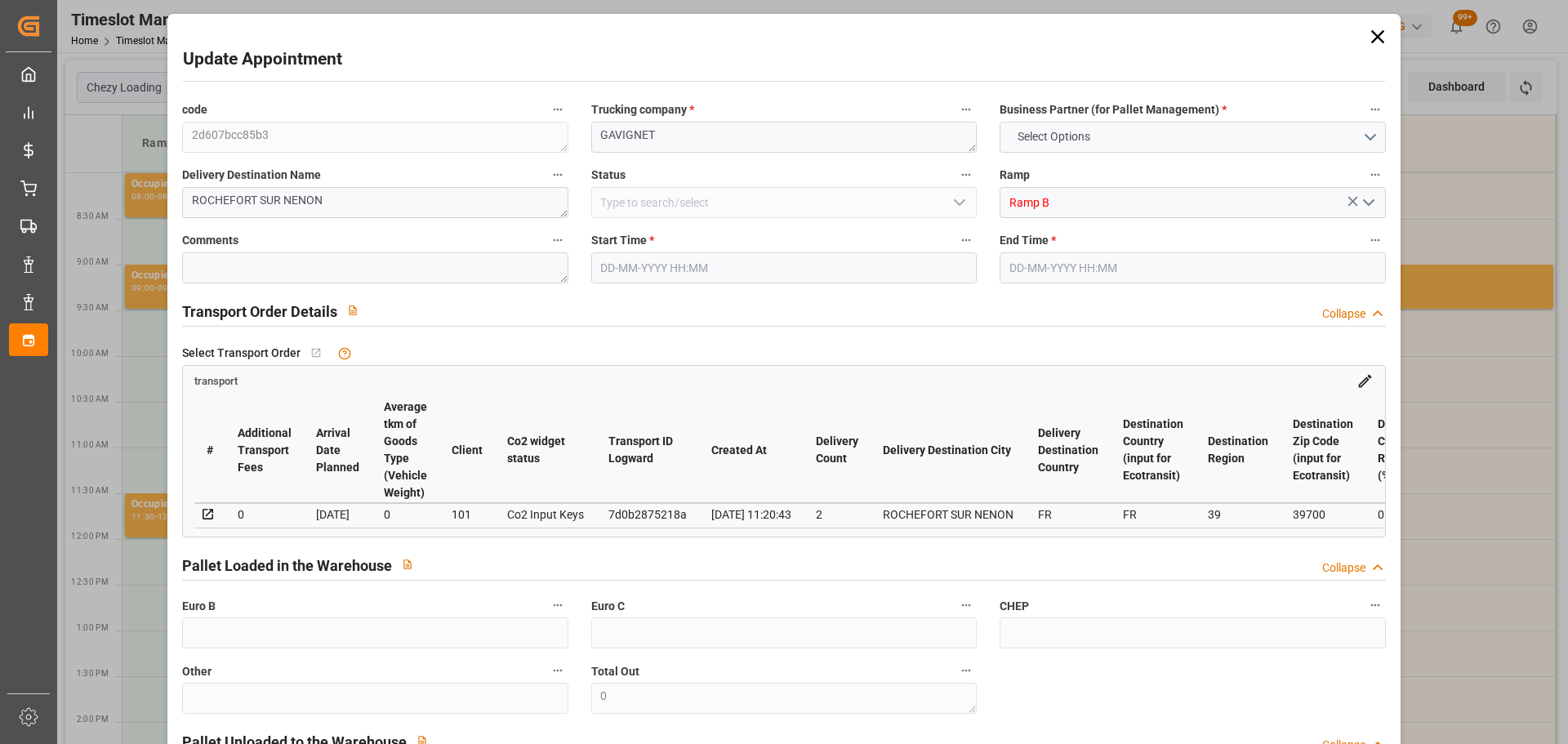
type input "4"
type input "208.97"
type input "0"
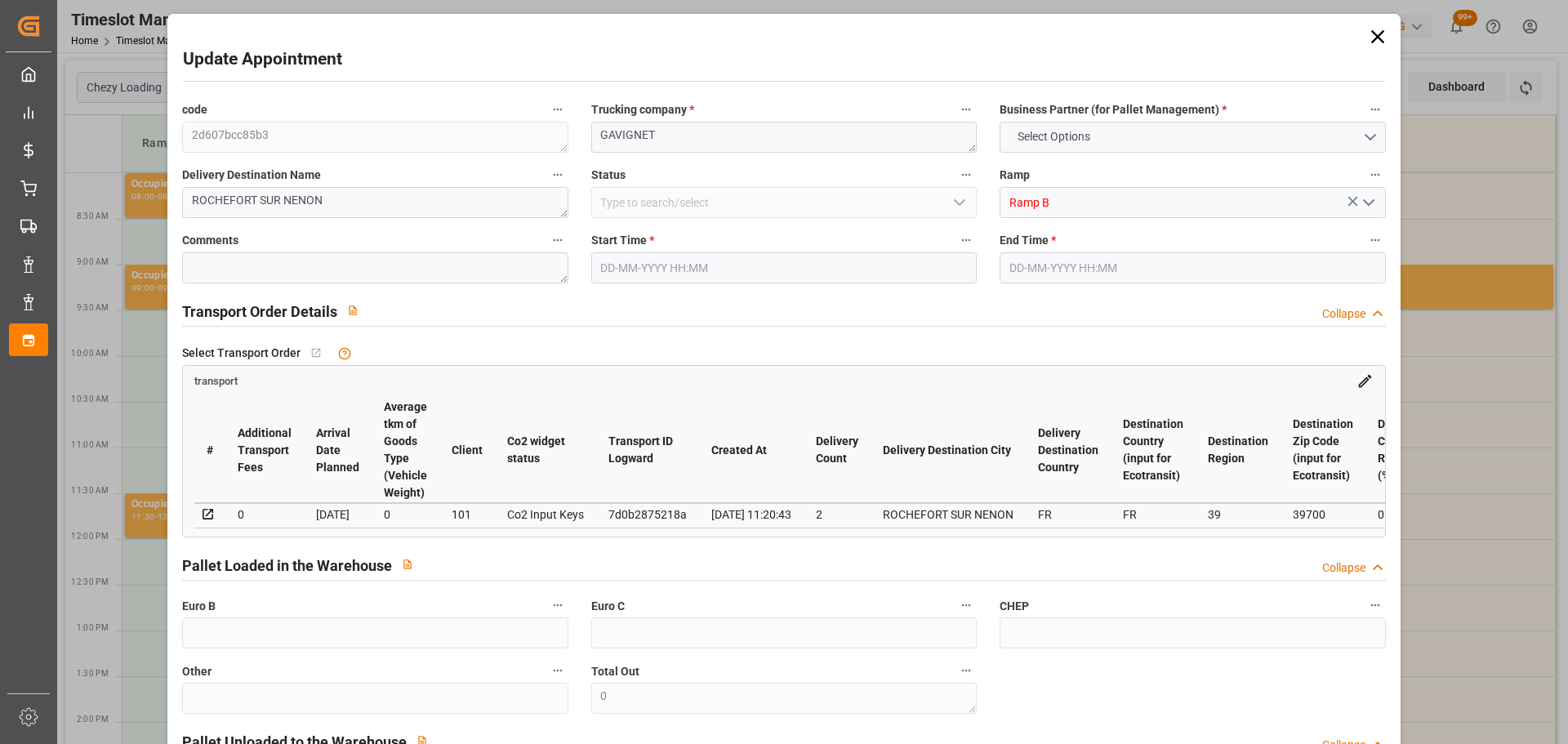
type input "208.97"
type input "0"
type input "420.966"
type input "707.912"
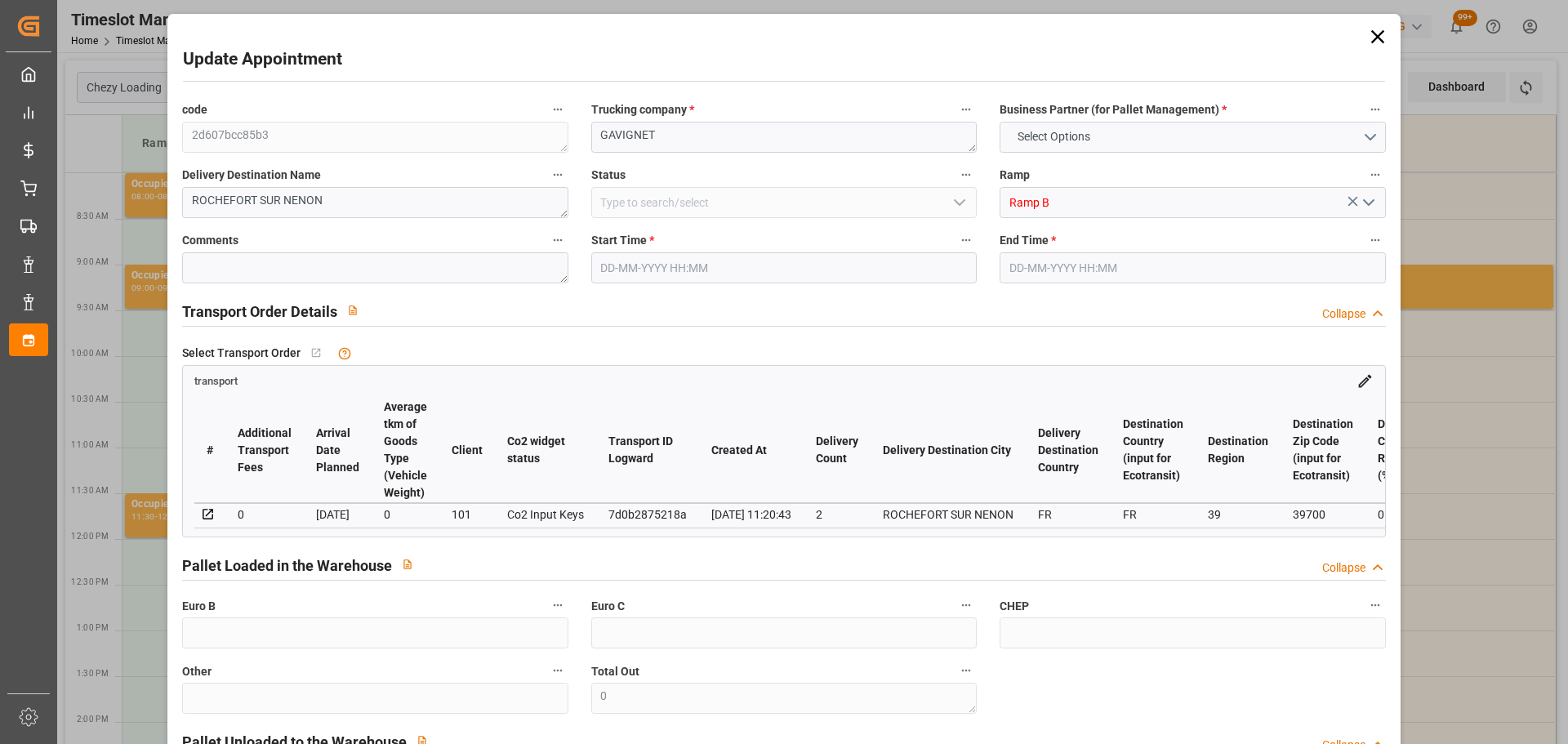
type input "2964.204"
type input "39"
type input "3"
type input "130"
type input "6"
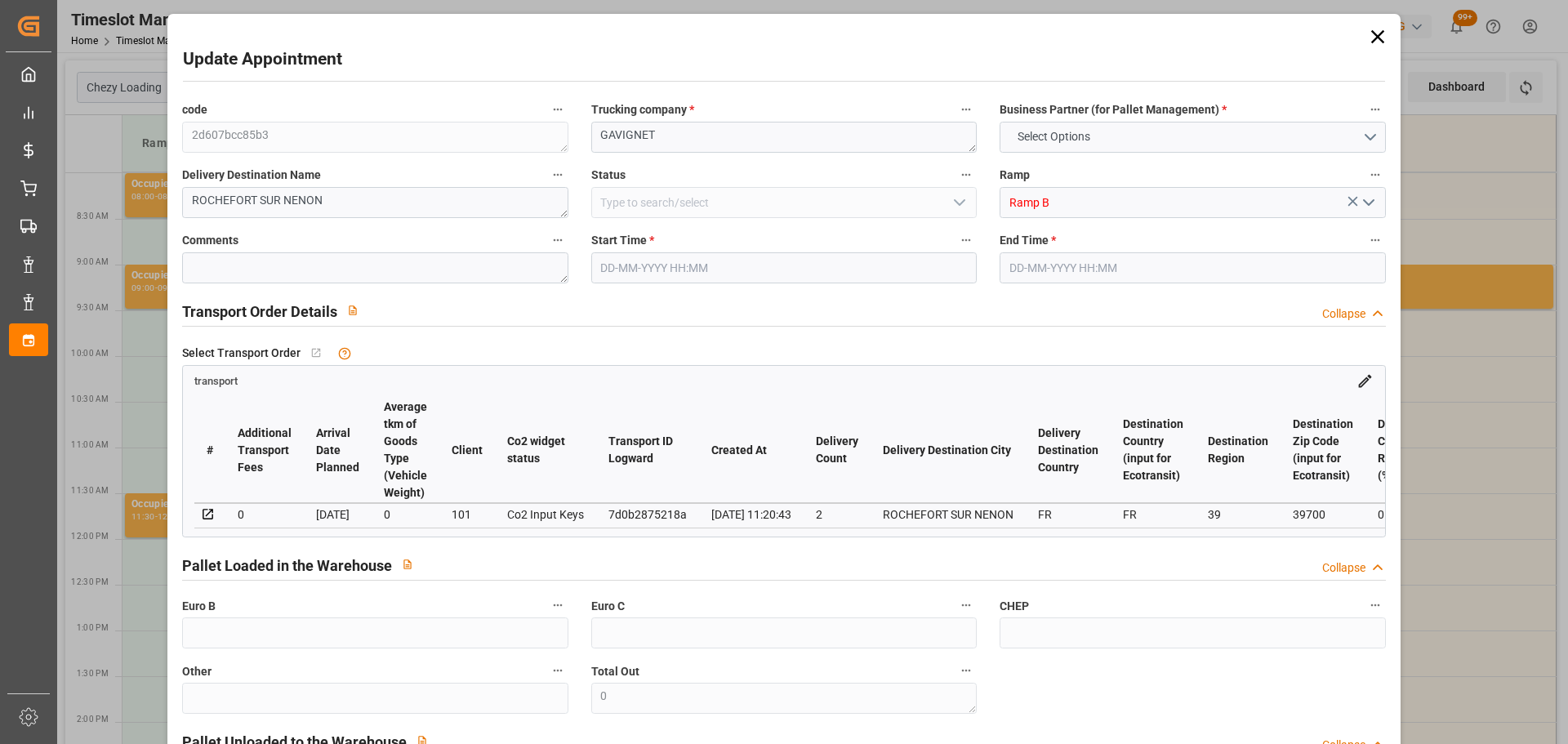
type input "101"
type input "545.76"
type input "0"
type input "4710.8598"
type input "0"
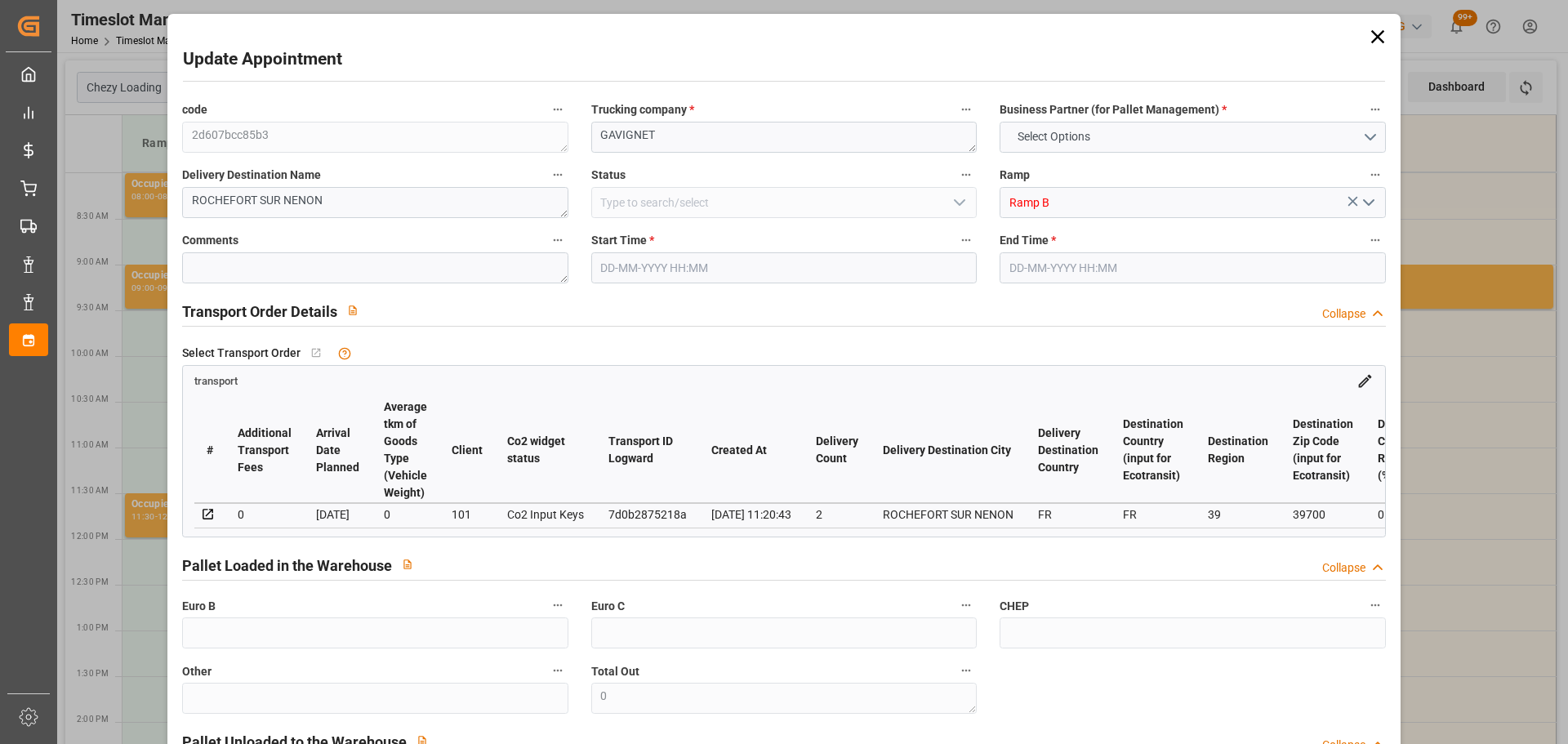
type input "0"
type input "21"
type input "35"
type input "26-09-2025 09:30"
type input "26-09-2025 09:45"
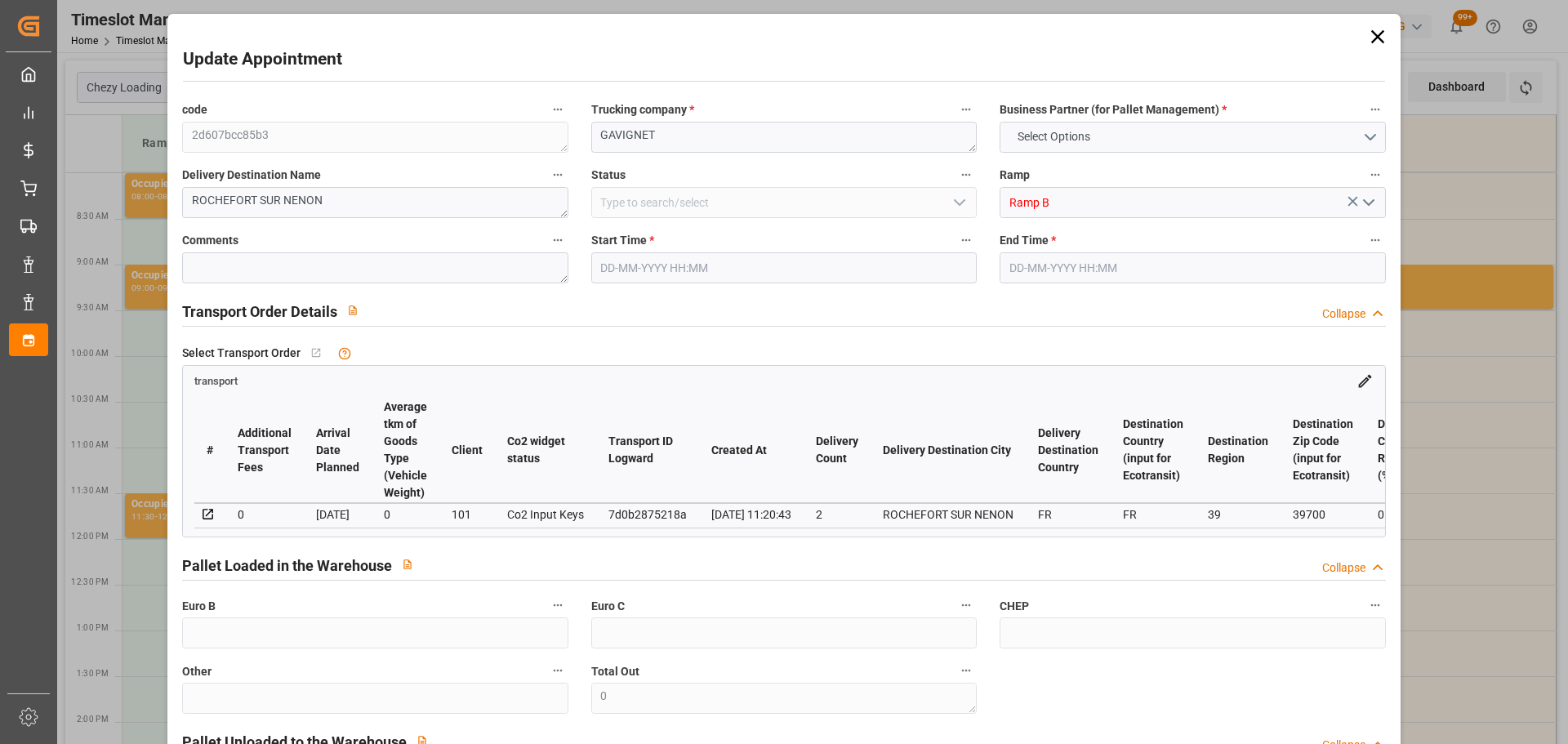
type input "23-09-2025 15:16"
type input "23-09-2025 11:20"
type input "30-09-2025"
type input "[DATE]"
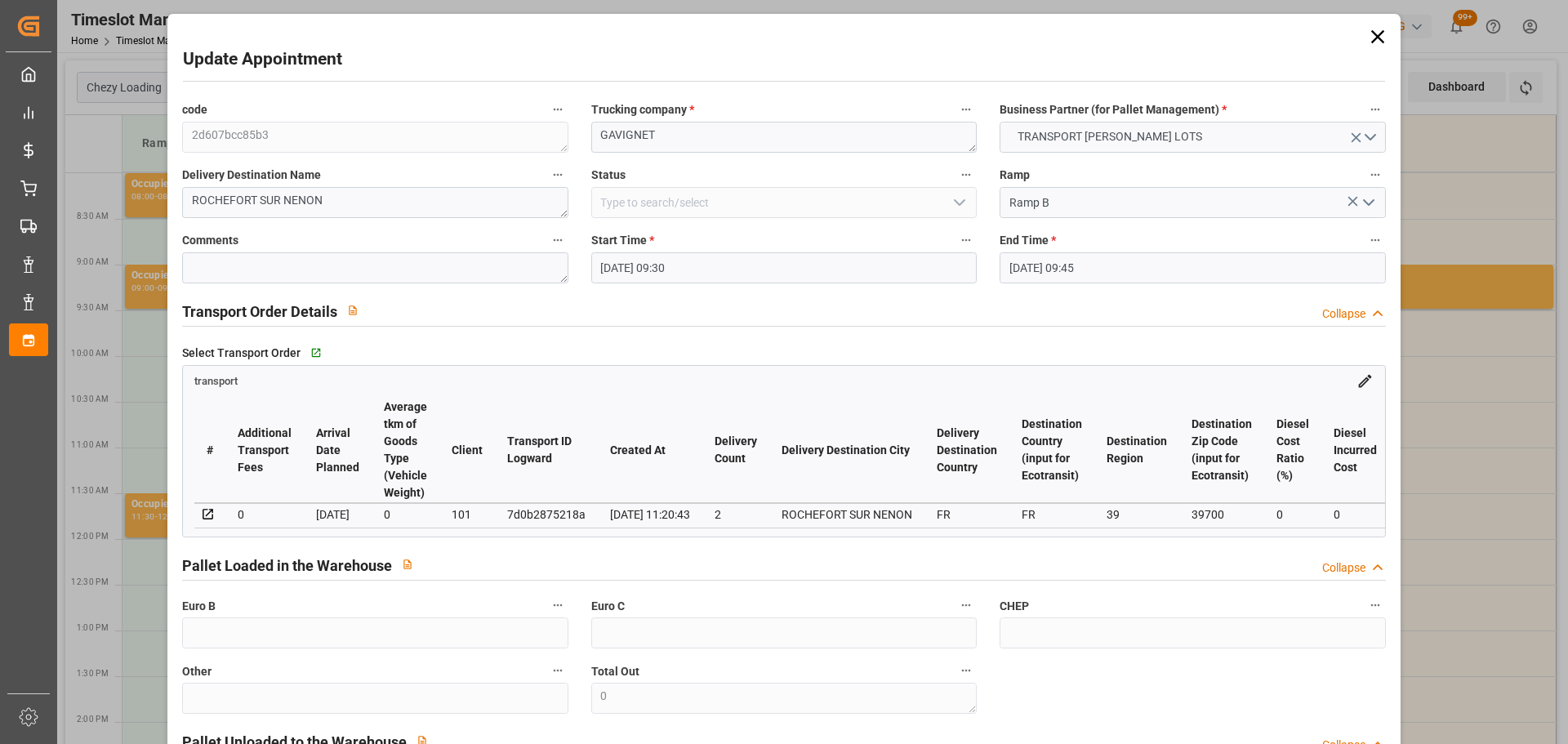
drag, startPoint x: 644, startPoint y: 264, endPoint x: 651, endPoint y: 273, distance: 11.4
click at [645, 264] on input "26-09-2025 09:30" at bounding box center [784, 268] width 385 height 31
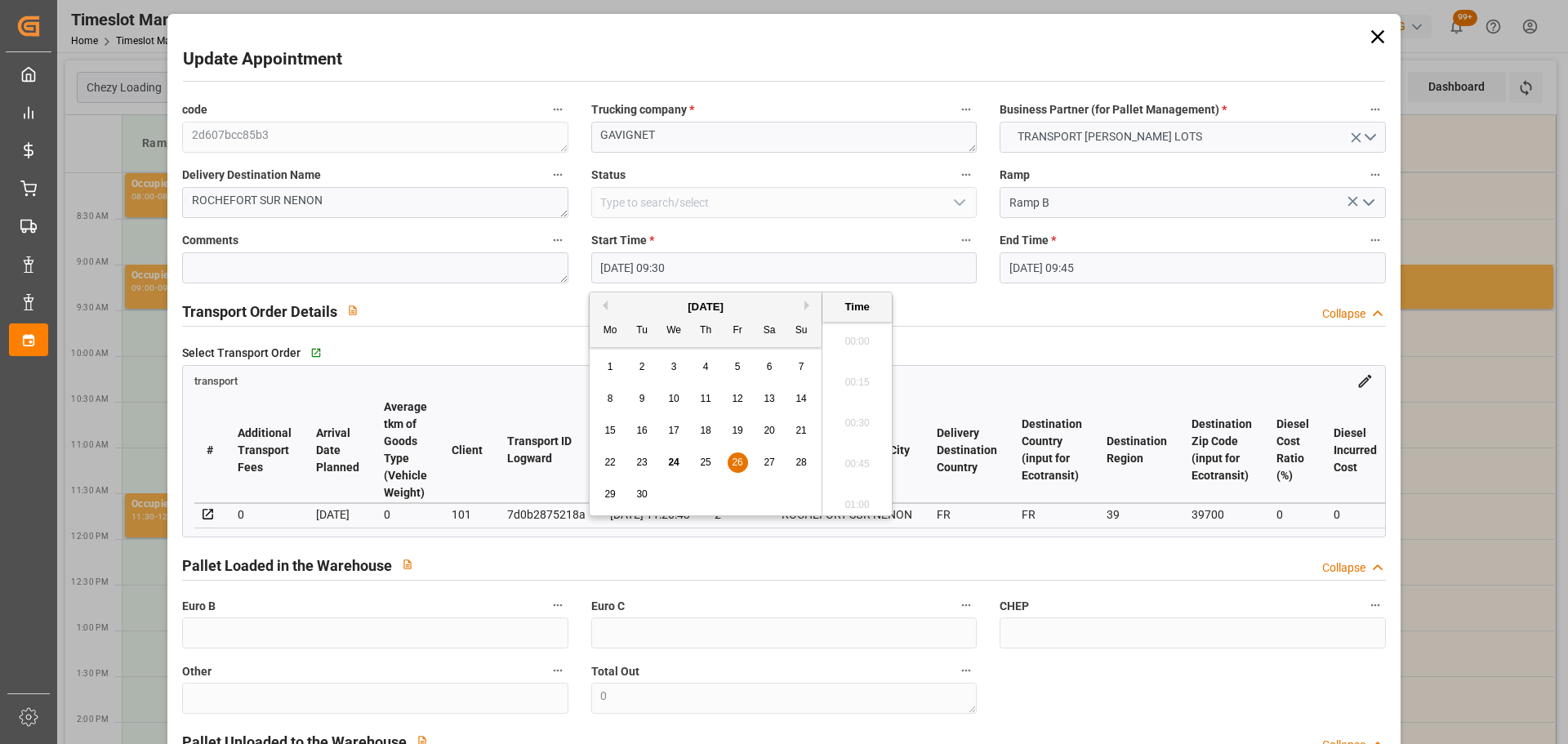
scroll to position [1476, 0]
click at [731, 453] on div "22 23 24 25 26 27 28" at bounding box center [706, 463] width 223 height 32
click at [738, 460] on span "26" at bounding box center [737, 462] width 11 height 12
click at [851, 452] on li "08:45" at bounding box center [857, 459] width 69 height 41
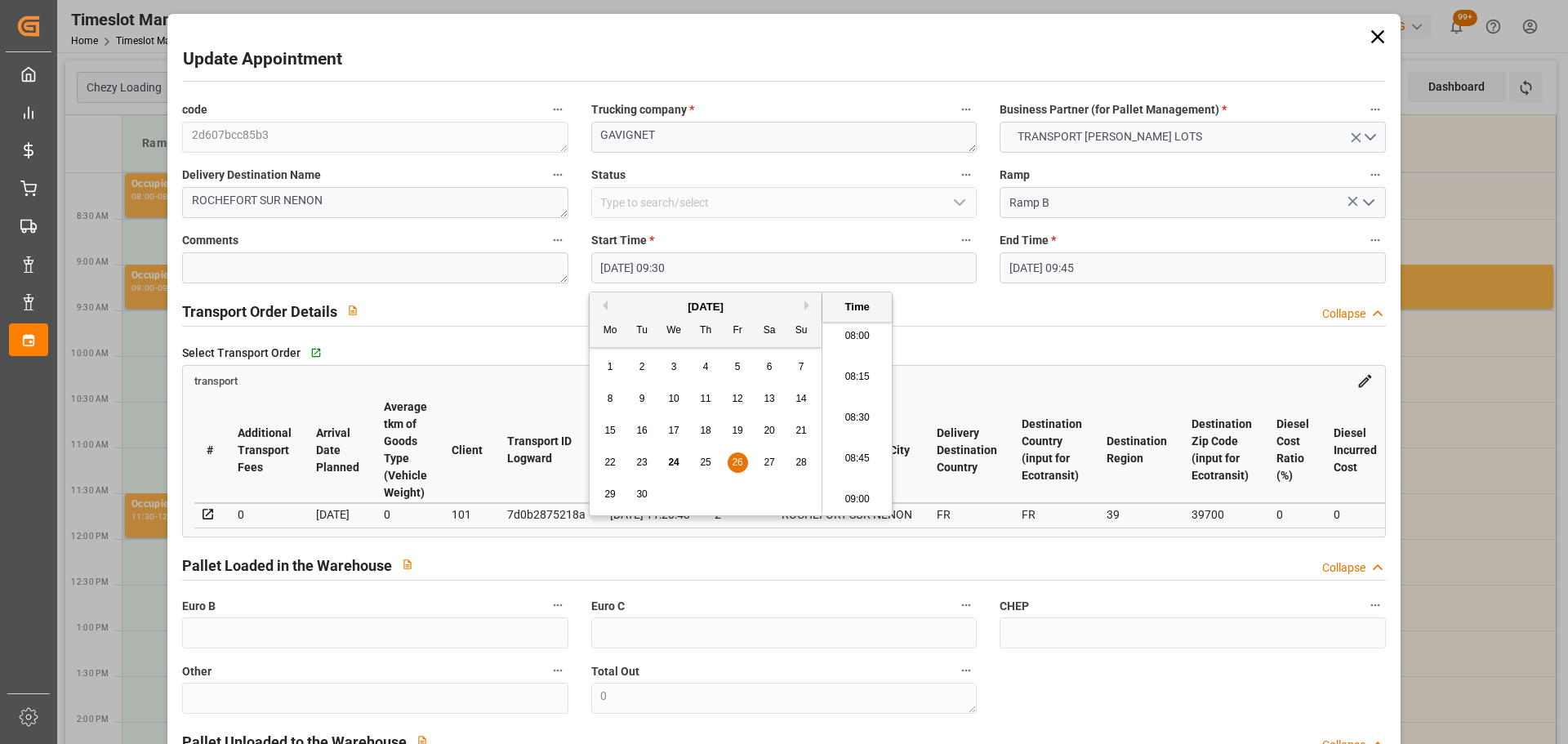
type input "26-09-2025 08:45"
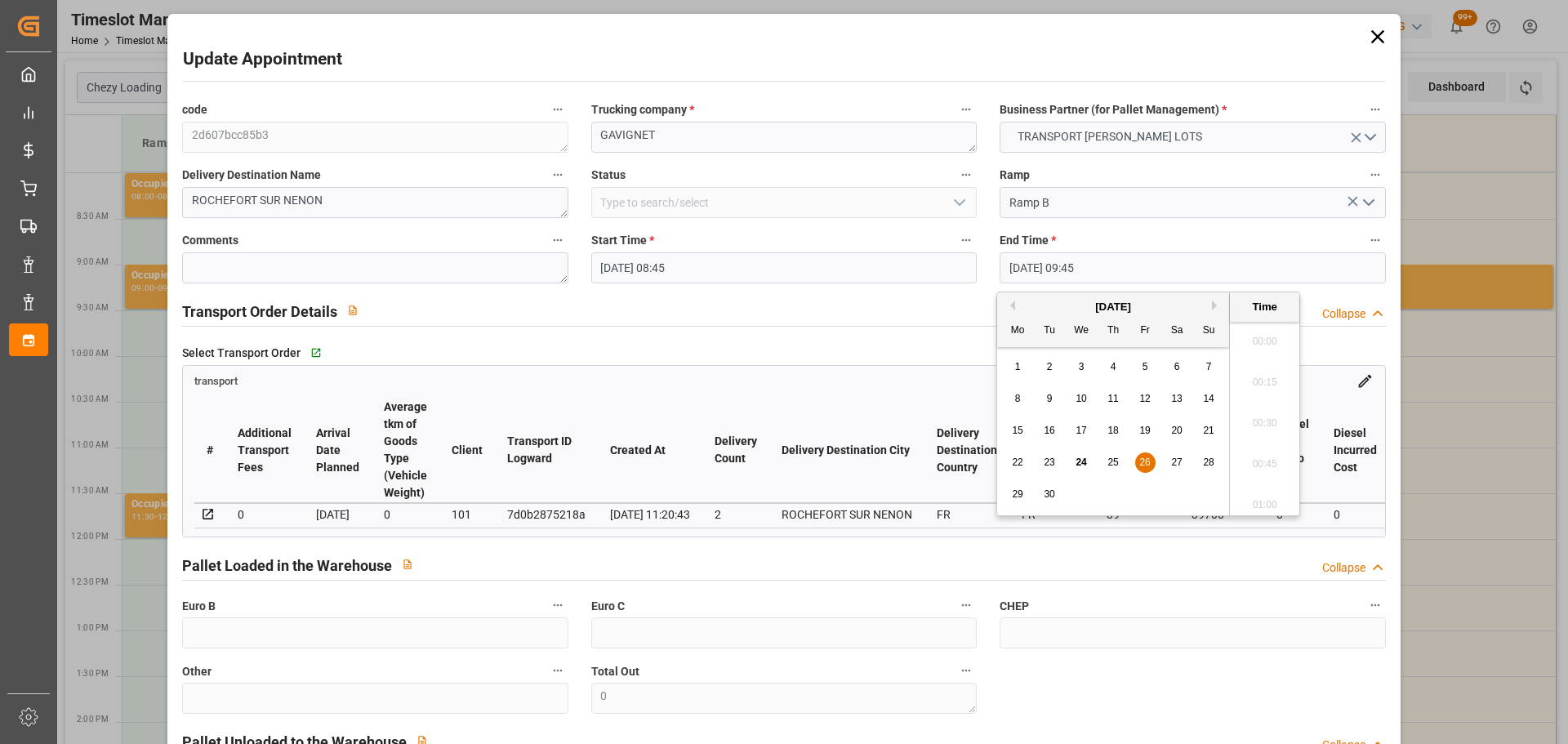
click at [1058, 266] on input "26-09-2025 09:45" at bounding box center [1193, 268] width 385 height 31
click at [1144, 450] on div "22 23 24 25 26 27 28" at bounding box center [1113, 463] width 223 height 32
click at [1148, 459] on span "26" at bounding box center [1144, 462] width 11 height 12
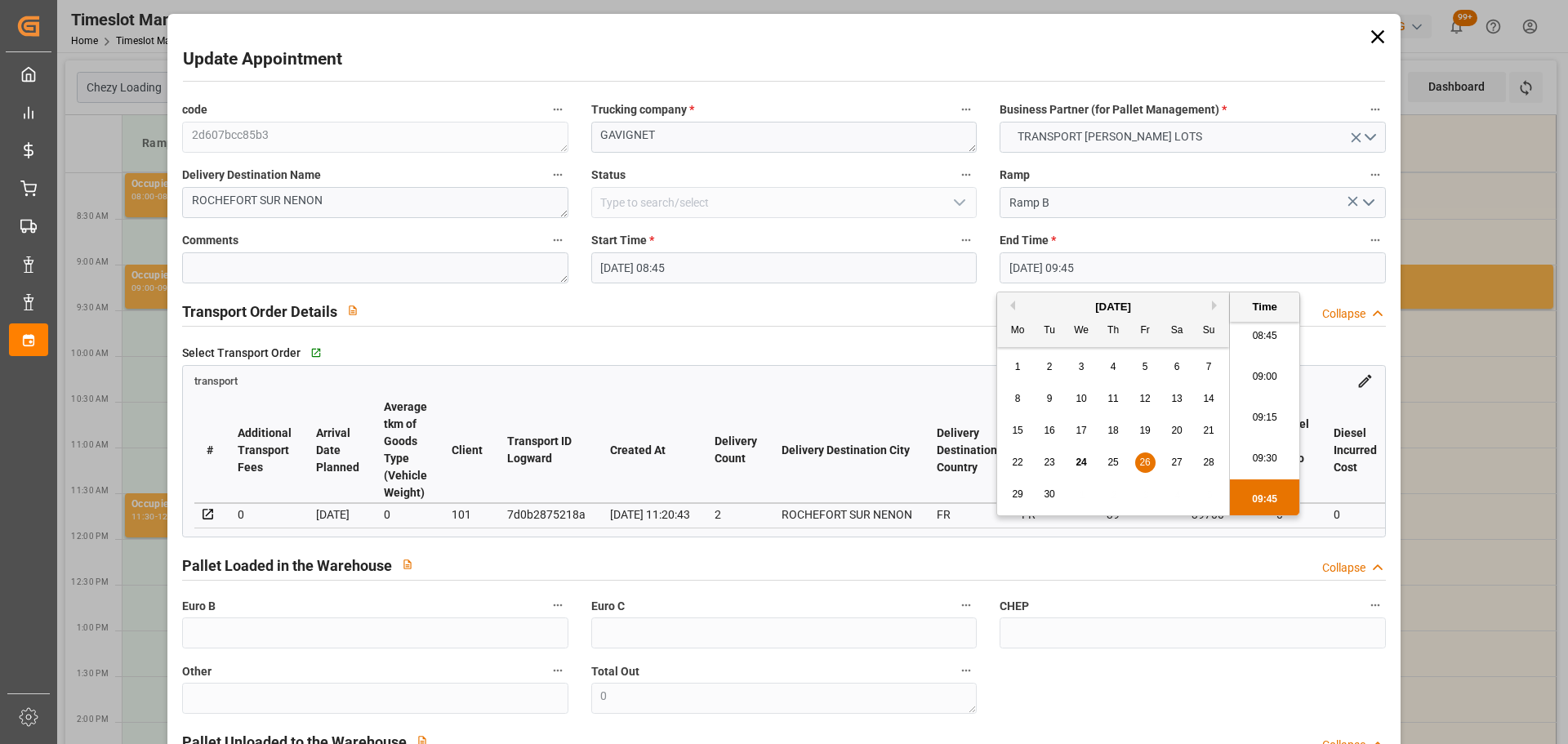
click at [1261, 376] on li "09:00" at bounding box center [1264, 377] width 69 height 41
type input "26-09-2025 09:00"
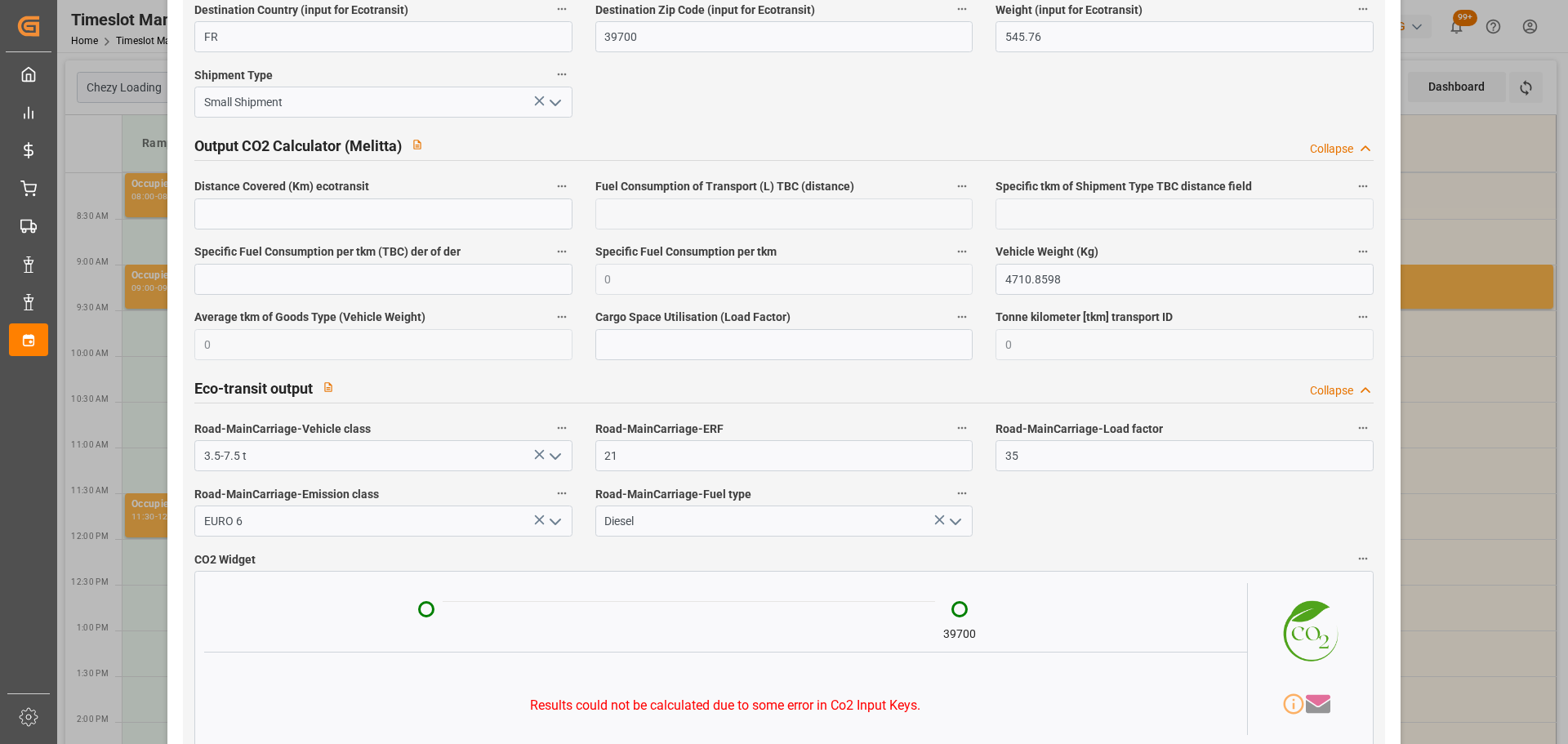
scroll to position [2712, 0]
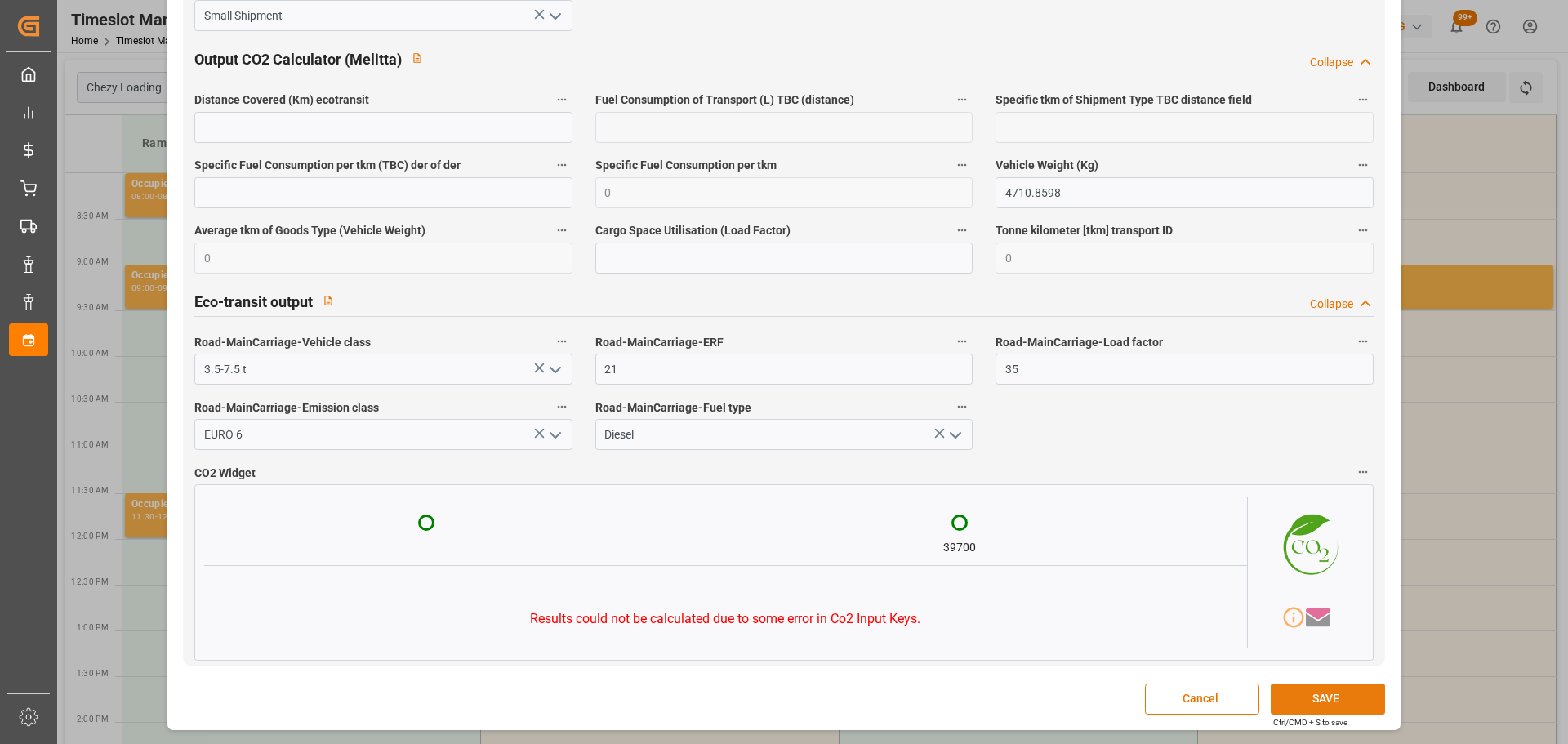
click at [1293, 696] on button "SAVE" at bounding box center [1328, 699] width 114 height 31
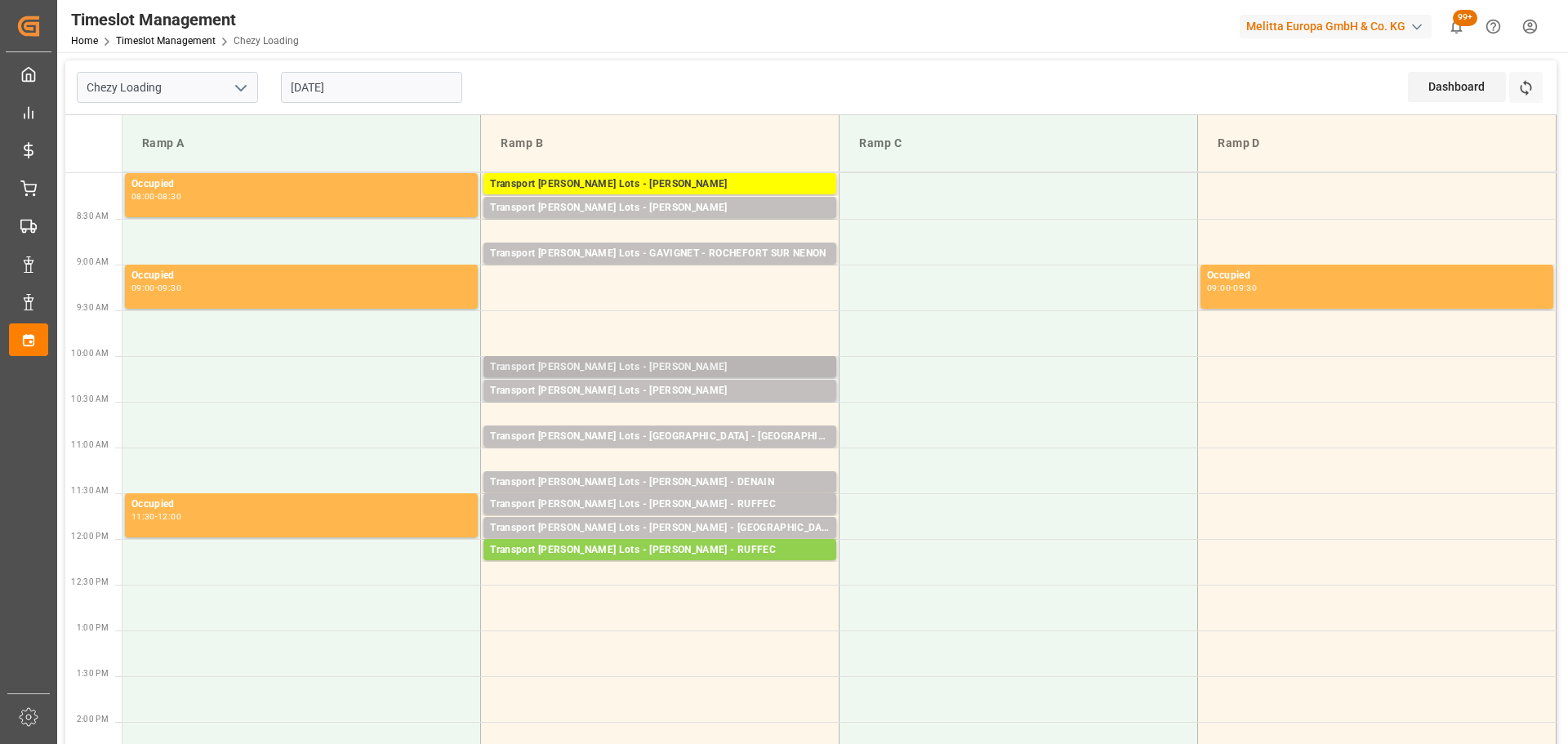
click at [588, 360] on div "Transport Kuehne Lots - ANTOINE - CARQUEFOU" at bounding box center [660, 368] width 339 height 17
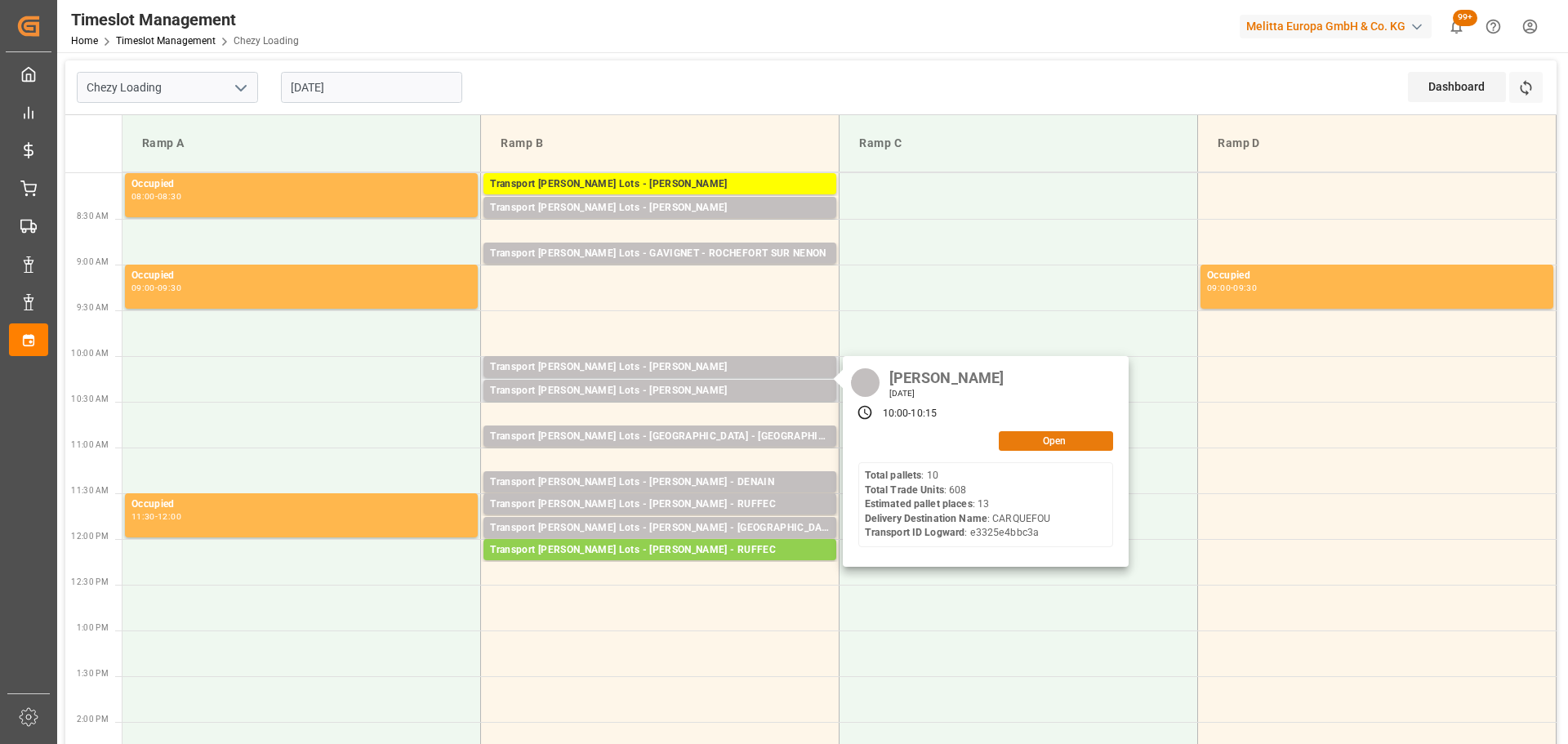
click at [1079, 434] on button "Open" at bounding box center [1056, 441] width 114 height 20
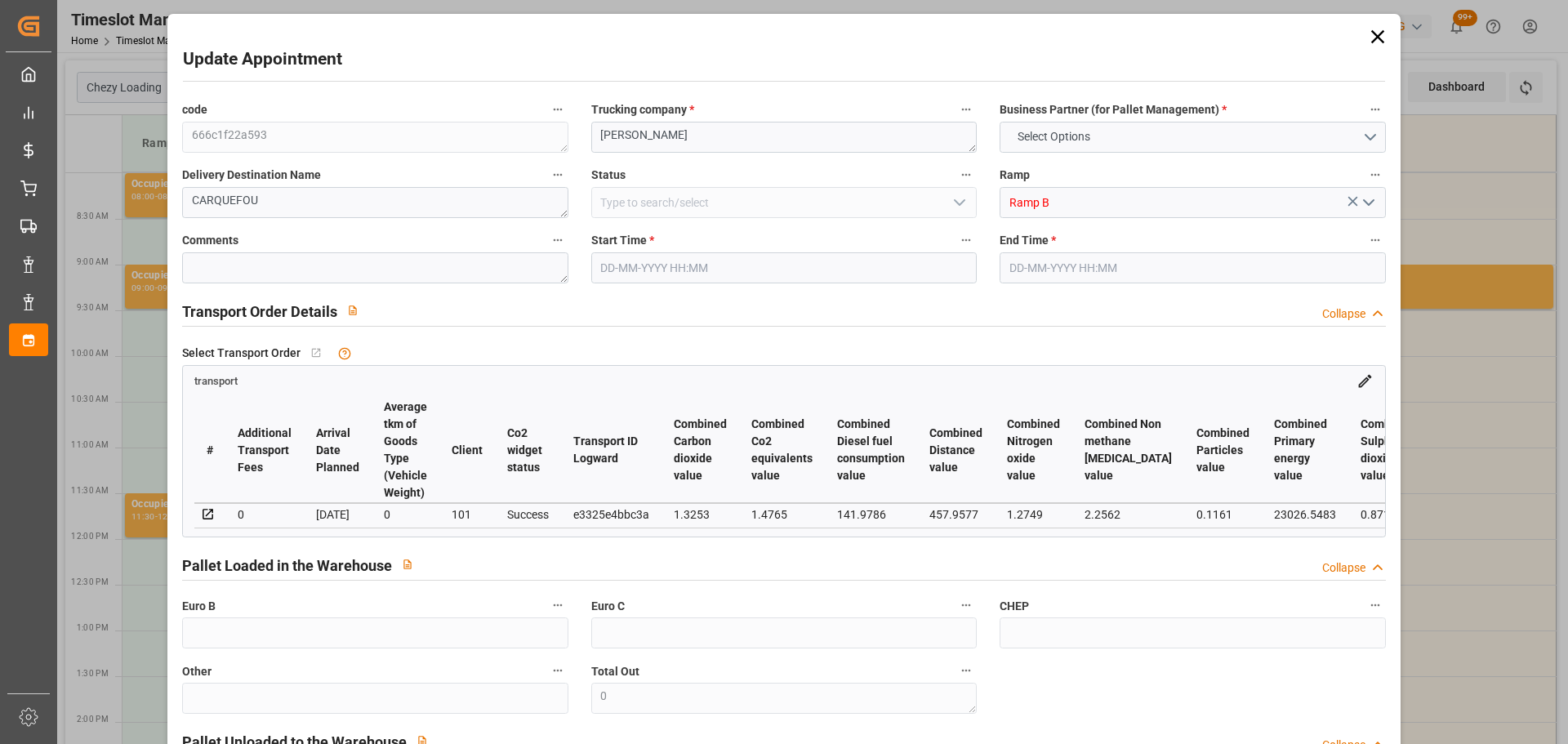
type input "13"
type input "477.49"
type input "0"
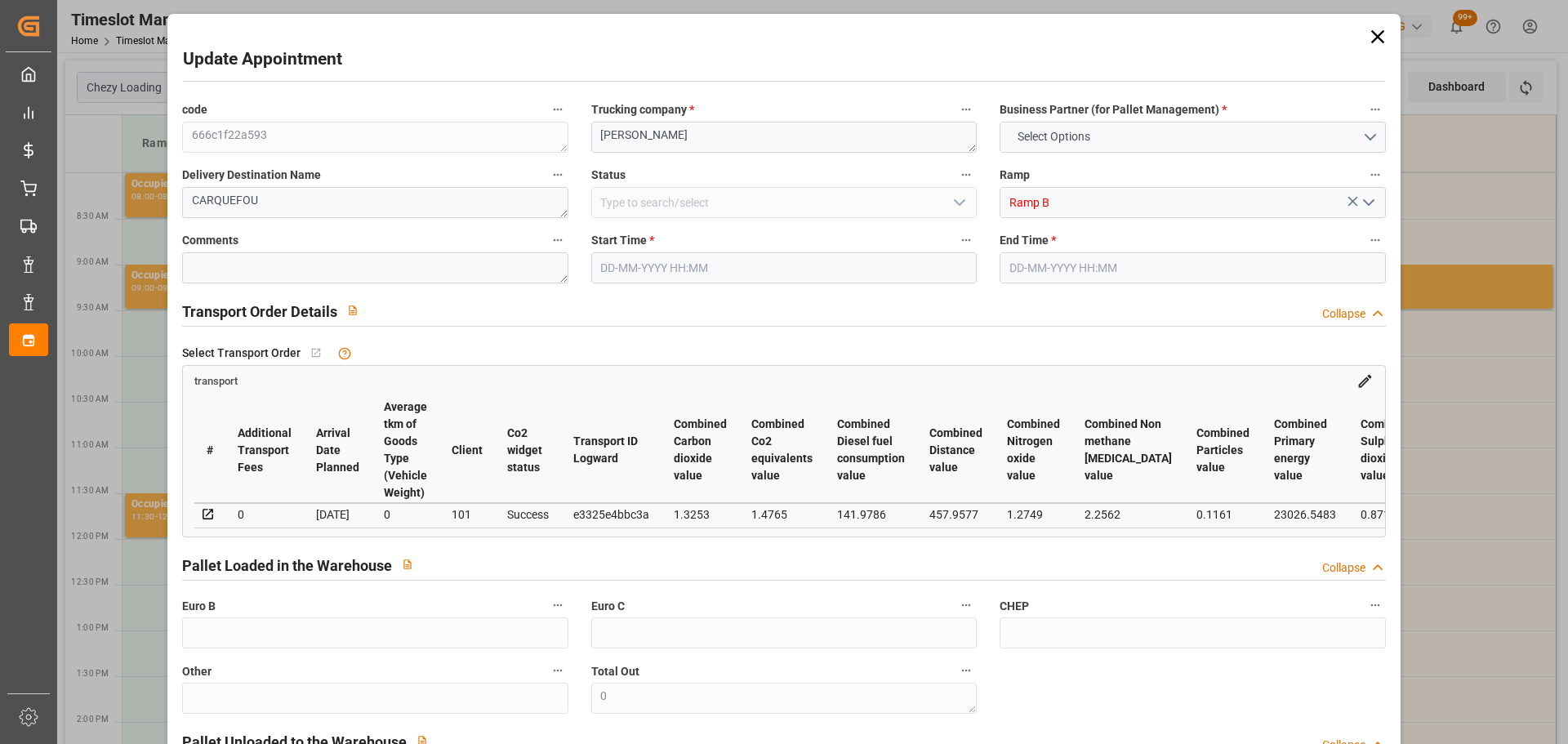
type input "477.49"
type input "0"
type input "5116.152"
type input "6156"
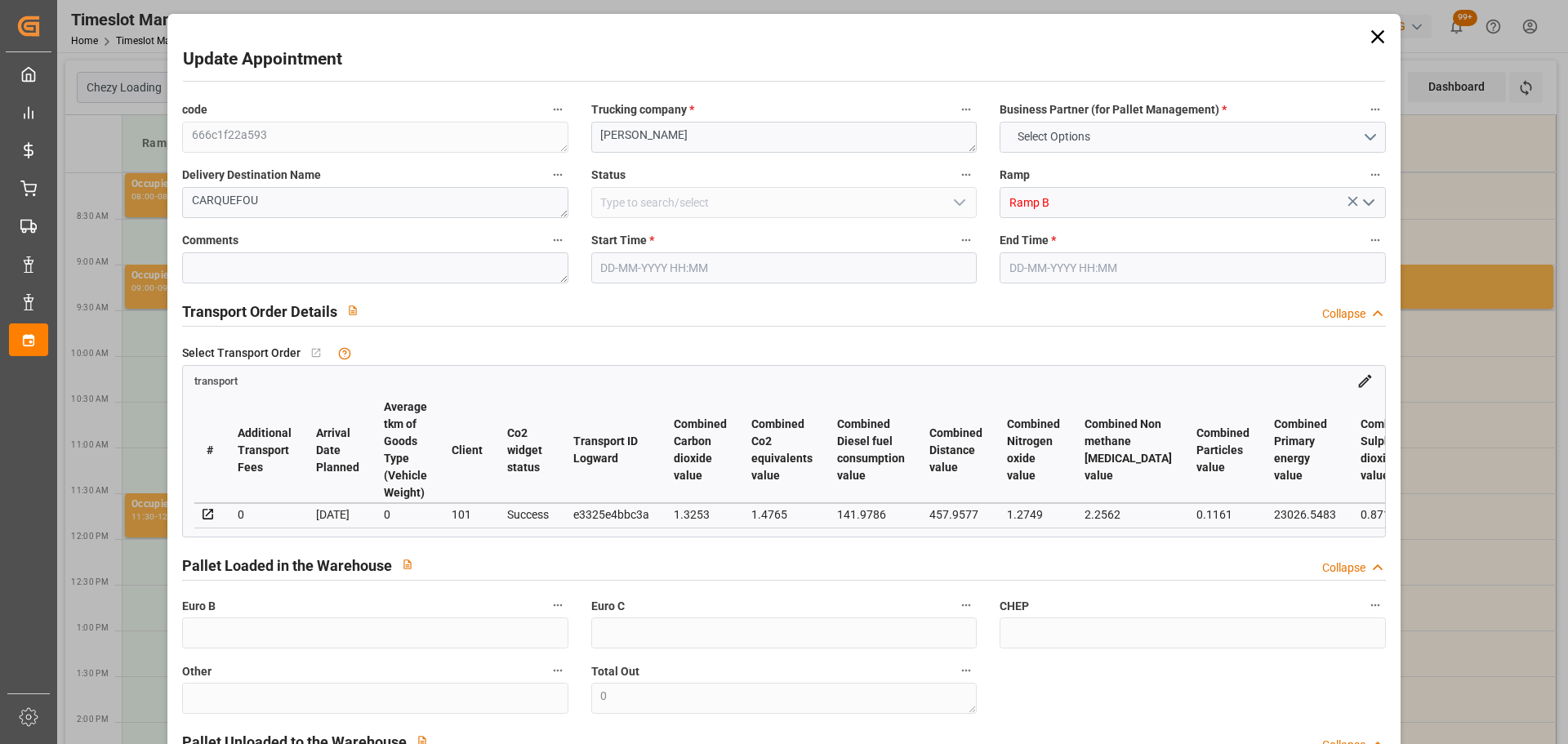
type input "15939.6"
type input "44"
type input "10"
type input "608"
type input "14"
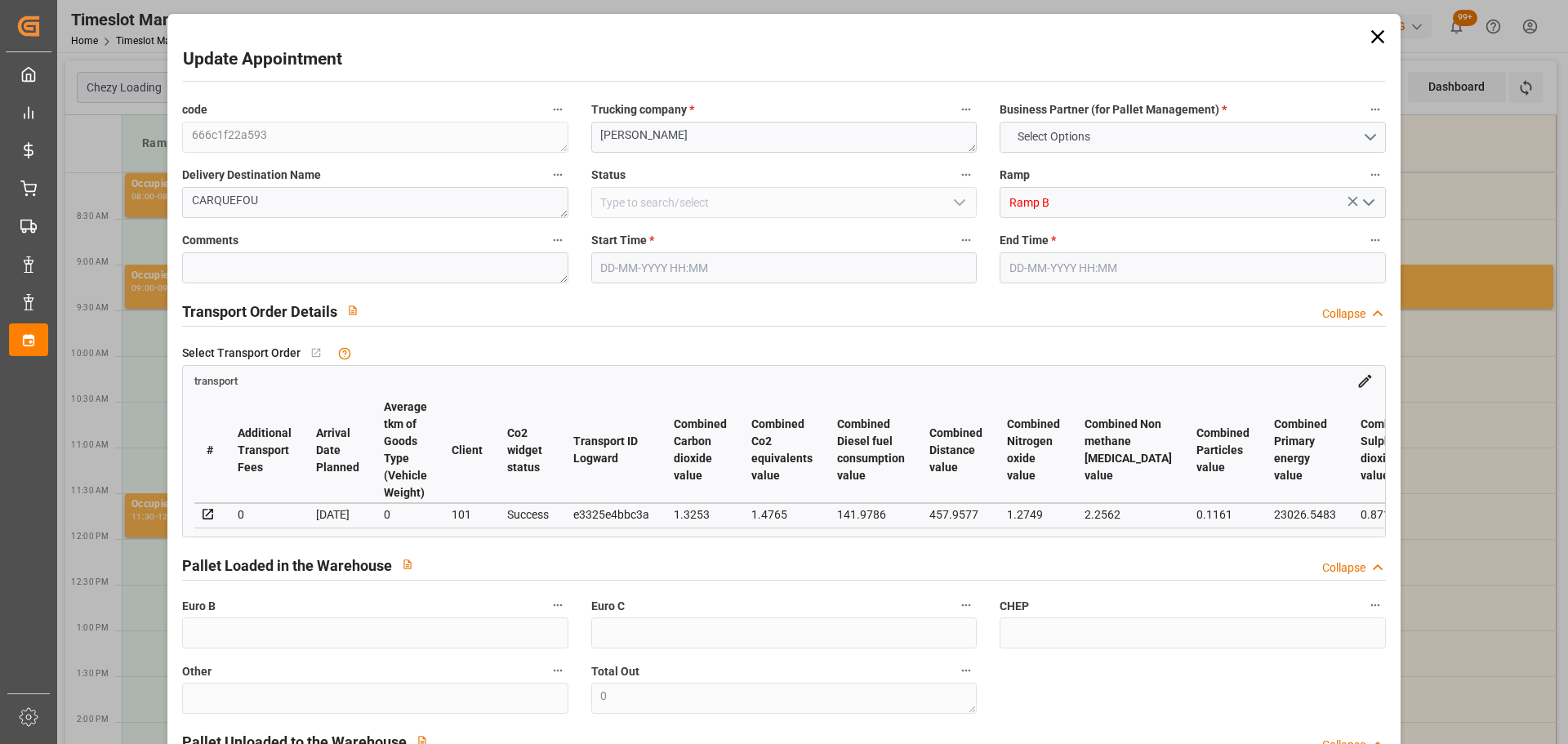
type input "101"
type input "5522.952"
type input "0"
type input "4710.8598"
type input "0"
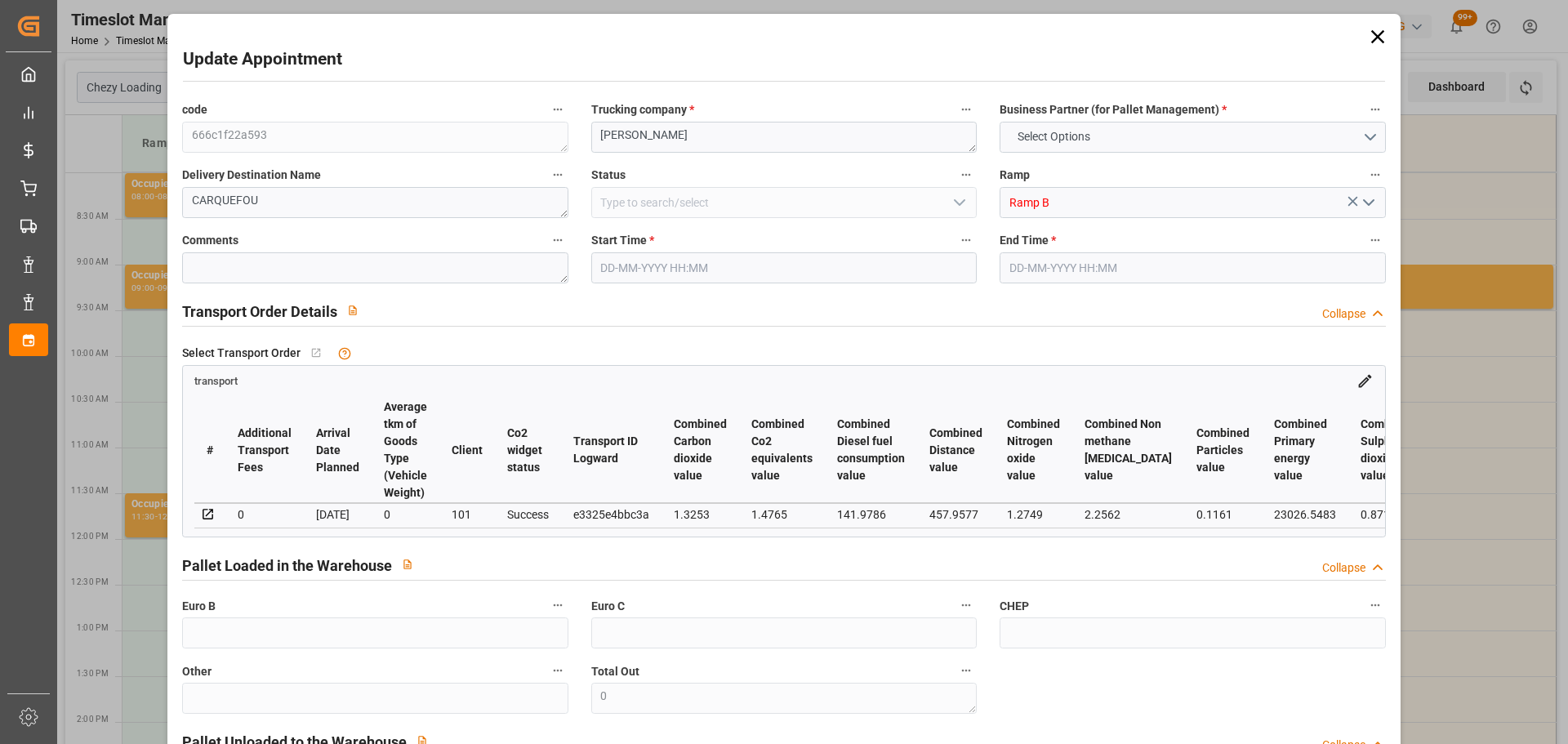
type input "0"
type input "21"
type input "35"
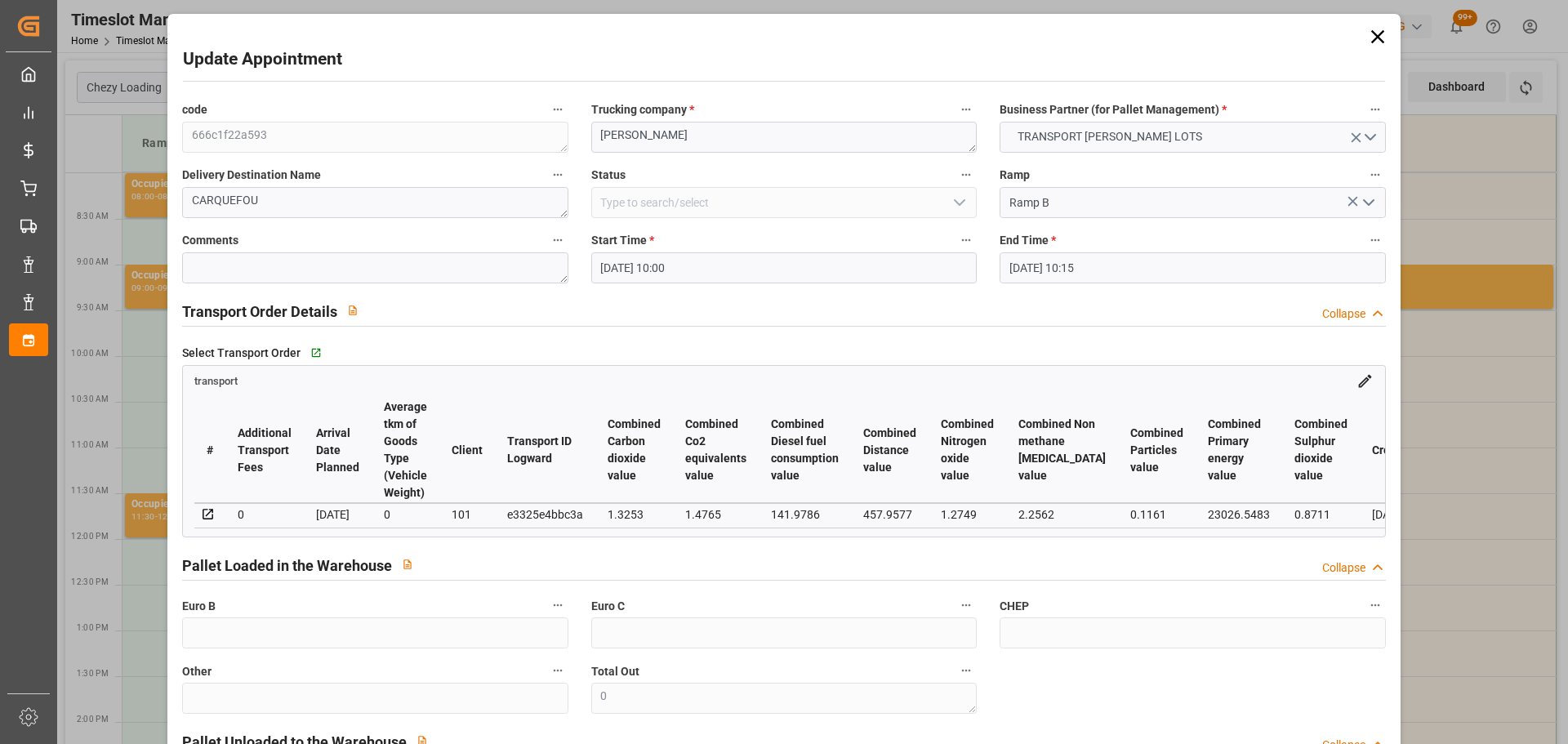
type input "26-09-2025 10:00"
type input "26-09-2025 10:15"
type input "23-09-2025 15:17"
type input "23-09-2025 11:18"
type input "[DATE]"
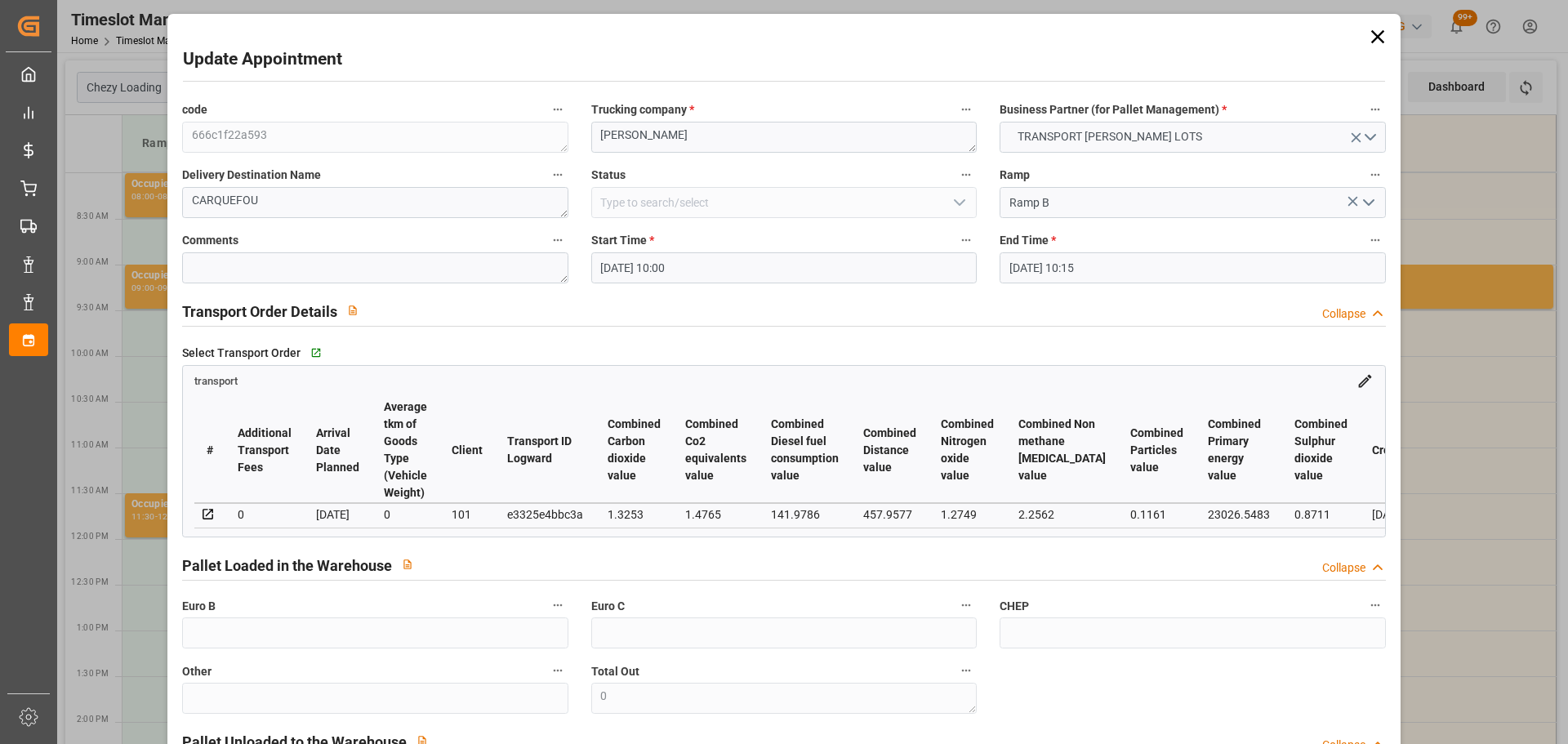
type input "25-09-2025"
click at [608, 263] on input "26-09-2025 10:00" at bounding box center [784, 268] width 385 height 31
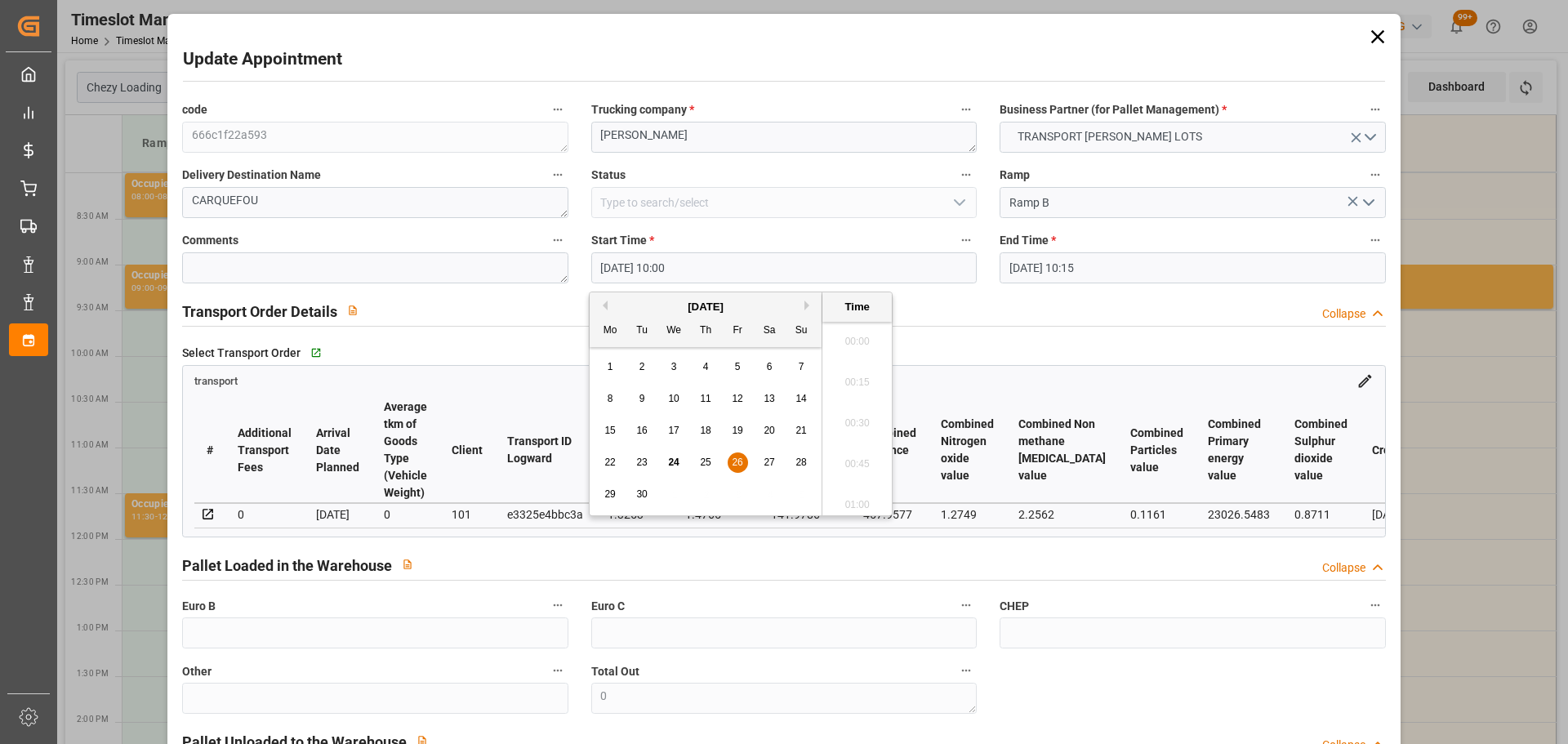
scroll to position [1558, 0]
drag, startPoint x: 733, startPoint y: 460, endPoint x: 903, endPoint y: 418, distance: 175.1
click at [734, 461] on span "26" at bounding box center [737, 462] width 11 height 12
click at [857, 375] on li "09:15" at bounding box center [857, 377] width 69 height 41
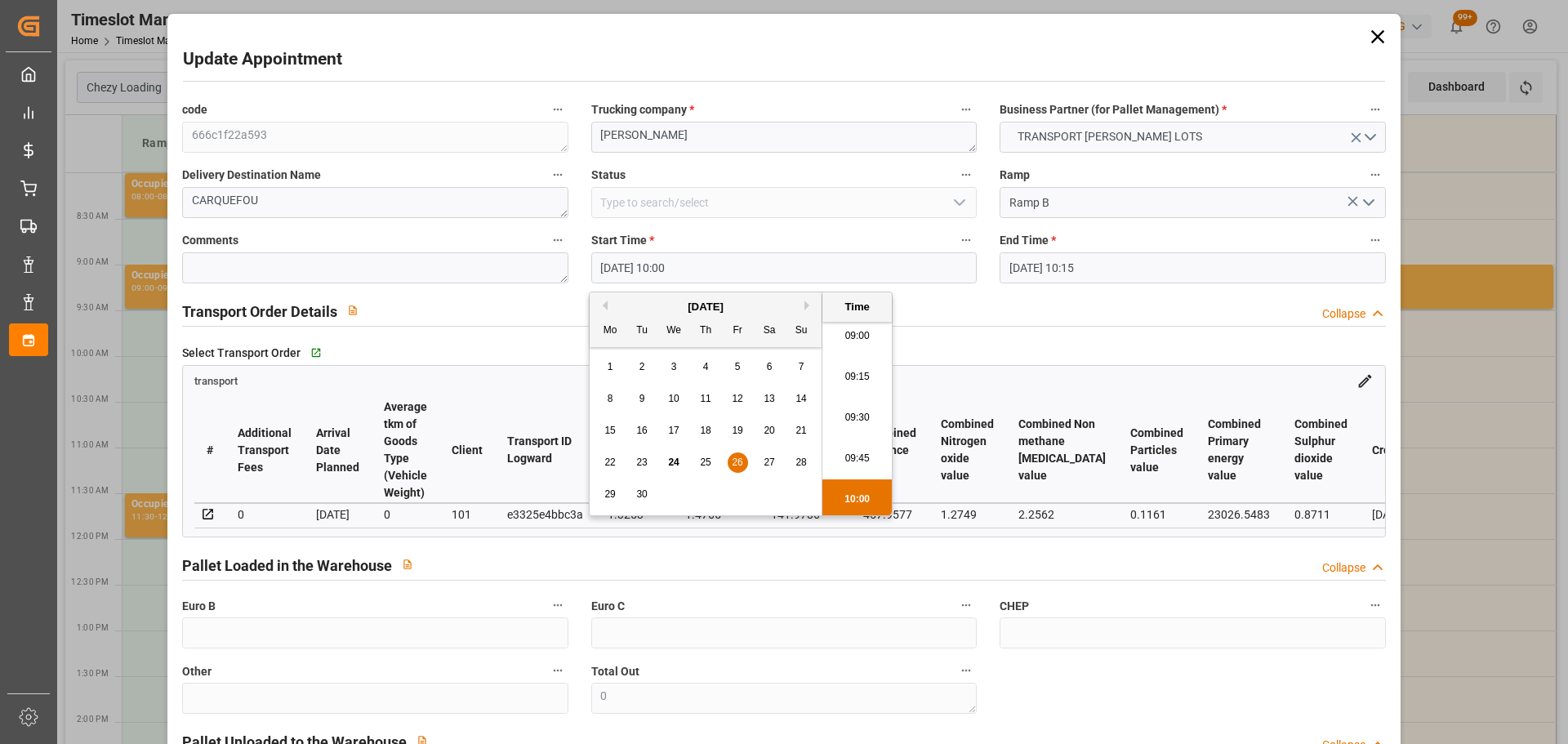
type input "26-09-2025 09:15"
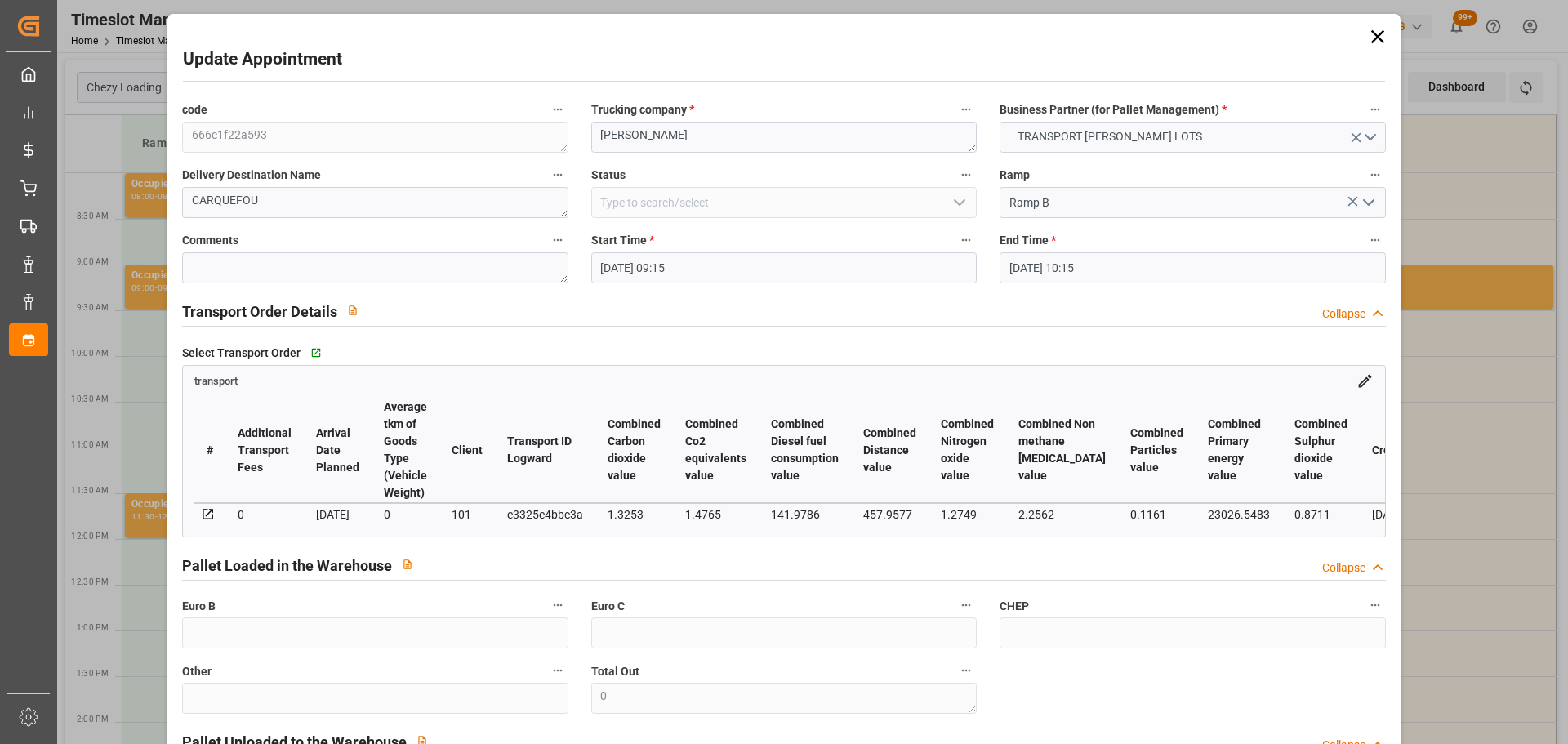
click at [1045, 267] on input "26-09-2025 10:15" at bounding box center [1193, 268] width 385 height 31
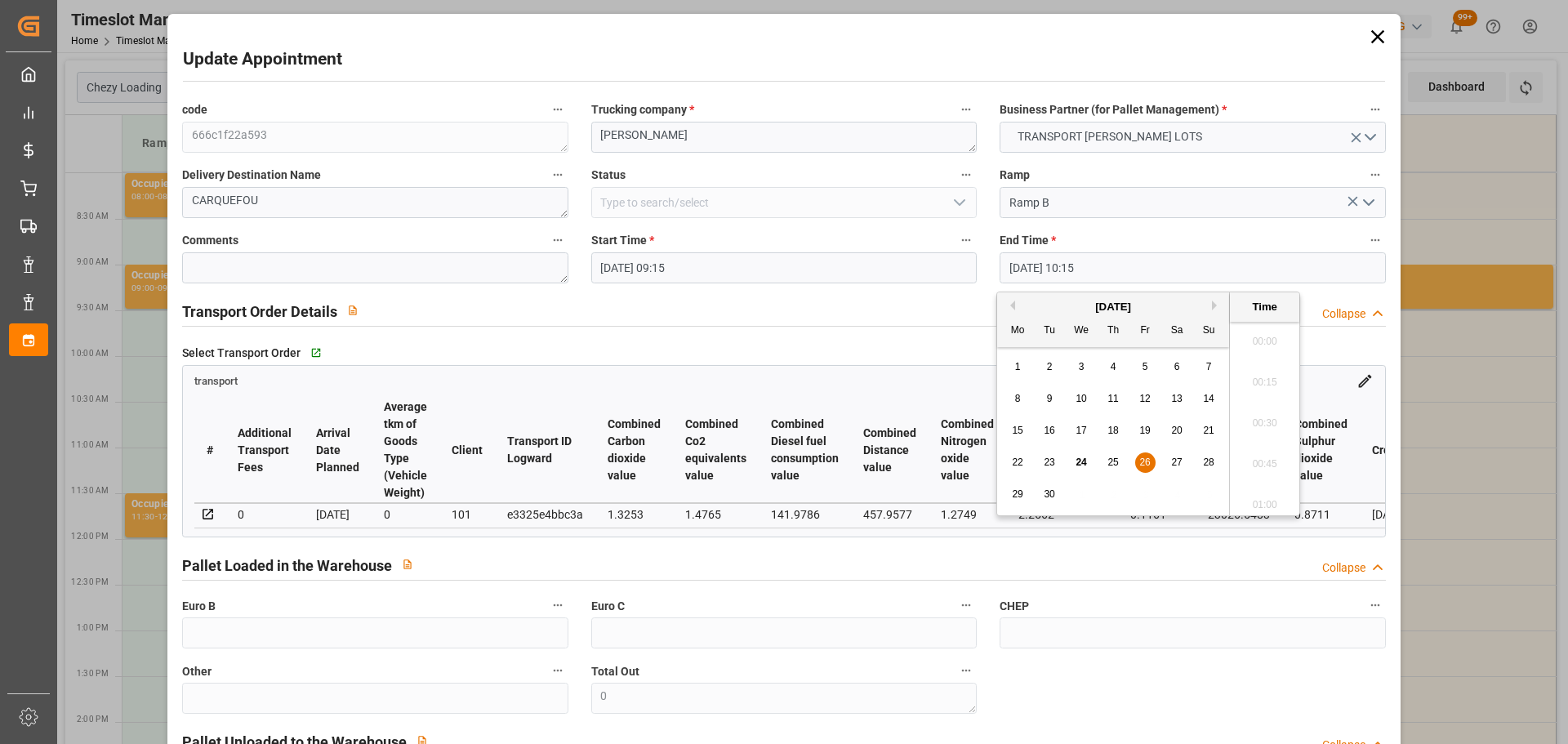
scroll to position [1599, 0]
click at [1143, 458] on span "26" at bounding box center [1144, 462] width 11 height 12
click at [1261, 369] on li "09:30" at bounding box center [1264, 377] width 69 height 41
type input "26-09-2025 09:30"
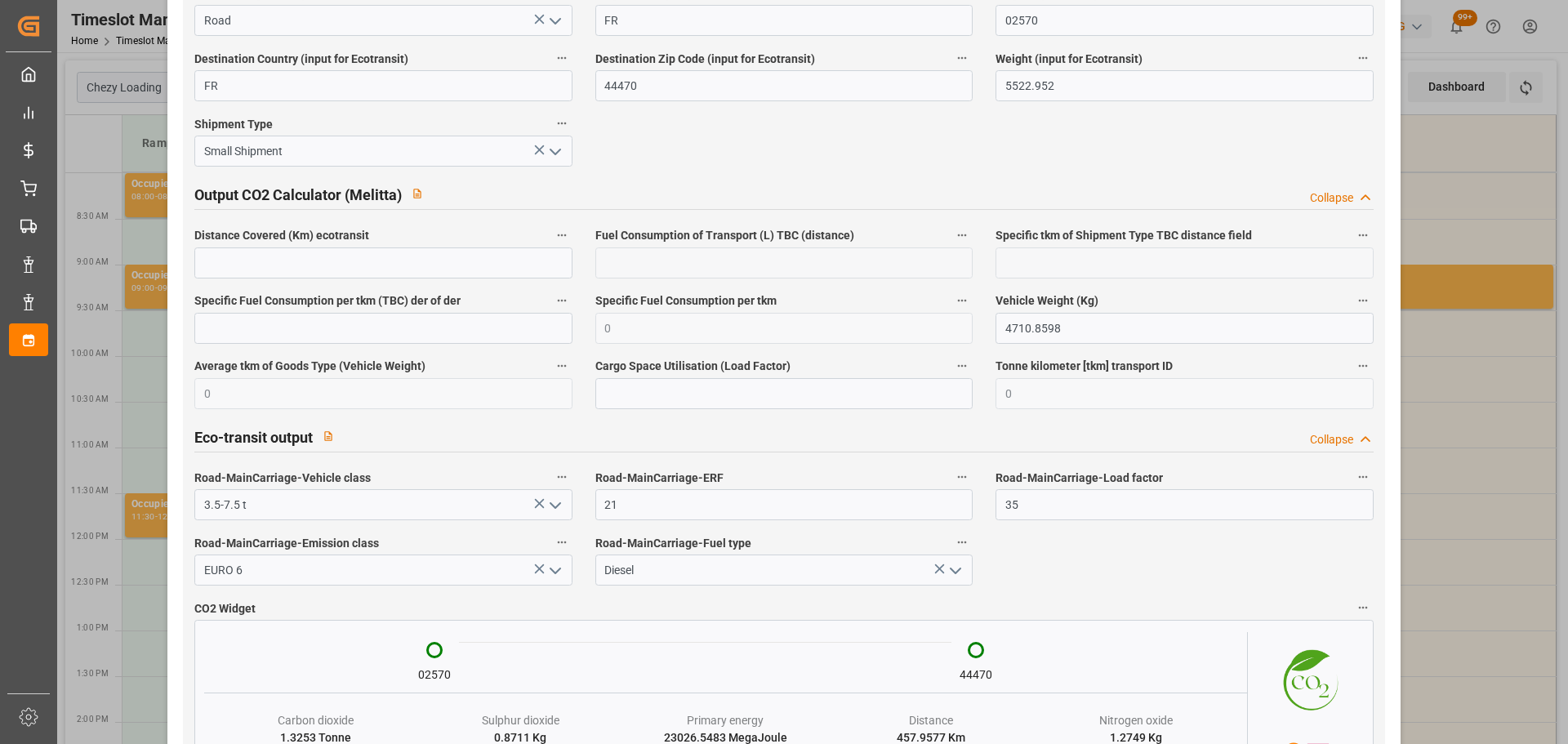
scroll to position [2725, 0]
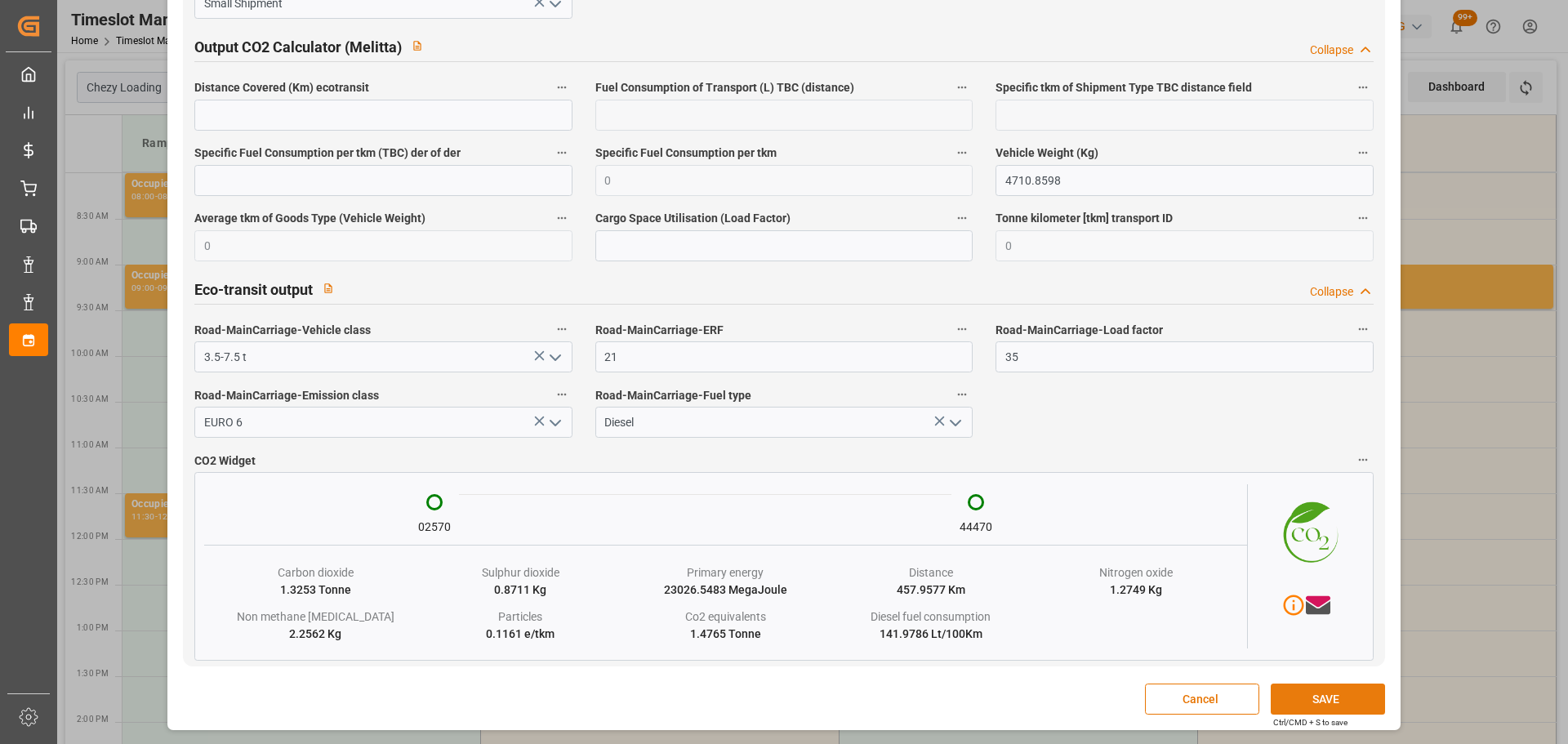
click at [1302, 687] on button "SAVE" at bounding box center [1328, 699] width 114 height 31
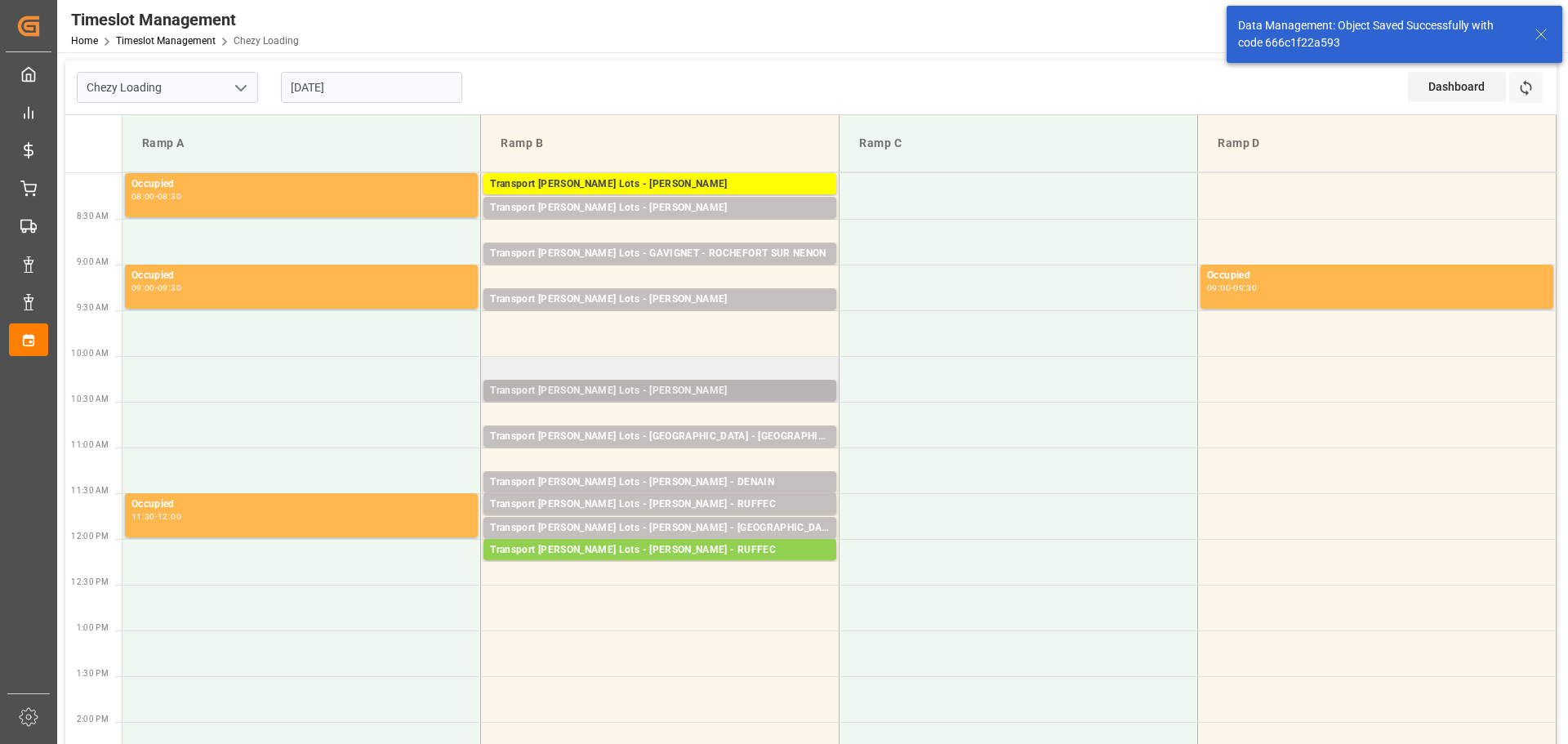
click at [573, 390] on div "Transport [PERSON_NAME] Lots - [PERSON_NAME]" at bounding box center [660, 391] width 339 height 17
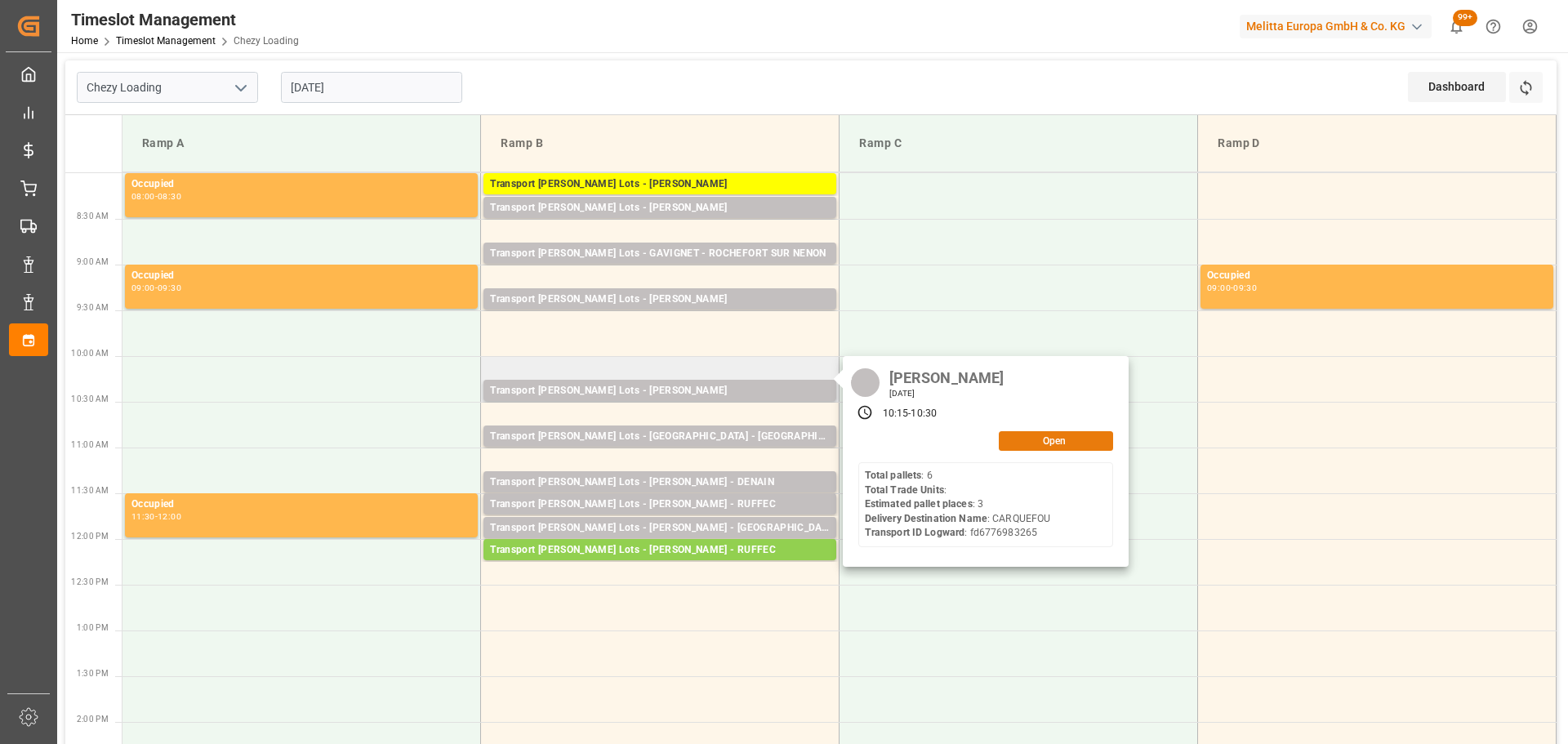
click at [1030, 435] on button "Open" at bounding box center [1056, 441] width 114 height 20
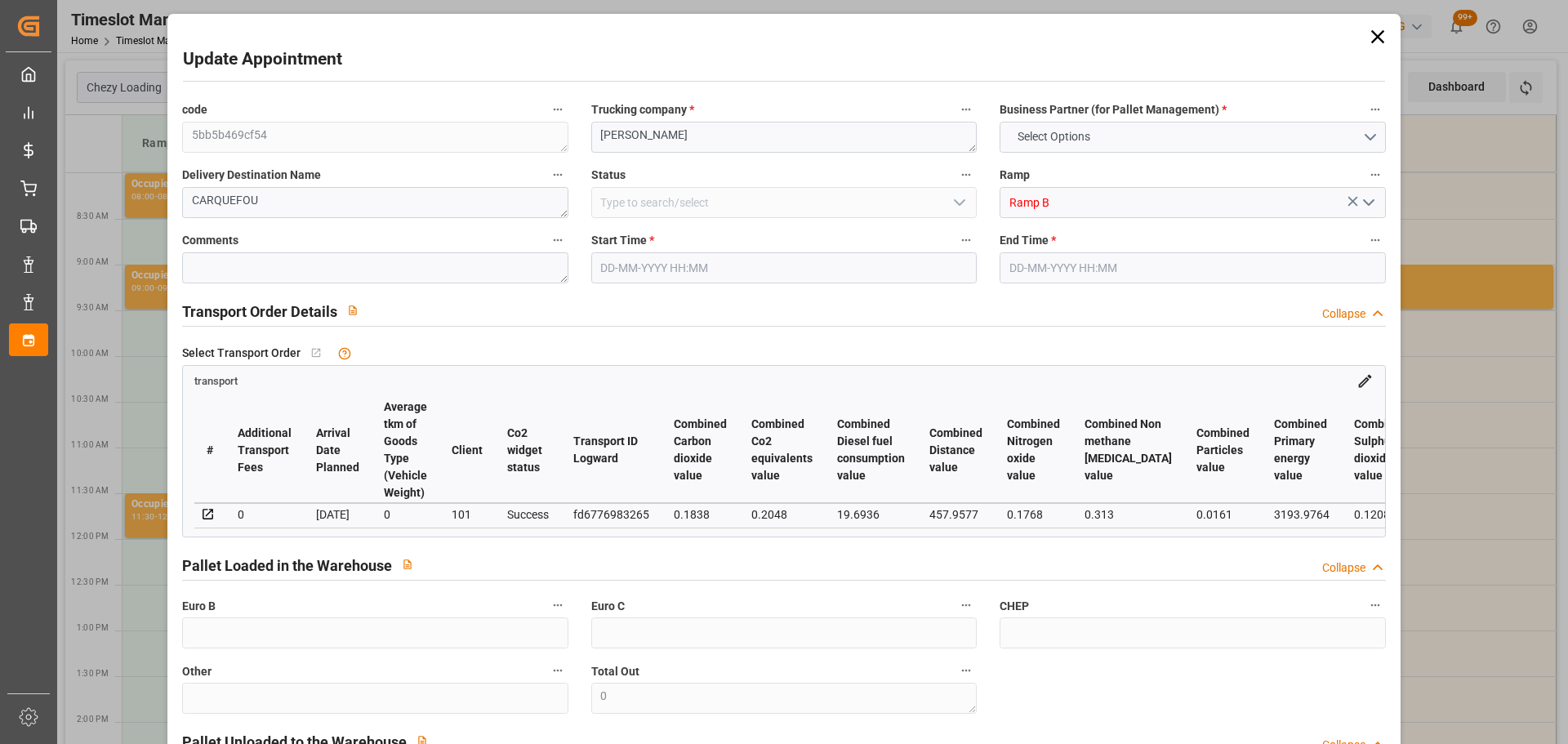
type input "3"
type input "214.09"
type input "0"
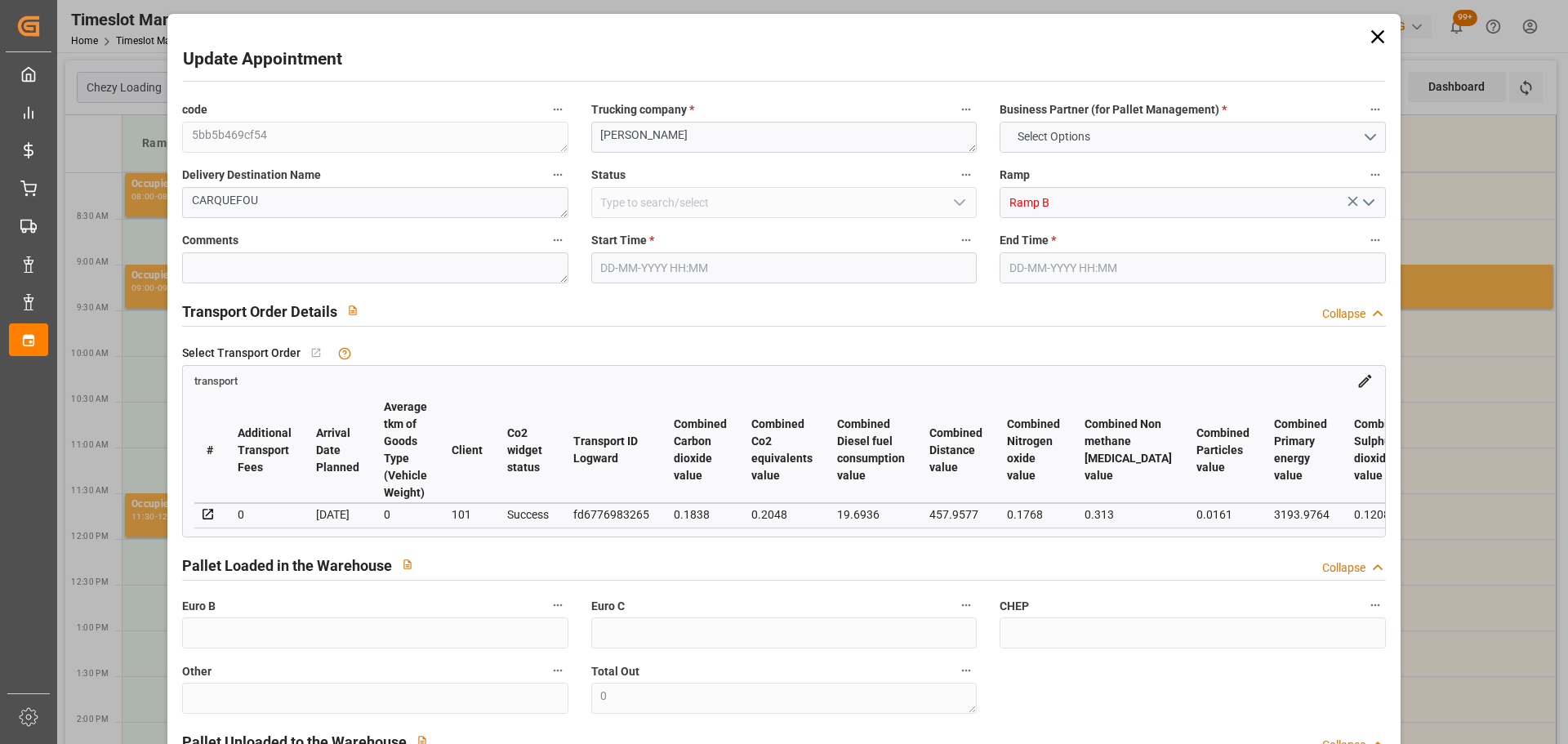
type input "214.09"
type input "0"
type input "597.392"
type input "946"
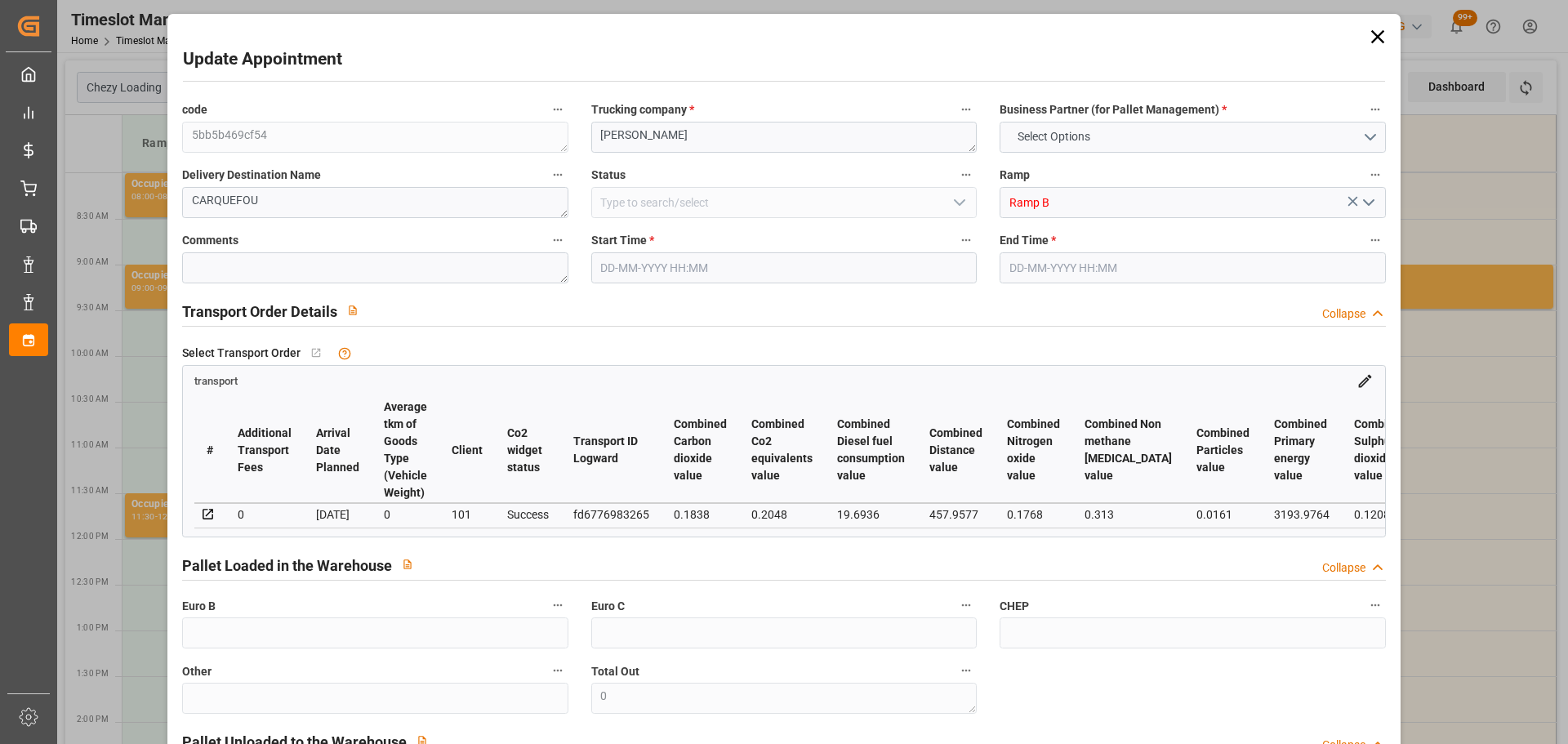
type input "3770.912"
type input "44"
type input "6"
type input "0"
type input "6"
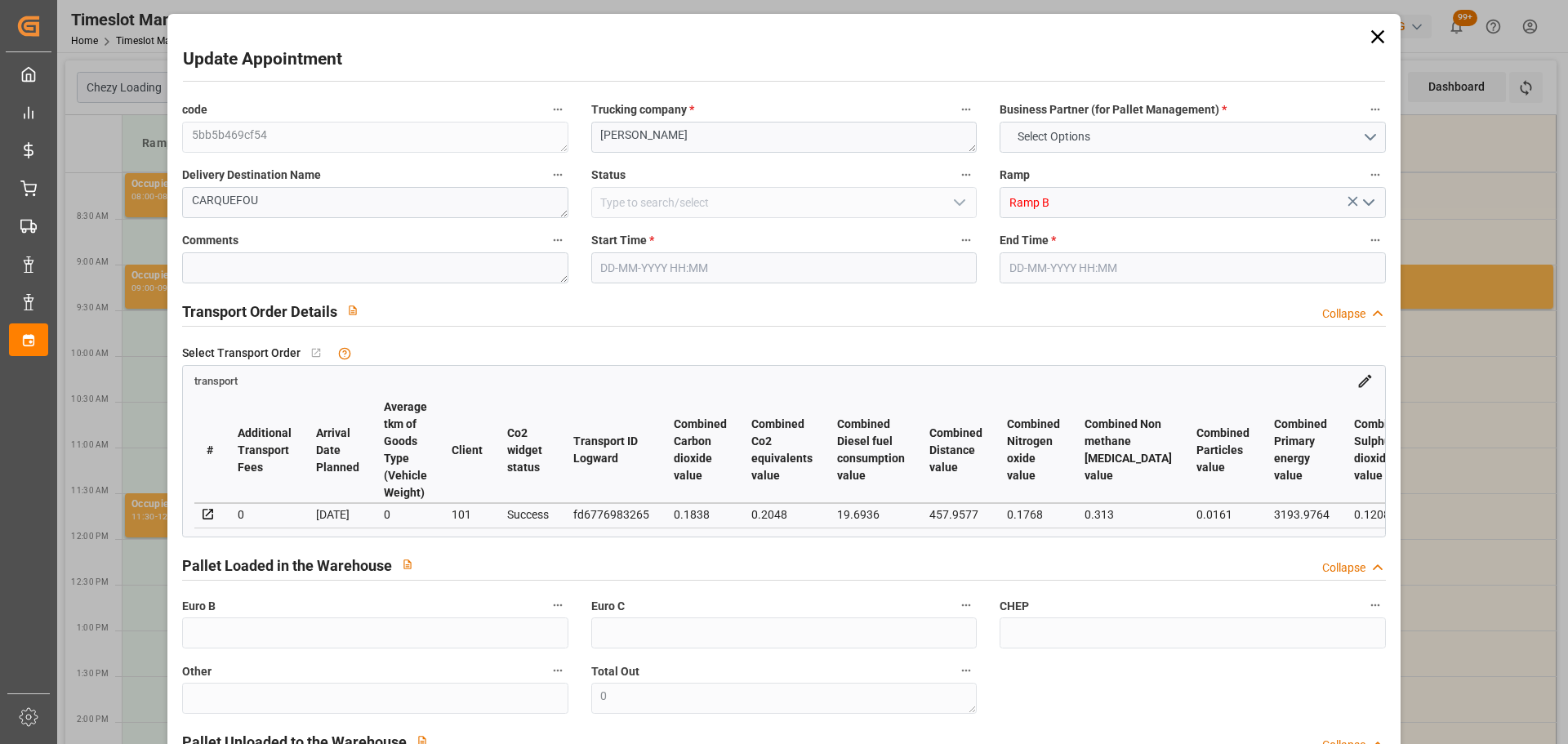
type input "101"
type input "766.08"
type input "0"
type input "4710.8598"
type input "0"
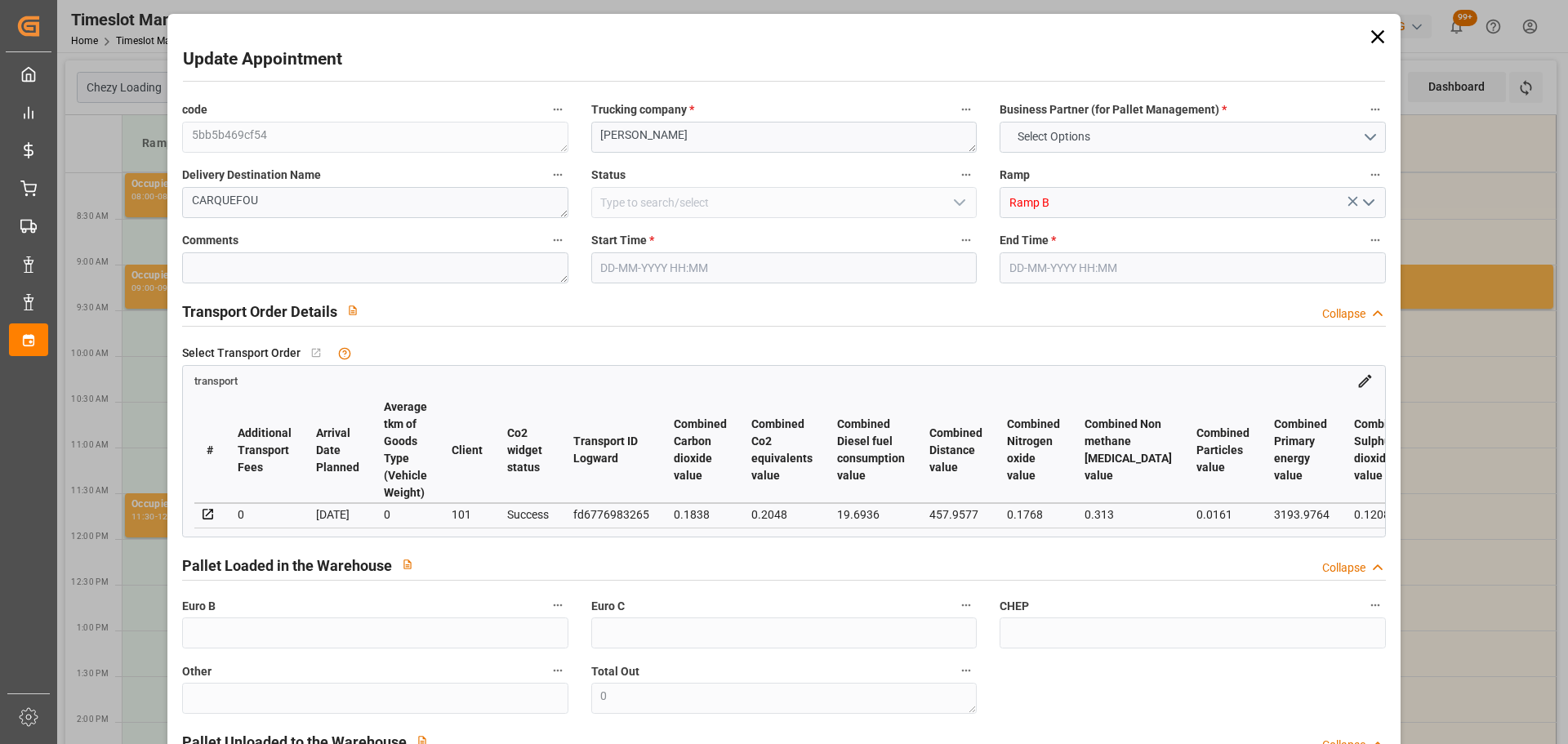
type input "0"
type input "21"
type input "35"
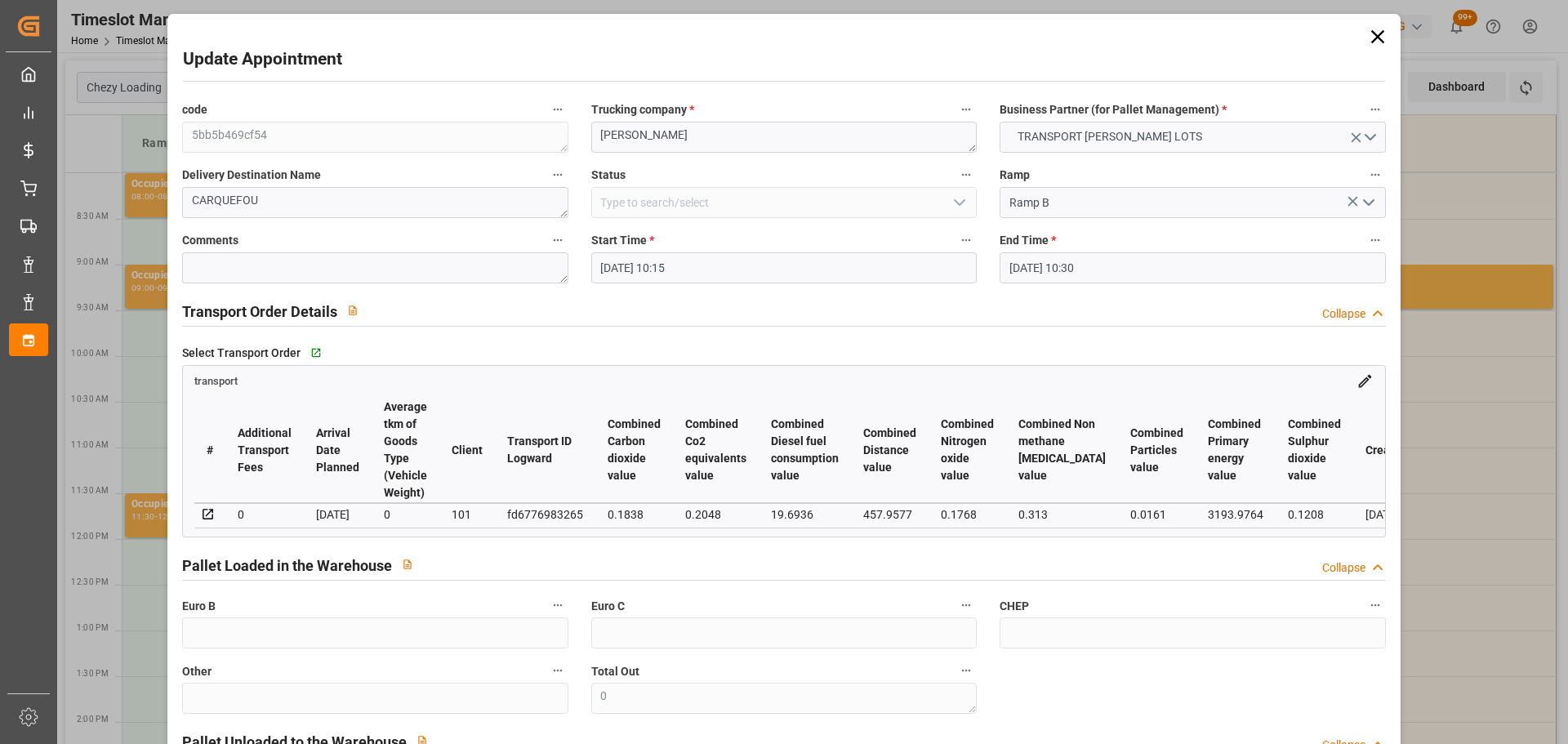
type input "26-09-2025 10:15"
type input "26-09-2025 10:30"
type input "23-09-2025 15:18"
type input "23-09-2025 11:20"
type input "[DATE]"
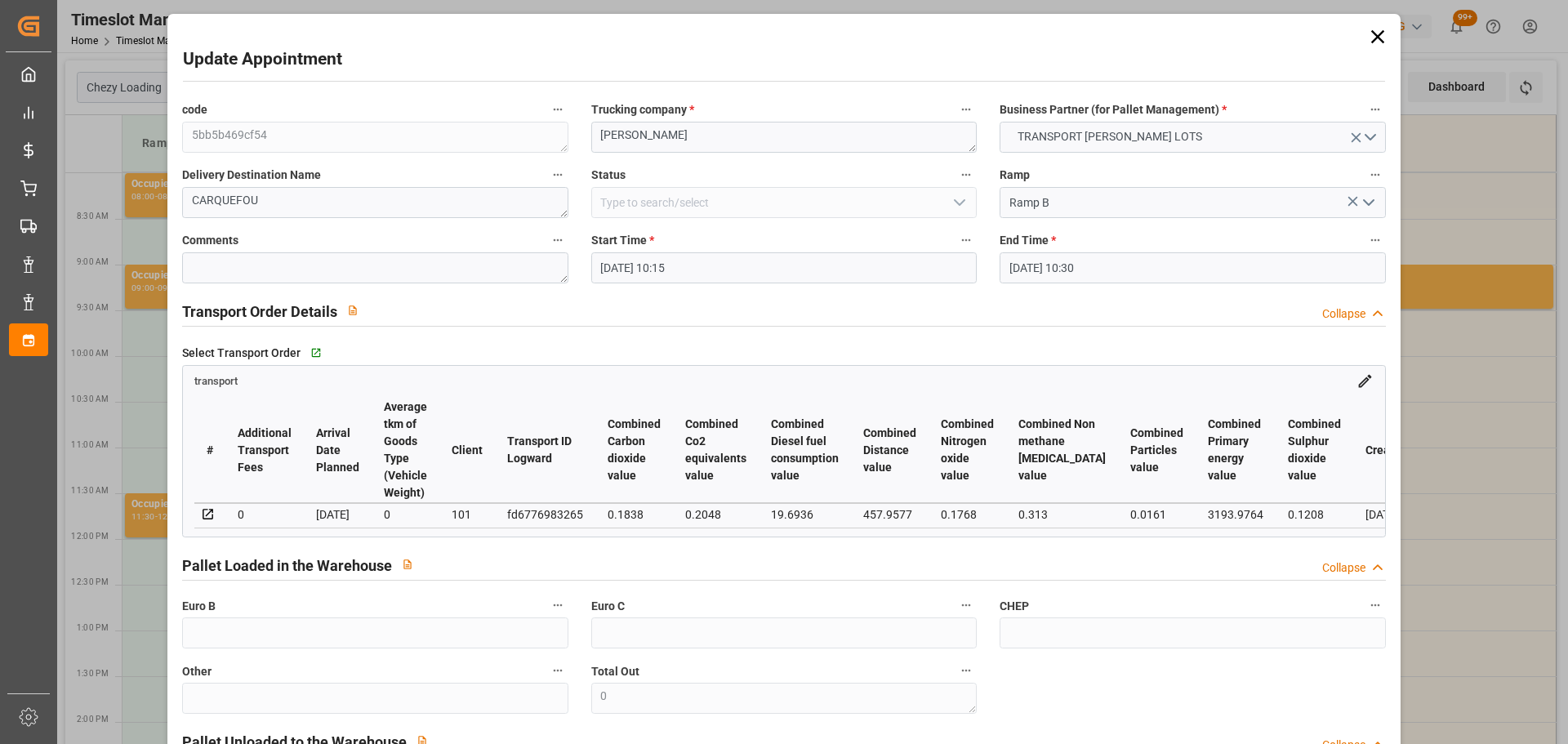
type input "[DATE]"
drag, startPoint x: 655, startPoint y: 259, endPoint x: 668, endPoint y: 279, distance: 23.9
click at [656, 258] on input "26-09-2025 10:15" at bounding box center [784, 268] width 385 height 31
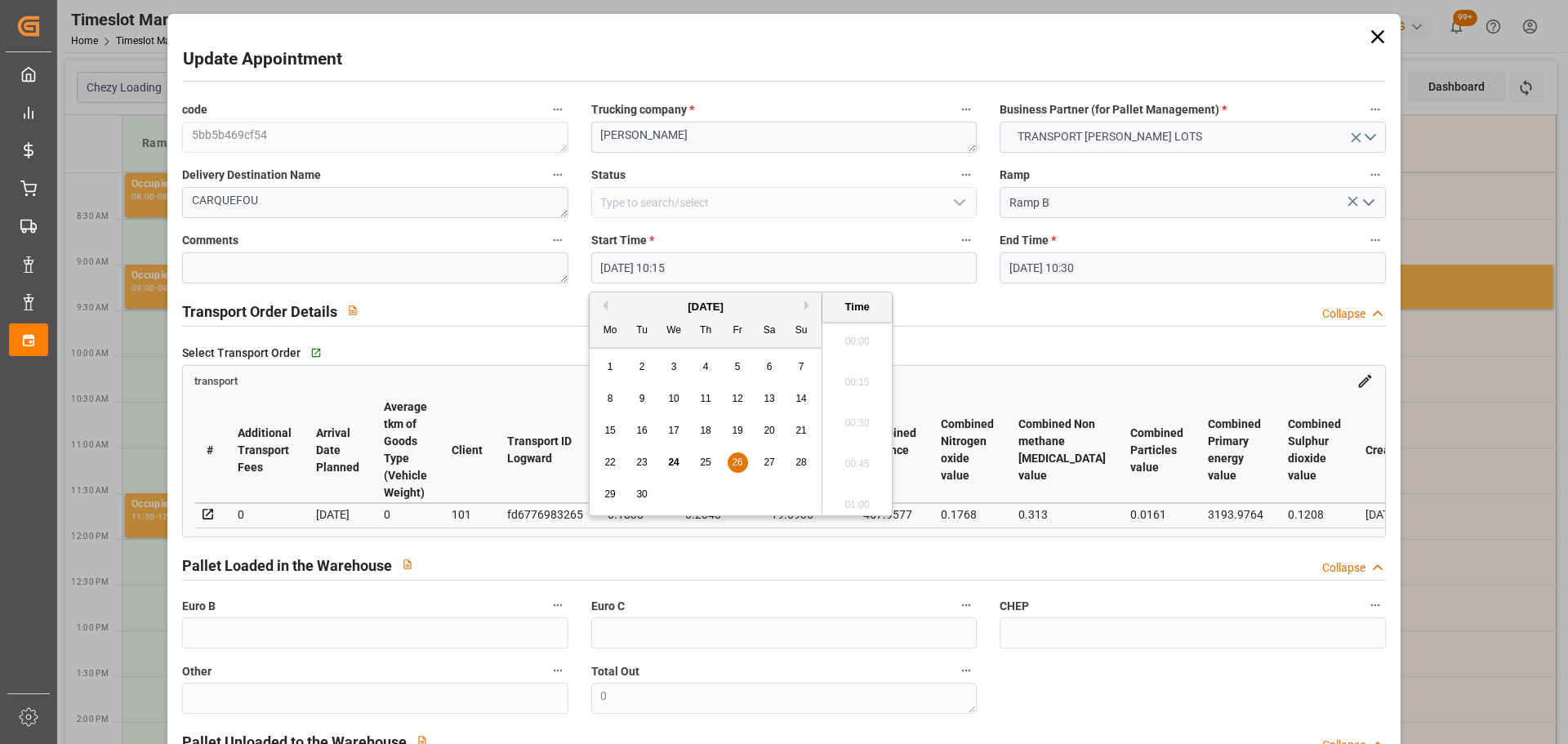
scroll to position [1599, 0]
click at [729, 464] on div "26" at bounding box center [738, 464] width 20 height 20
click at [852, 372] on li "09:30" at bounding box center [857, 377] width 69 height 41
type input "26-09-2025 09:30"
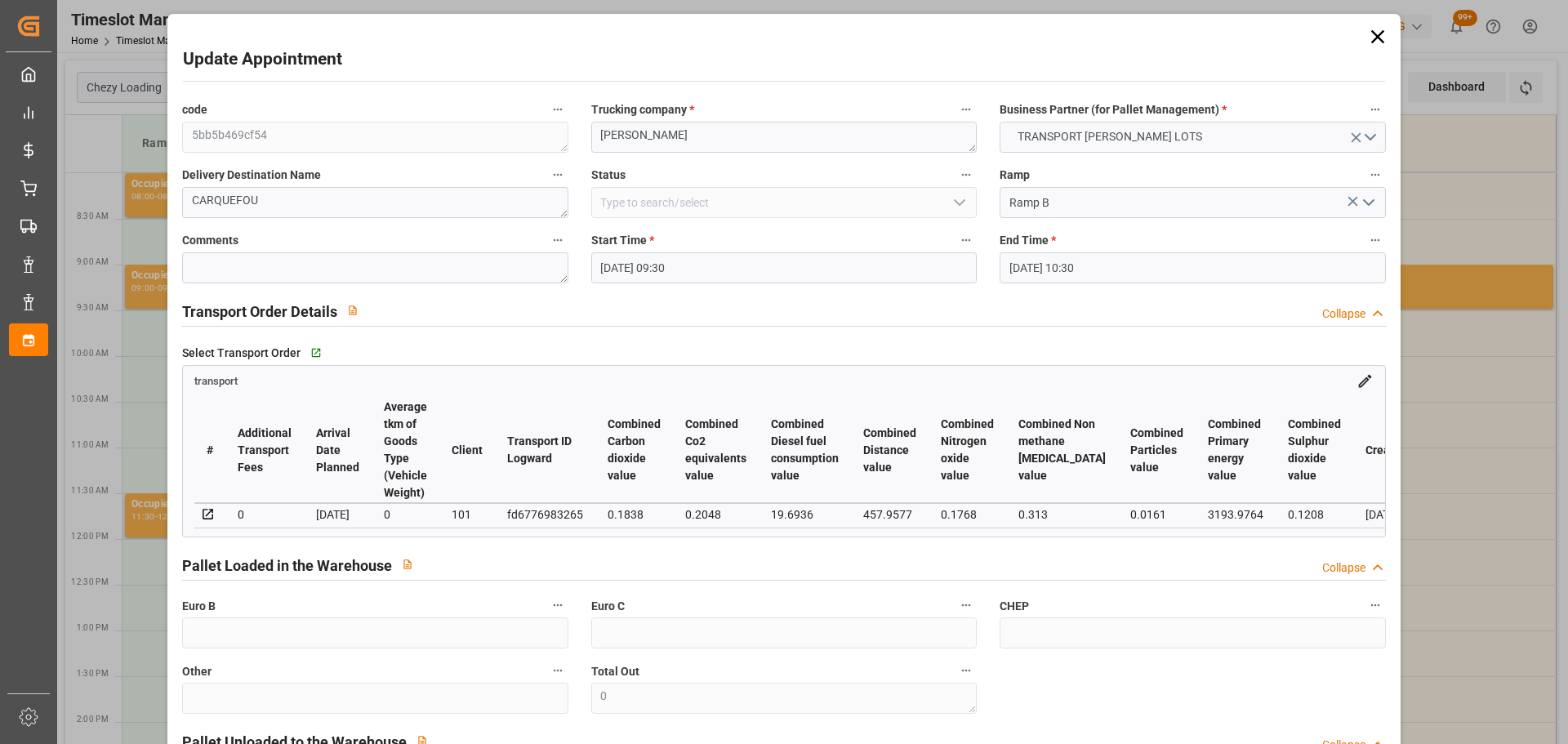
click at [1071, 265] on input "26-09-2025 10:30" at bounding box center [1193, 268] width 385 height 31
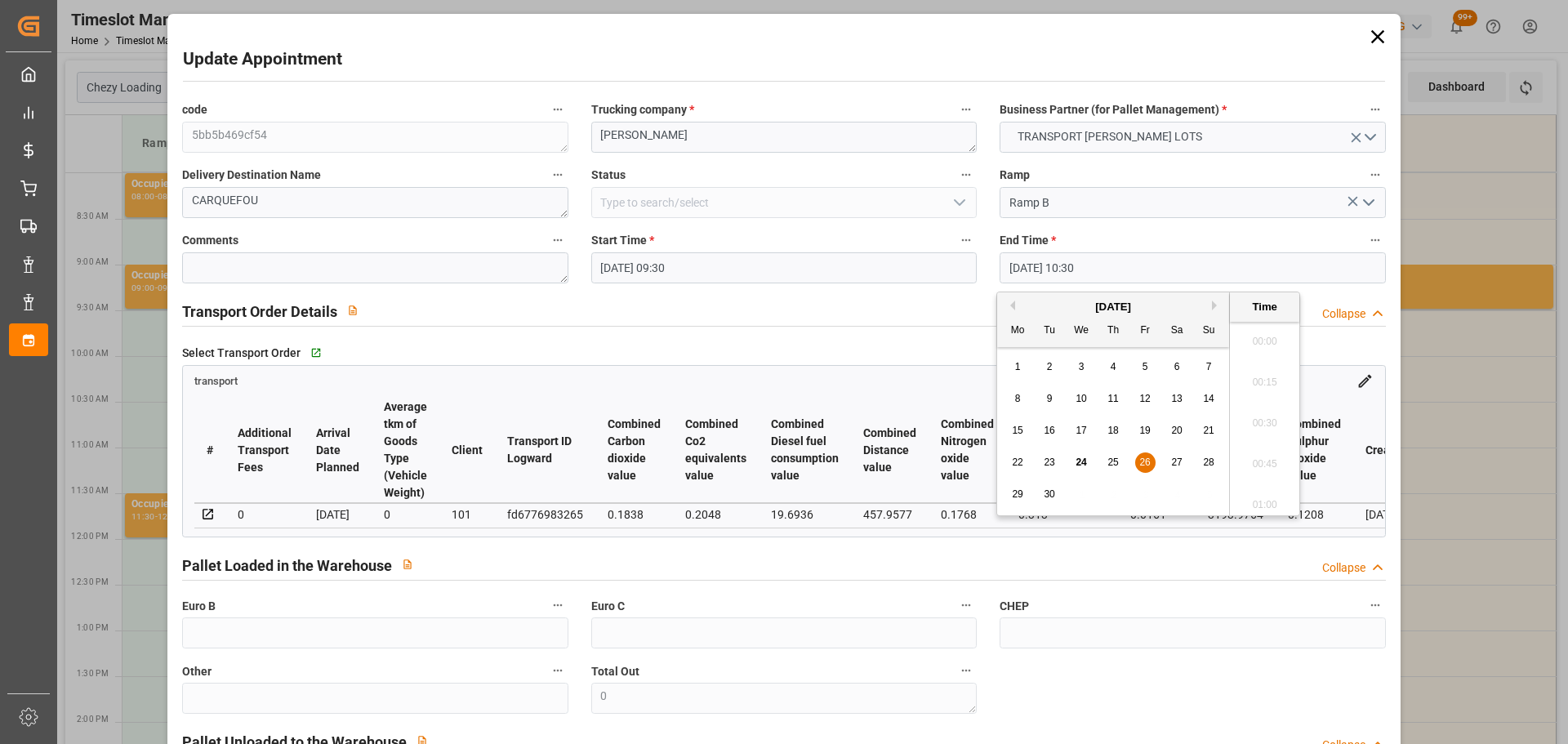
scroll to position [1640, 0]
click at [1148, 459] on span "26" at bounding box center [1144, 462] width 11 height 12
click at [1262, 373] on li "09:45" at bounding box center [1264, 377] width 69 height 41
type input "26-09-2025 09:45"
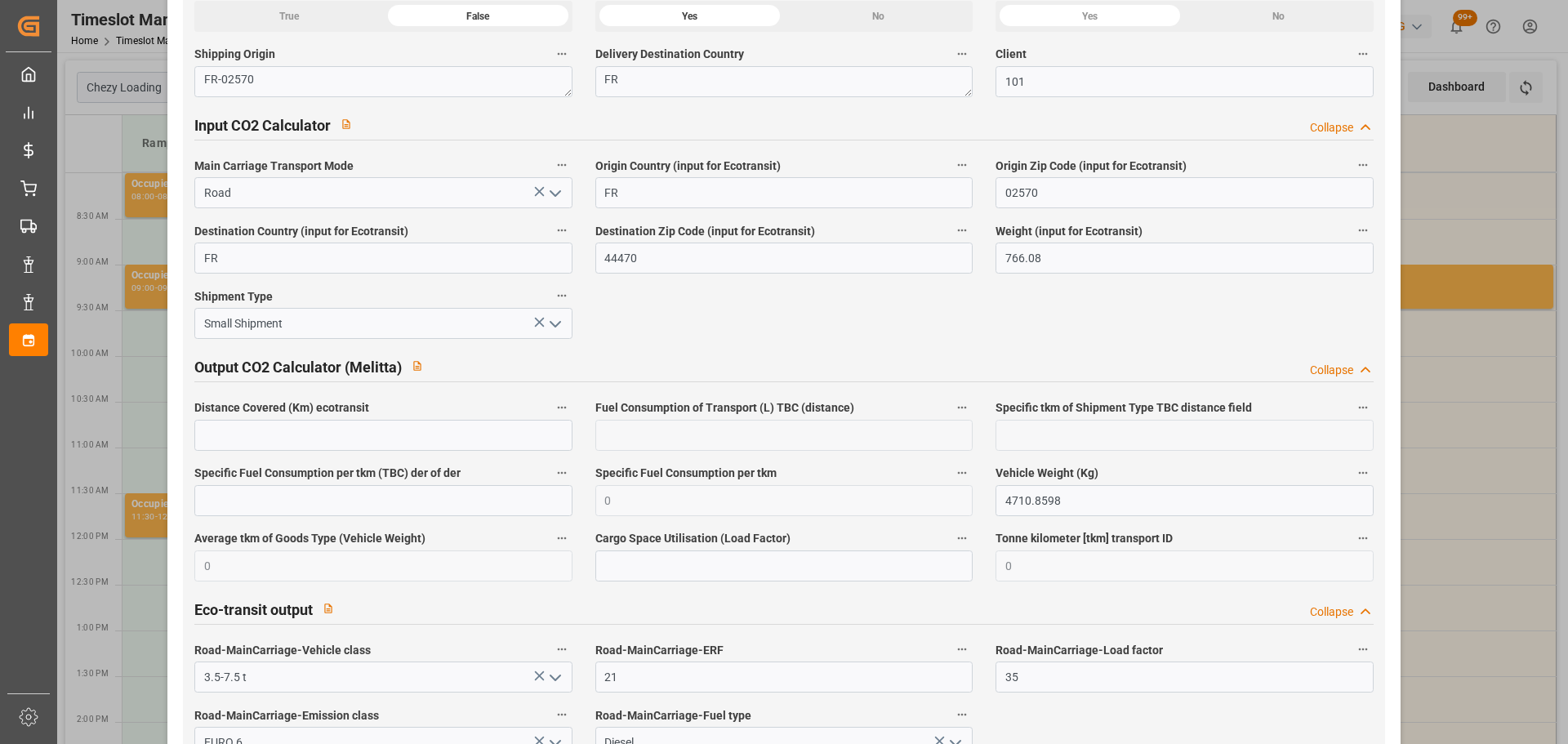
scroll to position [2701, 0]
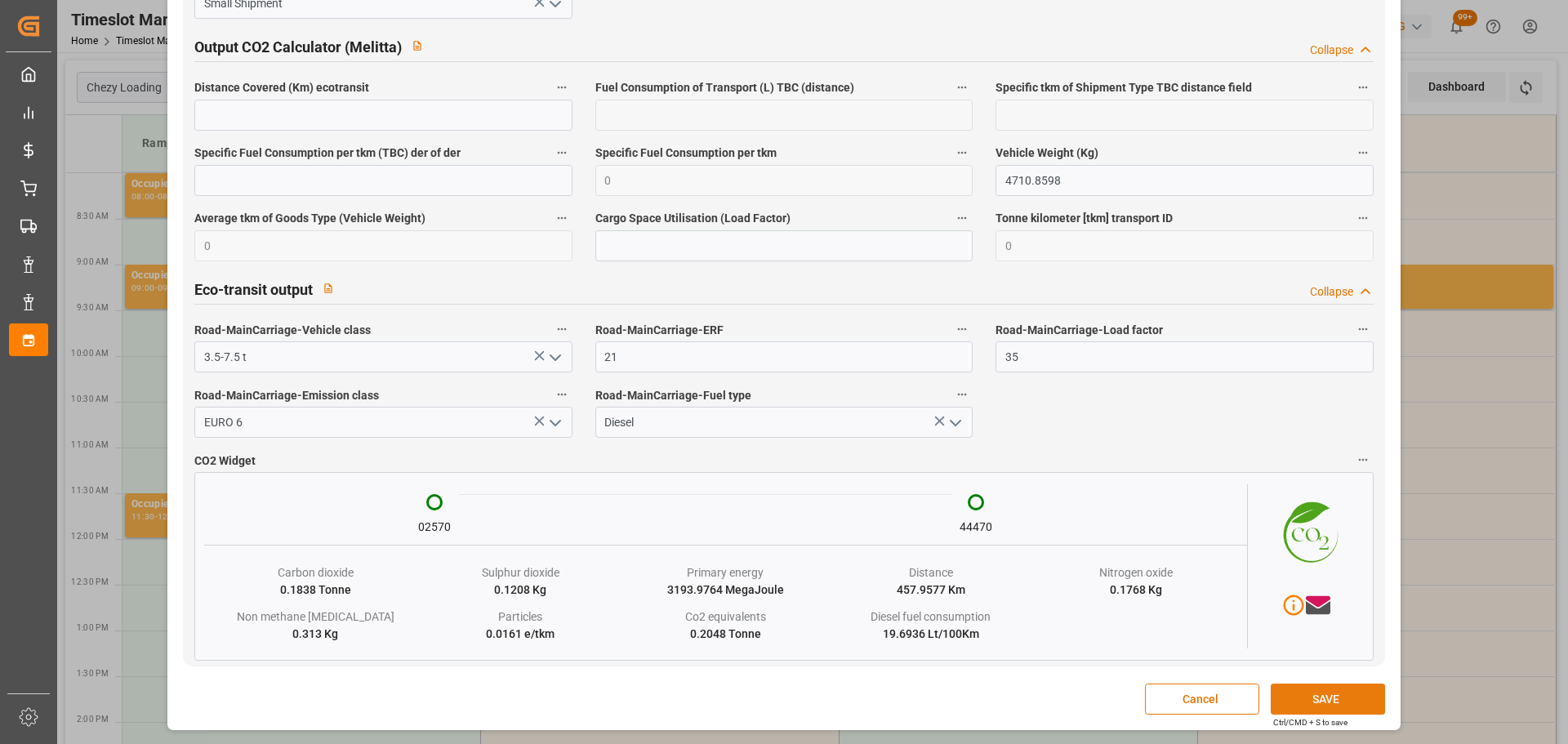
click at [1281, 684] on button "SAVE" at bounding box center [1328, 699] width 114 height 31
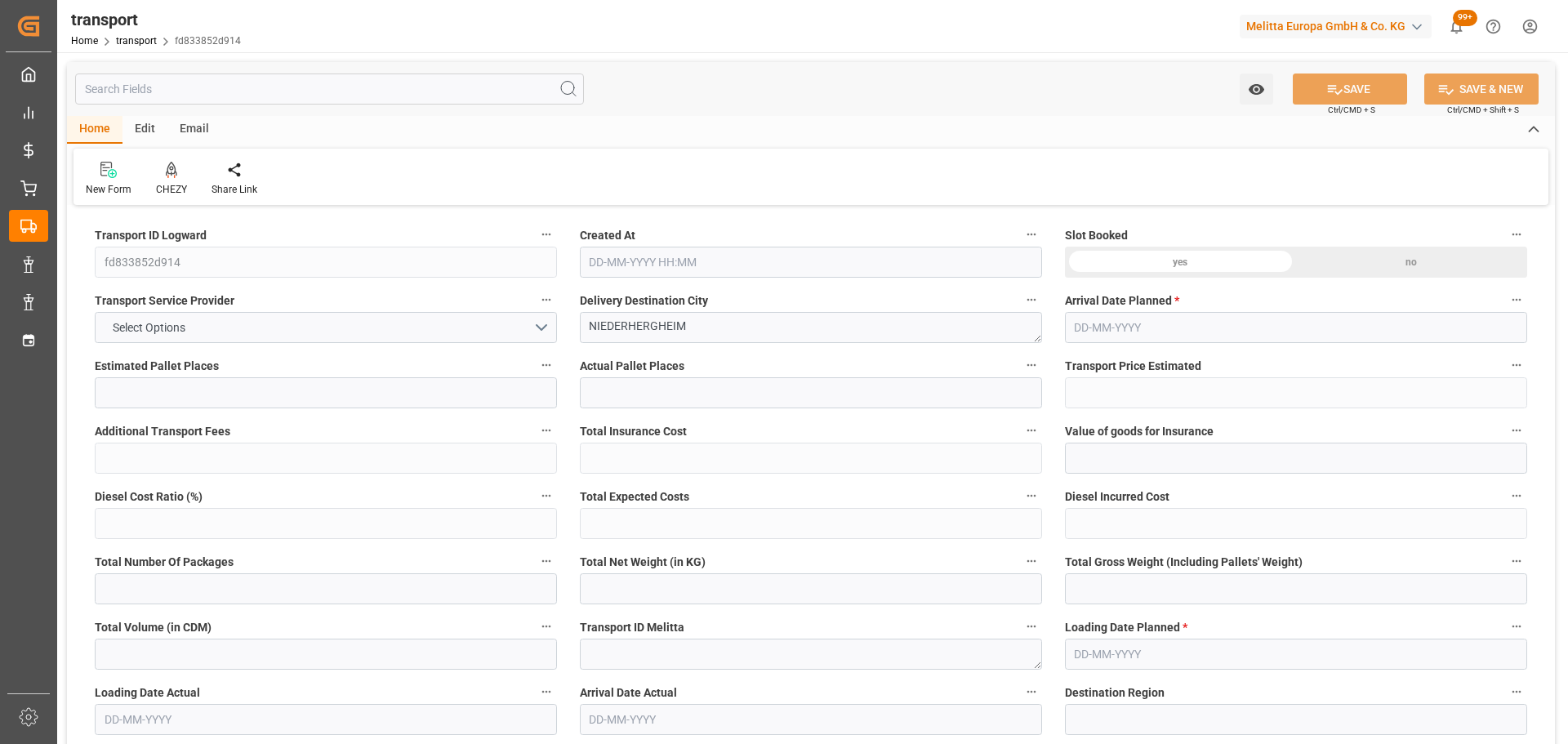
type input "4"
type input "203.35"
type input "0"
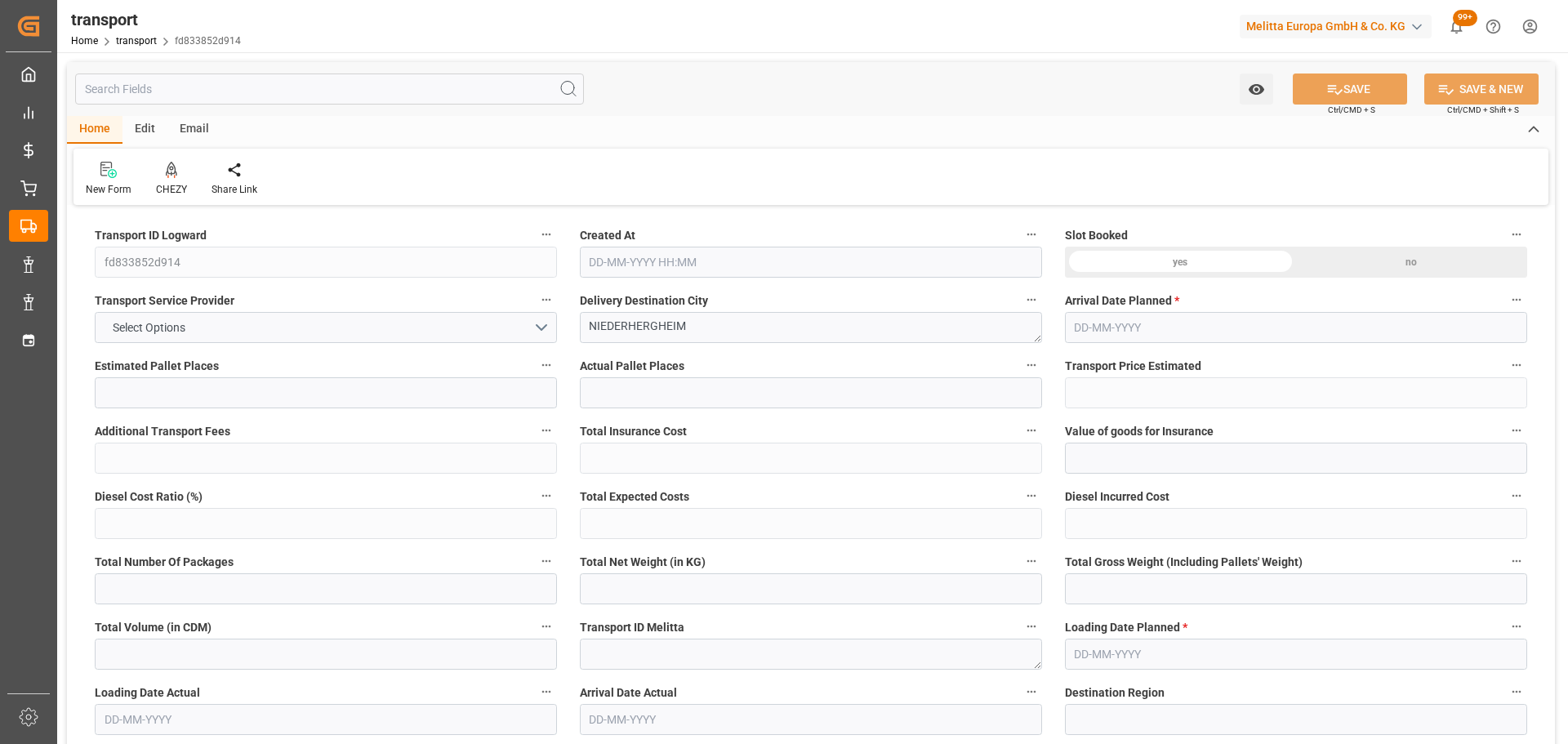
type input "203.35"
type input "0"
type input "1441.764"
type input "1808.736"
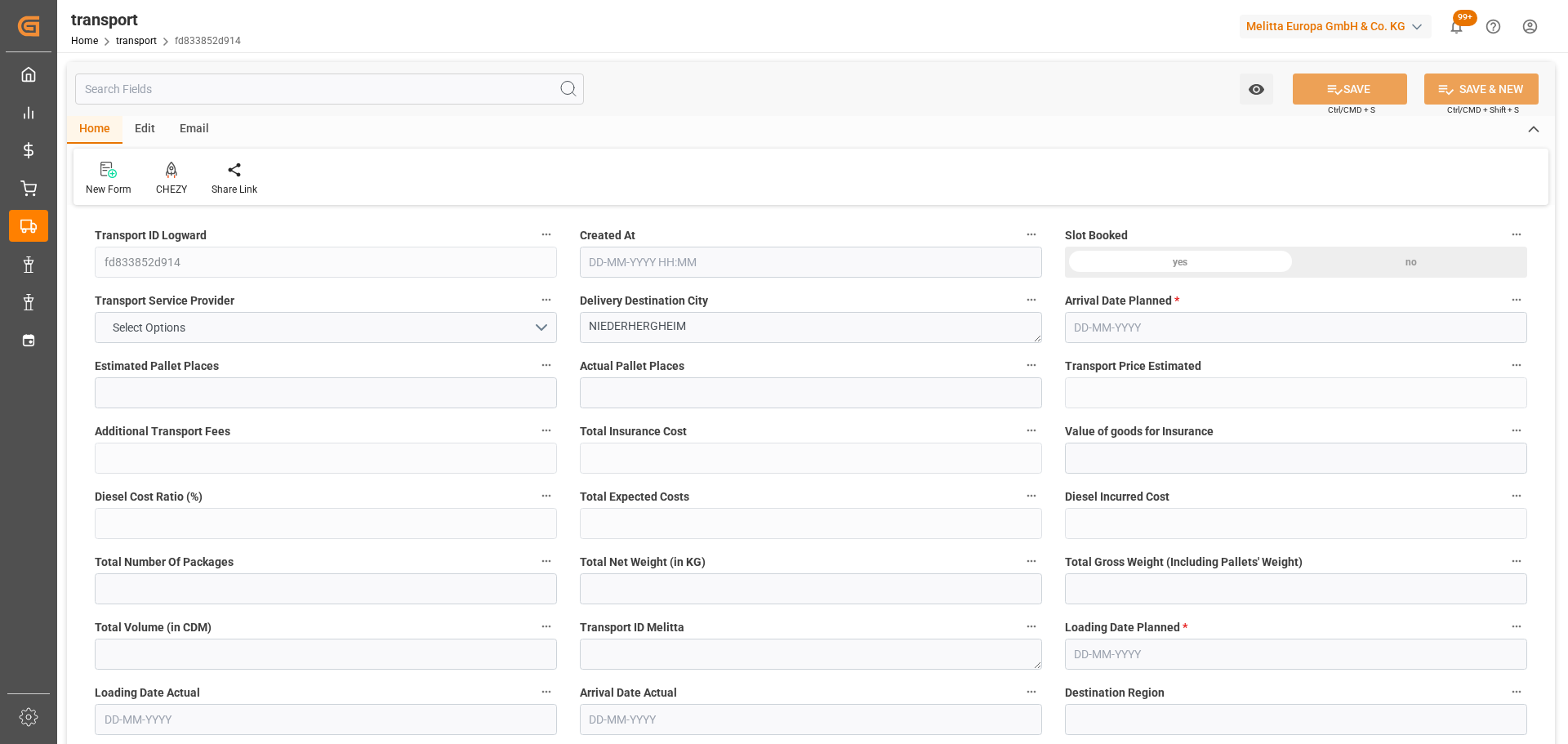
type input "3803.652"
type input "68"
type input "1"
type input "233"
type input "9"
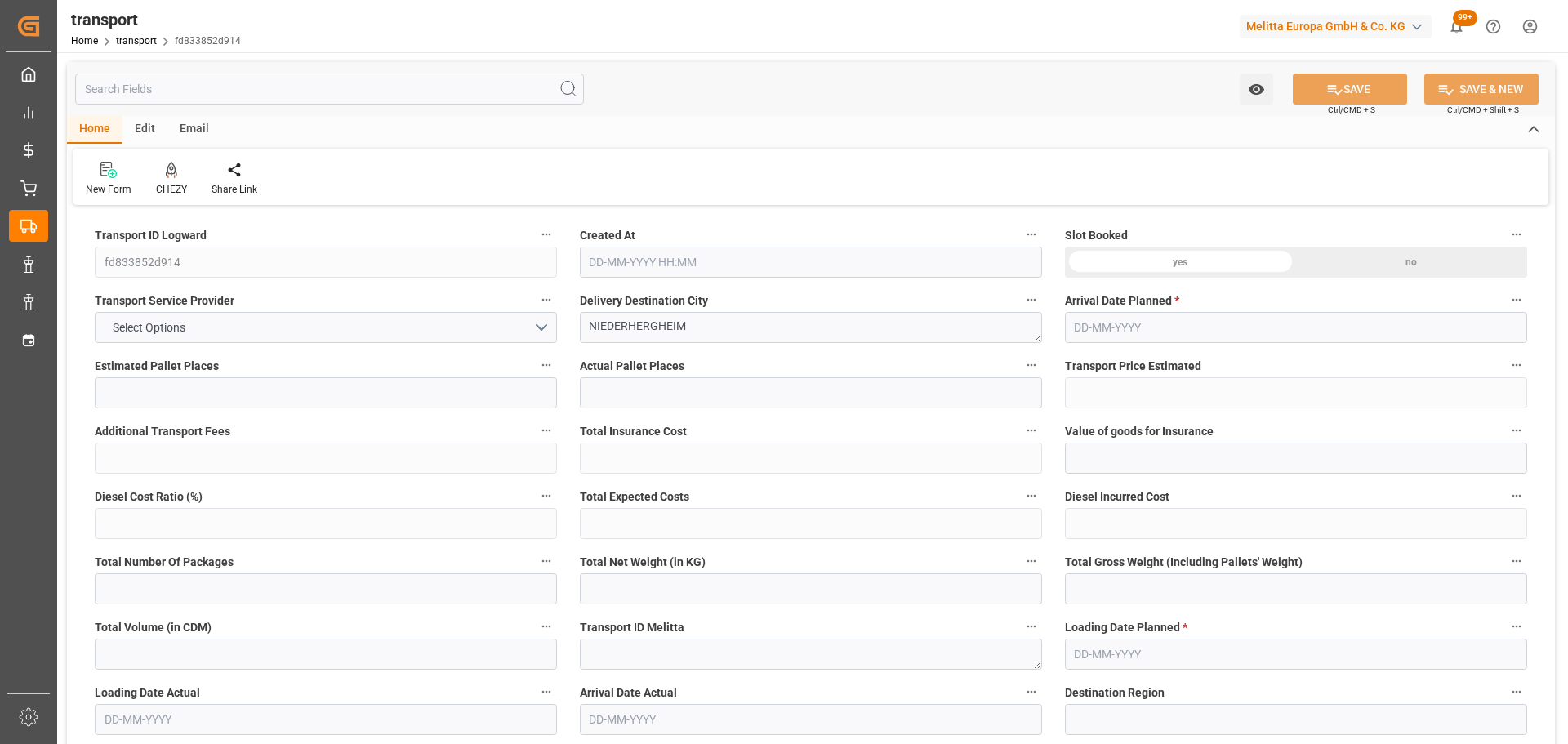
type input "101"
type input "1560.984"
type input "0"
type input "4710.8598"
type input "0"
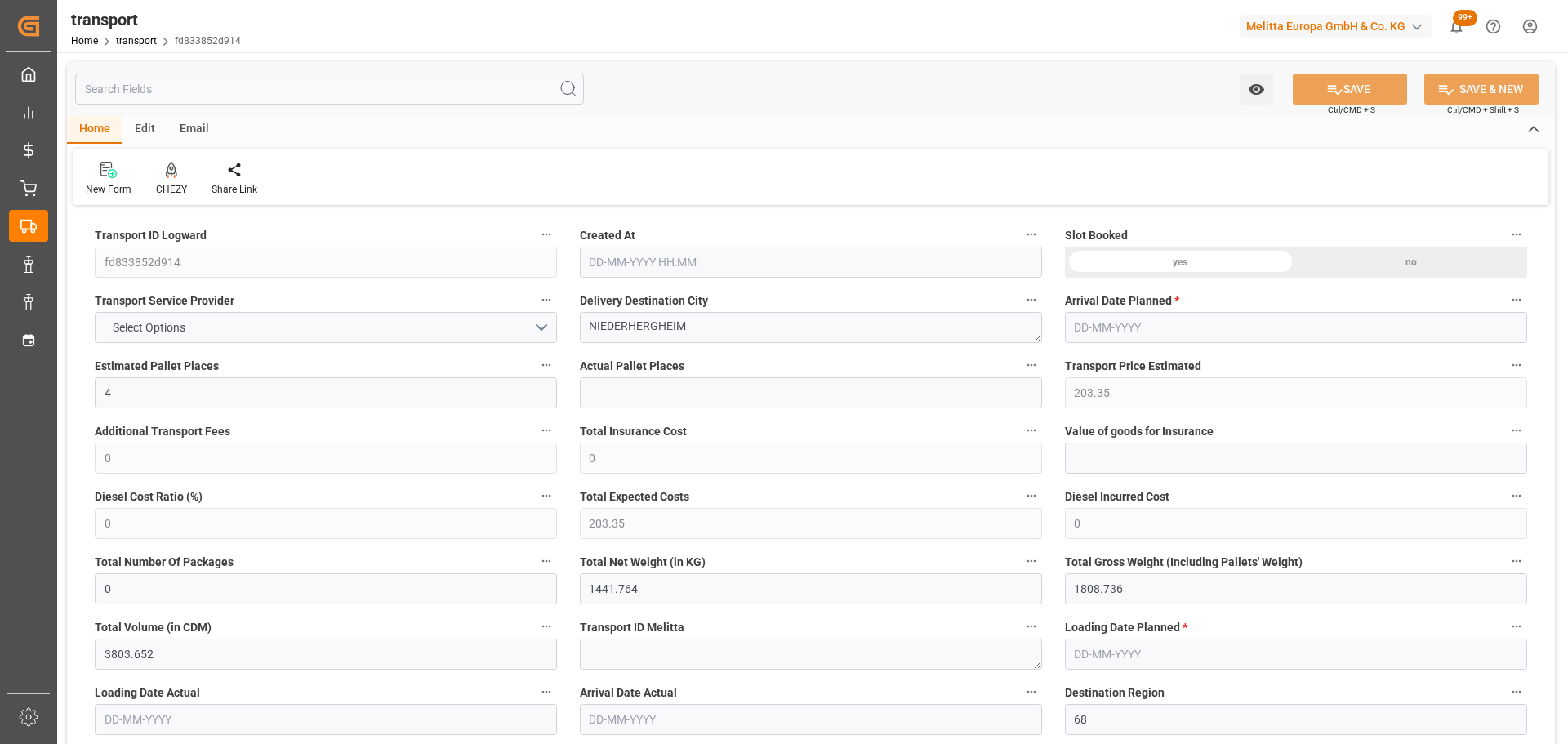
type input "0"
type input "21"
type input "35"
type input "[DATE] 11:21"
type input "[DATE]"
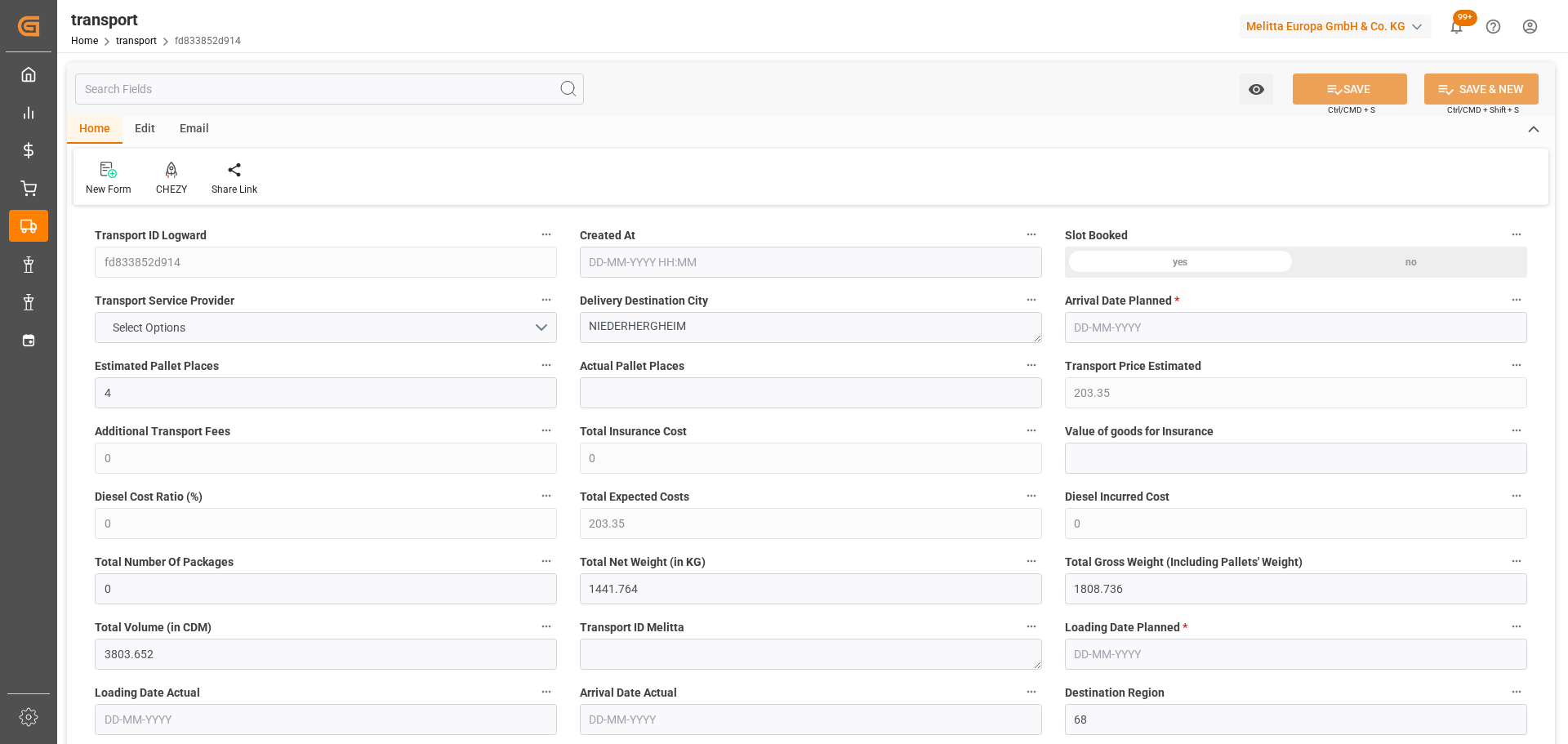
type input "[DATE]"
click at [178, 180] on div "CHEZY" at bounding box center [171, 178] width 56 height 36
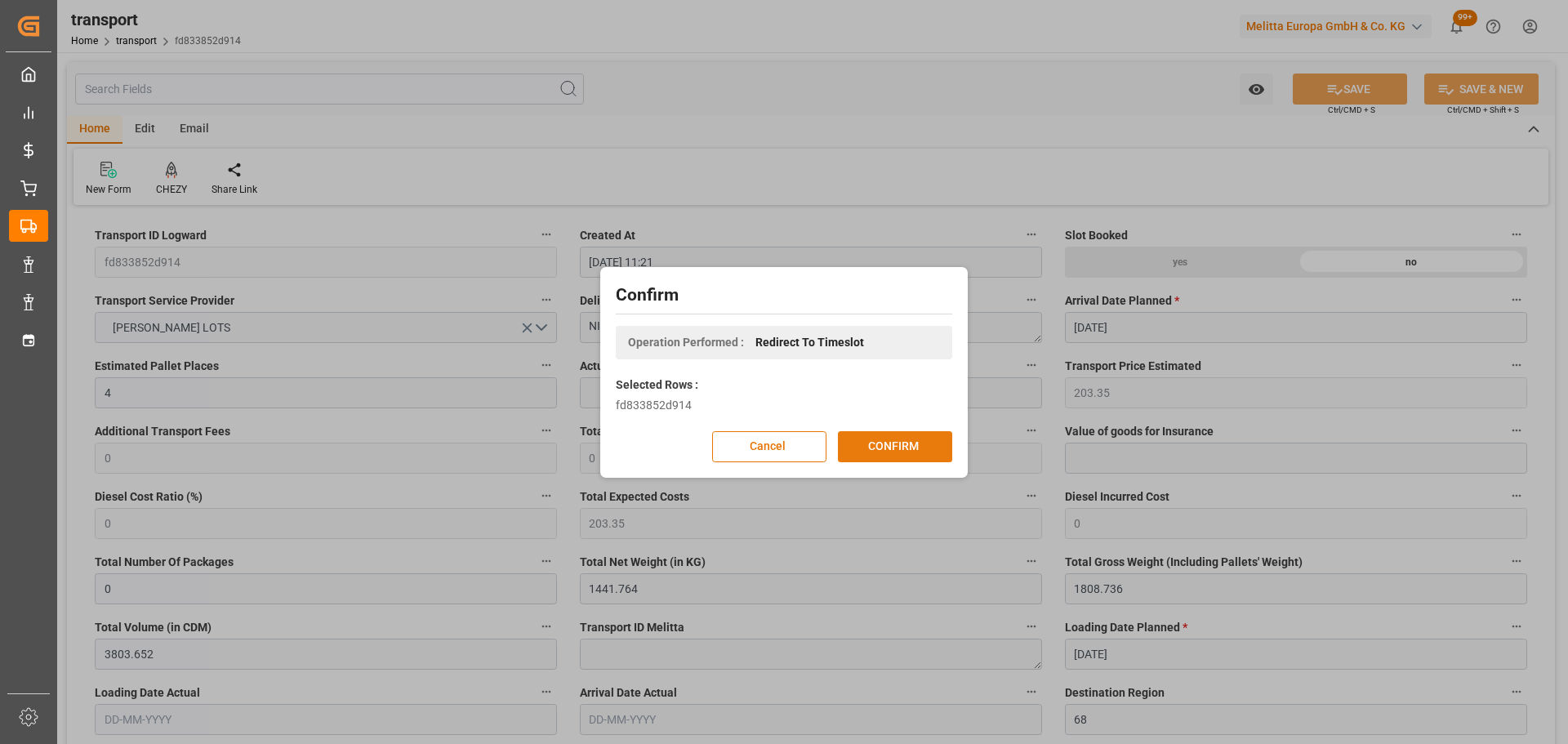
click at [896, 443] on button "CONFIRM" at bounding box center [895, 446] width 114 height 31
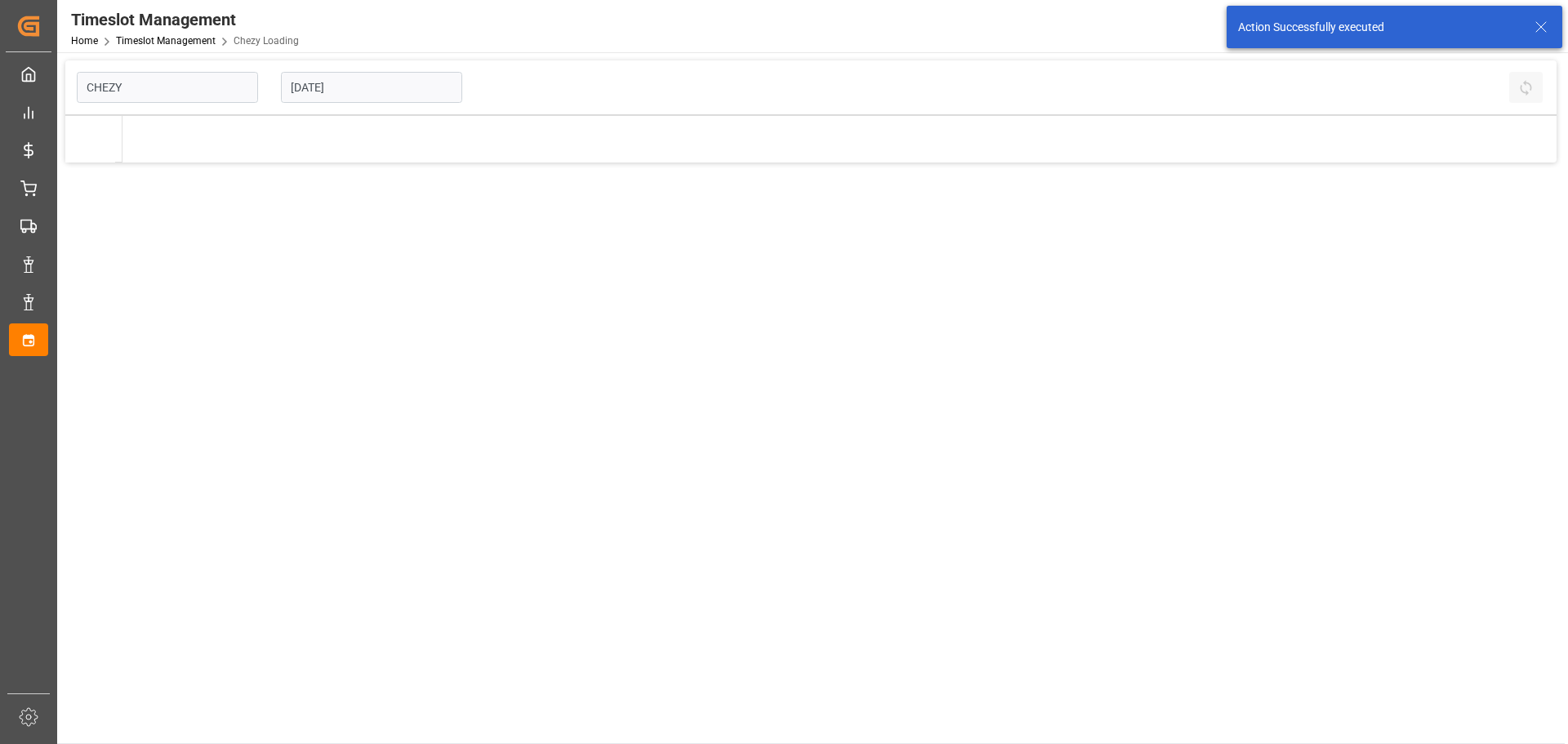
type input "Chezy Loading"
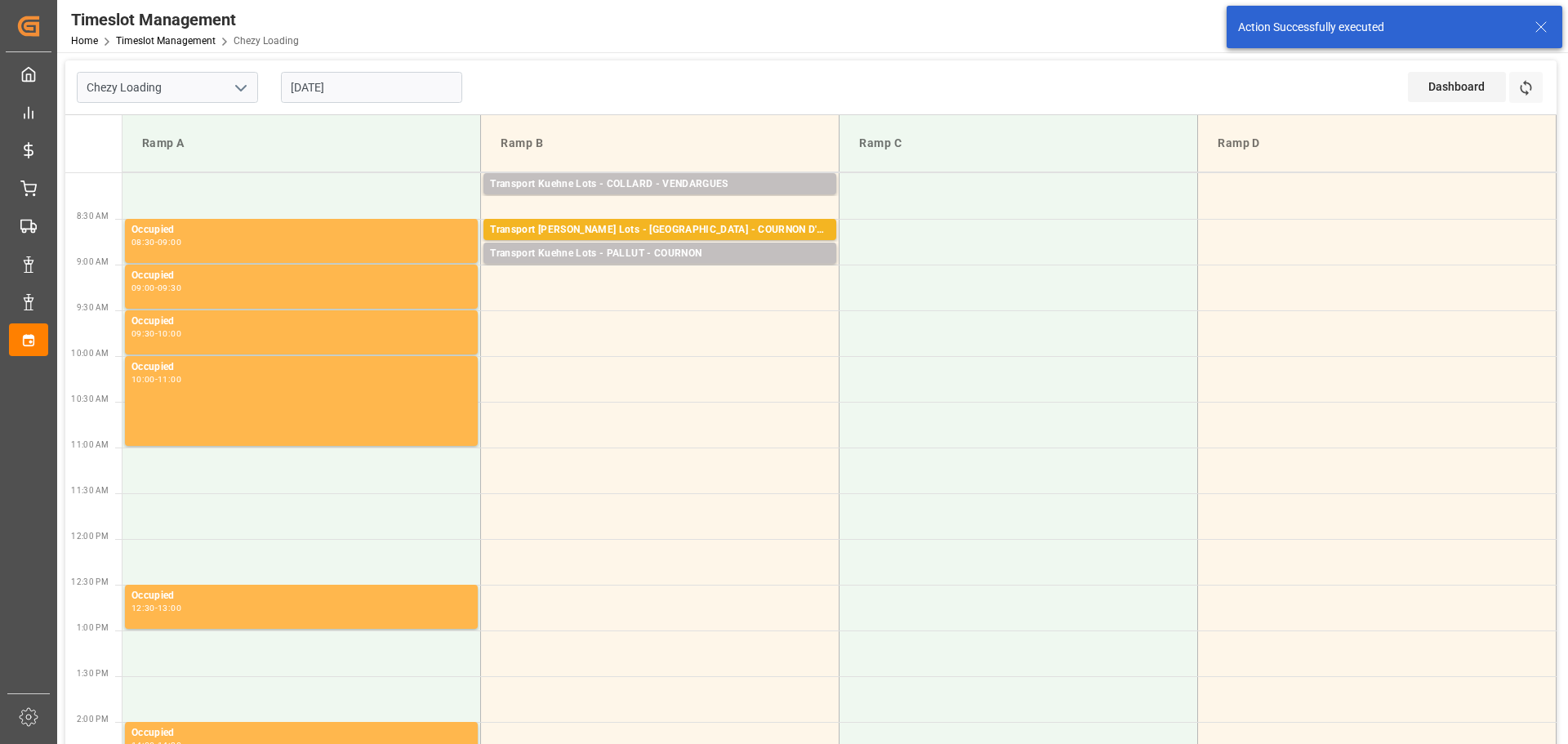
click at [371, 83] on input "[DATE]" at bounding box center [371, 87] width 181 height 31
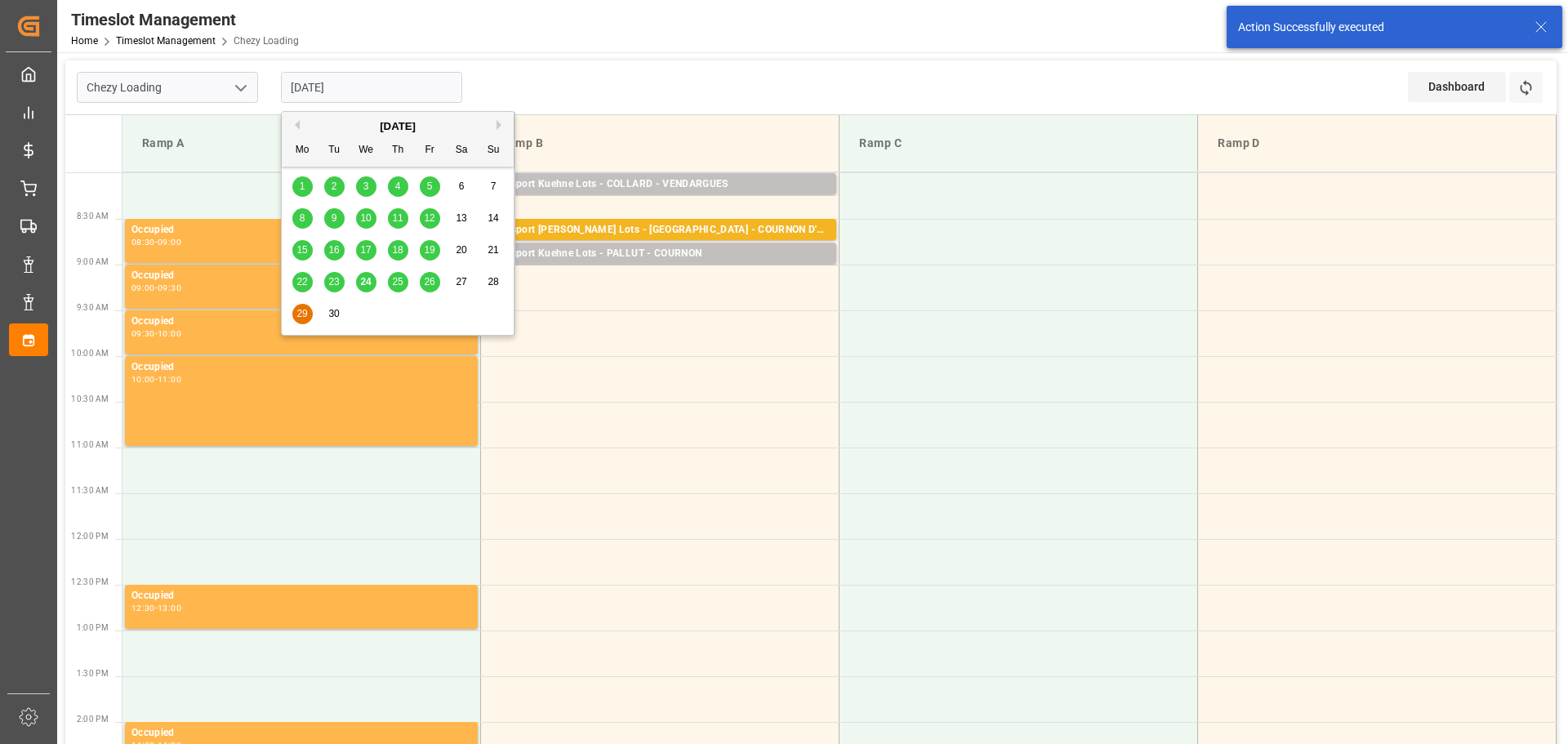
click at [427, 276] on span "26" at bounding box center [429, 282] width 11 height 12
type input "[DATE]"
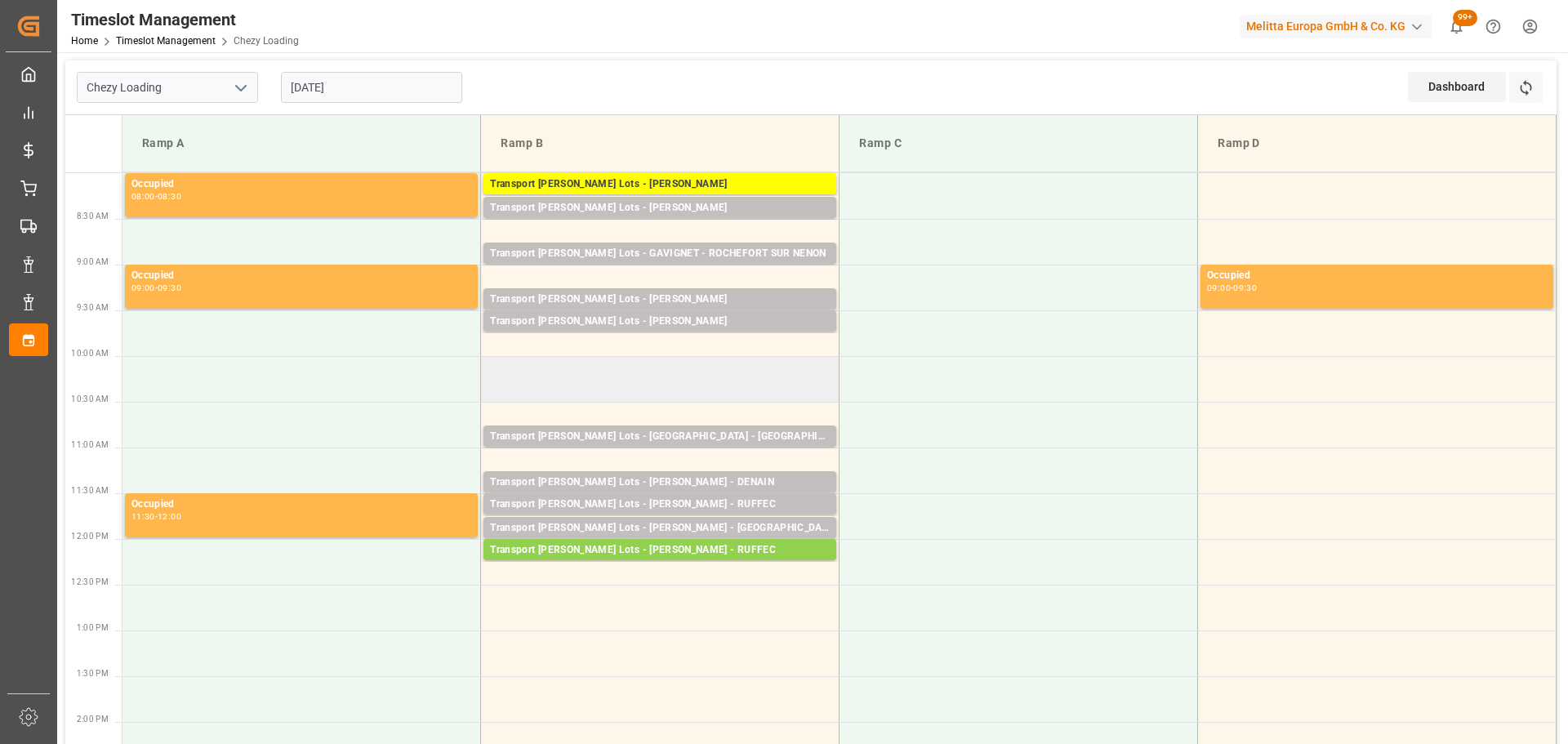
click at [488, 364] on td at bounding box center [661, 379] width 359 height 46
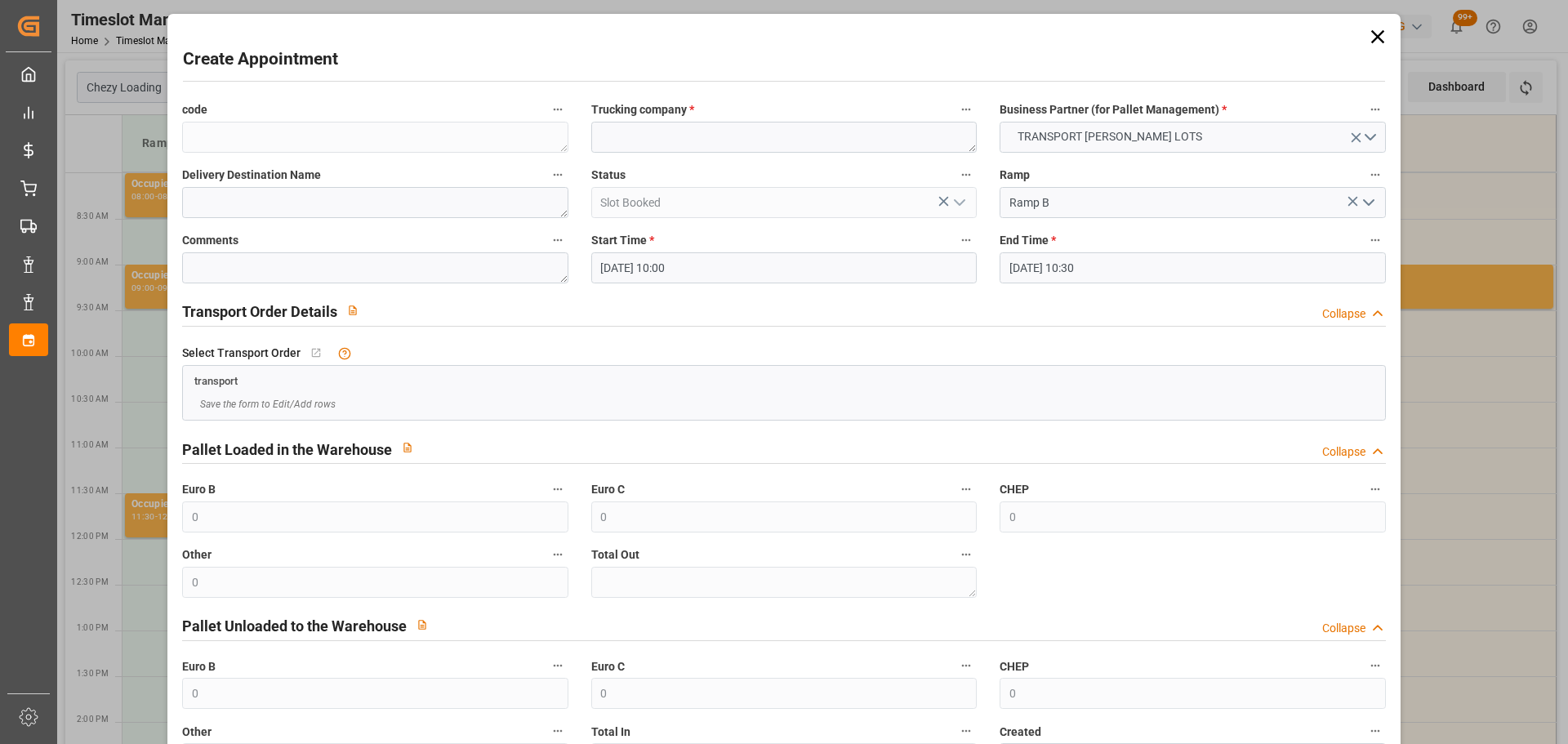
click at [1020, 259] on input "[DATE] 10:30" at bounding box center [1193, 268] width 385 height 31
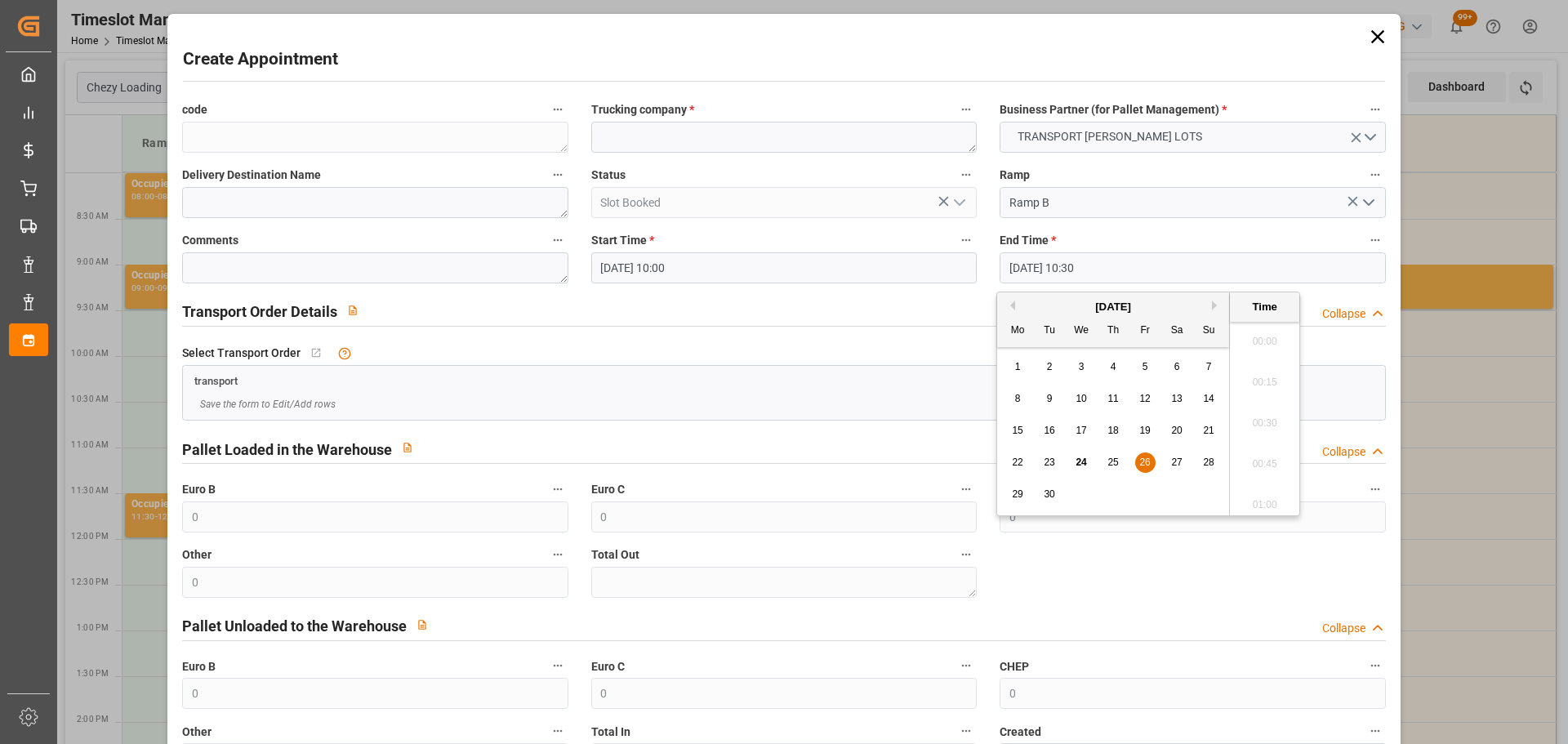
scroll to position [1640, 0]
click at [1147, 459] on span "26" at bounding box center [1144, 462] width 11 height 12
click at [1260, 368] on li "10:15" at bounding box center [1264, 377] width 69 height 41
type input "[DATE] 10:15"
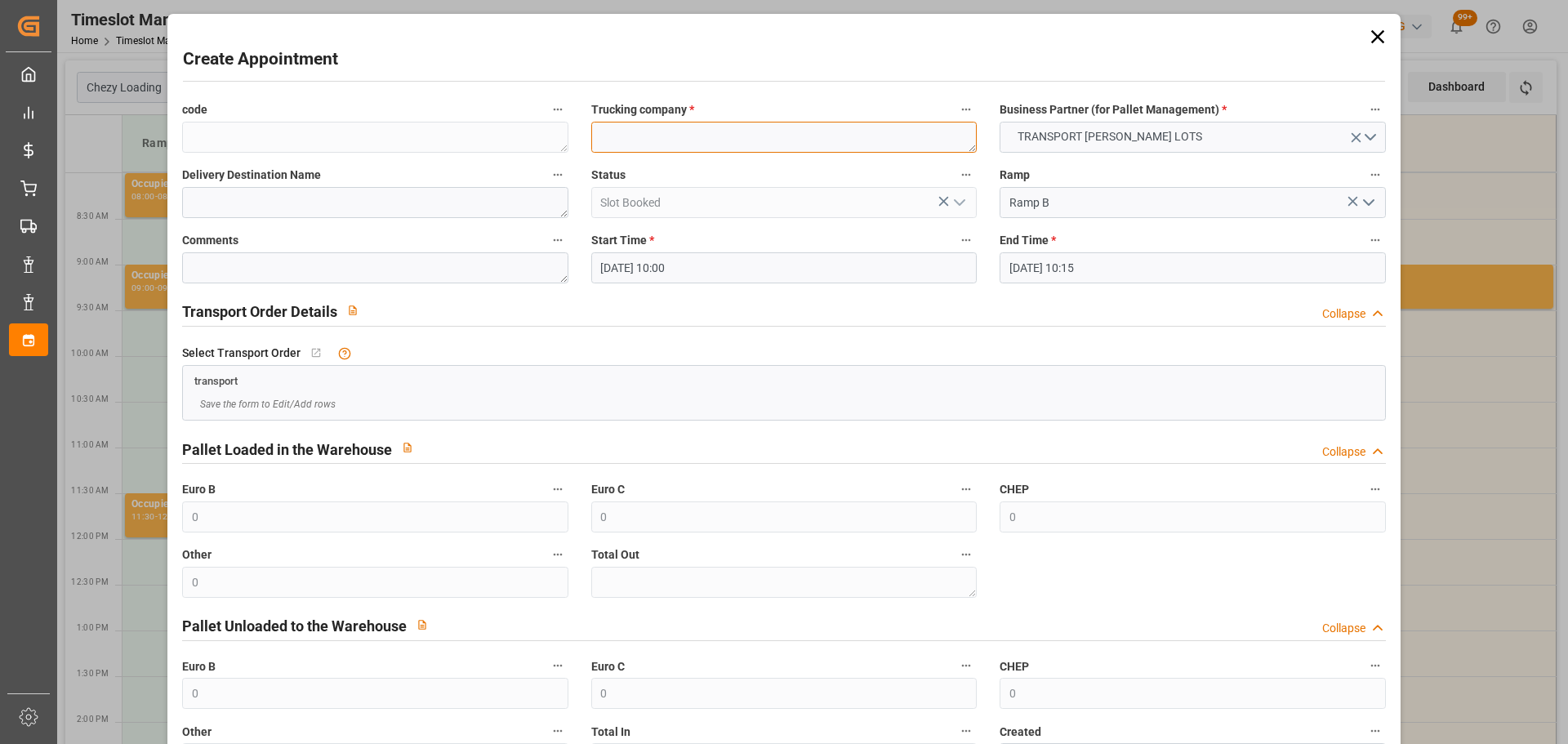
click at [717, 142] on textarea at bounding box center [784, 137] width 385 height 31
type textarea "BREGER"
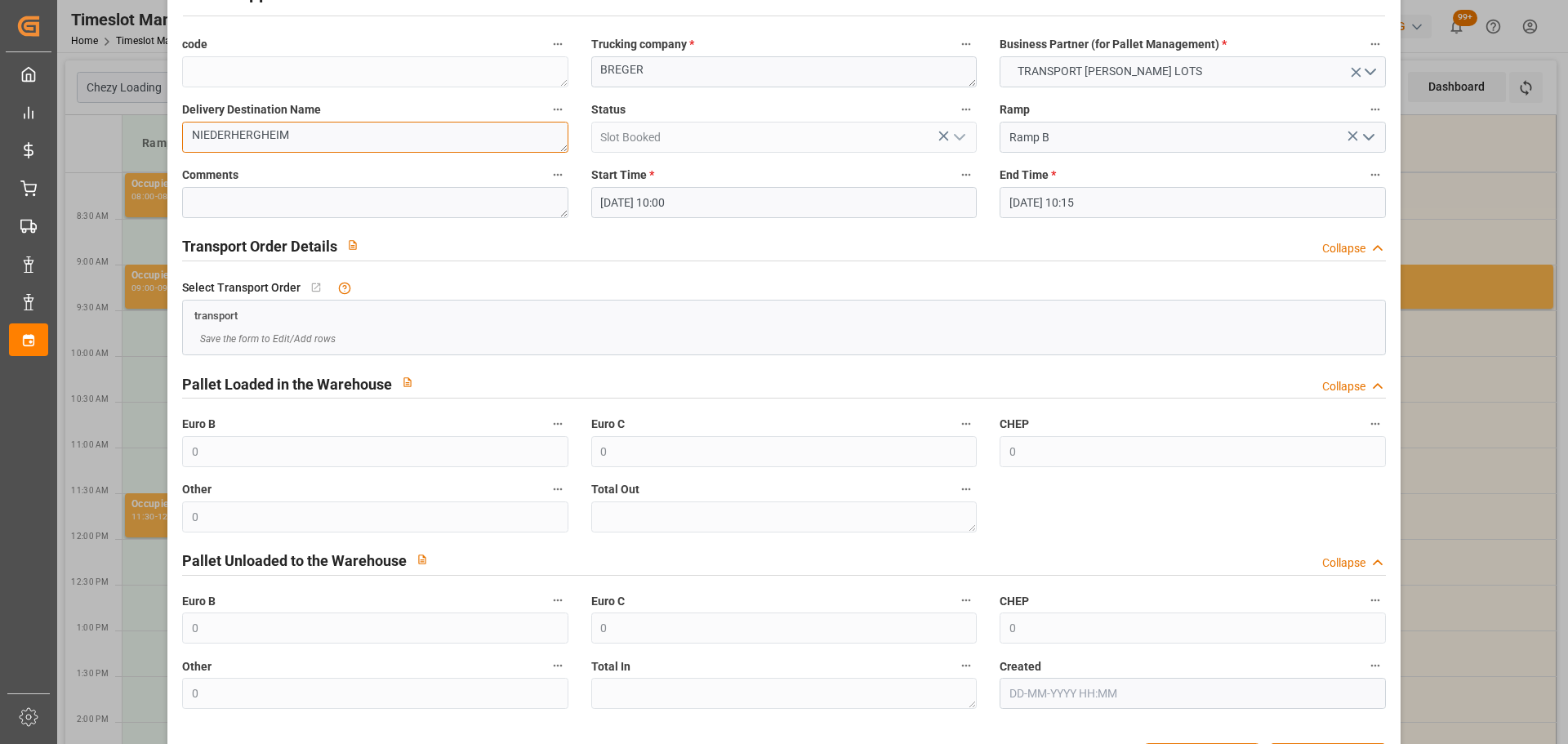
scroll to position [125, 0]
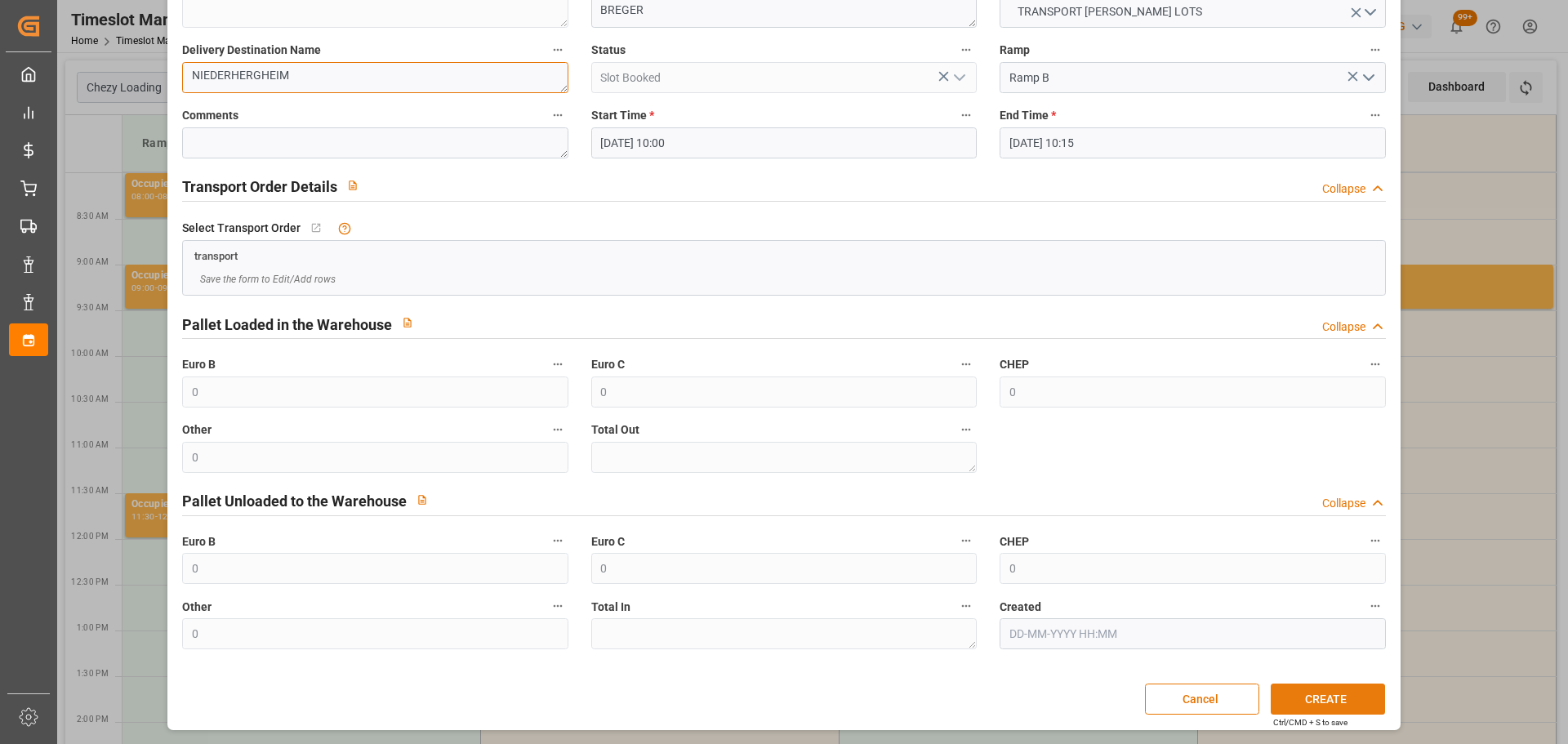
type textarea "NIEDERHERGHEIM"
click at [1354, 689] on button "CREATE" at bounding box center [1328, 699] width 114 height 31
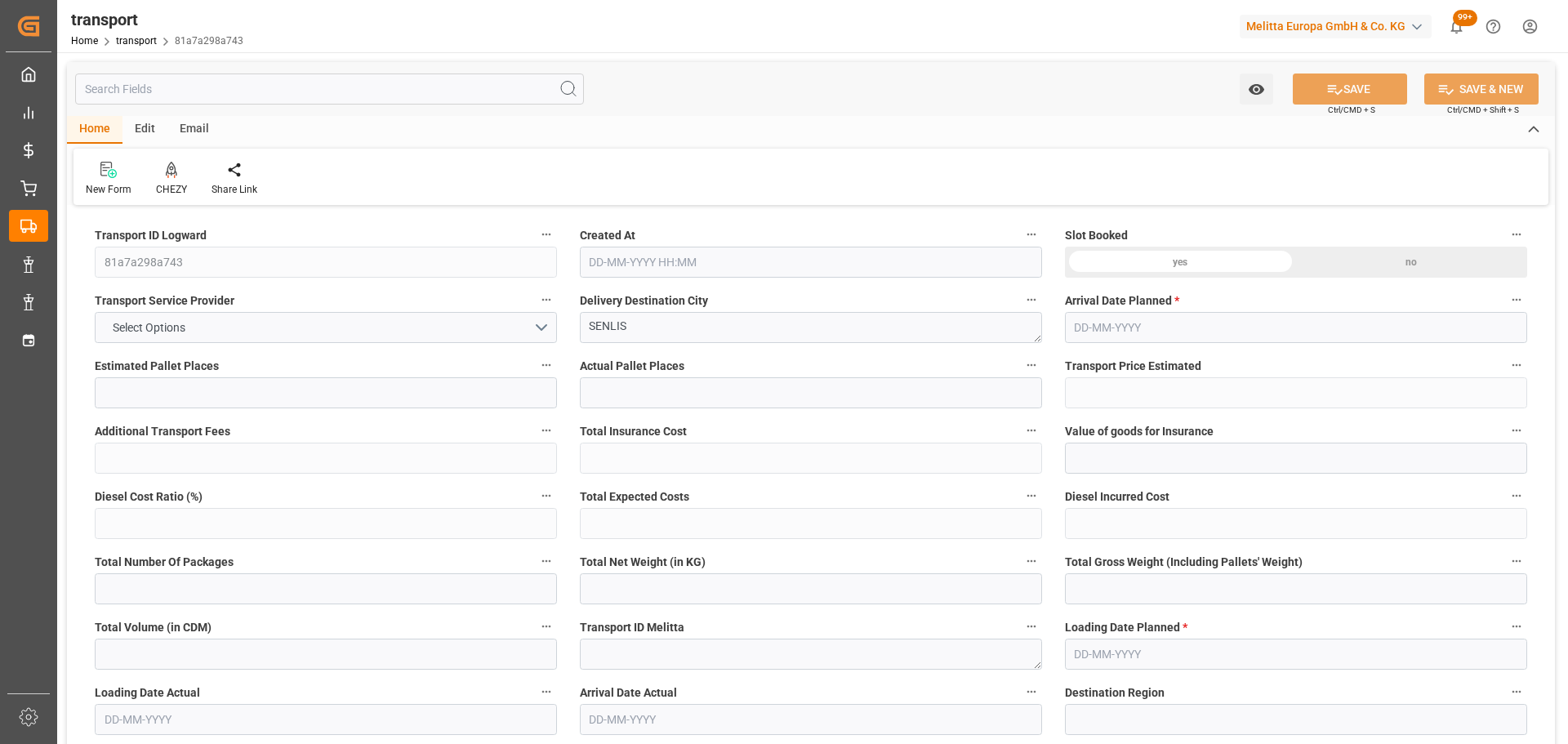
type input "7"
type input "202.23"
type input "0"
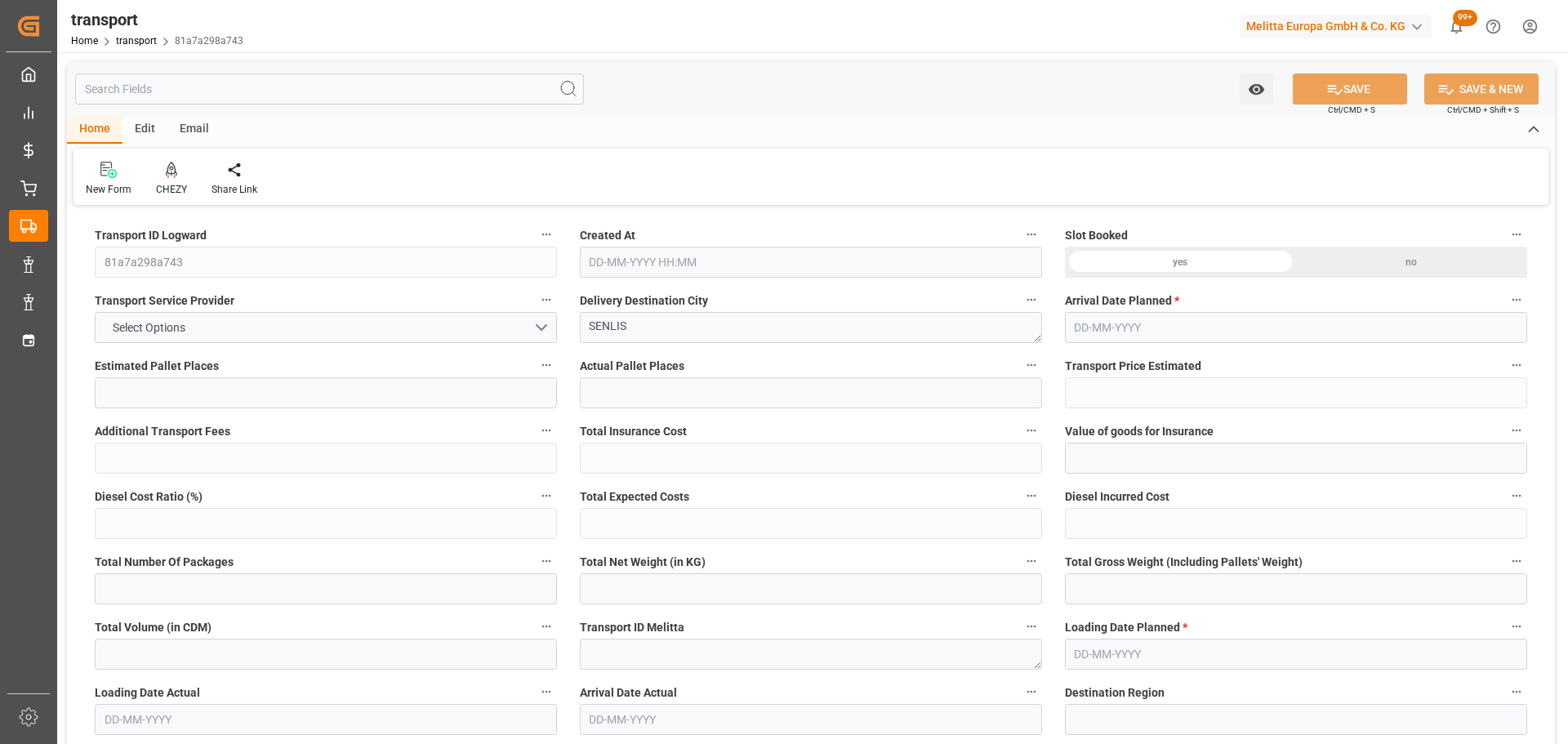
type input "202.23"
type input "0"
type input "1731.362"
type input "1992.136"
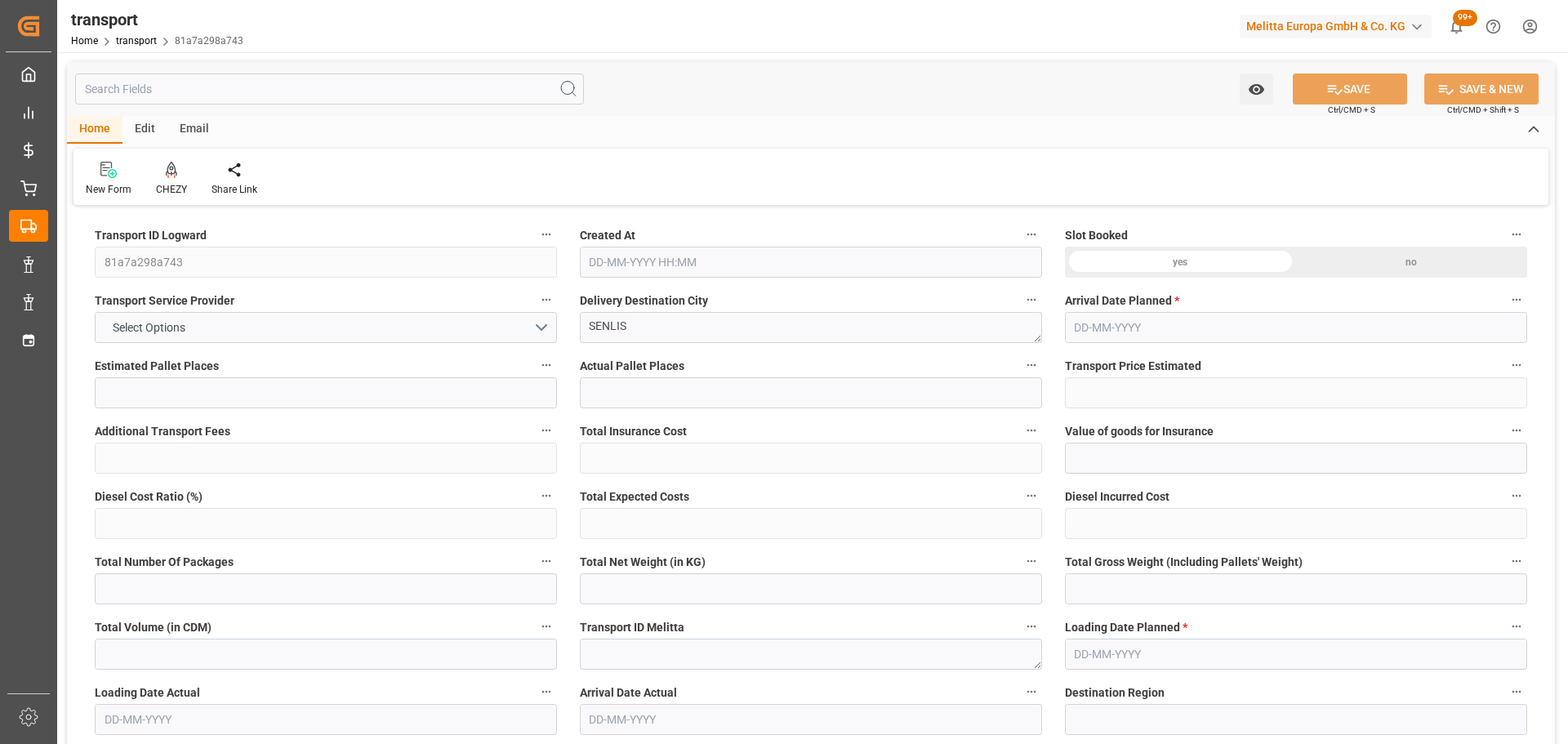
type input "5325.88"
type input "60"
type input "1"
type input "490"
type input "7"
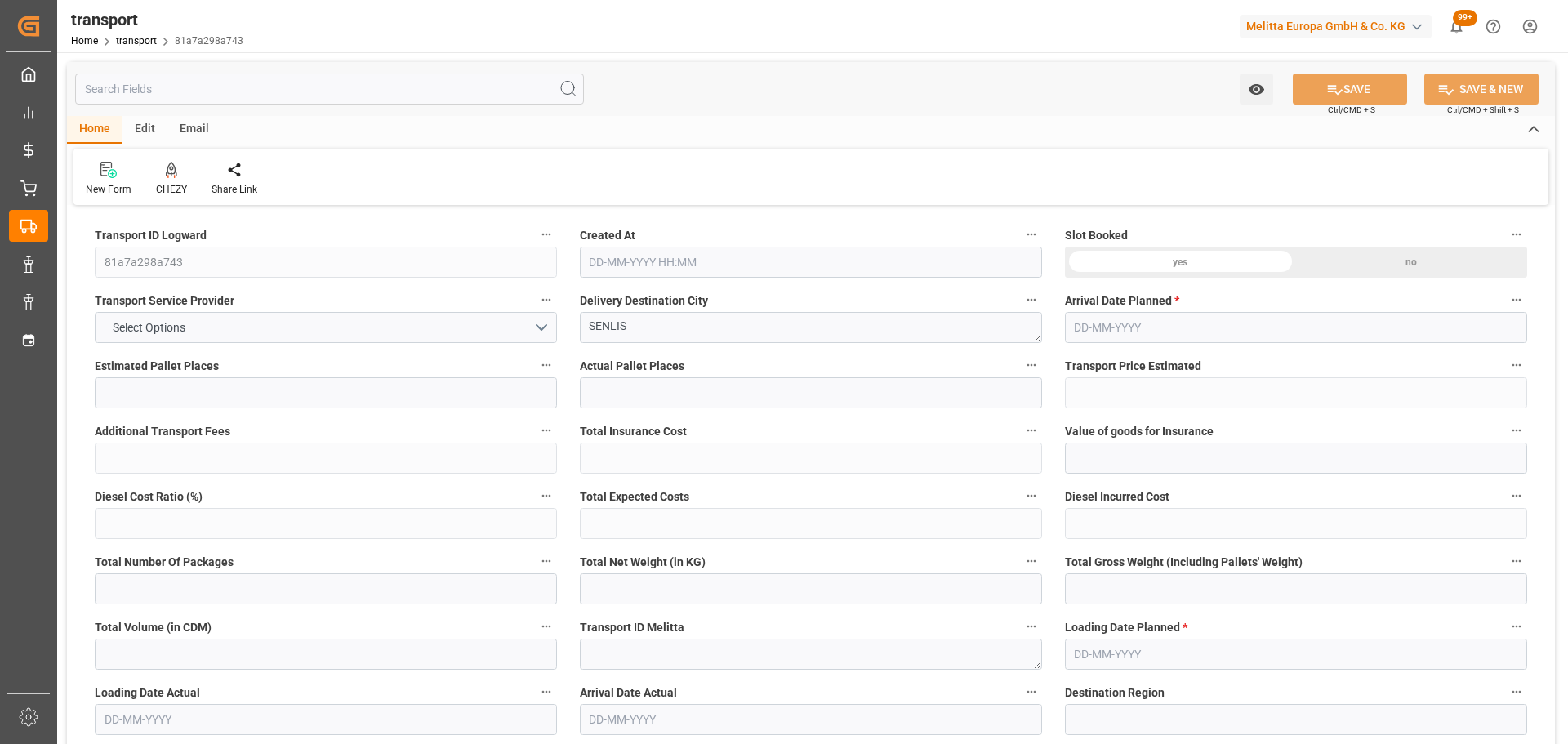
type input "101"
type input "1806.44"
type input "0"
type input "4710.8598"
type input "0"
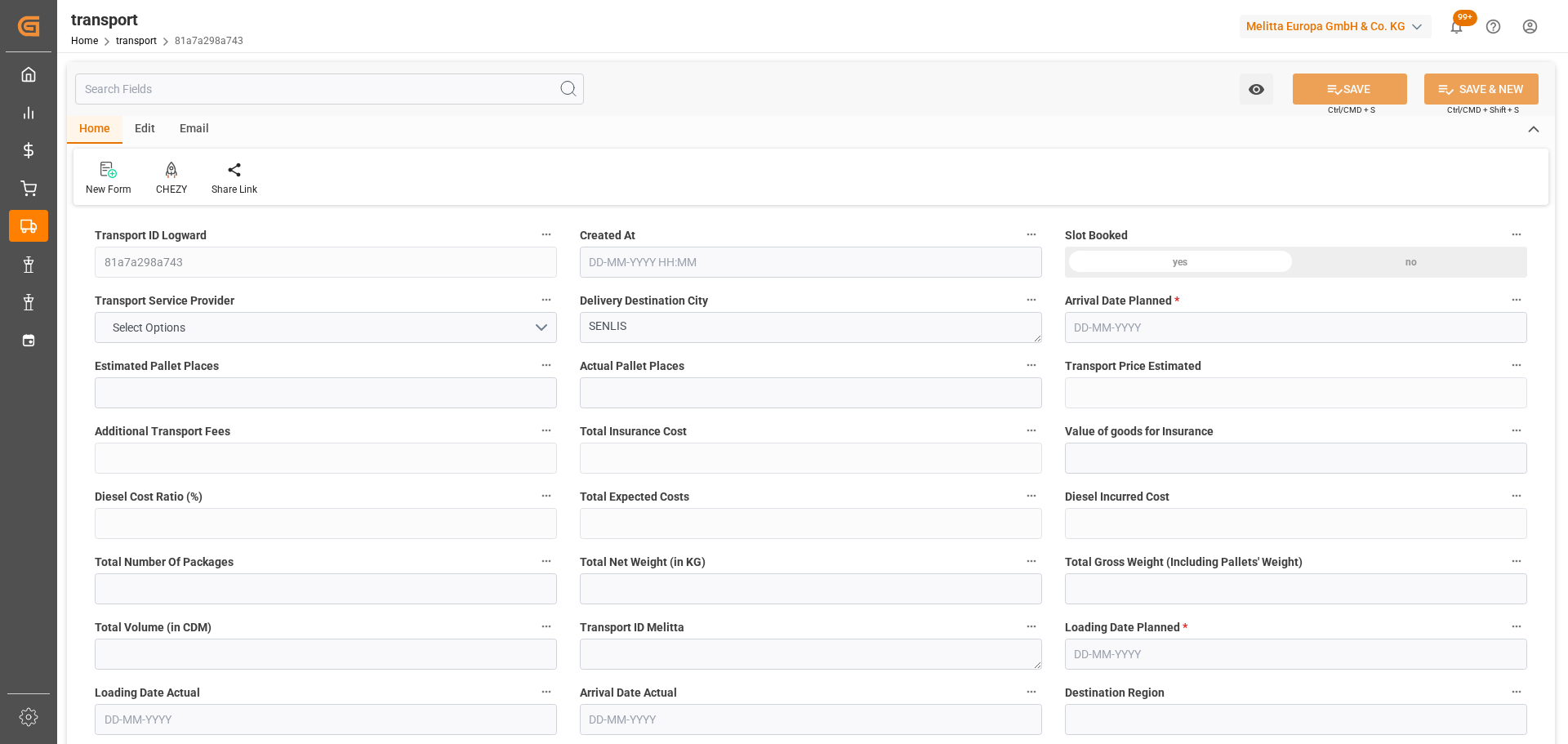
type input "0"
type input "21"
type input "35"
type input "[DATE] 11:23"
type input "[DATE]"
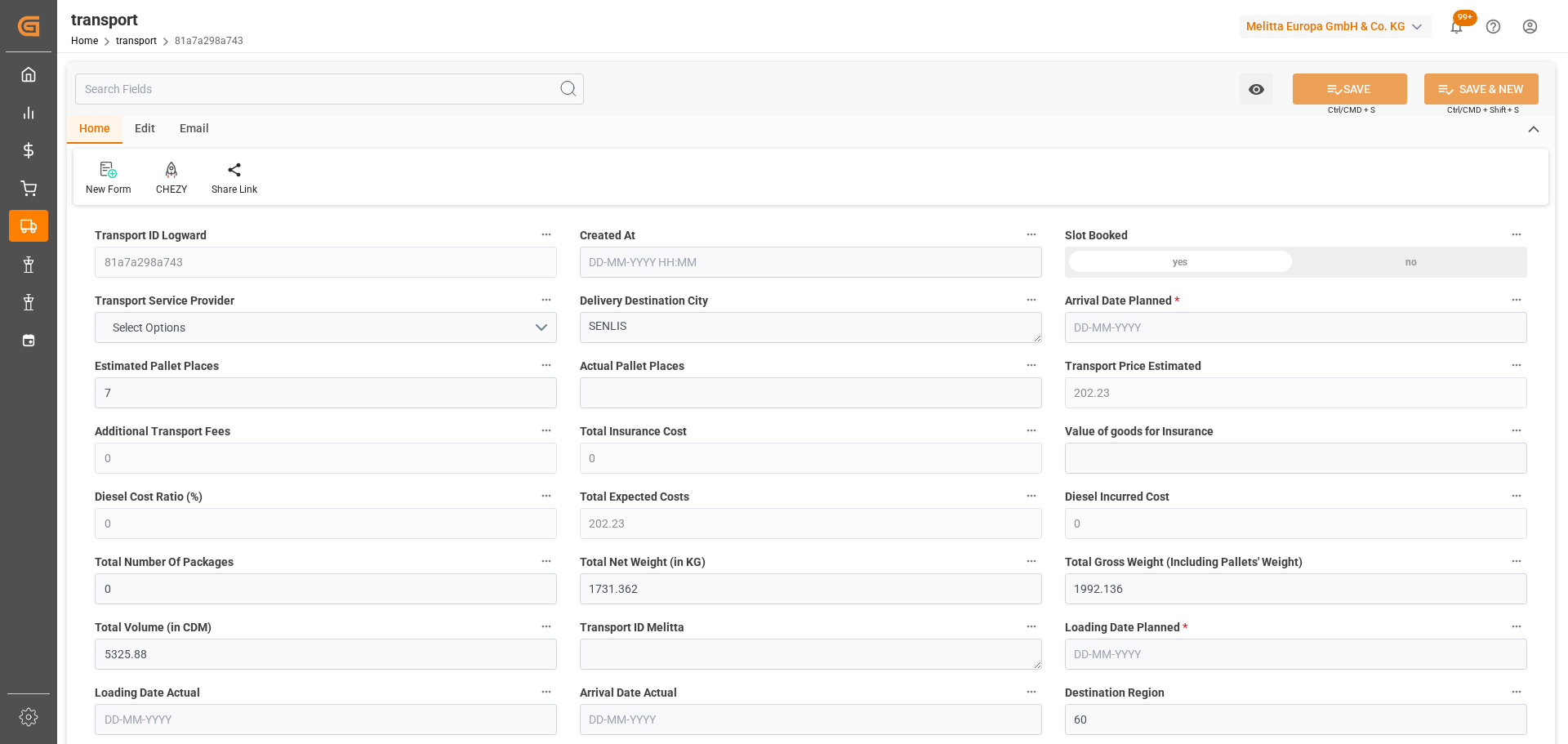
type input "[DATE]"
click at [169, 174] on icon at bounding box center [172, 168] width 12 height 14
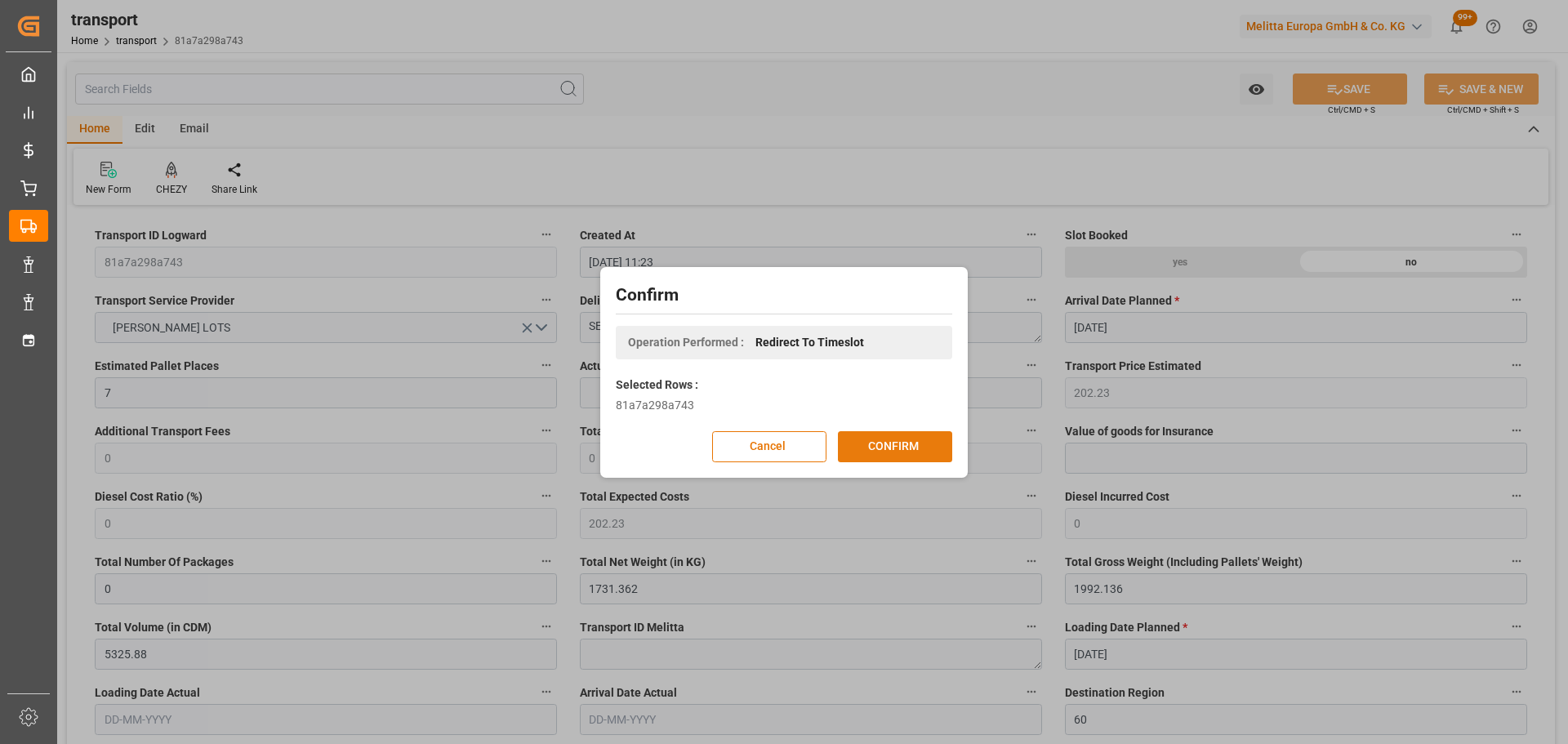
click at [918, 447] on button "CONFIRM" at bounding box center [895, 446] width 114 height 31
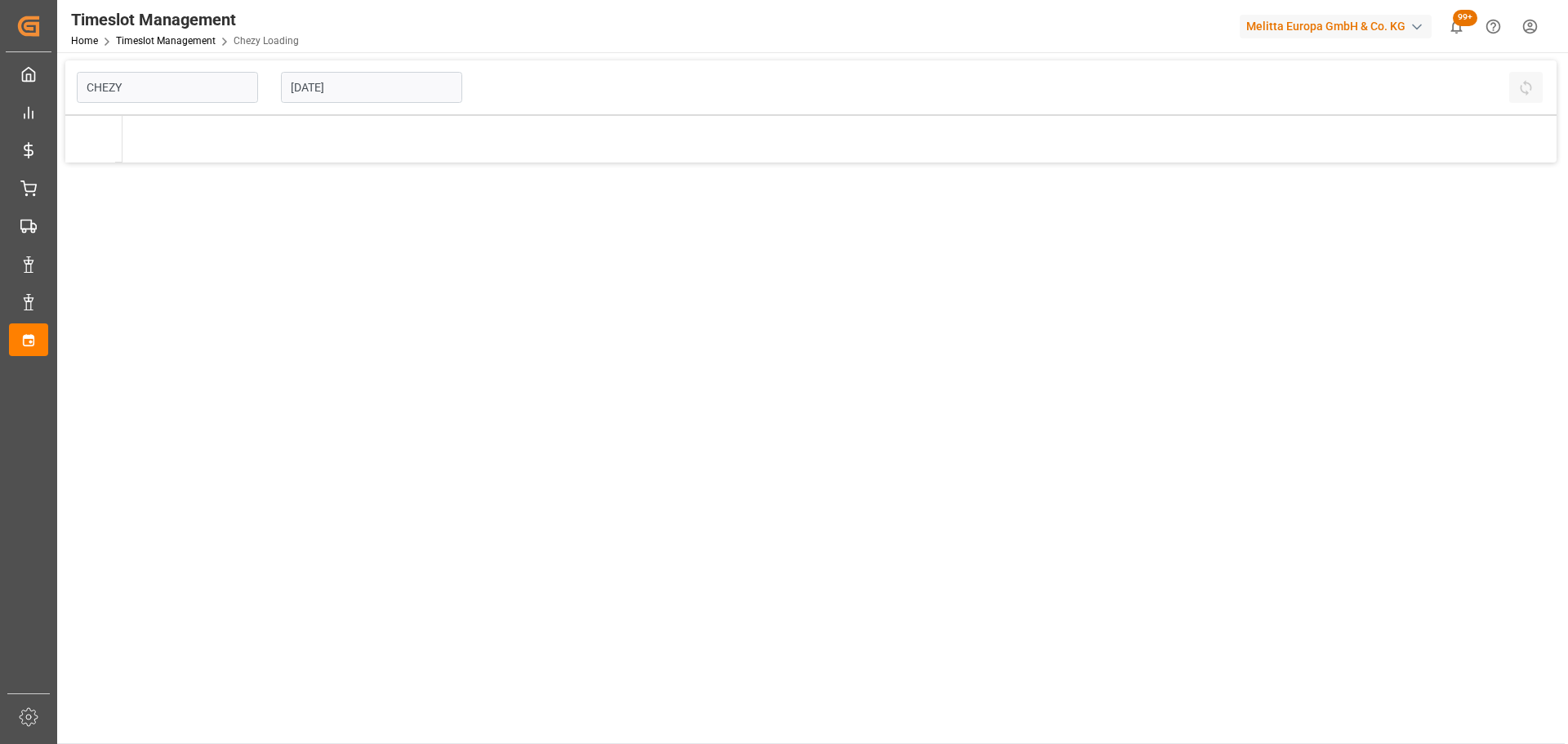
type input "Chezy Loading"
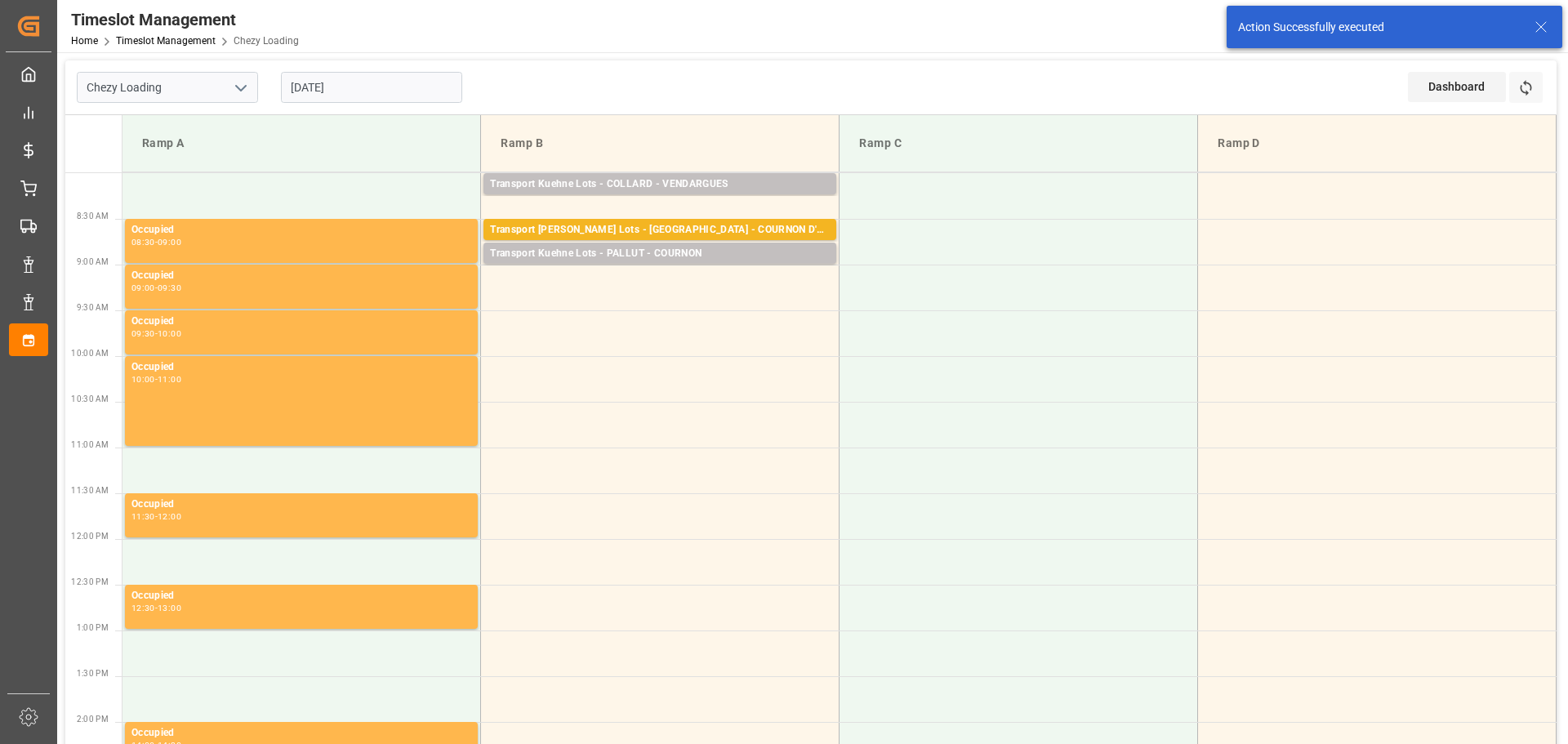
click at [364, 73] on input "[DATE]" at bounding box center [371, 87] width 181 height 31
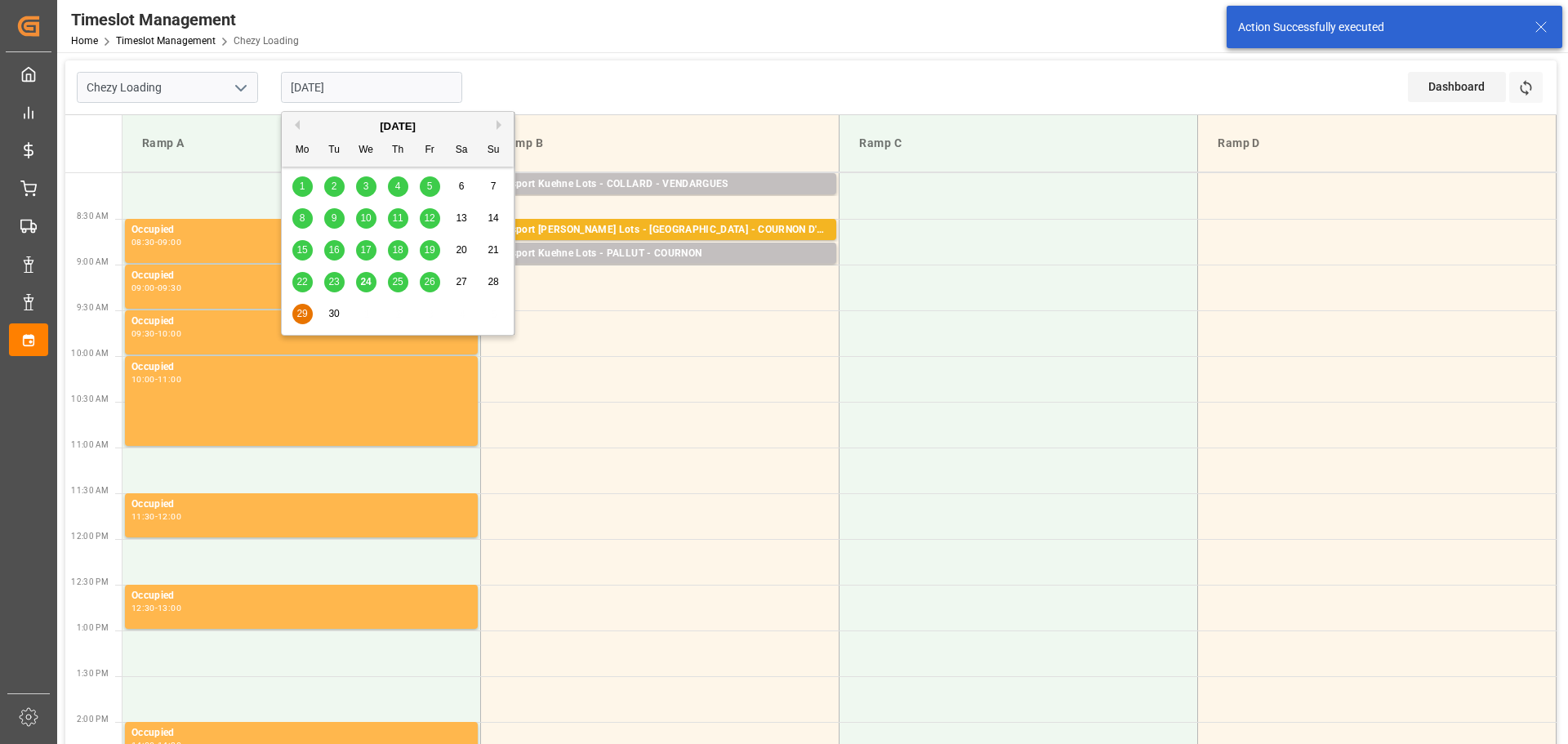
click at [334, 311] on span "30" at bounding box center [334, 314] width 11 height 12
type input "[DATE]"
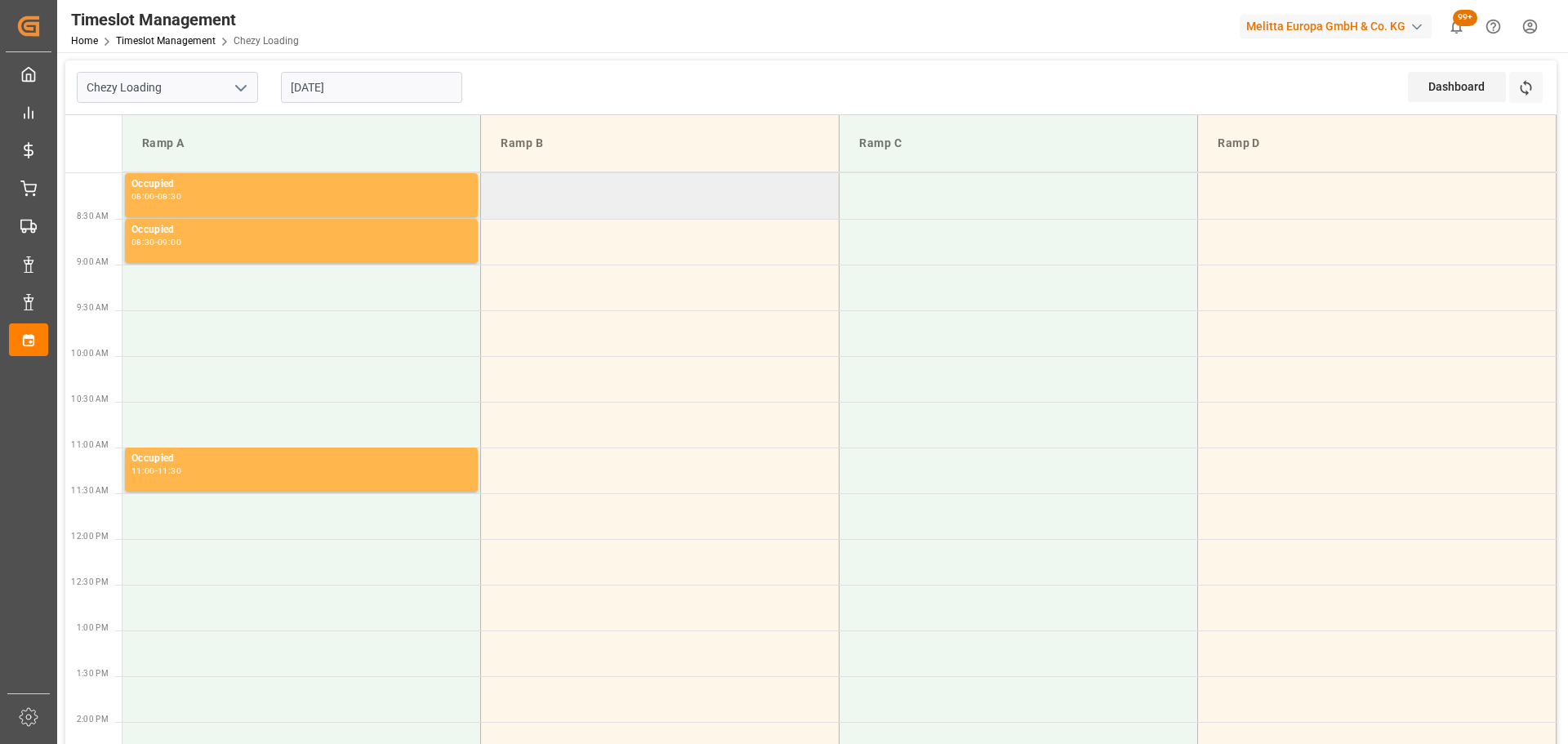
click at [494, 188] on td at bounding box center [661, 196] width 359 height 46
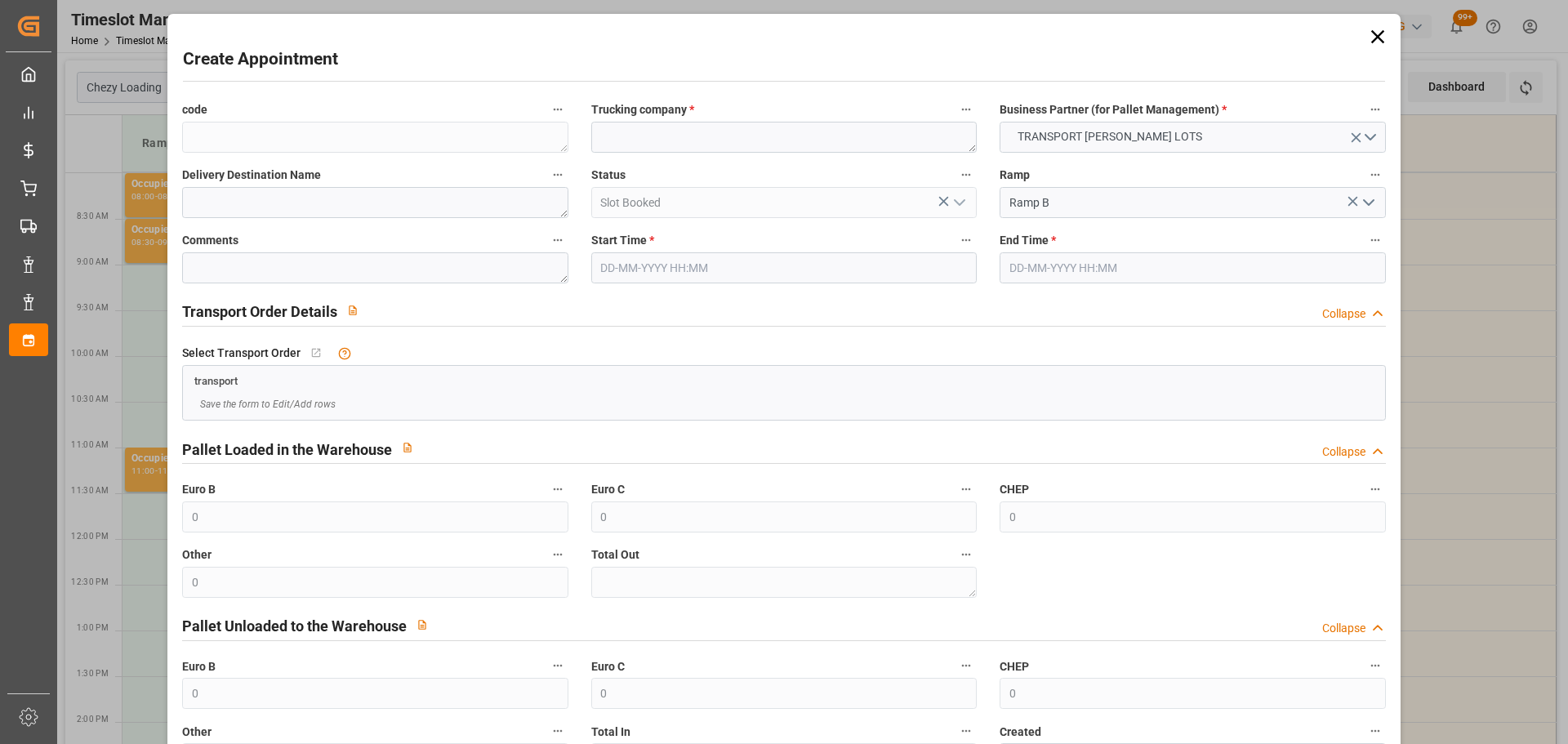
type input "[DATE] 08:00"
type input "[DATE] 08:30"
click at [676, 142] on textarea at bounding box center [784, 137] width 385 height 31
type textarea "S"
type textarea "DERE"
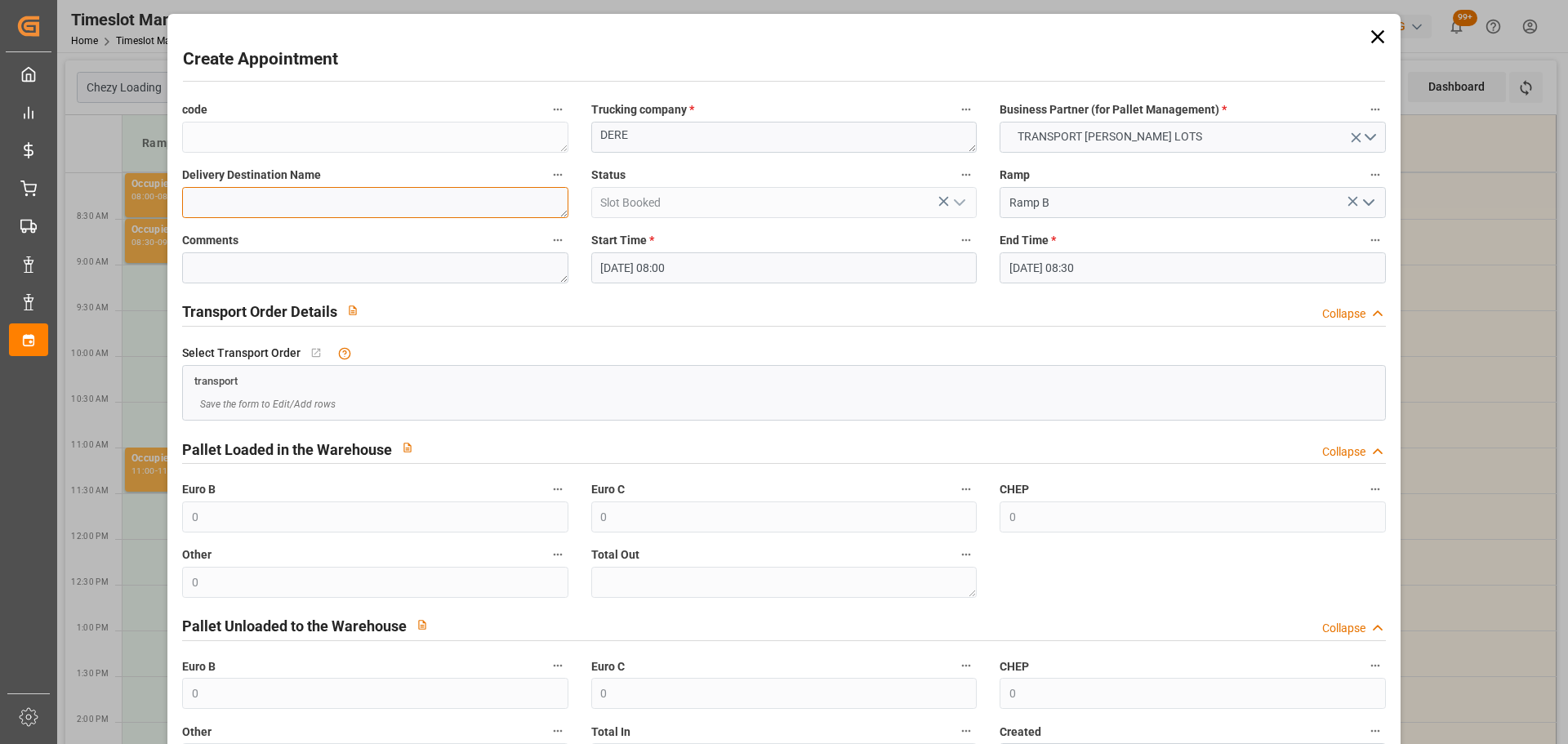
click at [408, 209] on textarea at bounding box center [374, 202] width 385 height 31
type textarea "SENLIS"
click at [1012, 266] on input "[DATE] 08:30" at bounding box center [1193, 268] width 385 height 31
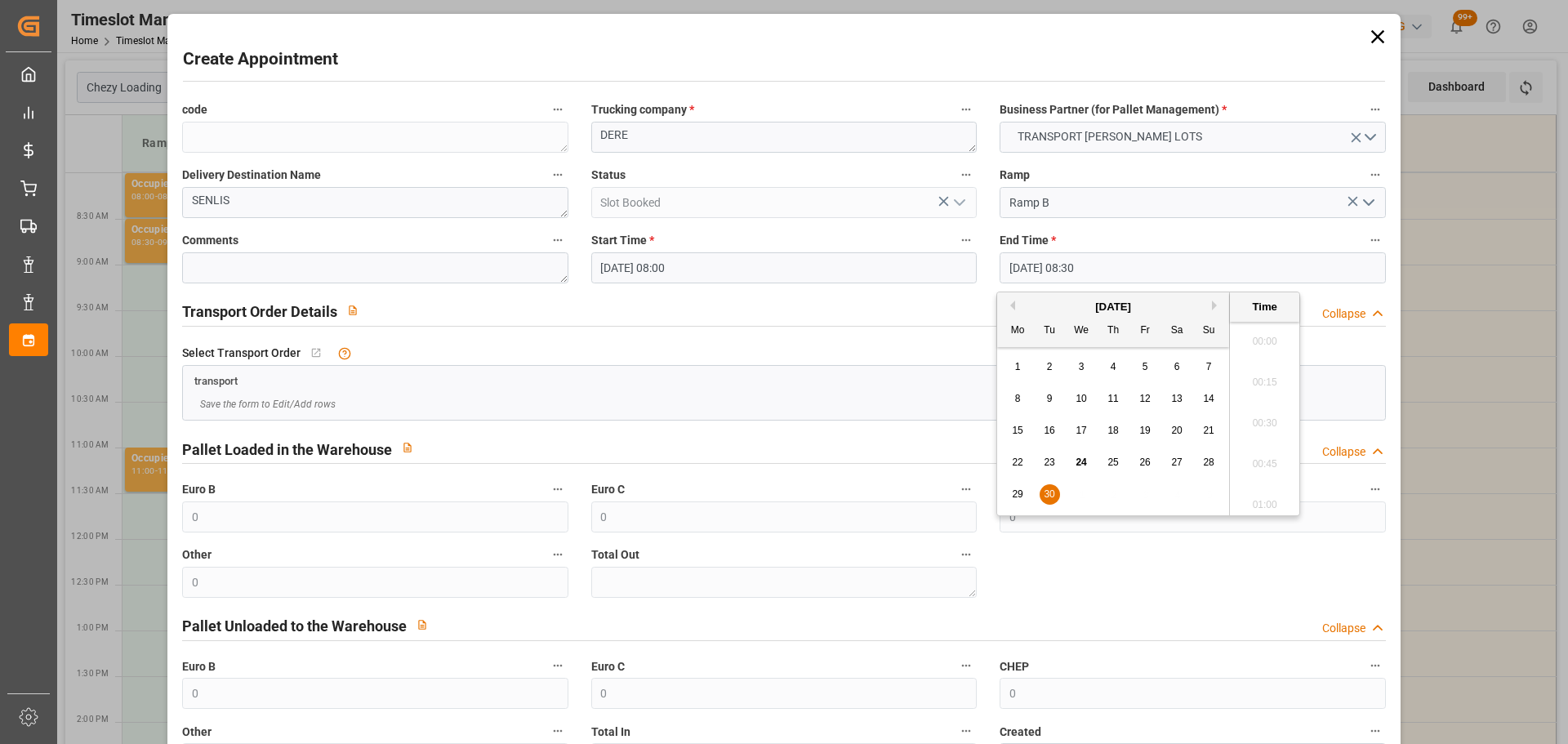
scroll to position [1313, 0]
click at [1053, 490] on span "30" at bounding box center [1049, 495] width 11 height 12
click at [1256, 372] on li "08:15" at bounding box center [1264, 377] width 69 height 41
type input "[DATE] 08:15"
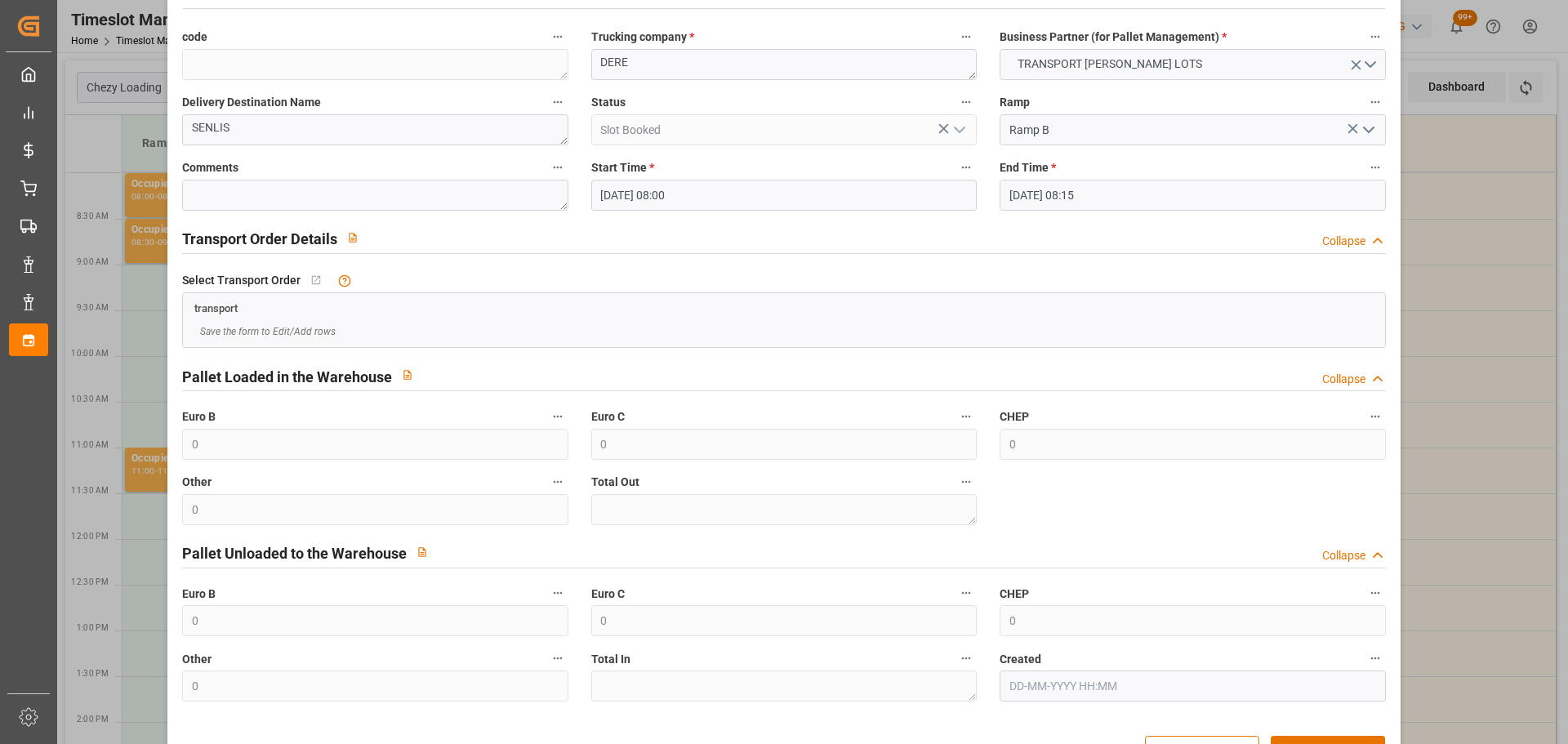
scroll to position [125, 0]
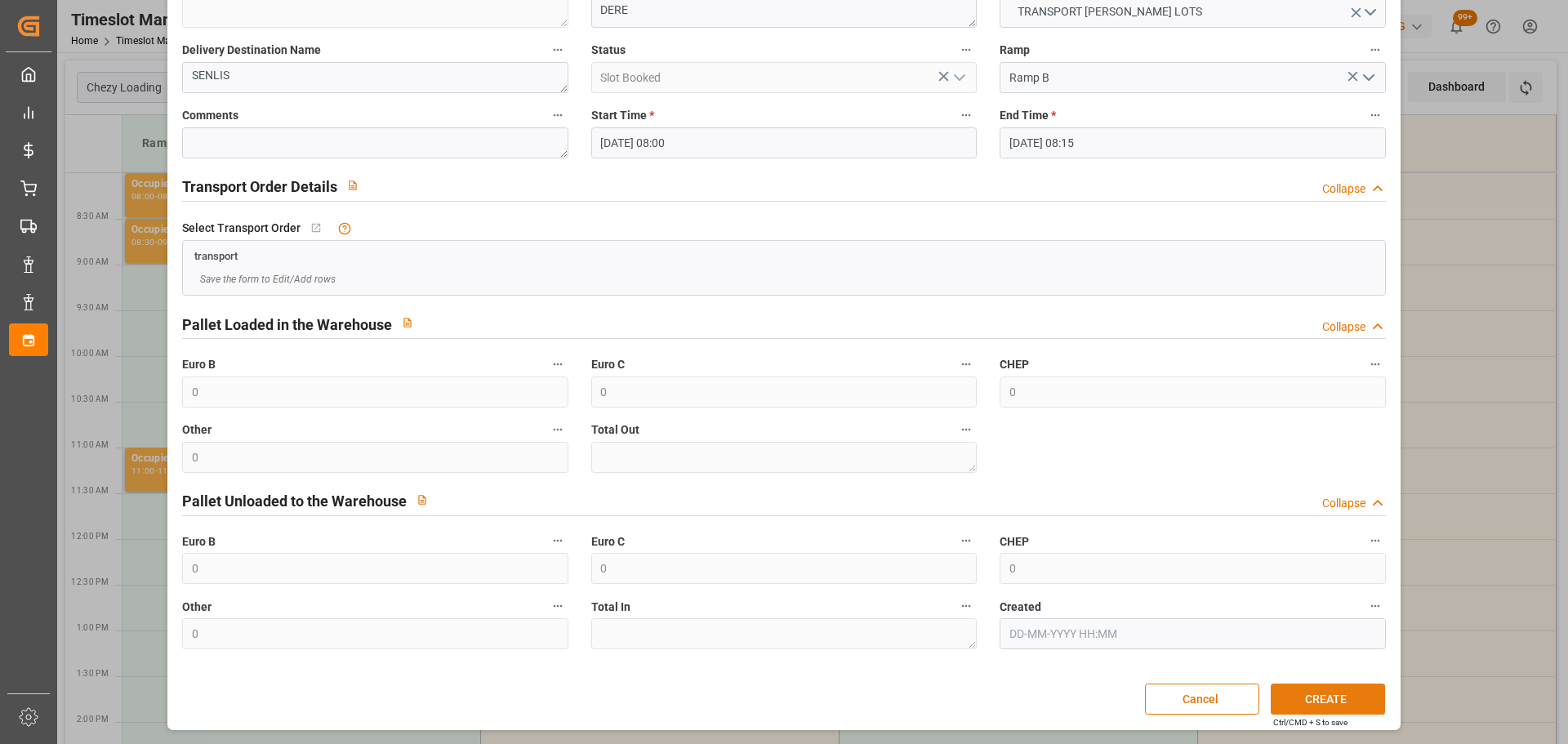
click at [1313, 697] on button "CREATE" at bounding box center [1328, 699] width 114 height 31
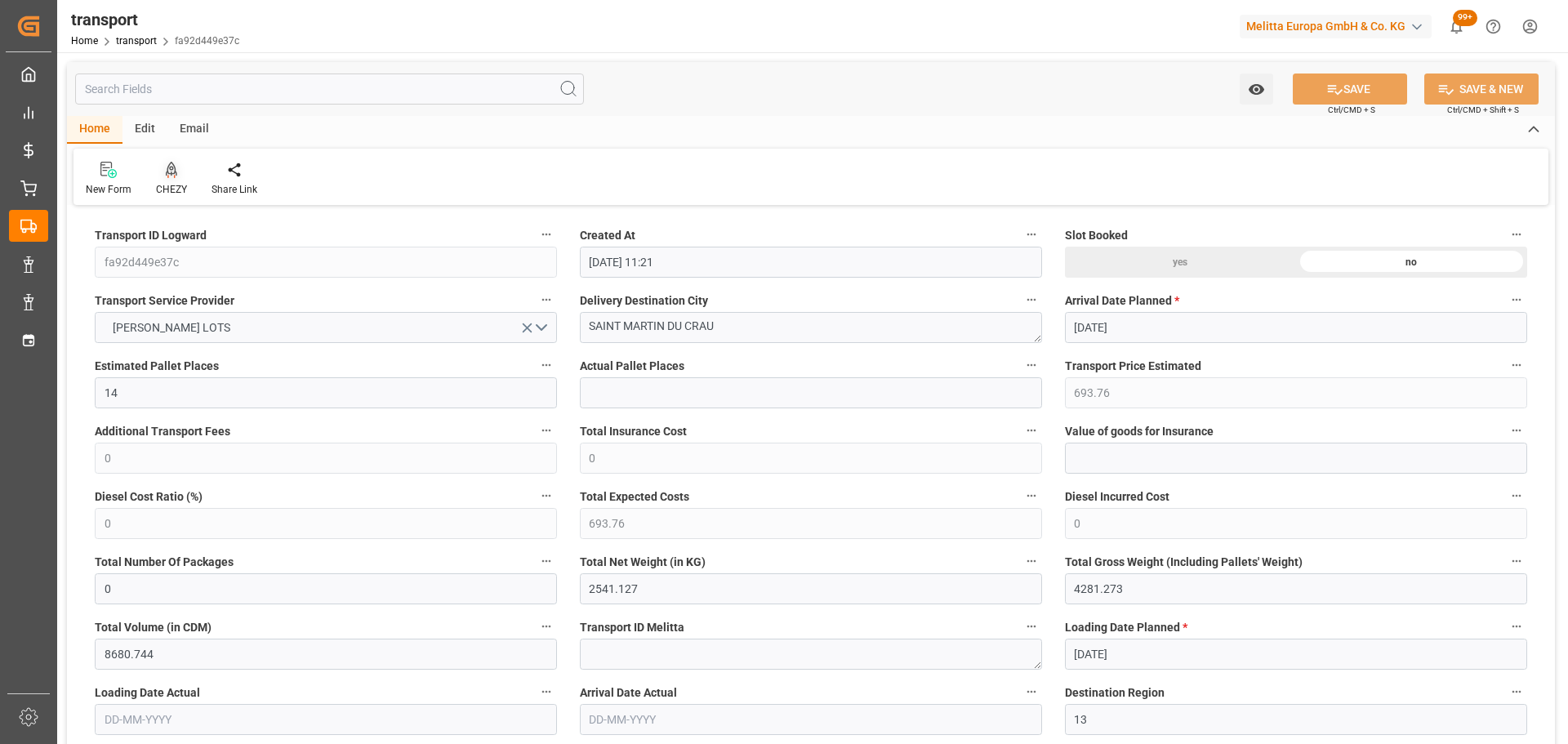
click at [176, 169] on icon at bounding box center [172, 170] width 12 height 17
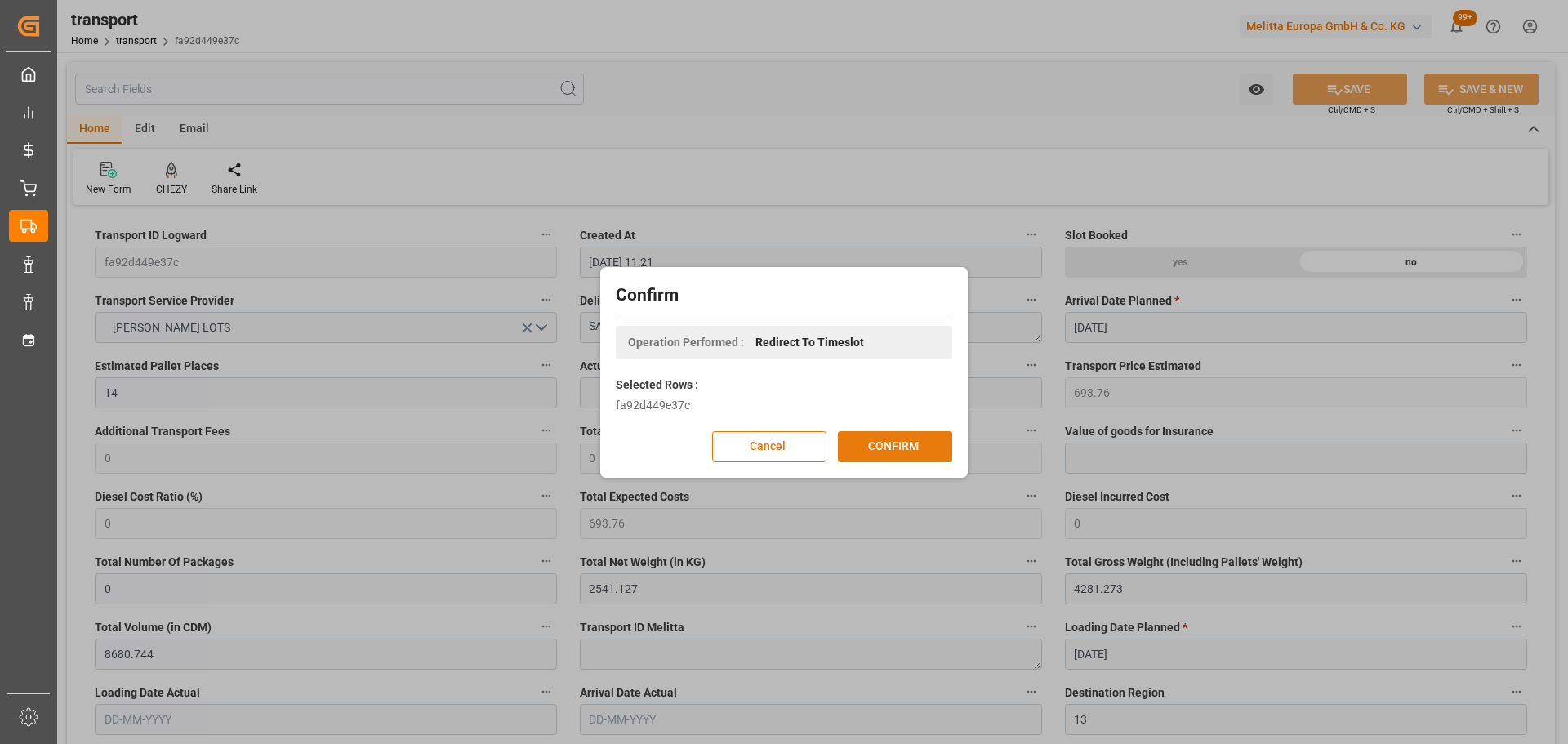
click at [914, 448] on button "CONFIRM" at bounding box center [895, 446] width 114 height 31
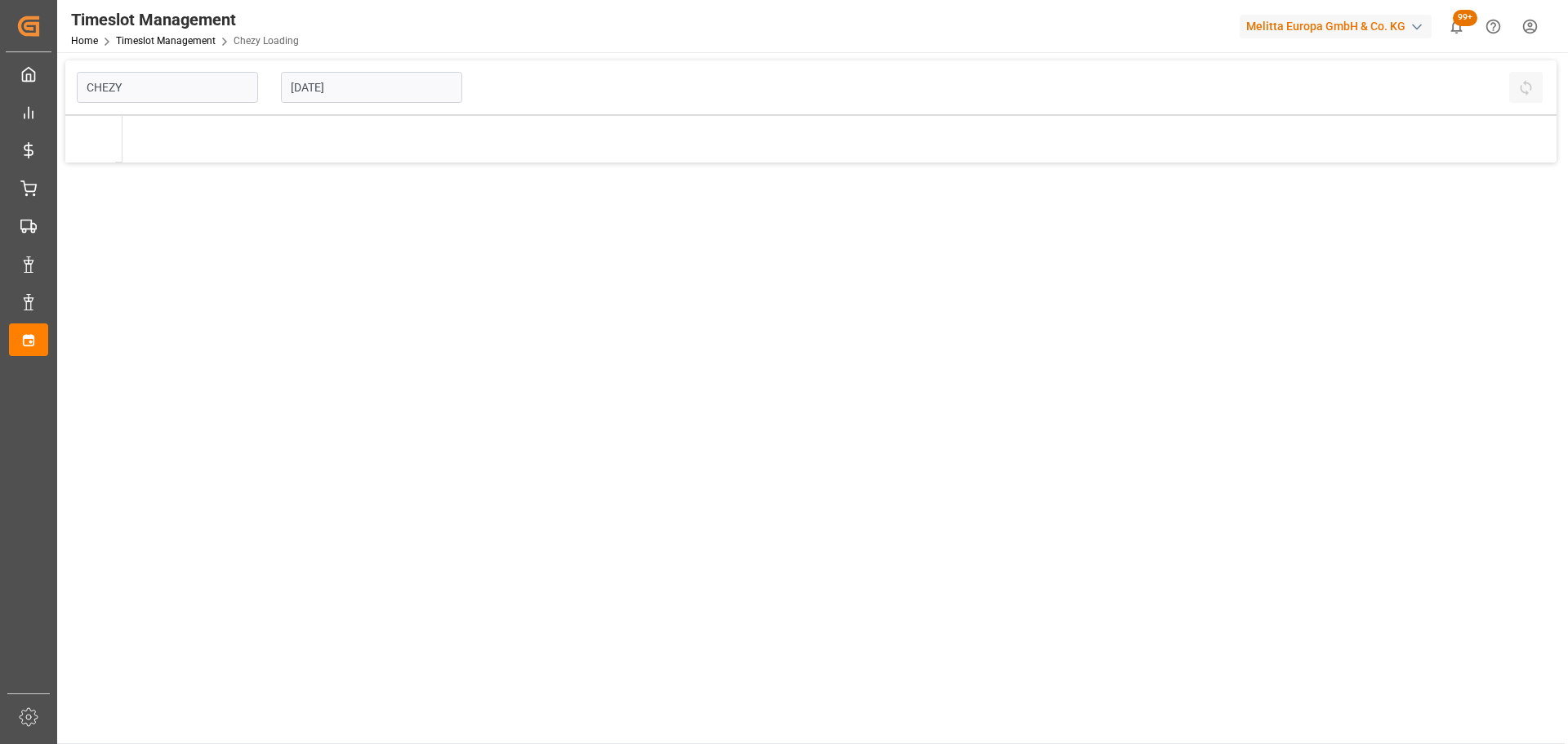
type input "Chezy Loading"
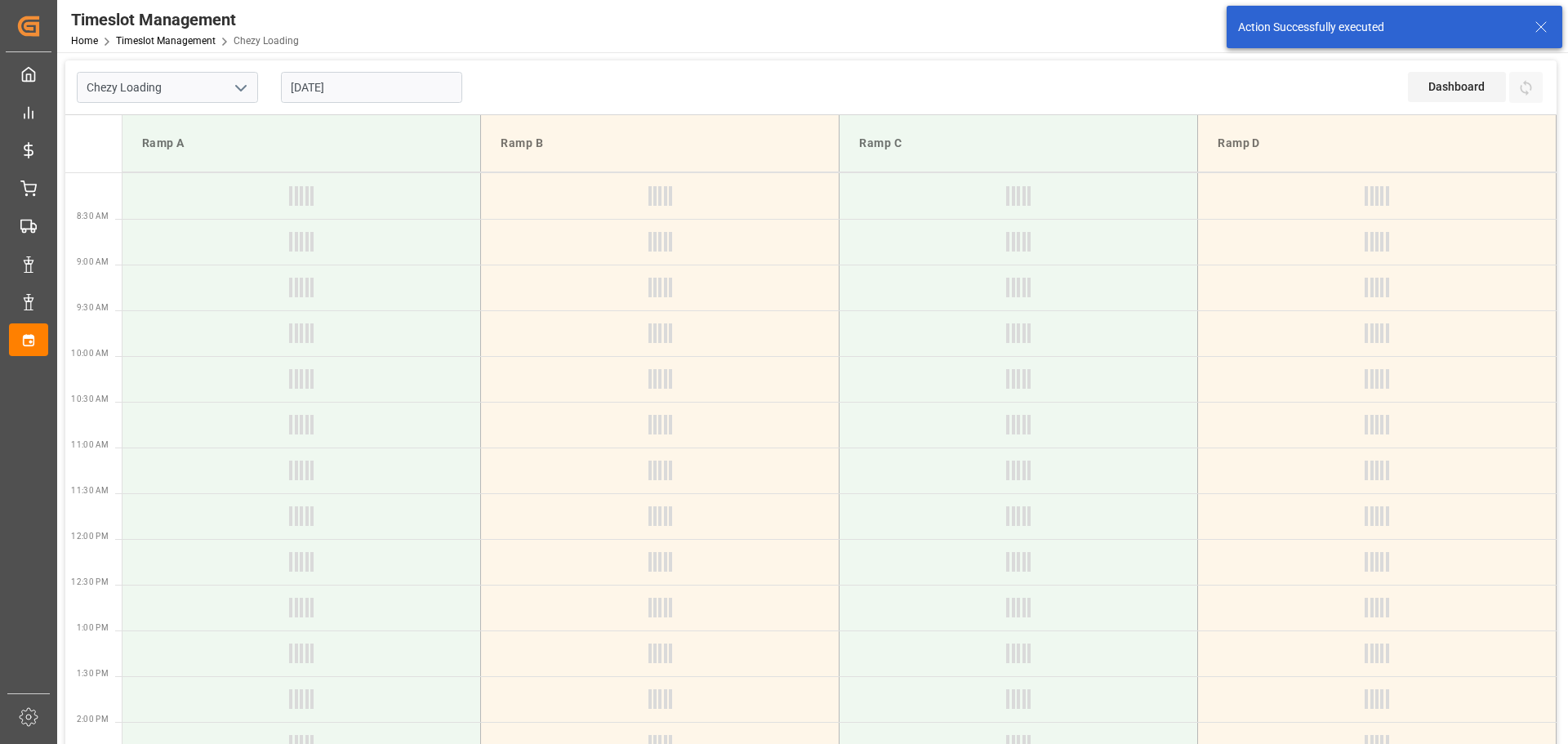
click at [325, 78] on input "[DATE]" at bounding box center [371, 87] width 181 height 31
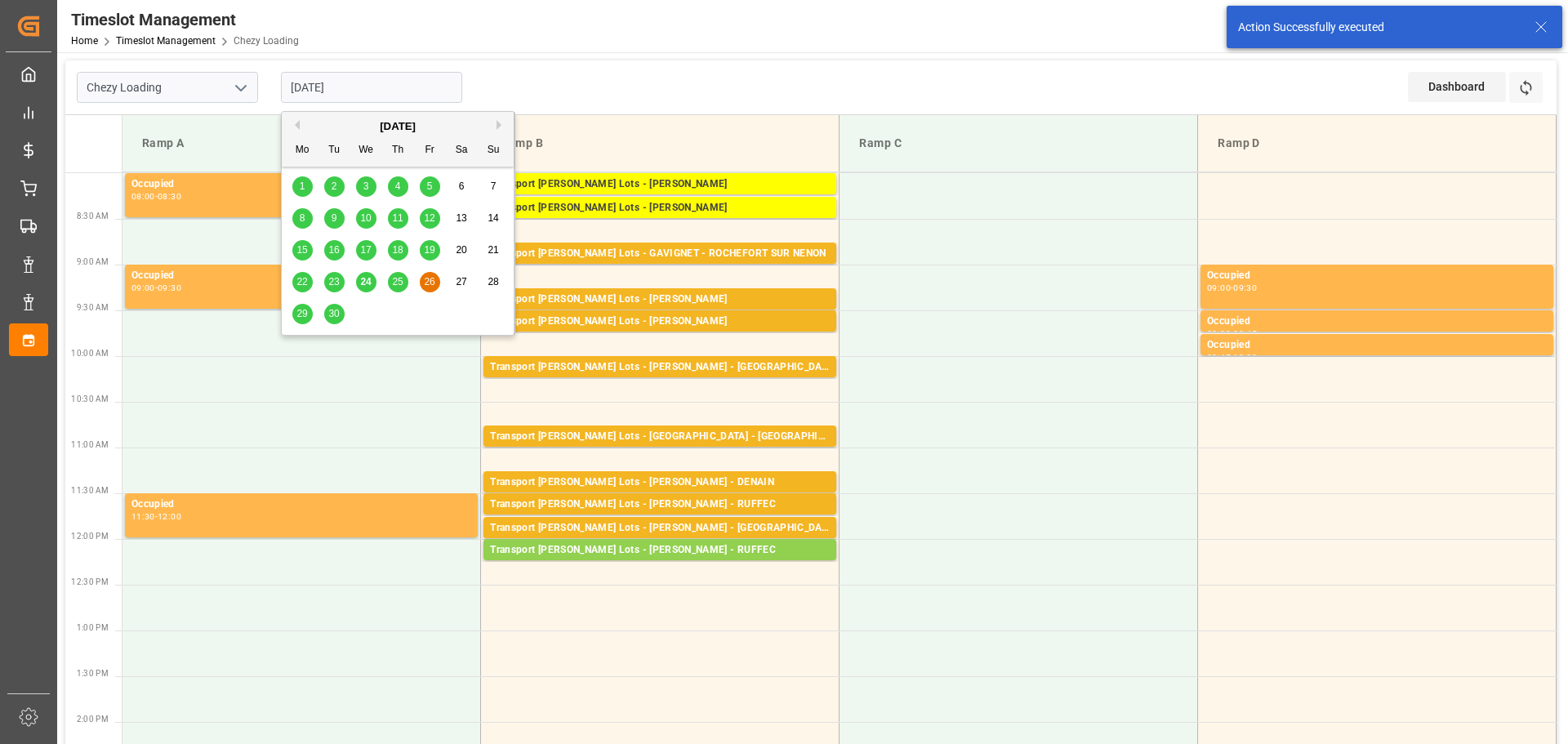
click at [399, 281] on span "25" at bounding box center [397, 282] width 11 height 12
type input "[DATE]"
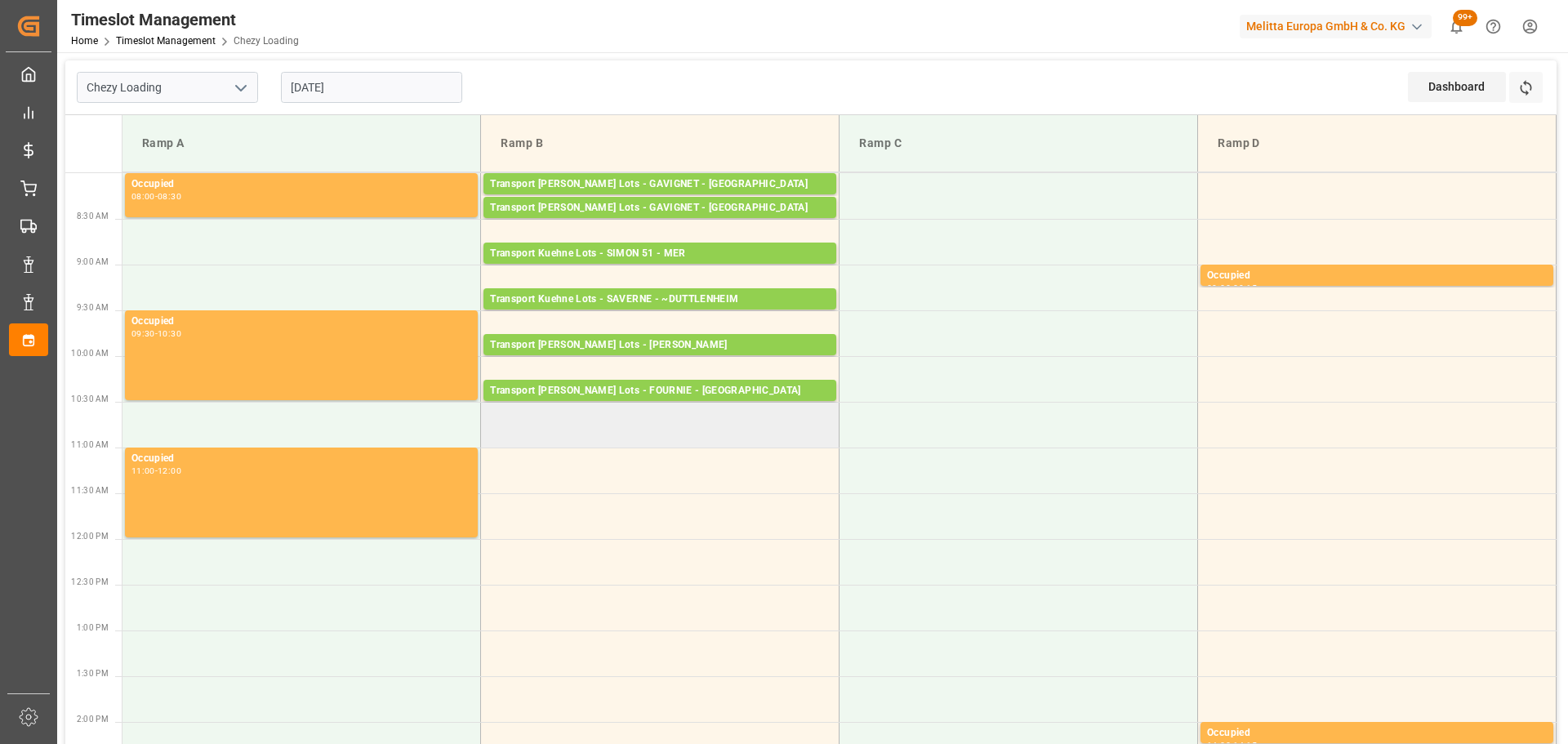
click at [494, 437] on td at bounding box center [661, 425] width 359 height 46
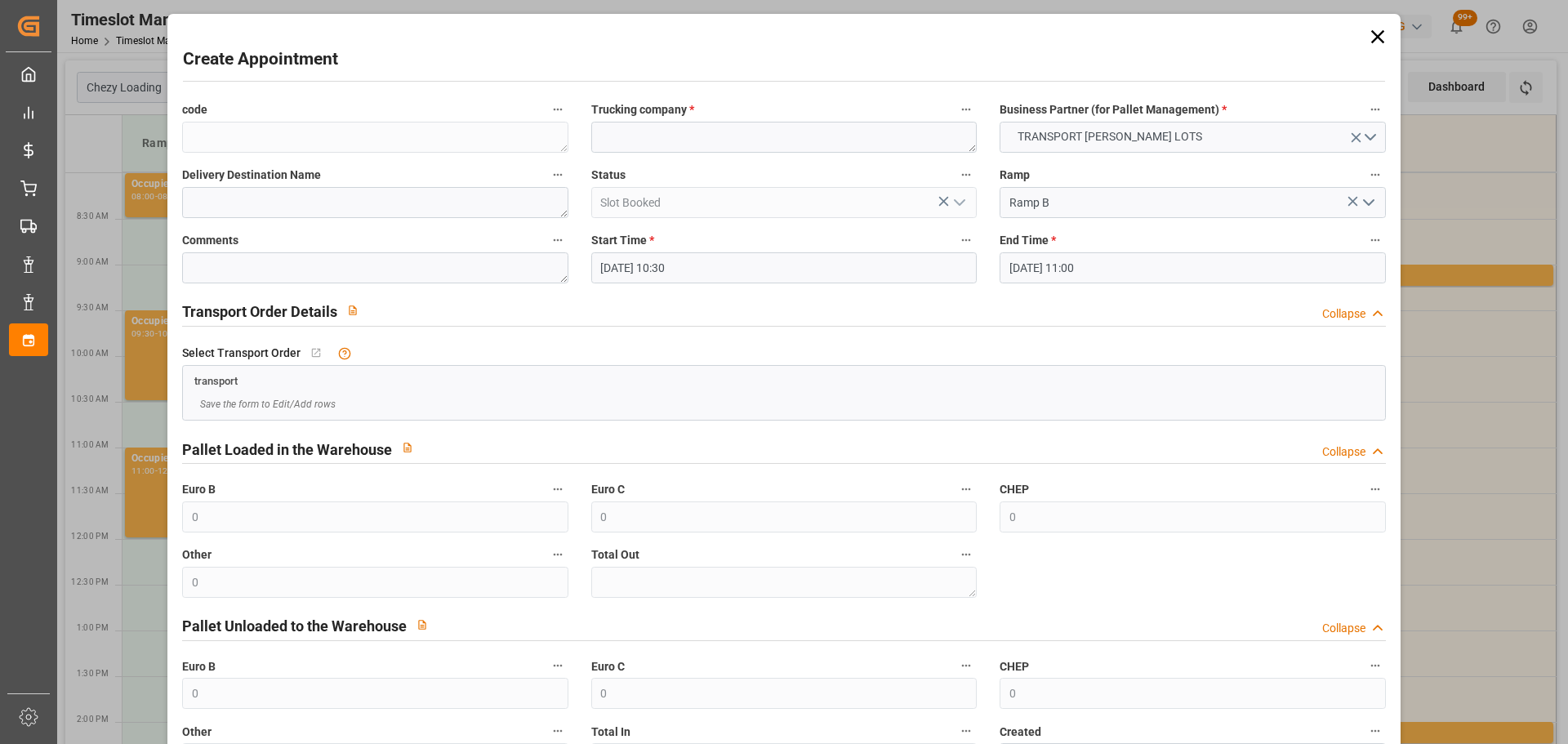
click at [660, 254] on input "[DATE] 10:30" at bounding box center [784, 268] width 385 height 31
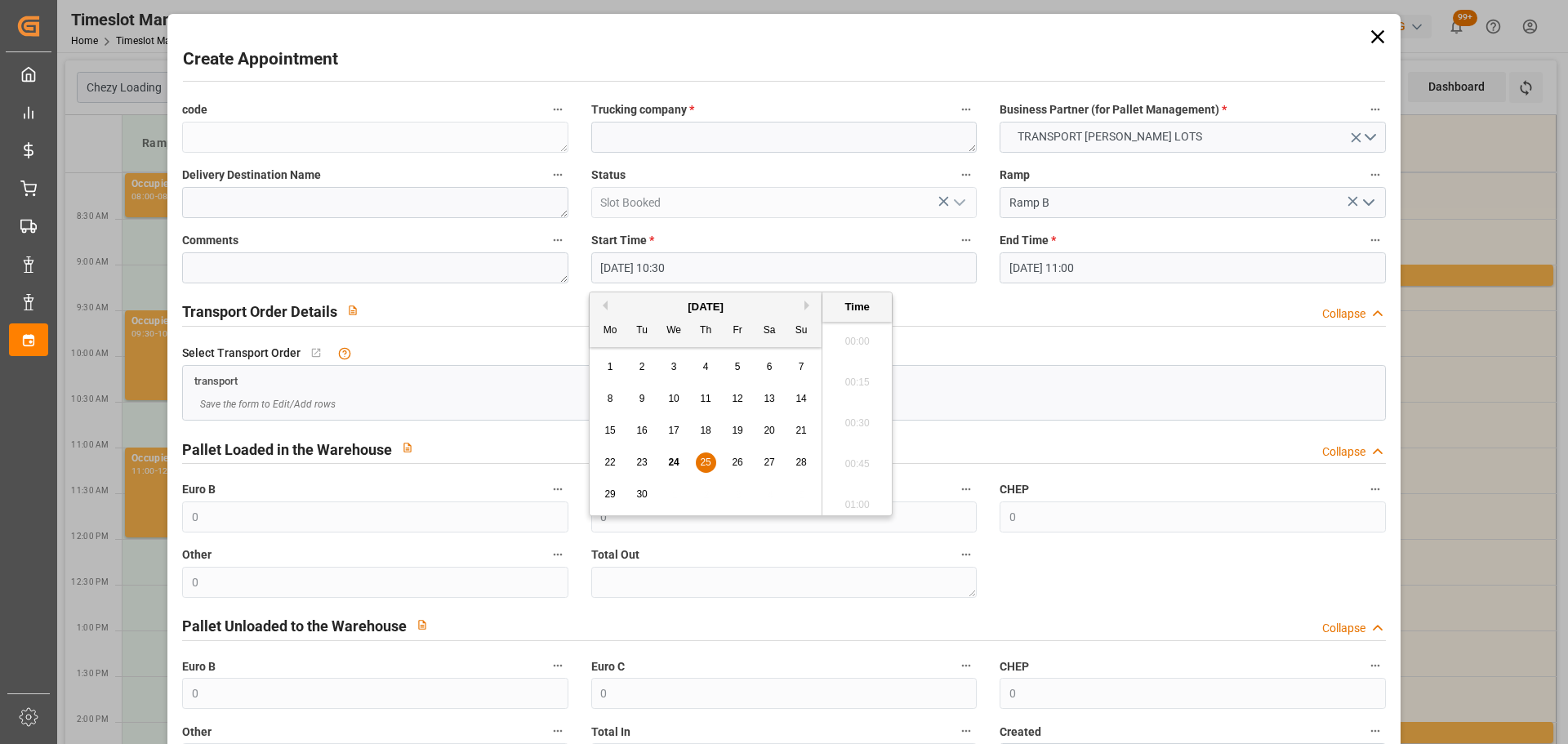
scroll to position [1640, 0]
click at [706, 455] on div "25" at bounding box center [706, 464] width 20 height 20
drag, startPoint x: 859, startPoint y: 450, endPoint x: 736, endPoint y: 197, distance: 281.3
click at [857, 450] on li "10:45" at bounding box center [857, 459] width 69 height 41
type input "[DATE] 10:45"
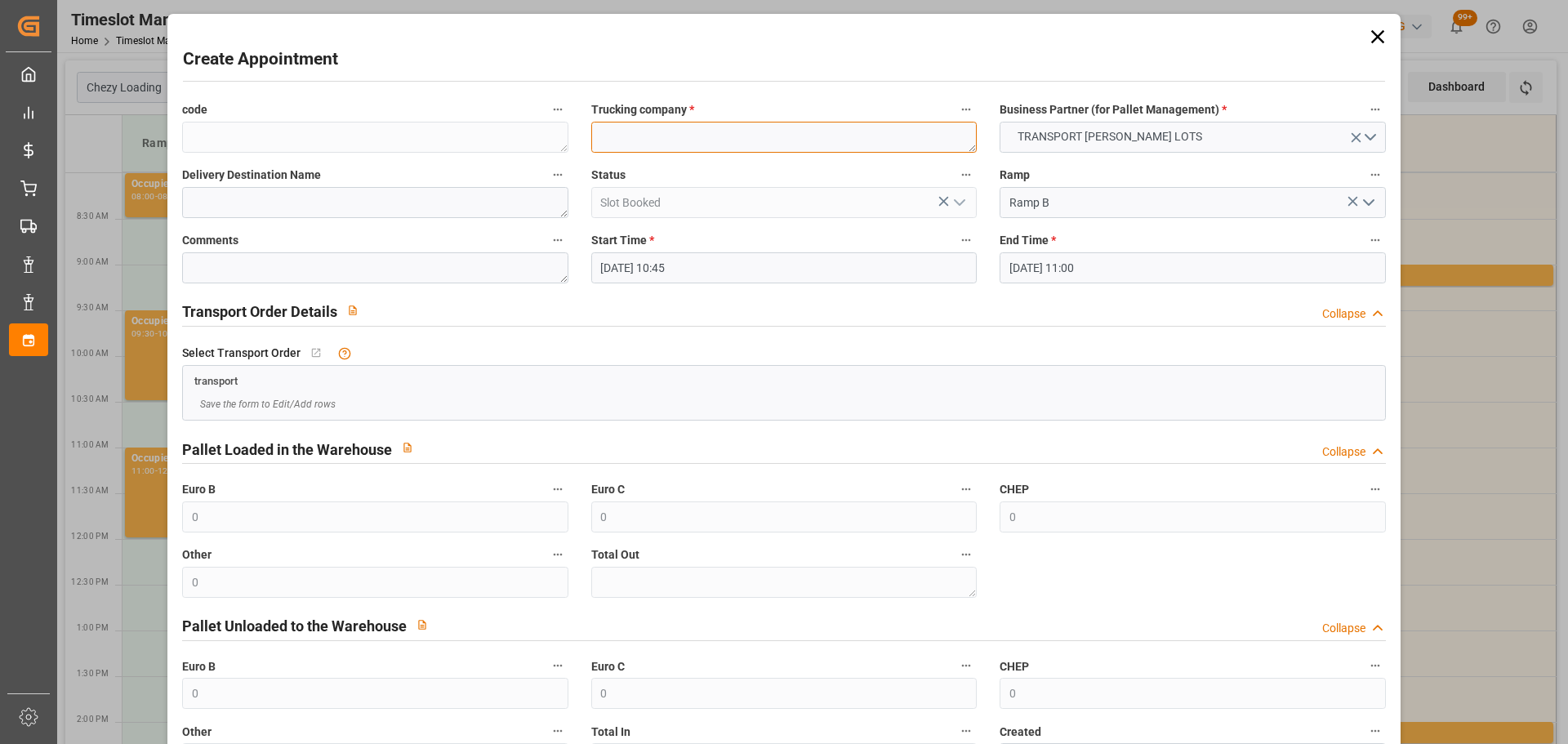
click at [706, 138] on textarea at bounding box center [784, 137] width 385 height 31
type textarea "CORSI"
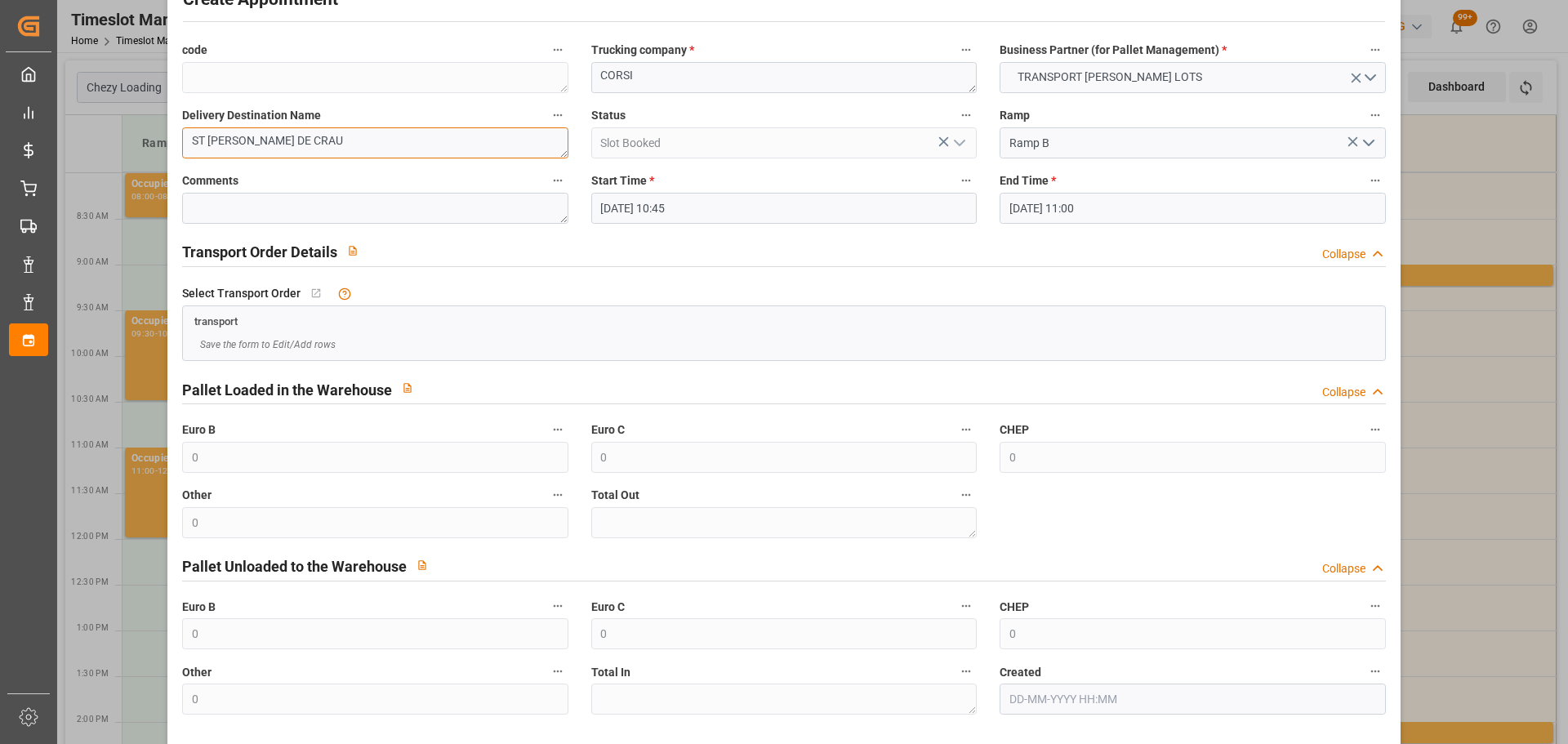
scroll to position [125, 0]
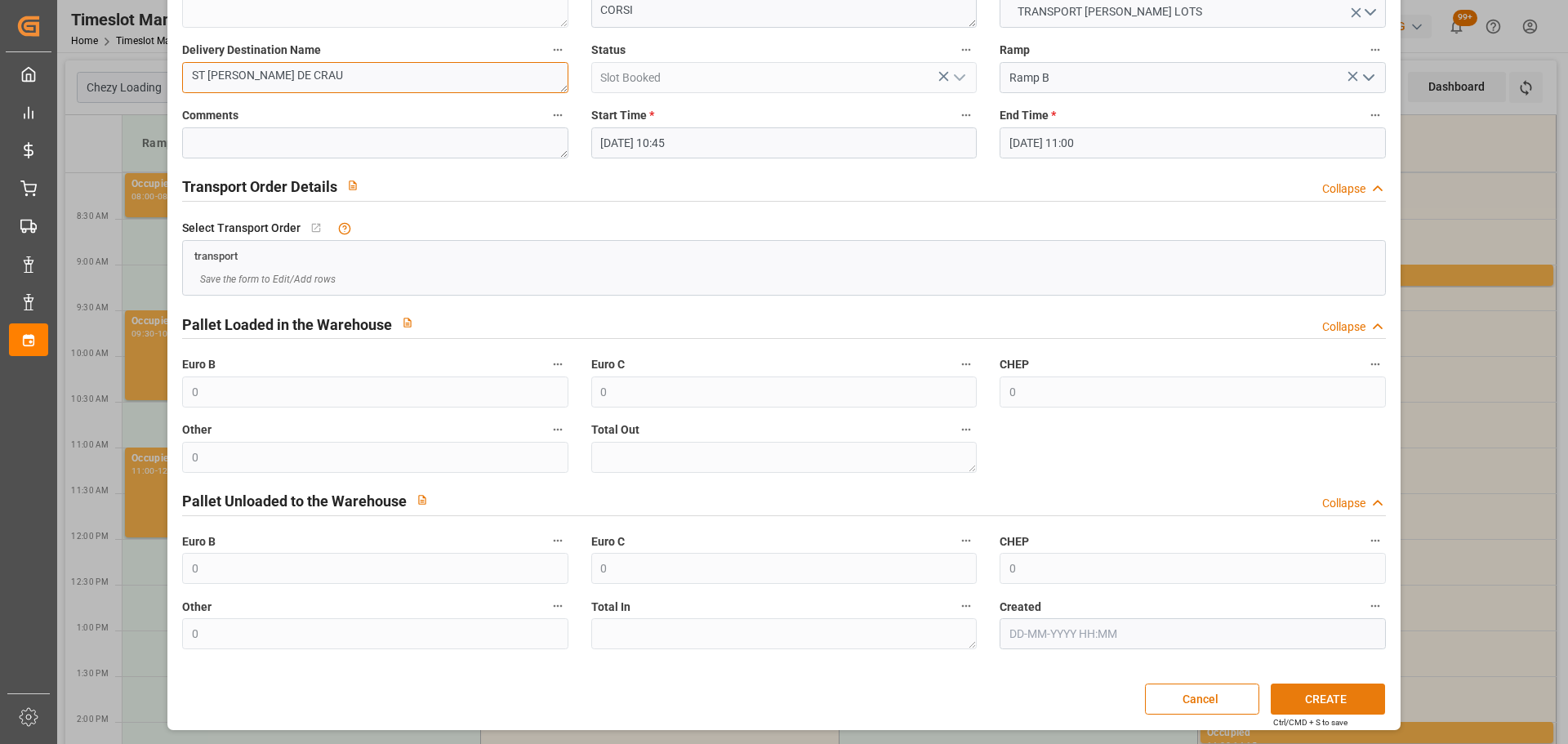
type textarea "ST MARTIN DE CRAU"
click at [1352, 698] on button "CREATE" at bounding box center [1328, 699] width 114 height 31
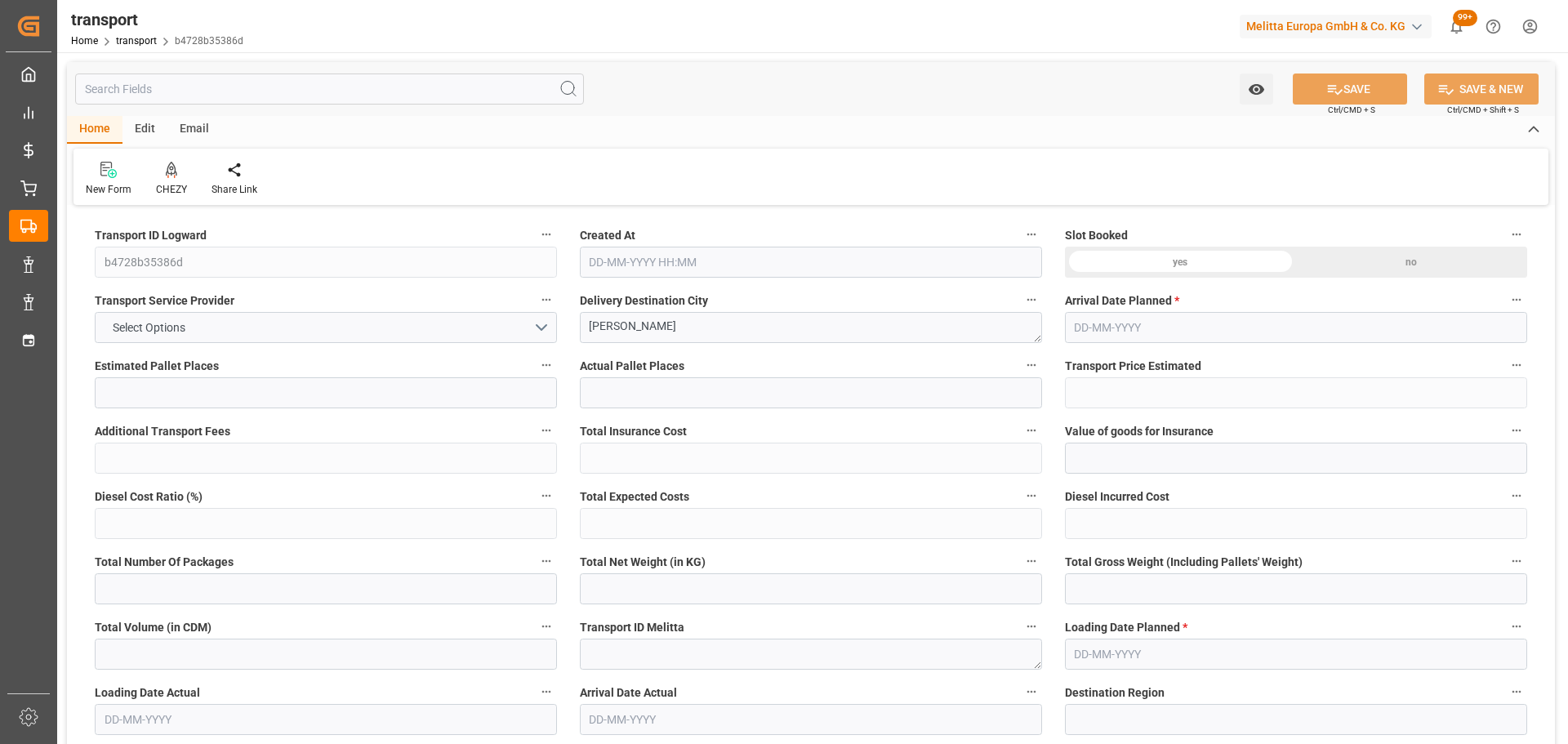
type input "9"
type input "246.05"
type input "0"
type input "76.8"
type input "0"
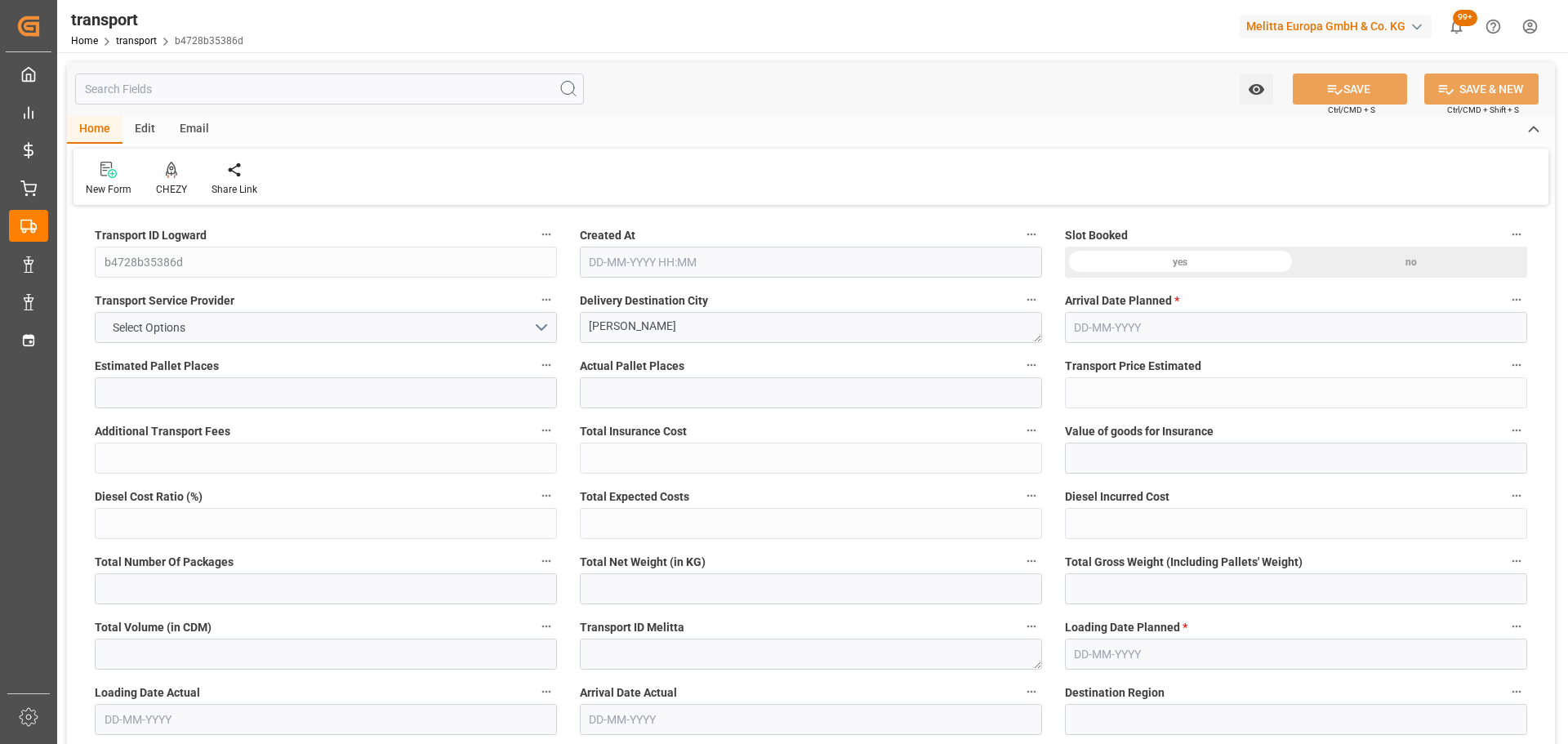
type input "322.85"
type input "0"
type input "1141.404"
type input "1713.398"
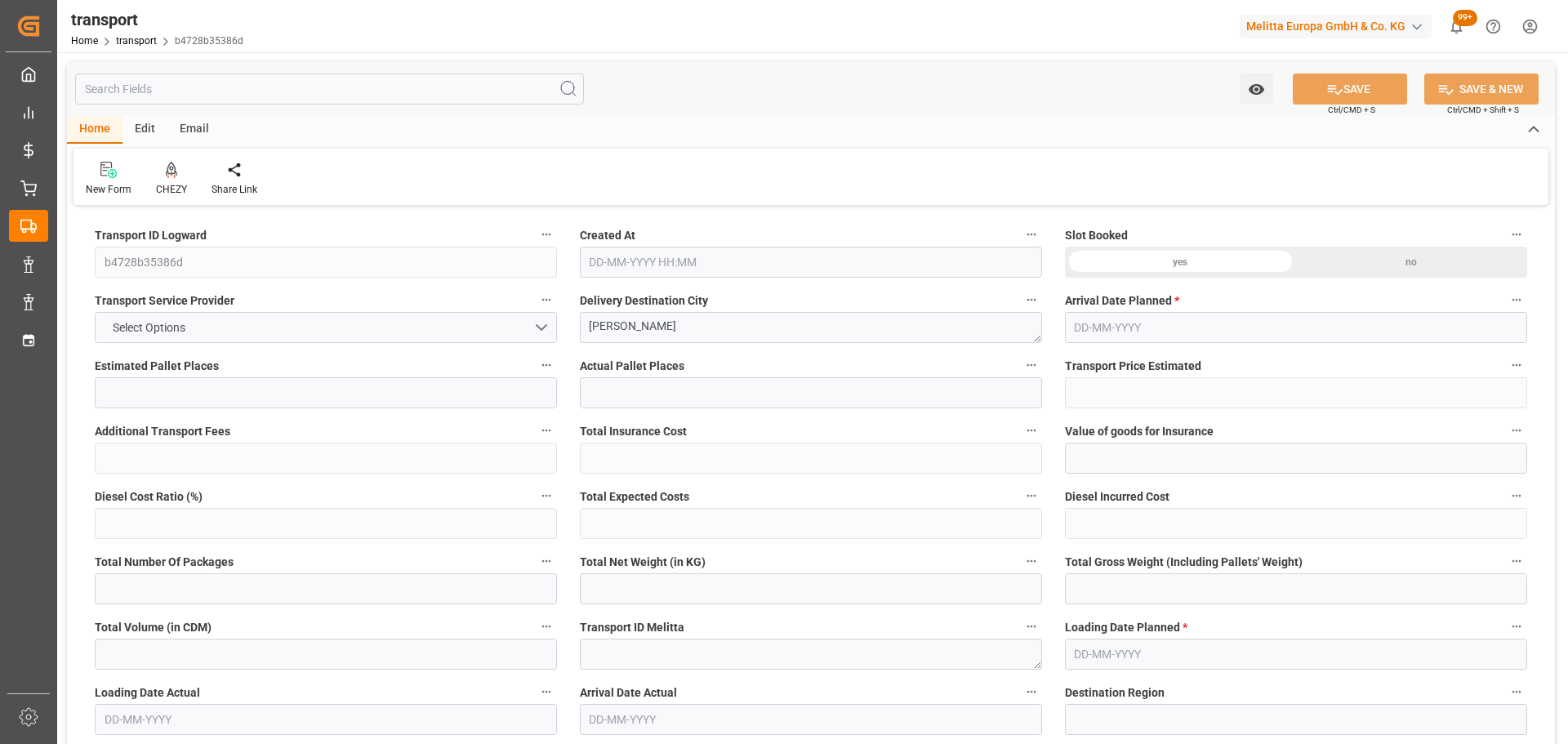
type input "11551.198"
type input "62"
type input "7"
type input "108"
type input "9"
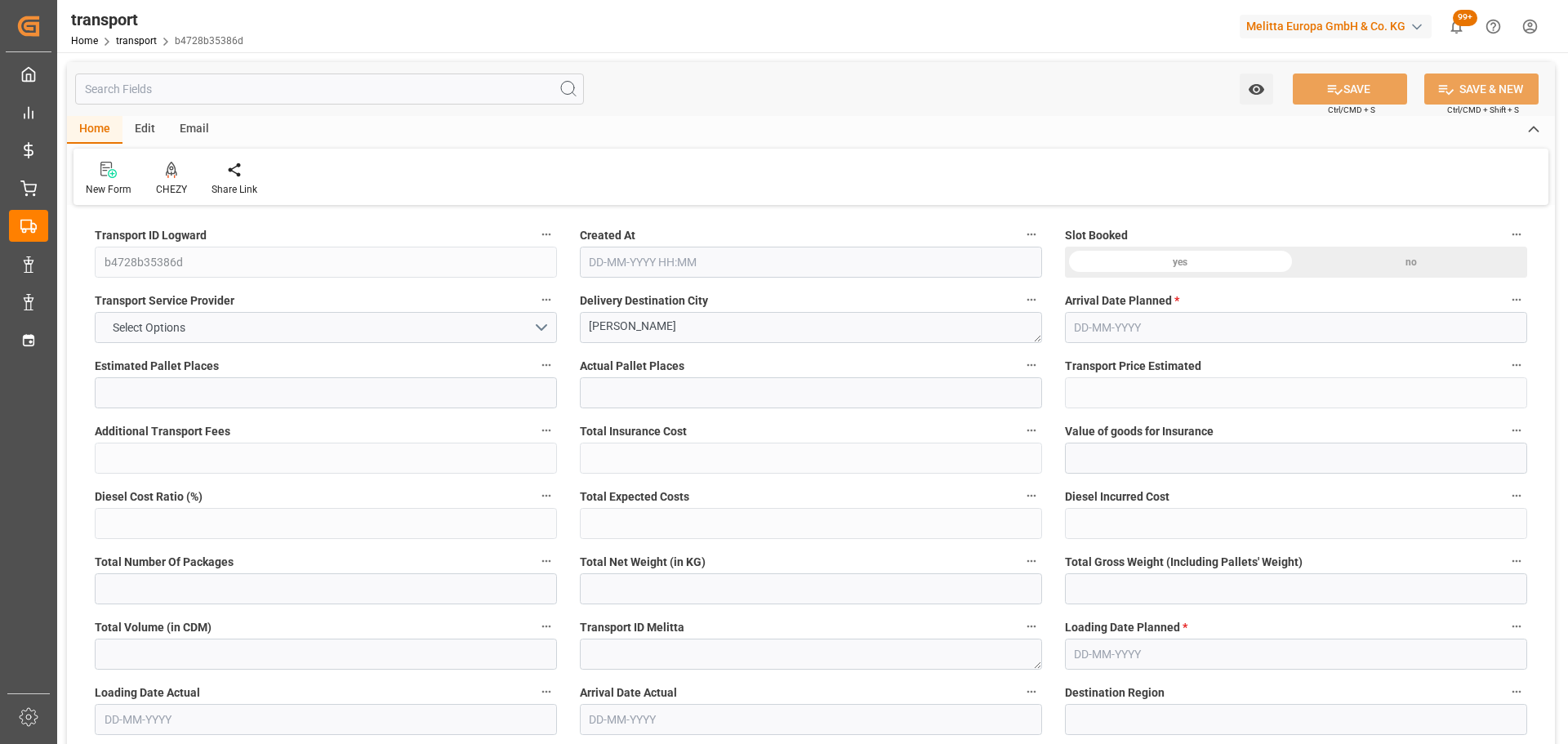
type input "101"
type input "1424.878"
type input "0"
type input "4710.8598"
type input "0"
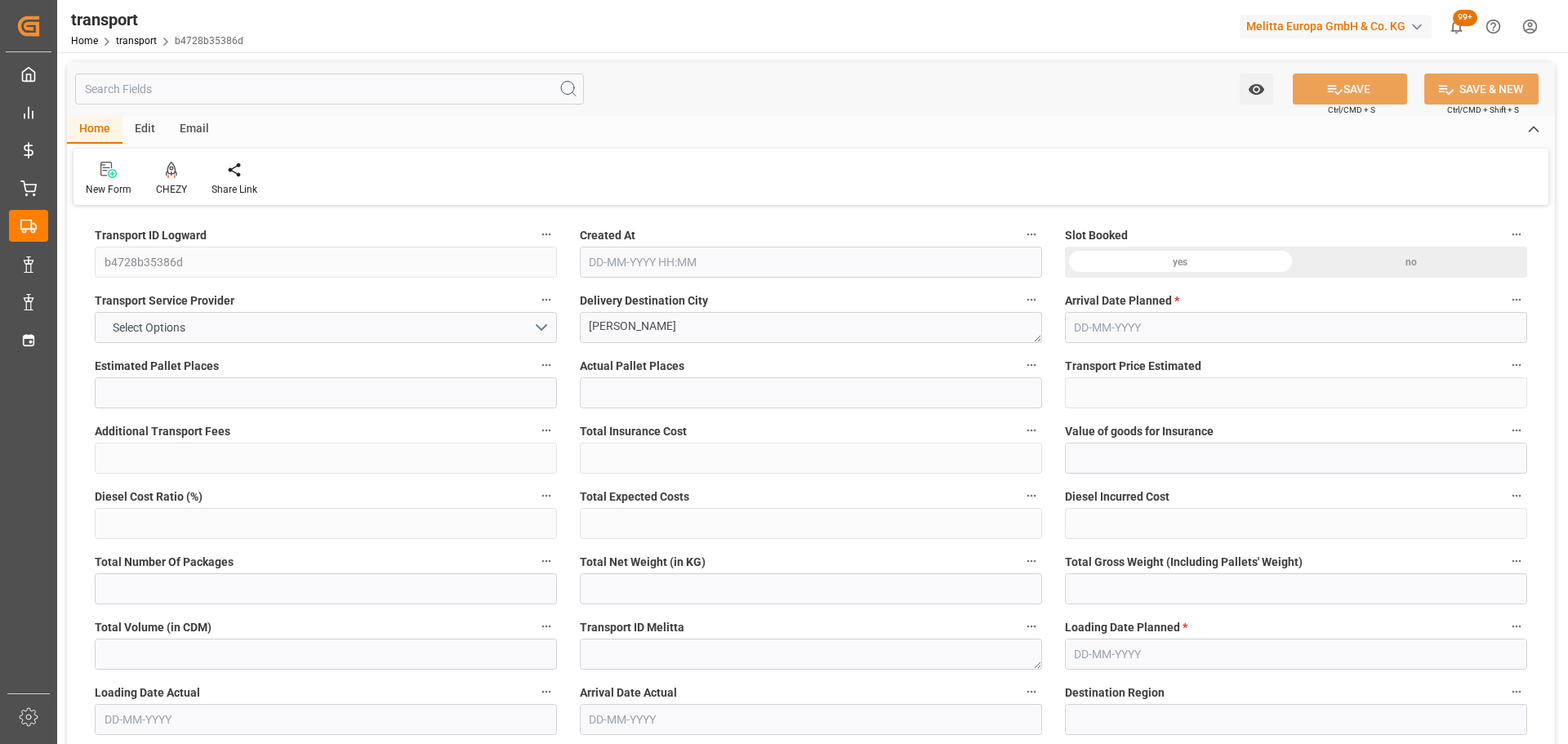
type input "0"
type input "21"
type input "35"
type input "24-09-2025 11:23"
type input "01-10-2025"
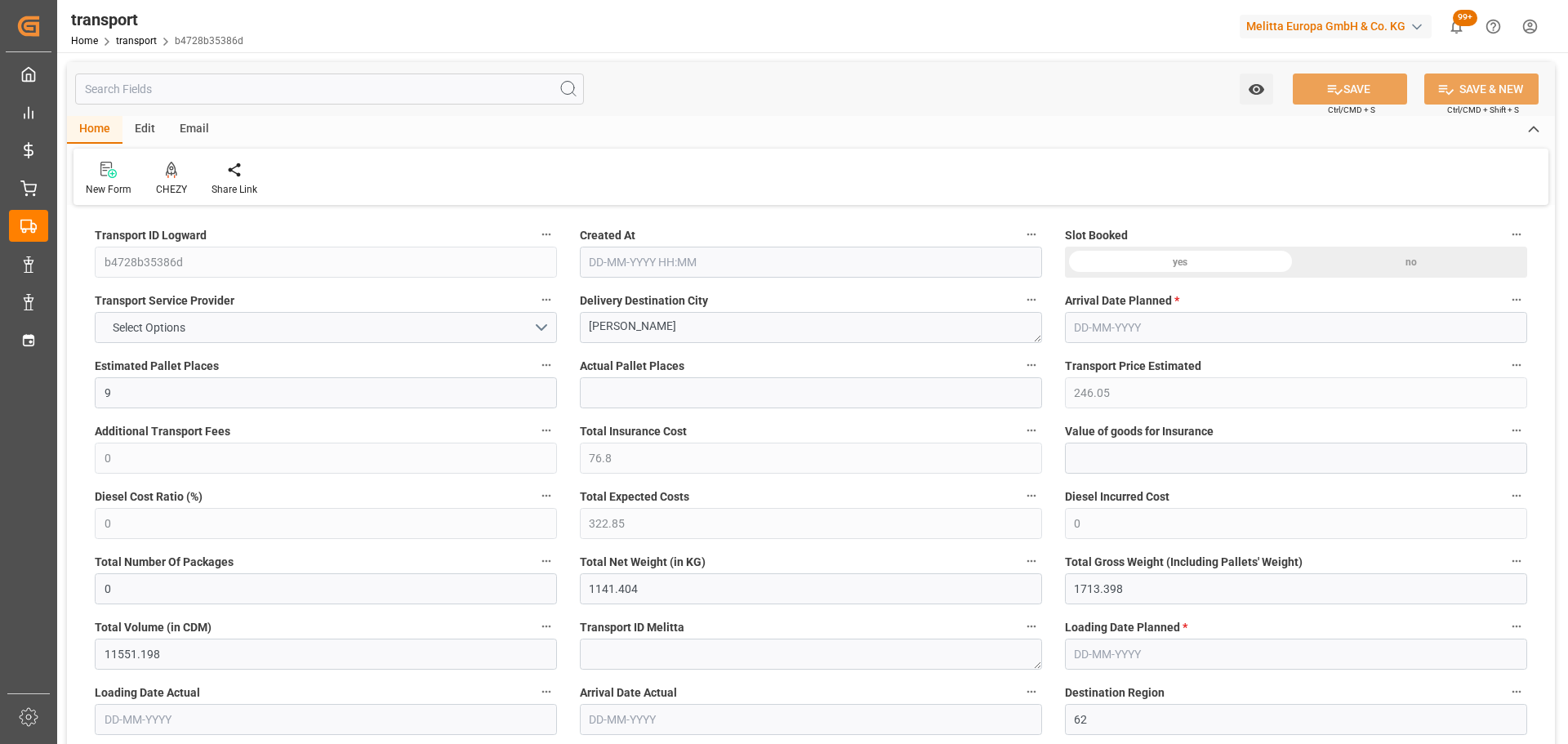
type input "[DATE]"
click at [171, 168] on icon at bounding box center [172, 170] width 12 height 17
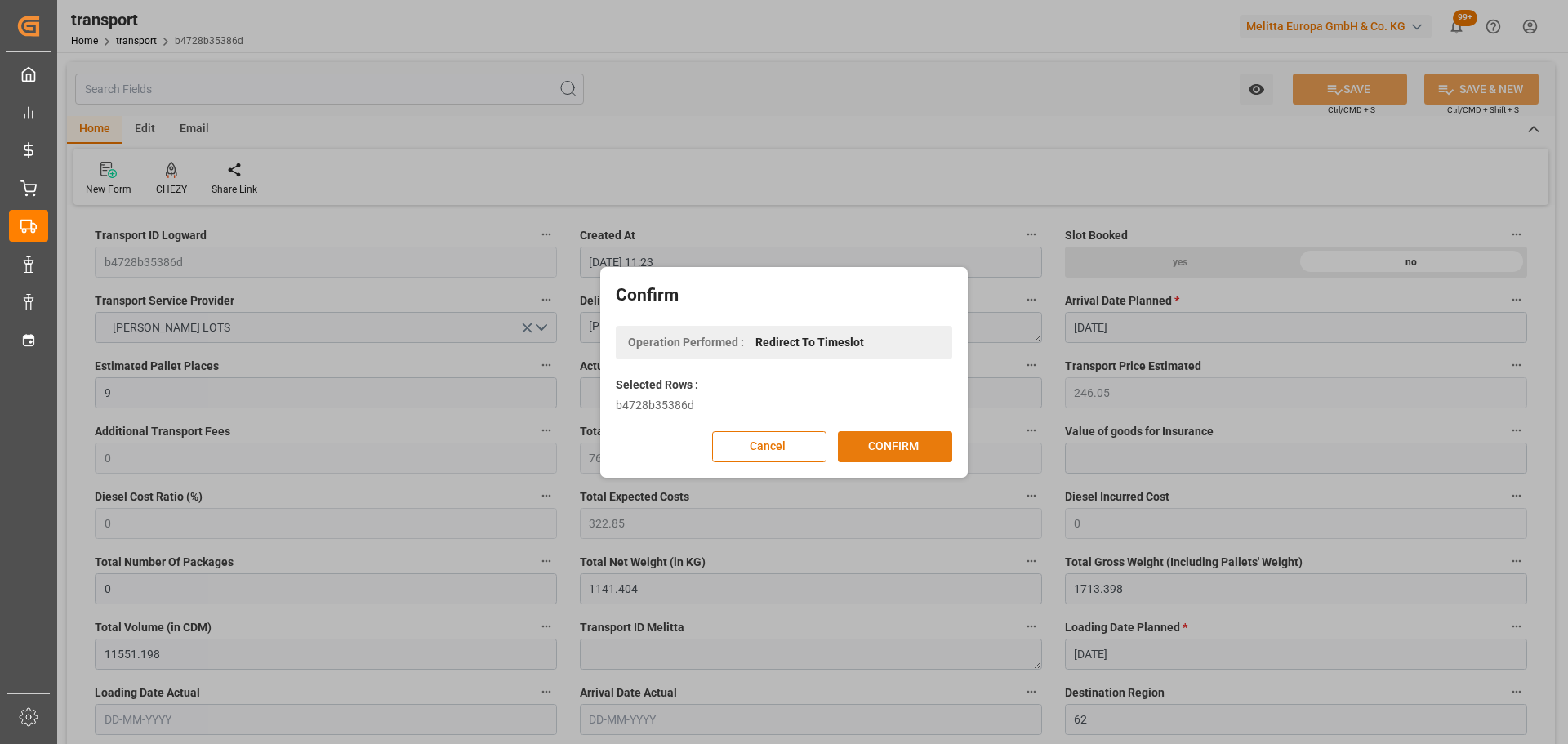
click at [885, 440] on button "CONFIRM" at bounding box center [895, 446] width 114 height 31
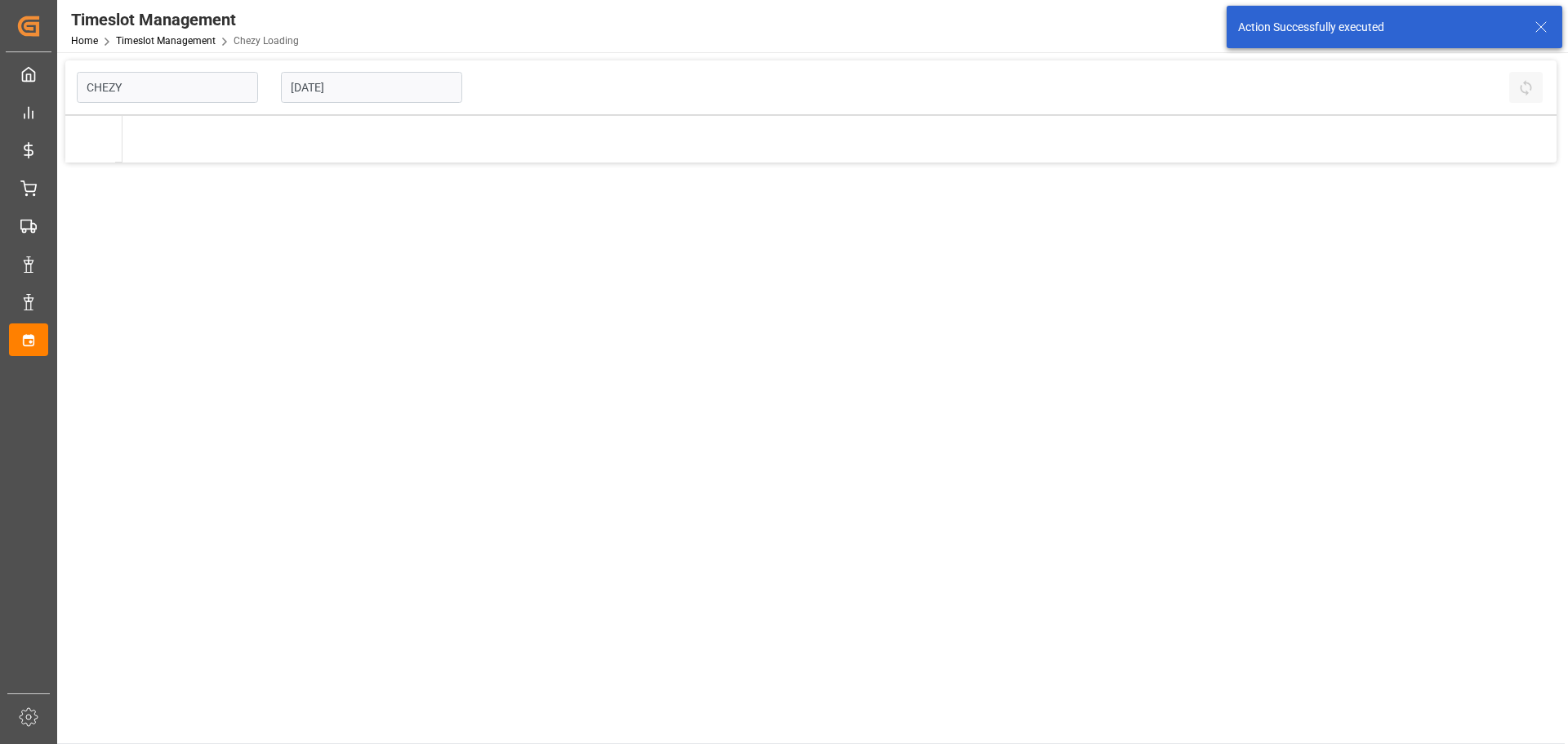
type input "Chezy Loading"
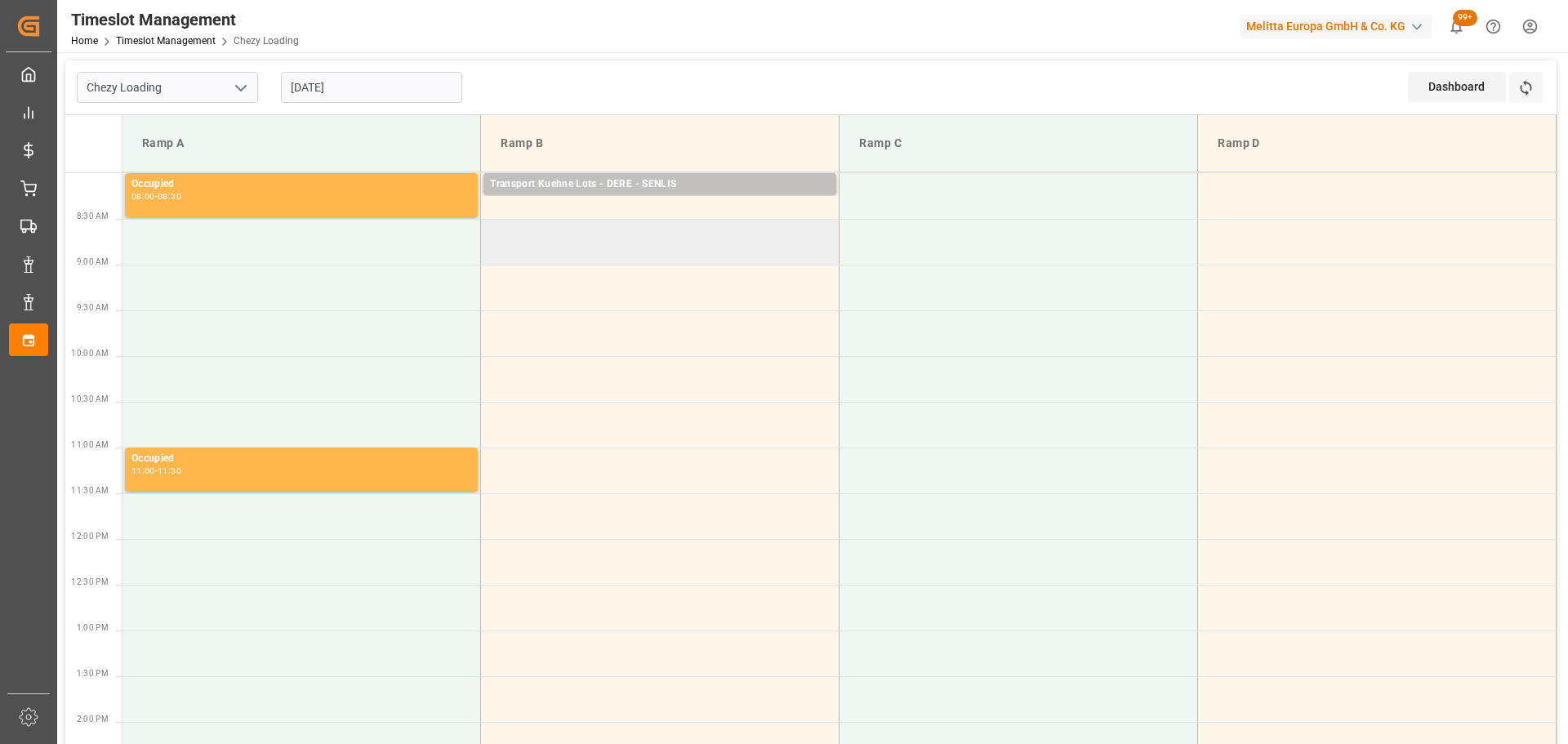
click at [495, 228] on td at bounding box center [661, 241] width 359 height 46
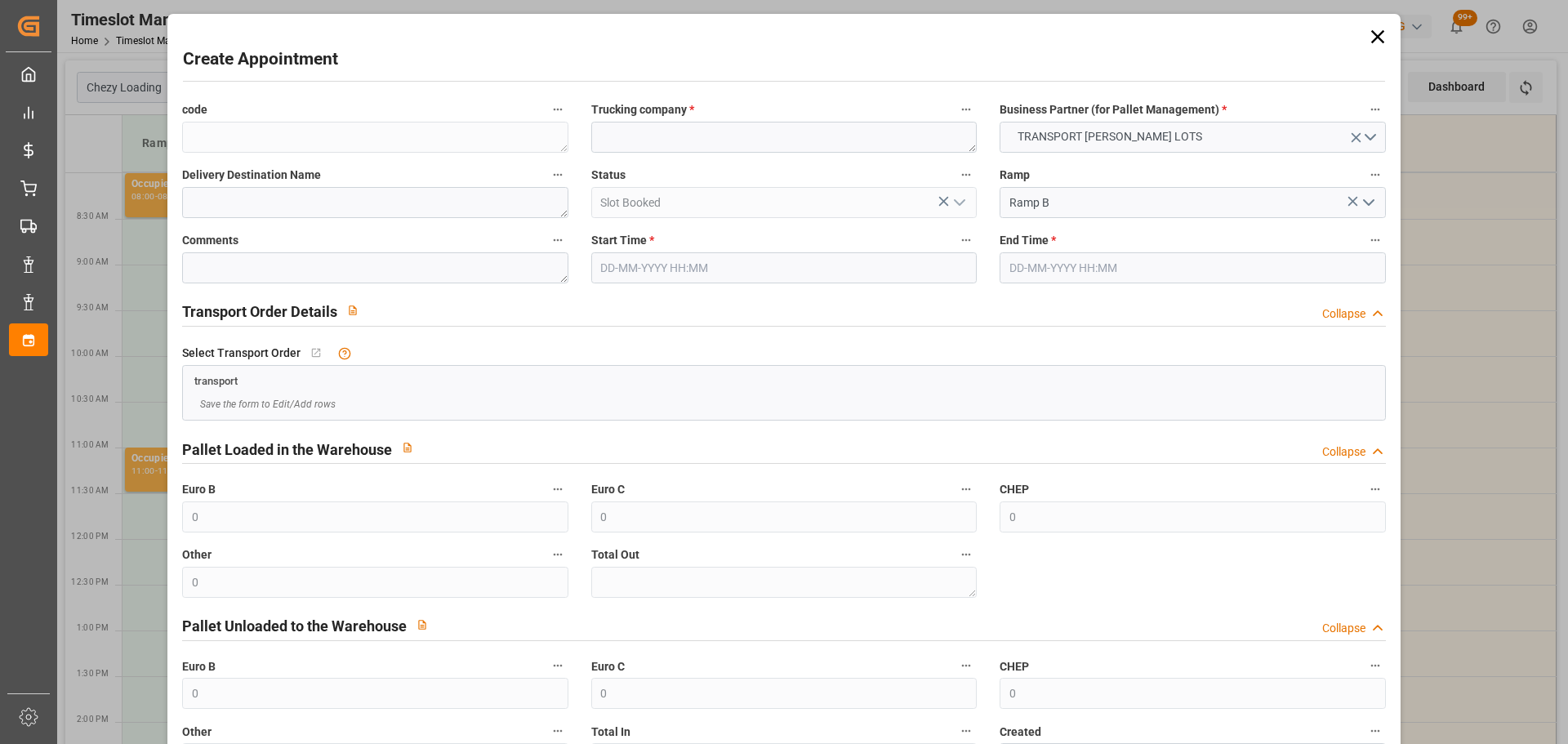
type input "[DATE] 08:30"
type input "[DATE] 09:00"
click at [658, 133] on textarea at bounding box center [784, 137] width 385 height 31
type textarea "?"
type textarea "[PERSON_NAME]"
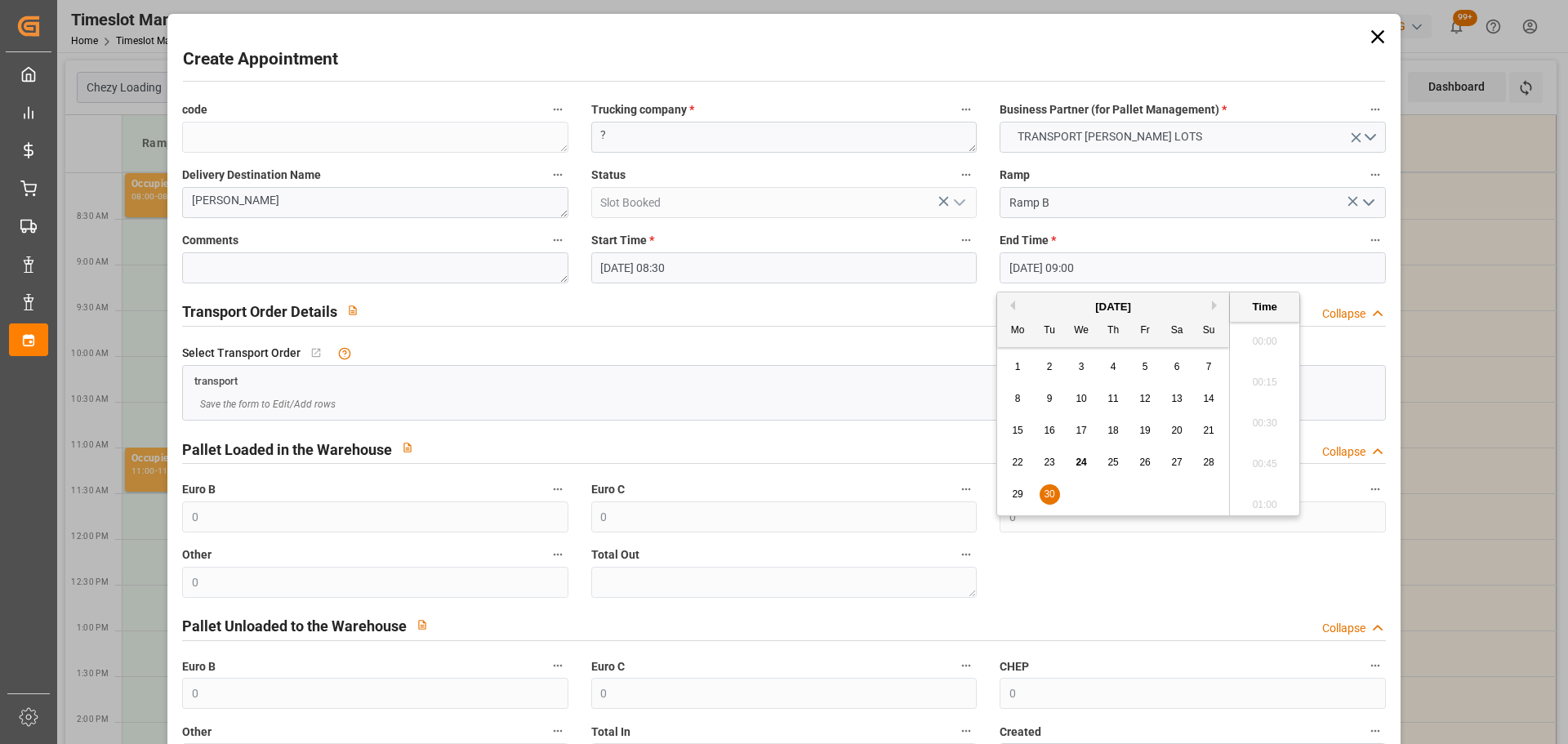
click at [1058, 264] on input "[DATE] 09:00" at bounding box center [1193, 268] width 385 height 31
drag, startPoint x: 1047, startPoint y: 498, endPoint x: 1282, endPoint y: 425, distance: 246.1
click at [1047, 495] on span "30" at bounding box center [1049, 495] width 11 height 12
drag, startPoint x: 1258, startPoint y: 374, endPoint x: 1275, endPoint y: 407, distance: 37.1
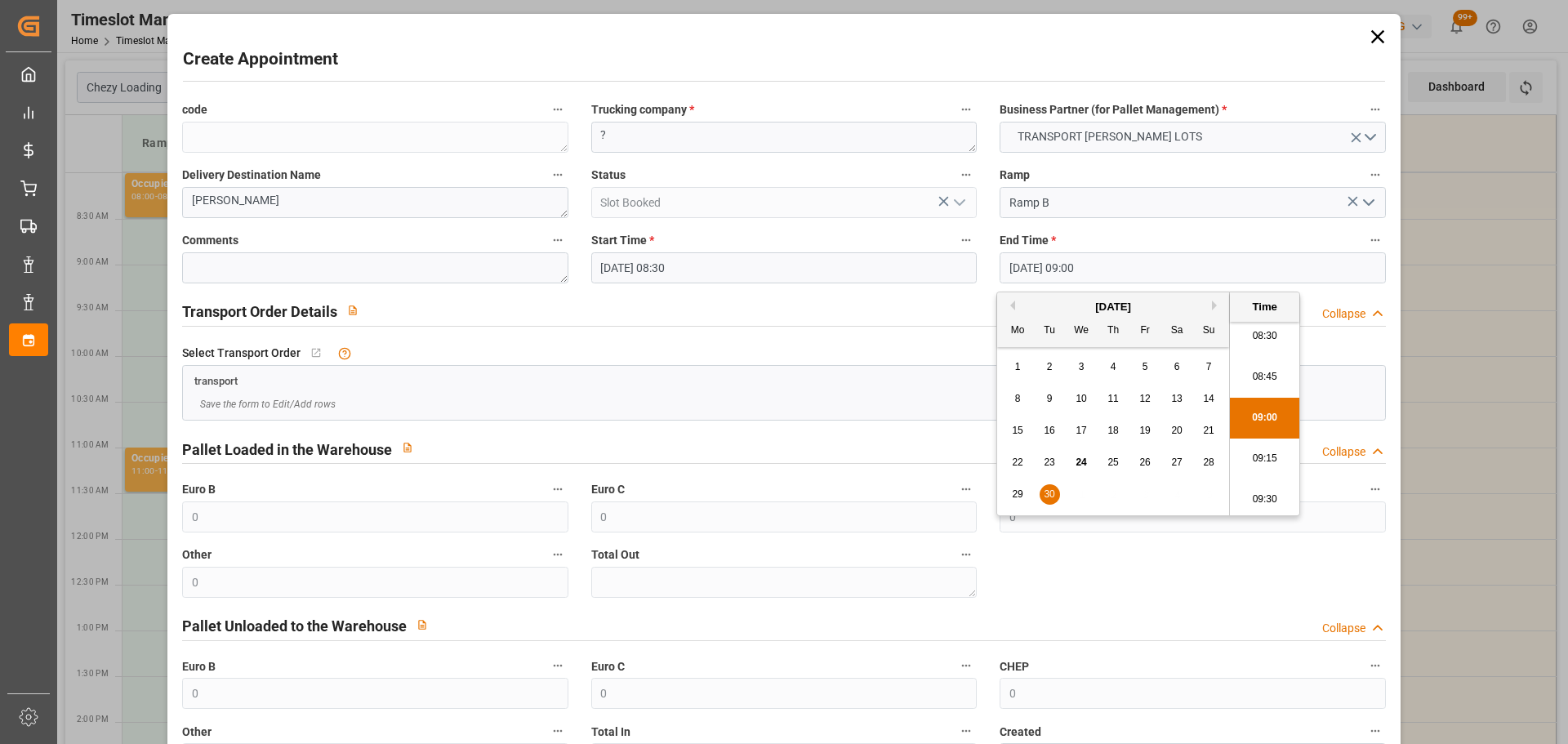
click at [1258, 373] on li "08:45" at bounding box center [1264, 377] width 69 height 41
type input "[DATE] 08:45"
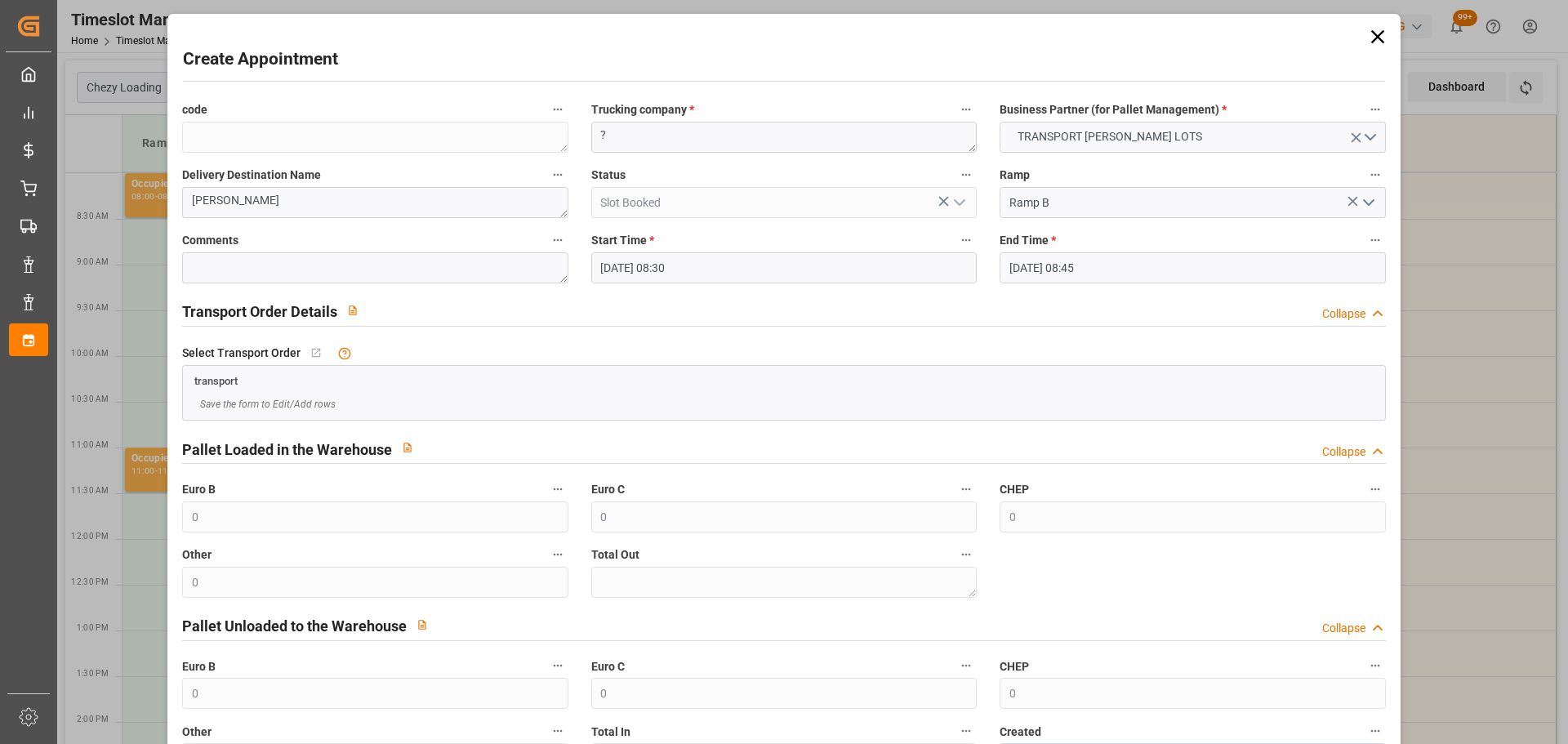
scroll to position [125, 0]
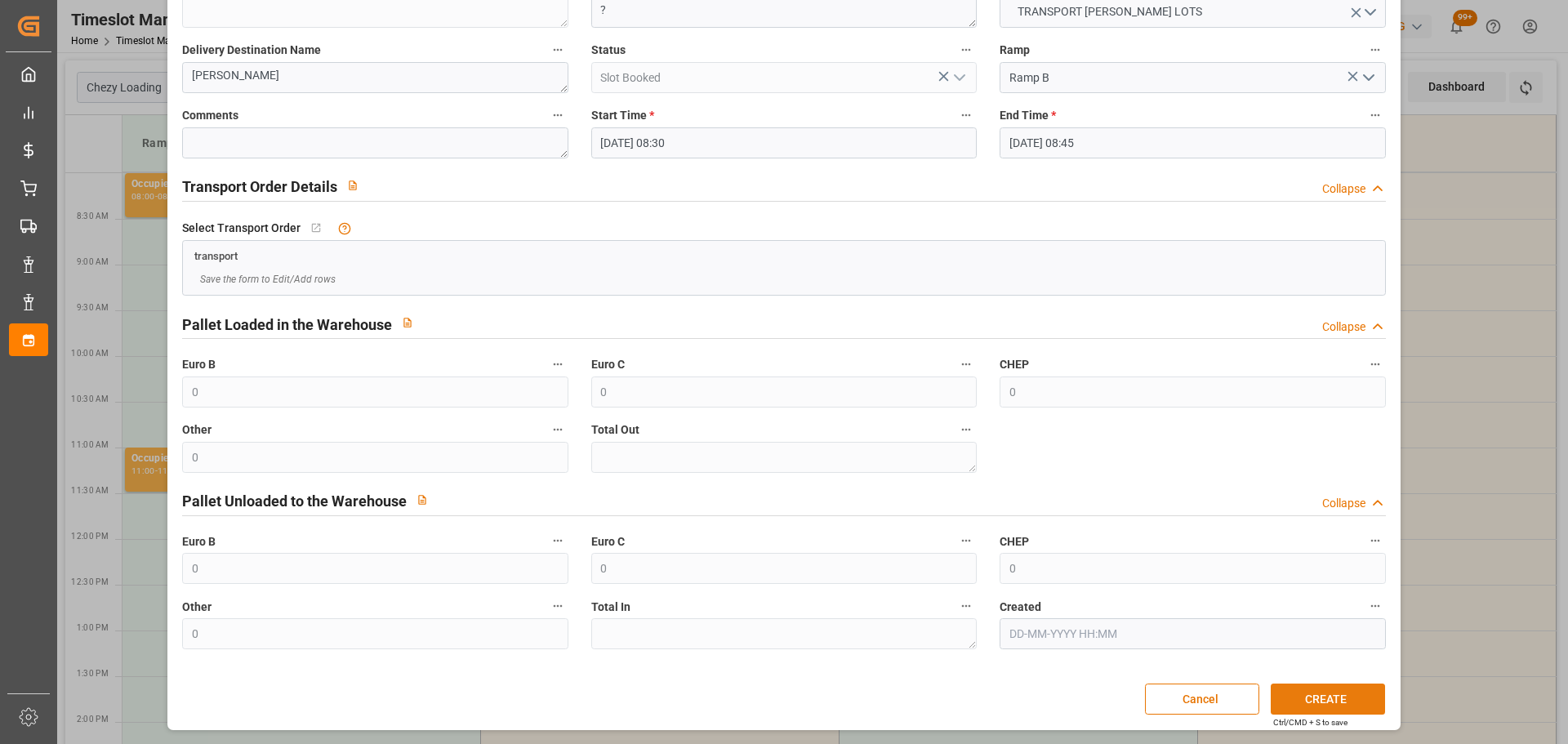
click at [1349, 698] on button "CREATE" at bounding box center [1328, 699] width 114 height 31
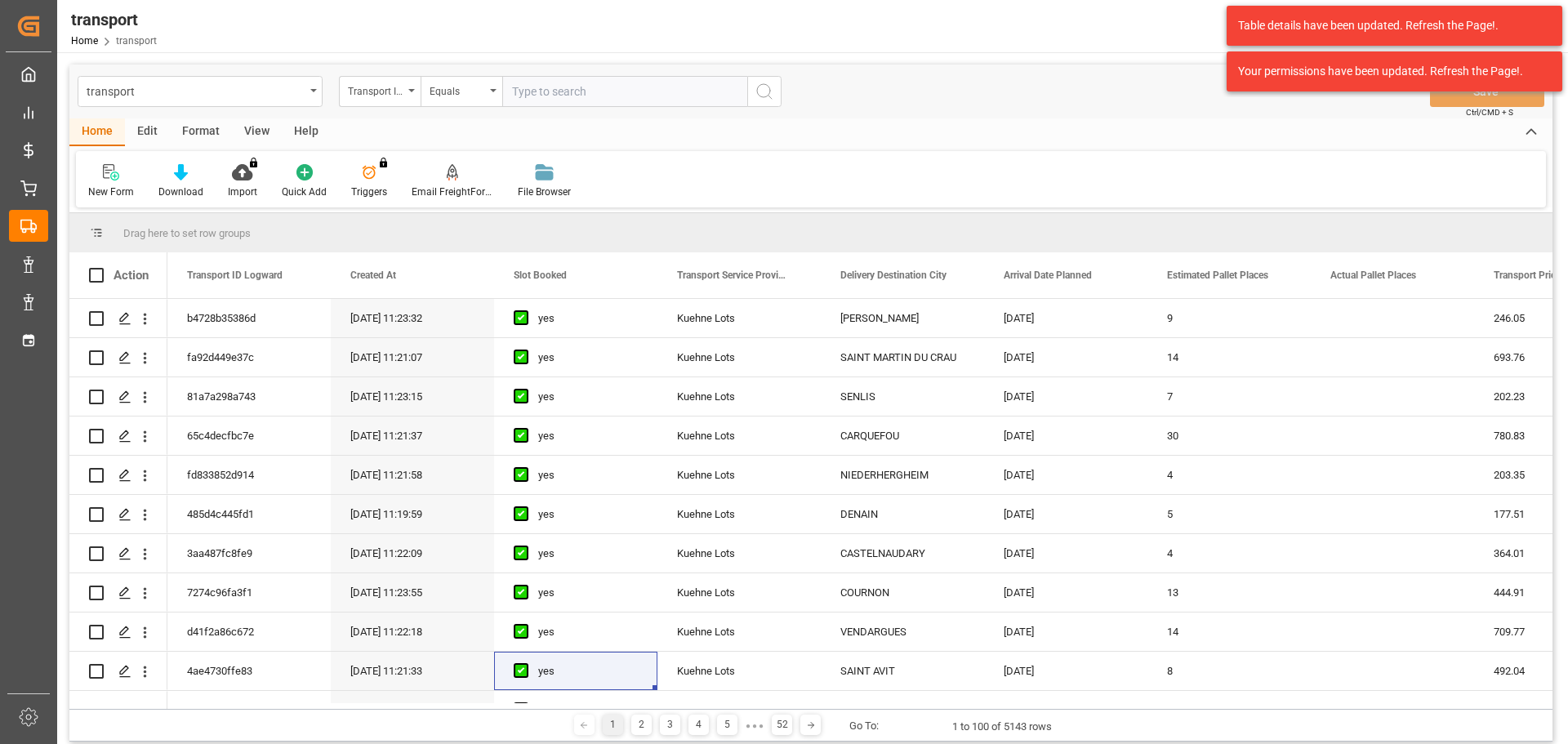
scroll to position [163, 0]
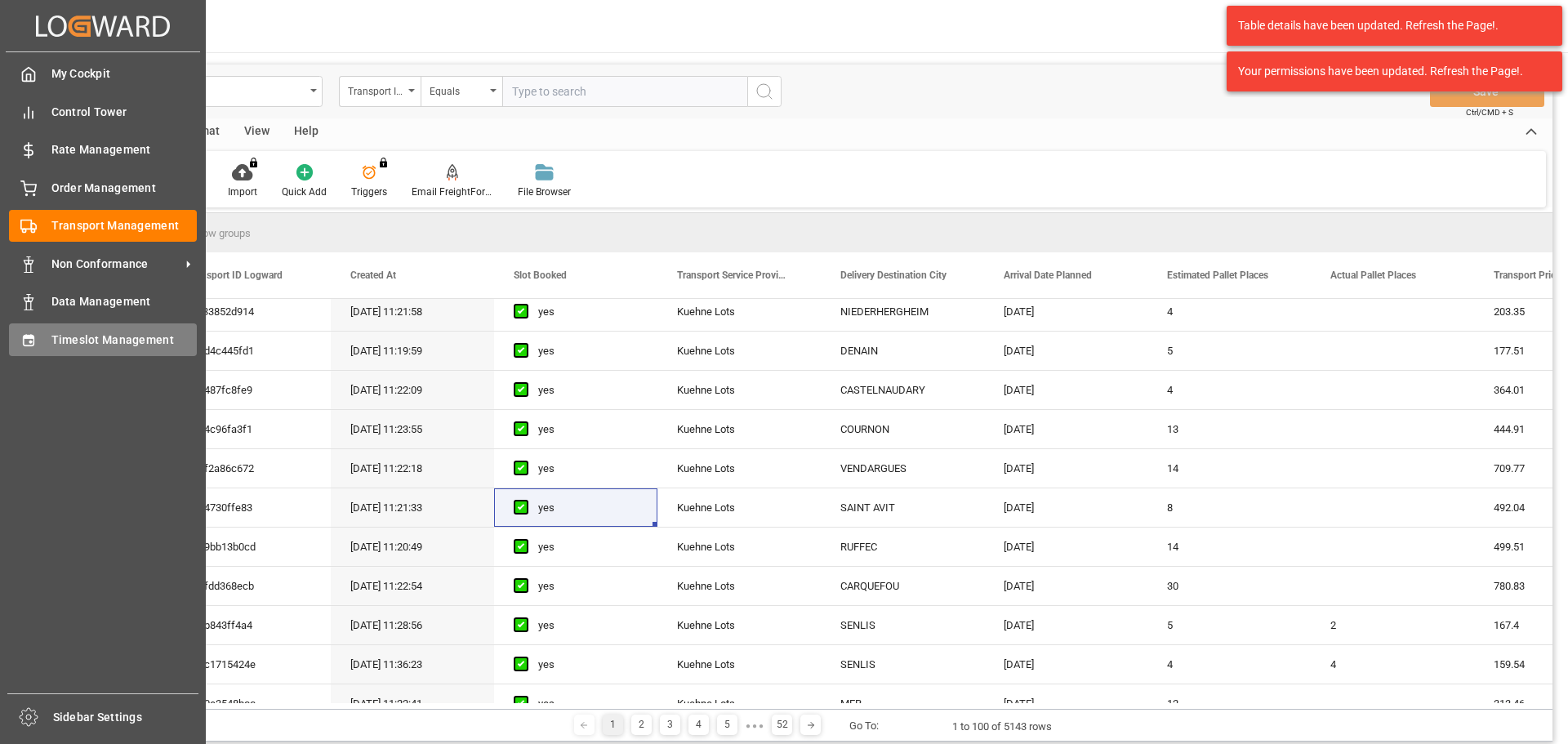
click at [99, 339] on span "Timeslot Management" at bounding box center [124, 340] width 146 height 18
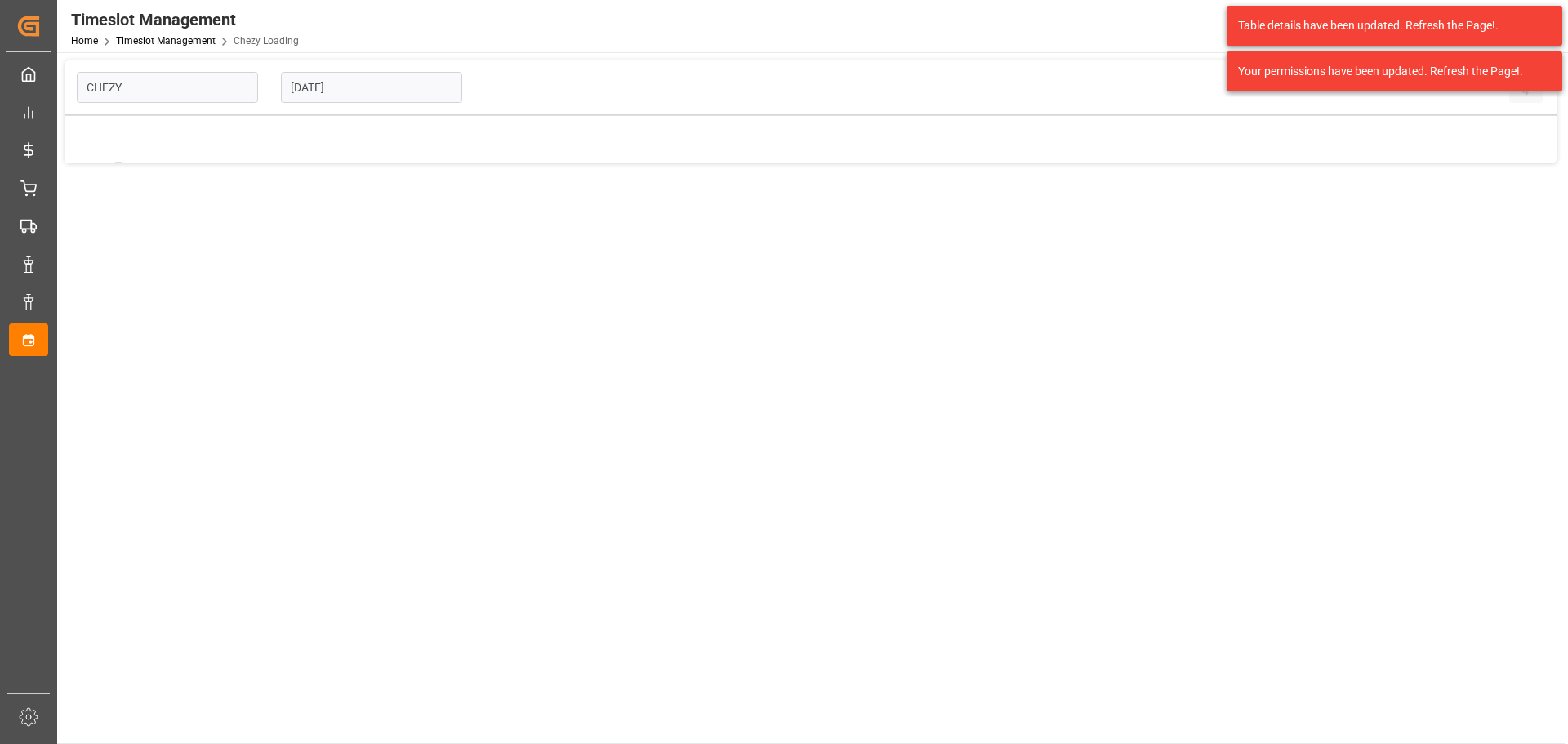
type input "Chezy Loading"
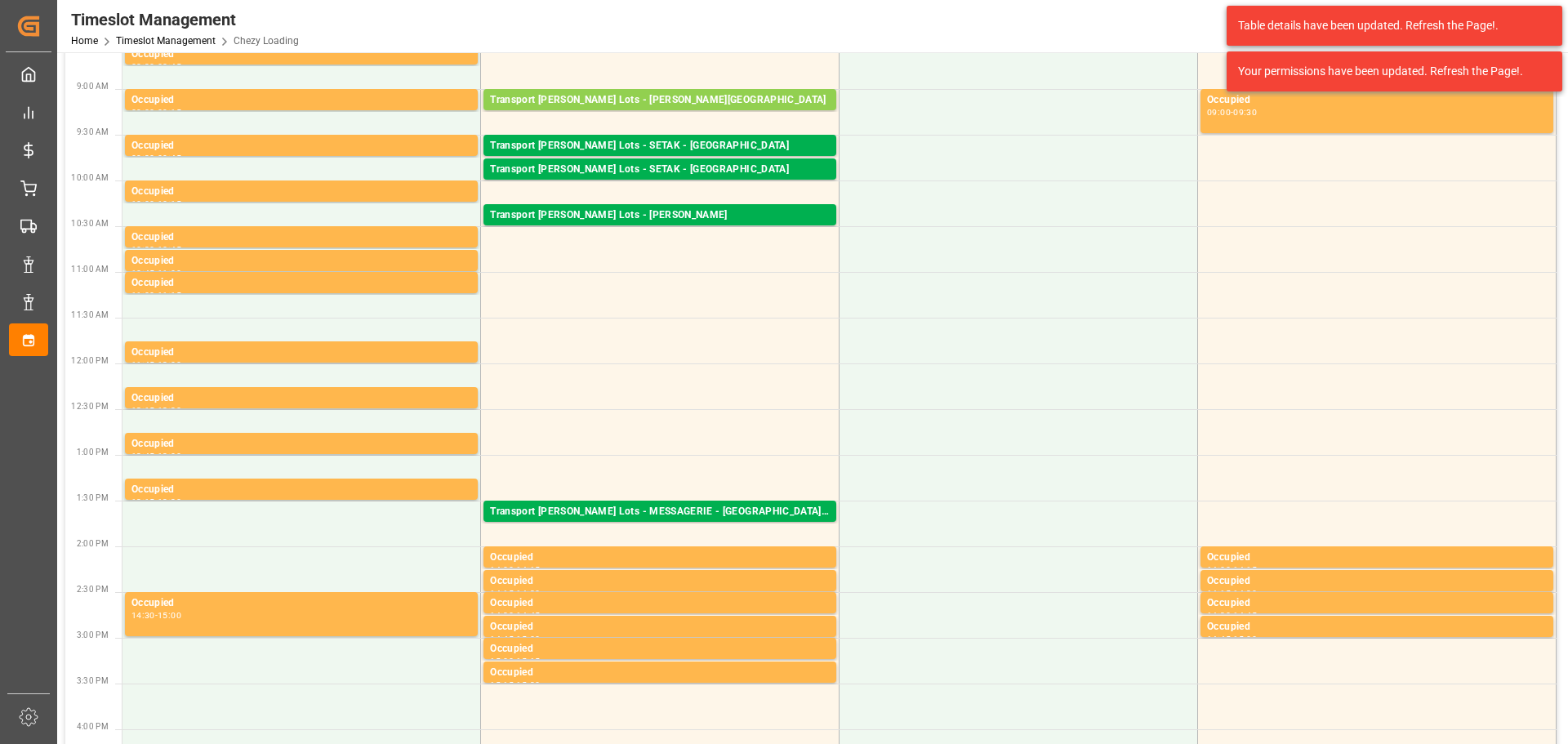
scroll to position [245, 0]
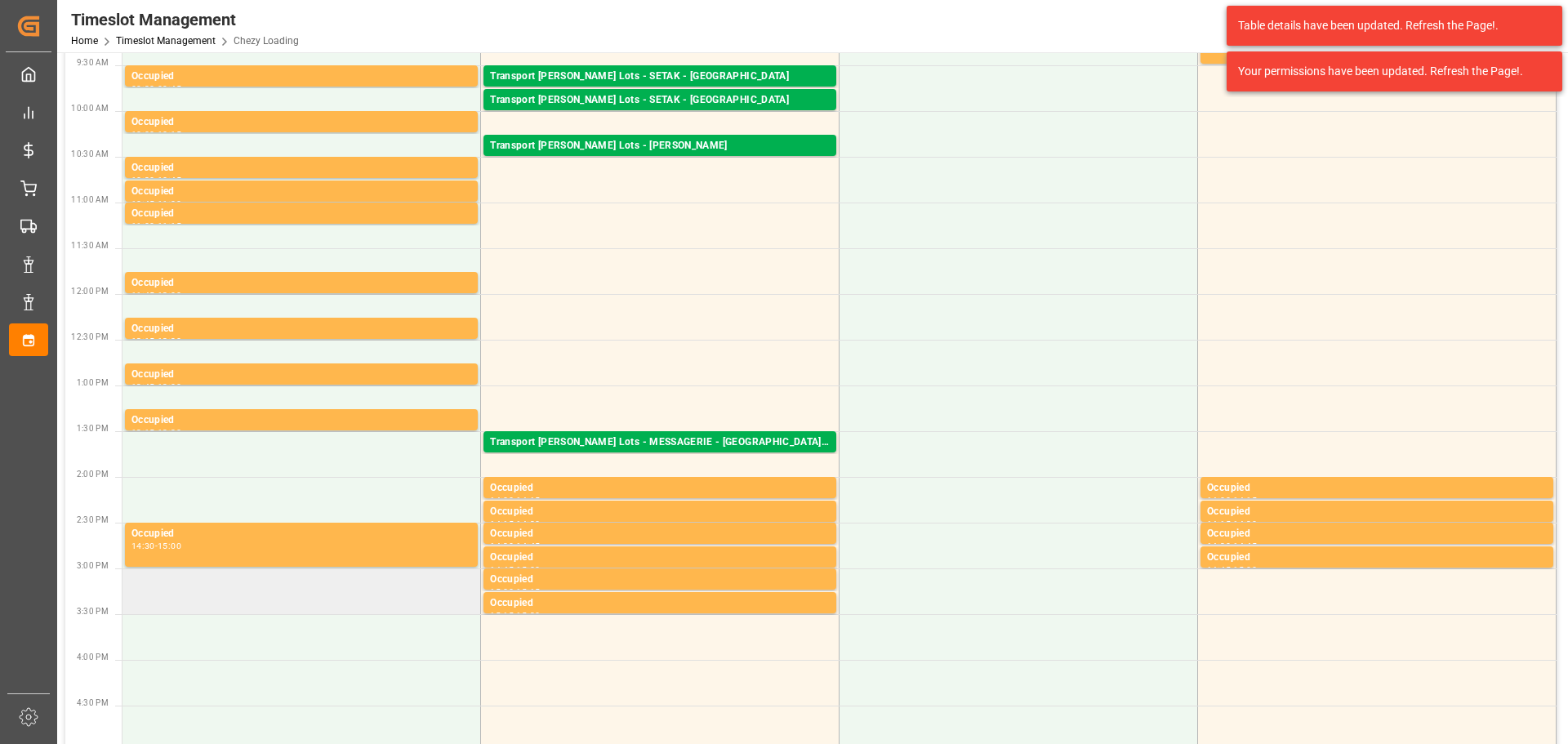
click at [178, 613] on td at bounding box center [302, 591] width 359 height 46
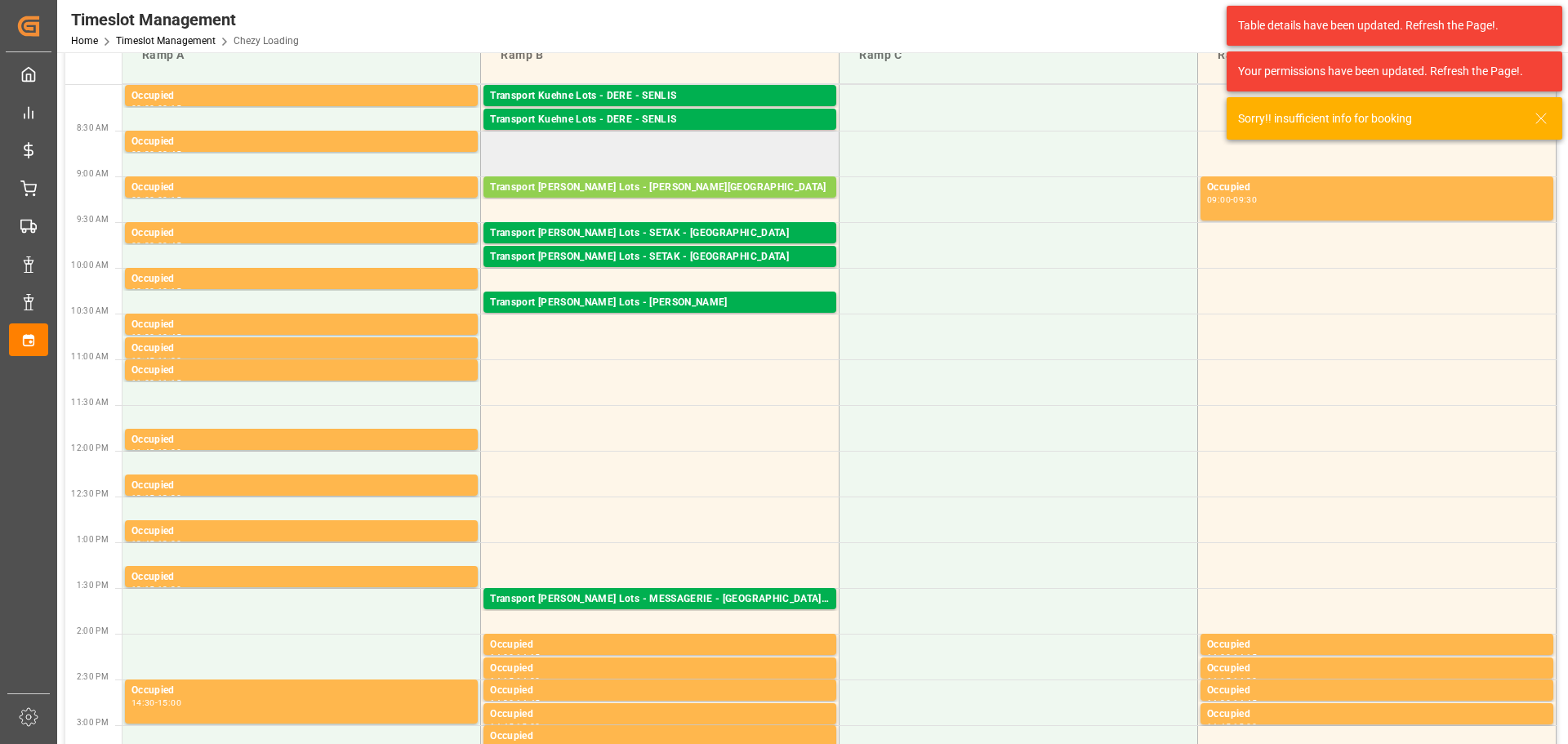
scroll to position [0, 0]
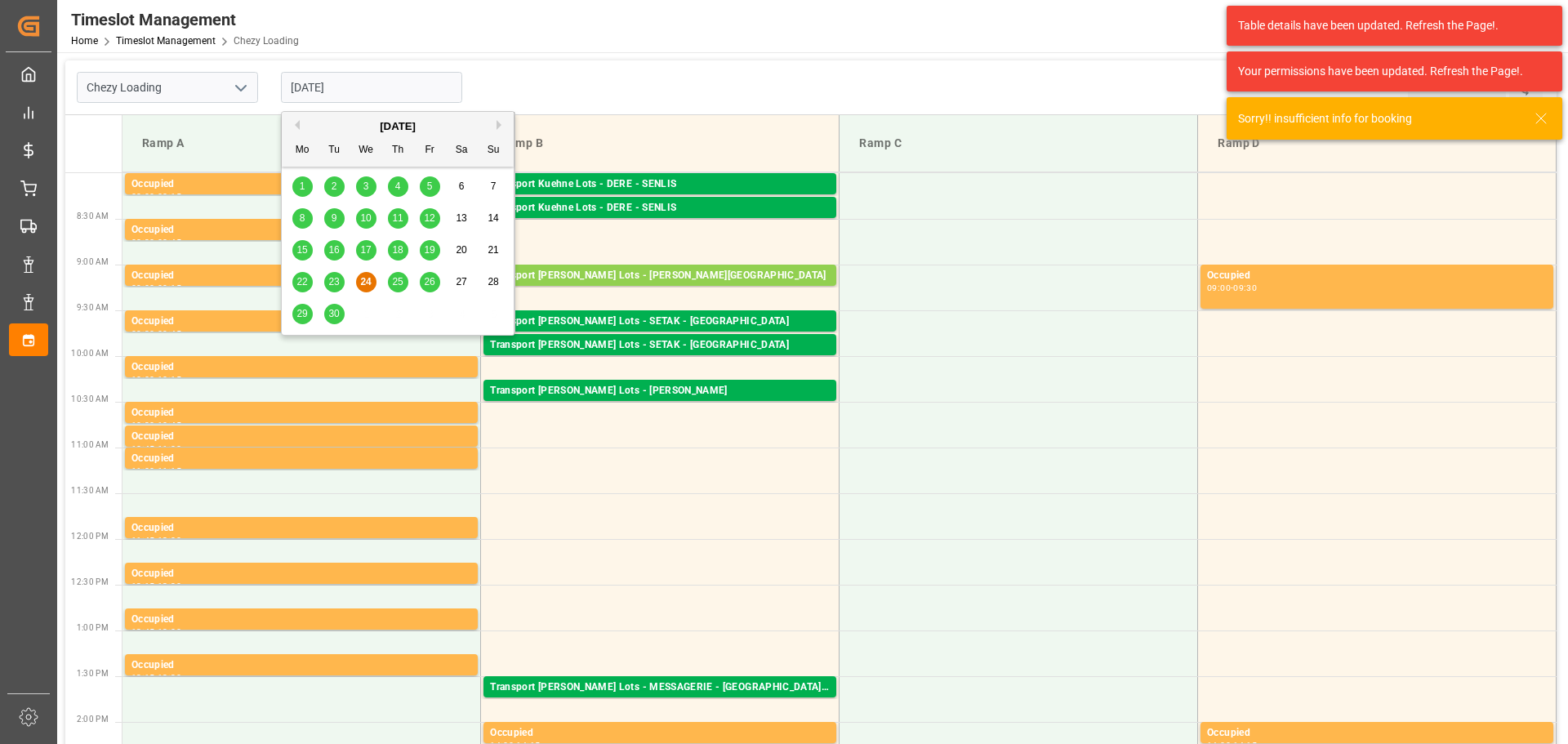
click at [392, 90] on input "[DATE]" at bounding box center [371, 87] width 181 height 31
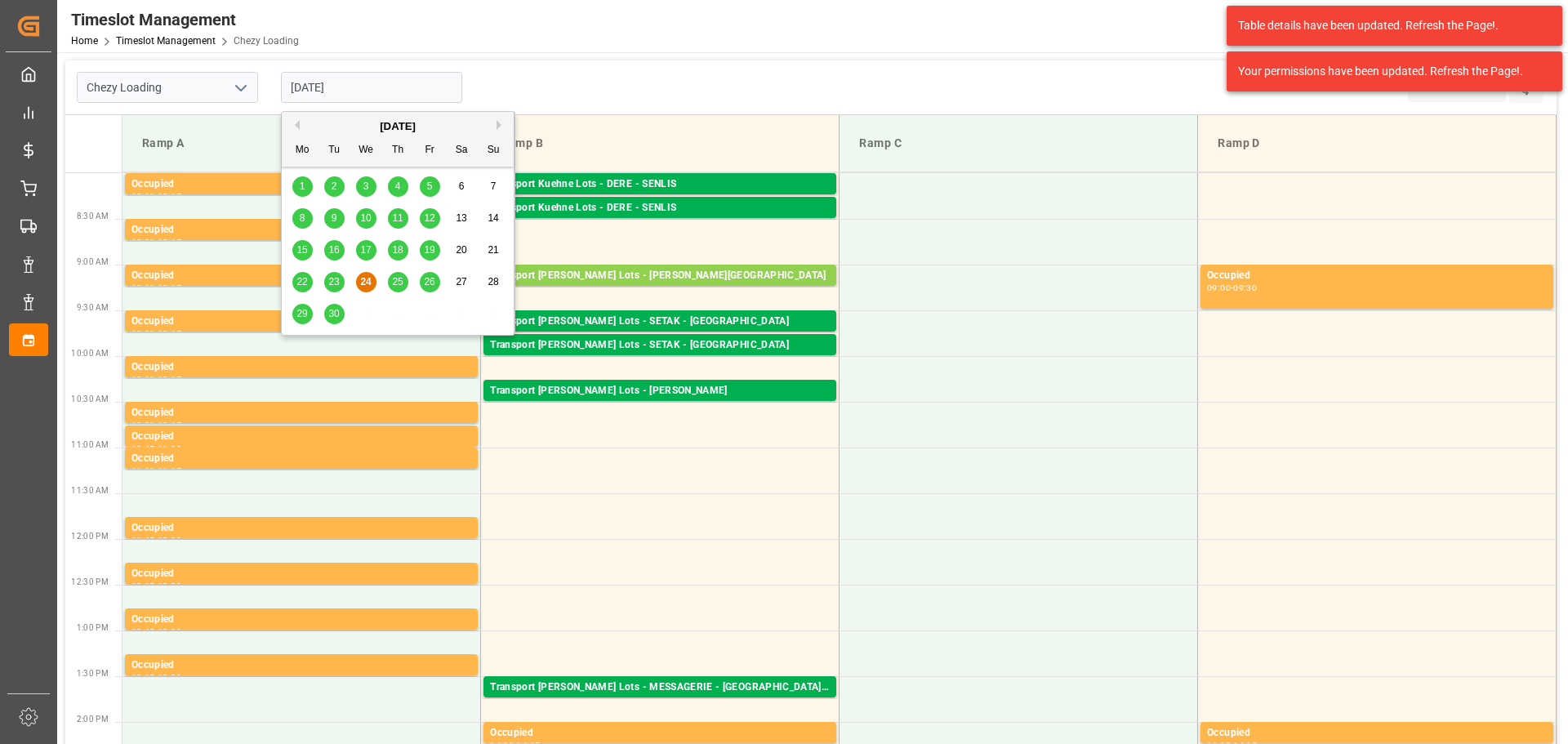
click at [332, 313] on span "30" at bounding box center [334, 314] width 11 height 12
type input "[DATE]"
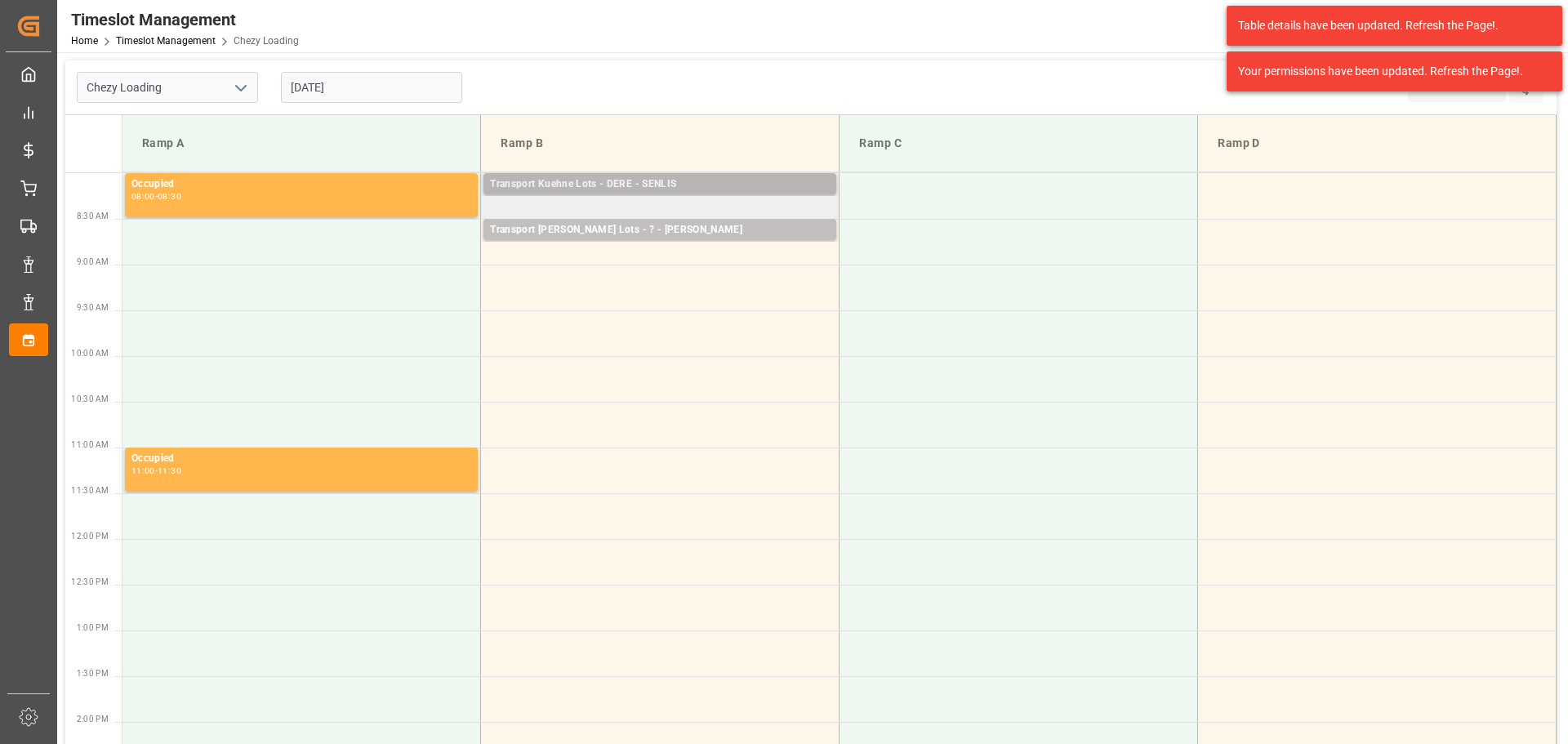
click at [660, 175] on div "Transport [PERSON_NAME] Lots - DERE - SENLIS Pallets: 1,TU: 490,City: [GEOGRAPH…" at bounding box center [660, 183] width 353 height 21
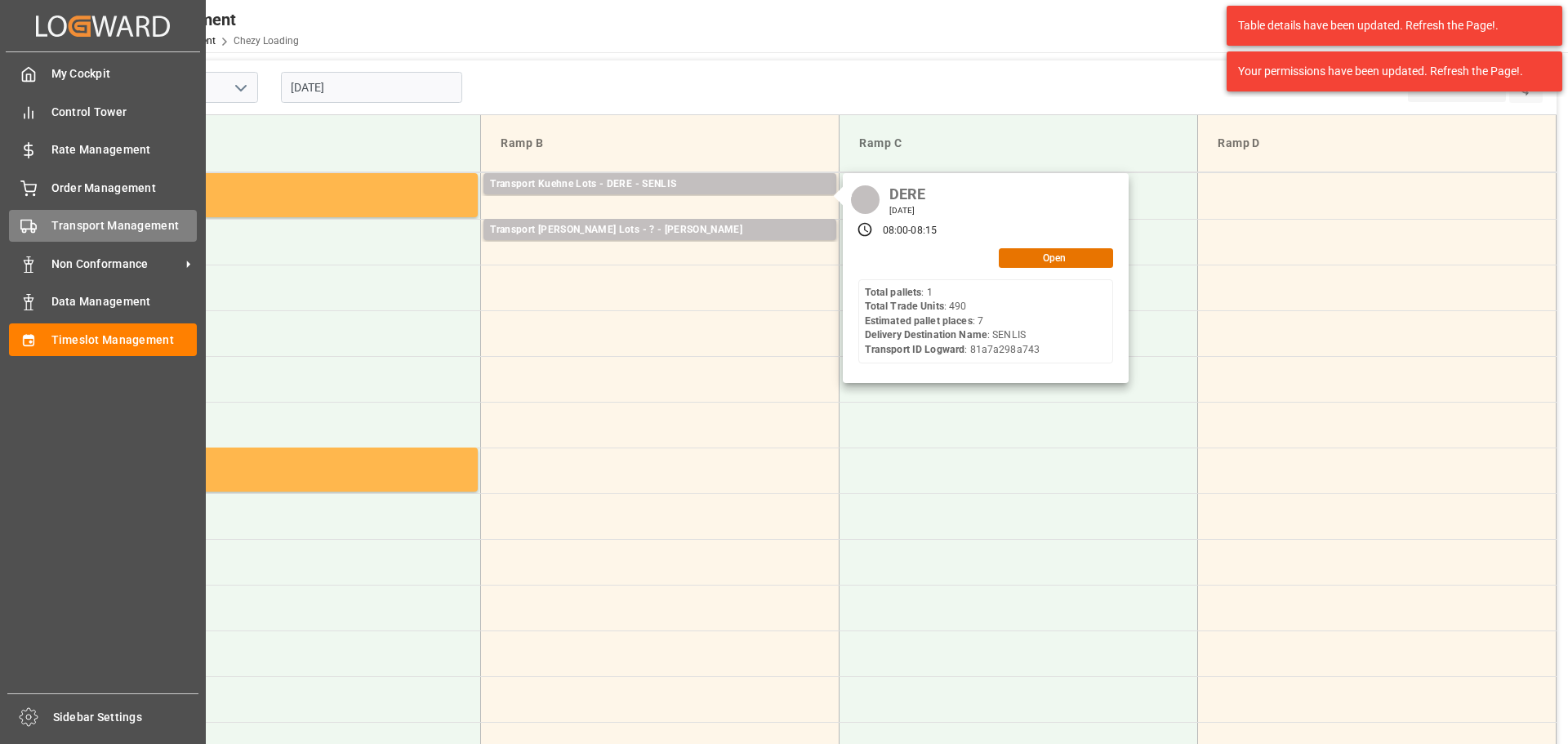
click at [68, 226] on span "Transport Management" at bounding box center [124, 226] width 146 height 18
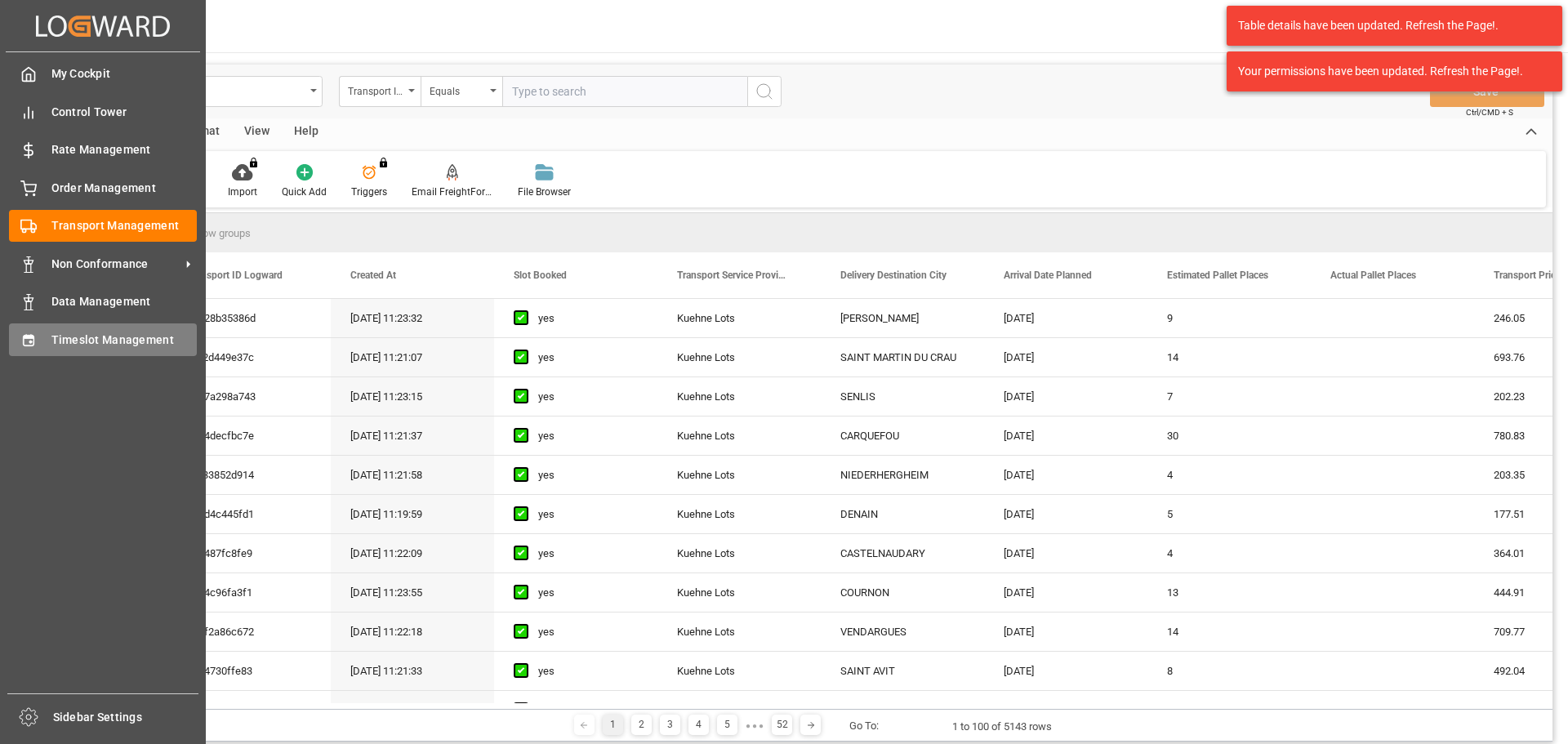
click at [73, 334] on span "Timeslot Management" at bounding box center [124, 340] width 146 height 18
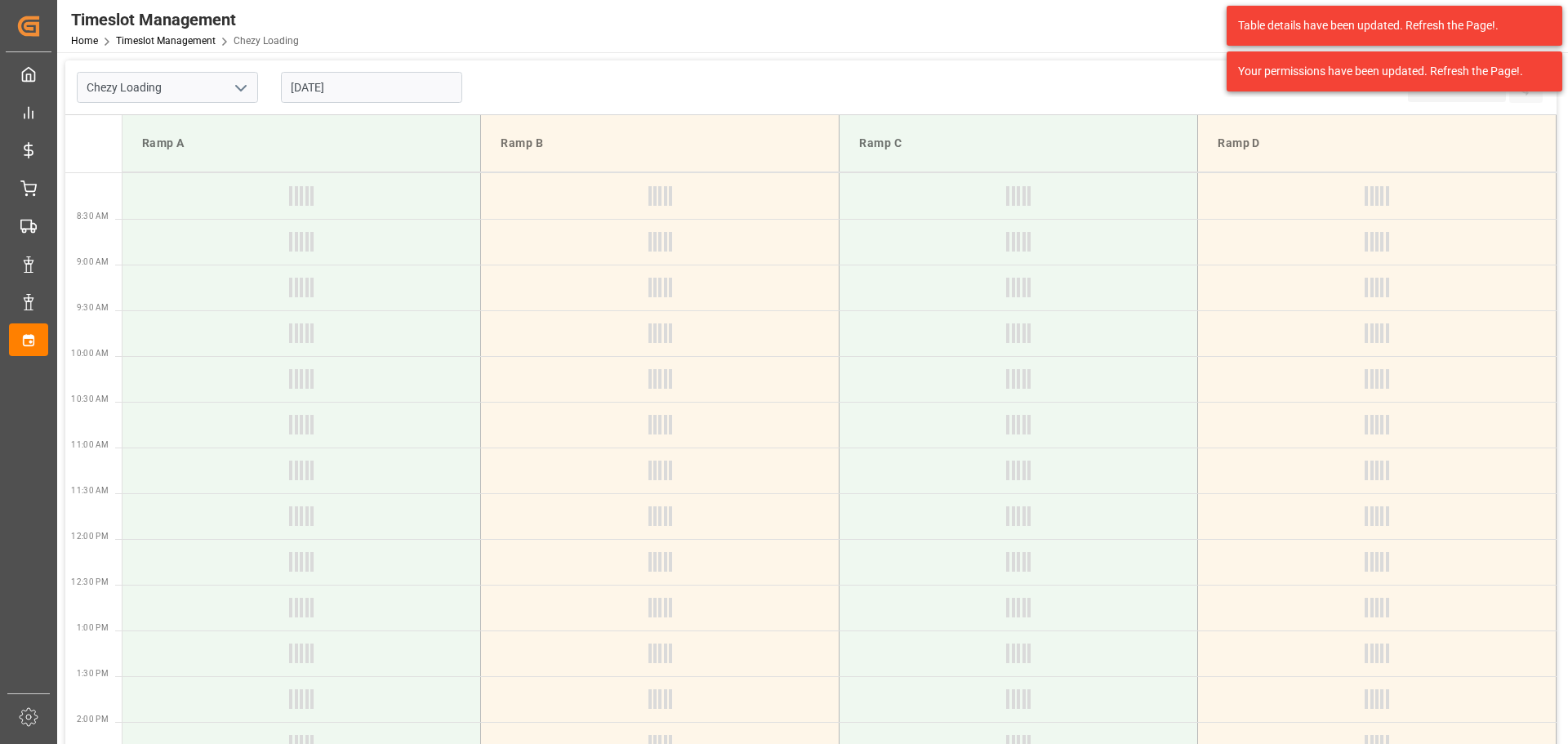
type input "Chezy Loading"
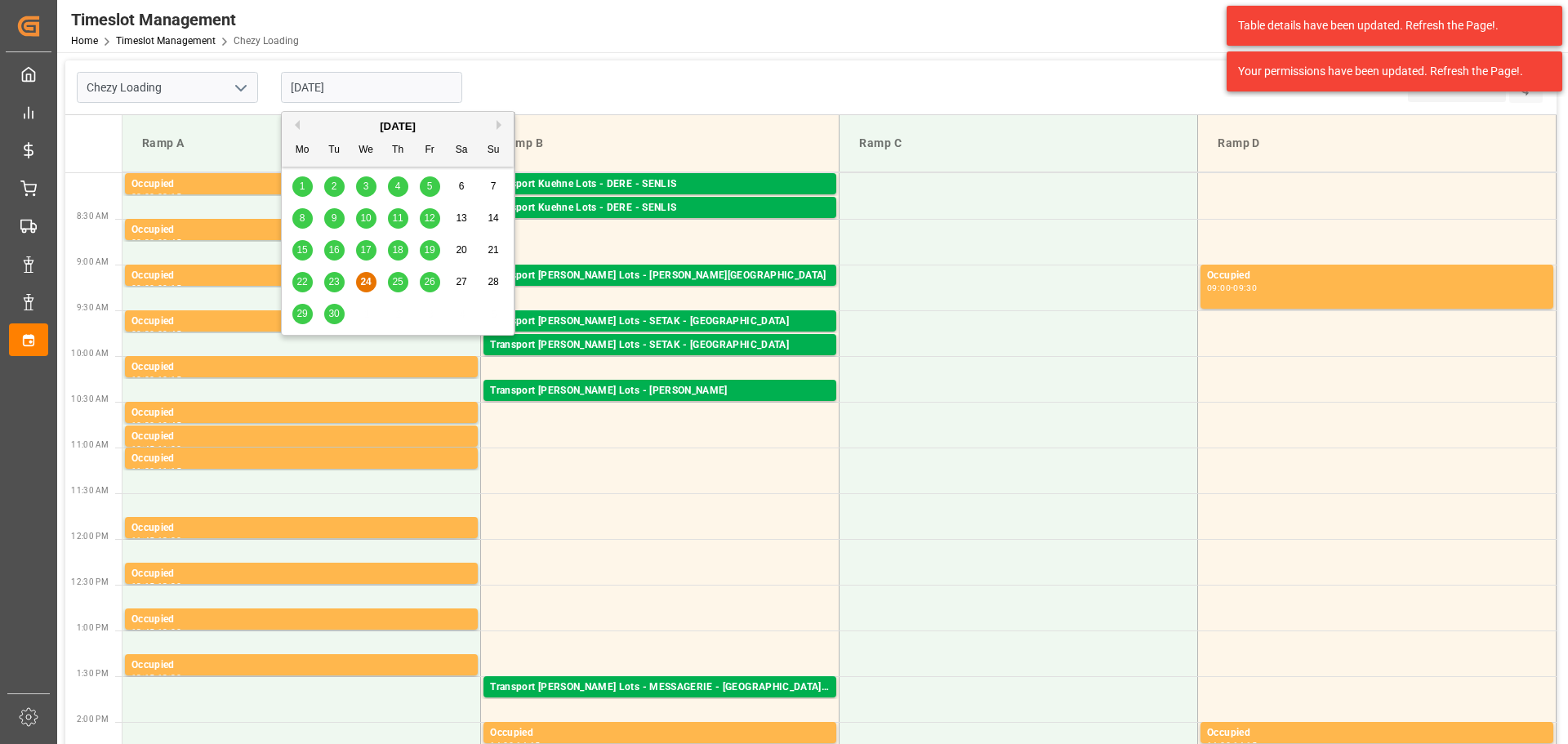
click at [320, 88] on input "[DATE]" at bounding box center [371, 87] width 181 height 31
click at [336, 309] on span "30" at bounding box center [334, 314] width 11 height 12
type input "[DATE]"
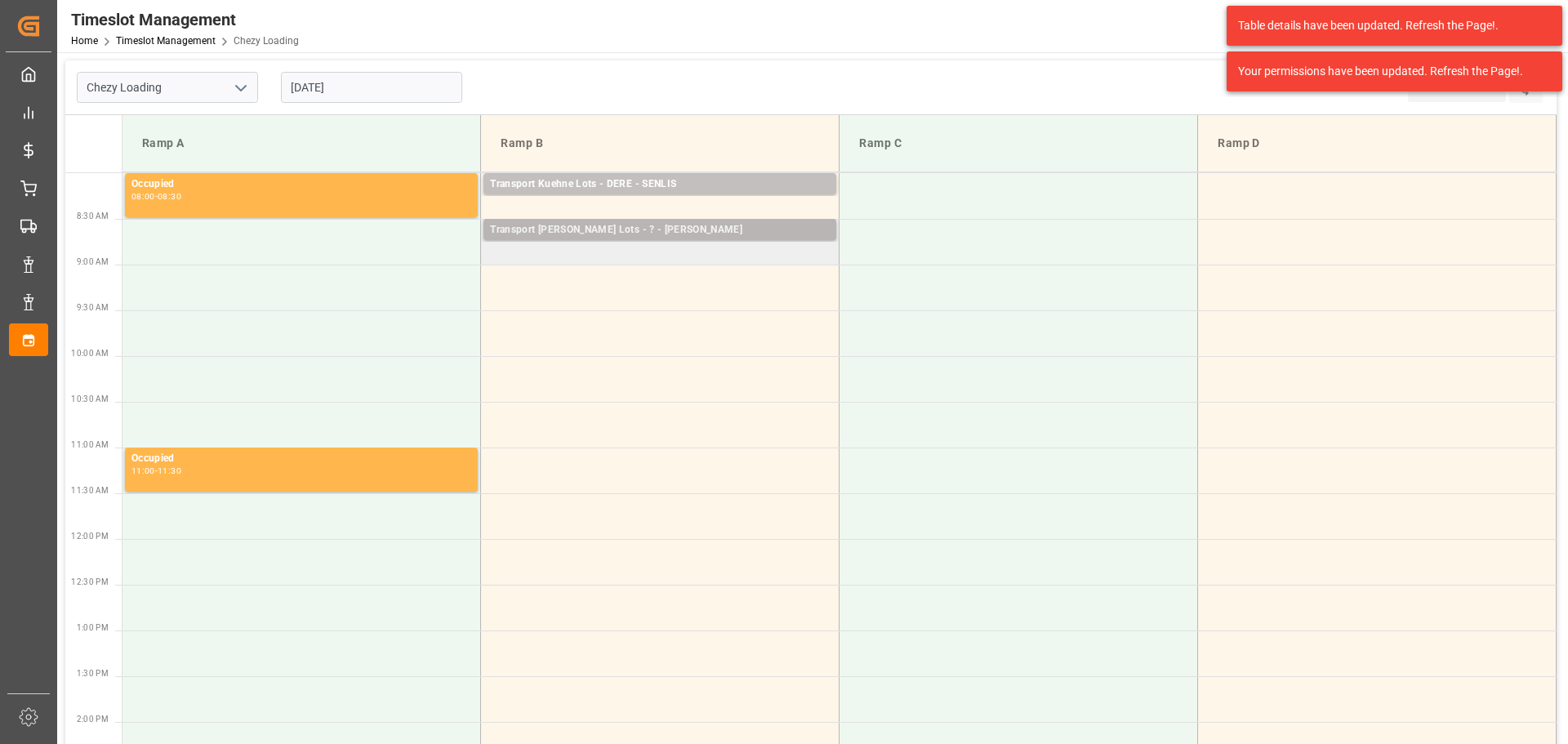
click at [678, 221] on div "Transport [PERSON_NAME] Lots - ? - HENIN BEAUMONT Pallets: 7,TU: 108,City: [GEO…" at bounding box center [660, 229] width 353 height 21
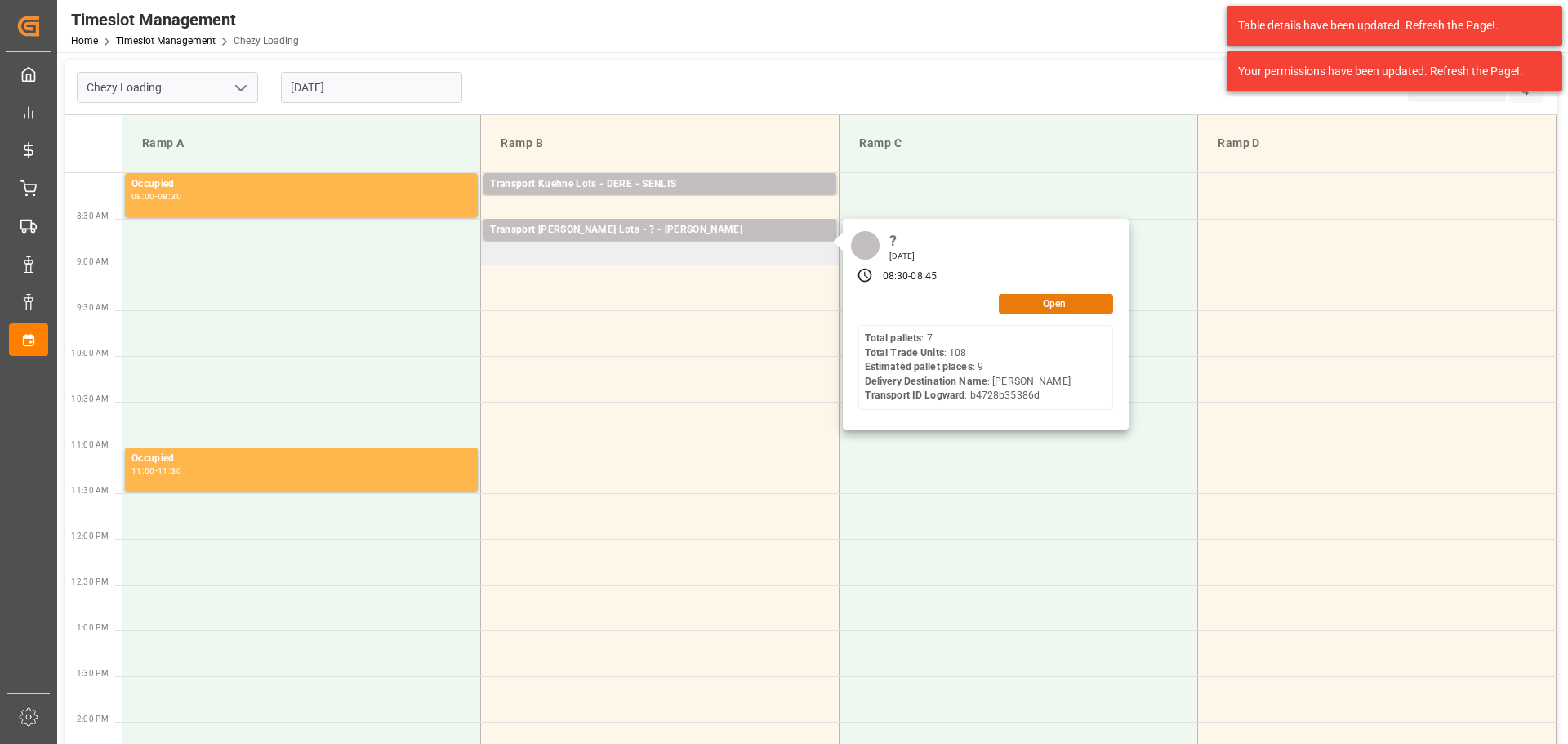
click at [1074, 299] on button "Open" at bounding box center [1056, 304] width 114 height 20
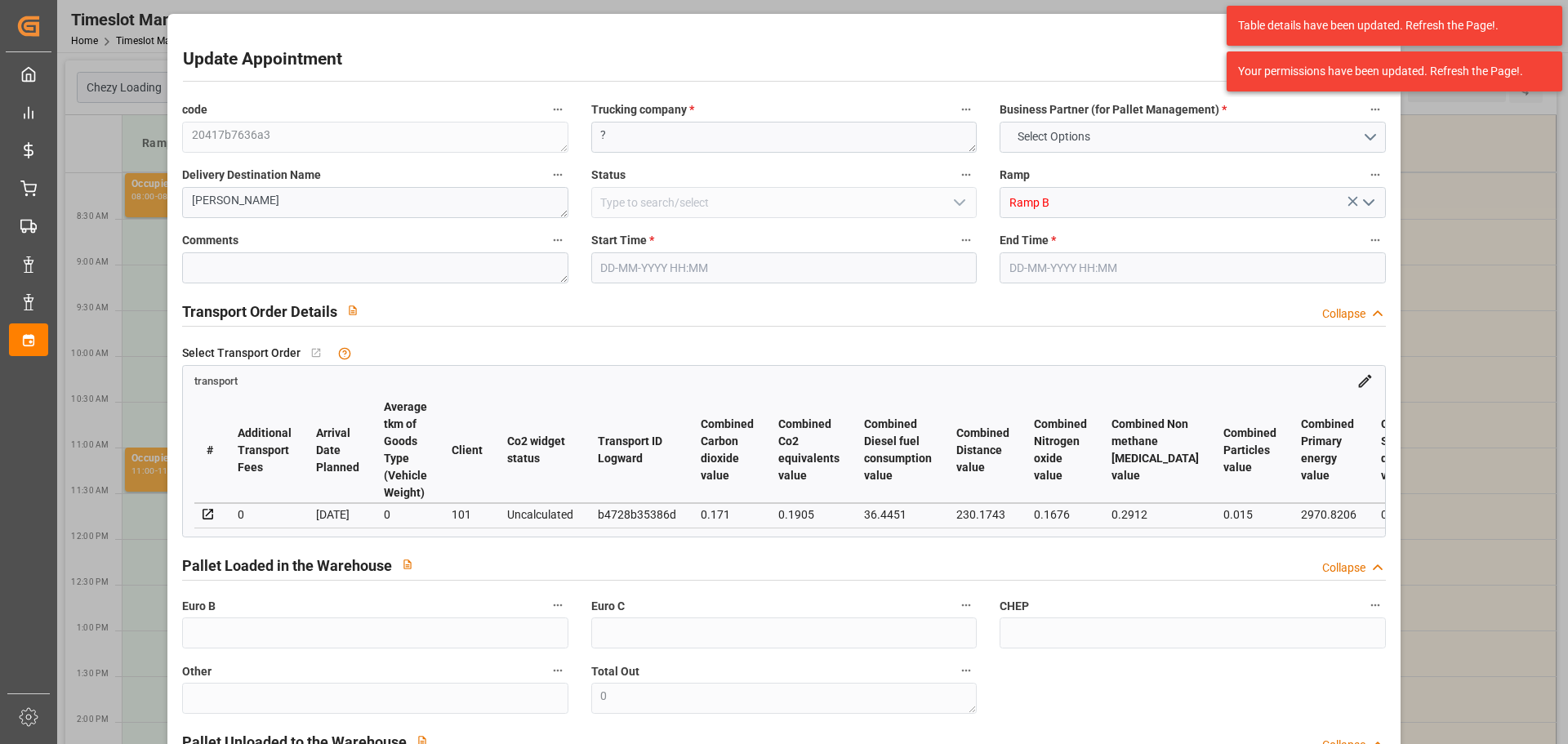
type input "9"
type input "246.05"
type input "0"
type input "76.8"
type input "0"
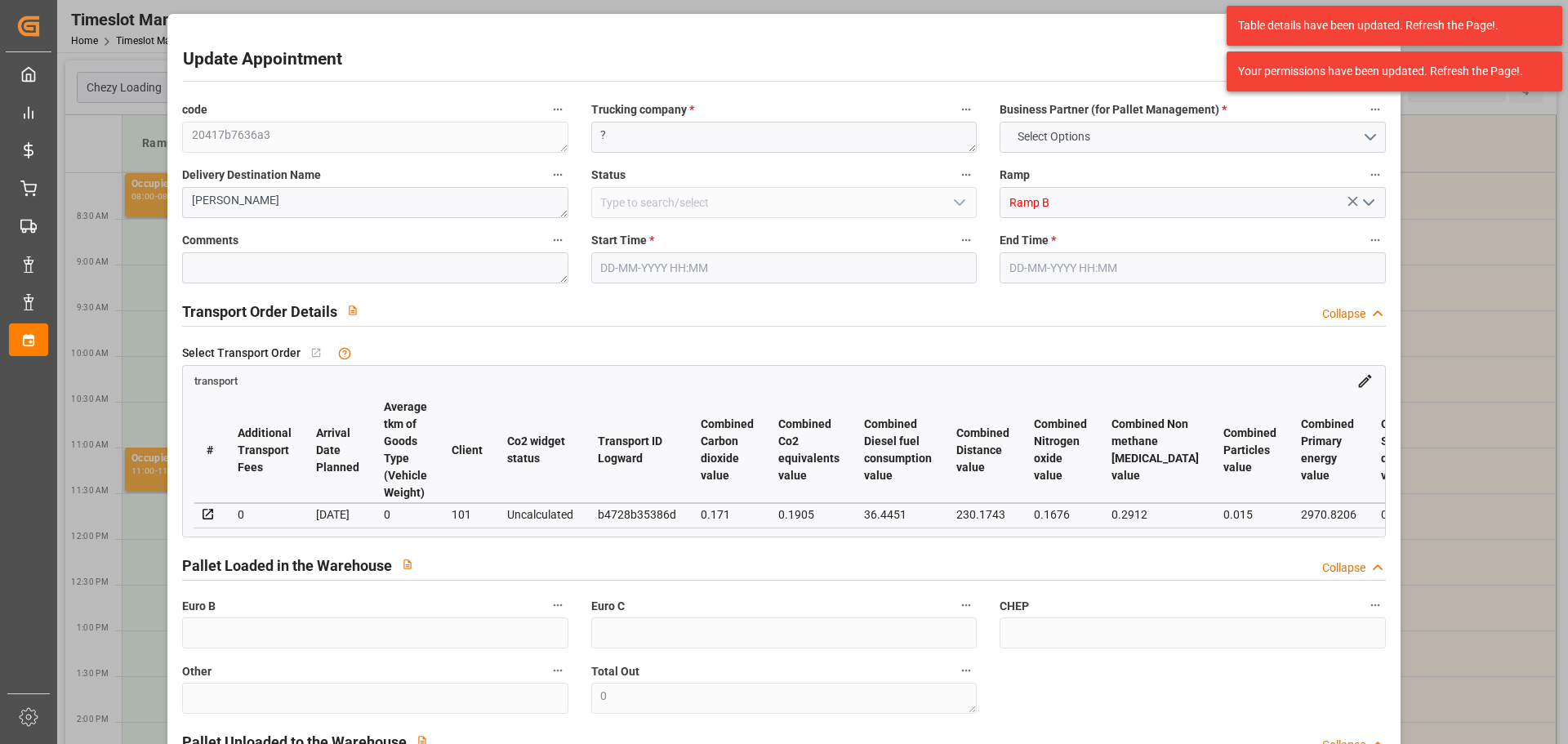
type input "322.85"
type input "0"
type input "1141.404"
type input "1713.398"
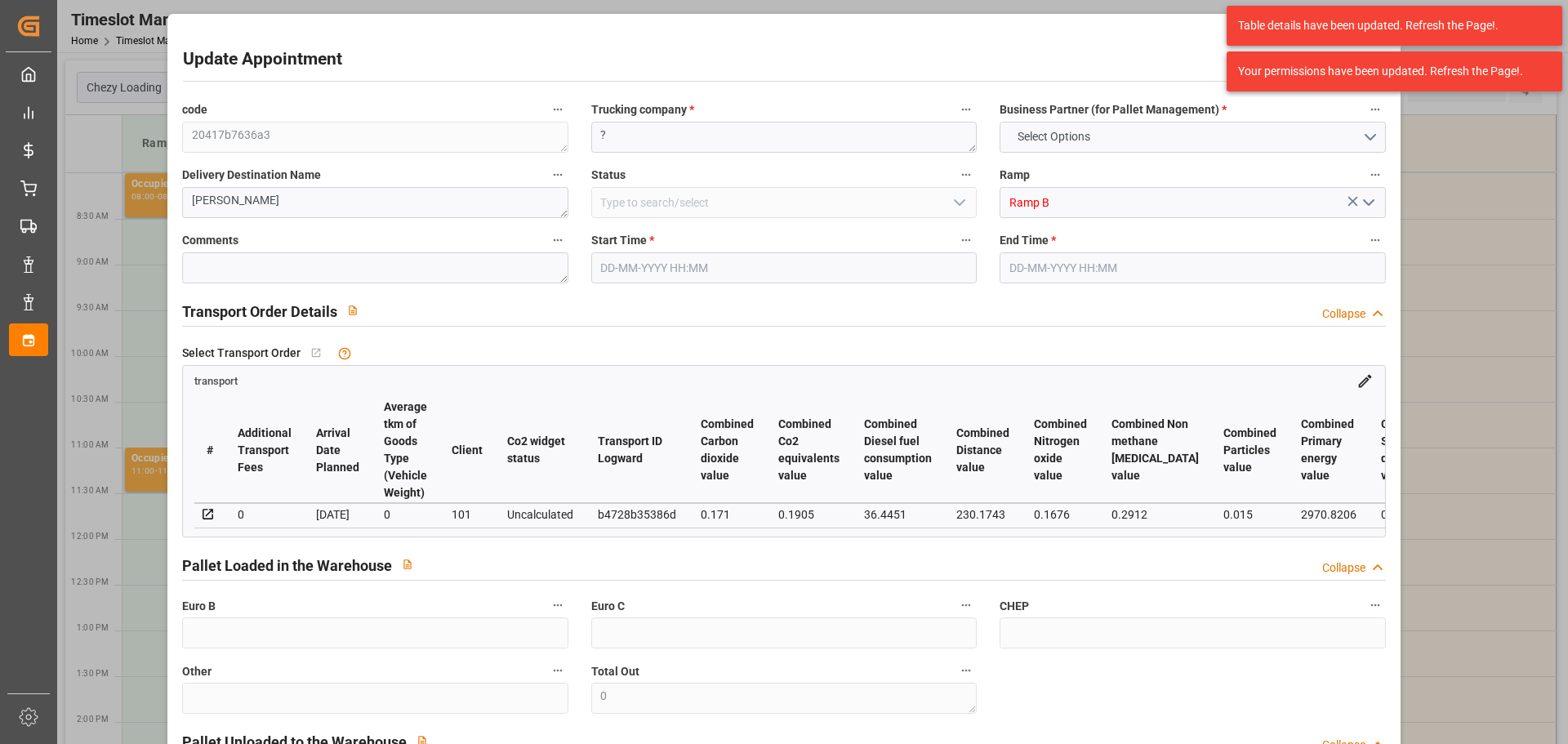
type input "11551.198"
type input "62"
type input "7"
type input "108"
type input "9"
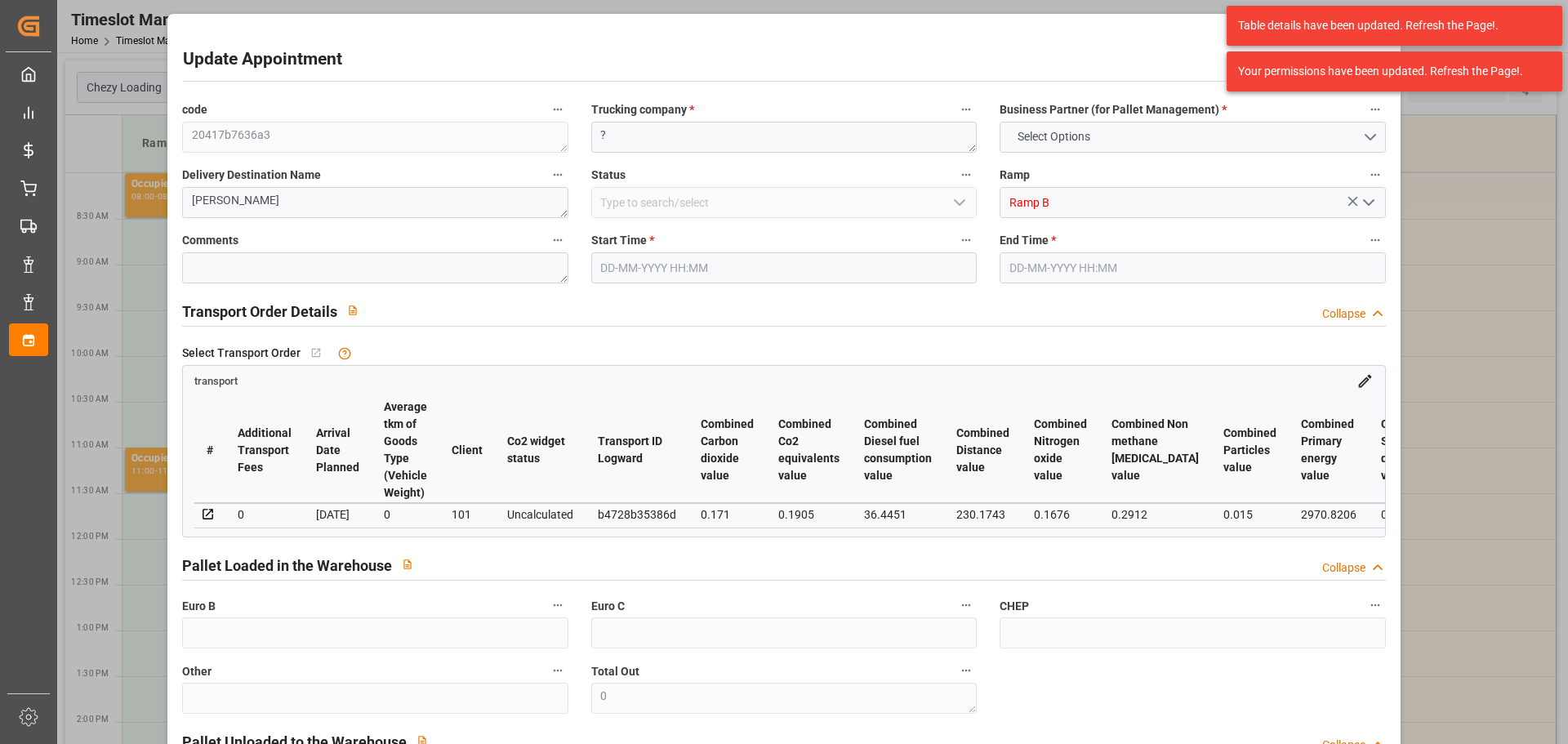
type input "101"
type input "1424.878"
type input "0"
type input "4710.8598"
type input "0"
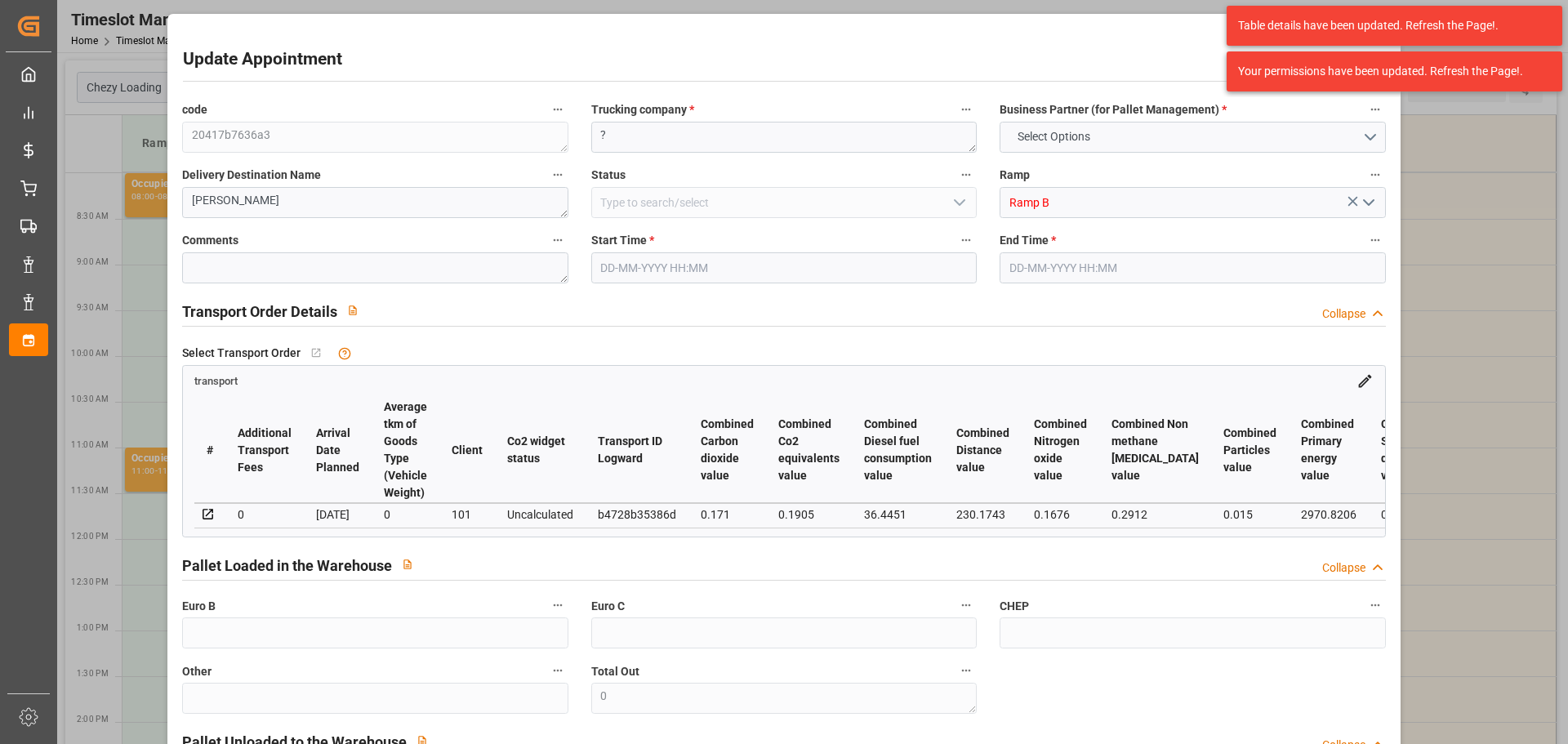
type input "0"
type input "21"
type input "35"
type input "[DATE] 08:30"
type input "[DATE] 08:45"
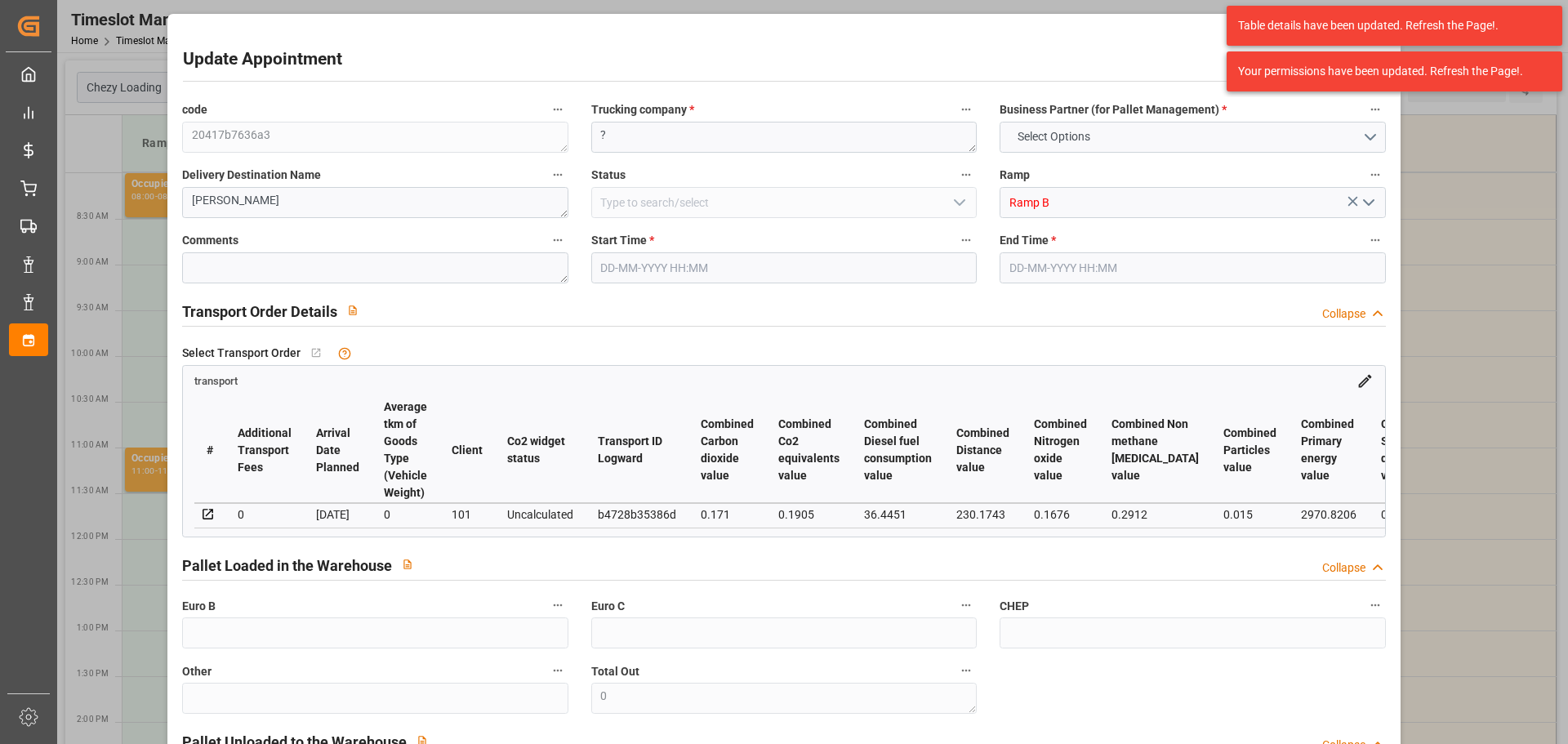
type input "[DATE] 13:04"
type input "[DATE] 11:23"
type input "[DATE]"
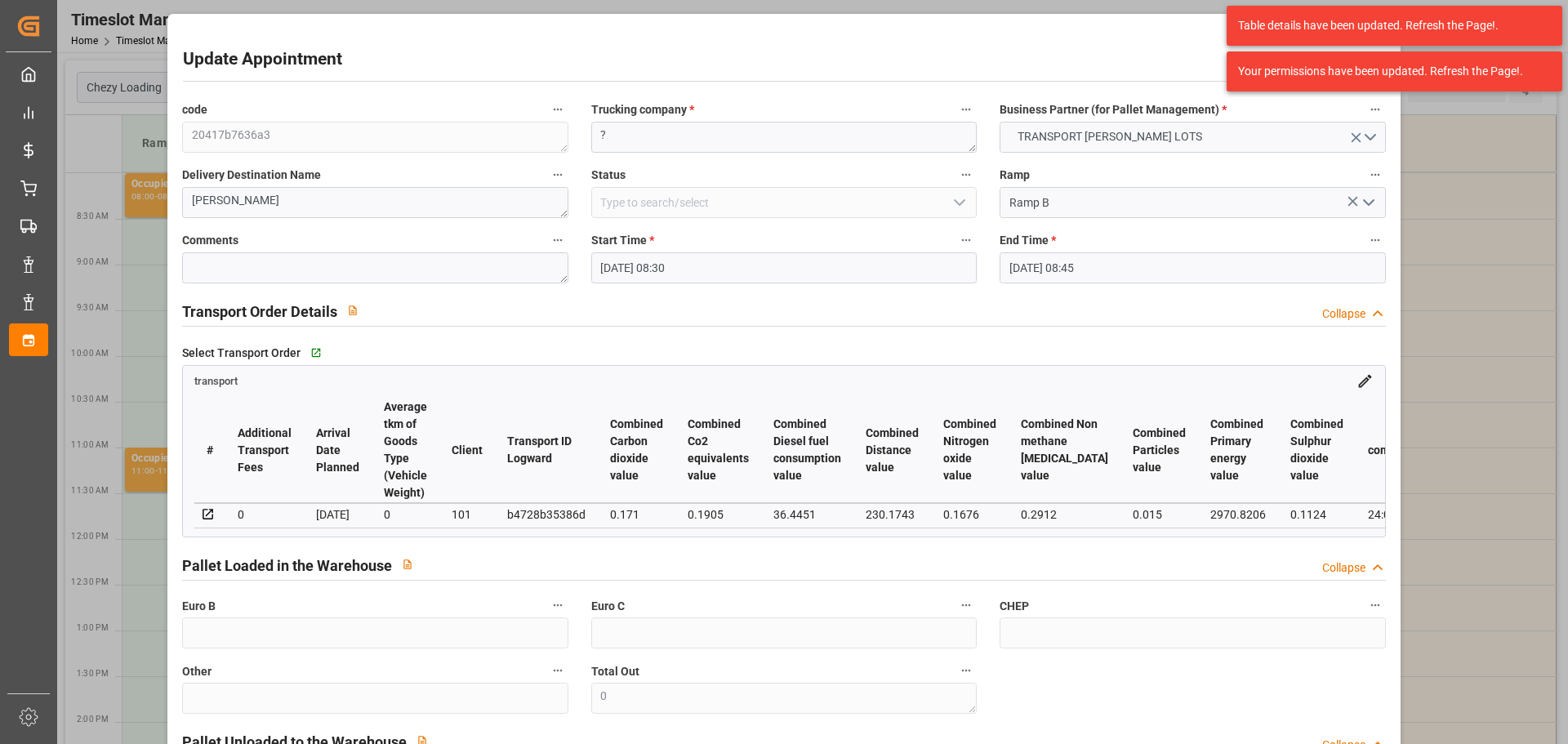
click at [631, 264] on input "[DATE] 08:30" at bounding box center [784, 268] width 385 height 31
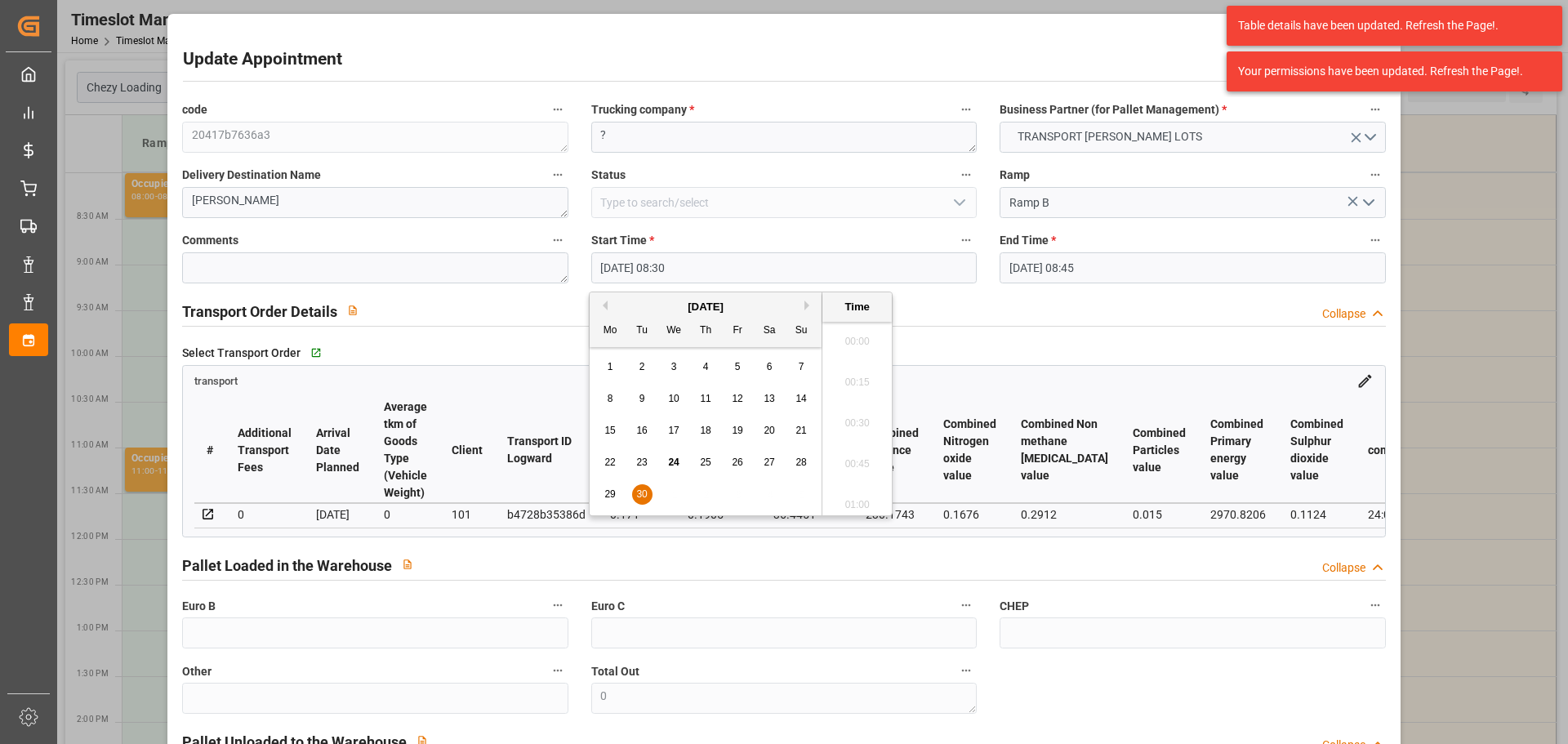
scroll to position [1313, 0]
click at [811, 303] on button "Next Month" at bounding box center [810, 305] width 10 height 10
click at [640, 393] on span "7" at bounding box center [642, 399] width 6 height 12
click at [853, 335] on li "08:00" at bounding box center [857, 336] width 69 height 41
type input "[DATE] 08:00"
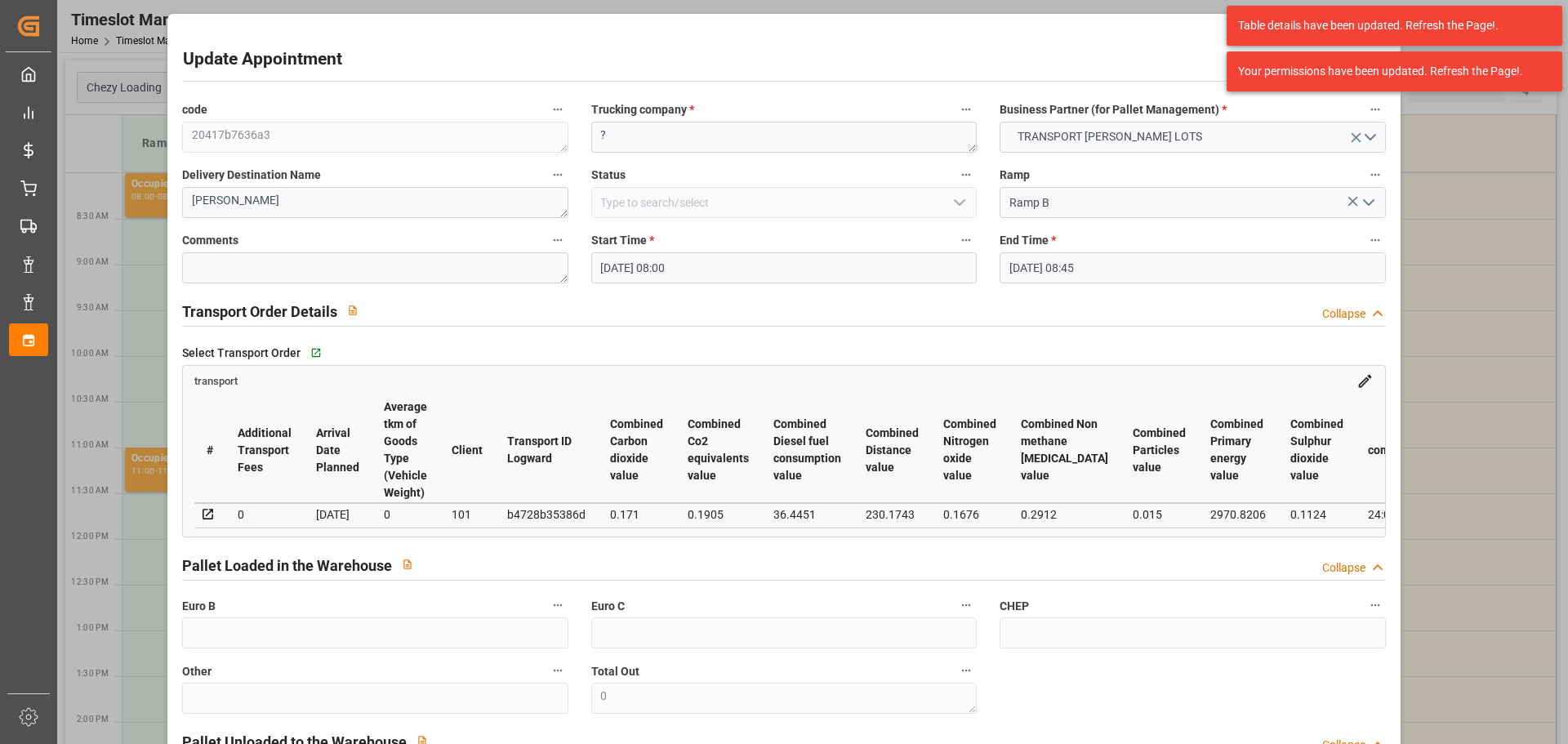
click at [1064, 259] on input "[DATE] 08:45" at bounding box center [1193, 268] width 385 height 31
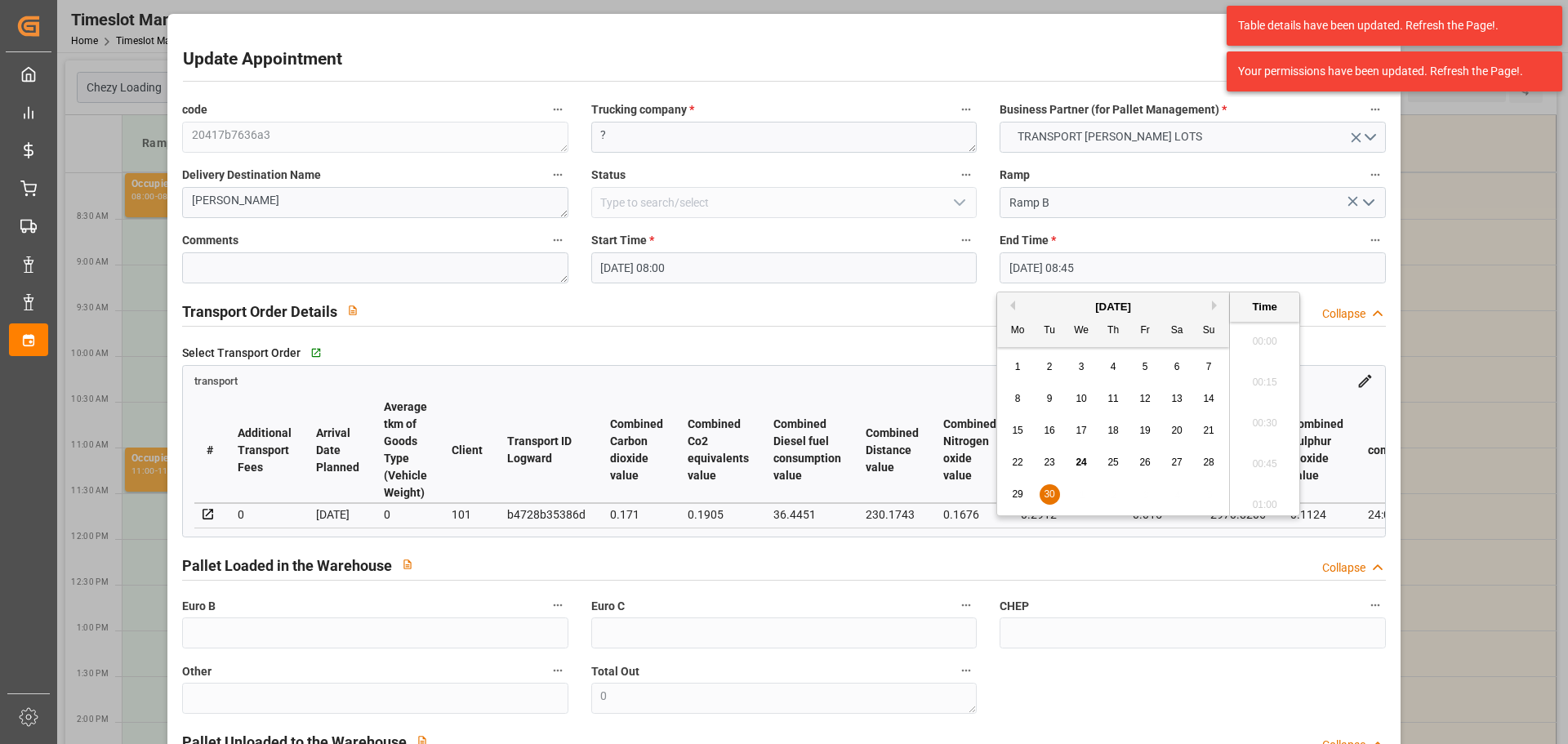
scroll to position [1354, 0]
click at [1211, 304] on div "[DATE]" at bounding box center [1113, 307] width 232 height 17
click at [1214, 305] on button "Next Month" at bounding box center [1217, 305] width 10 height 10
drag, startPoint x: 1051, startPoint y: 397, endPoint x: 1050, endPoint y: 388, distance: 9.1
click at [1050, 396] on span "7" at bounding box center [1050, 399] width 6 height 12
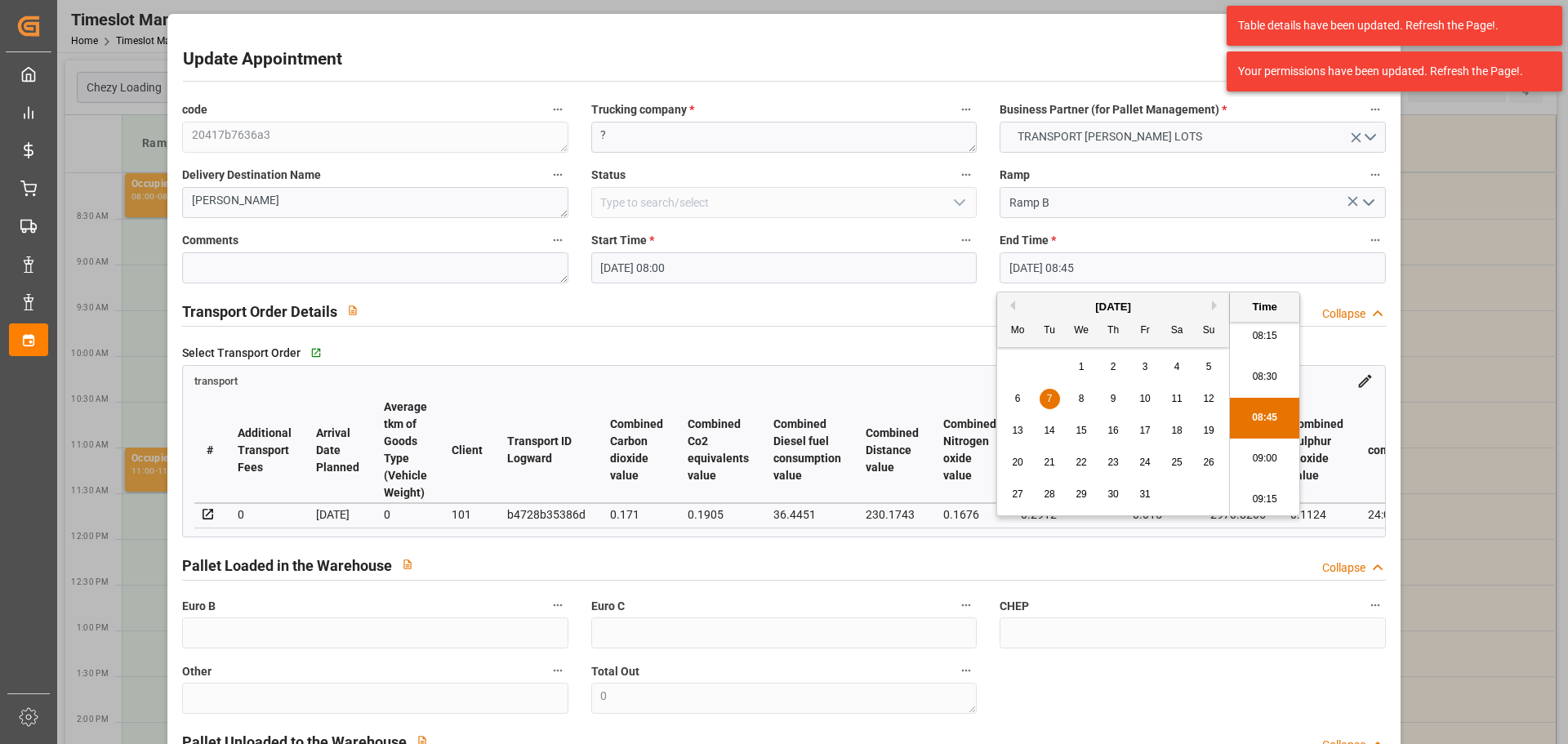
click at [1266, 330] on li "08:15" at bounding box center [1264, 336] width 69 height 41
type input "[DATE] 08:15"
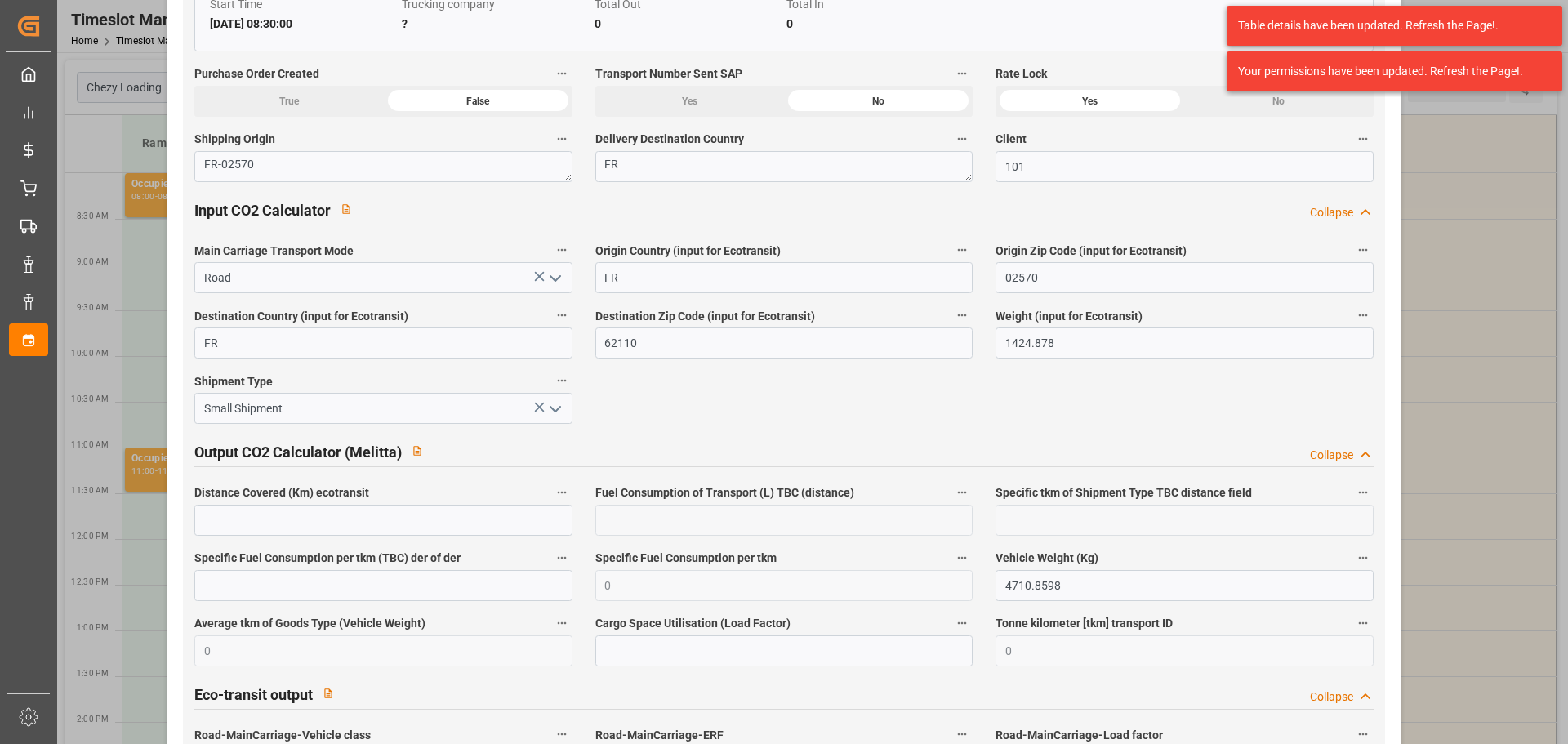
scroll to position [2712, 0]
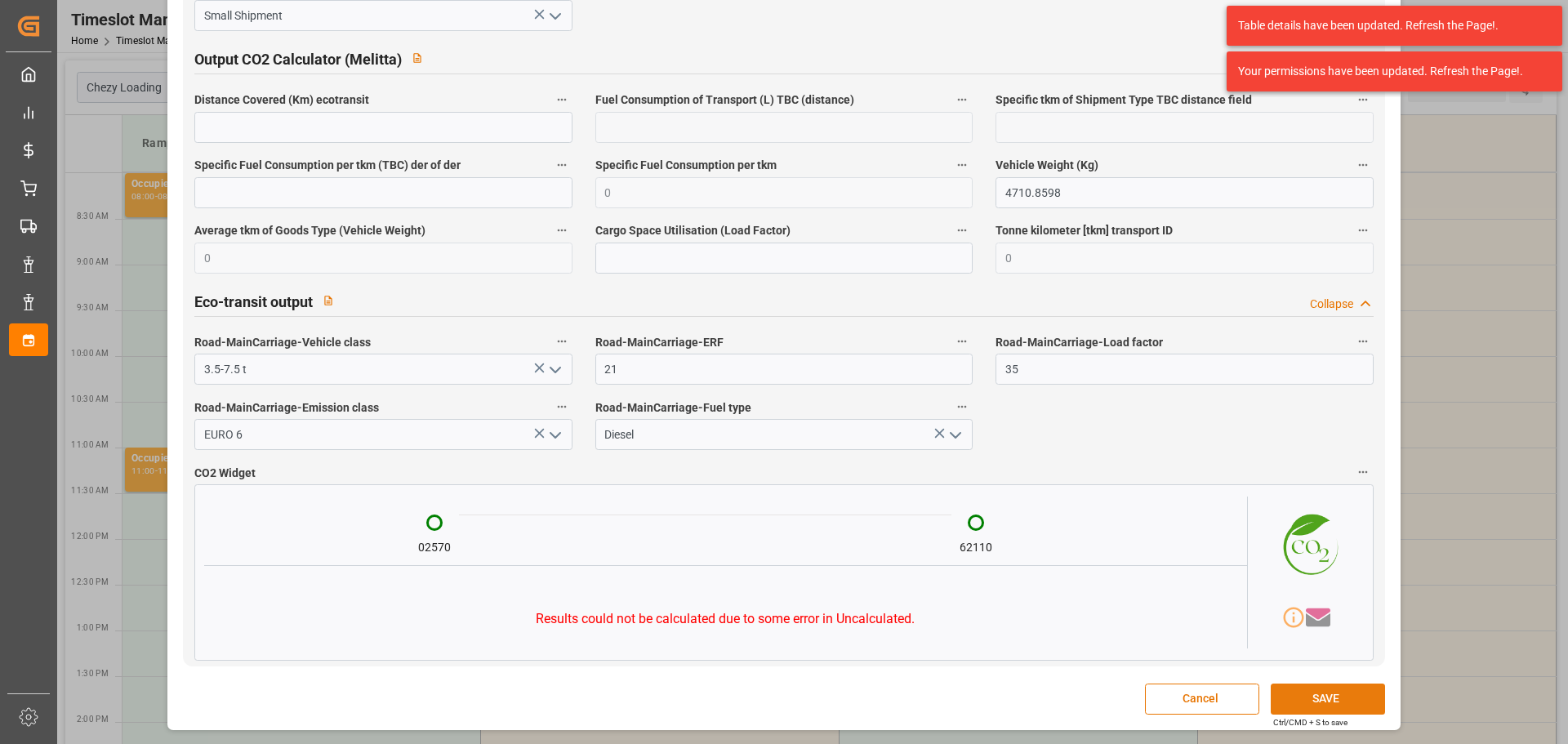
click at [1342, 693] on button "SAVE" at bounding box center [1328, 699] width 114 height 31
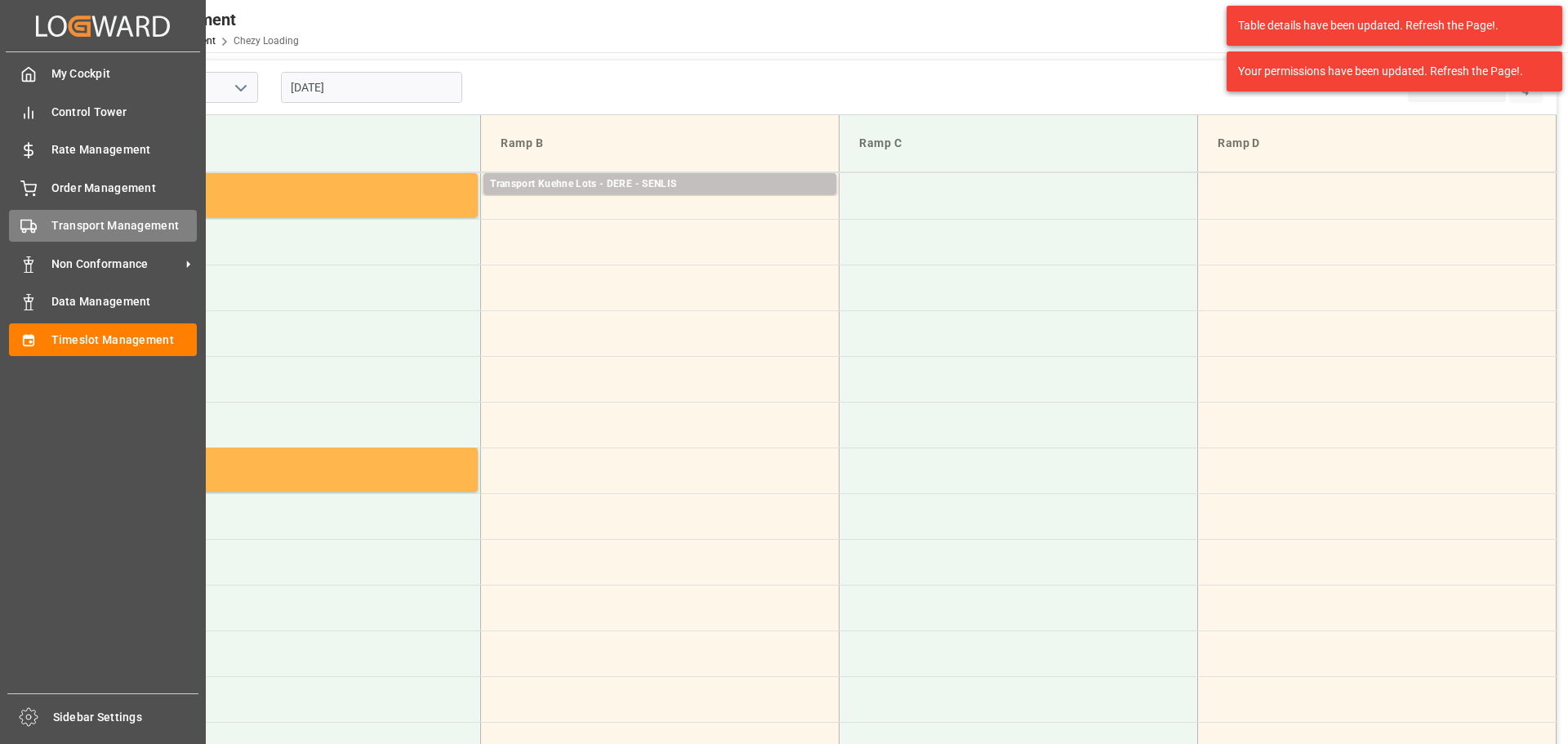
click at [140, 217] on div "Transport Management Transport Management" at bounding box center [103, 226] width 188 height 32
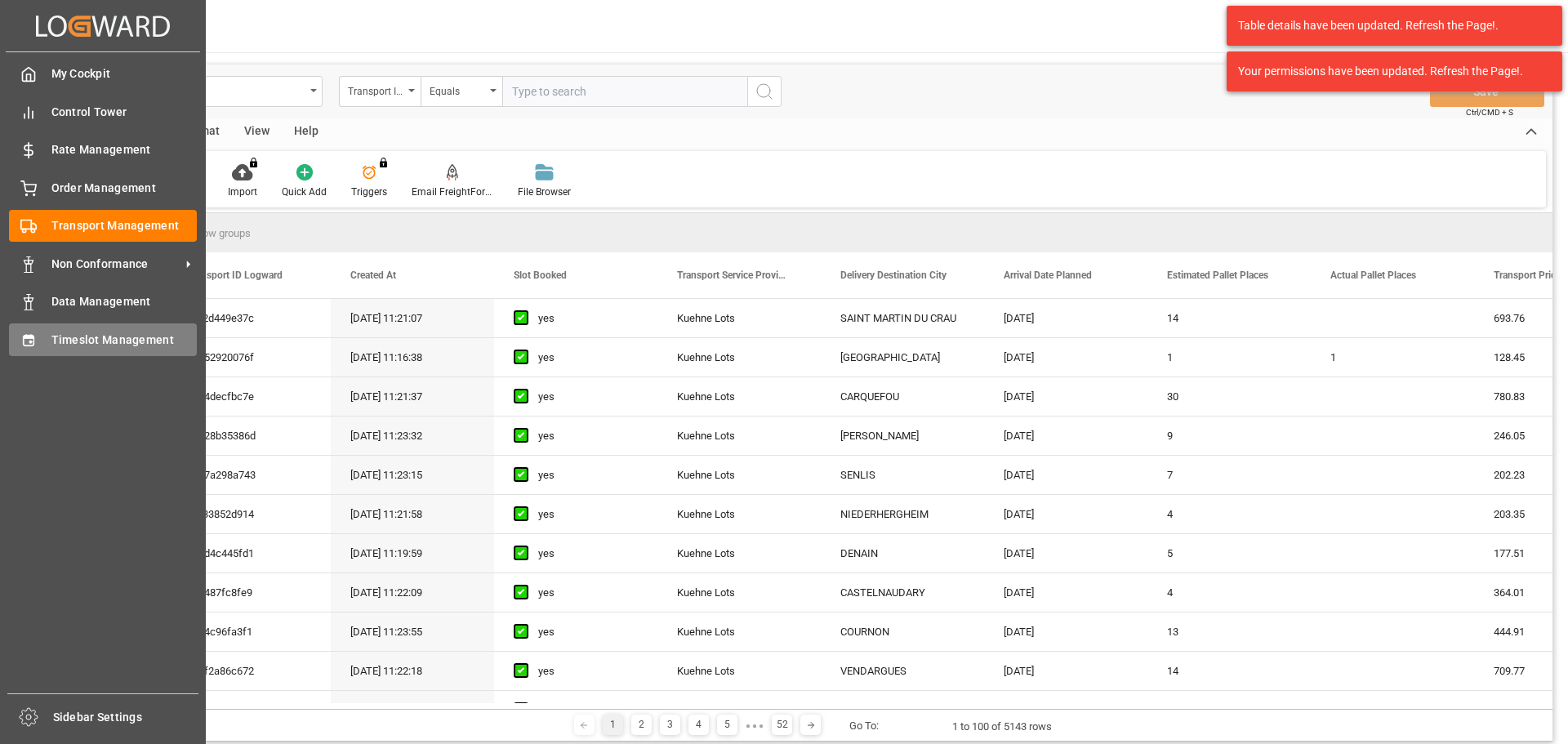
click at [139, 339] on span "Timeslot Management" at bounding box center [124, 340] width 146 height 18
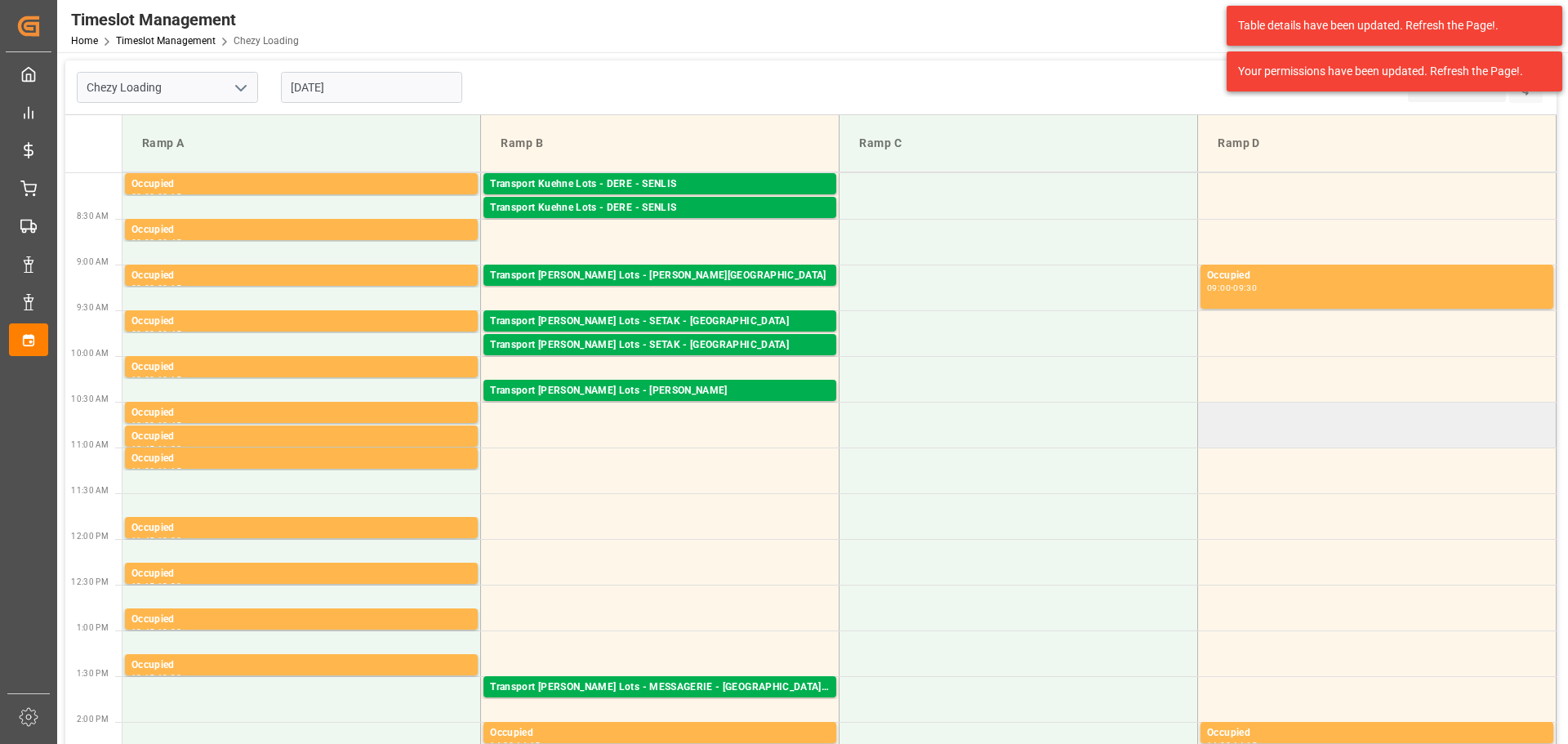
click at [1304, 422] on td at bounding box center [1378, 425] width 359 height 46
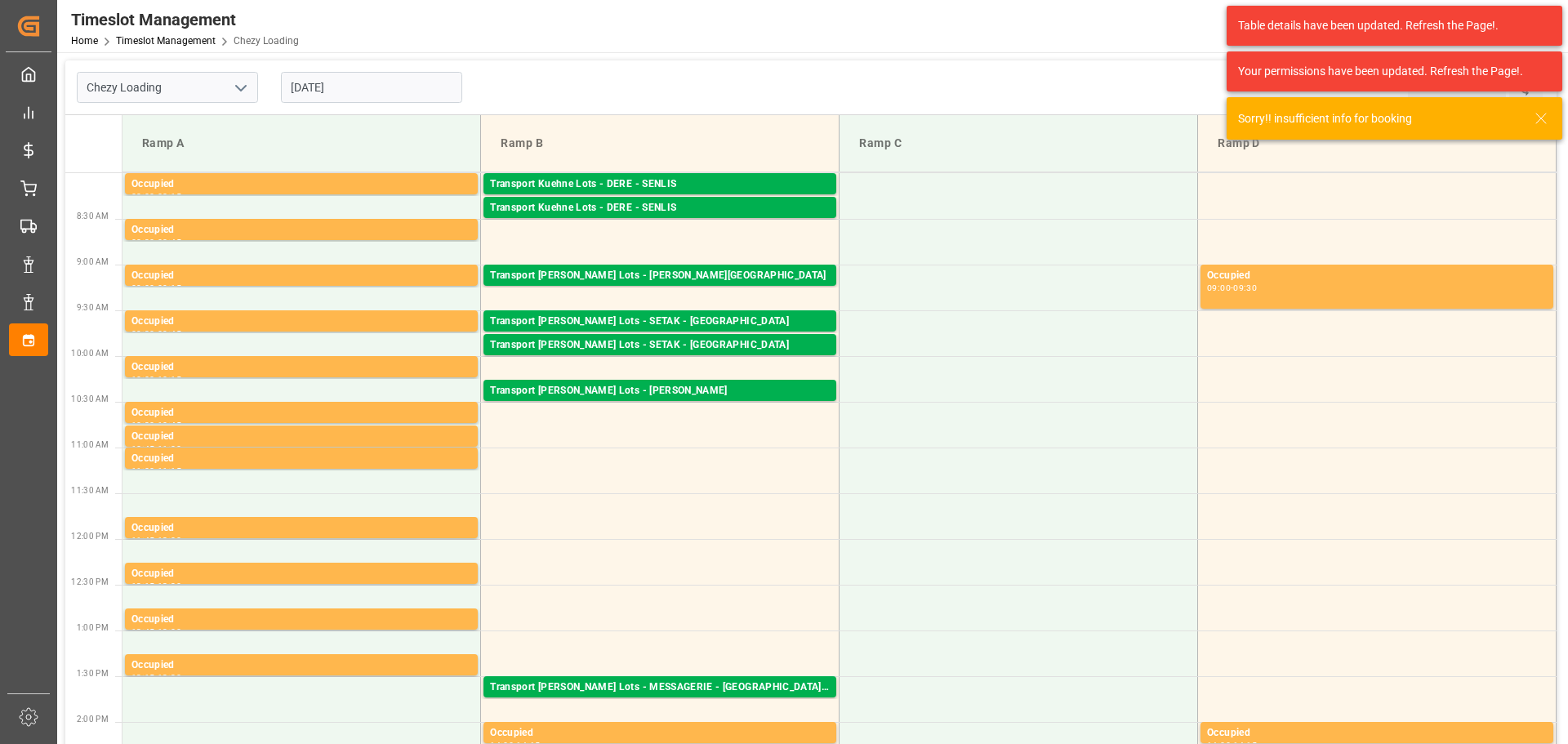
drag, startPoint x: 364, startPoint y: 78, endPoint x: 360, endPoint y: 106, distance: 28.3
click at [364, 78] on input "[DATE]" at bounding box center [371, 87] width 181 height 31
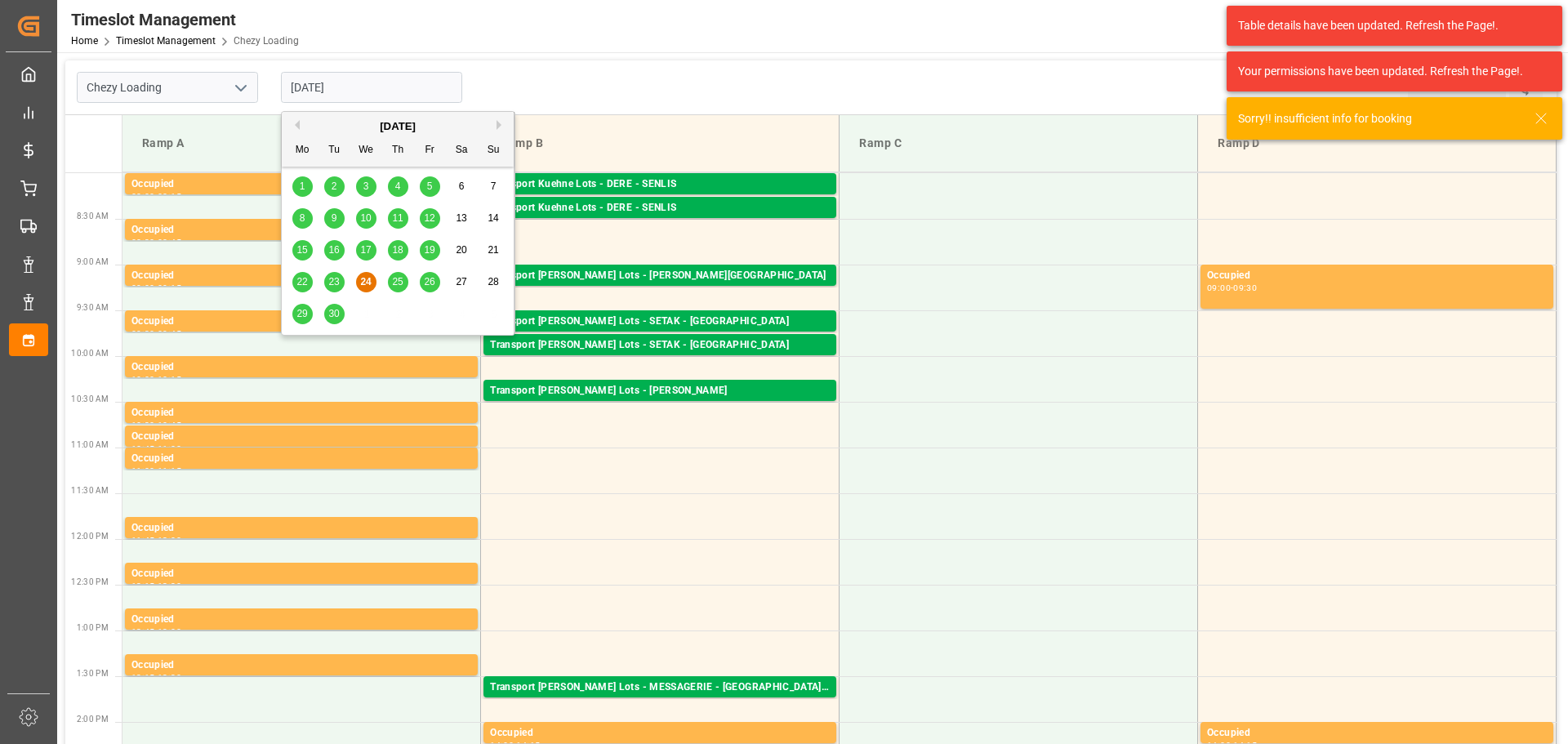
click at [300, 309] on span "29" at bounding box center [302, 314] width 11 height 12
type input "[DATE]"
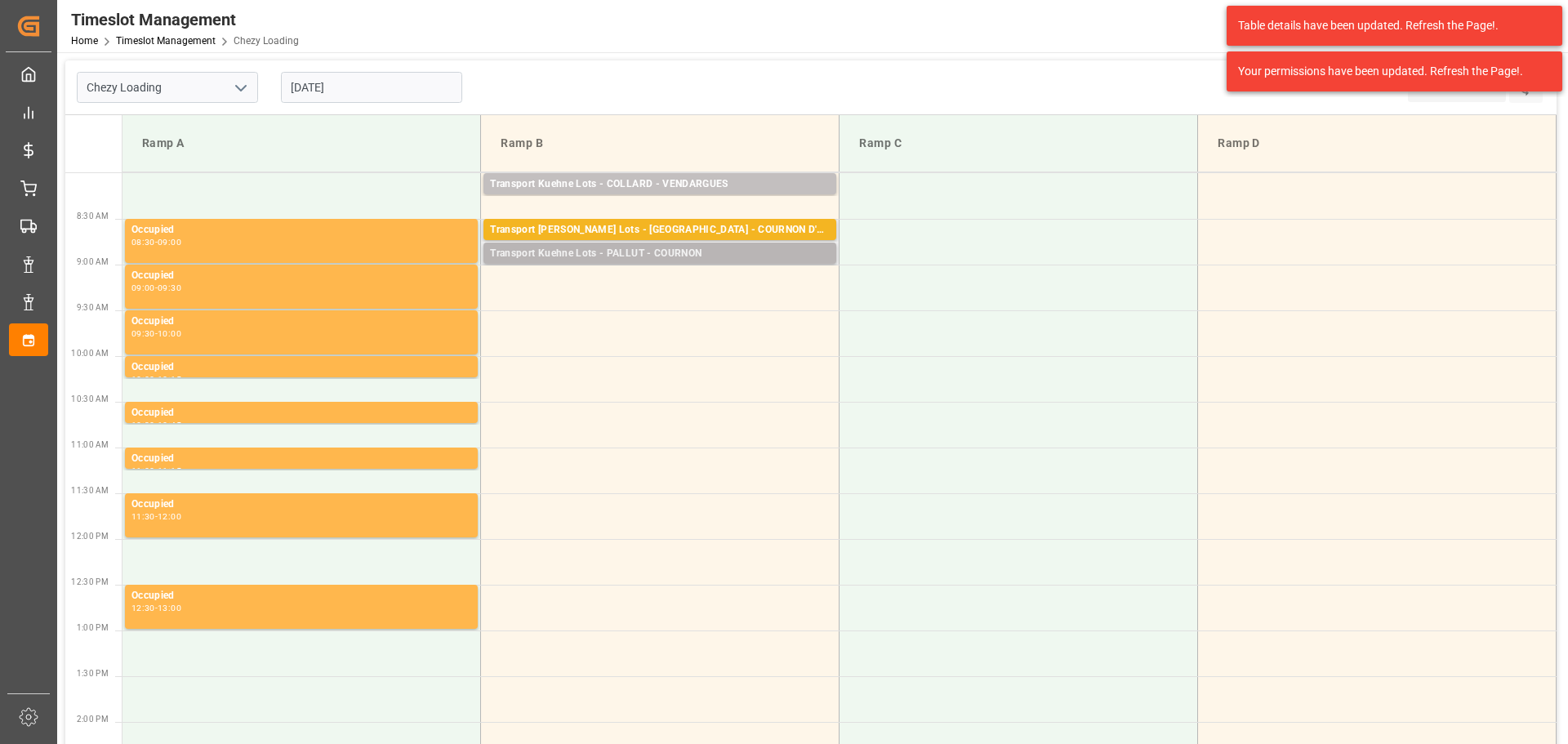
click at [679, 249] on div "Transport Kuehne Lots - PALLUT - COURNON" at bounding box center [660, 254] width 339 height 17
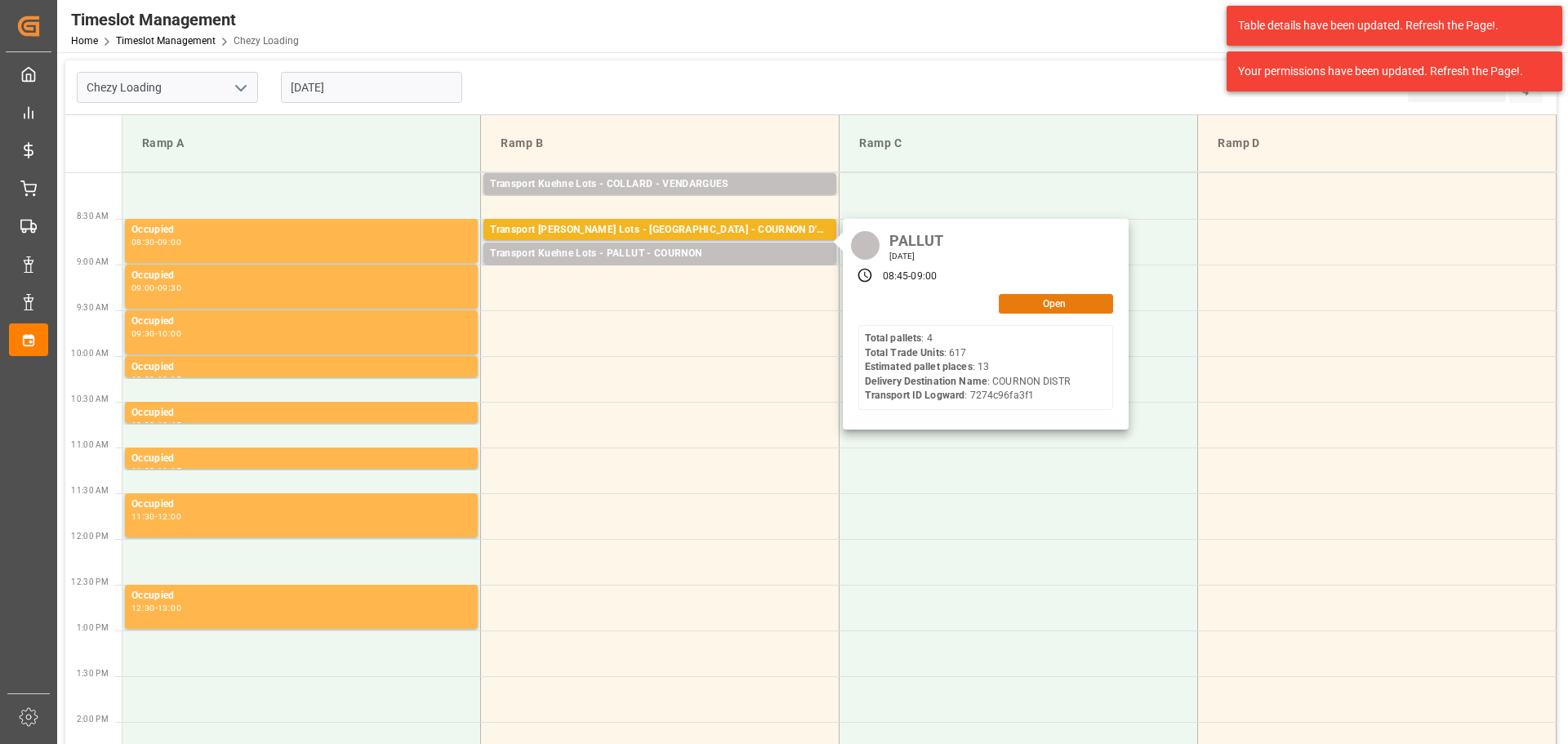
click at [1054, 304] on button "Open" at bounding box center [1056, 304] width 114 height 20
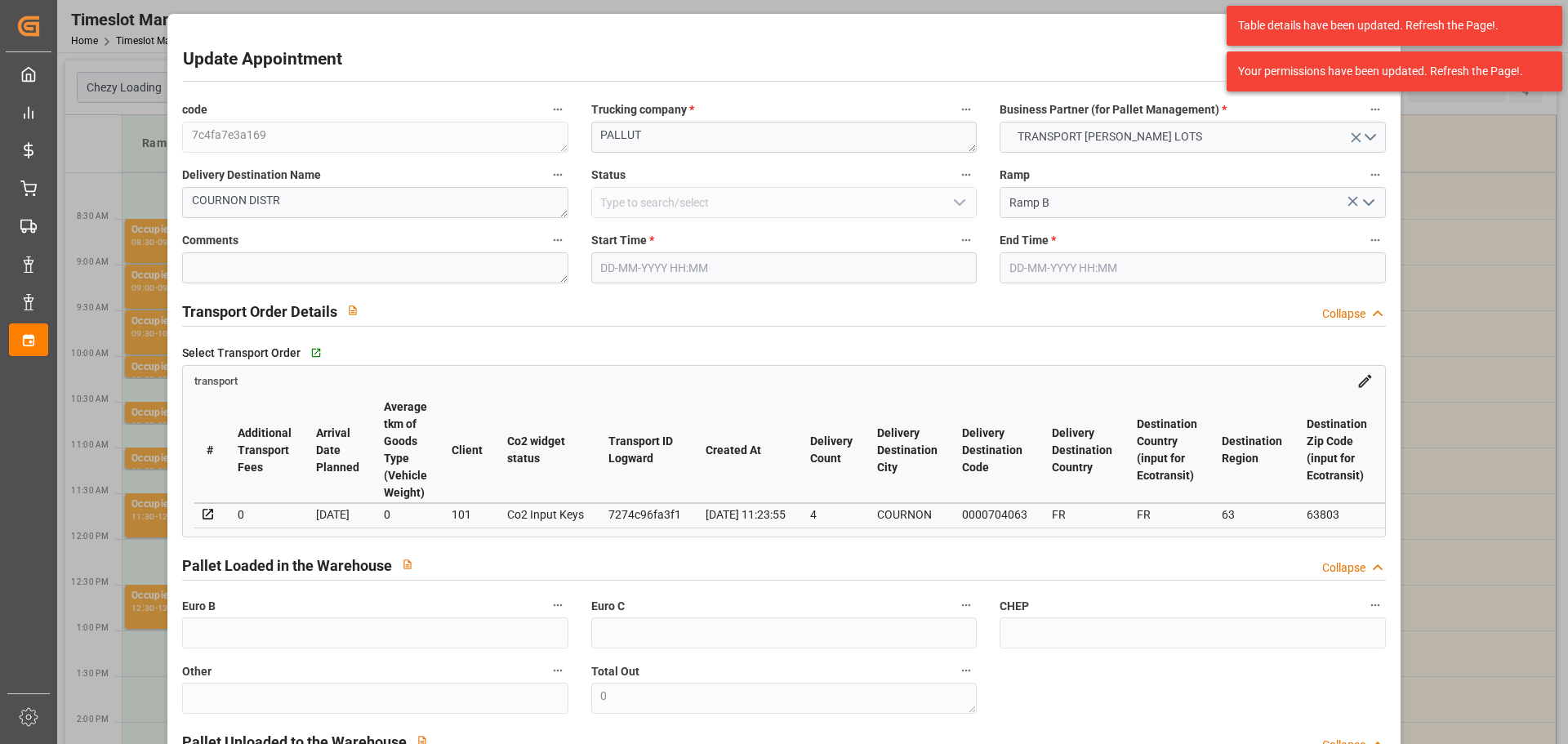
type input "[DATE] 08:45"
type input "[DATE] 09:00"
type input "[DATE] 12:14"
type input "[DATE] 11:23"
type input "[DATE]"
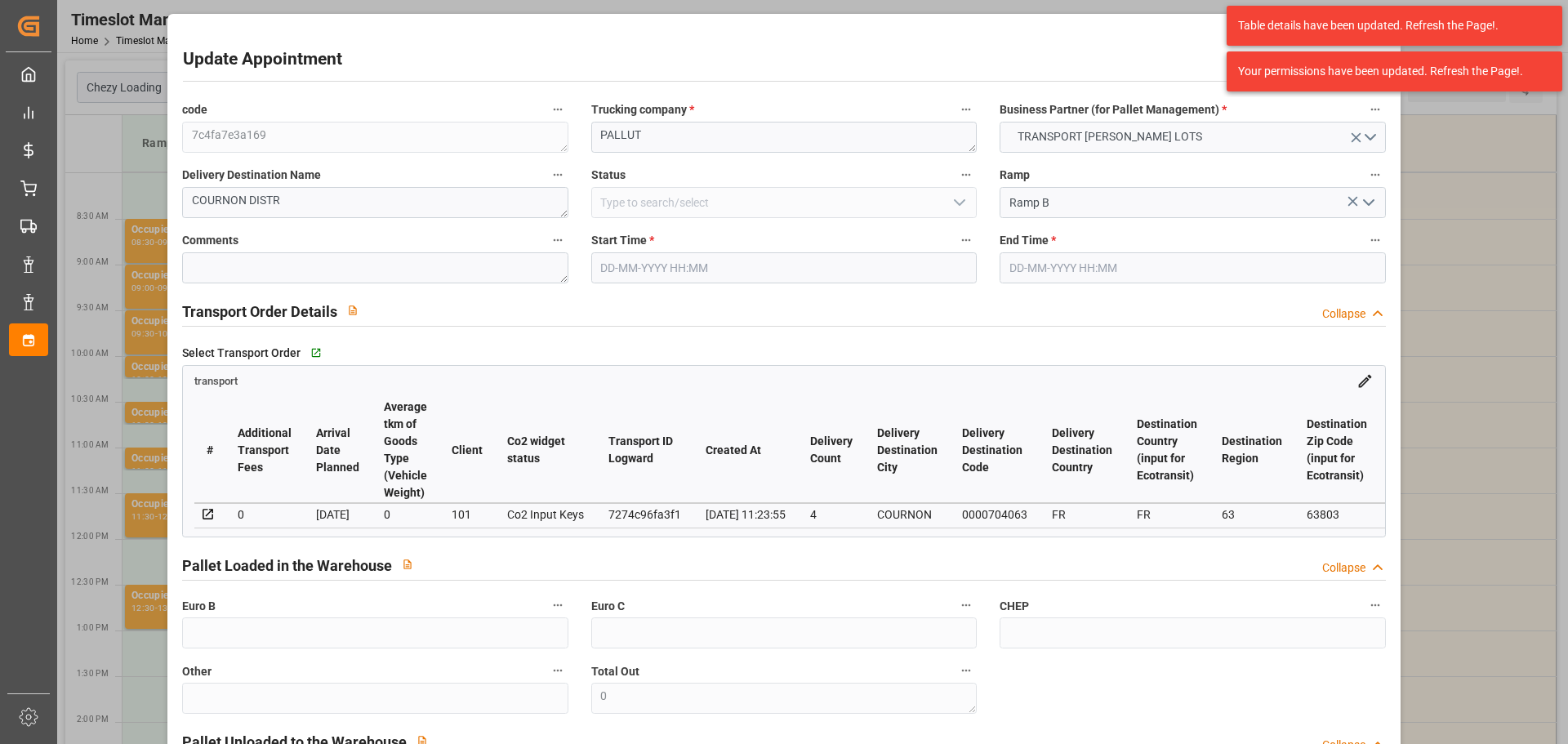
type input "[DATE]"
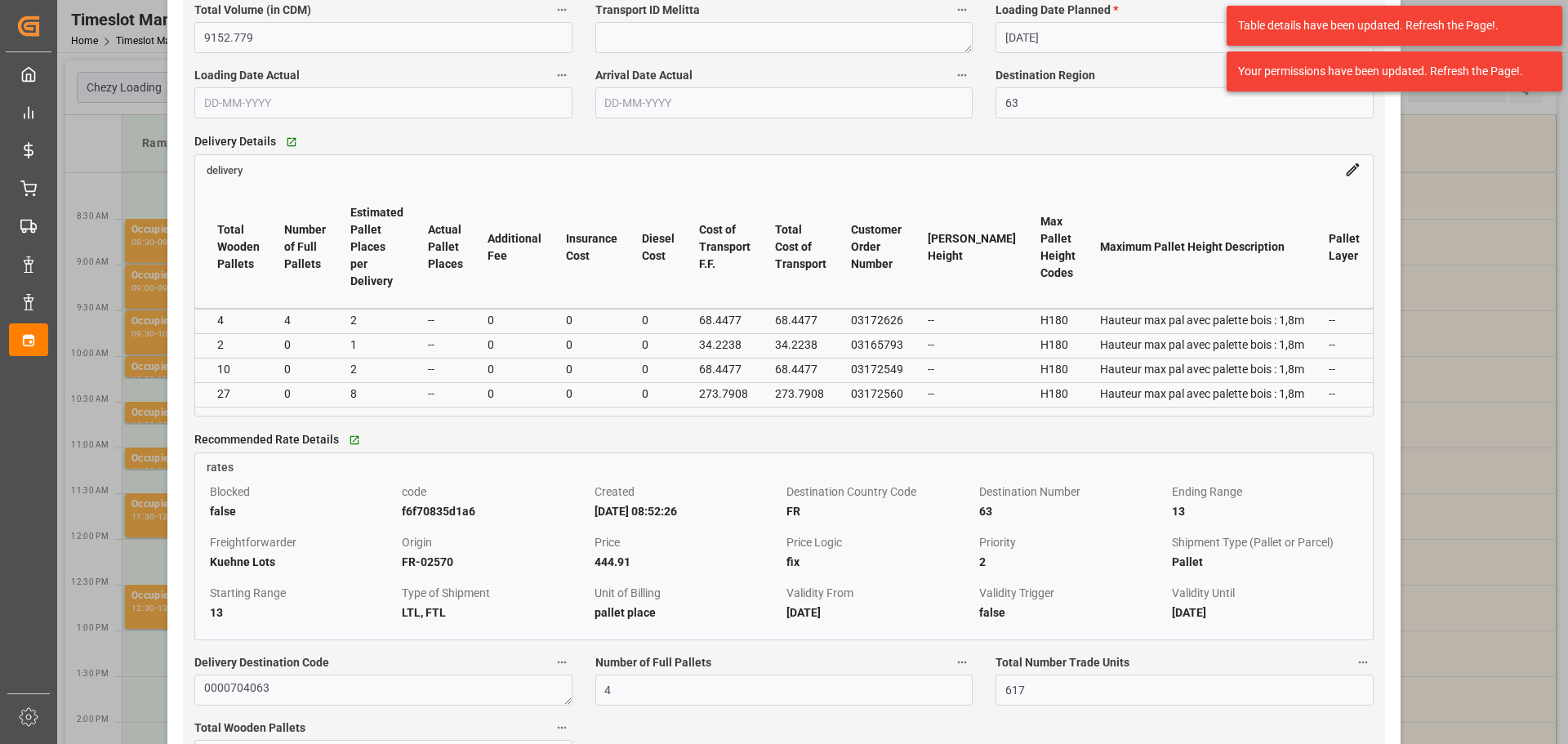
scroll to position [0, 3192]
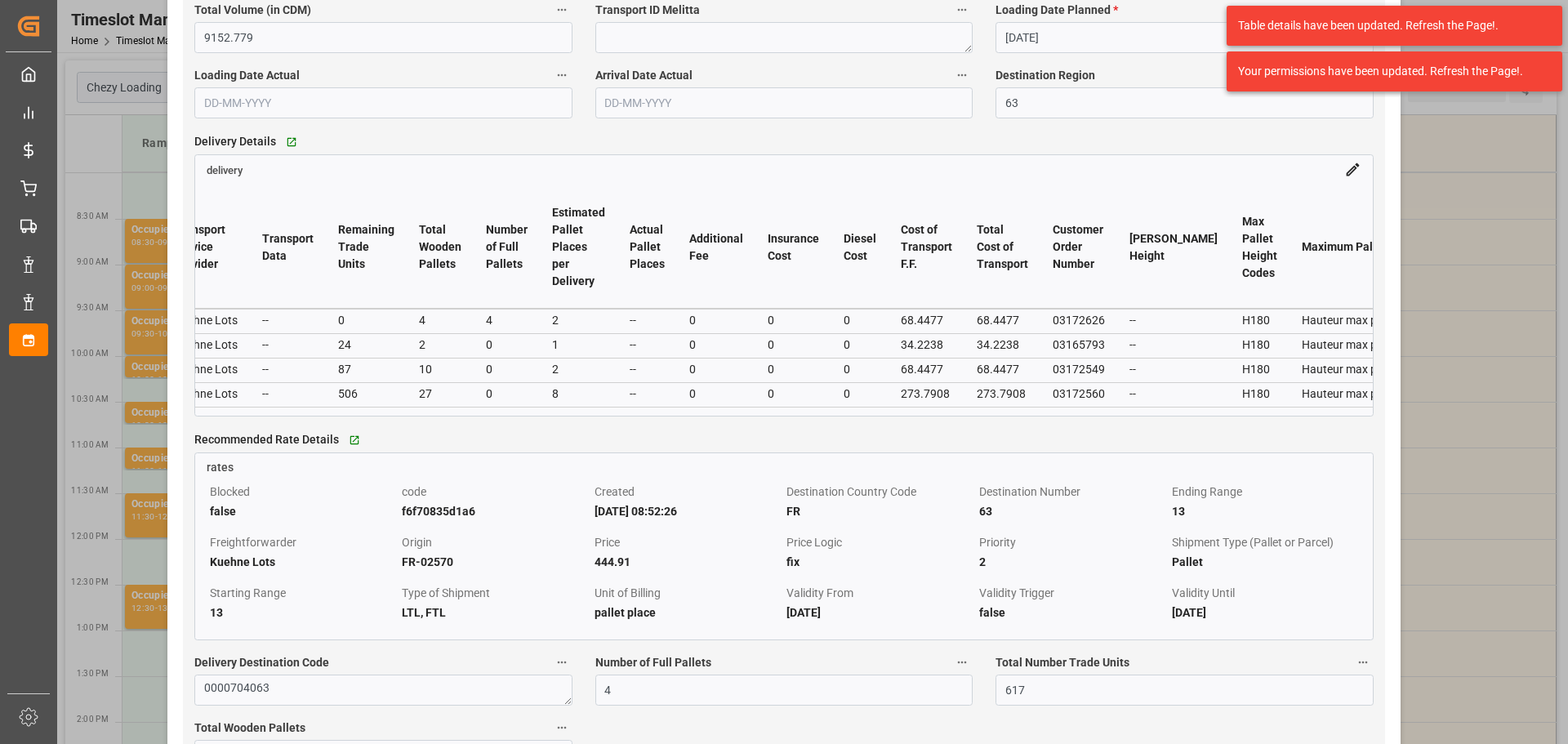
click at [1462, 551] on div "Update Appointment code 7c4fa7e3a169 Trucking company * PALLUT Business Partner…" at bounding box center [784, 372] width 1568 height 744
click at [256, 407] on td "--" at bounding box center [288, 394] width 76 height 24
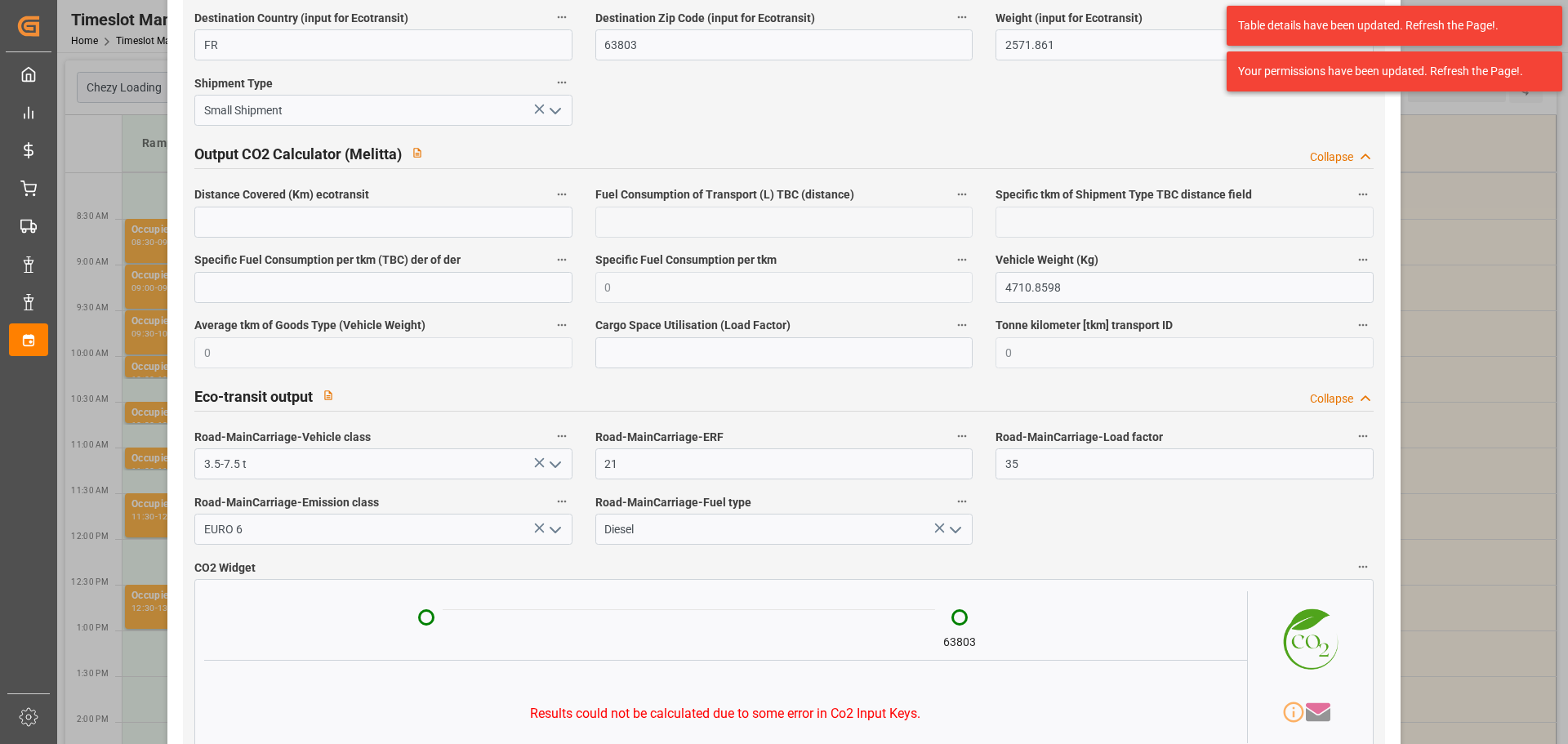
scroll to position [2761, 0]
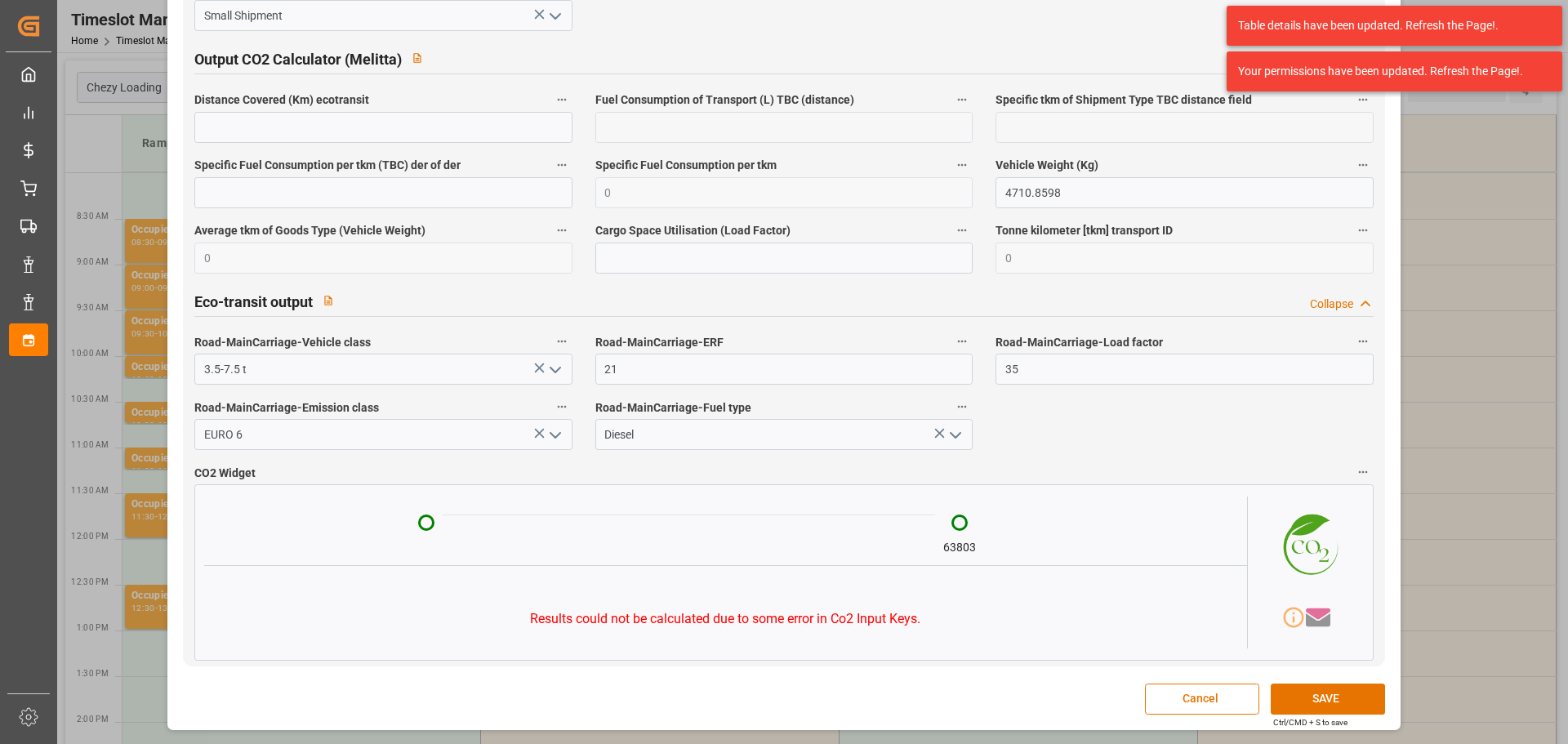
drag, startPoint x: 1304, startPoint y: 693, endPoint x: 1375, endPoint y: 558, distance: 152.5
click at [1304, 693] on button "SAVE" at bounding box center [1328, 699] width 114 height 31
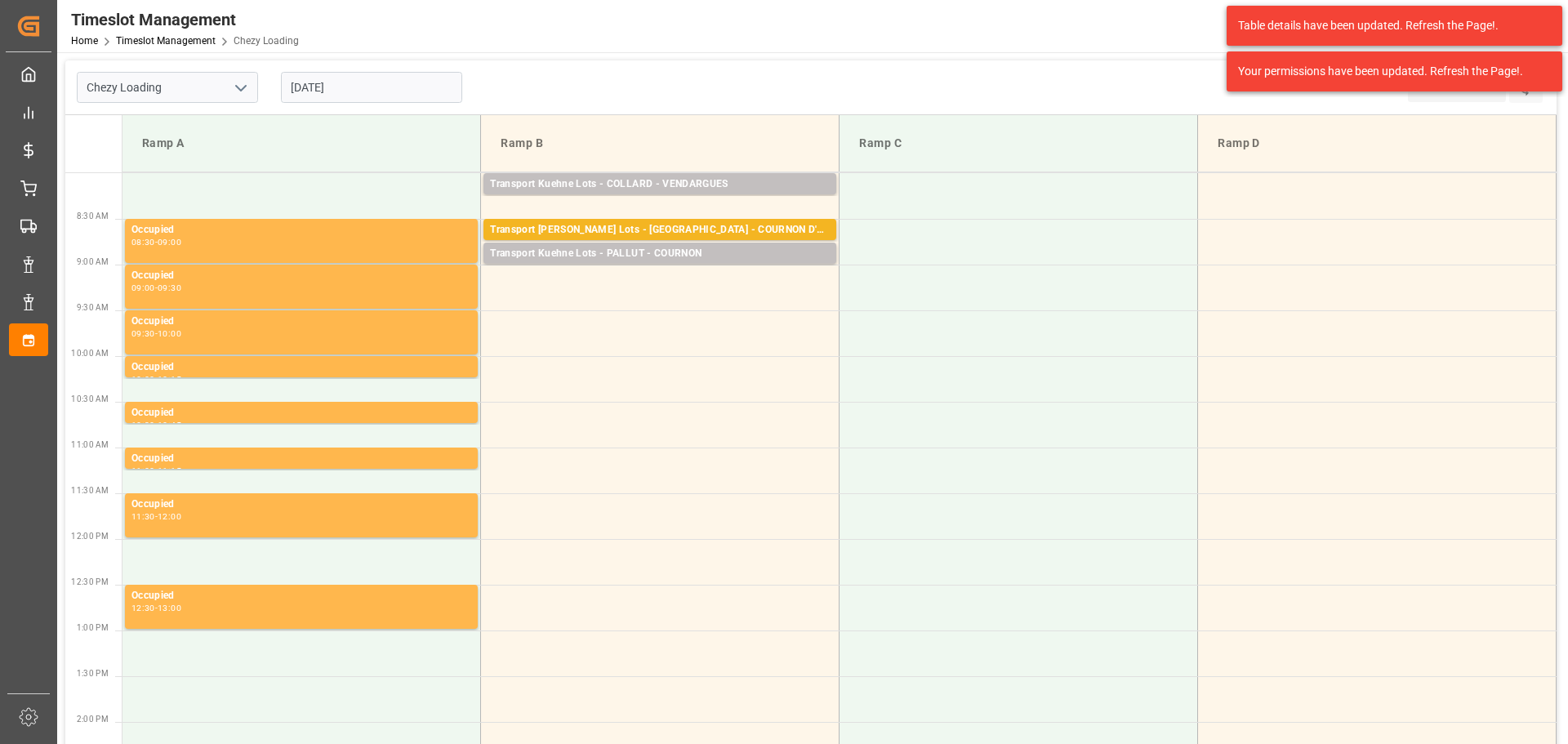
click at [307, 91] on input "[DATE]" at bounding box center [371, 87] width 181 height 31
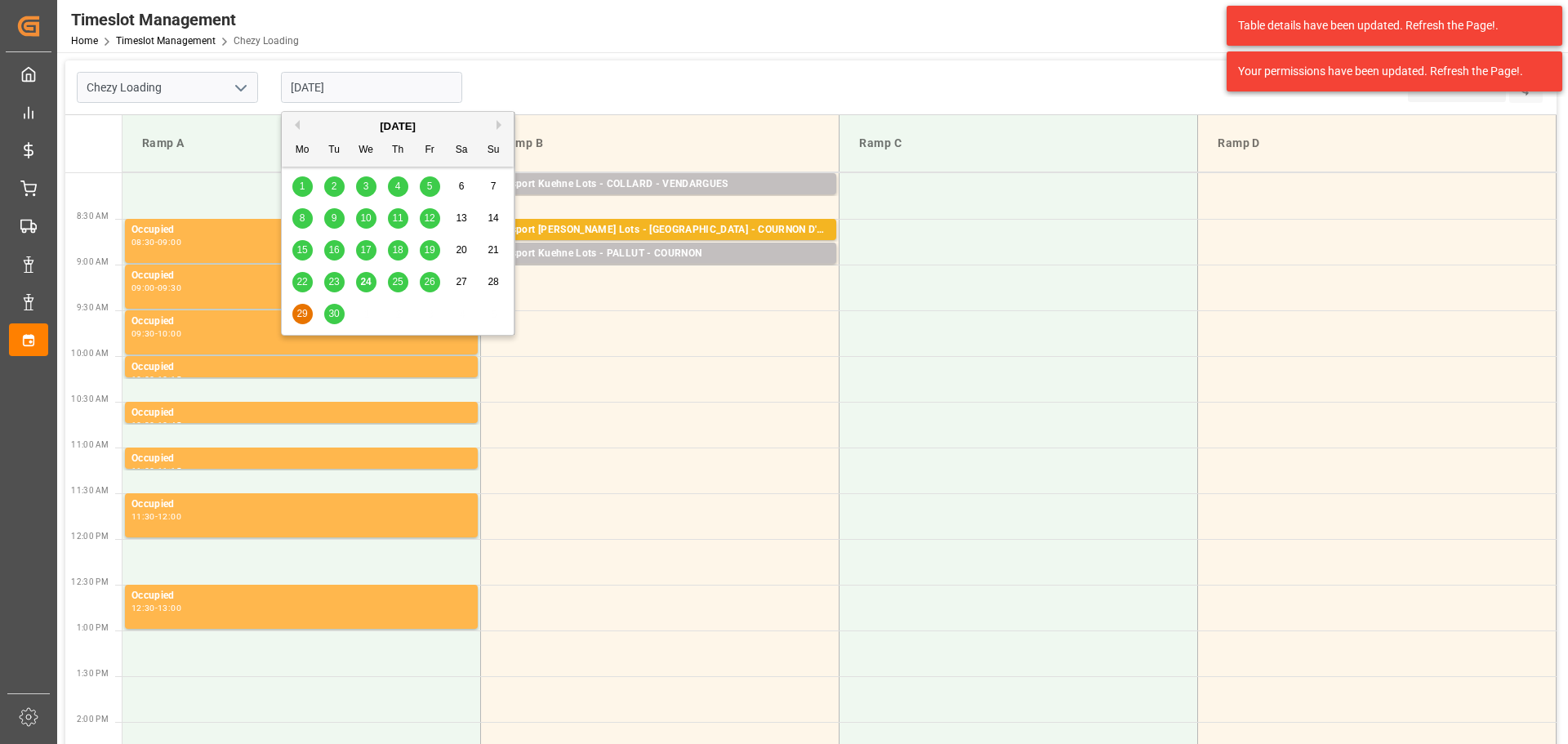
click at [389, 284] on div "25" at bounding box center [398, 283] width 20 height 20
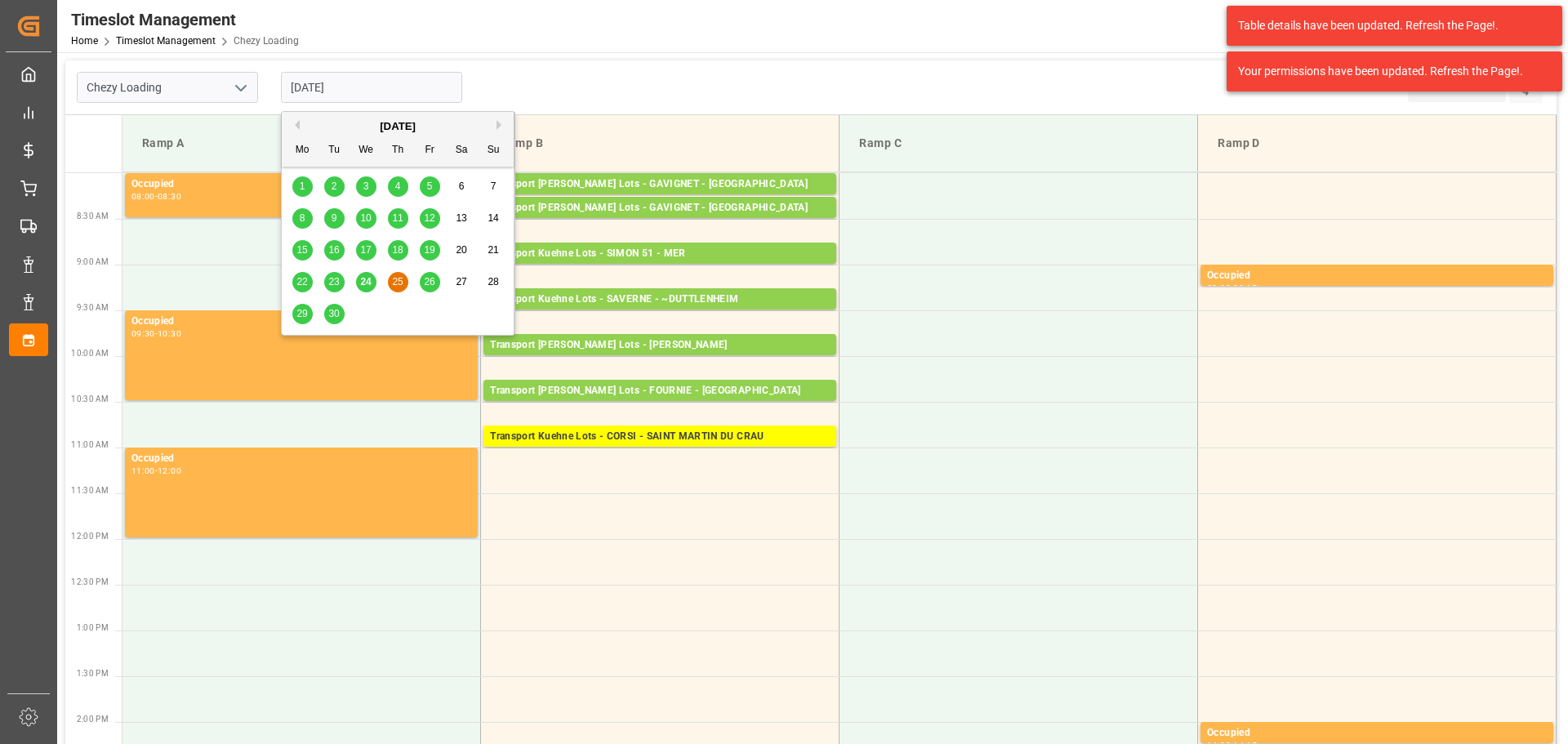
click at [366, 82] on input "[DATE]" at bounding box center [371, 87] width 181 height 31
click at [429, 274] on div "26" at bounding box center [430, 283] width 20 height 20
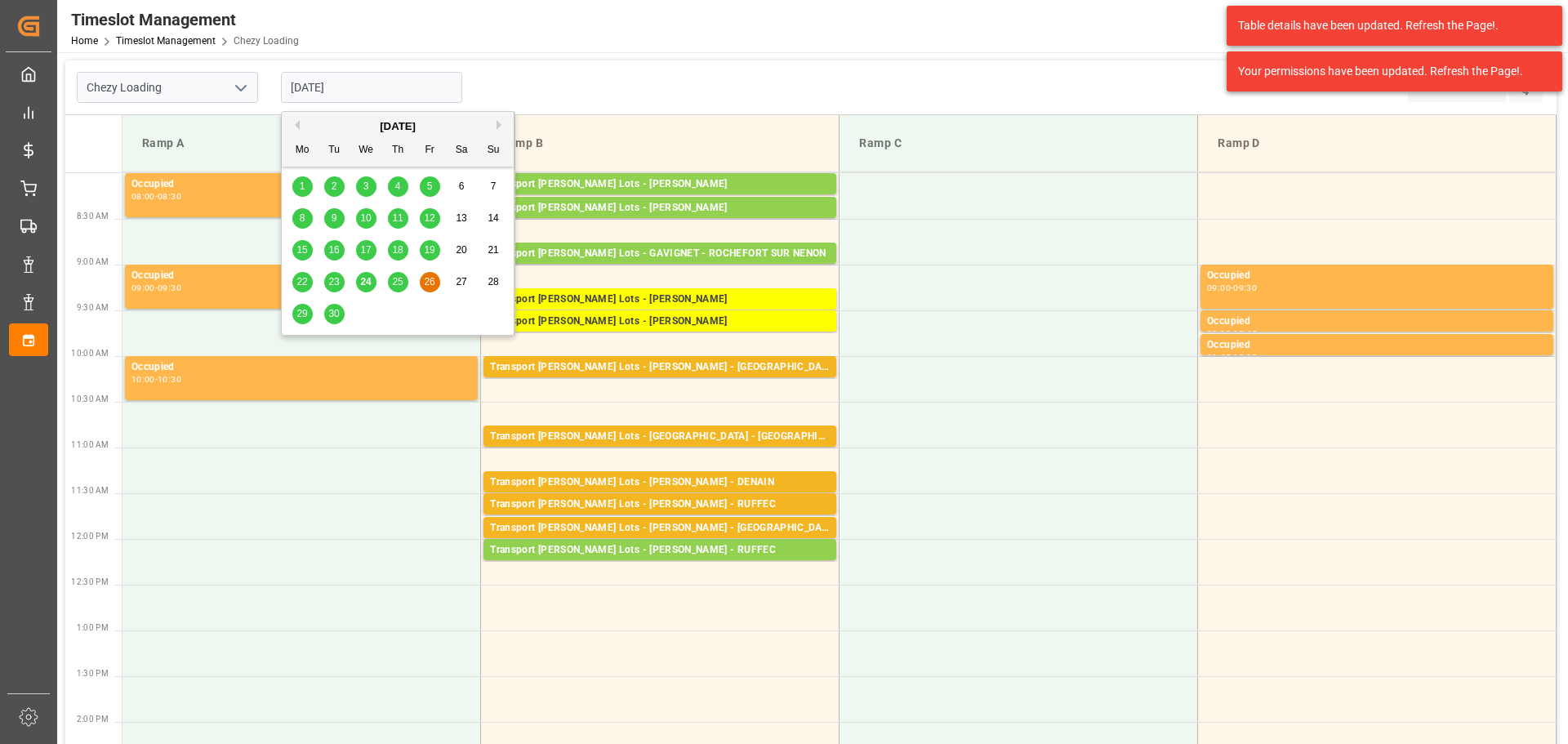
click at [385, 87] on input "[DATE]" at bounding box center [371, 87] width 181 height 31
click at [400, 283] on span "25" at bounding box center [397, 282] width 11 height 12
type input "[DATE]"
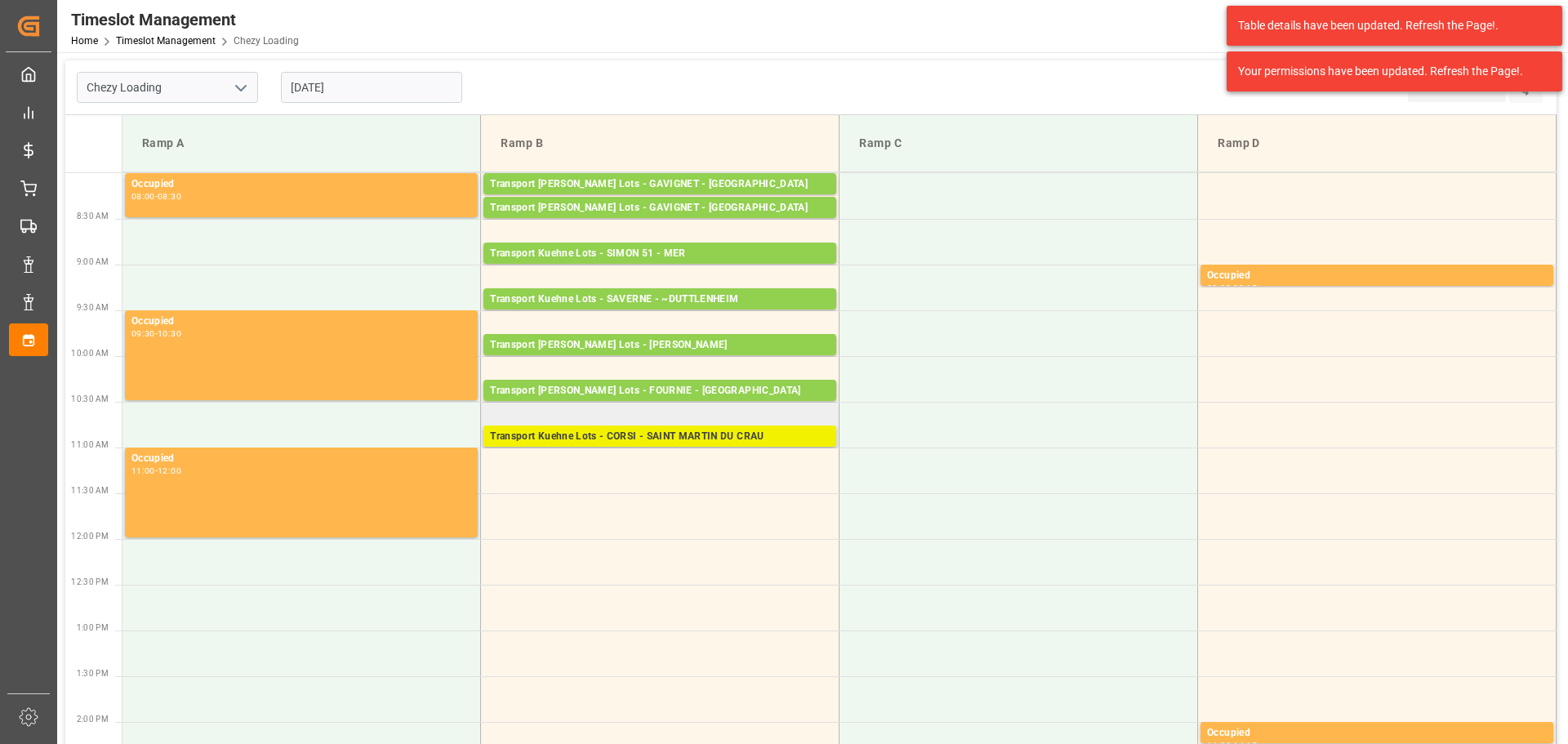
click at [649, 436] on div "Transport Kuehne Lots - CORSI - SAINT MARTIN DU CRAU" at bounding box center [660, 437] width 339 height 17
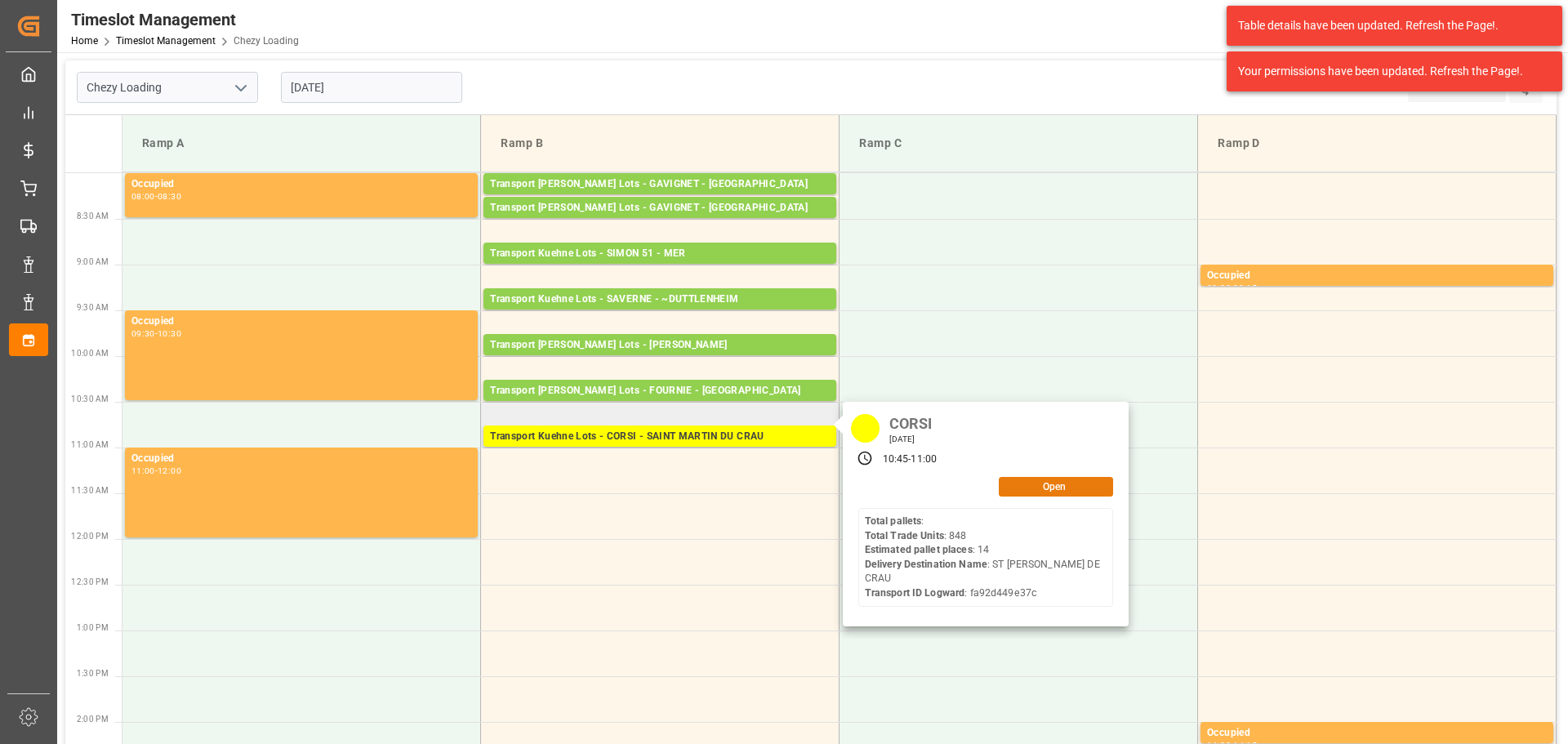
click at [1053, 487] on button "Open" at bounding box center [1056, 487] width 114 height 20
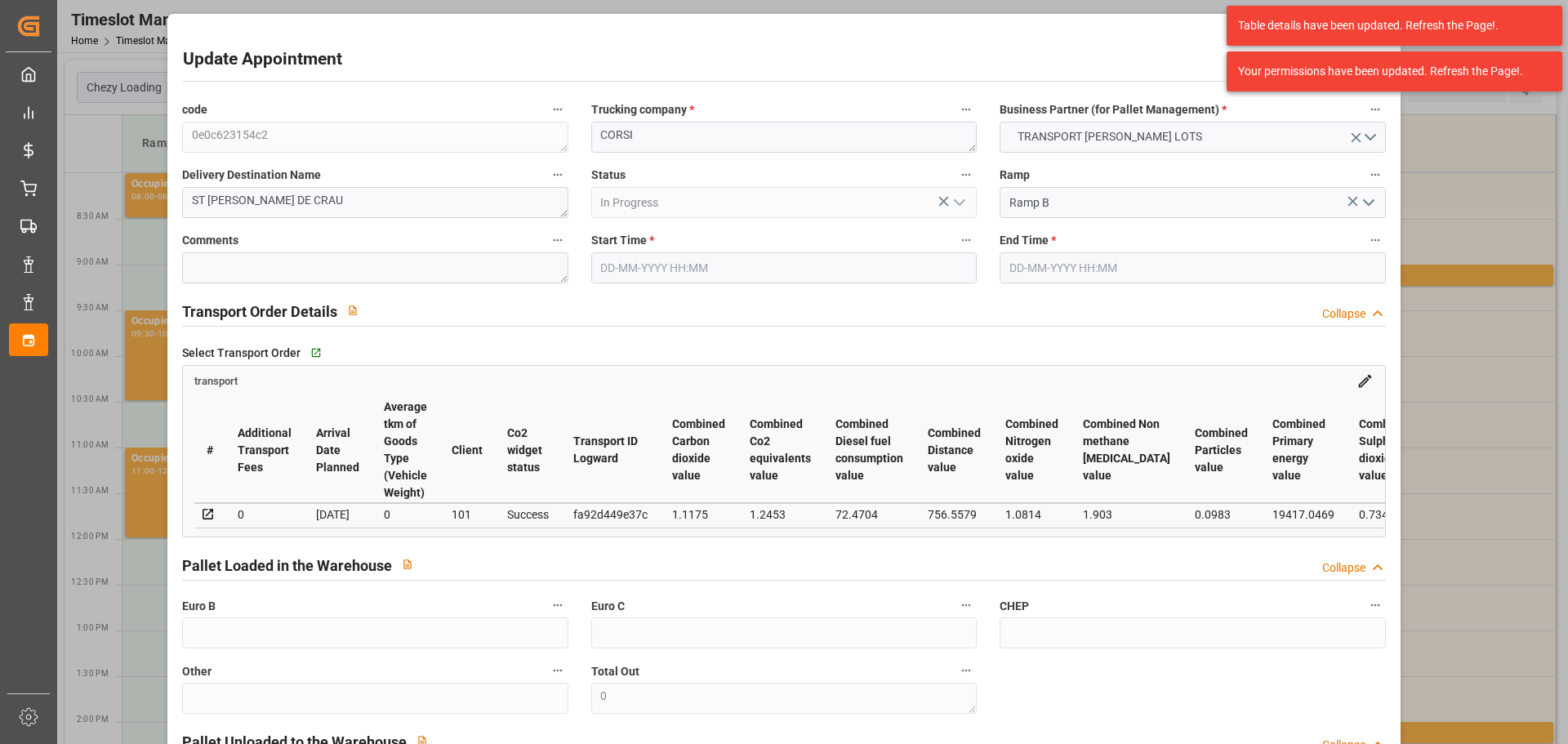
type input "[DATE] 10:45"
type input "[DATE] 11:00"
type input "[DATE] 12:59"
type input "[DATE] 11:21"
type input "[DATE]"
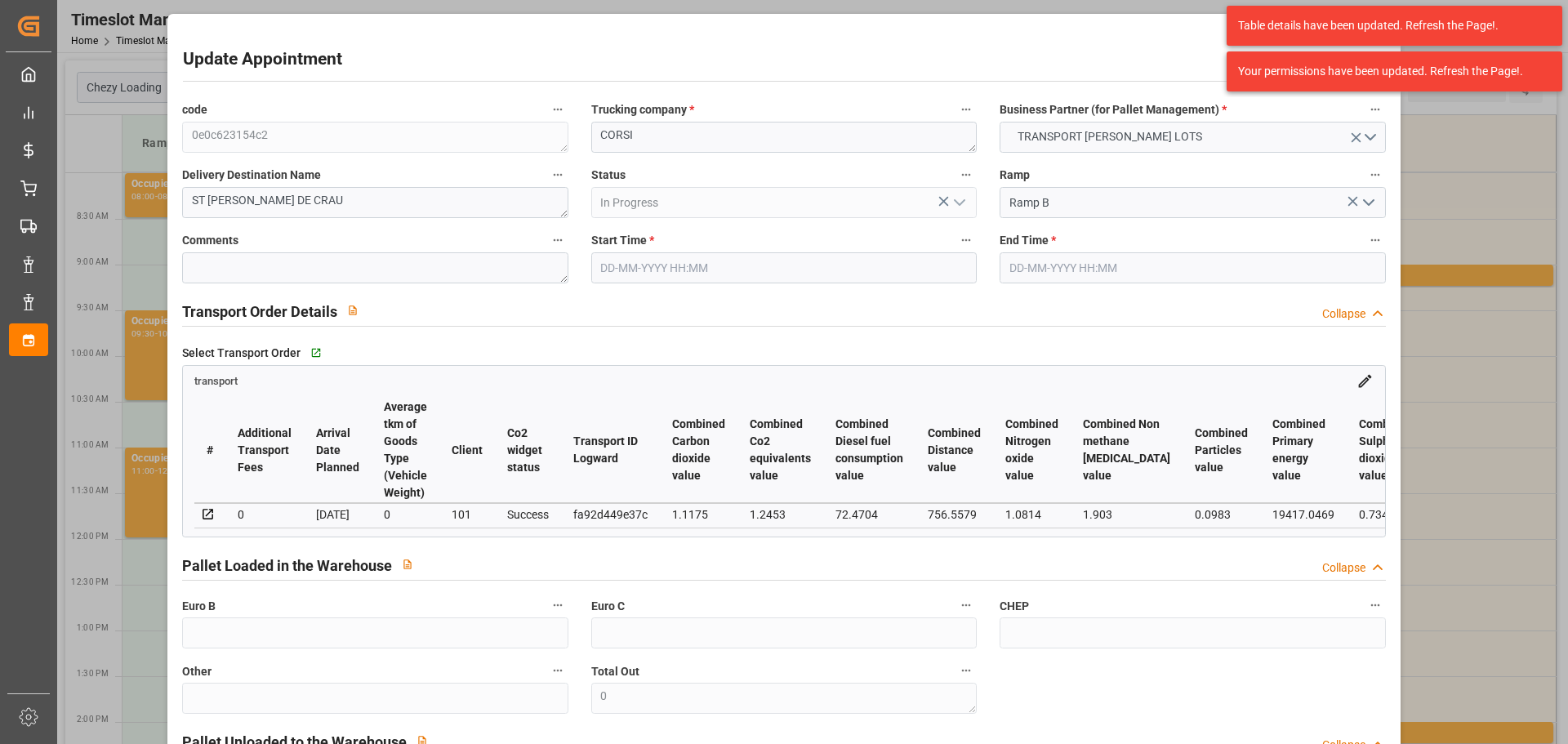
type input "[DATE]"
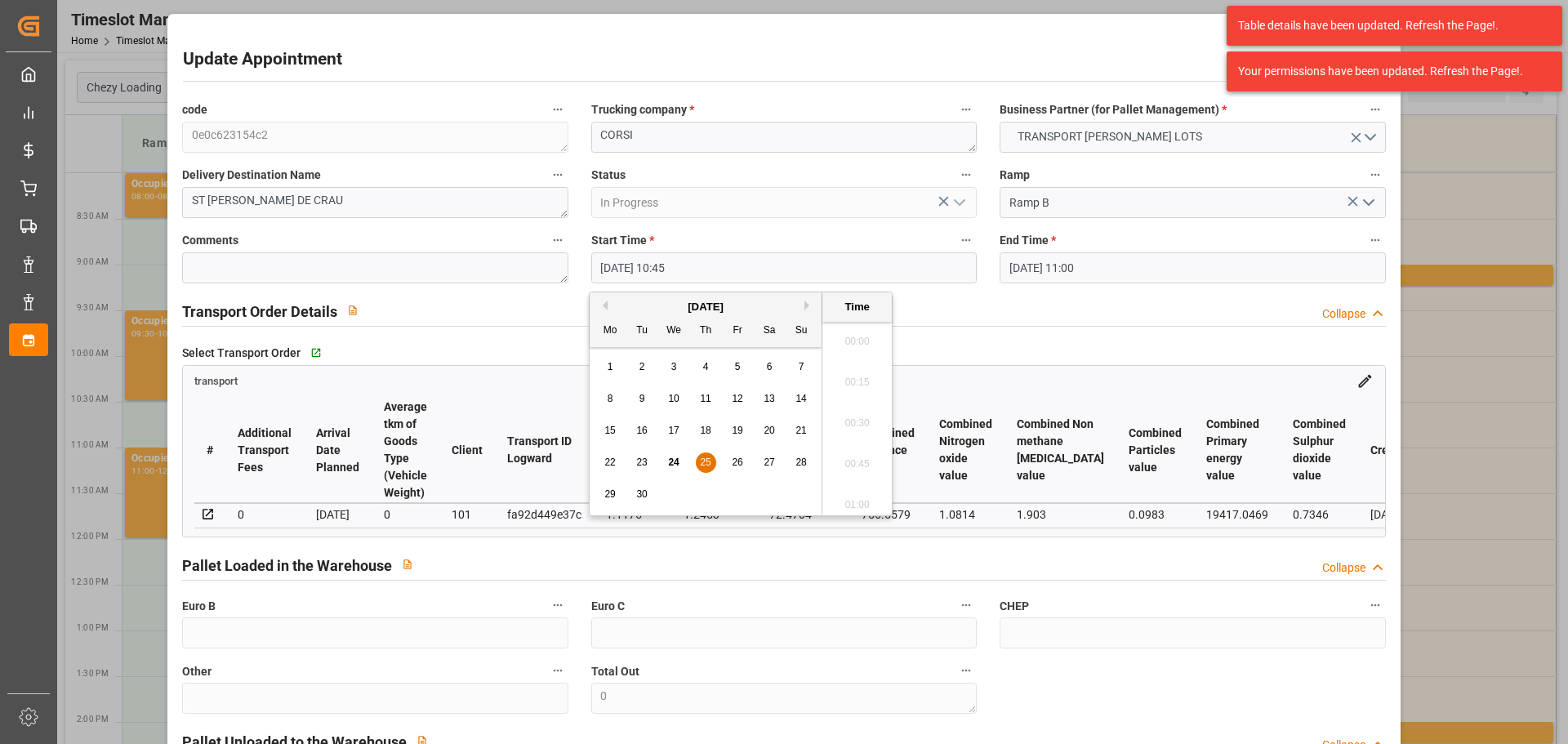
click at [632, 254] on input "[DATE] 10:45" at bounding box center [784, 268] width 385 height 31
drag, startPoint x: 739, startPoint y: 459, endPoint x: 869, endPoint y: 359, distance: 164.0
click at [741, 457] on span "26" at bounding box center [737, 462] width 11 height 12
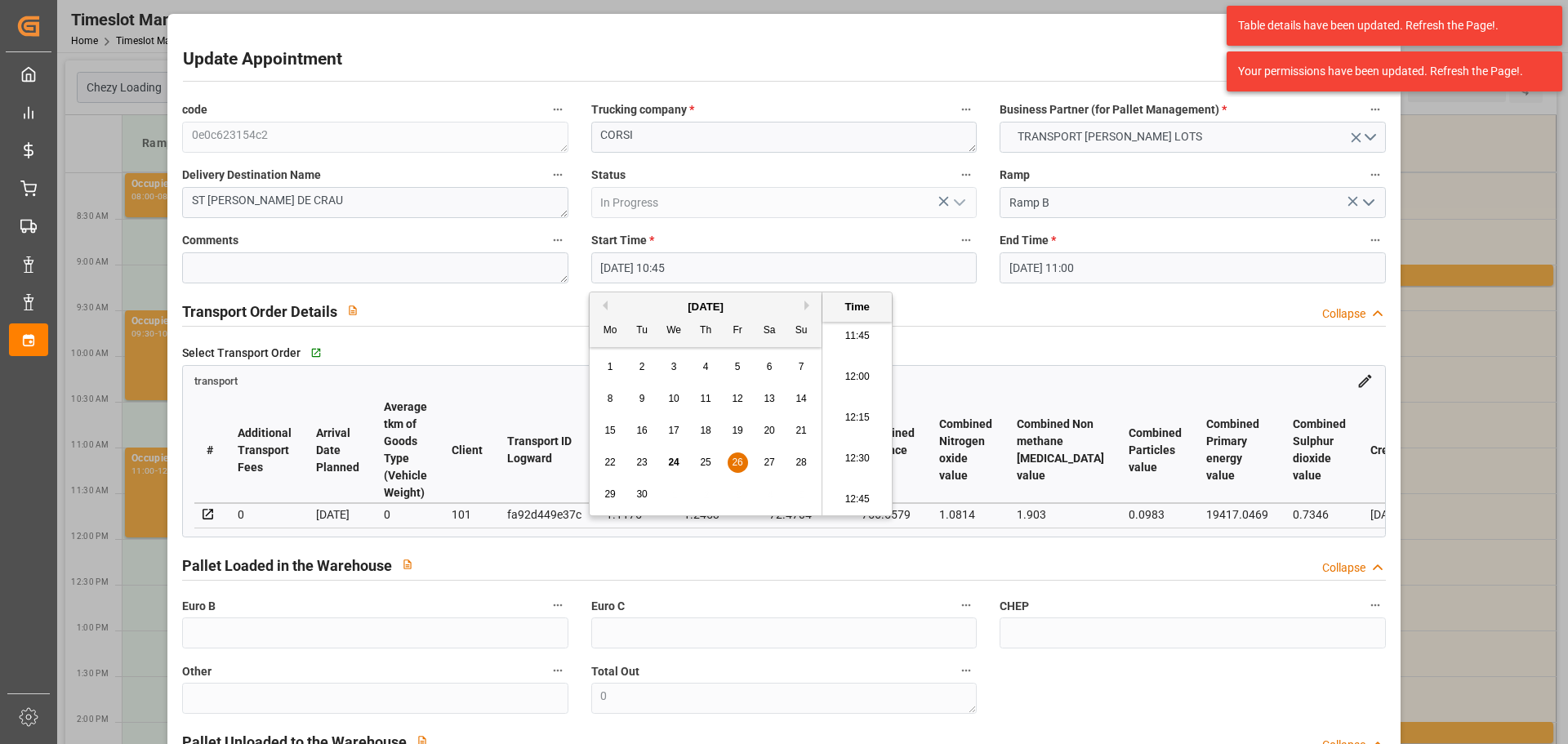
click at [846, 450] on li "12:30" at bounding box center [857, 459] width 69 height 41
type input "[DATE] 12:30"
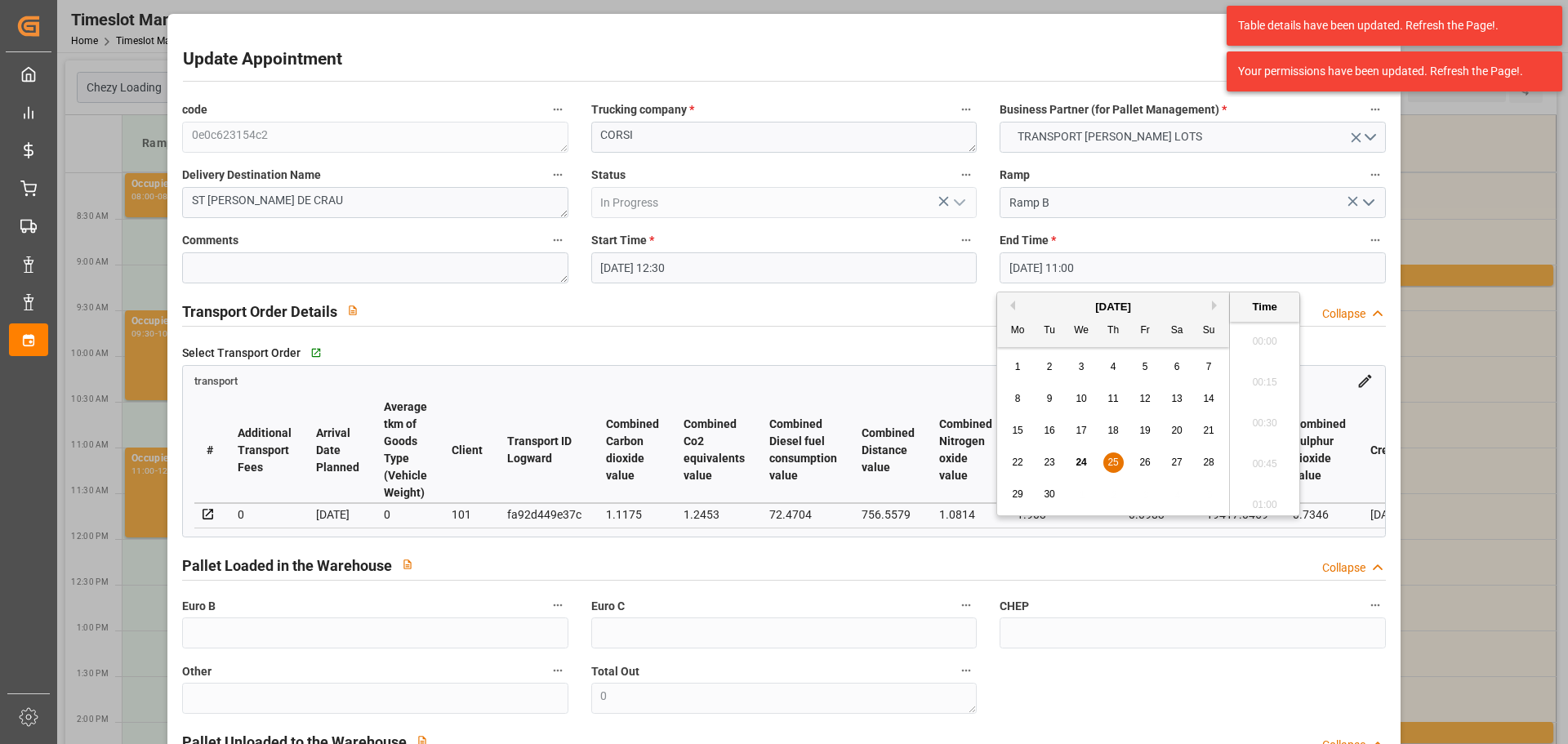
drag, startPoint x: 1037, startPoint y: 269, endPoint x: 1143, endPoint y: 475, distance: 231.7
click at [1041, 269] on input "[DATE] 11:00" at bounding box center [1193, 268] width 385 height 31
click at [1143, 459] on span "26" at bounding box center [1144, 462] width 11 height 12
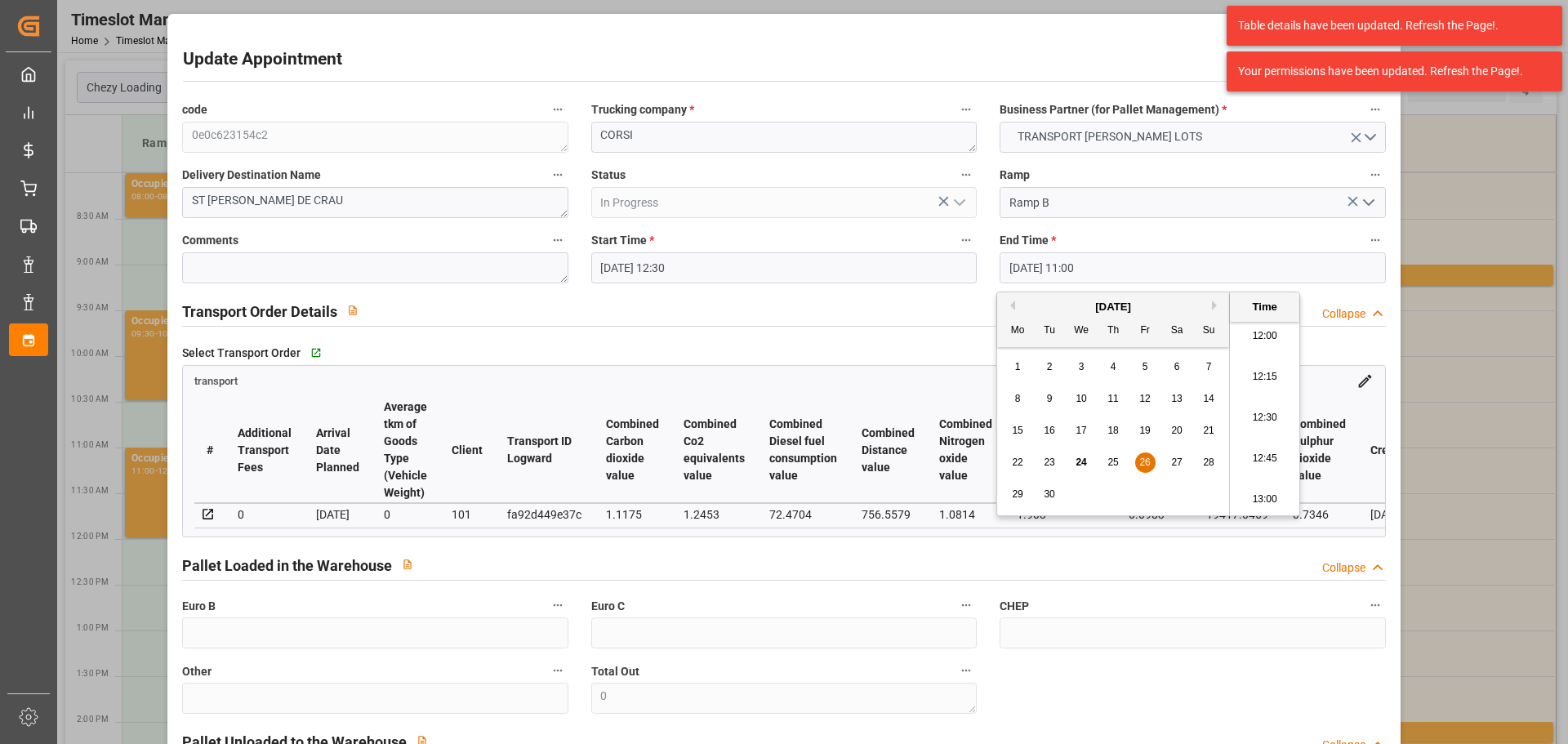
click at [1260, 450] on li "12:45" at bounding box center [1264, 459] width 69 height 41
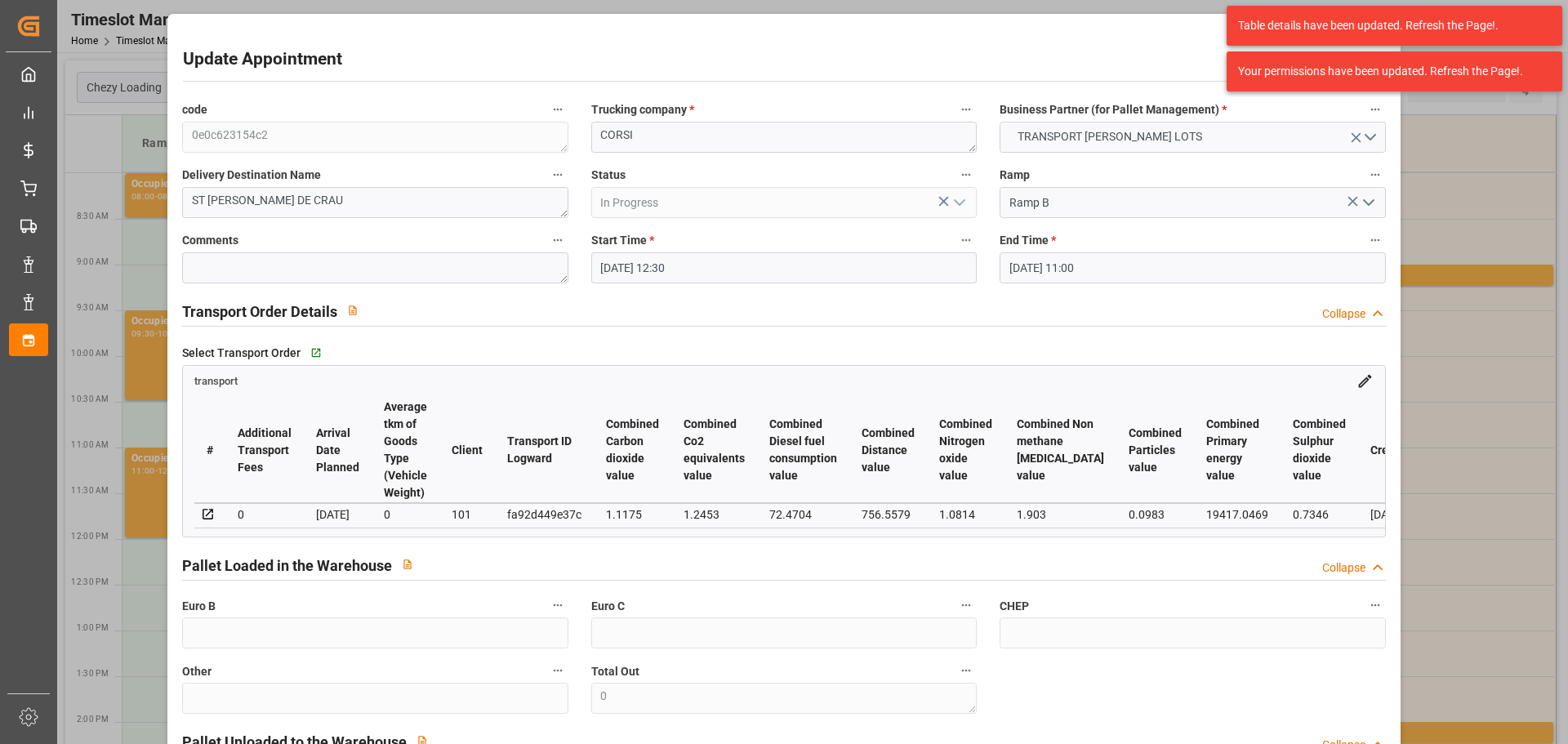
type input "[DATE] 12:45"
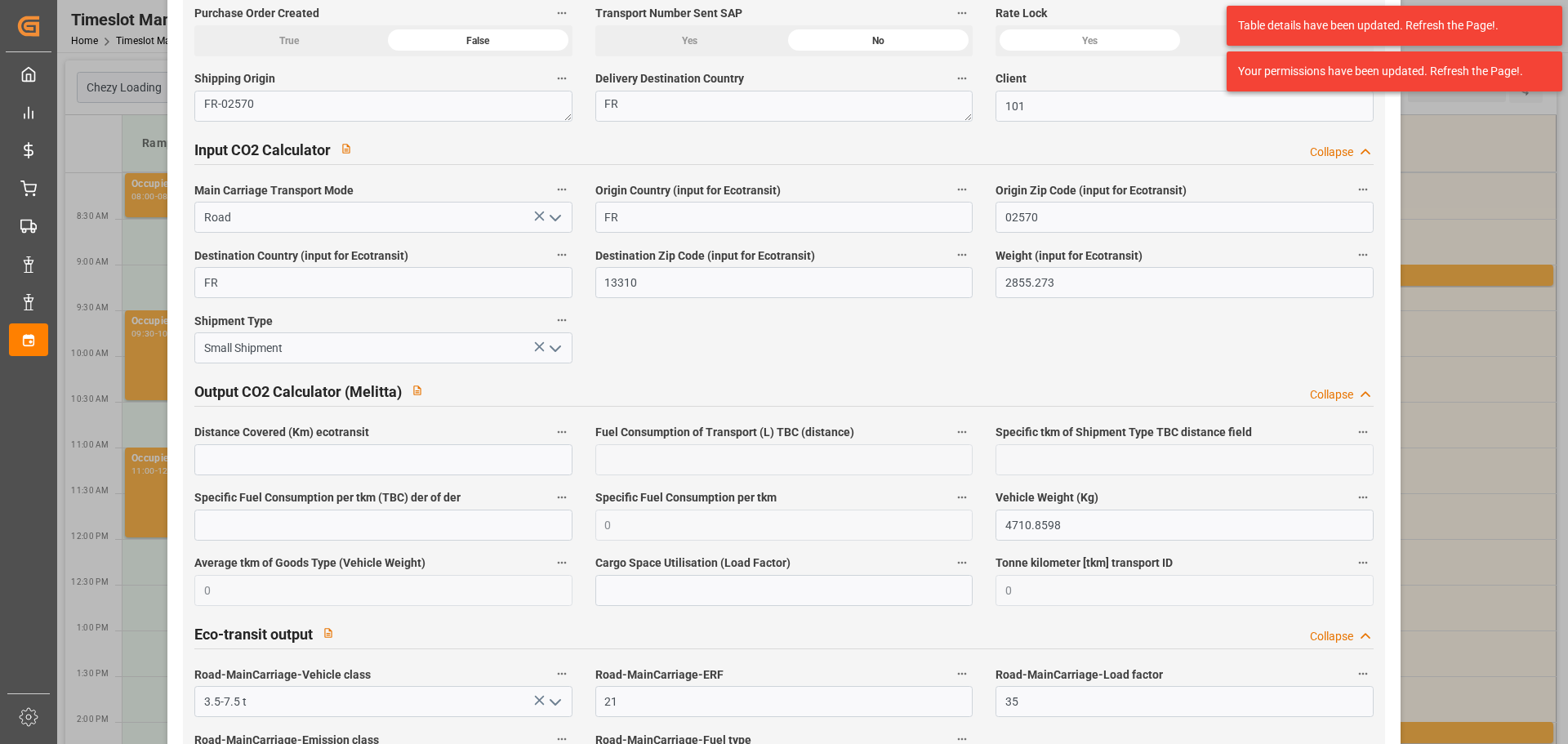
scroll to position [2725, 0]
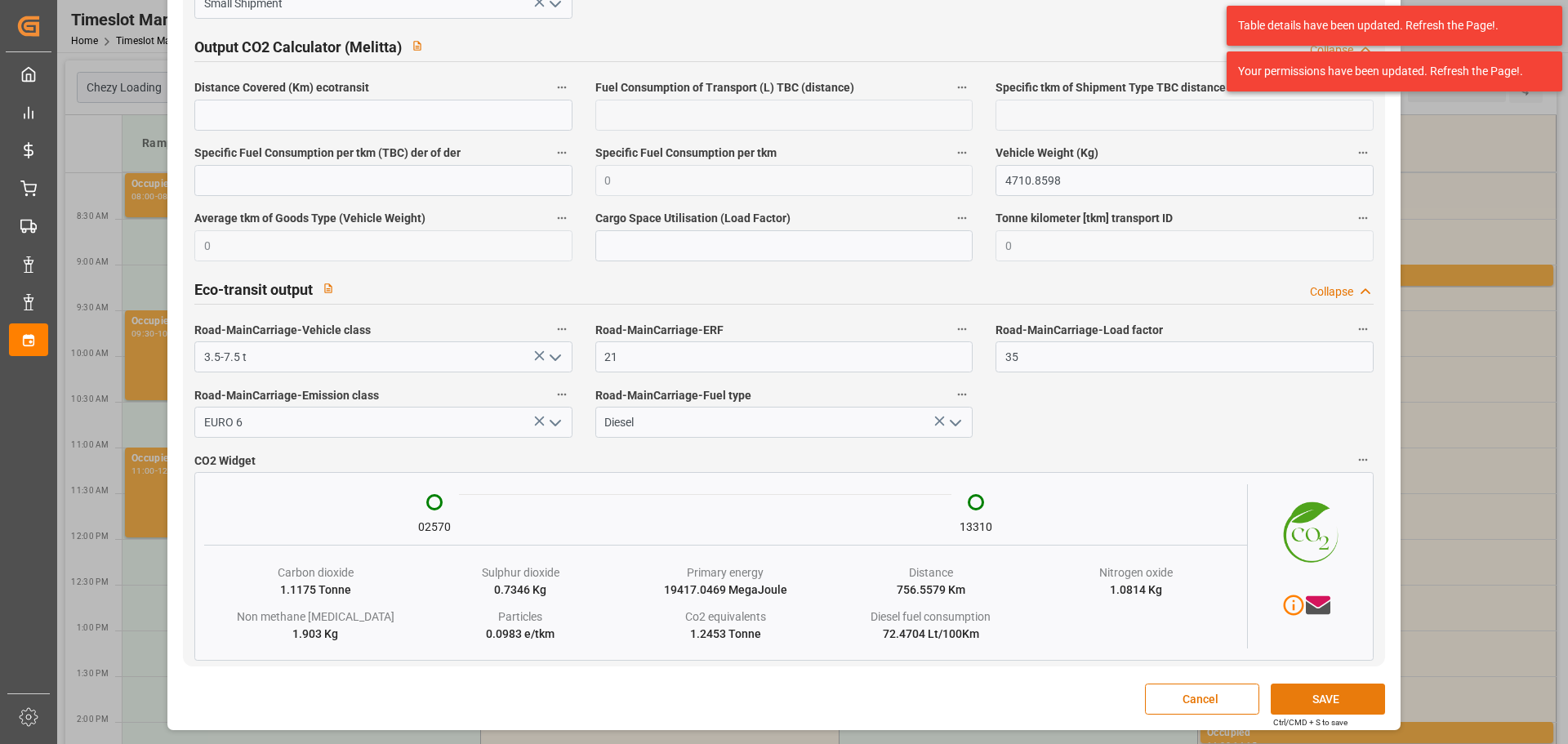
click at [1312, 695] on button "SAVE" at bounding box center [1328, 699] width 114 height 31
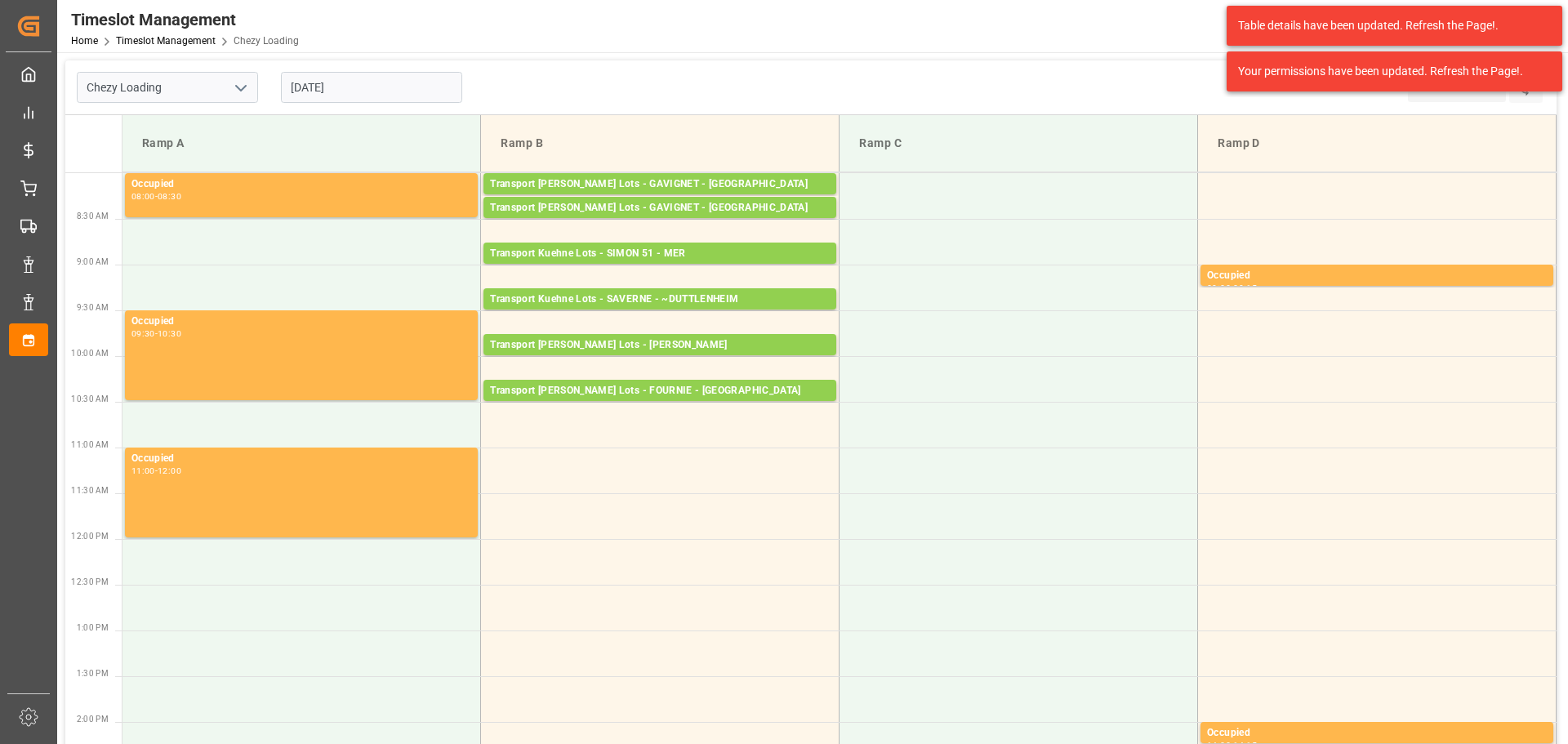
click at [338, 85] on input "[DATE]" at bounding box center [371, 87] width 181 height 31
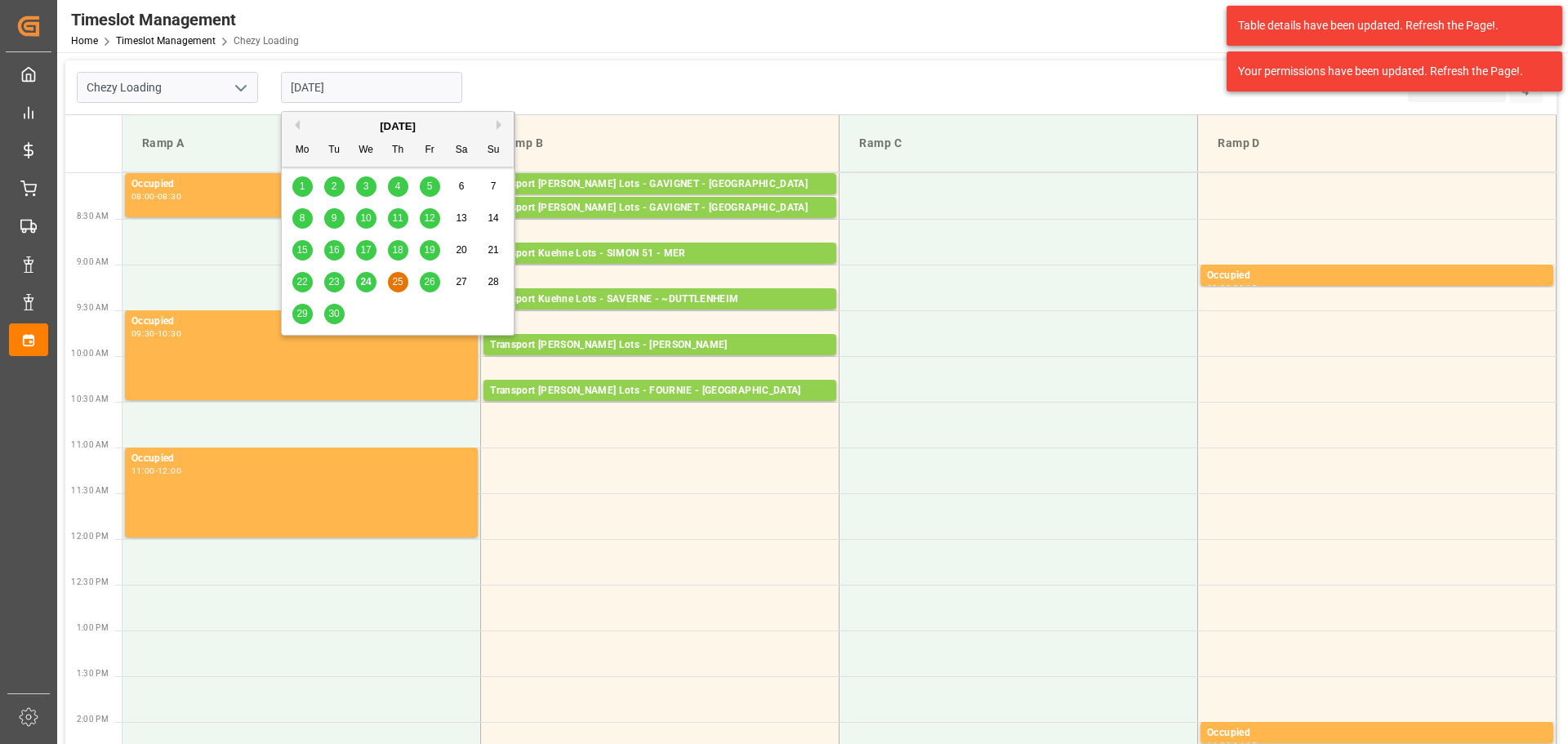
click at [428, 276] on span "26" at bounding box center [429, 282] width 11 height 12
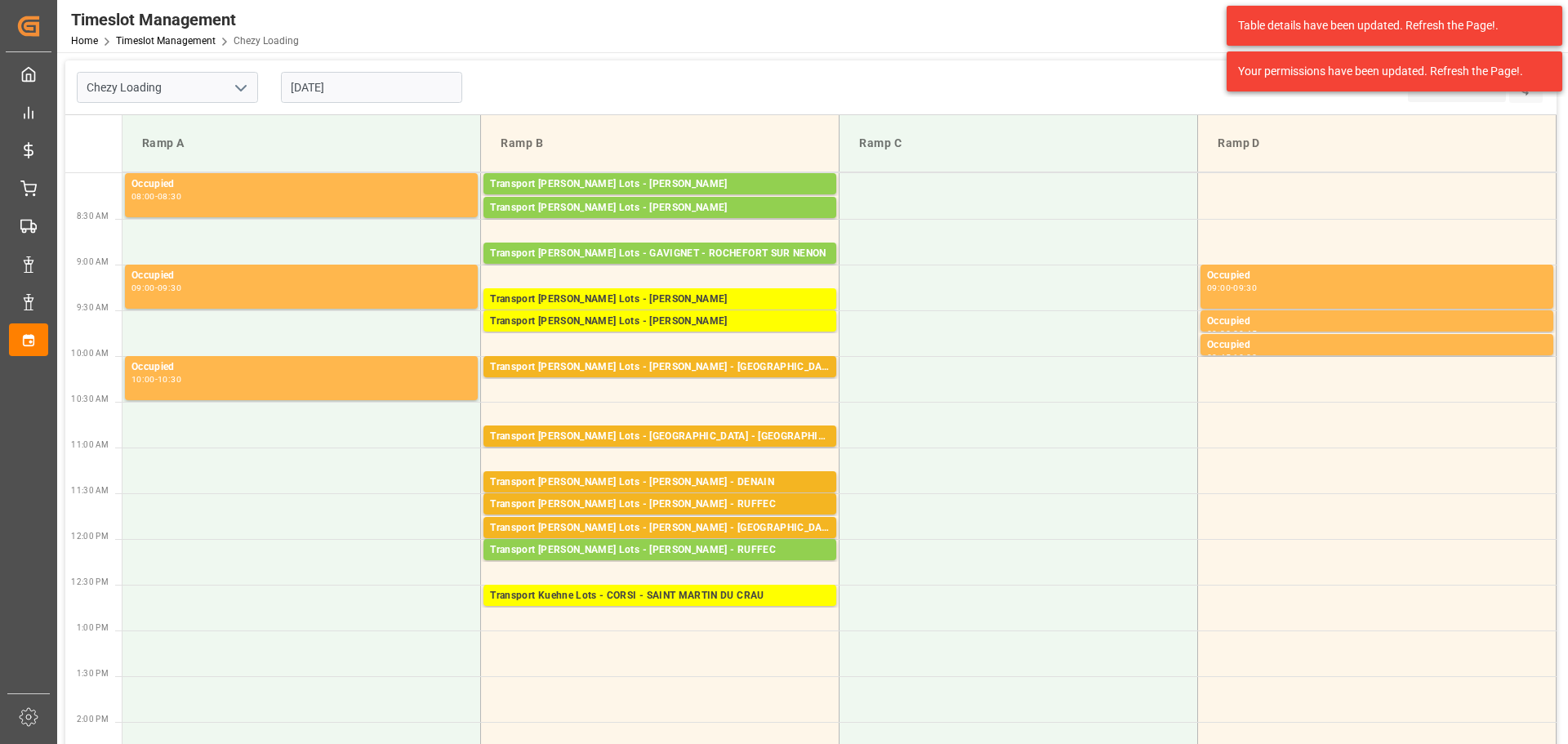
click at [378, 86] on input "[DATE]" at bounding box center [371, 87] width 181 height 31
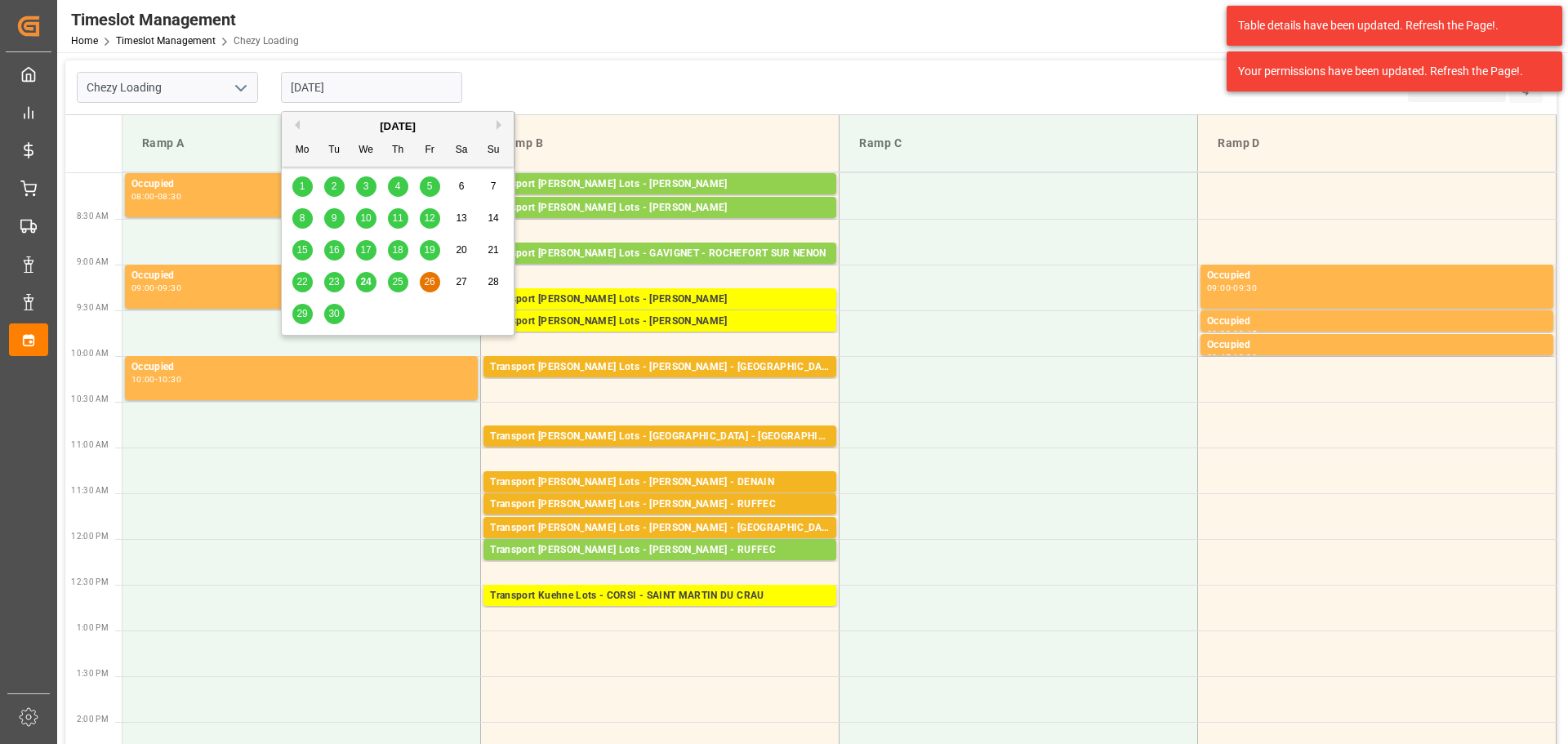
click at [392, 279] on span "25" at bounding box center [397, 282] width 11 height 12
type input "[DATE]"
